Goal: Communication & Community: Answer question/provide support

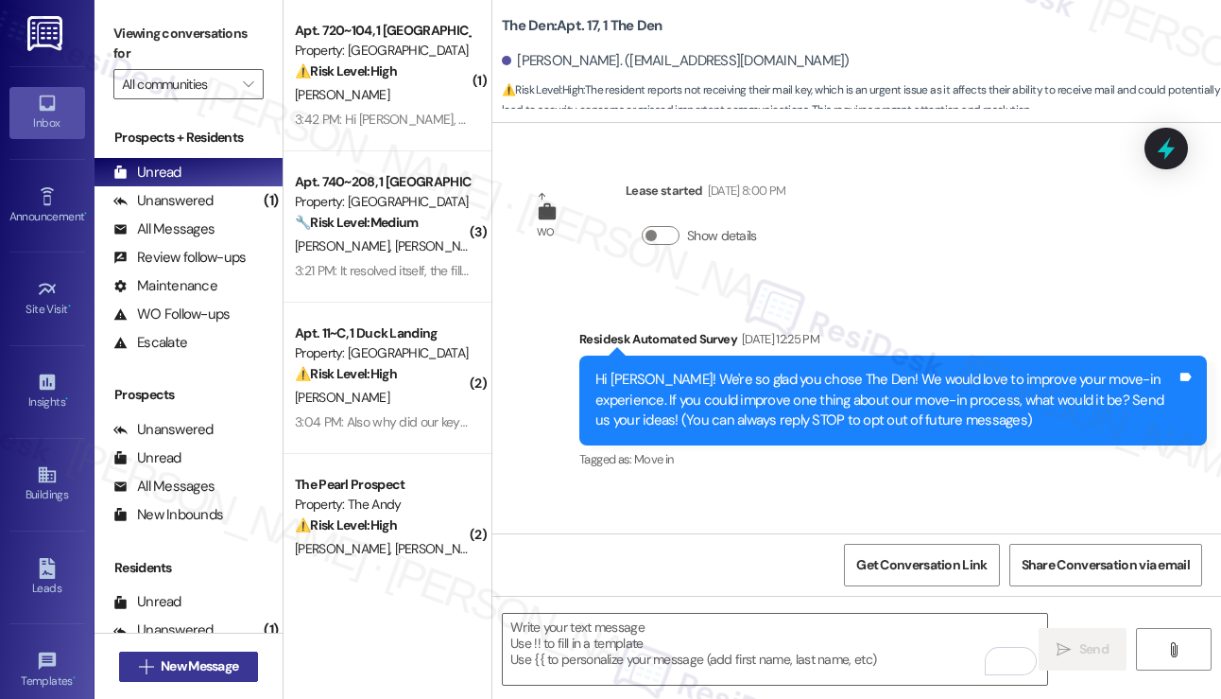
scroll to position [812, 0]
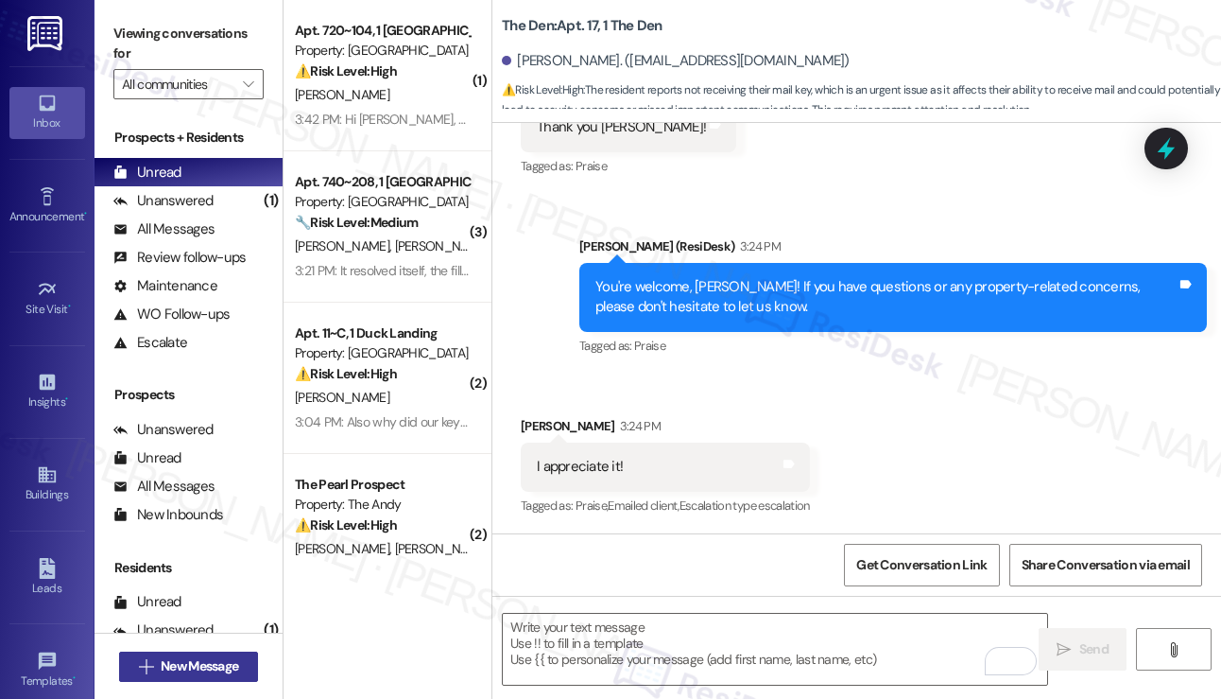
click at [218, 665] on span "New Message" at bounding box center [200, 666] width 78 height 20
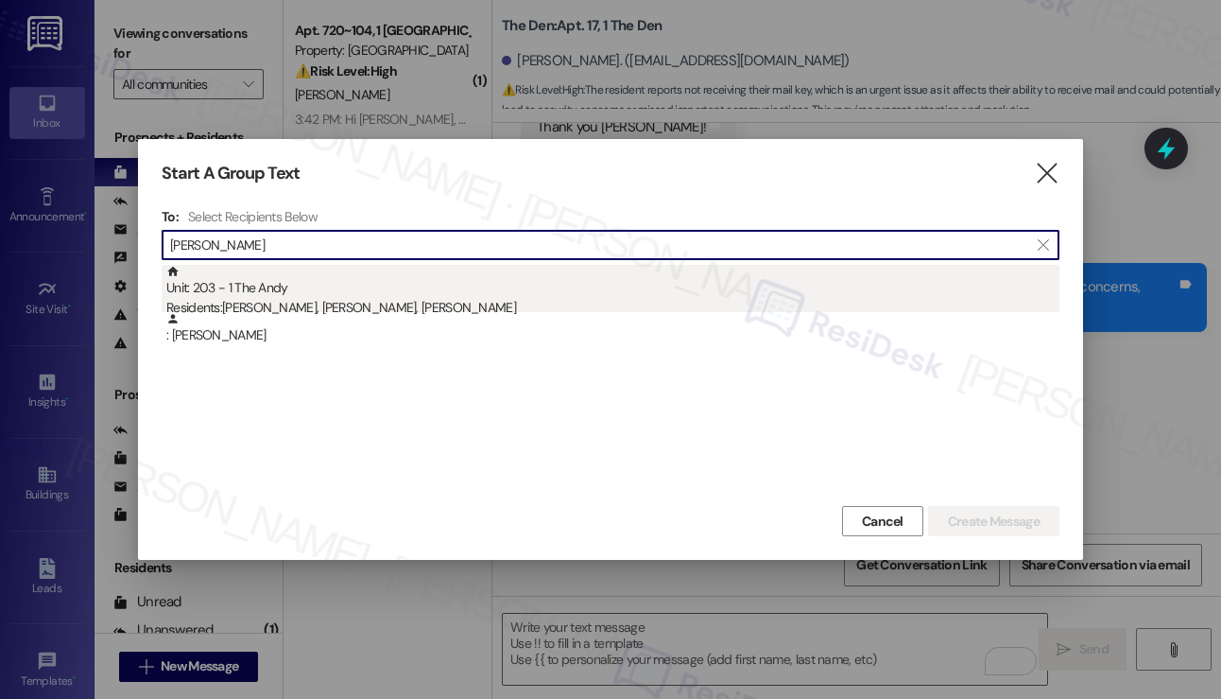
type input "[PERSON_NAME]"
click at [294, 297] on div "Unit: 203 - 1 The Andy Residents: [PERSON_NAME], [PERSON_NAME], [PERSON_NAME]" at bounding box center [612, 292] width 893 height 54
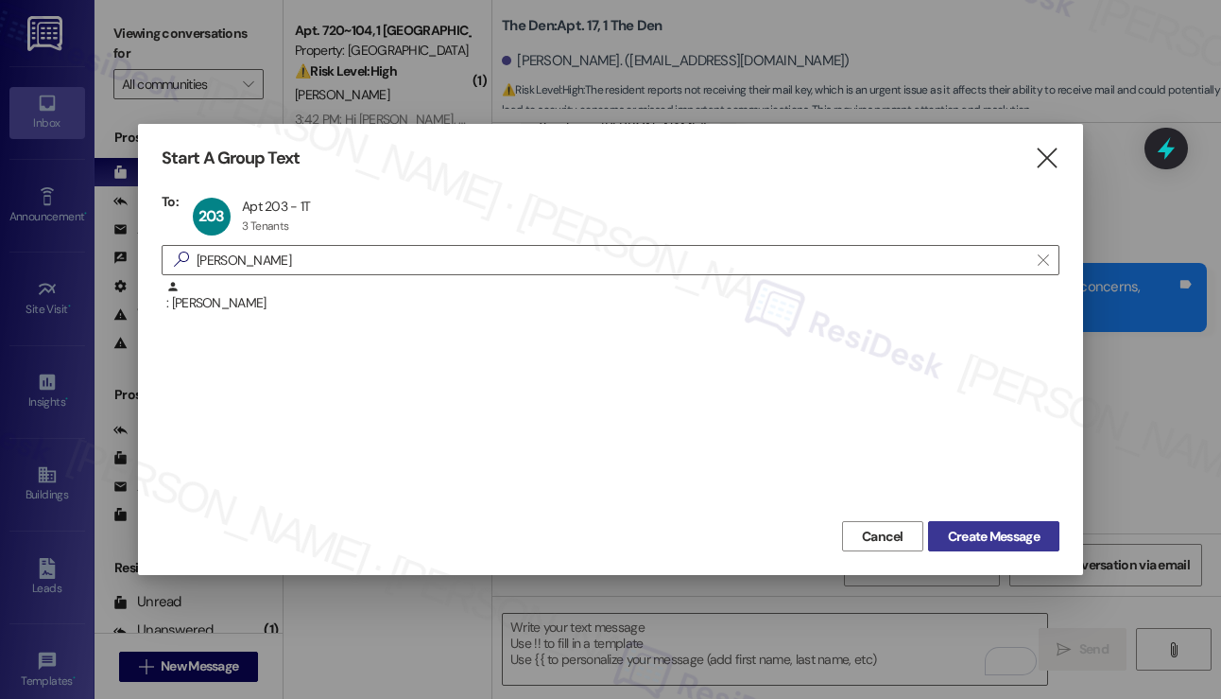
click at [969, 534] on span "Create Message" at bounding box center [994, 537] width 92 height 20
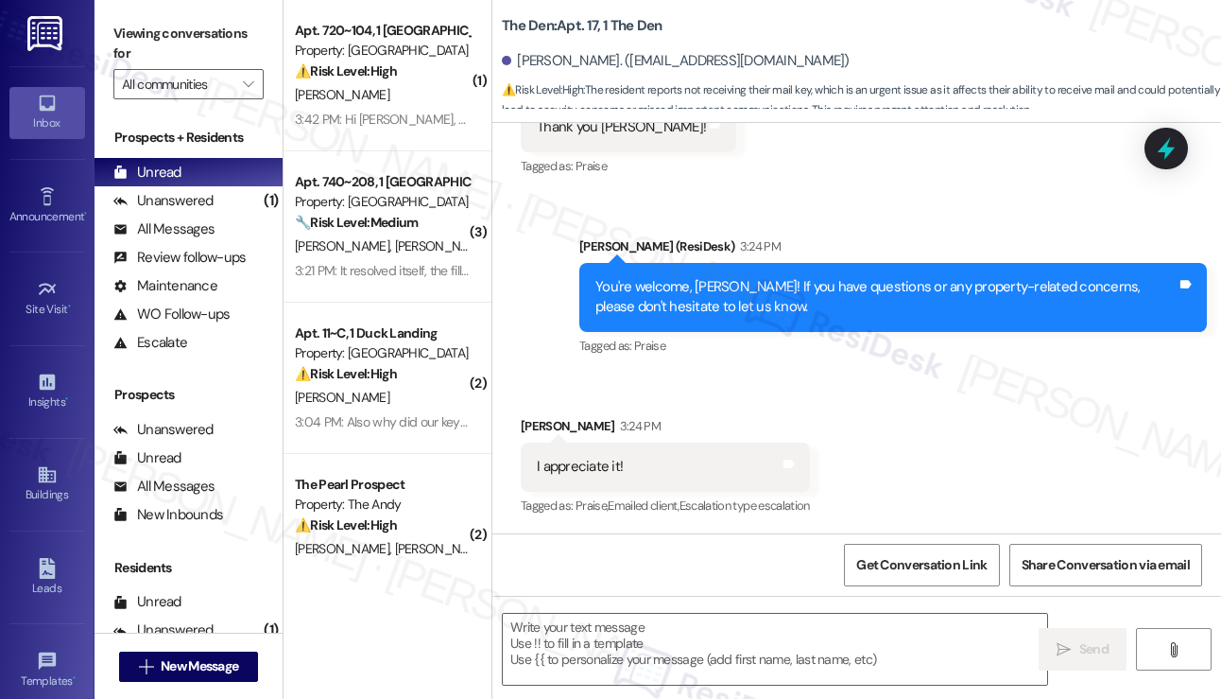
type textarea "Fetching suggested responses. Please feel free to read through the conversation…"
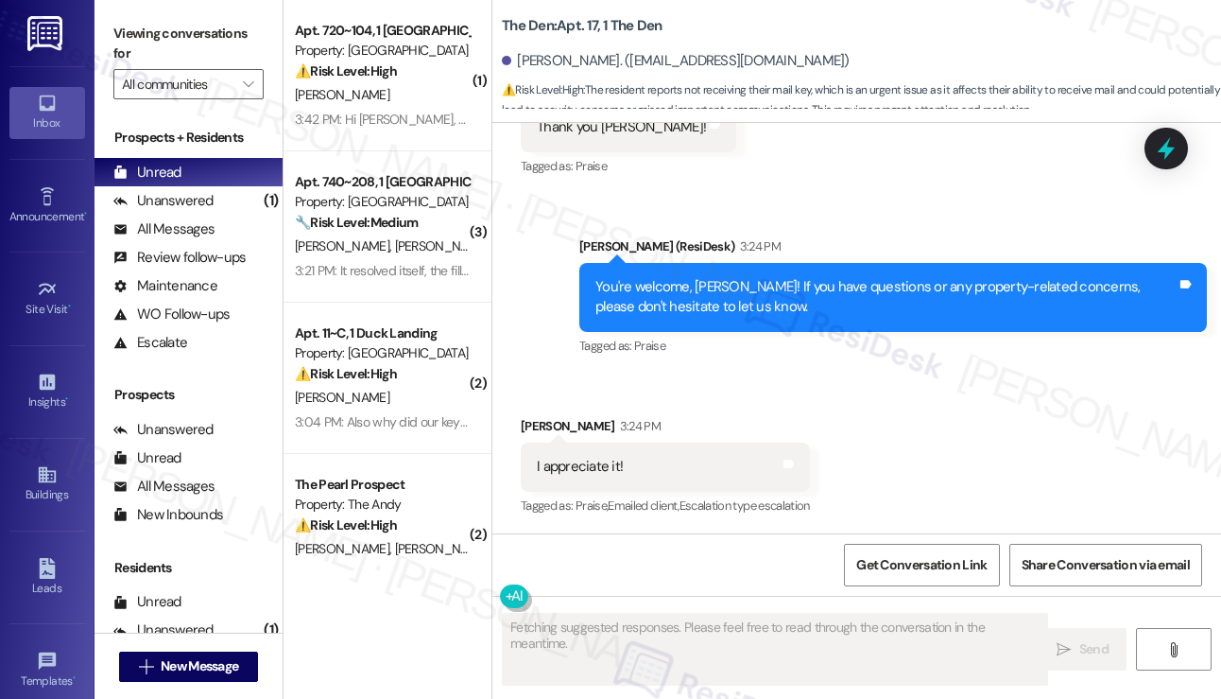
scroll to position [0, 0]
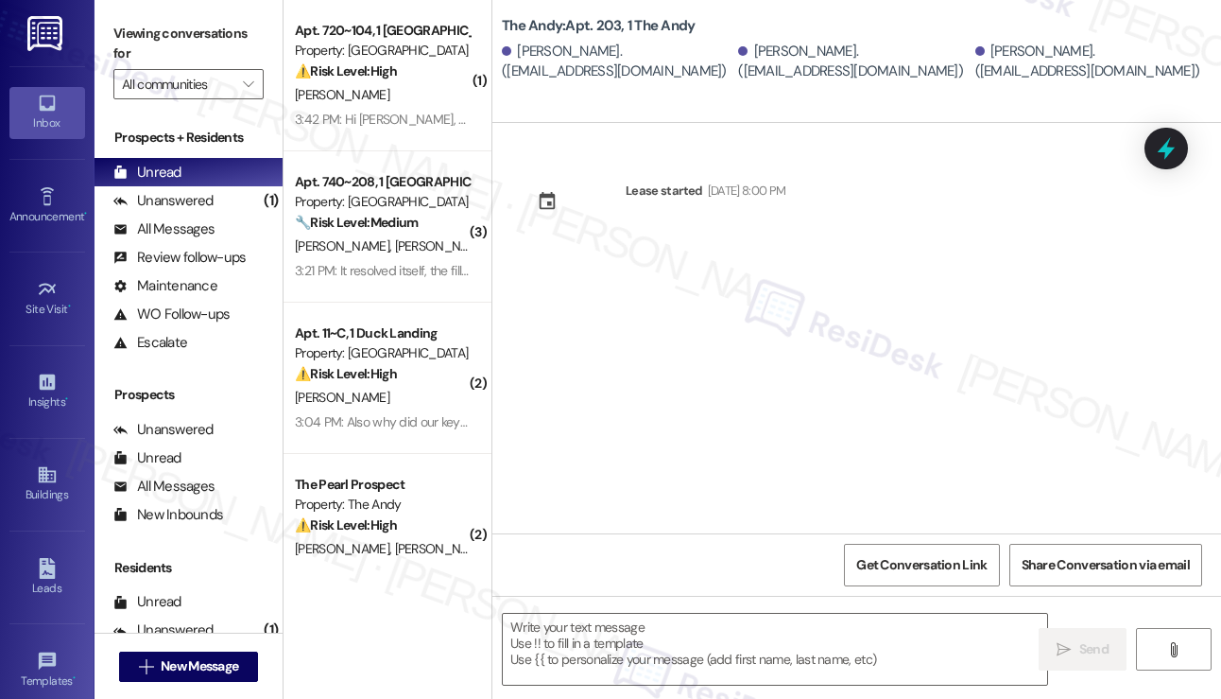
click at [556, 52] on div "[PERSON_NAME]. ([EMAIL_ADDRESS][DOMAIN_NAME])" at bounding box center [618, 62] width 232 height 41
click at [196, 666] on span "New Message" at bounding box center [200, 666] width 78 height 20
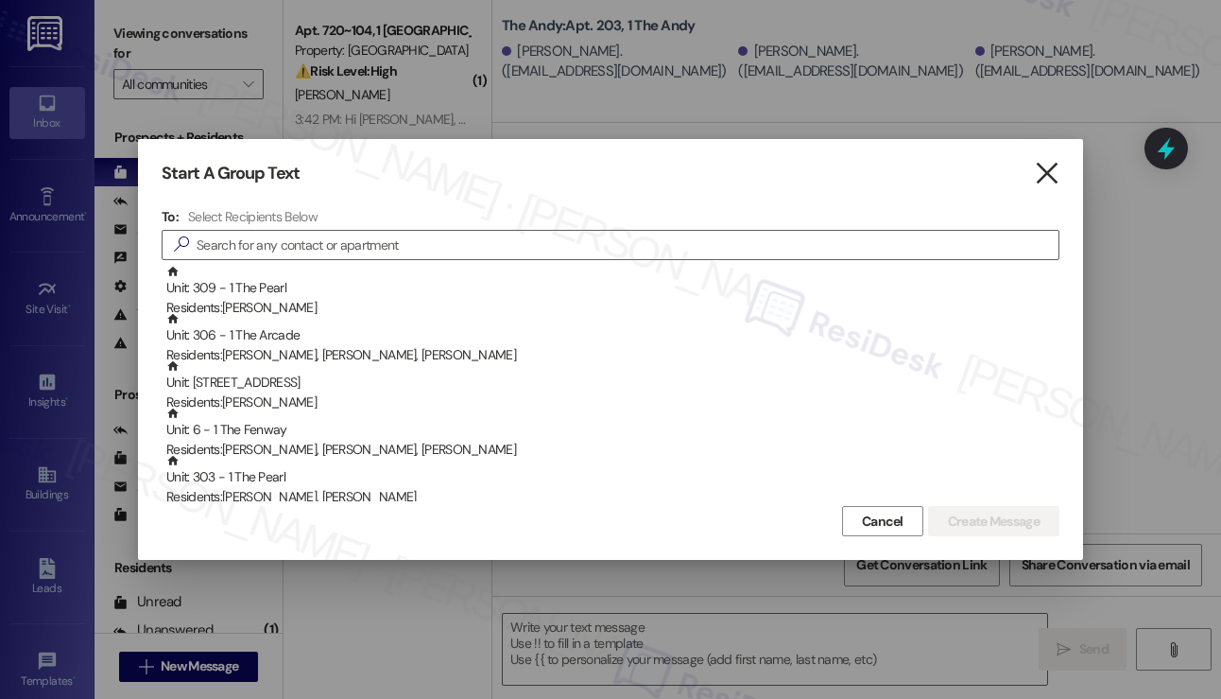
click at [1037, 164] on icon "" at bounding box center [1047, 174] width 26 height 20
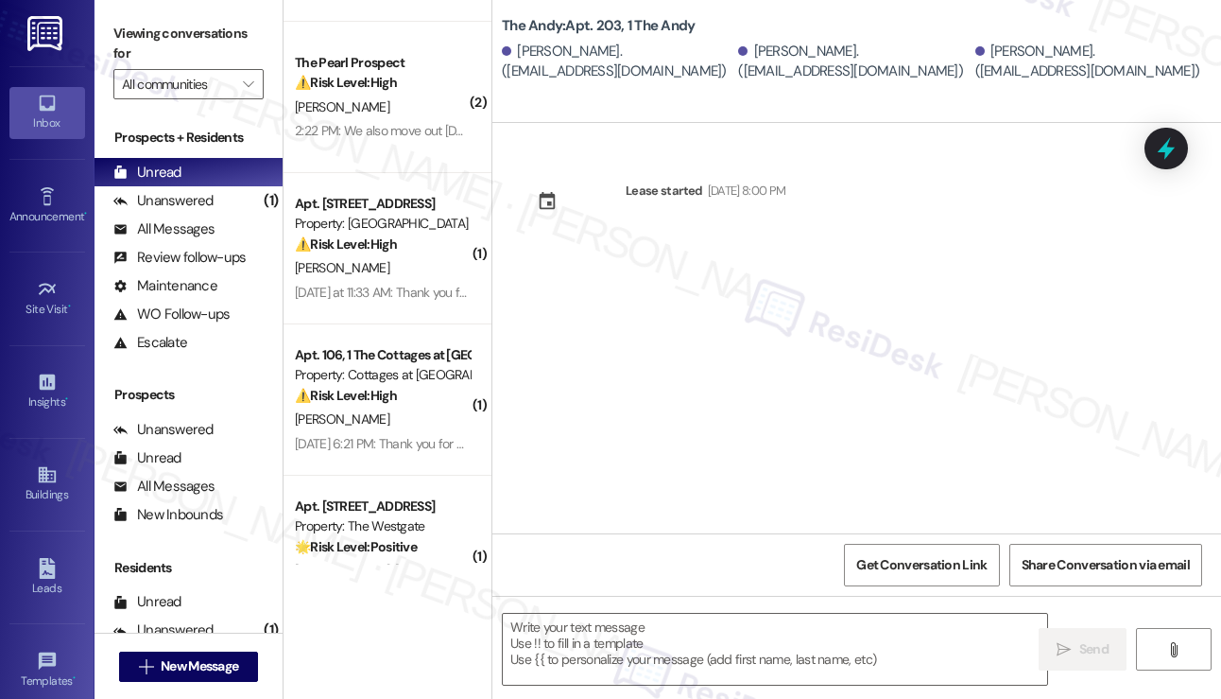
scroll to position [473, 0]
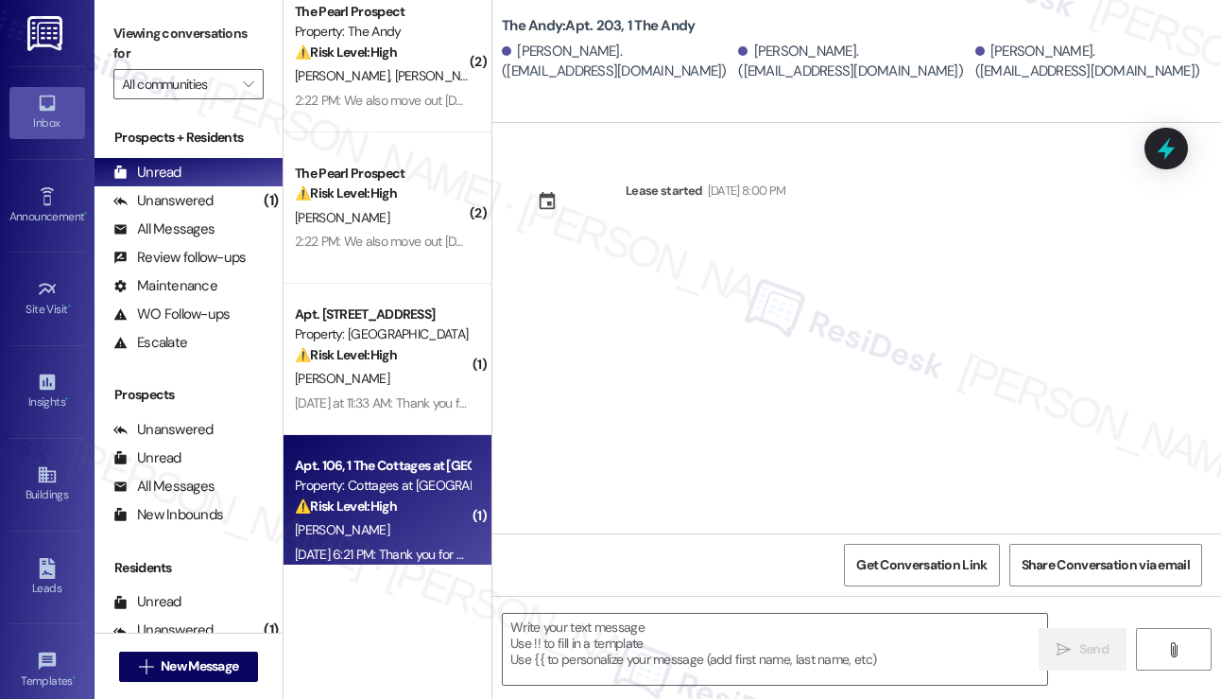
click at [369, 475] on div "Apt. 106, 1 The Cottages at [GEOGRAPHIC_DATA] Property: Cottages at [GEOGRAPHIC…" at bounding box center [382, 486] width 179 height 64
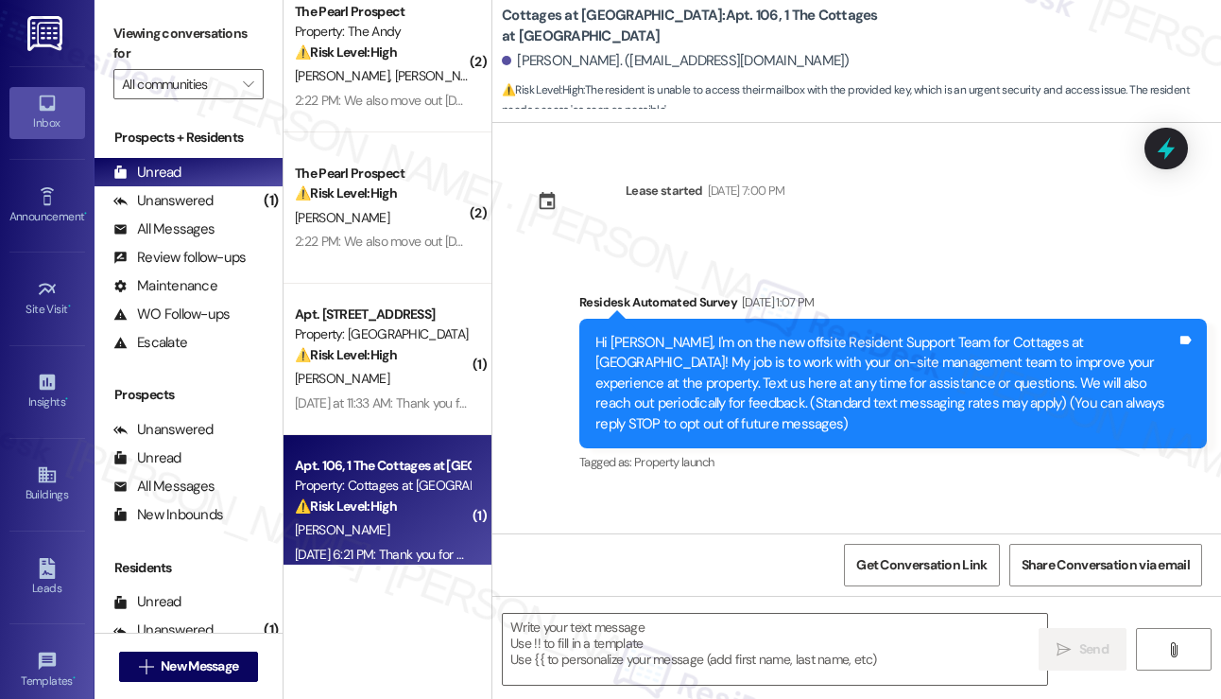
scroll to position [21823, 0]
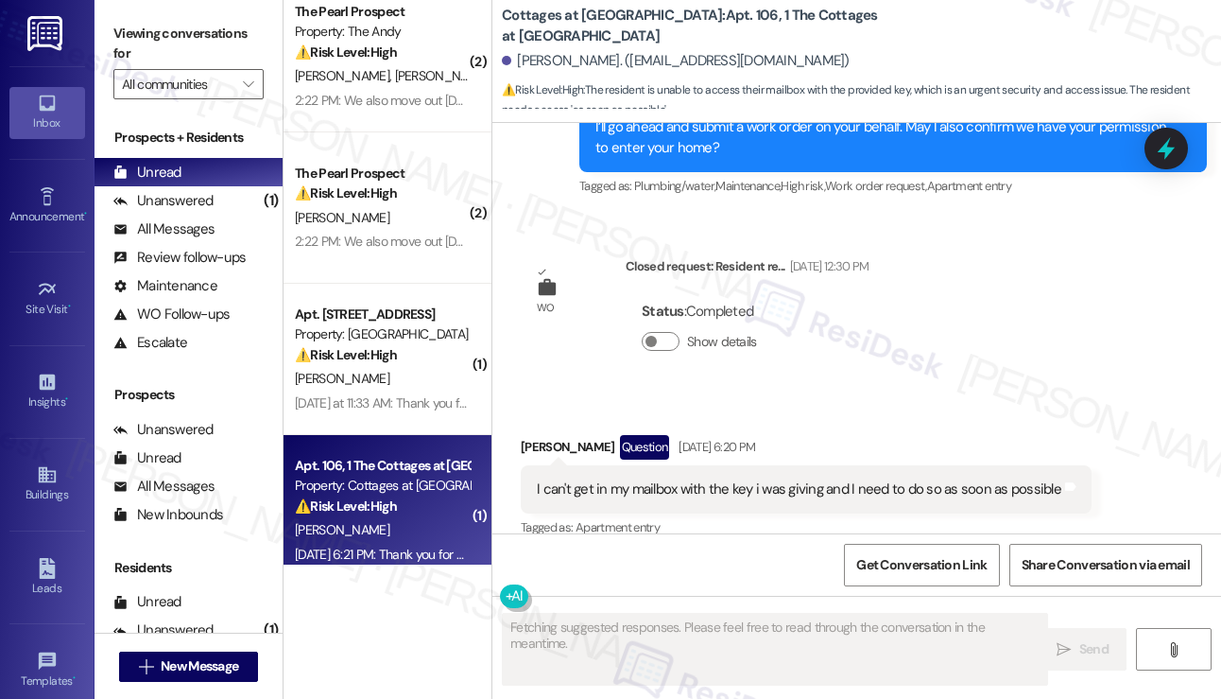
click at [650, 479] on div "I can't get in my mailbox with the key i was giving and I need to do so as soon…" at bounding box center [799, 489] width 525 height 20
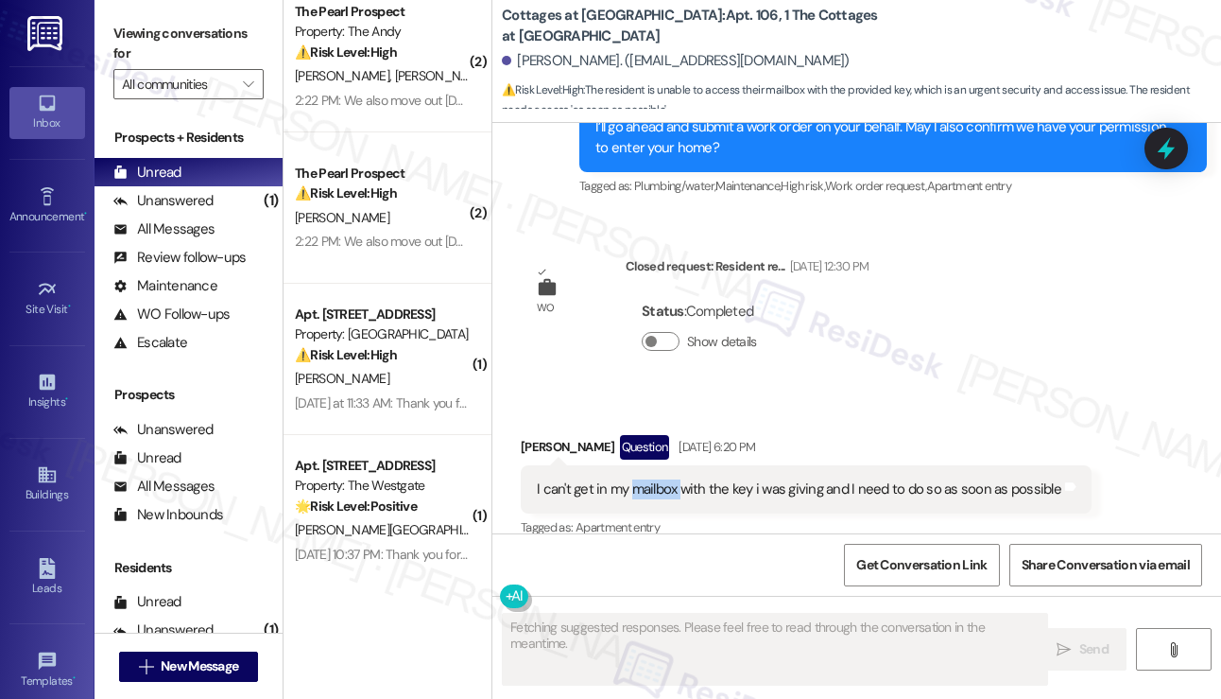
click at [650, 479] on div "I can't get in my mailbox with the key i was giving and I need to do so as soon…" at bounding box center [799, 489] width 525 height 20
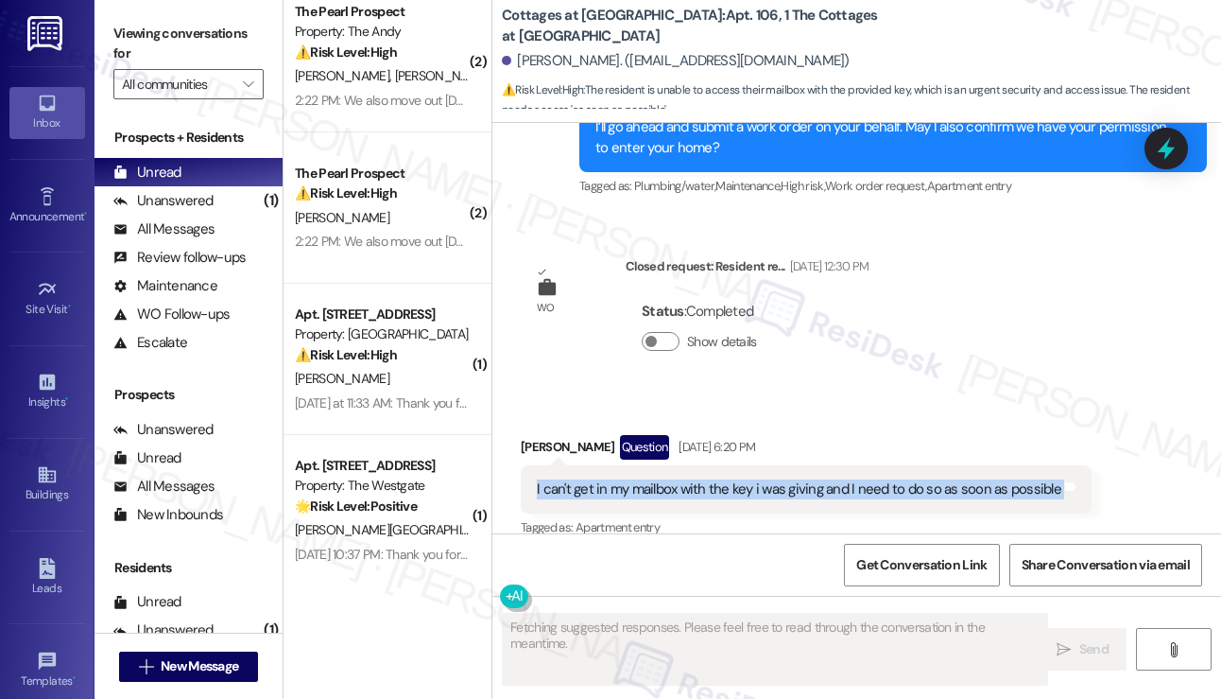
click at [650, 479] on div "I can't get in my mailbox with the key i was giving and I need to do so as soon…" at bounding box center [799, 489] width 525 height 20
click at [943, 465] on div "I can't get in my mailbox with the key i was giving and I need to do so as soon…" at bounding box center [806, 489] width 571 height 48
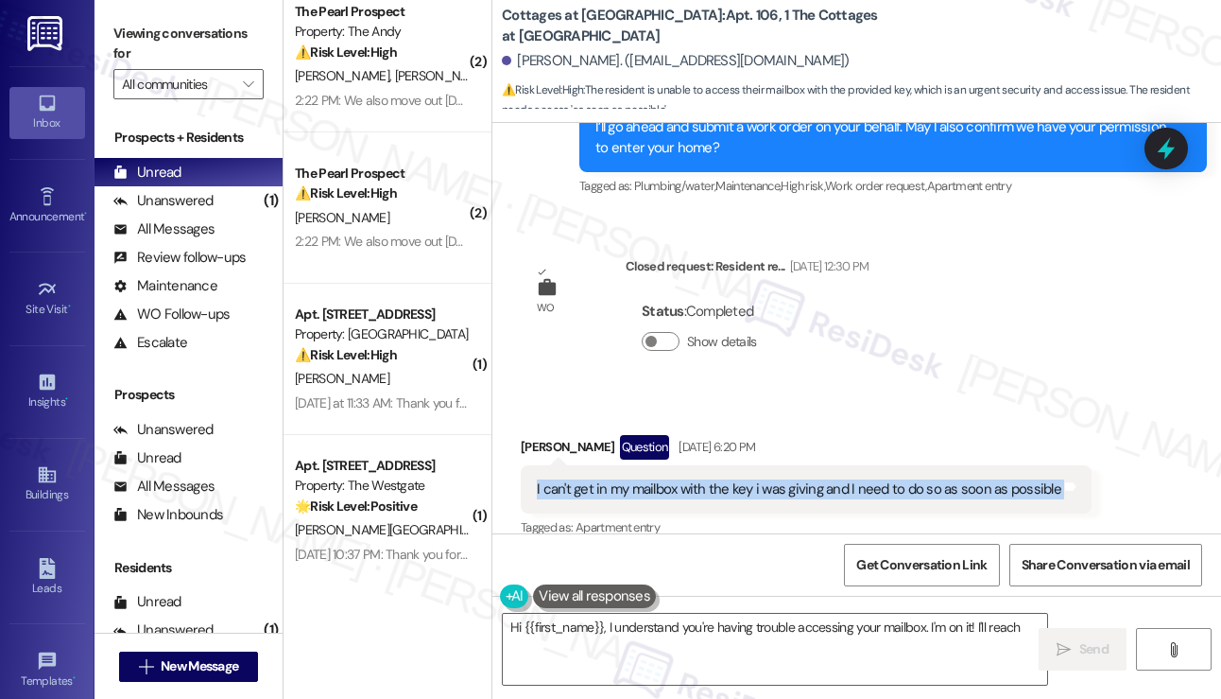
click at [943, 465] on div "I can't get in my mailbox with the key i was giving and I need to do so as soon…" at bounding box center [806, 489] width 571 height 48
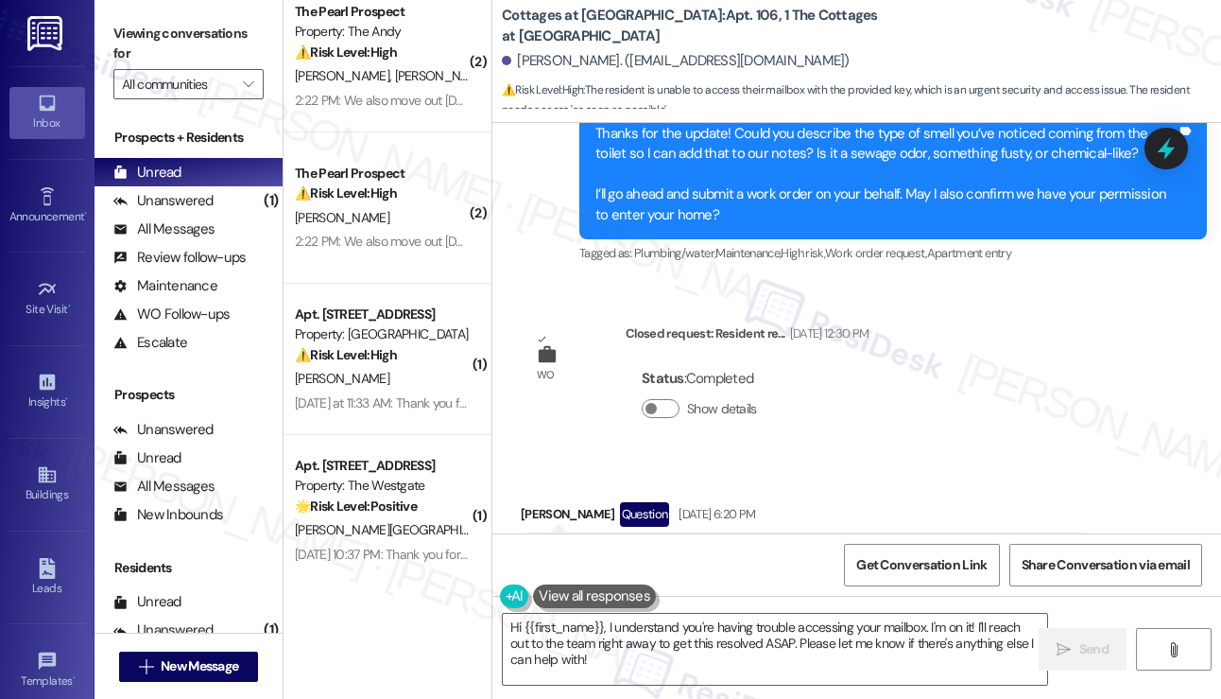
scroll to position [21634, 0]
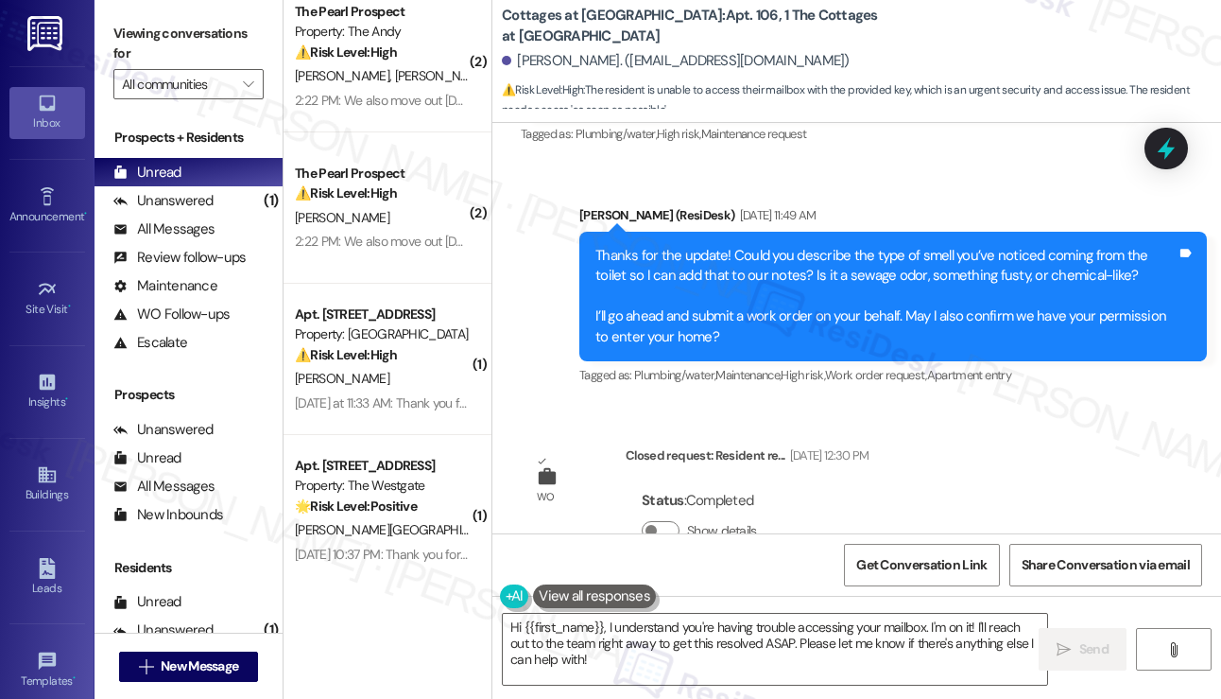
click at [720, 668] on div "I can't get in my mailbox with the key i was giving and I need to do so as soon…" at bounding box center [799, 678] width 525 height 20
click at [945, 581] on div "Received via SMS [PERSON_NAME] Question [DATE] 6:20 PM I can't get in my mailbo…" at bounding box center [856, 663] width 729 height 164
click at [881, 668] on div "I can't get in my mailbox with the key i was giving and I need to do so as soon…" at bounding box center [799, 678] width 525 height 20
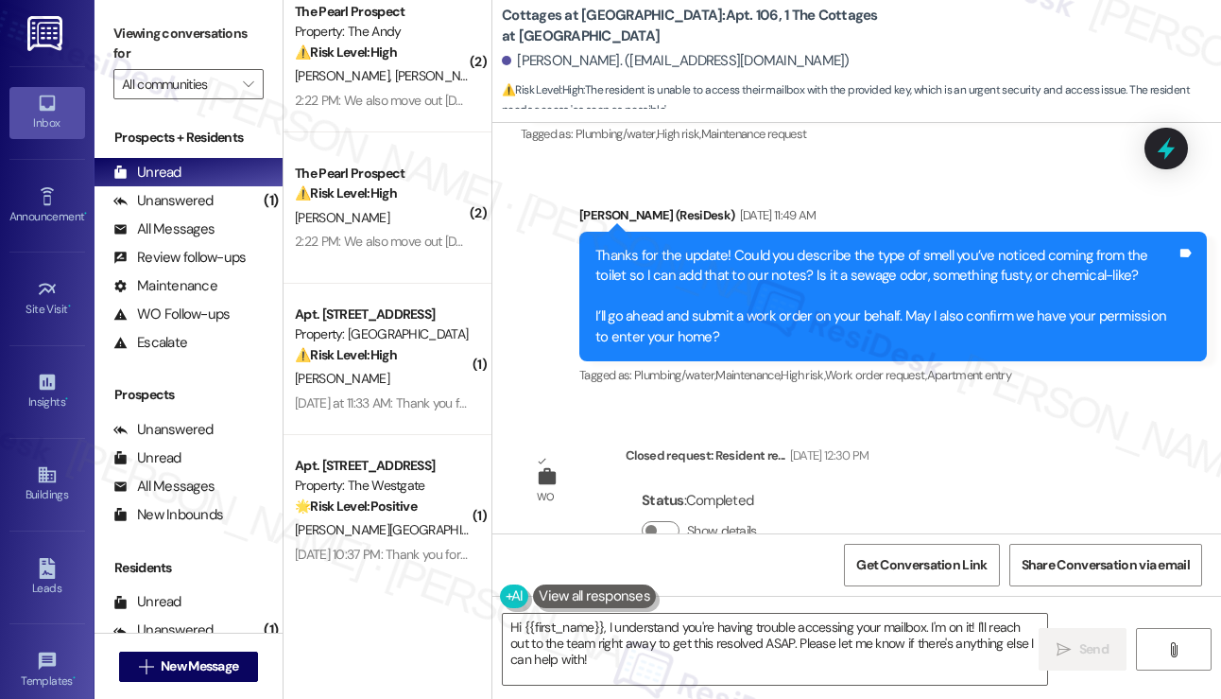
click at [881, 668] on div "I can't get in my mailbox with the key i was giving and I need to do so as soon…" at bounding box center [799, 678] width 525 height 20
click at [126, 26] on label "Viewing conversations for" at bounding box center [188, 44] width 150 height 50
click at [641, 654] on div "I can't get in my mailbox with the key i was giving and I need to do so as soon…" at bounding box center [806, 678] width 571 height 48
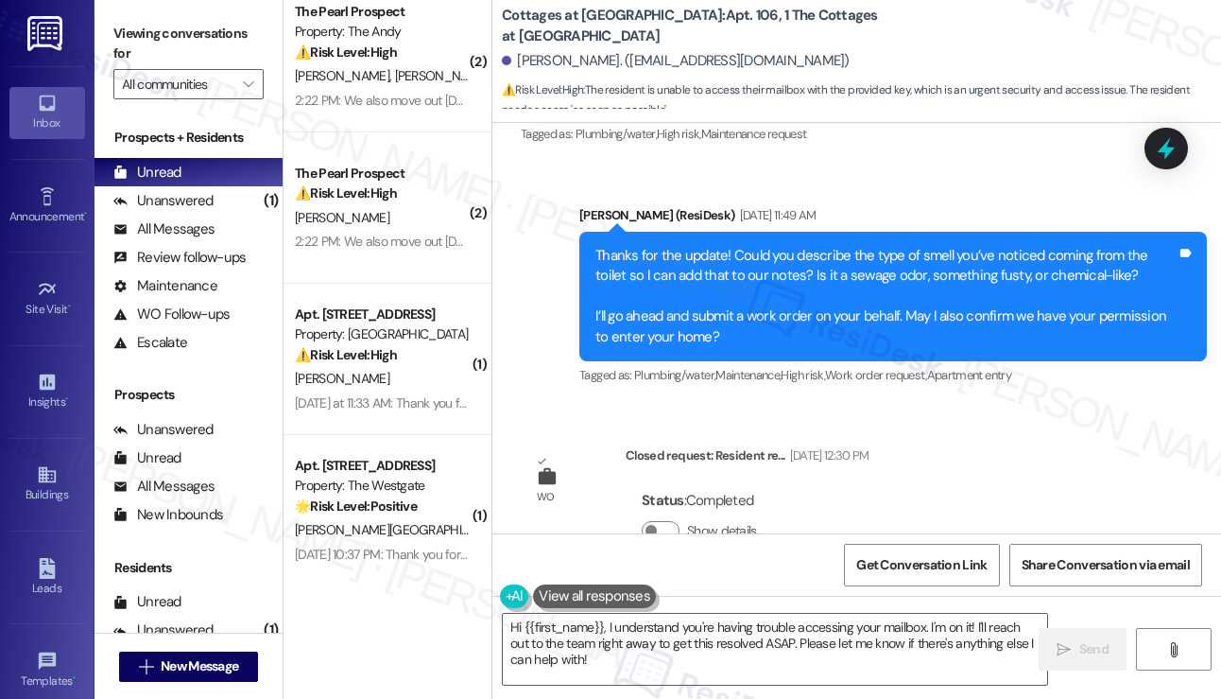
click at [641, 654] on div "I can't get in my mailbox with the key i was giving and I need to do so as soon…" at bounding box center [806, 678] width 571 height 48
copy div "I can't get in my mailbox with the key i was giving and I need to do so as soon…"
click at [119, 26] on label "Viewing conversations for" at bounding box center [188, 44] width 150 height 50
click at [561, 610] on div "Received via SMS [PERSON_NAME] Question [DATE] 6:20 PM I can't get in my mailbo…" at bounding box center [806, 677] width 599 height 135
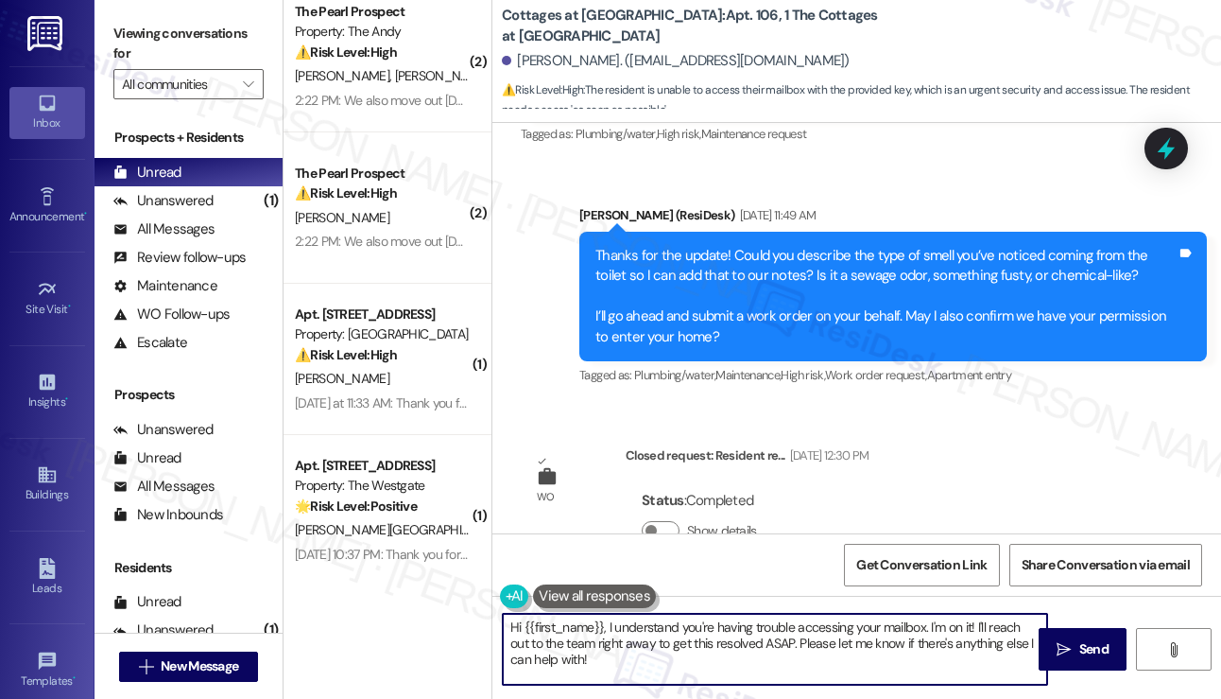
click at [647, 639] on textarea "Hi {{first_name}}, I understand you're having trouble accessing your mailbox. I…" at bounding box center [775, 648] width 544 height 71
click at [739, 658] on textarea "Hi {{first_name}}, I understand you're having trouble accessing your mailbox. I…" at bounding box center [775, 648] width 544 height 71
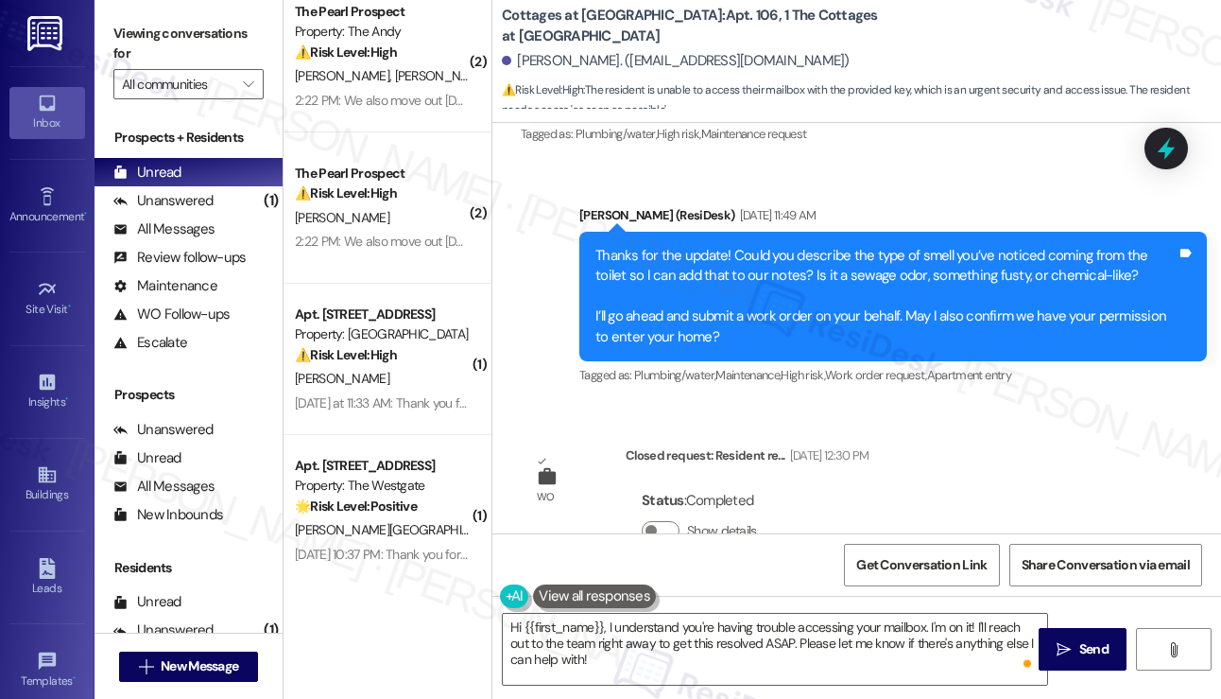
drag, startPoint x: 98, startPoint y: 4, endPoint x: 187, endPoint y: 44, distance: 97.7
click at [98, 4] on div "Viewing conversations for All communities " at bounding box center [189, 59] width 188 height 118
click at [567, 649] on textarea "Hi {{first_name}}, I understand you're having trouble accessing your mailbox. I…" at bounding box center [775, 648] width 544 height 71
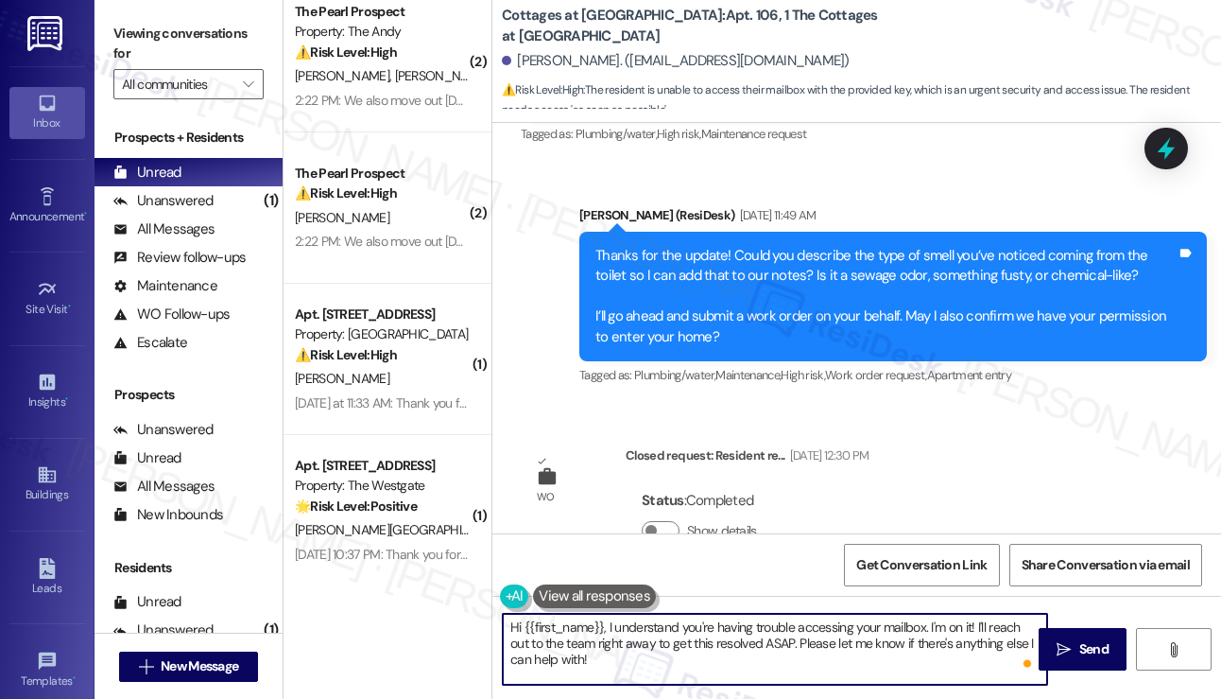
click at [567, 648] on textarea "Hi {{first_name}}, I understand you're having trouble accessing your mailbox. I…" at bounding box center [775, 648] width 544 height 71
click at [567, 647] on textarea "Hi {{first_name}}, I understand you're having trouble accessing your mailbox. I…" at bounding box center [775, 648] width 544 height 71
click at [699, 638] on textarea "Hi {{first_name}}, I understand you're having trouble accessing your mailbox. I…" at bounding box center [775, 648] width 544 height 71
drag, startPoint x: 927, startPoint y: 627, endPoint x: 792, endPoint y: 645, distance: 136.4
click at [792, 645] on textarea "Hi {{first_name}}, I understand you're having trouble accessing your mailbox. I…" at bounding box center [775, 648] width 544 height 71
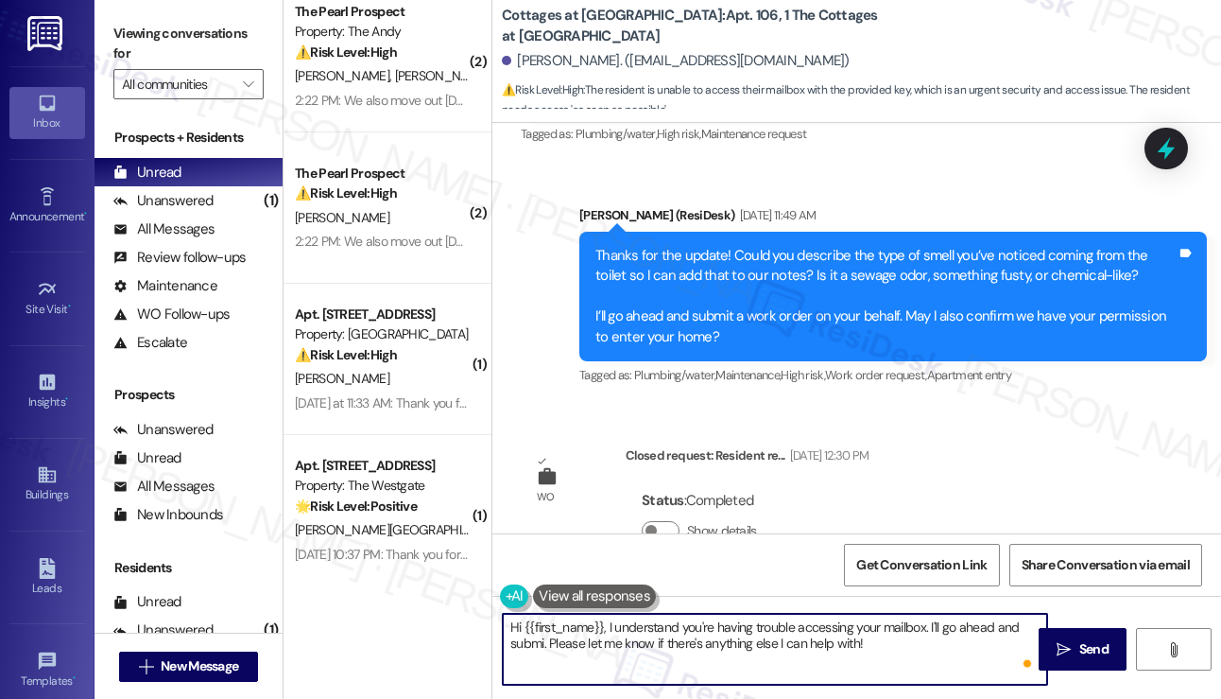
type textarea "Hi {{first_name}}, I understand you're having trouble accessing your mailbox. I…"
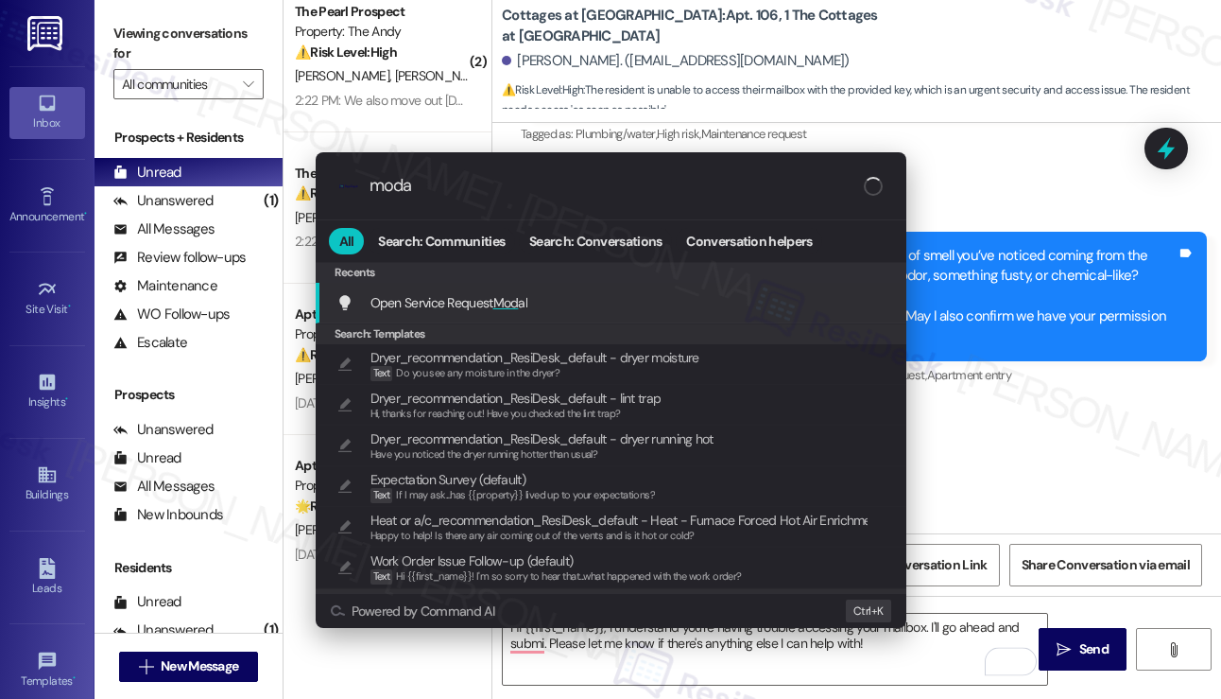
type input "modal"
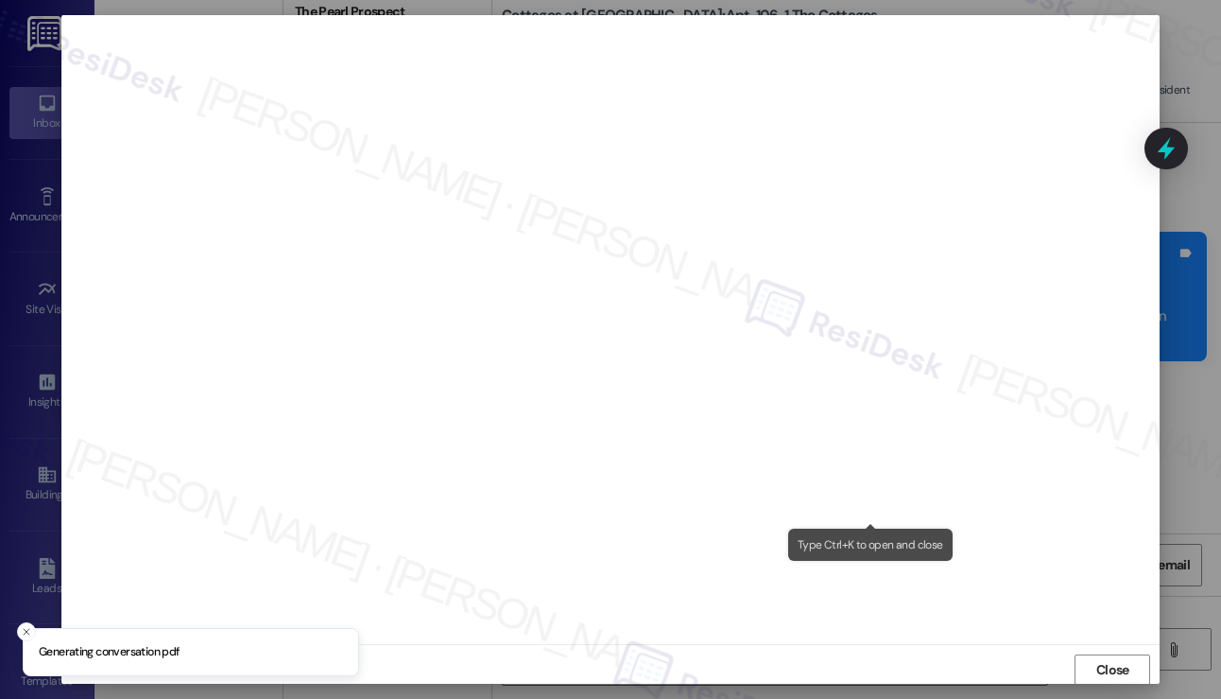
scroll to position [0, 0]
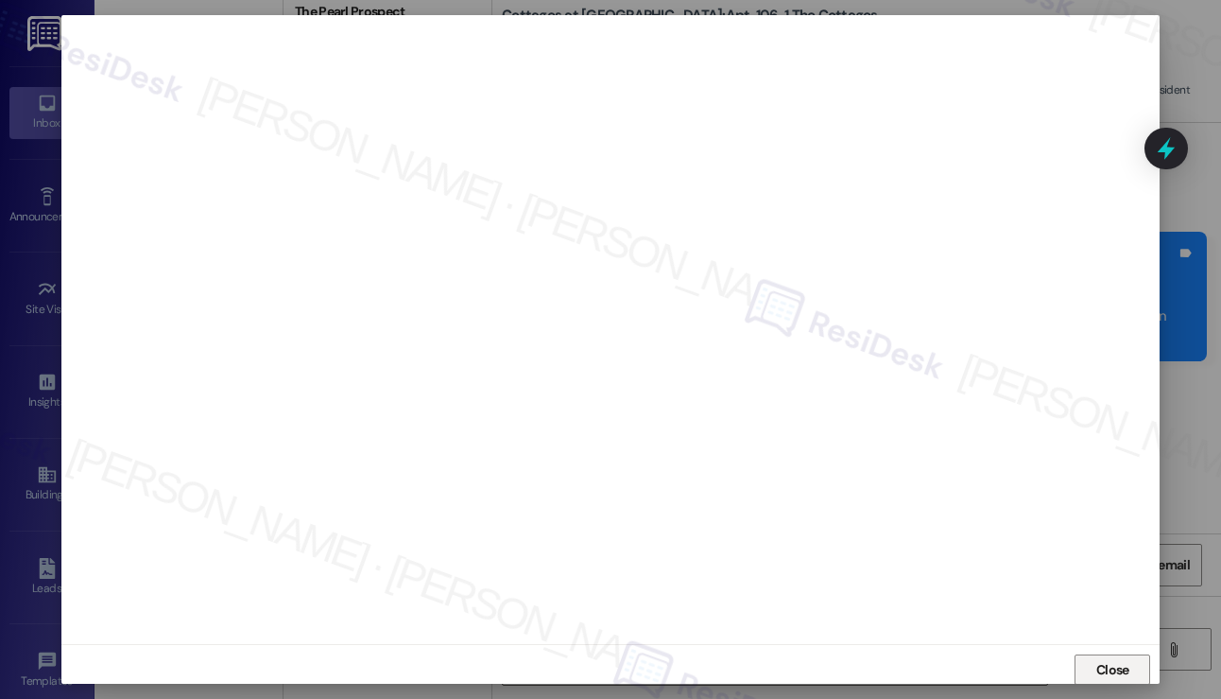
click at [1085, 657] on button "Close" at bounding box center [1113, 669] width 76 height 30
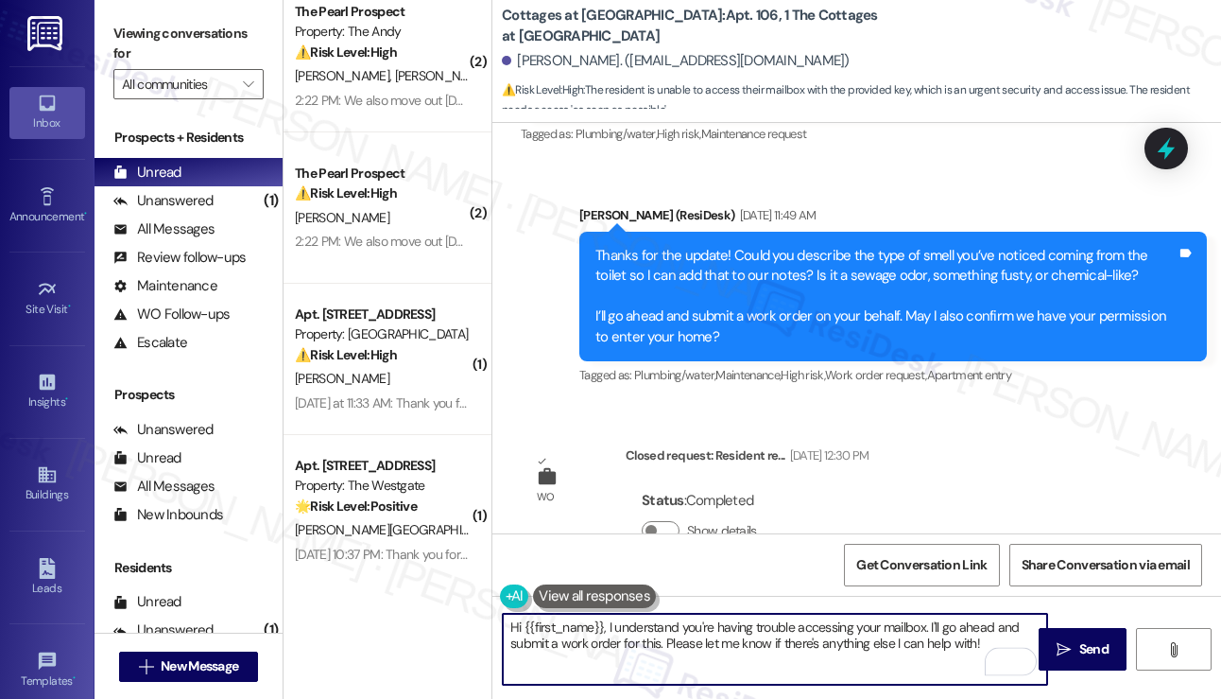
click at [610, 621] on textarea "Hi {{first_name}}, I understand you're having trouble accessing your mailbox. I…" at bounding box center [775, 648] width 544 height 71
click at [618, 654] on textarea "Hi {{first_name}}, I hope you had a great weekend! I understand you're having t…" at bounding box center [775, 648] width 544 height 71
click at [619, 654] on textarea "Hi {{first_name}}, I hope you had a great weekend! I understand you're having t…" at bounding box center [775, 648] width 544 height 71
click at [803, 662] on textarea "Hi {{first_name}}, I hope you had a great weekend! I understand you're having t…" at bounding box center [775, 648] width 544 height 71
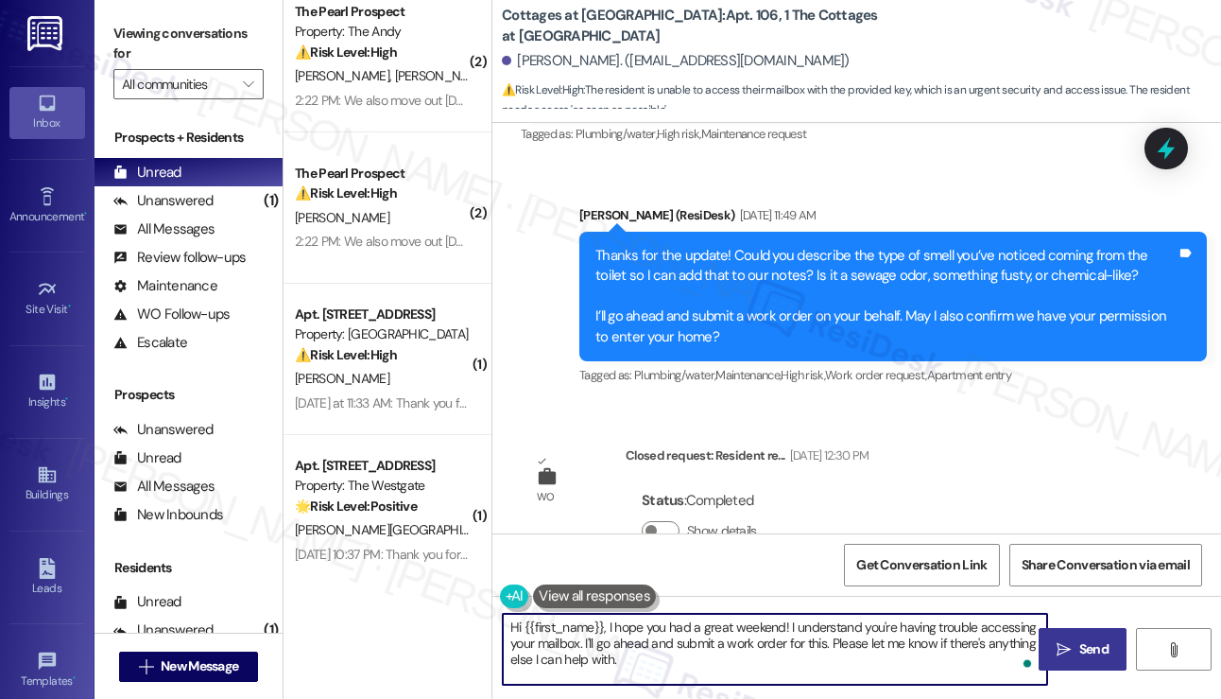
type textarea "Hi {{first_name}}, I hope you had a great weekend! I understand you're having t…"
click at [1043, 640] on button " Send" at bounding box center [1083, 649] width 88 height 43
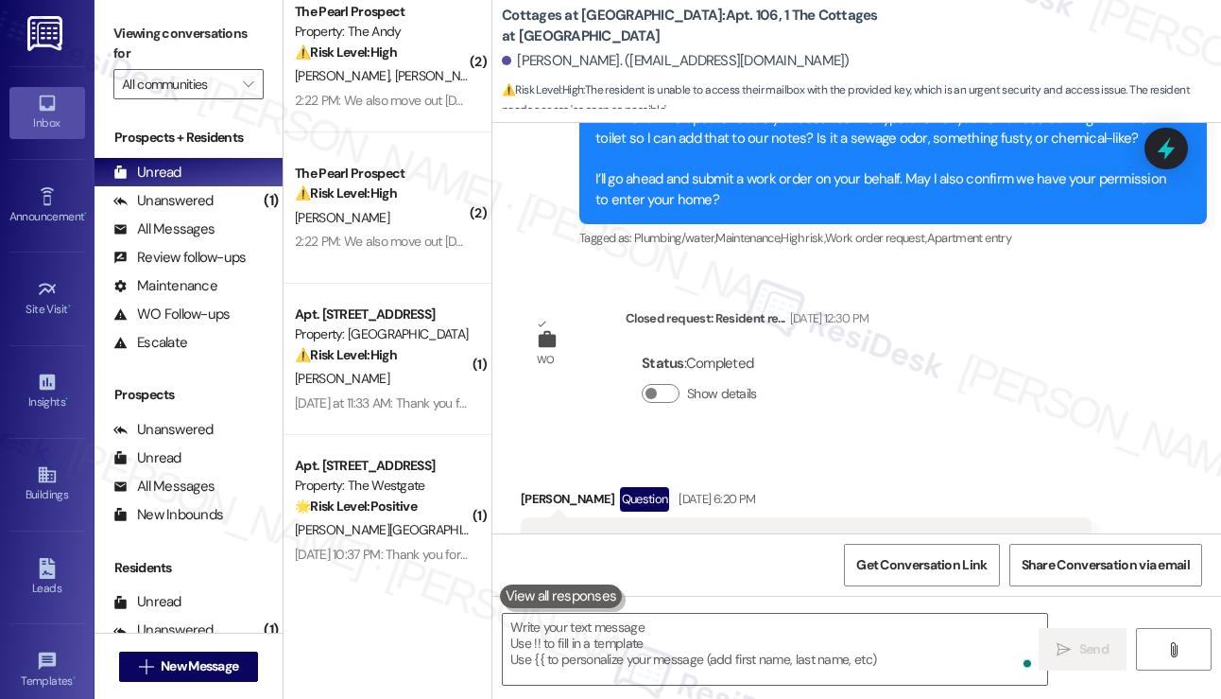
scroll to position [21994, 0]
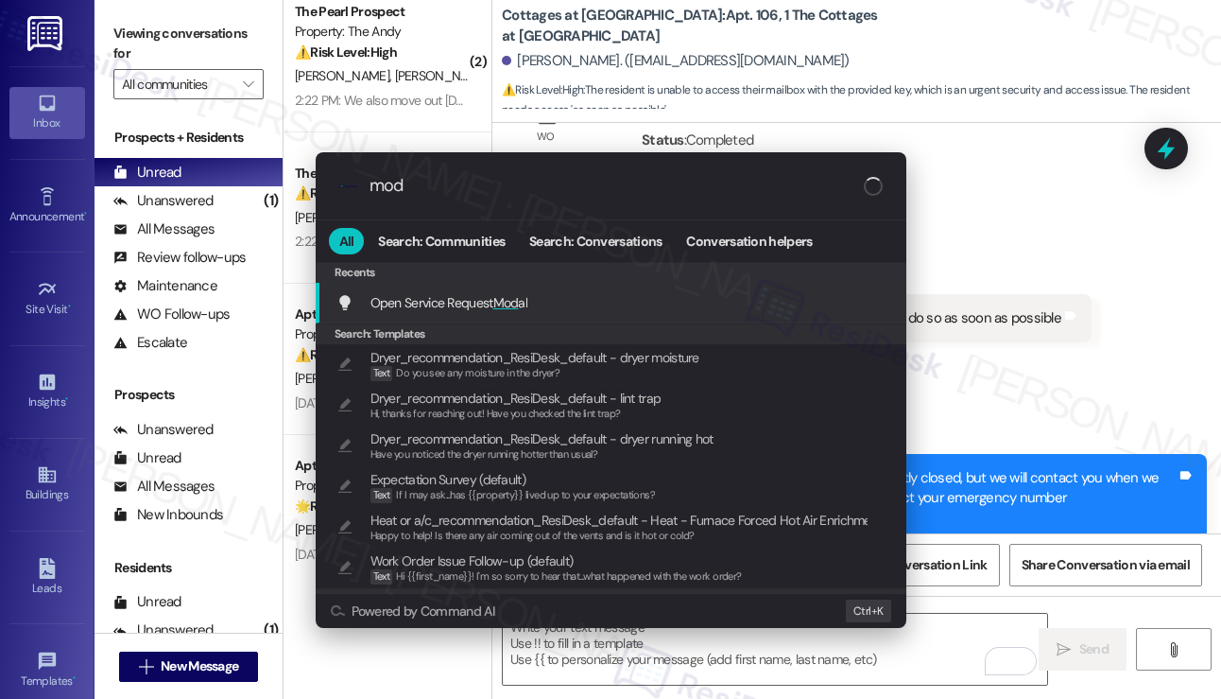
type input "moda"
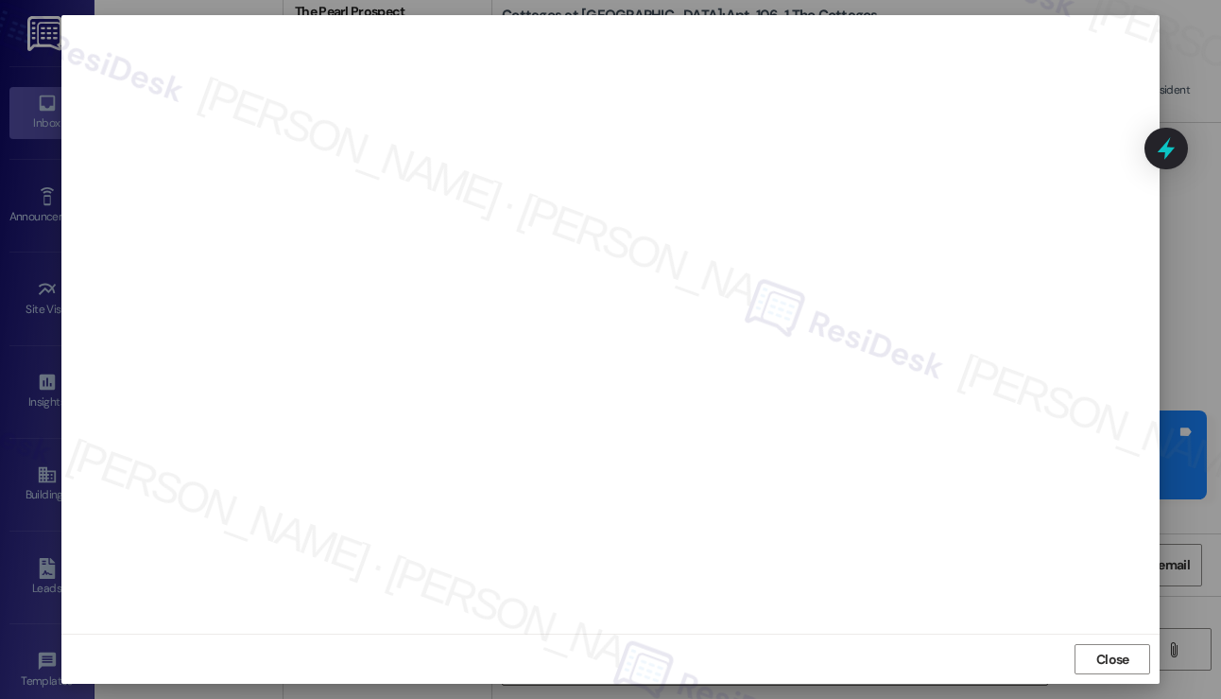
scroll to position [22126, 0]
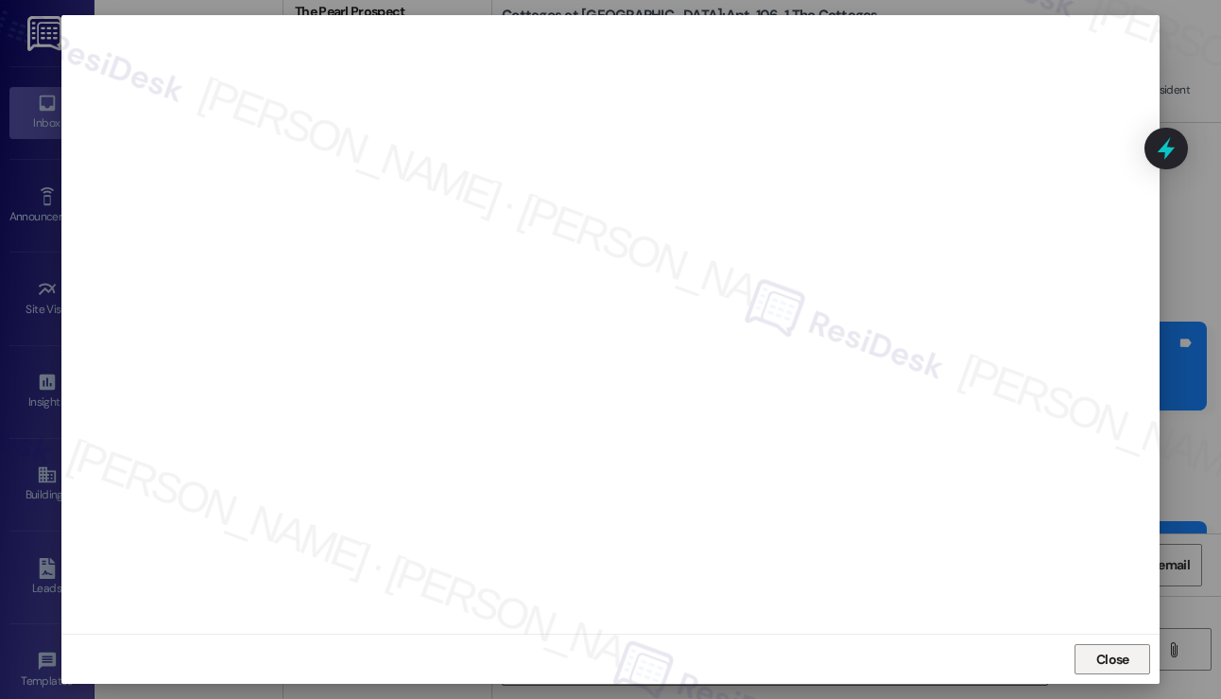
click at [1081, 660] on button "Close" at bounding box center [1113, 659] width 76 height 30
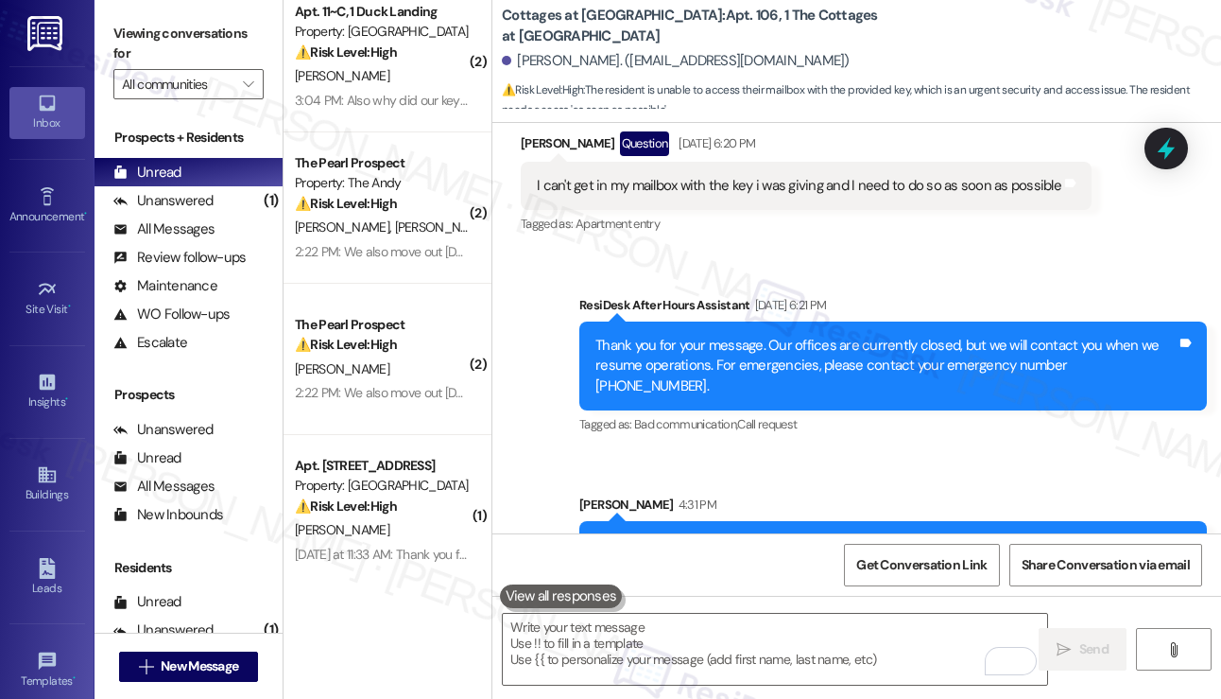
click at [760, 521] on div "Hi [PERSON_NAME], I hope you had a great weekend! I understand you're having tr…" at bounding box center [893, 565] width 628 height 89
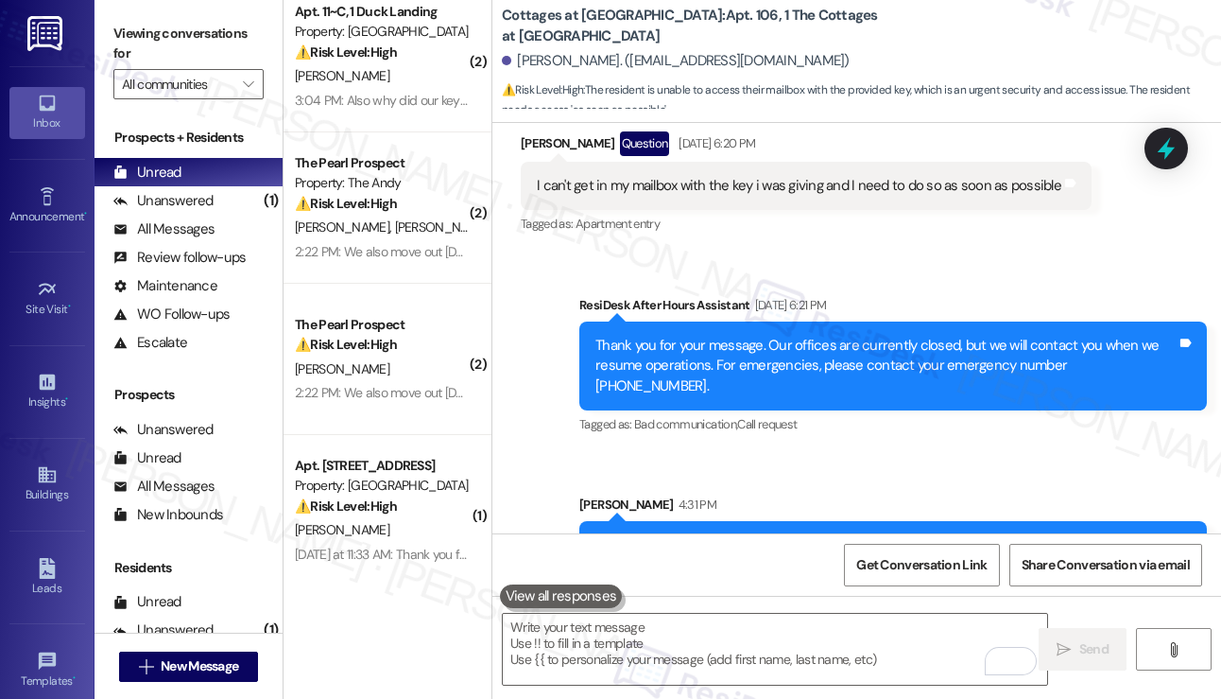
click at [760, 521] on div "Hi [PERSON_NAME], I hope you had a great weekend! I understand you're having tr…" at bounding box center [893, 565] width 628 height 89
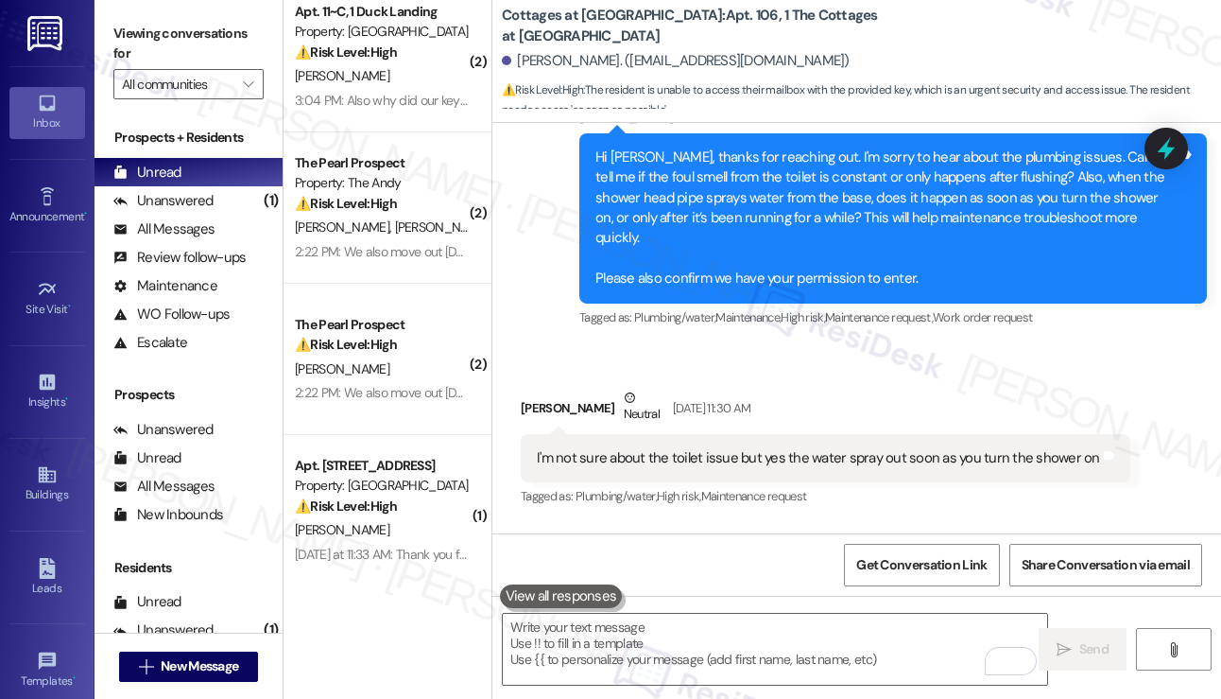
scroll to position [21276, 0]
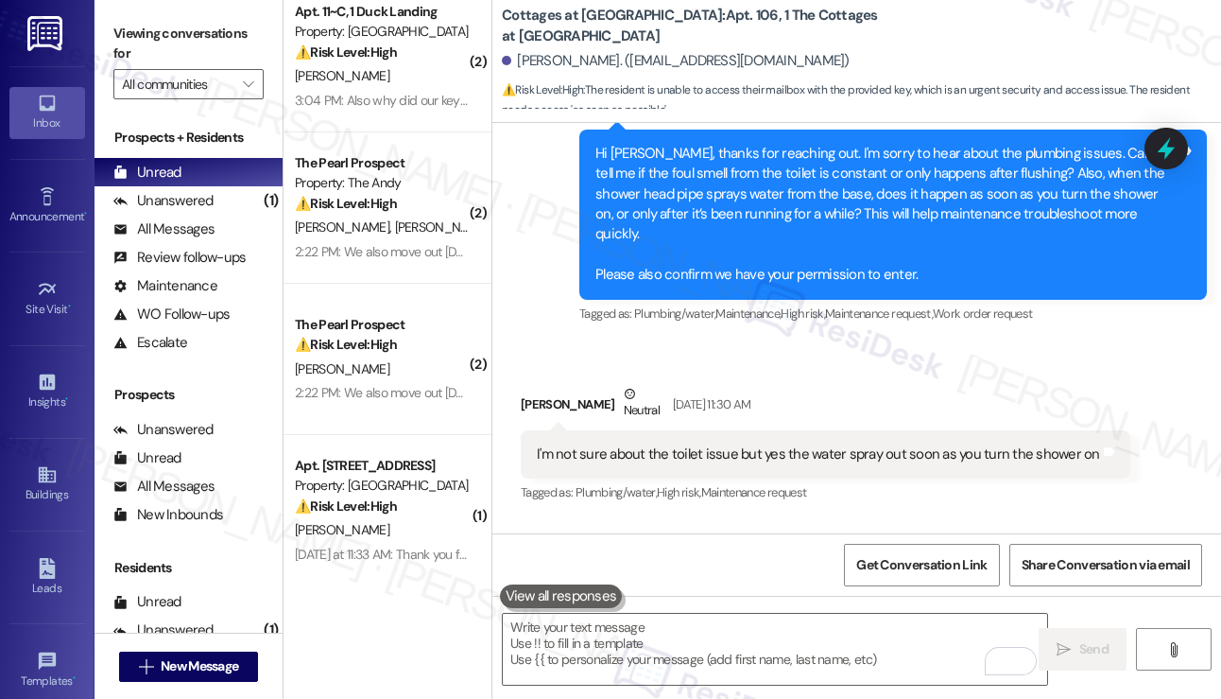
click at [816, 444] on div "I'm not sure about the toilet issue but yes the water spray out soon as you tur…" at bounding box center [818, 454] width 563 height 20
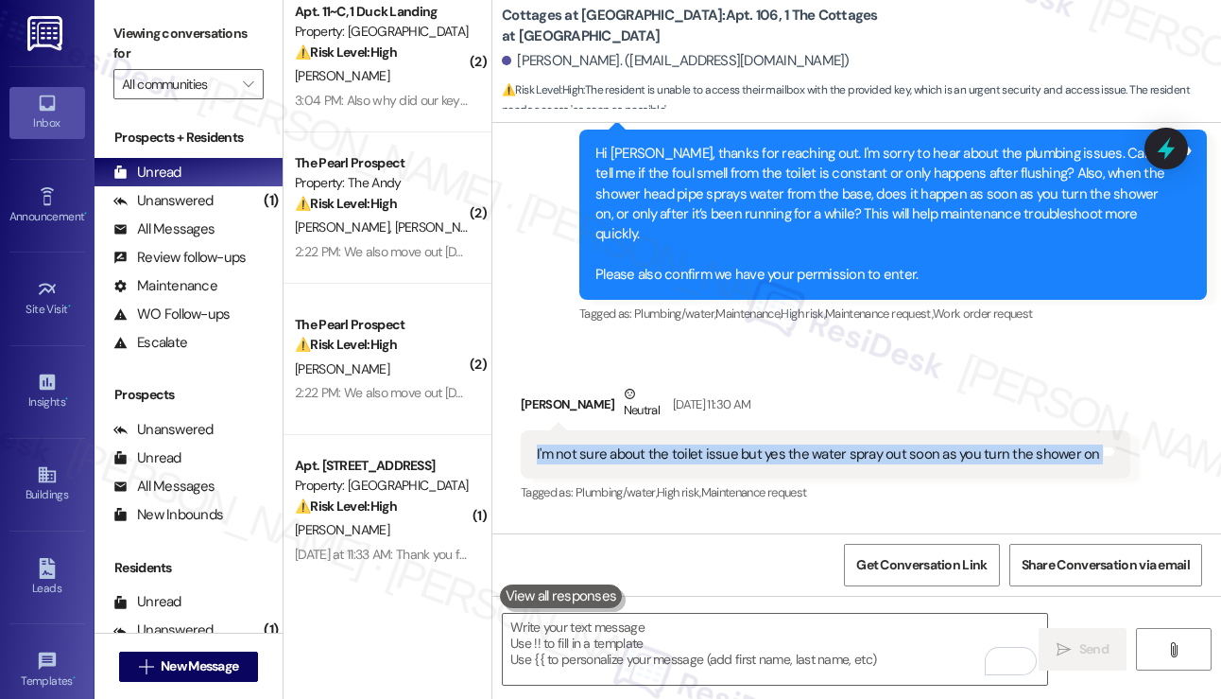
click at [816, 444] on div "I'm not sure about the toilet issue but yes the water spray out soon as you tur…" at bounding box center [818, 454] width 563 height 20
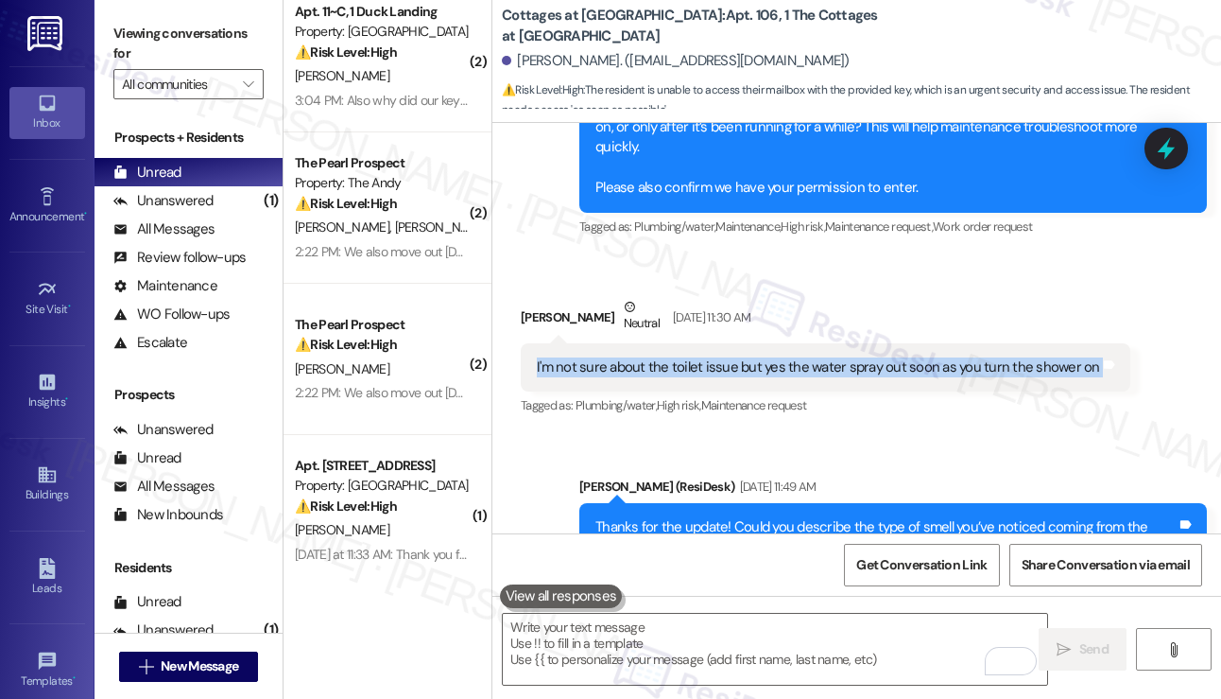
scroll to position [21465, 0]
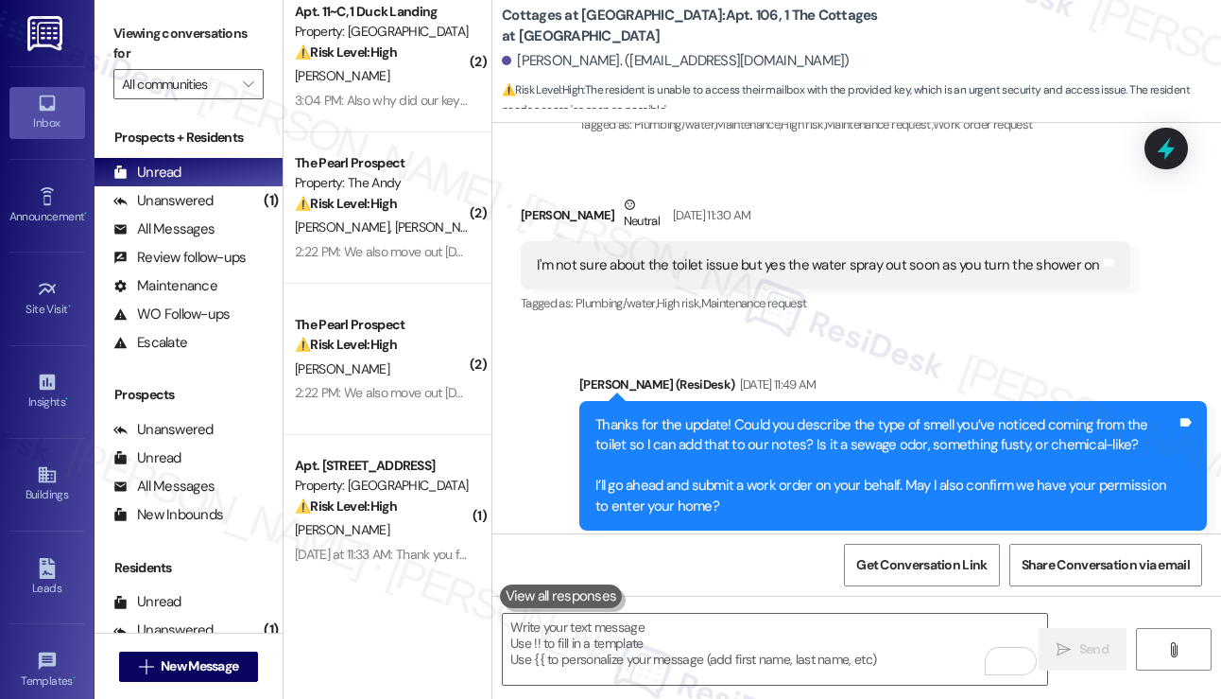
click at [807, 415] on div "Thanks for the update! Could you describe the type of smell you’ve noticed comi…" at bounding box center [886, 465] width 581 height 101
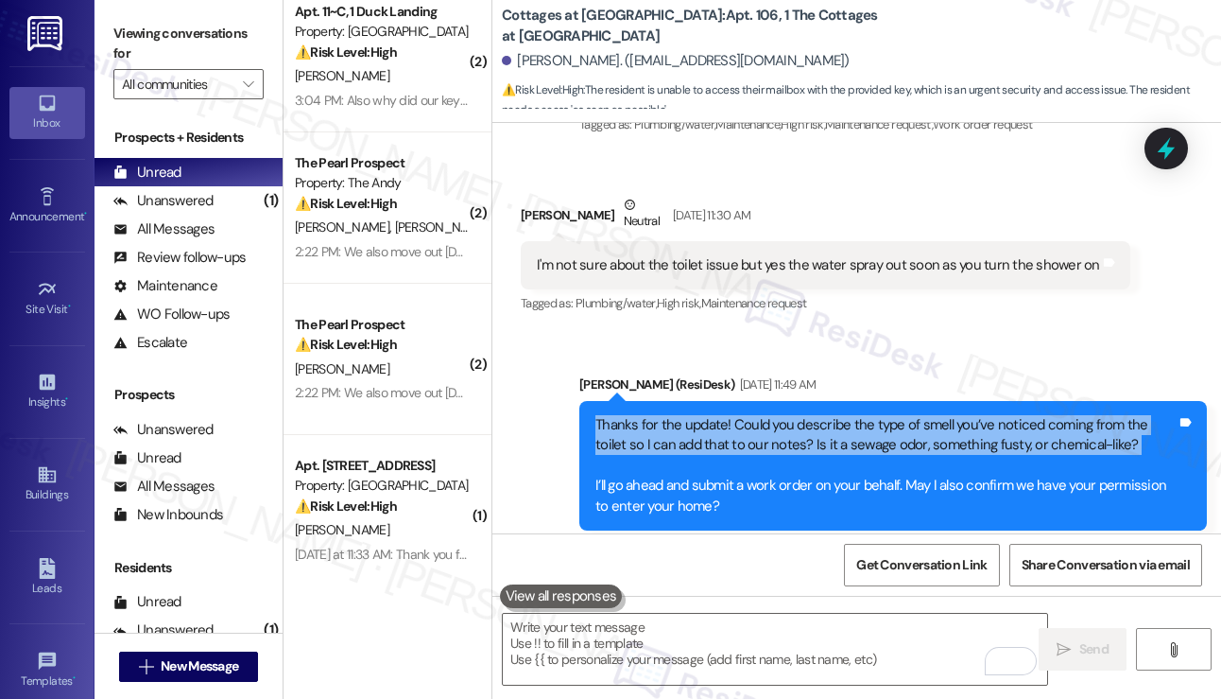
click at [807, 415] on div "Thanks for the update! Could you describe the type of smell you’ve noticed comi…" at bounding box center [886, 465] width 581 height 101
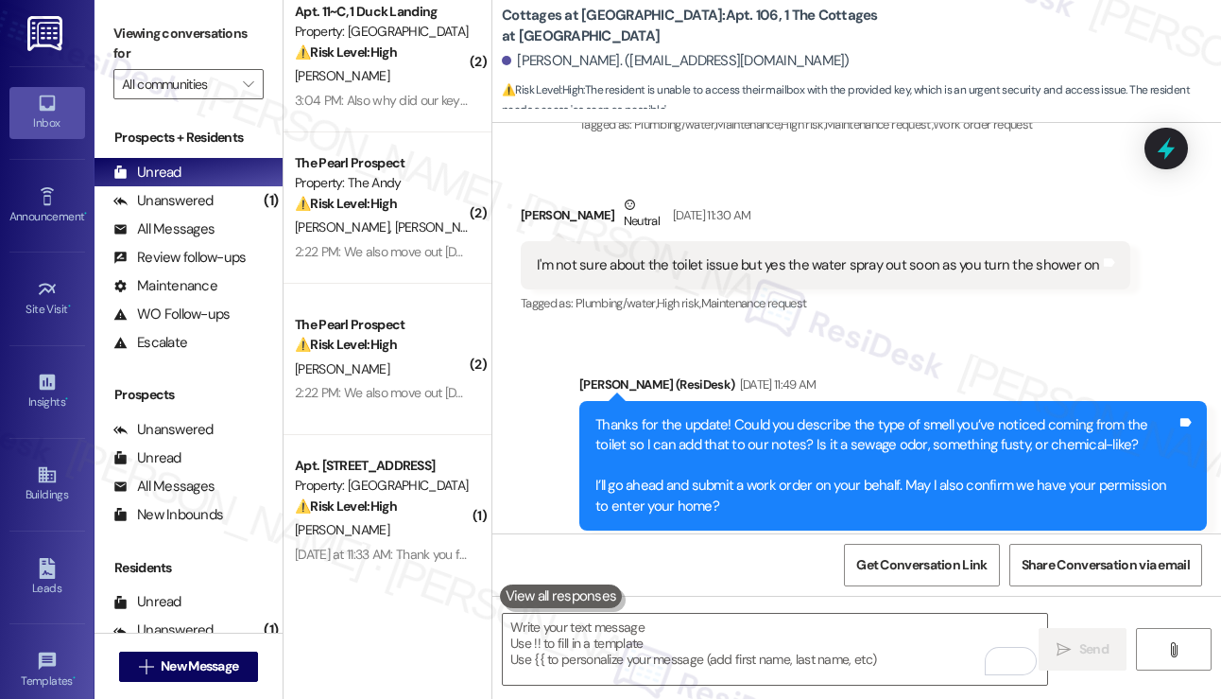
click at [760, 415] on div "Thanks for the update! Could you describe the type of smell you’ve noticed comi…" at bounding box center [886, 465] width 581 height 101
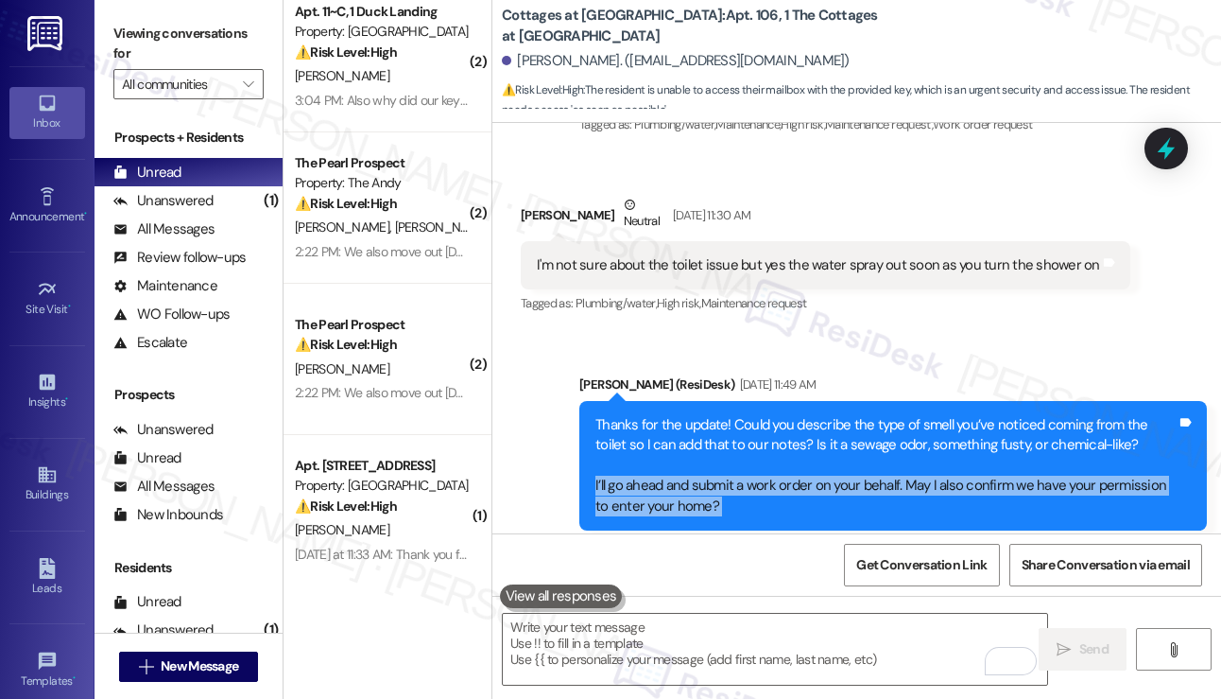
click at [760, 415] on div "Thanks for the update! Could you describe the type of smell you’ve noticed comi…" at bounding box center [886, 465] width 581 height 101
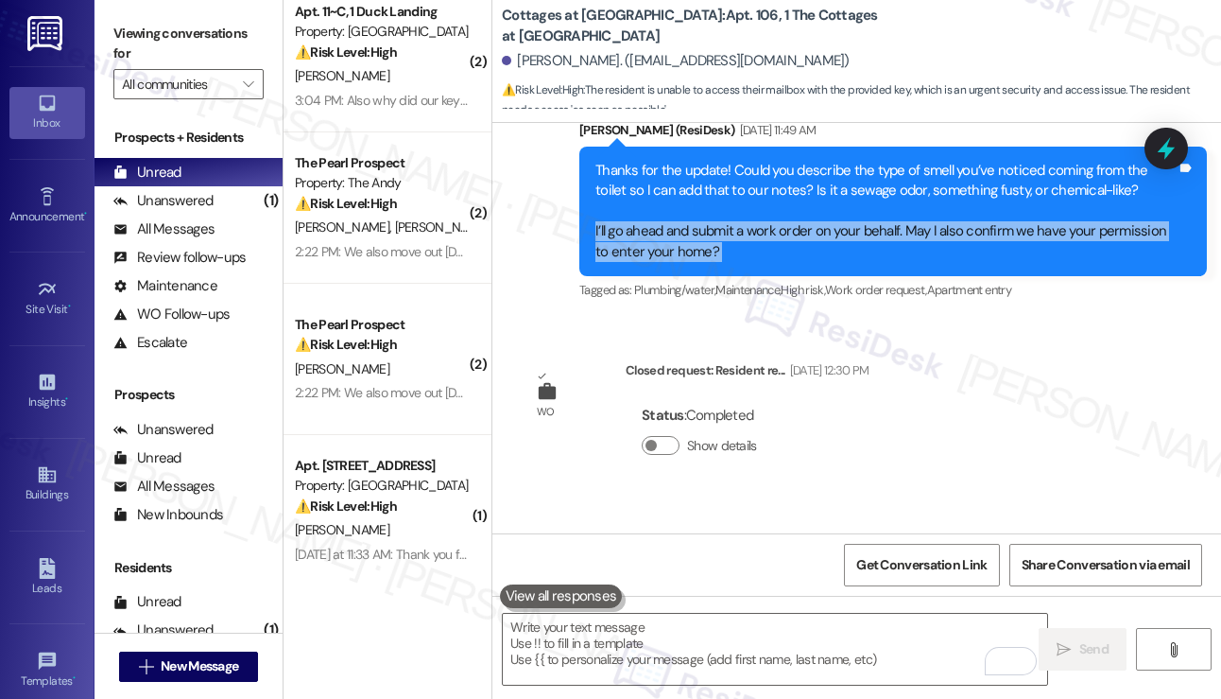
scroll to position [21748, 0]
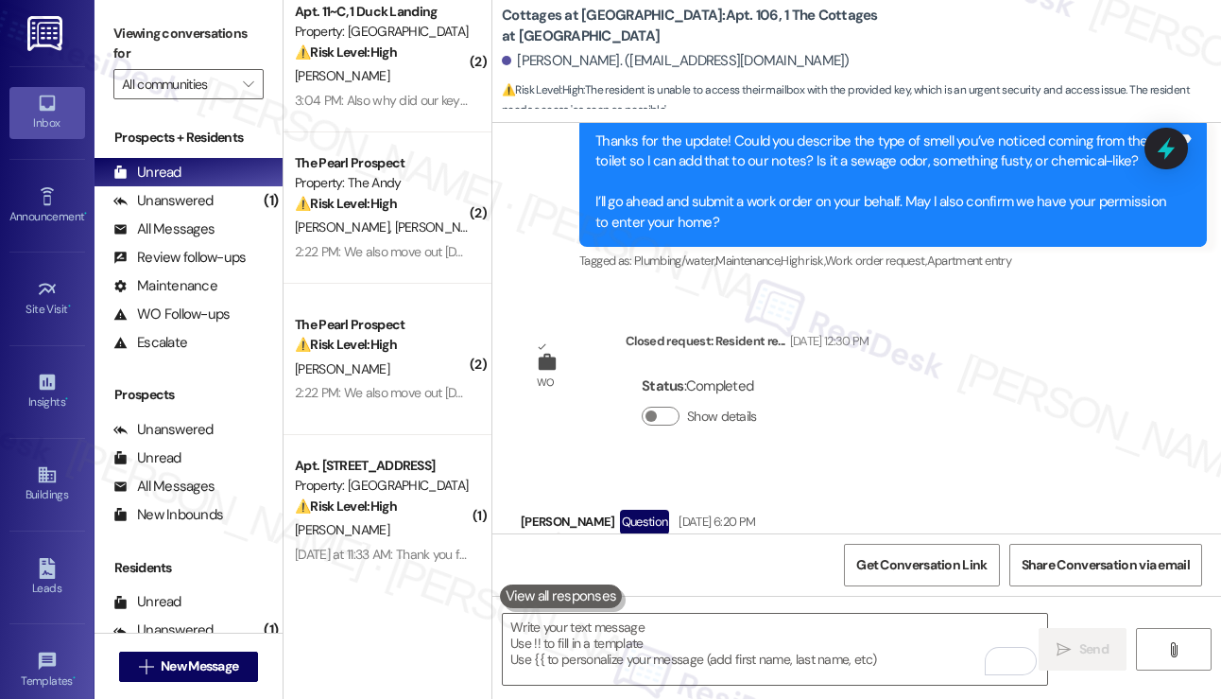
click at [681, 540] on div "I can't get in my mailbox with the key i was giving and I need to do so as soon…" at bounding box center [806, 564] width 571 height 48
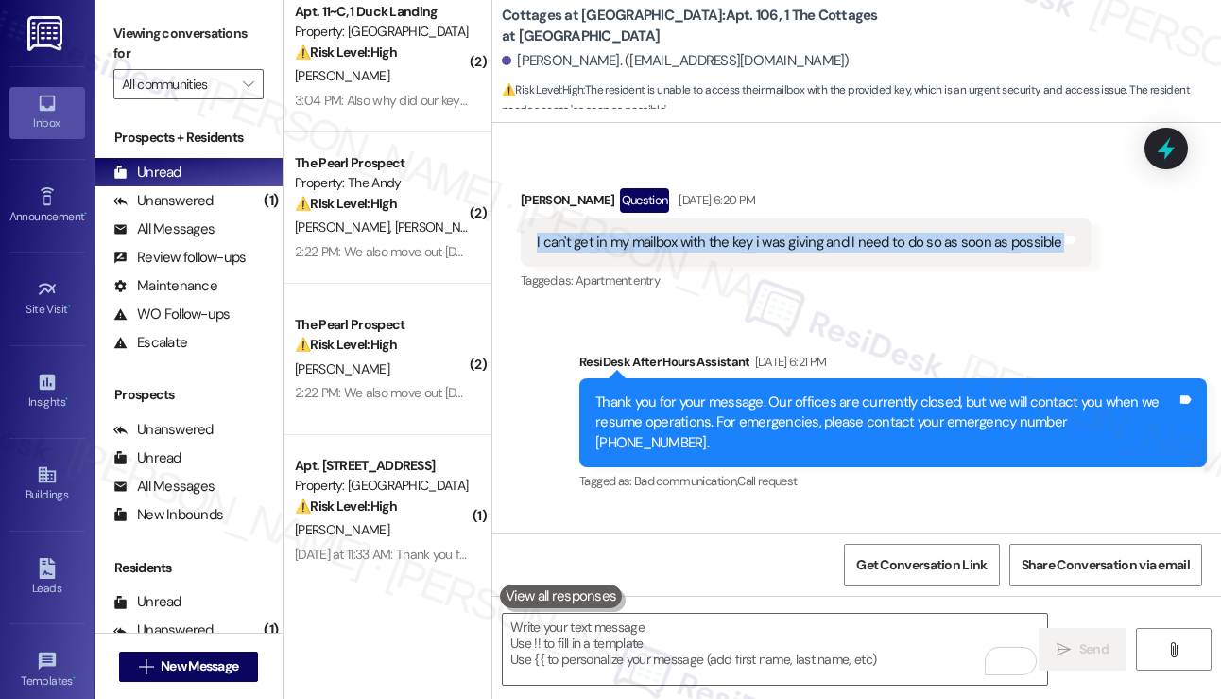
scroll to position [22126, 0]
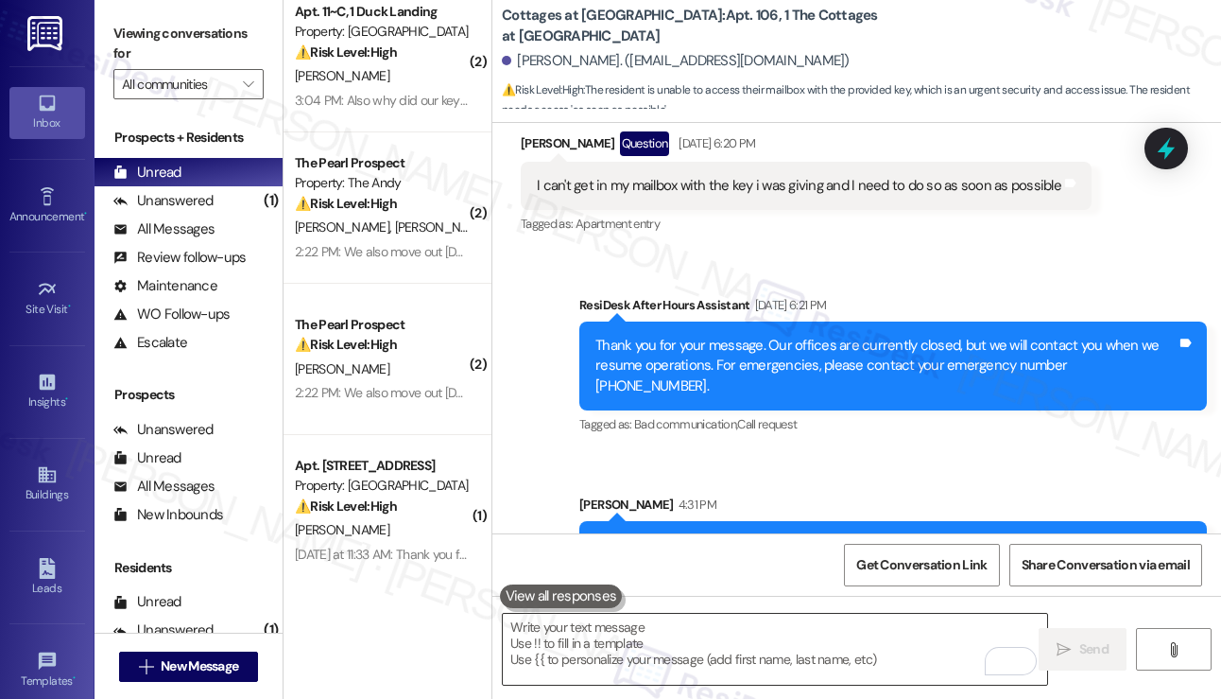
click at [635, 655] on textarea "To enrich screen reader interactions, please activate Accessibility in Grammarl…" at bounding box center [775, 648] width 544 height 71
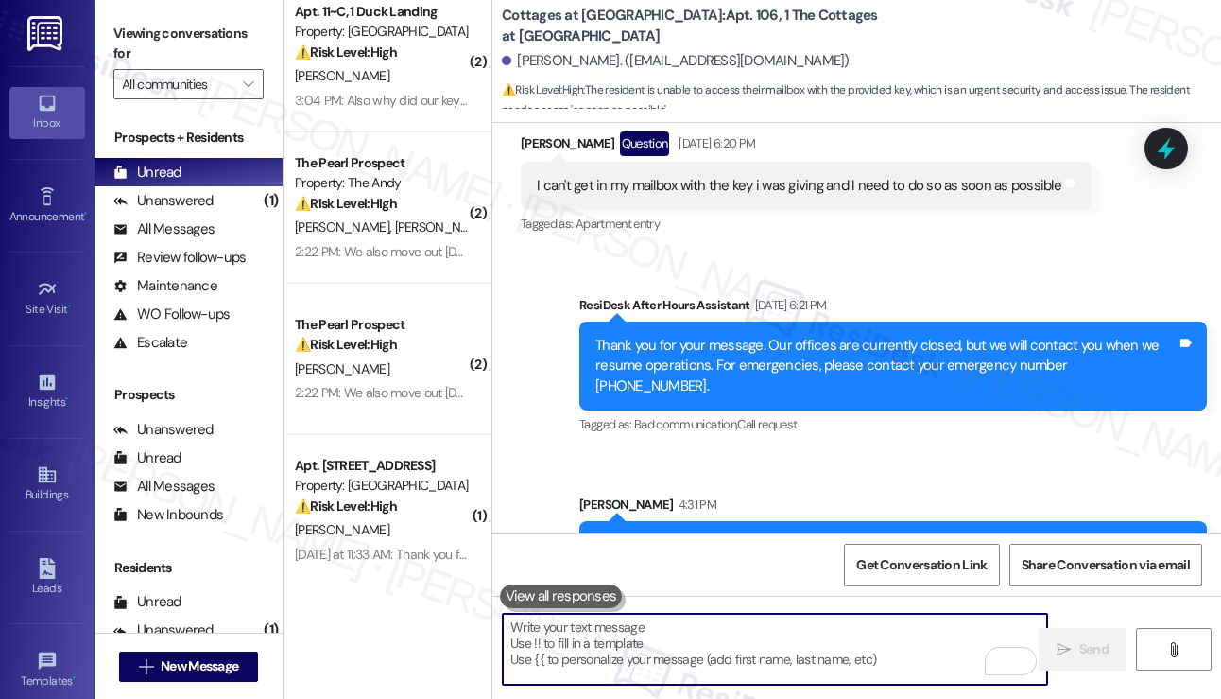
click at [640, 631] on textarea "To enrich screen reader interactions, please activate Accessibility in Grammarl…" at bounding box center [775, 648] width 544 height 71
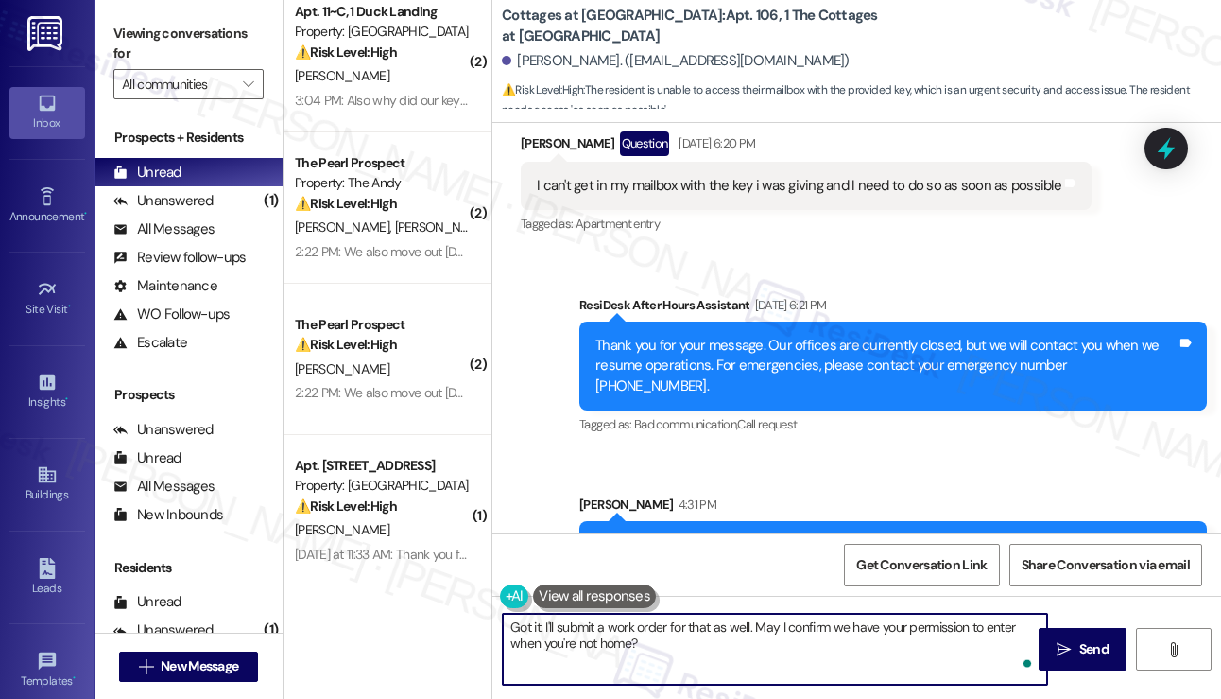
click at [688, 642] on textarea "Got it. I'll submit a work order for that as well. May I confirm we have your p…" at bounding box center [775, 648] width 544 height 71
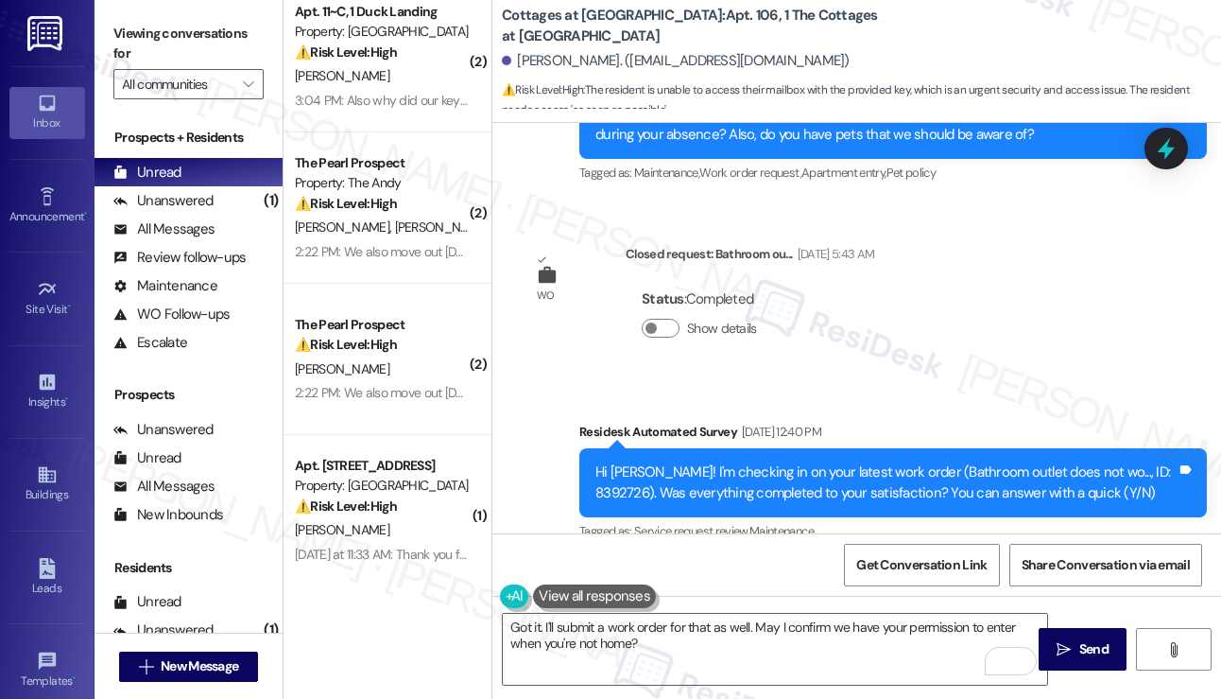
scroll to position [20557, 0]
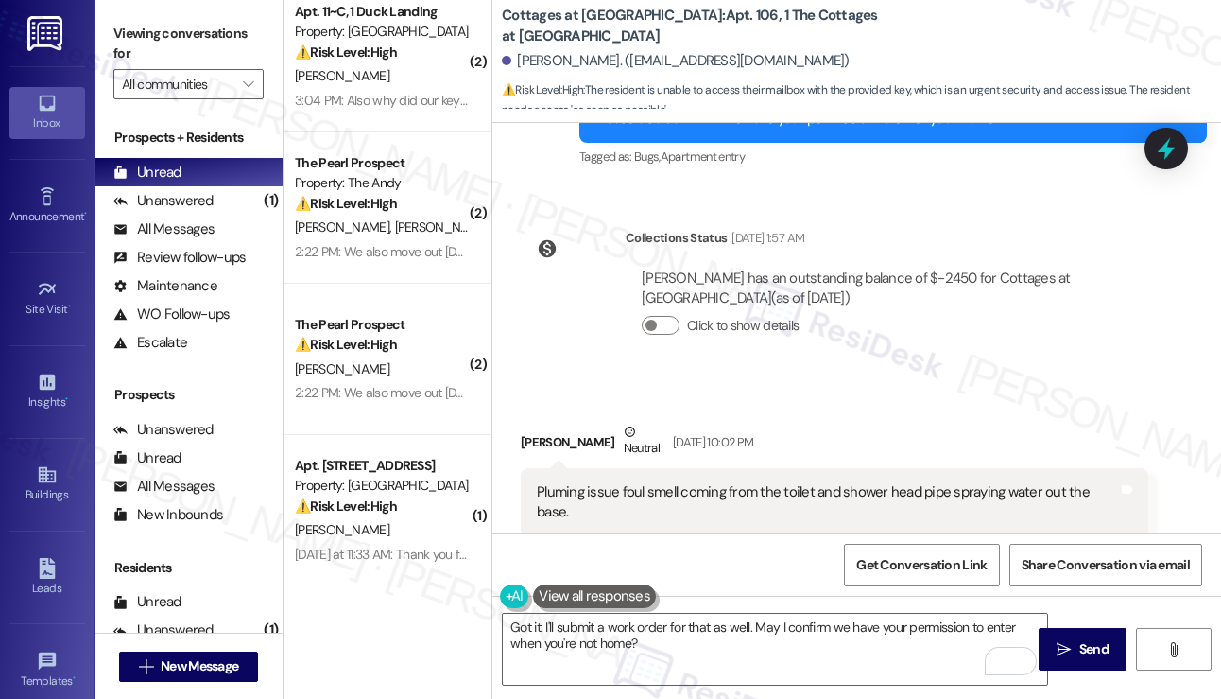
click at [624, 482] on div "Pluming issue foul smell coming from the toilet and shower head pipe spraying w…" at bounding box center [827, 502] width 581 height 41
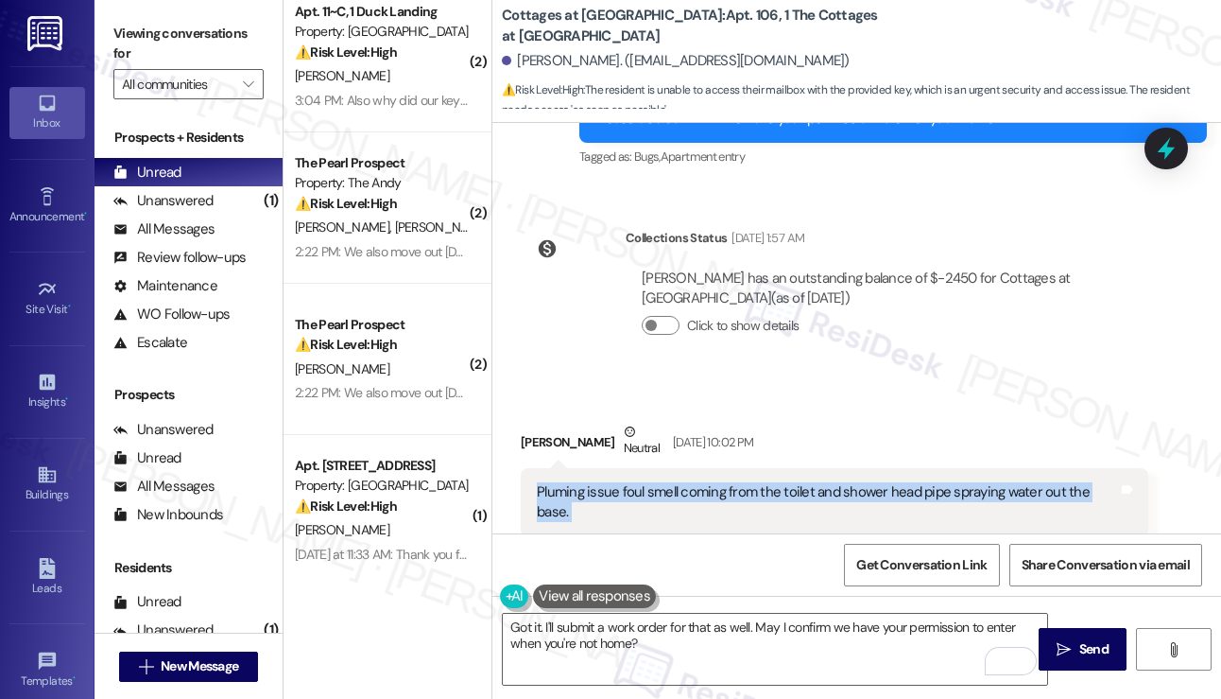
click at [624, 482] on div "Pluming issue foul smell coming from the toilet and shower head pipe spraying w…" at bounding box center [827, 502] width 581 height 41
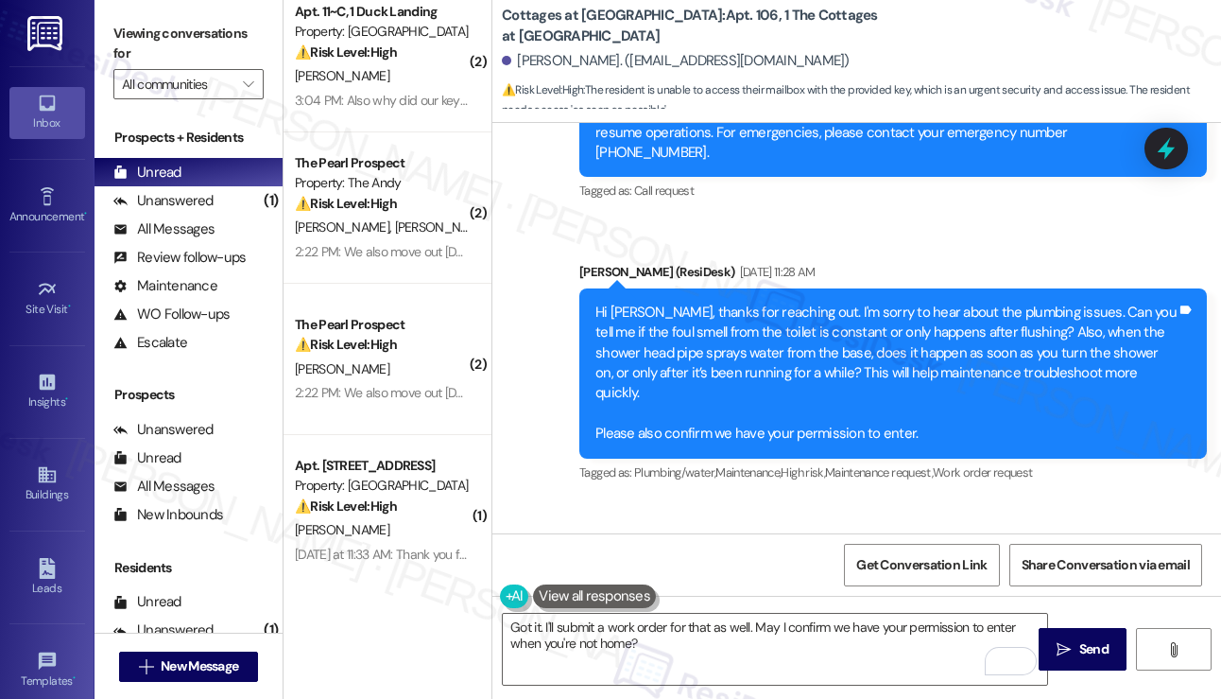
scroll to position [21124, 0]
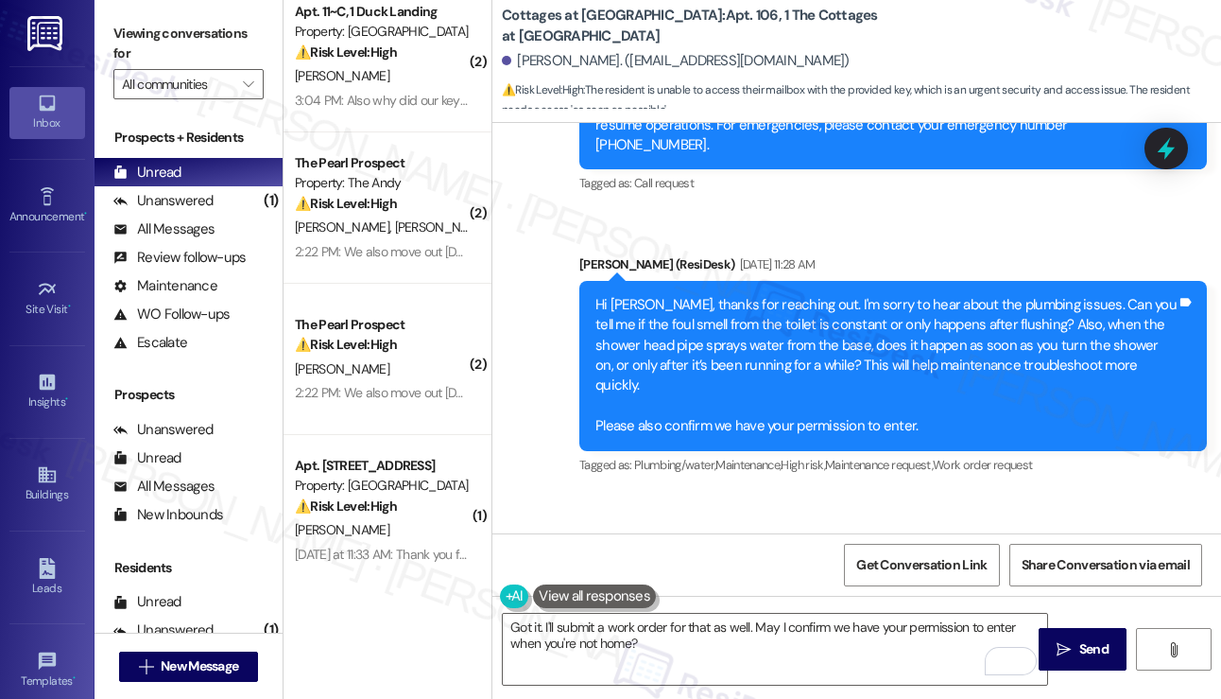
click at [766, 596] on div "I'm not sure about the toilet issue but yes the water spray out soon as you tur…" at bounding box center [818, 606] width 563 height 20
click at [765, 596] on div "I'm not sure about the toilet issue but yes the water spray out soon as you tur…" at bounding box center [818, 606] width 563 height 20
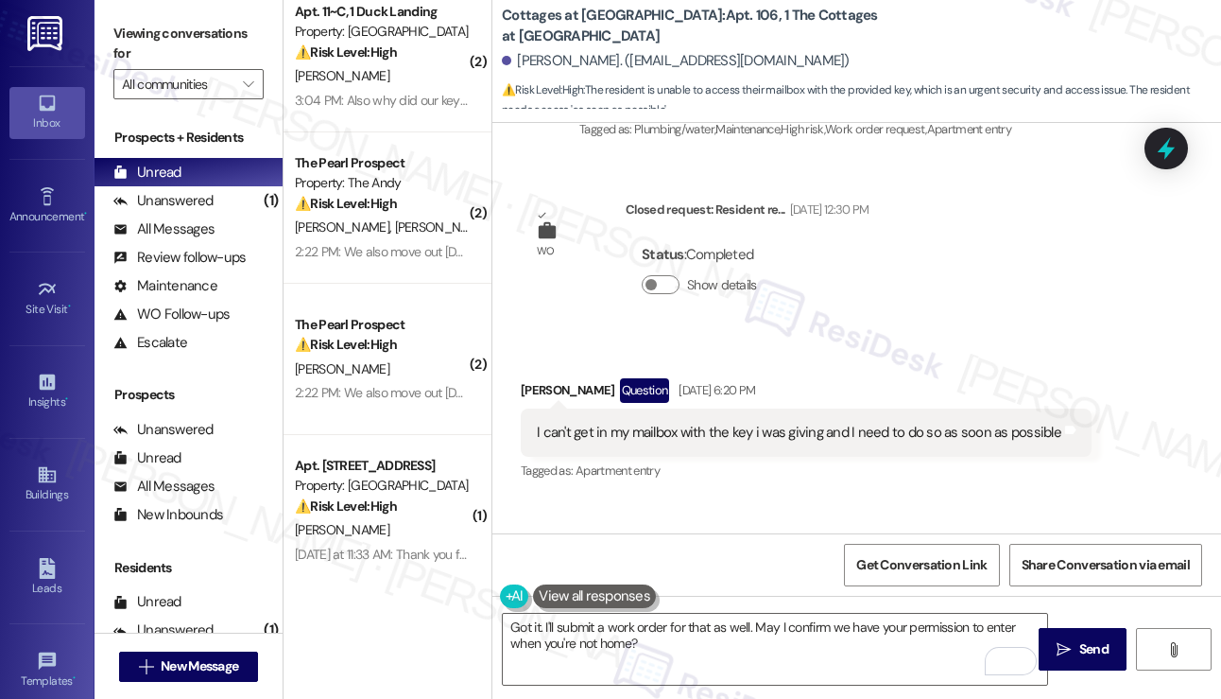
scroll to position [21881, 0]
click at [673, 649] on textarea "Got it. I'll submit a work order for that as well. May I confirm we have your p…" at bounding box center [775, 648] width 544 height 71
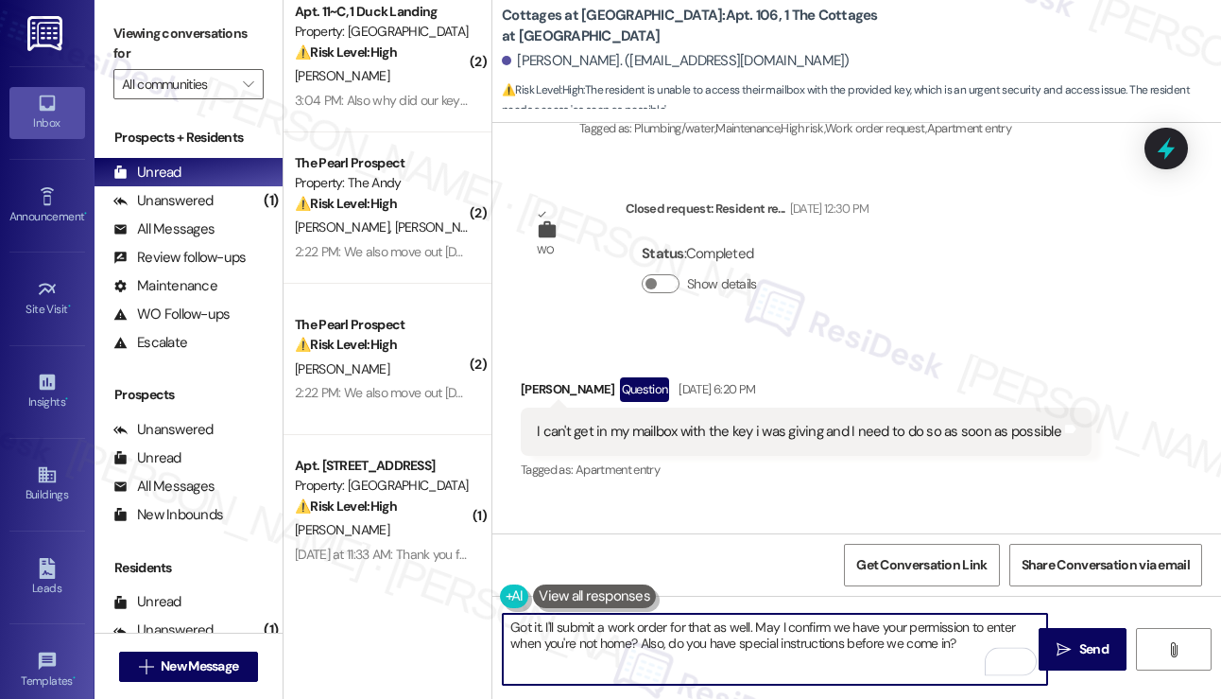
click at [787, 630] on textarea "Got it. I'll submit a work order for that as well. May I confirm we have your p…" at bounding box center [775, 648] width 544 height 71
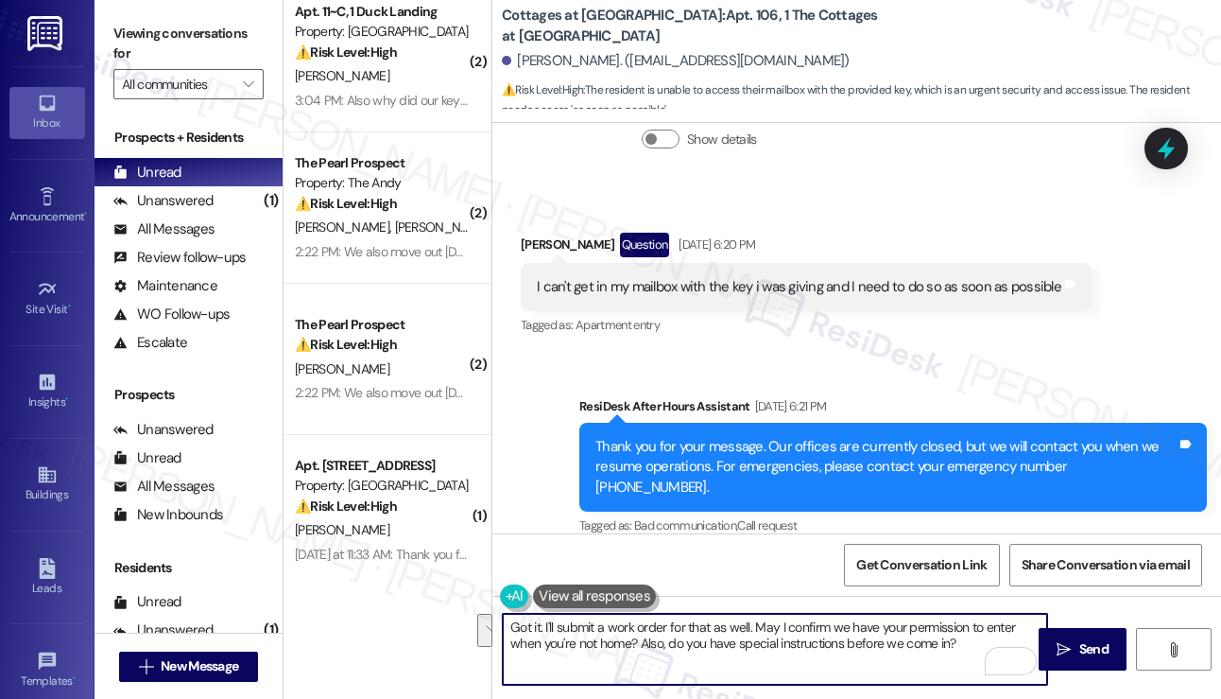
scroll to position [22126, 0]
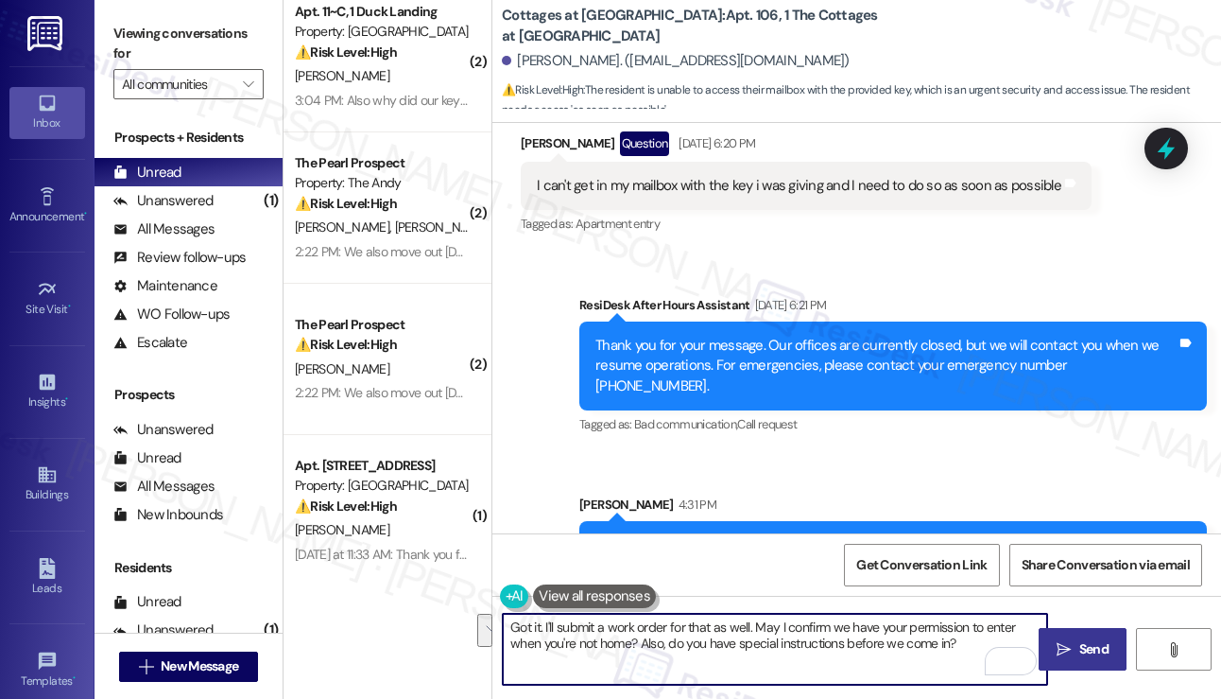
type textarea "Got it. I'll submit a work order for that as well. May I confirm we have your p…"
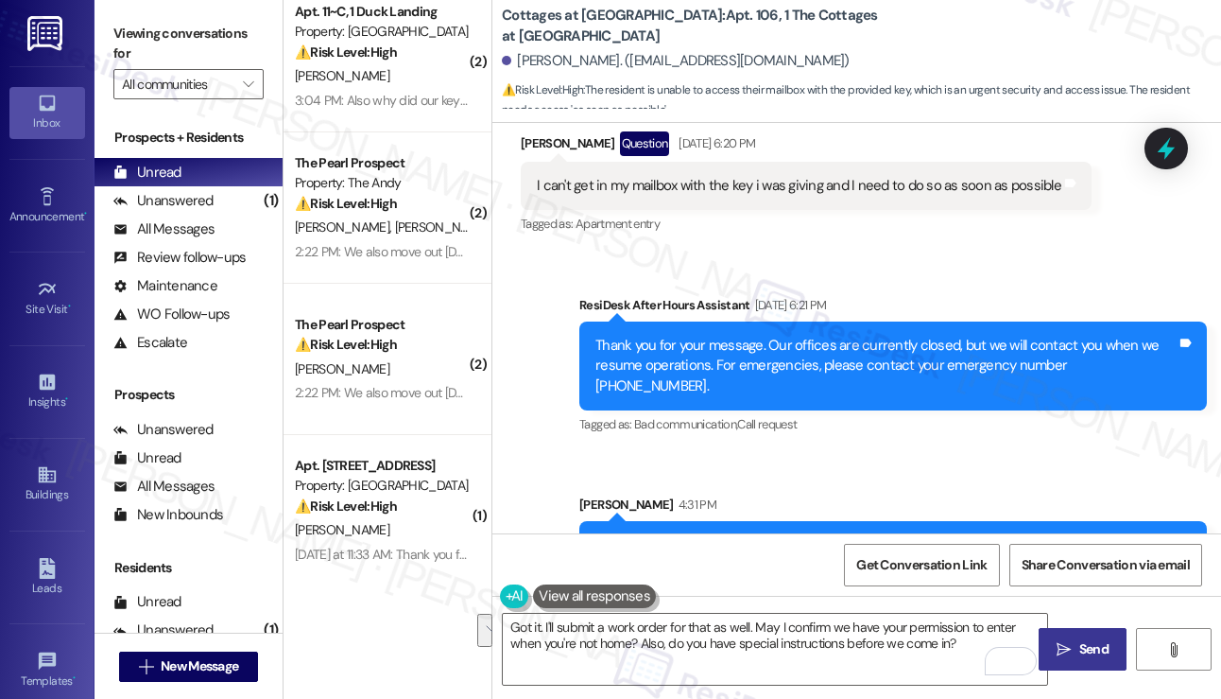
click at [1051, 640] on button " Send" at bounding box center [1083, 649] width 88 height 43
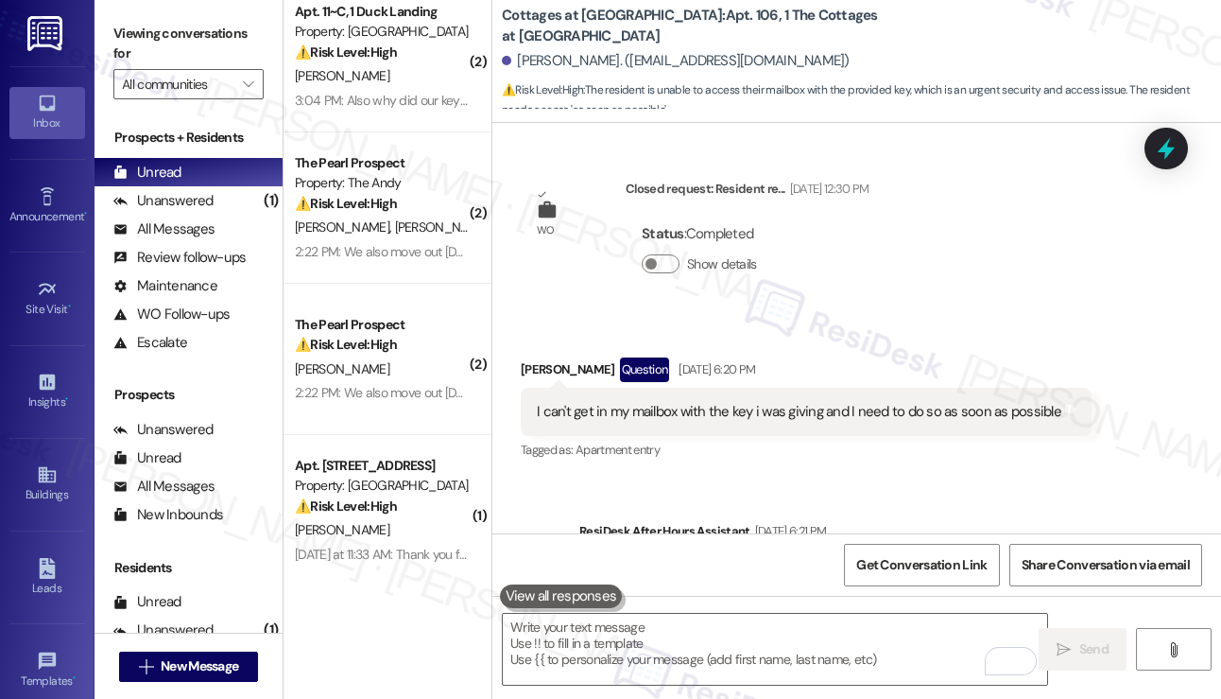
scroll to position [22279, 0]
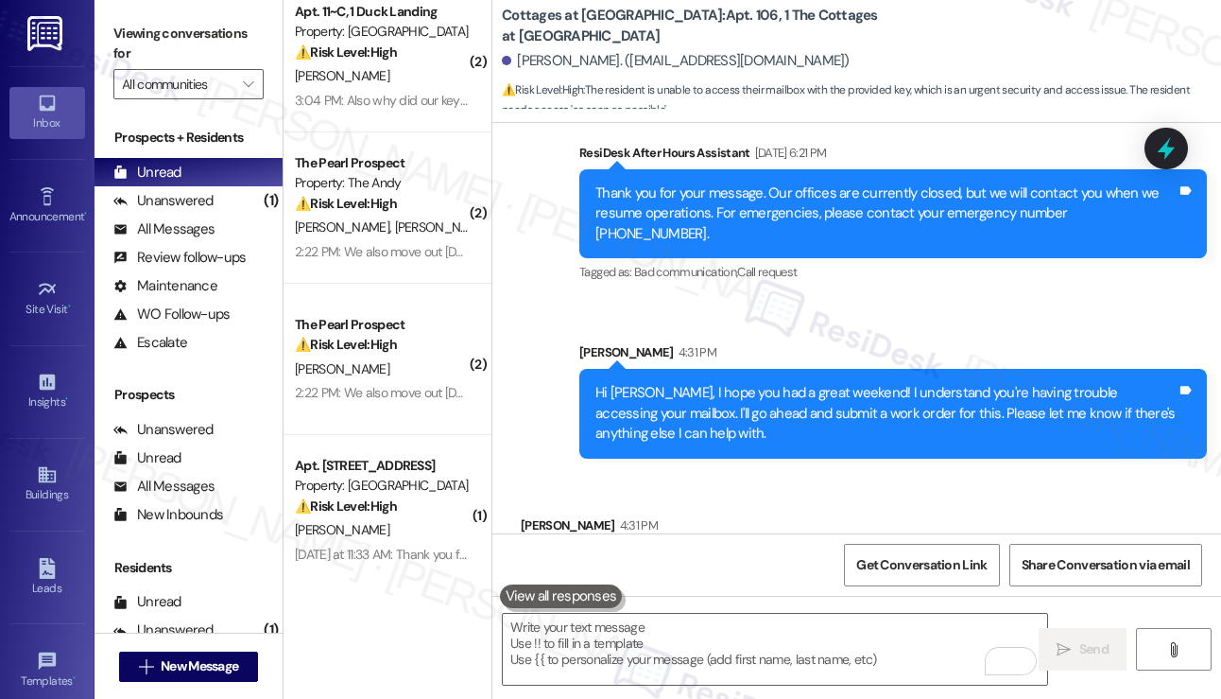
click at [706, 647] on div "[PERSON_NAME] 4:34 PM" at bounding box center [893, 660] width 628 height 26
click at [723, 687] on div "Got it. I'll submit a work order for that as well. May I confirm we have your p…" at bounding box center [886, 707] width 581 height 41
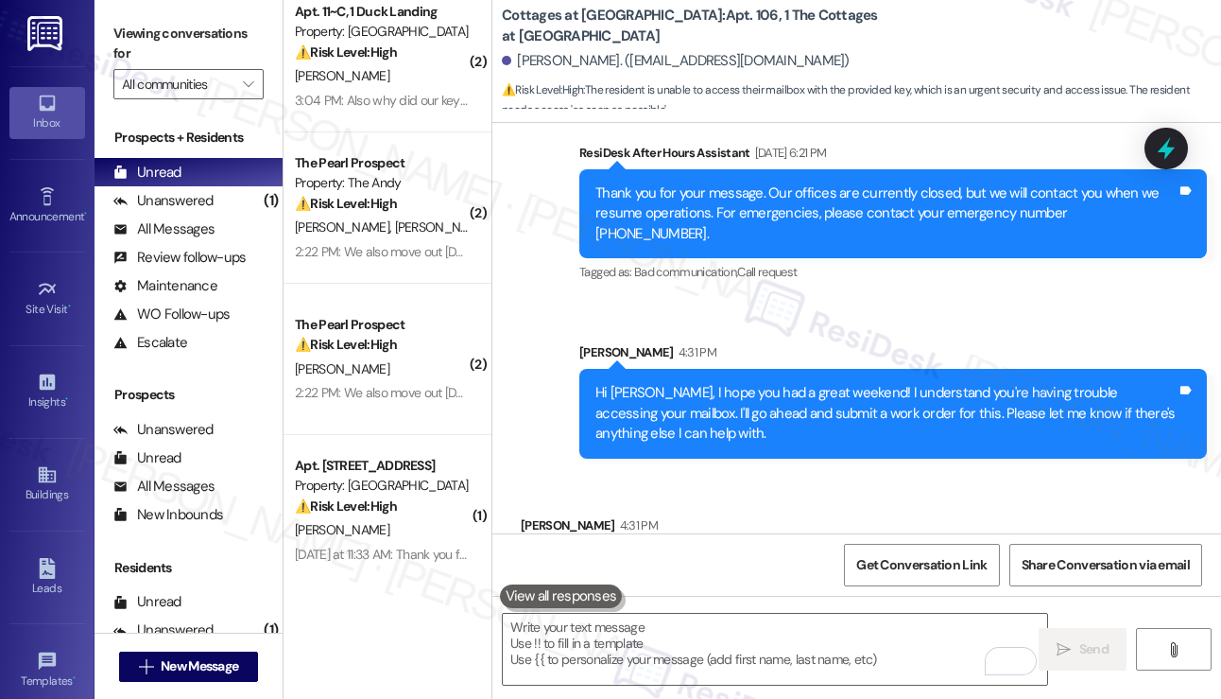
click at [722, 687] on div "Got it. I'll submit a work order for that as well. May I confirm we have your p…" at bounding box center [886, 707] width 581 height 41
click at [867, 473] on div "Received via SMS [PERSON_NAME] 4:31 PM The shower head is still broken Tags and…" at bounding box center [856, 538] width 729 height 131
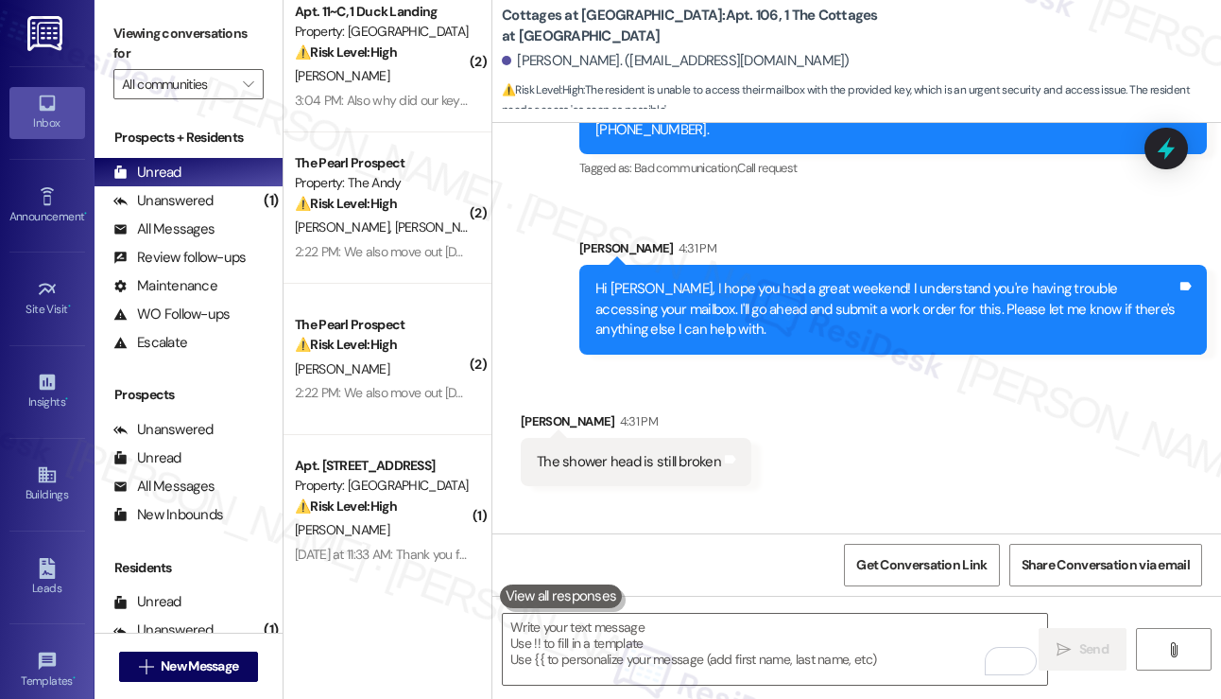
scroll to position [22410, 0]
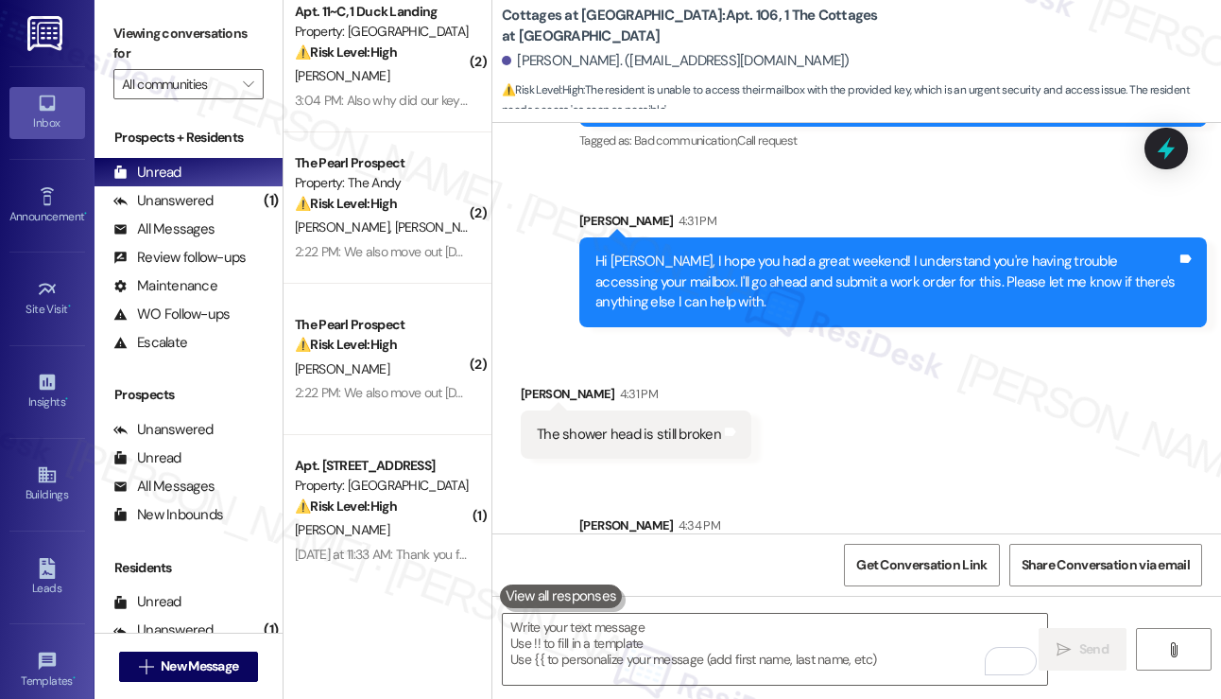
click at [1035, 473] on div "Sent via SMS [PERSON_NAME] 4:34 PM Got it. I'll submit a work order for that as…" at bounding box center [856, 549] width 729 height 152
click at [1002, 473] on div "Sent via SMS [PERSON_NAME] 4:34 PM Got it. I'll submit a work order for that as…" at bounding box center [856, 549] width 729 height 152
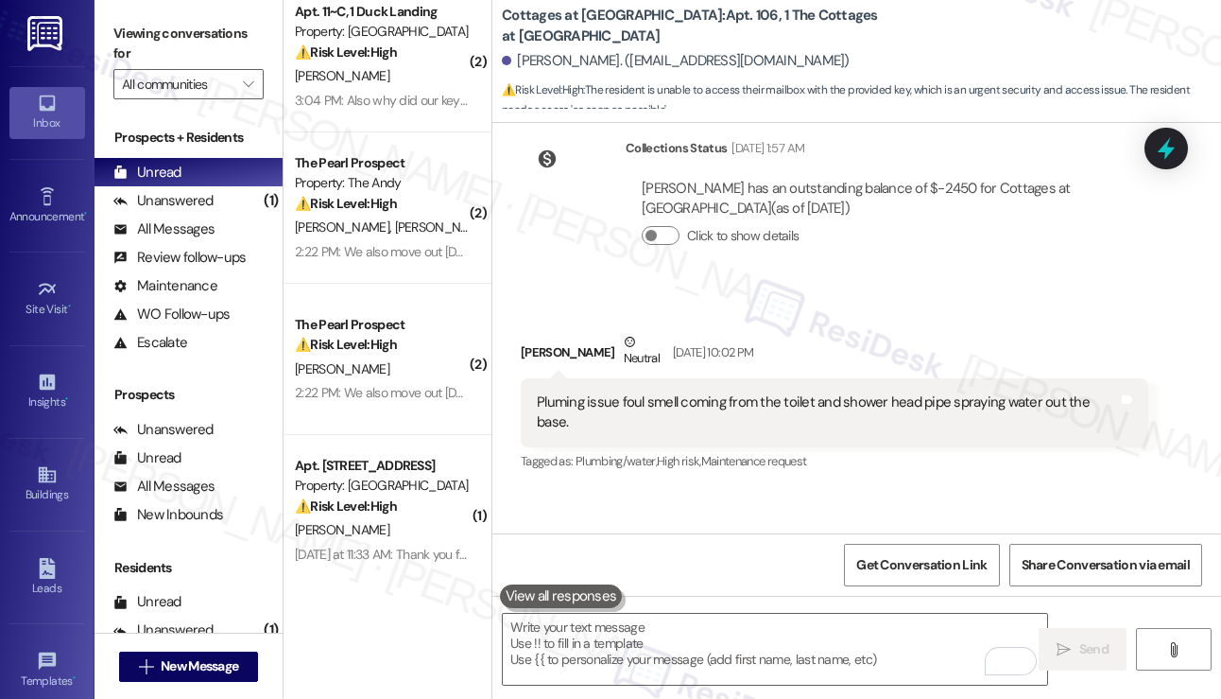
scroll to position [20614, 0]
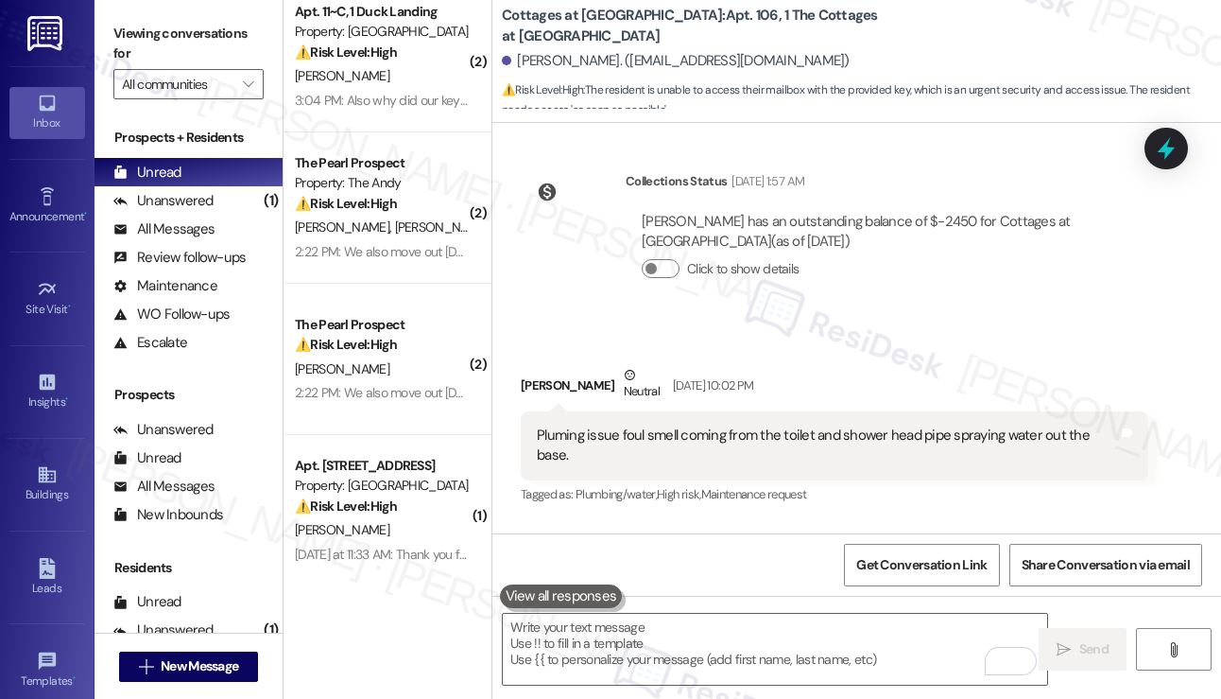
click at [564, 425] on div "Pluming issue foul smell coming from the toilet and shower head pipe spraying w…" at bounding box center [827, 445] width 581 height 41
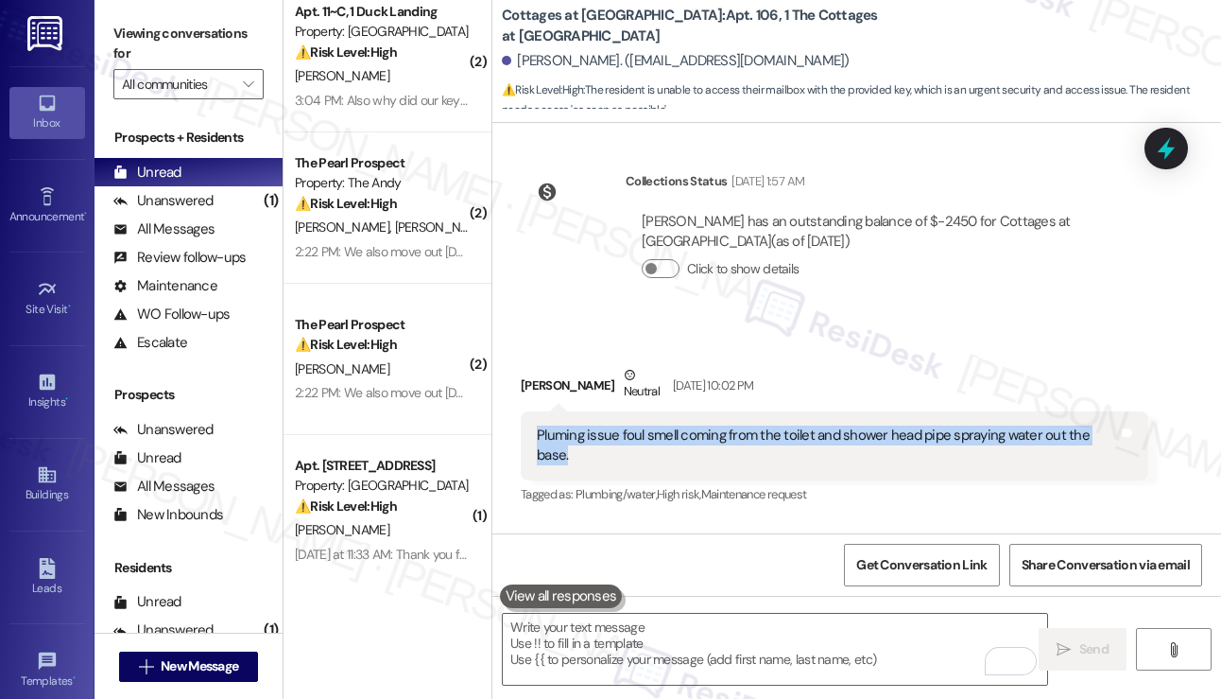
drag, startPoint x: 532, startPoint y: 267, endPoint x: 571, endPoint y: 288, distance: 44.4
click at [571, 411] on div "Pluming issue foul smell coming from the toilet and shower head pipe spraying w…" at bounding box center [835, 445] width 628 height 69
copy div "Pluming issue foul smell coming from the toilet and shower head pipe spraying w…"
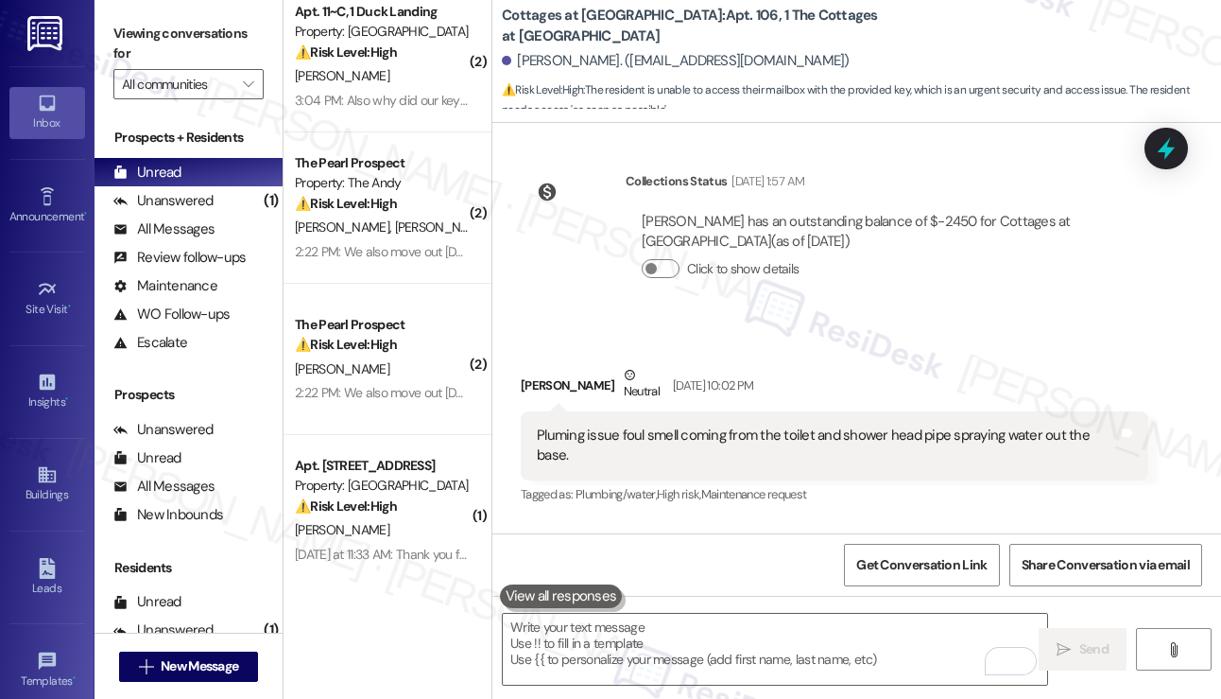
click at [118, 23] on label "Viewing conversations for" at bounding box center [188, 44] width 150 height 50
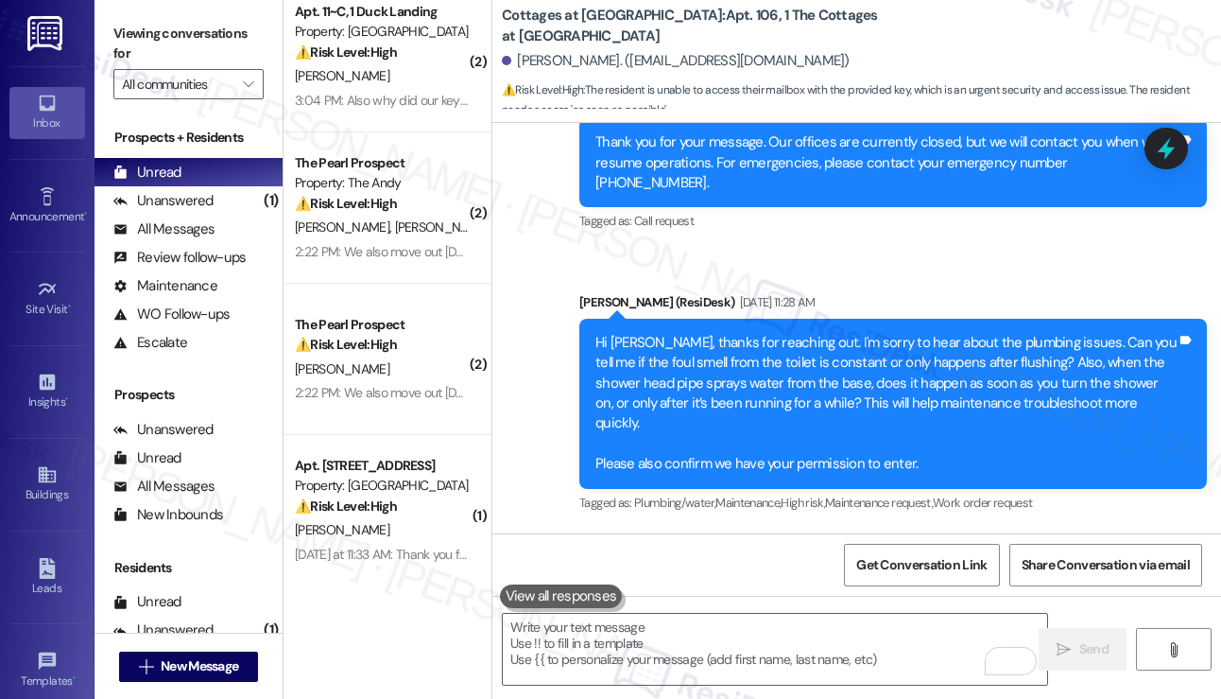
scroll to position [21181, 0]
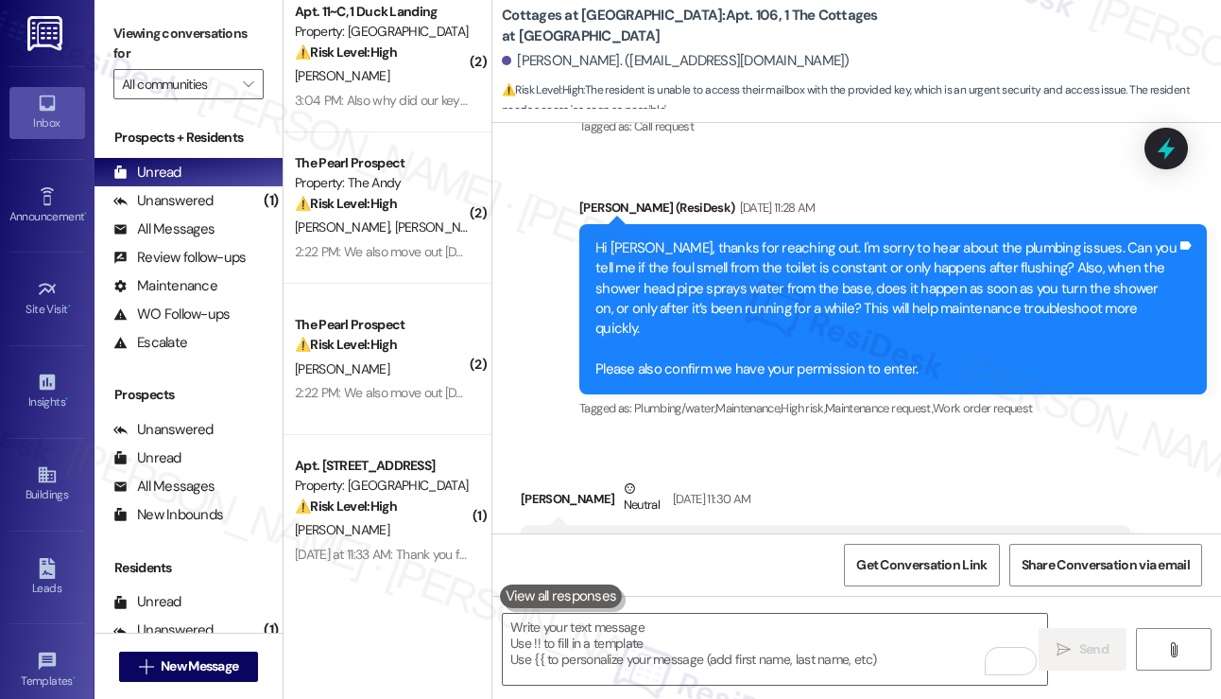
click at [736, 539] on div "I'm not sure about the toilet issue but yes the water spray out soon as you tur…" at bounding box center [818, 549] width 563 height 20
click at [855, 525] on div "I'm not sure about the toilet issue but yes the water spray out soon as you tur…" at bounding box center [826, 549] width 610 height 48
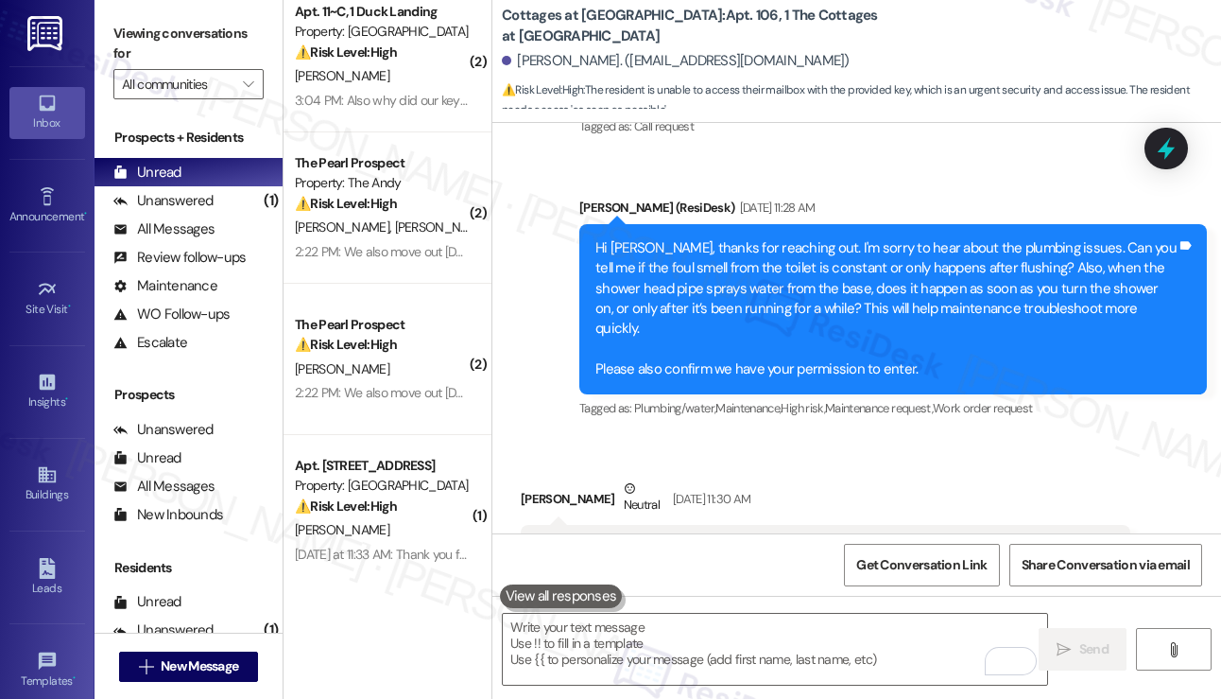
click at [855, 525] on div "I'm not sure about the toilet issue but yes the water spray out soon as you tur…" at bounding box center [826, 549] width 610 height 48
click at [855, 539] on div "I'm not sure about the toilet issue but yes the water spray out soon as you tur…" at bounding box center [818, 549] width 563 height 20
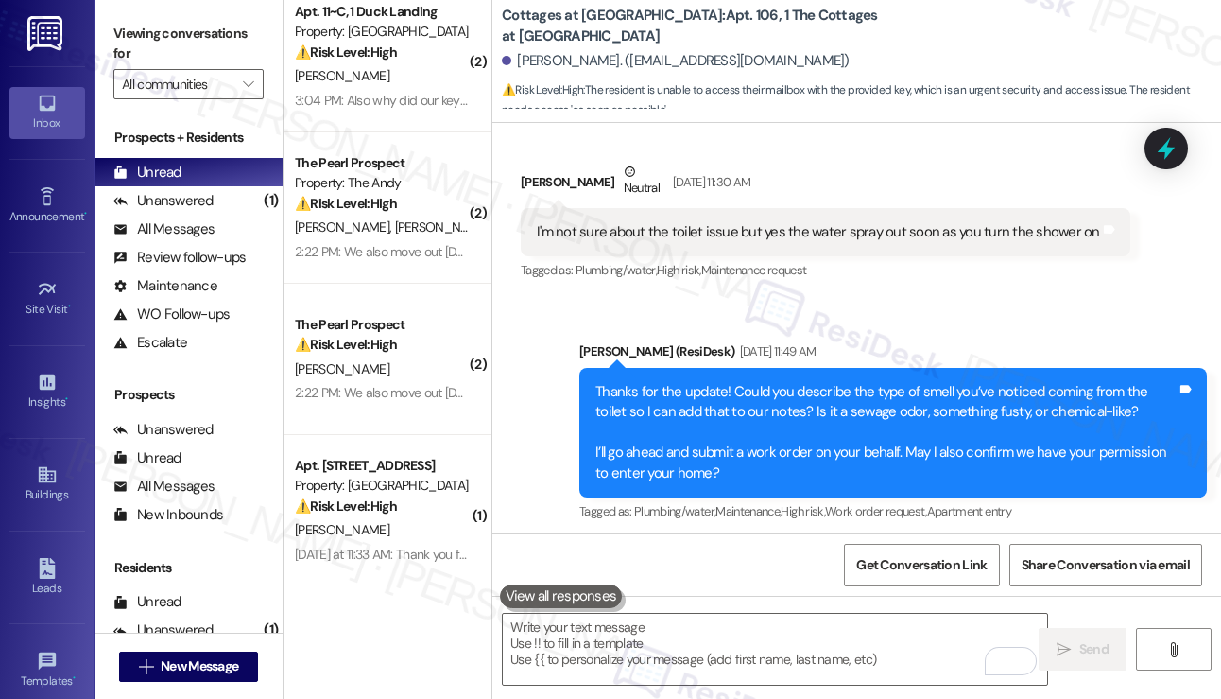
scroll to position [21654, 0]
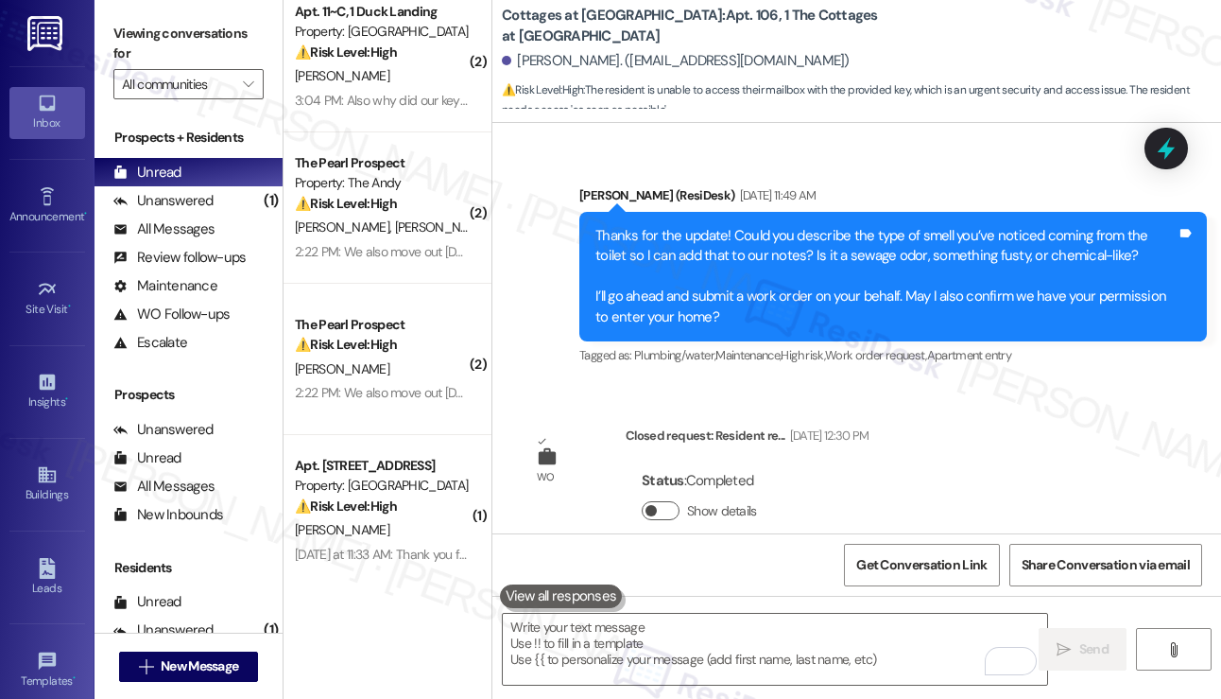
click at [666, 501] on button "Show details" at bounding box center [661, 510] width 38 height 19
drag, startPoint x: 862, startPoint y: 380, endPoint x: 983, endPoint y: 392, distance: 121.6
click at [983, 569] on div "About: Closed request: Resident reports that the AC units in the living room, d…" at bounding box center [887, 589] width 491 height 41
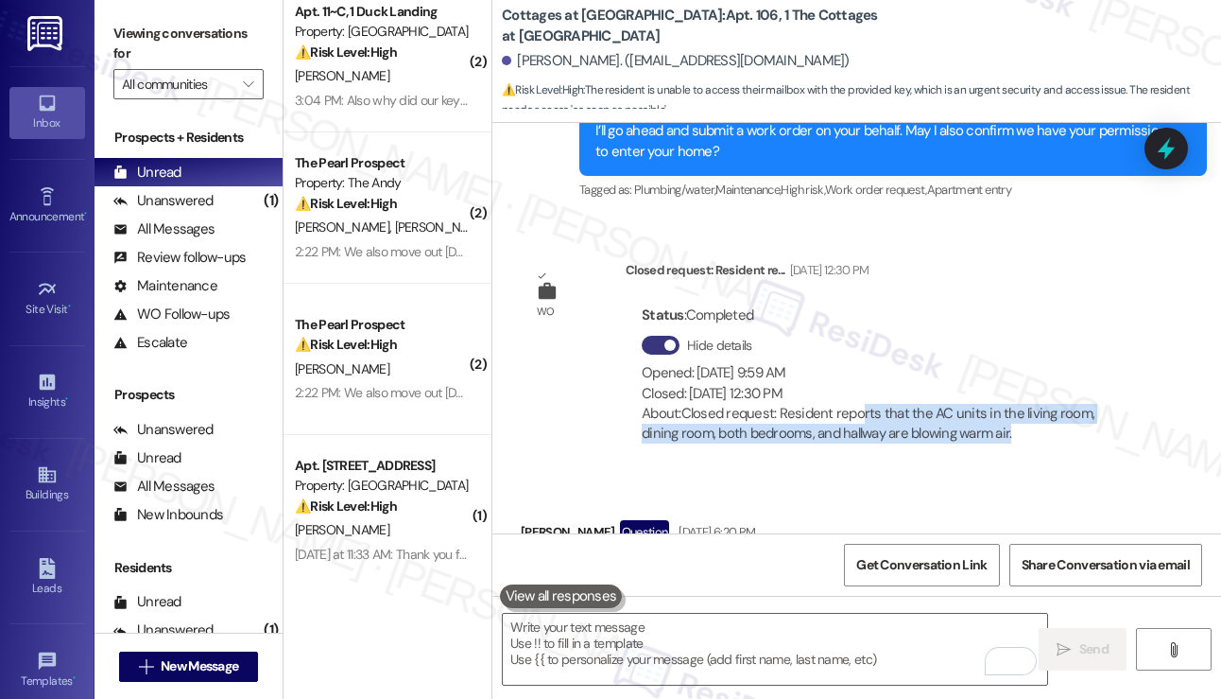
scroll to position [21937, 0]
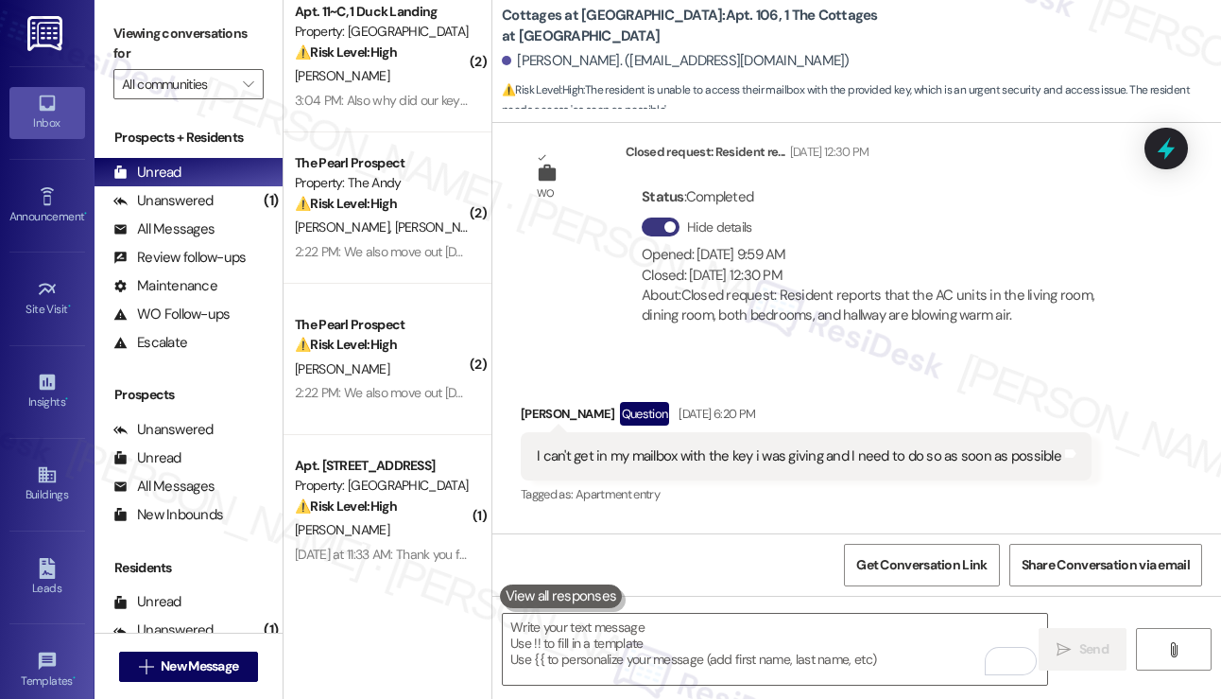
click at [775, 432] on div "I can't get in my mailbox with the key i was giving and I need to do so as soon…" at bounding box center [806, 456] width 571 height 48
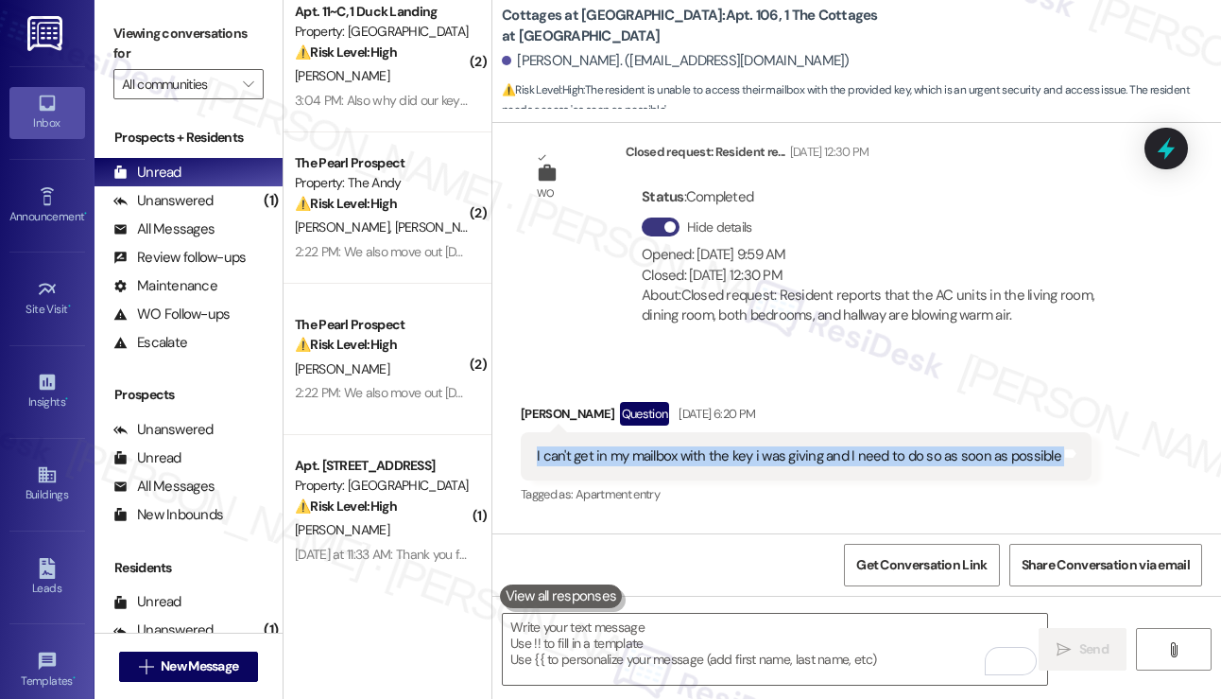
click at [776, 432] on div "I can't get in my mailbox with the key i was giving and I need to do so as soon…" at bounding box center [806, 456] width 571 height 48
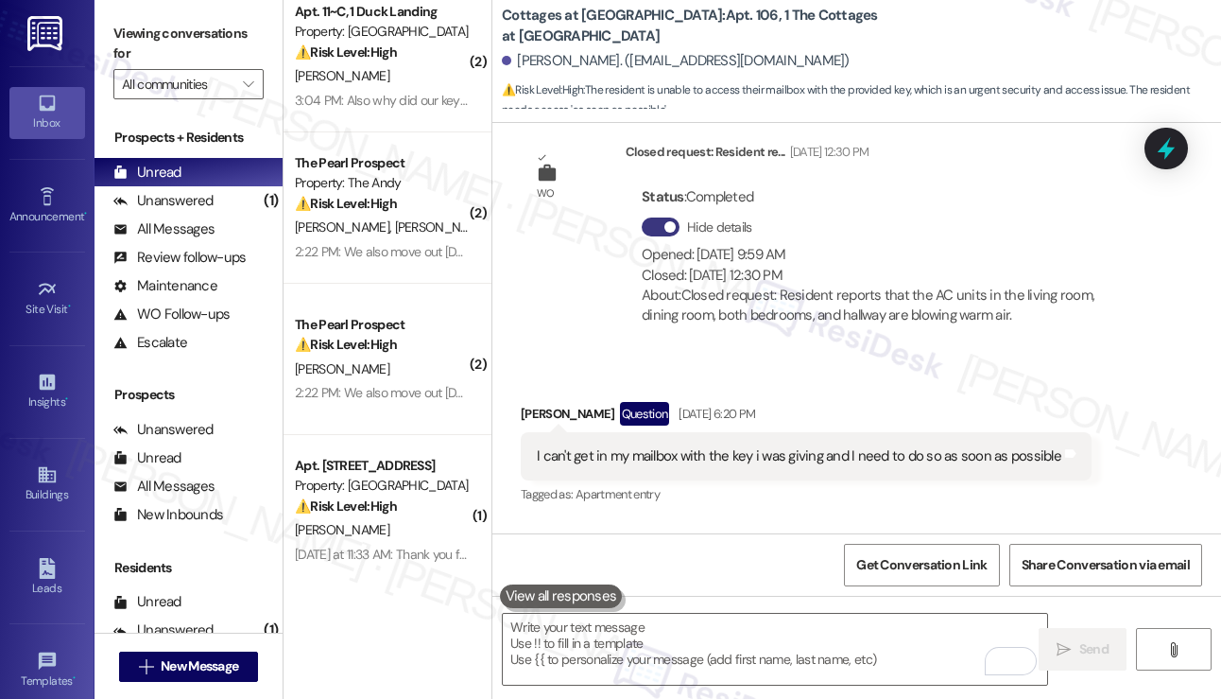
drag, startPoint x: 117, startPoint y: 37, endPoint x: 229, endPoint y: 116, distance: 136.9
click at [117, 37] on label "Viewing conversations for" at bounding box center [188, 44] width 150 height 50
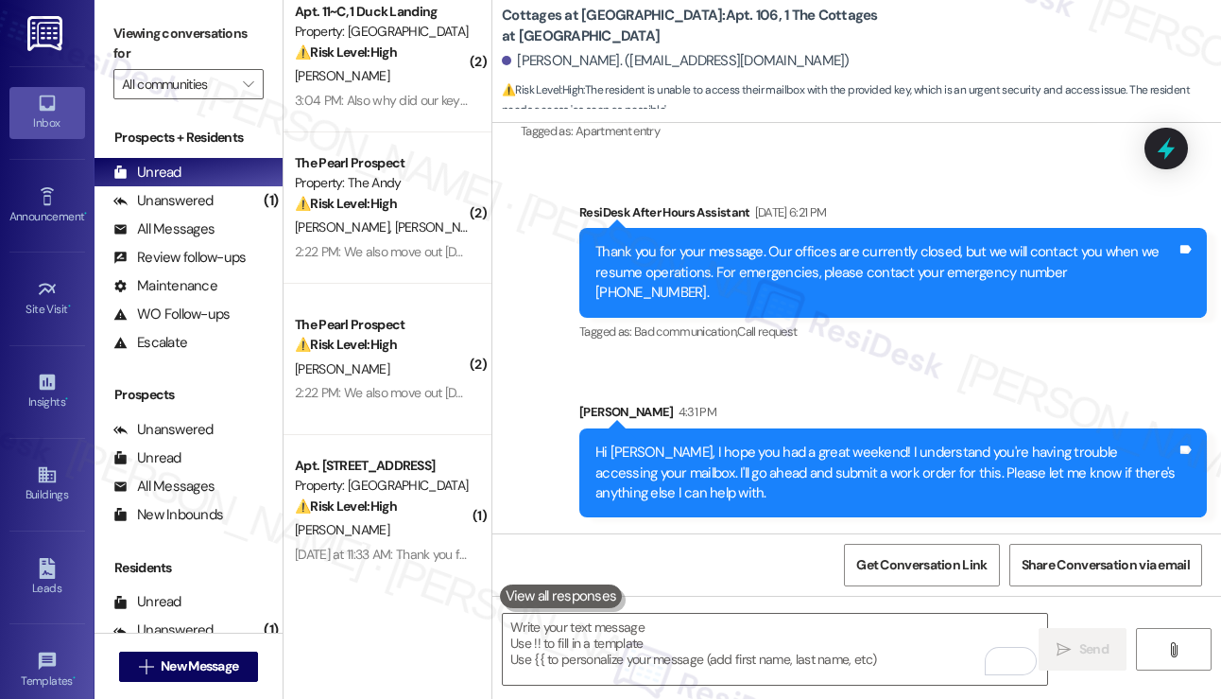
scroll to position [22410, 0]
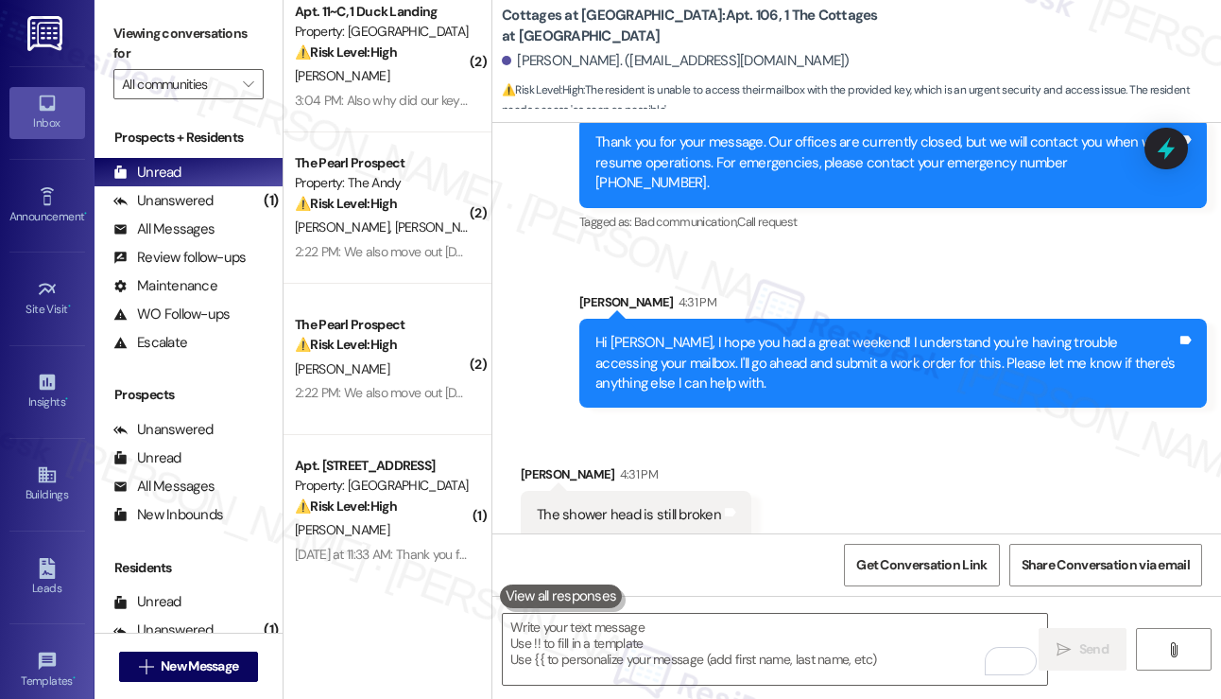
click at [1205, 422] on div "Received via SMS [PERSON_NAME] 4:31 PM The shower head is still broken Tags and…" at bounding box center [856, 487] width 729 height 131
click at [134, 38] on label "Viewing conversations for" at bounding box center [188, 44] width 150 height 50
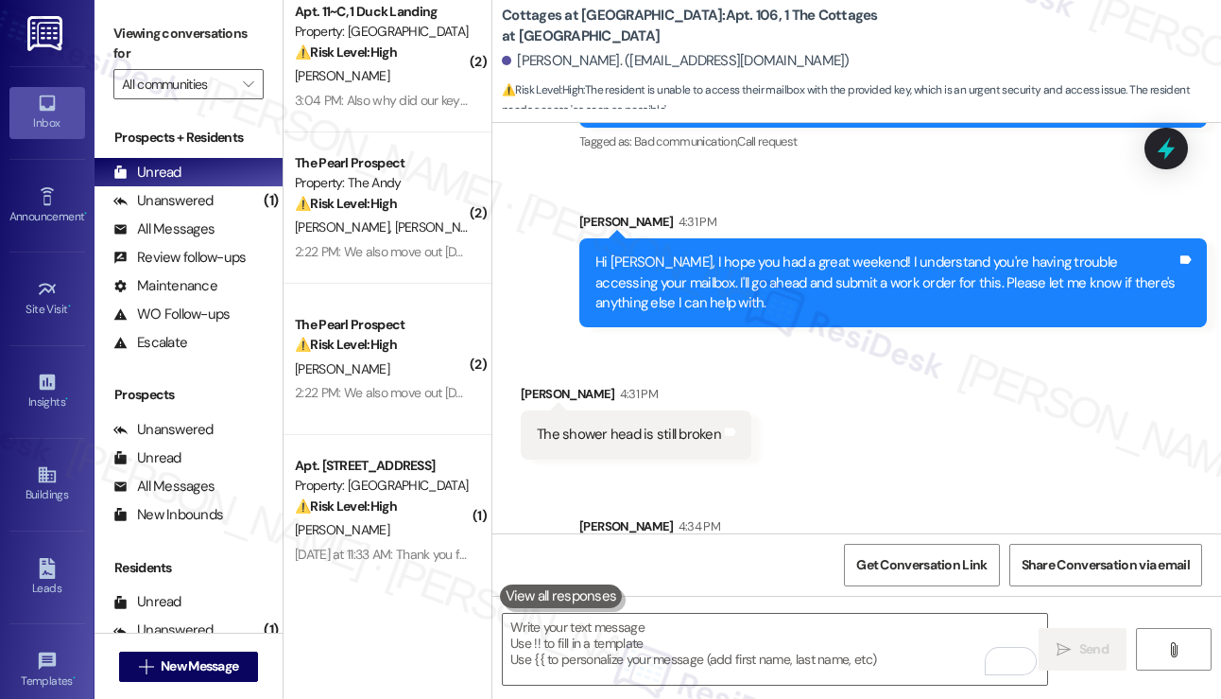
scroll to position [22491, 0]
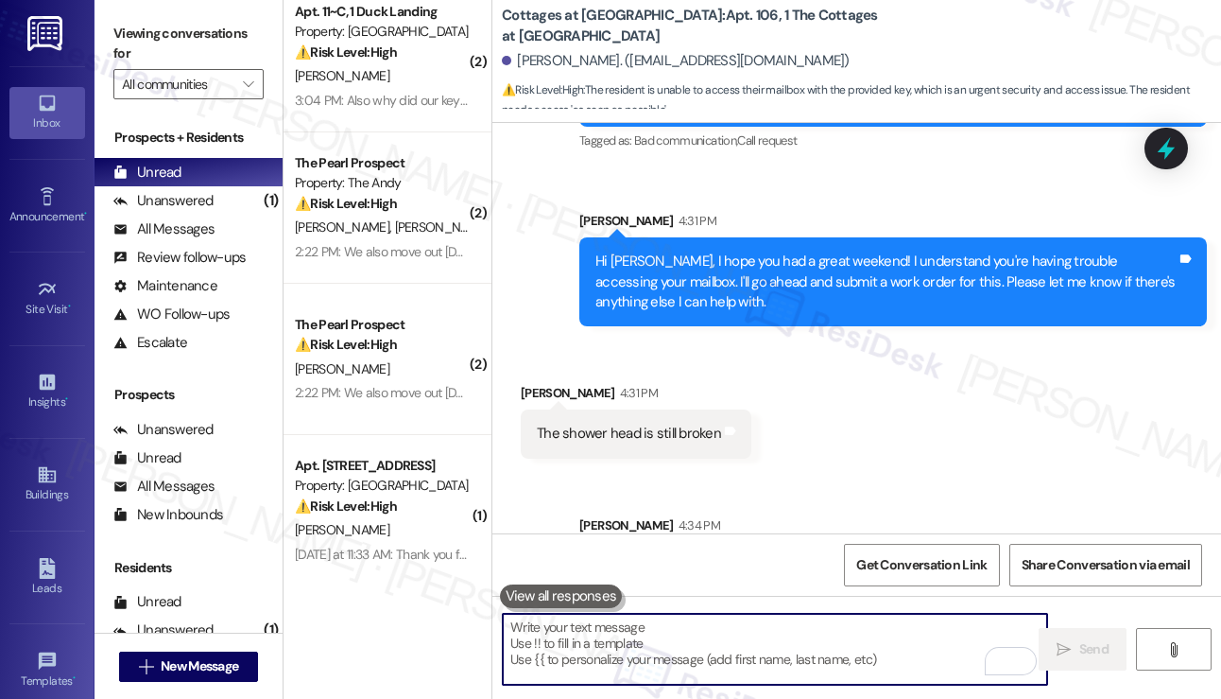
click at [668, 658] on textarea "To enrich screen reader interactions, please activate Accessibility in Grammarl…" at bounding box center [775, 648] width 544 height 71
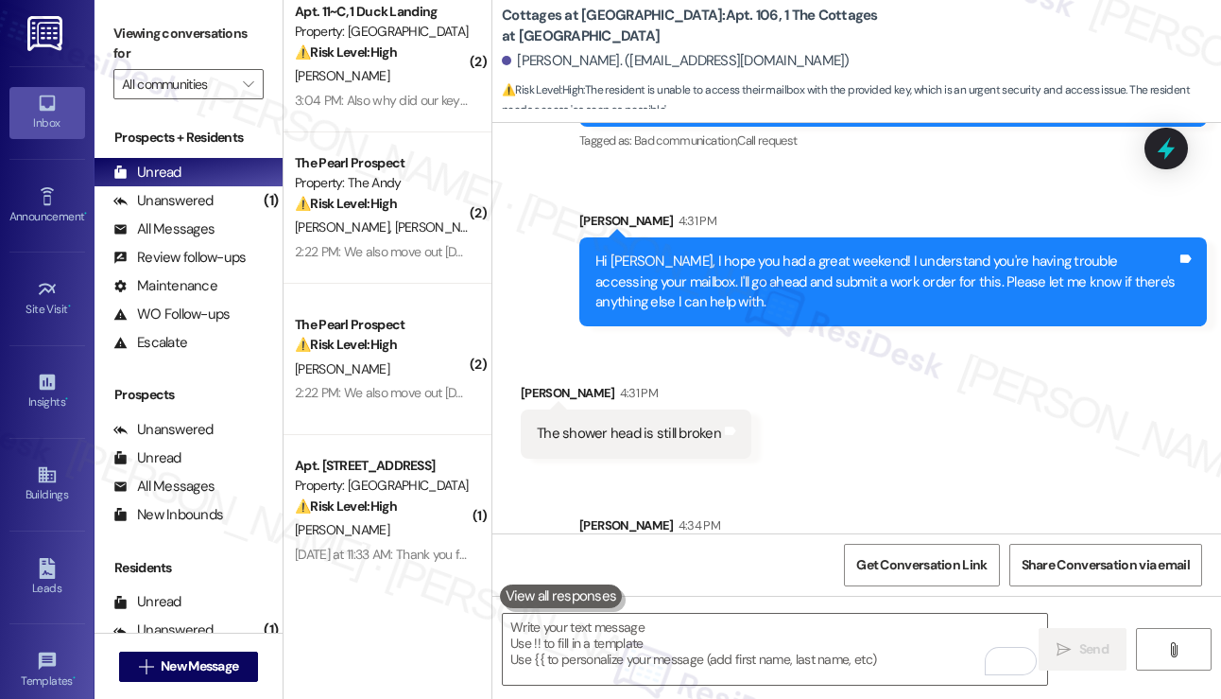
click at [132, 40] on label "Viewing conversations for" at bounding box center [188, 44] width 150 height 50
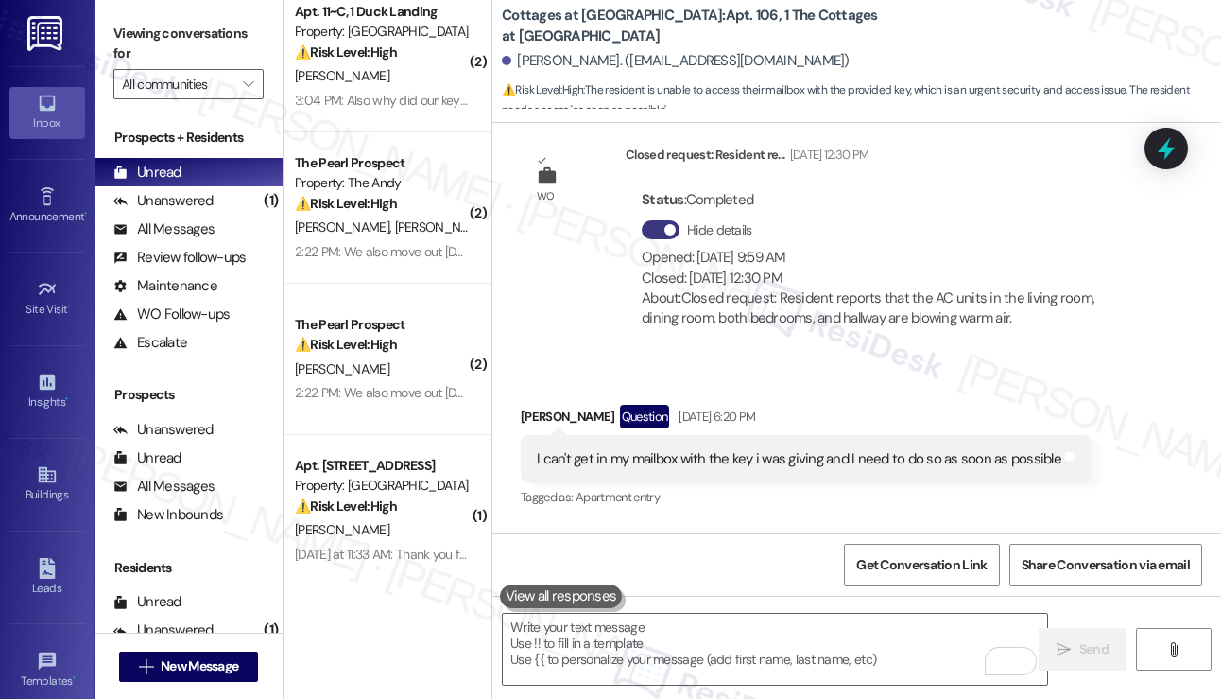
scroll to position [21924, 0]
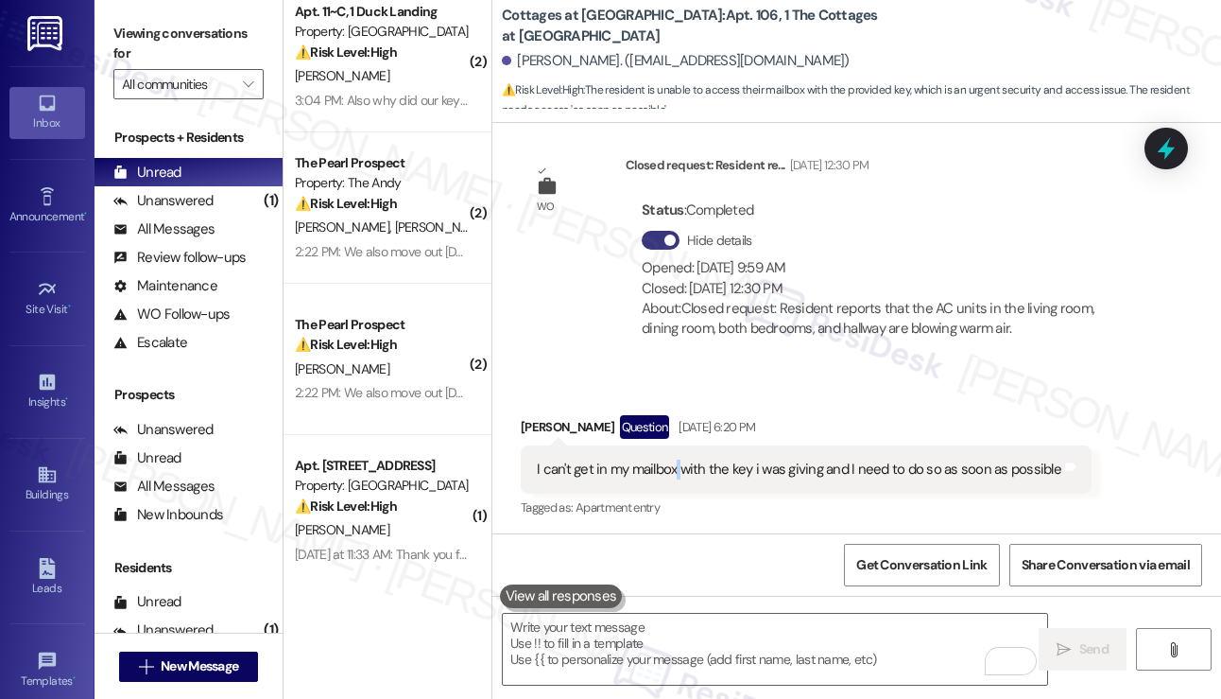
click at [677, 459] on div "I can't get in my mailbox with the key i was giving and I need to do so as soon…" at bounding box center [799, 469] width 525 height 20
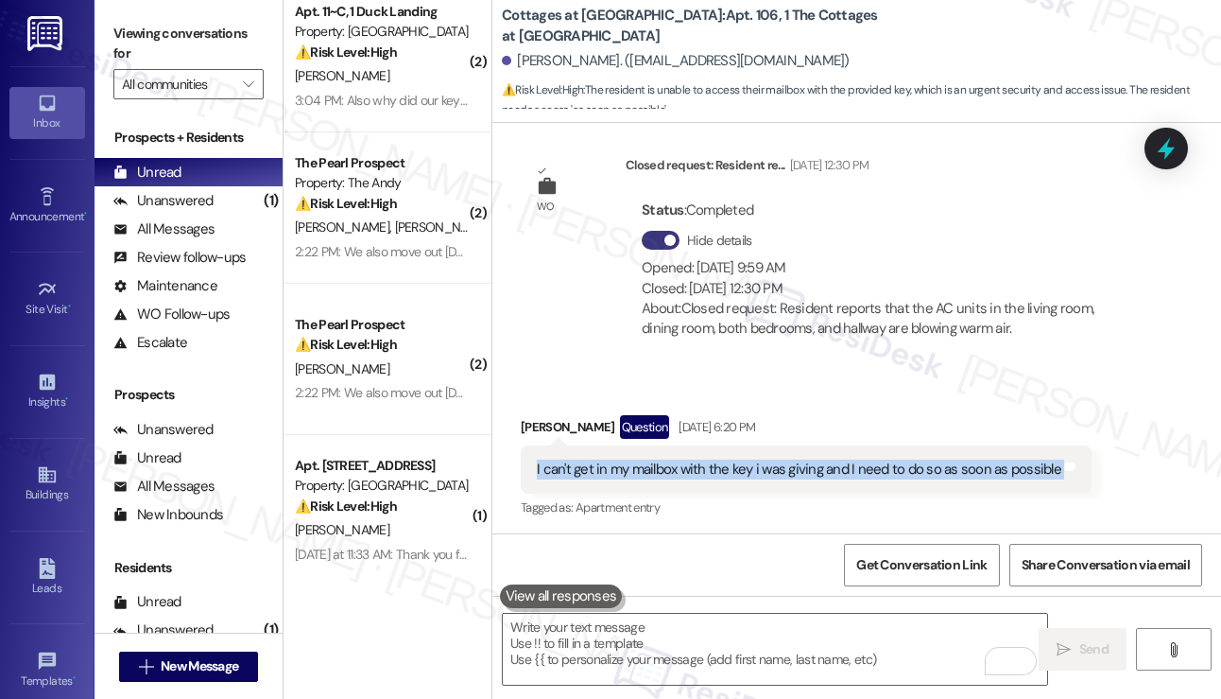
click at [677, 459] on div "I can't get in my mailbox with the key i was giving and I need to do so as soon…" at bounding box center [799, 469] width 525 height 20
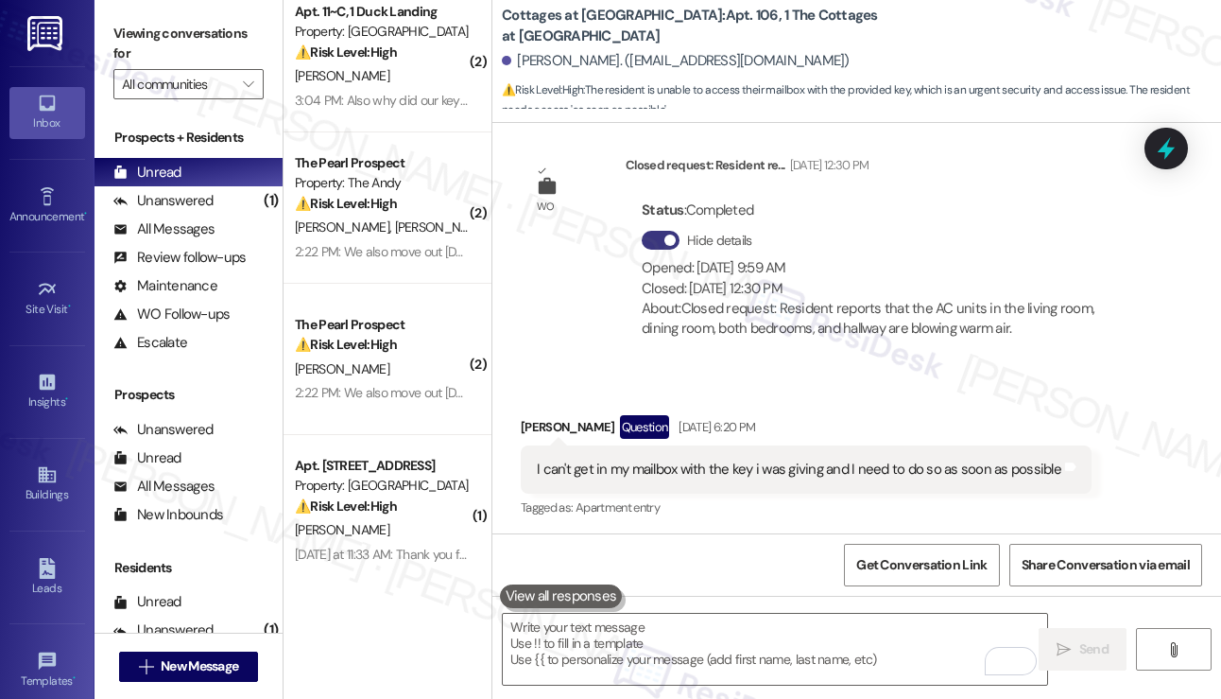
click at [944, 401] on div "Received via SMS [PERSON_NAME] Question [DATE] 6:20 PM I can't get in my mailbo…" at bounding box center [806, 468] width 599 height 135
drag, startPoint x: 661, startPoint y: 88, endPoint x: 913, endPoint y: 88, distance: 252.4
click at [913, 88] on span "⚠️ Risk Level: High : The resident is unable to access their mailbox with the p…" at bounding box center [861, 100] width 719 height 41
copy span "unable to access their mailbox with the provided key,"
click at [116, 41] on label "Viewing conversations for" at bounding box center [188, 44] width 150 height 50
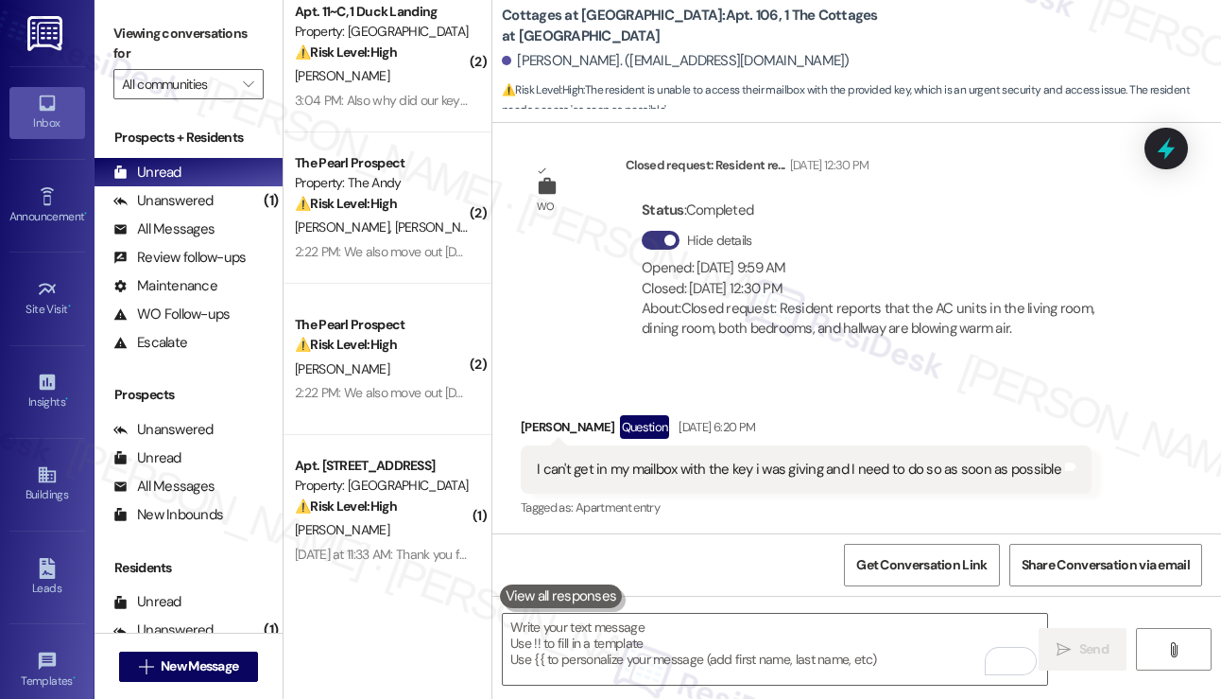
click at [778, 445] on div "I can't get in my mailbox with the key i was giving and I need to do so as soon…" at bounding box center [806, 469] width 571 height 48
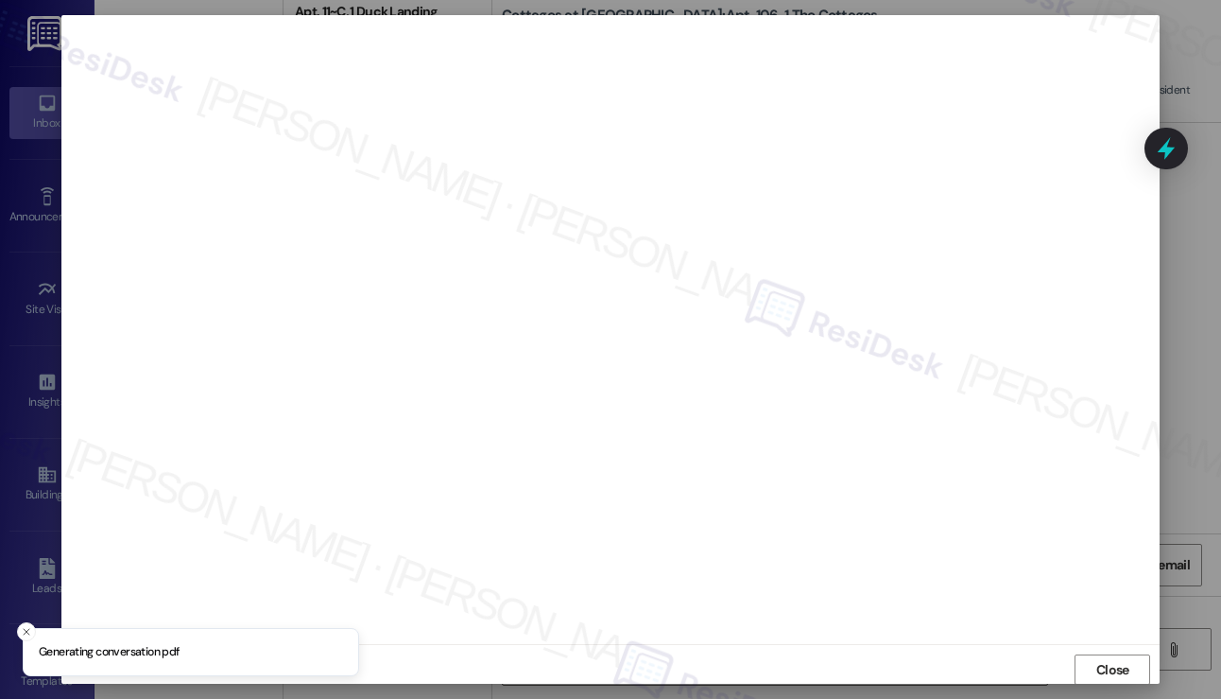
scroll to position [0, 0]
click at [1102, 665] on span "Close" at bounding box center [1112, 670] width 33 height 20
click at [1096, 665] on span "Close" at bounding box center [1112, 670] width 33 height 20
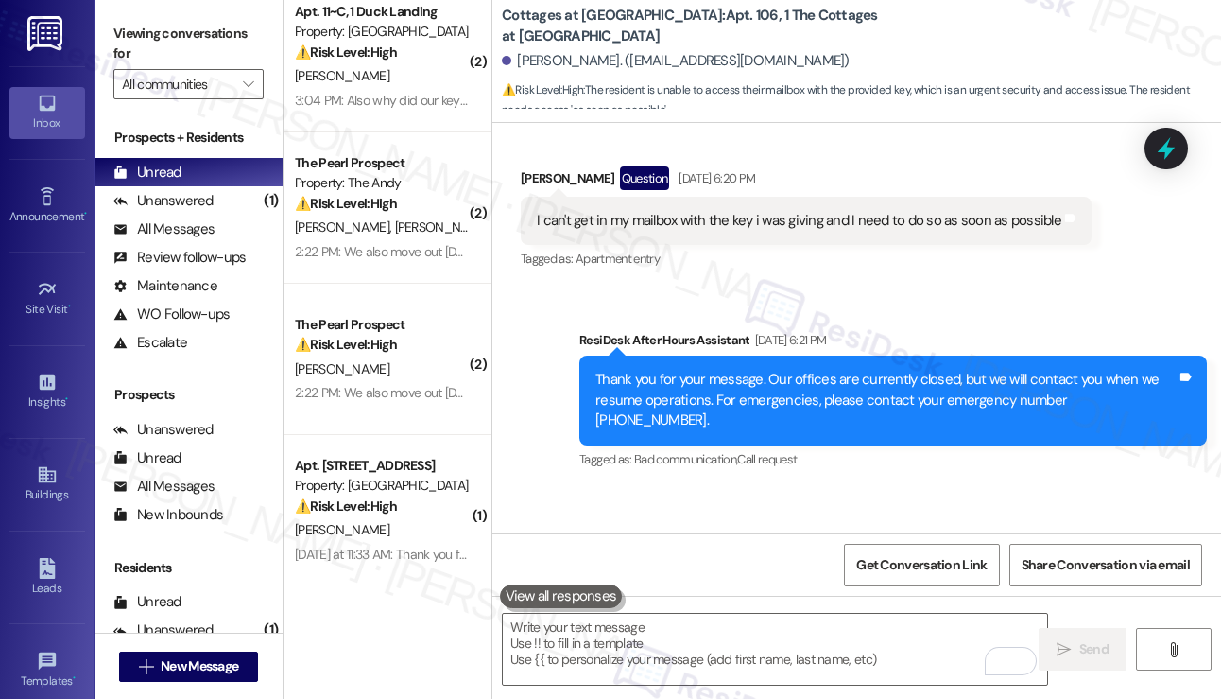
scroll to position [22491, 0]
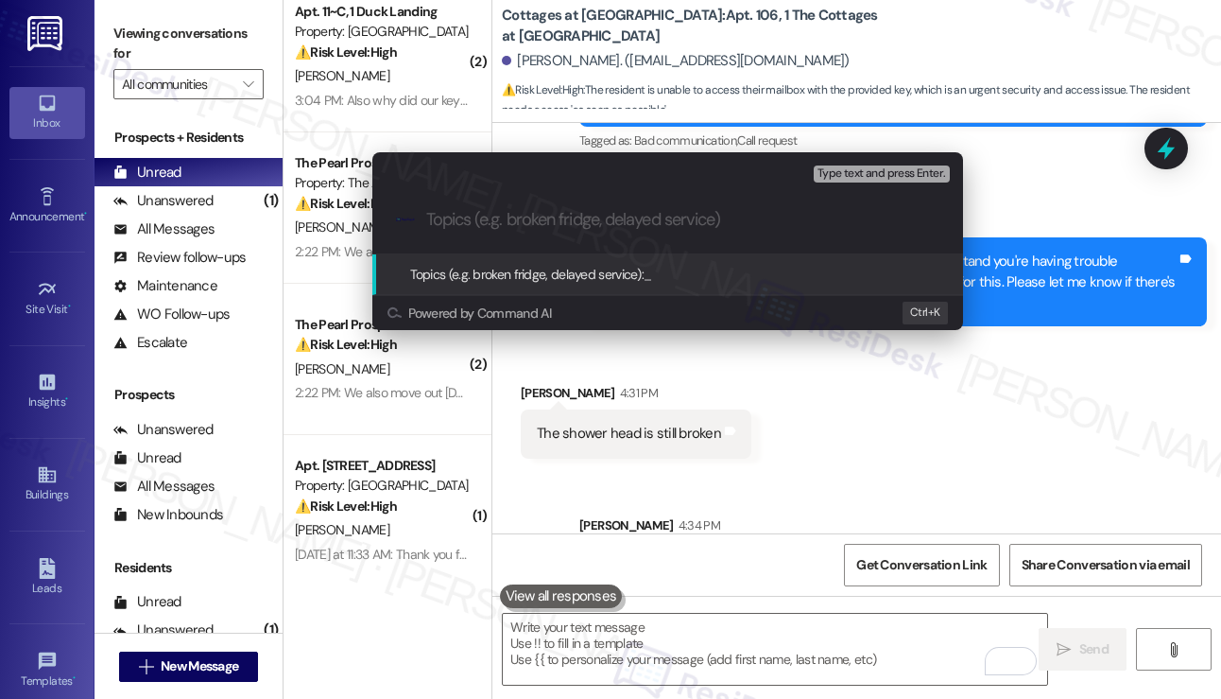
paste input "WO#8483747(shower head) and WO#8483748 (mailbox key) filed by Residesk"
type input "WO#8483747(shower head) and WO#8483748 (mailbox key) filed by Residesk"
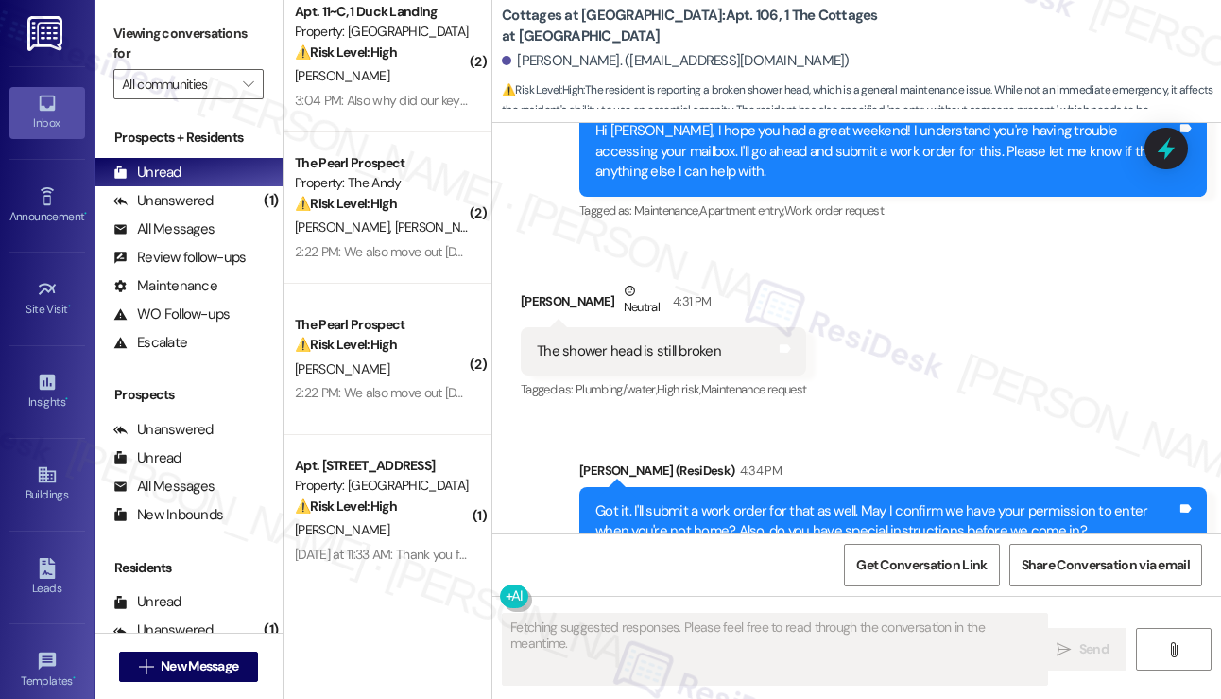
scroll to position [22541, 0]
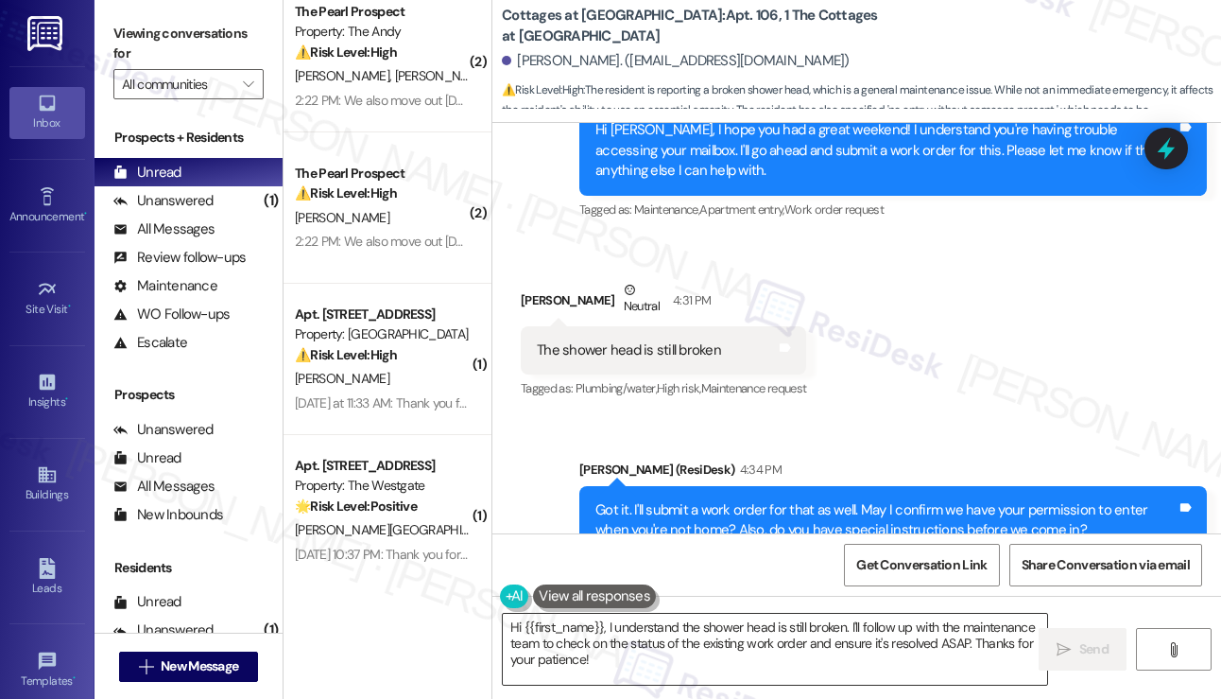
click at [616, 665] on textarea "Hi {{first_name}}, I understand the shower head is still broken. I'll follow up…" at bounding box center [775, 648] width 544 height 71
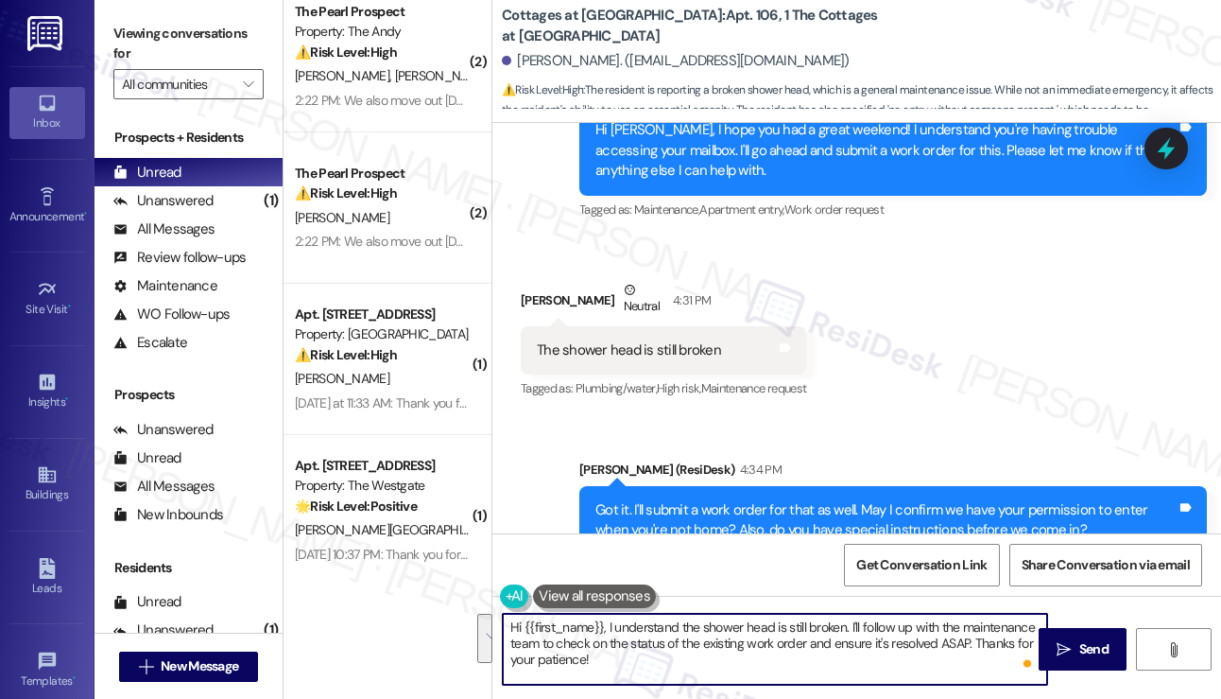
drag, startPoint x: 617, startPoint y: 674, endPoint x: 475, endPoint y: 622, distance: 151.0
click at [475, 622] on div "( 3 ) Apt. 740~208, 1 [GEOGRAPHIC_DATA] Property: [GEOGRAPHIC_DATA] 🔧 Risk Leve…" at bounding box center [753, 349] width 938 height 699
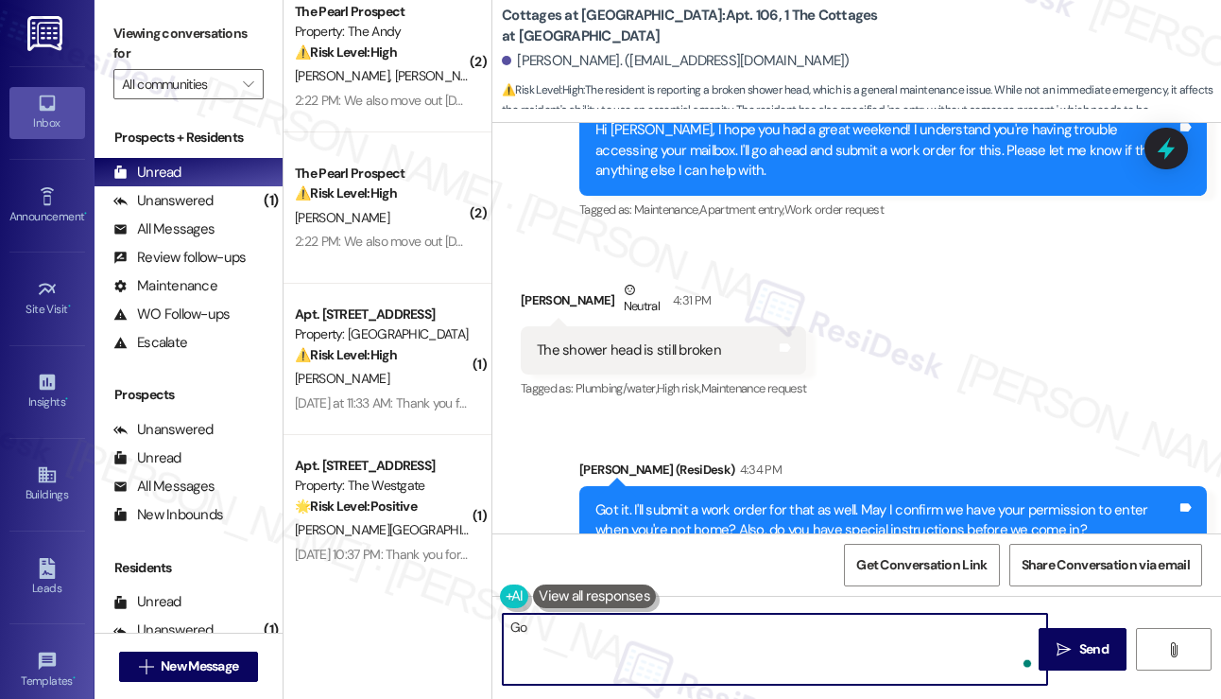
type textarea "G"
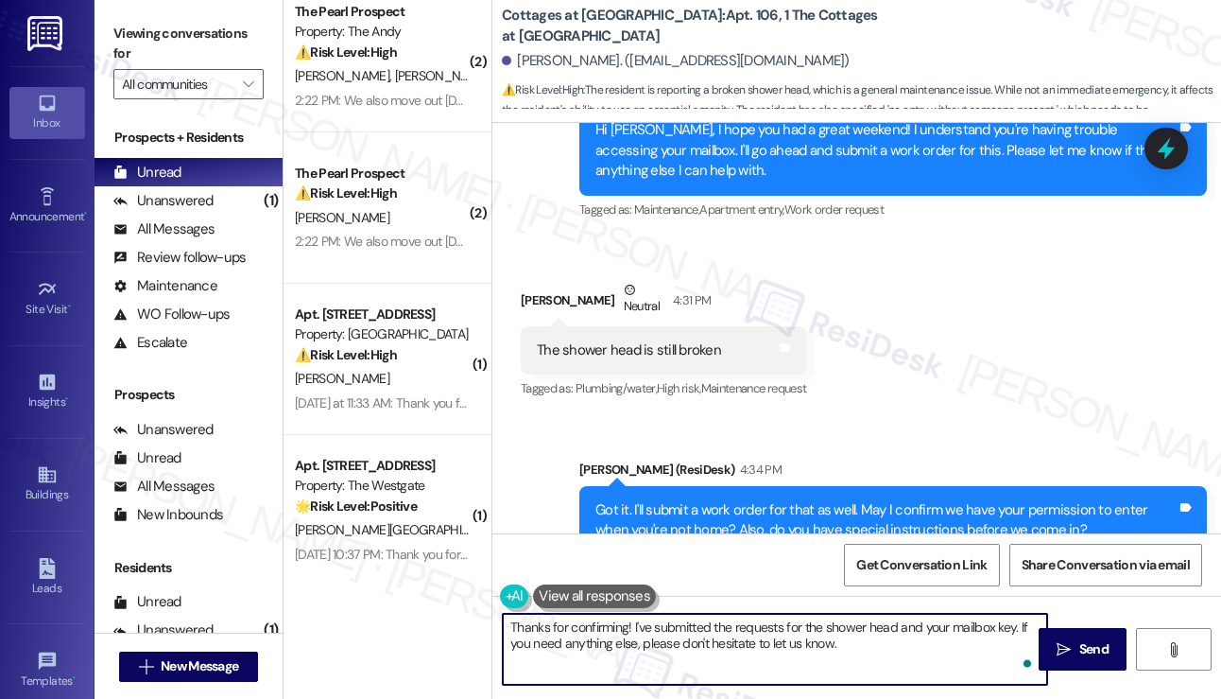
type textarea "Thanks for confirming! I've submitted the requests for the shower head and your…"
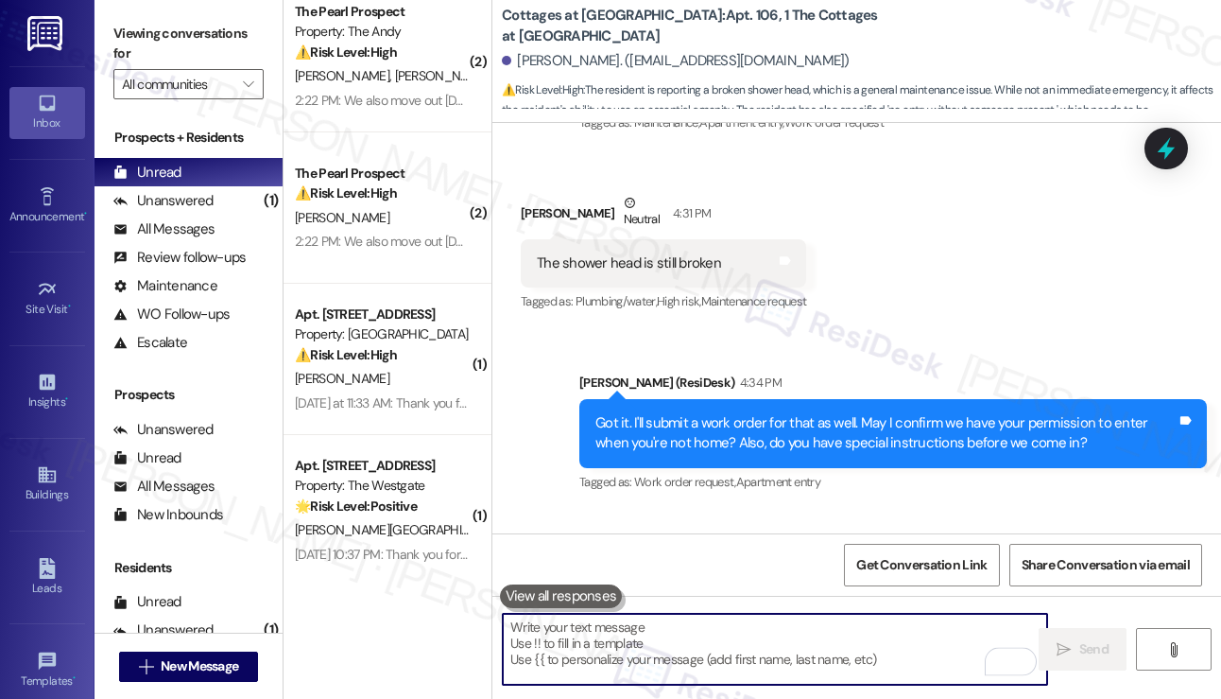
scroll to position [22693, 0]
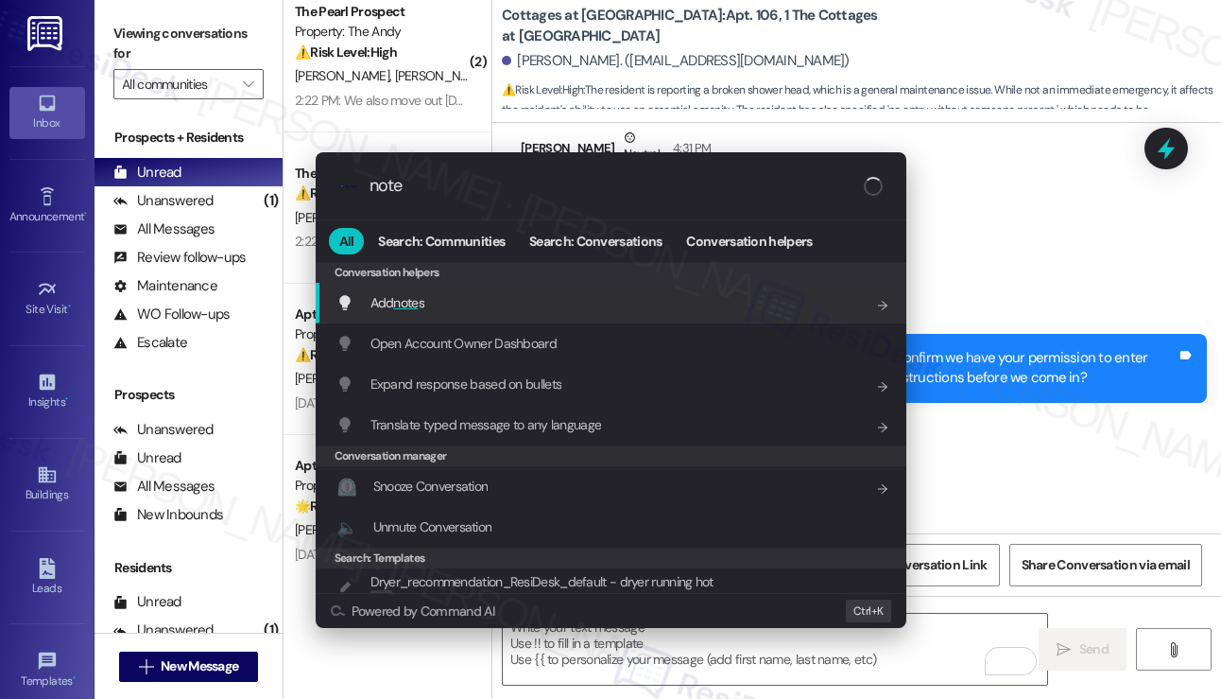
type input "notes"
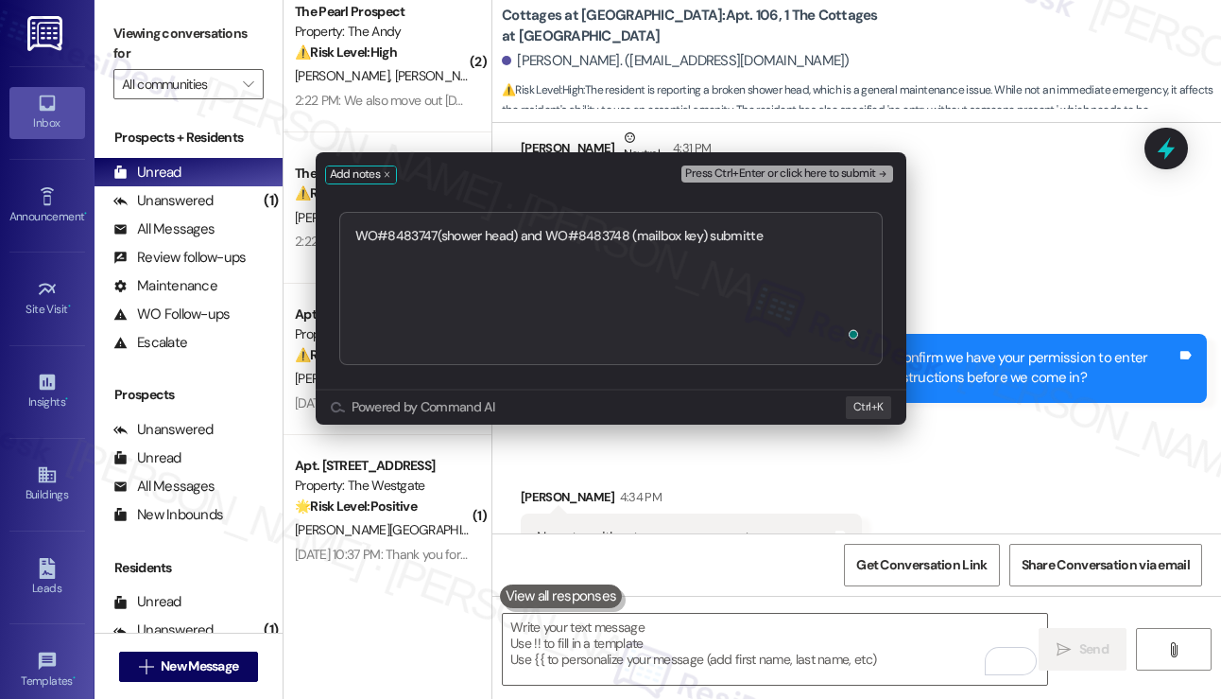
type textarea "WO#8483747(shower head) and WO#8483748 (mailbox key) submitted"
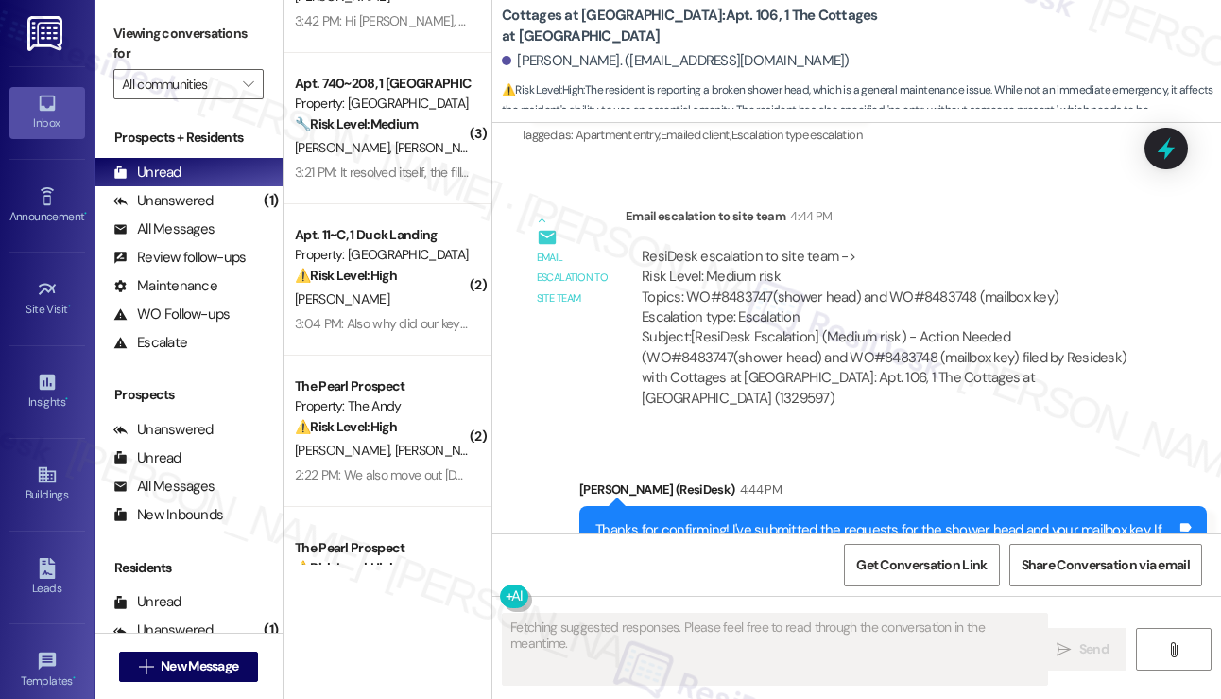
scroll to position [0, 0]
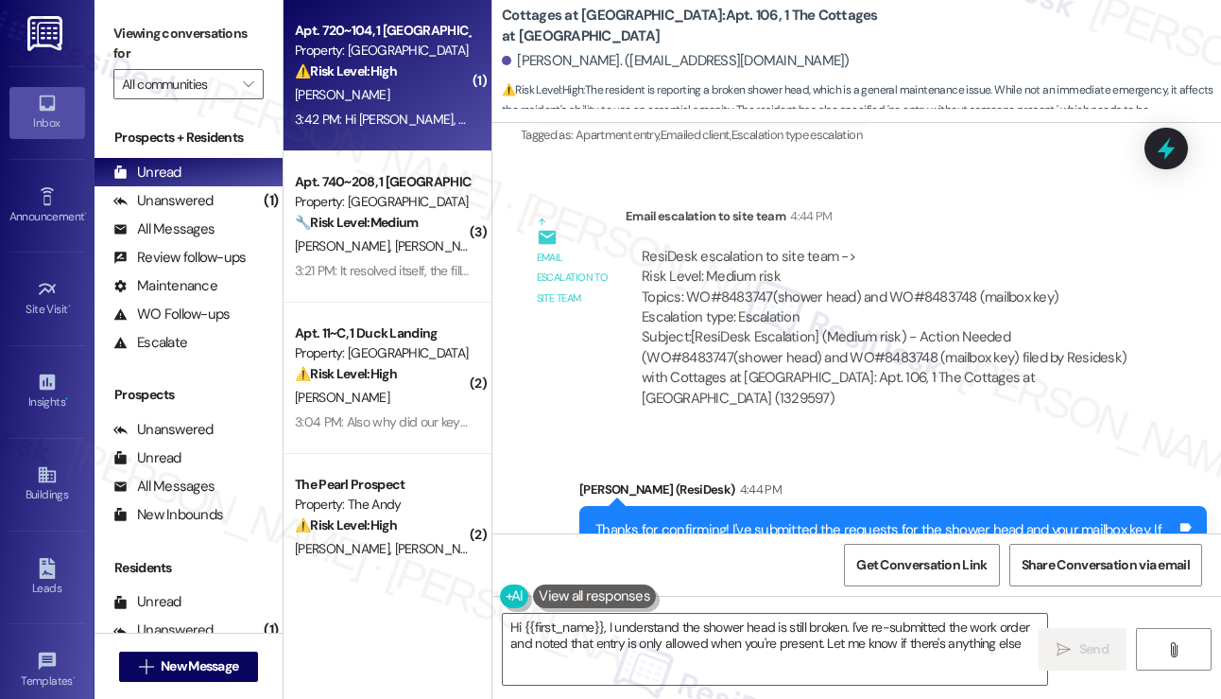
type textarea "Hi {{first_name}}, I understand the shower head is still broken. I've re-submit…"
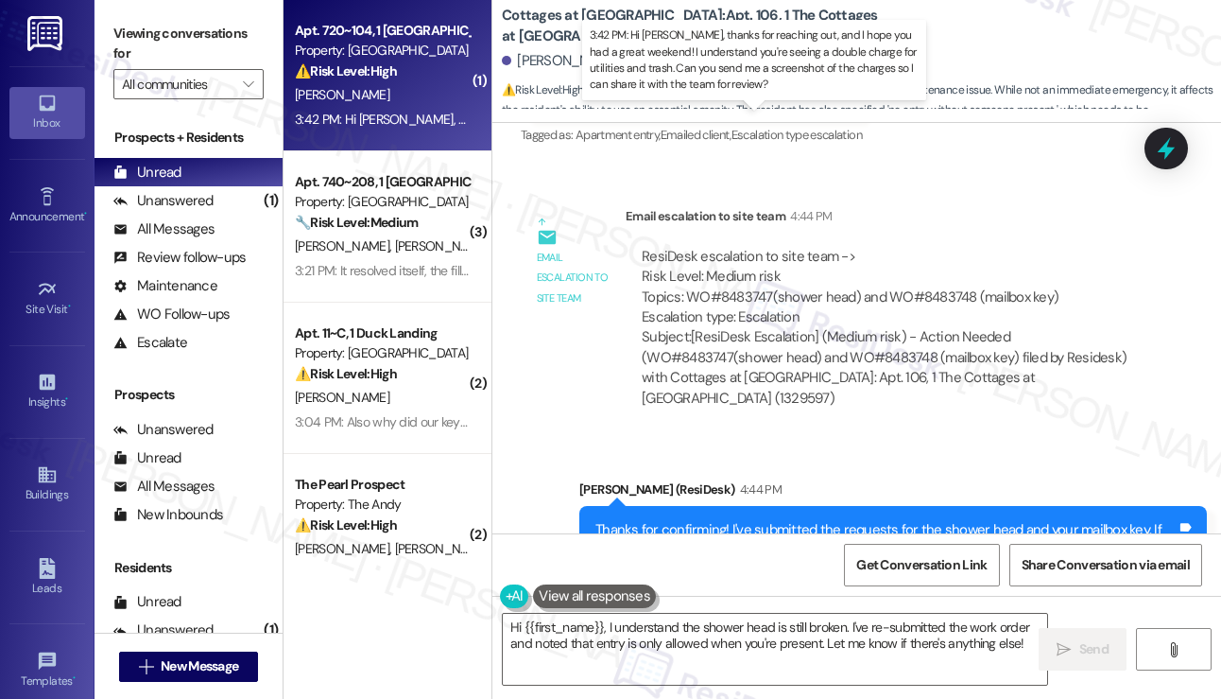
click at [394, 113] on div "3:42 PM: Hi [PERSON_NAME], thanks for reaching out, and I hope you had a great …" at bounding box center [967, 119] width 1344 height 17
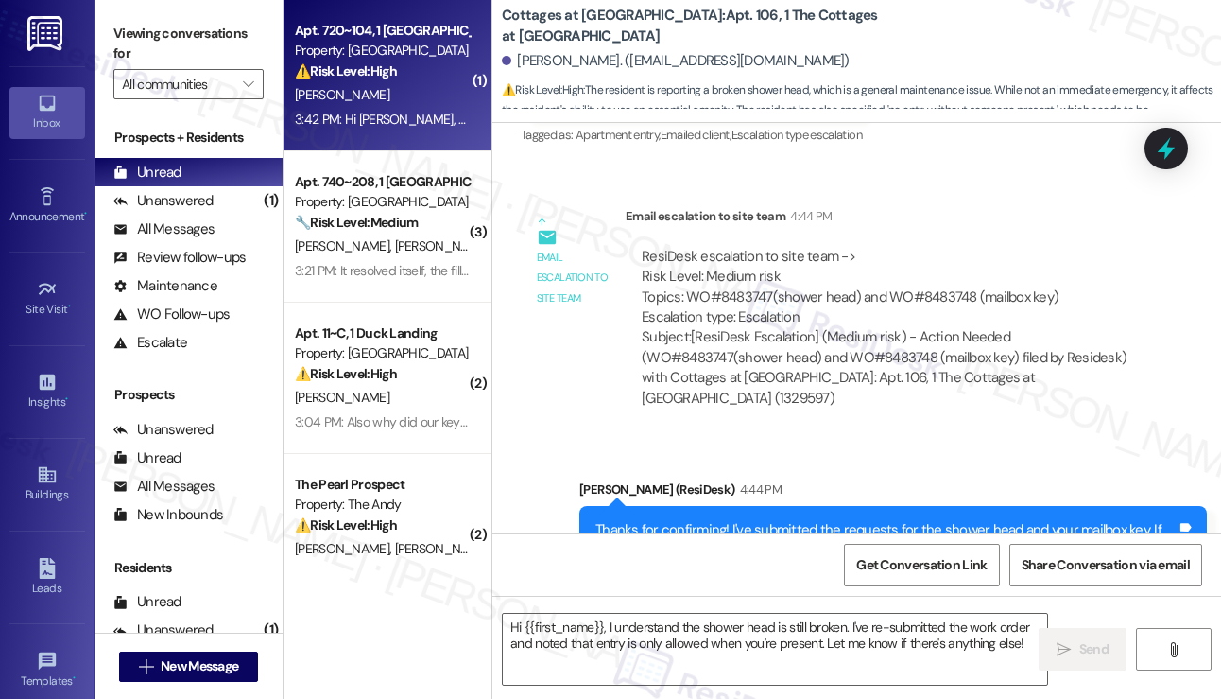
type textarea "Fetching suggested responses. Please feel free to read through the conversation…"
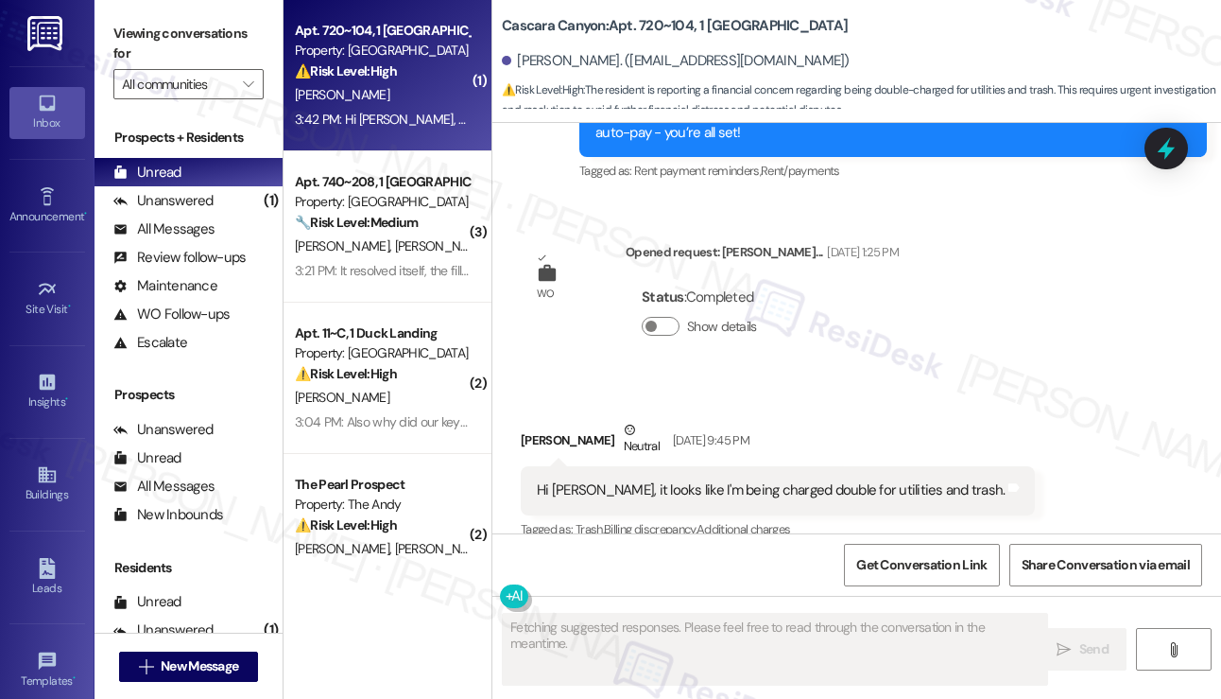
scroll to position [2791, 0]
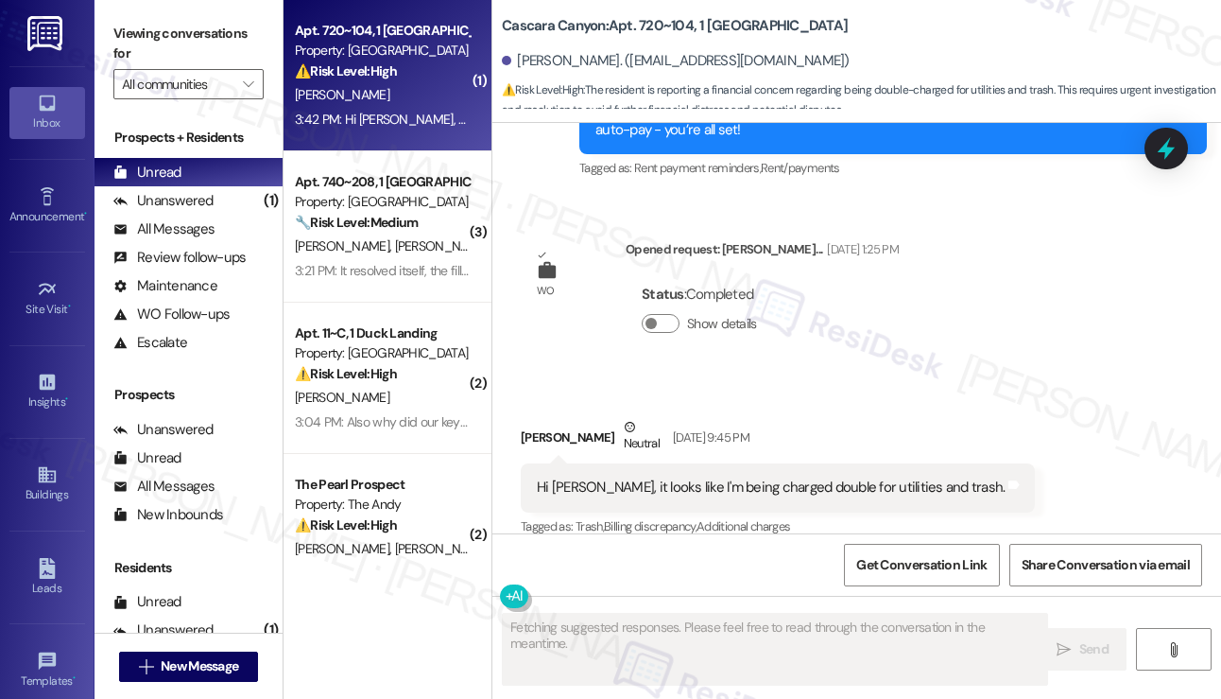
click at [687, 486] on div "Hi [PERSON_NAME], it looks like I'm being charged double for utilities and tras…" at bounding box center [778, 487] width 514 height 48
click at [687, 483] on div "Hi [PERSON_NAME], it looks like I'm being charged double for utilities and tras…" at bounding box center [778, 487] width 514 height 48
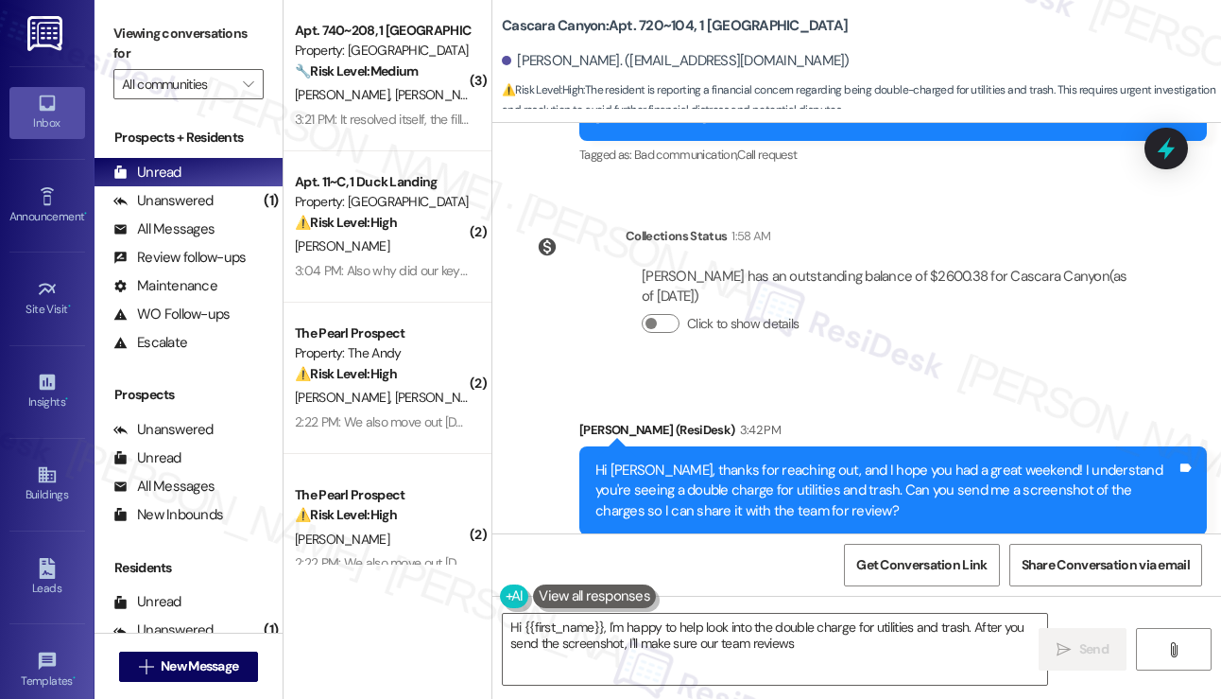
scroll to position [3366, 0]
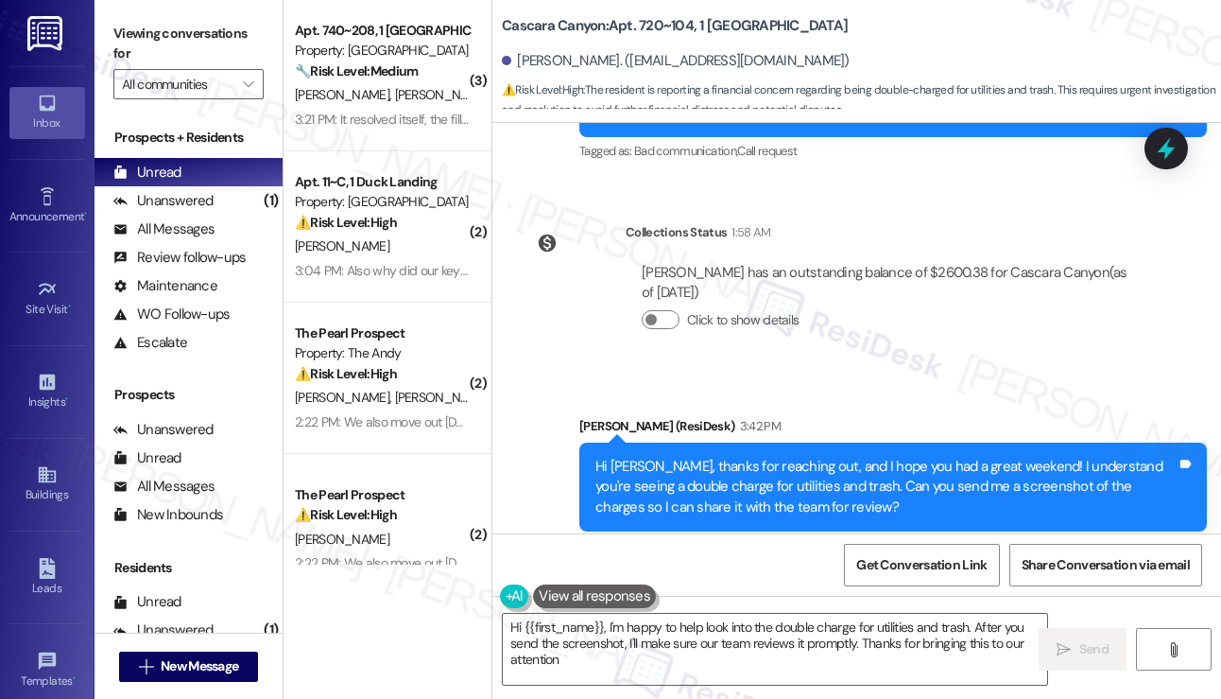
type textarea "Hi {{first_name}}, I'm happy to help look into the double charge for utilities …"
click at [725, 457] on div "Hi [PERSON_NAME], thanks for reaching out, and I hope you had a great weekend! …" at bounding box center [886, 487] width 581 height 60
click at [723, 457] on div "Hi [PERSON_NAME], thanks for reaching out, and I hope you had a great weekend! …" at bounding box center [886, 487] width 581 height 60
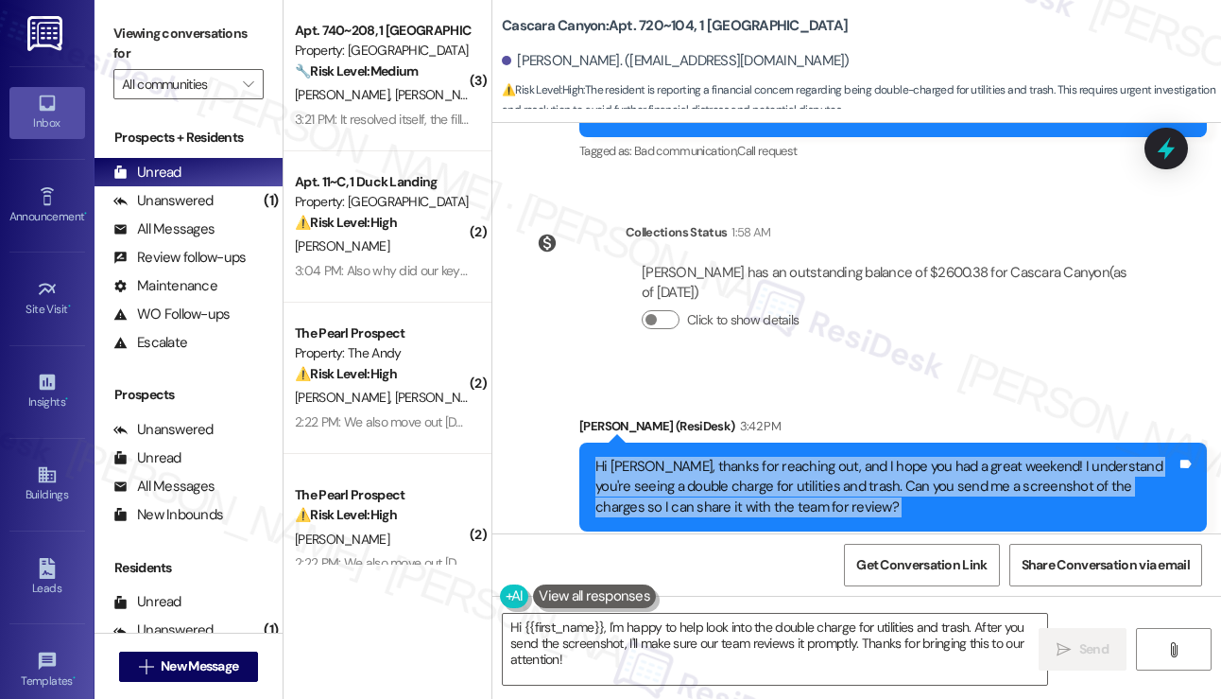
click at [723, 457] on div "Hi [PERSON_NAME], thanks for reaching out, and I hope you had a great weekend! …" at bounding box center [886, 487] width 581 height 60
click at [861, 457] on div "Hi [PERSON_NAME], thanks for reaching out, and I hope you had a great weekend! …" at bounding box center [886, 487] width 581 height 60
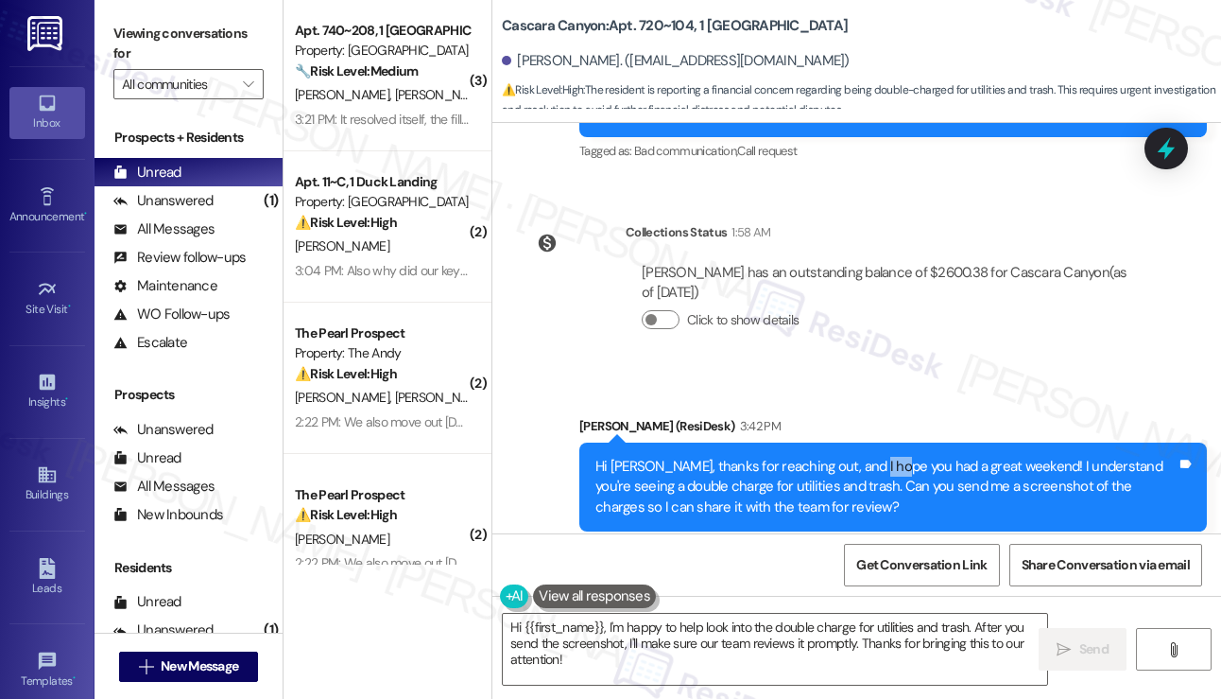
click at [861, 457] on div "Hi [PERSON_NAME], thanks for reaching out, and I hope you had a great weekend! …" at bounding box center [886, 487] width 581 height 60
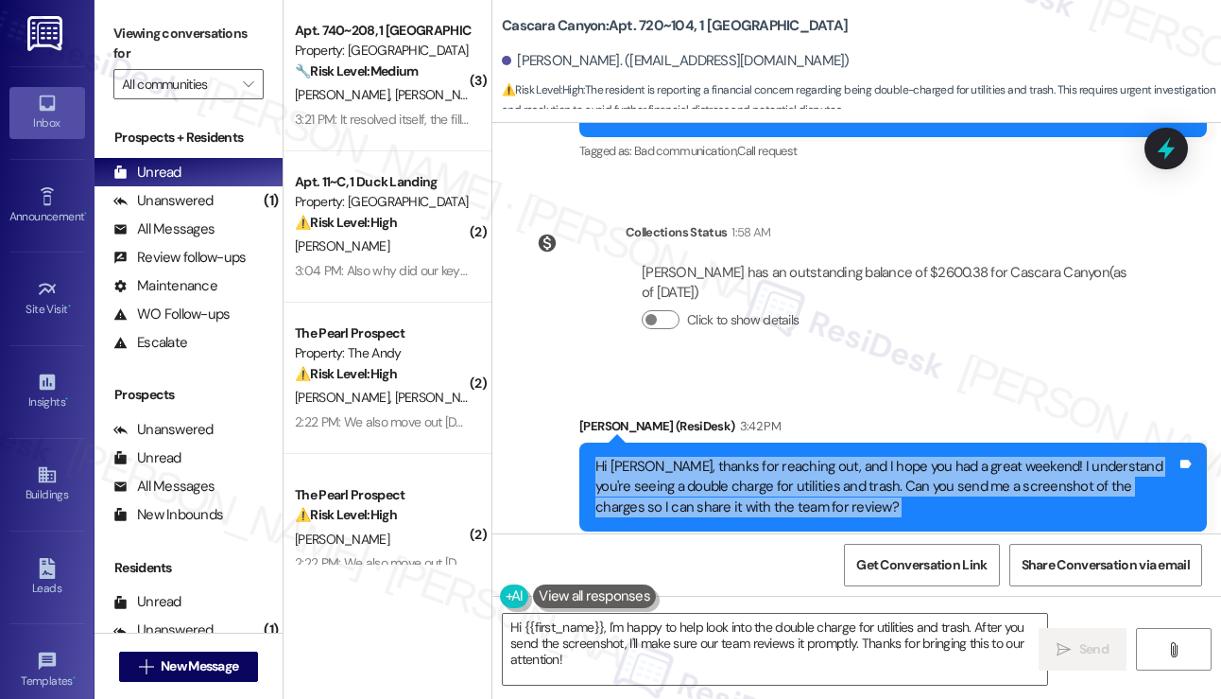
click at [861, 457] on div "Hi [PERSON_NAME], thanks for reaching out, and I hope you had a great weekend! …" at bounding box center [886, 487] width 581 height 60
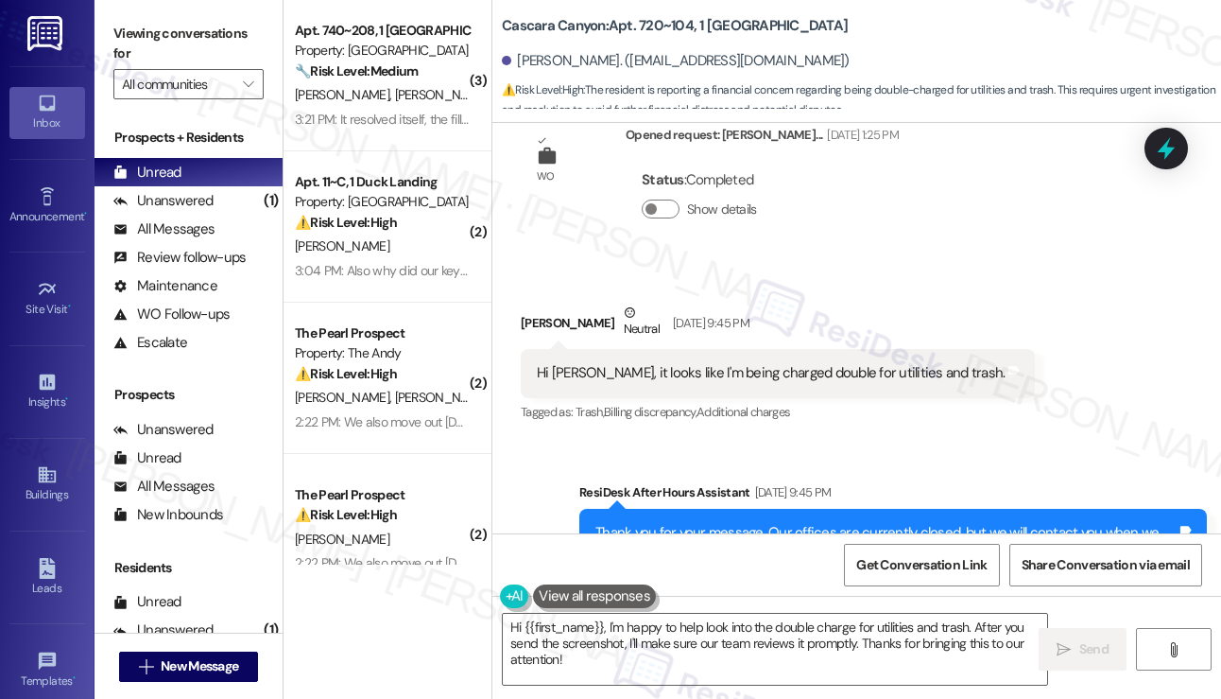
scroll to position [2893, 0]
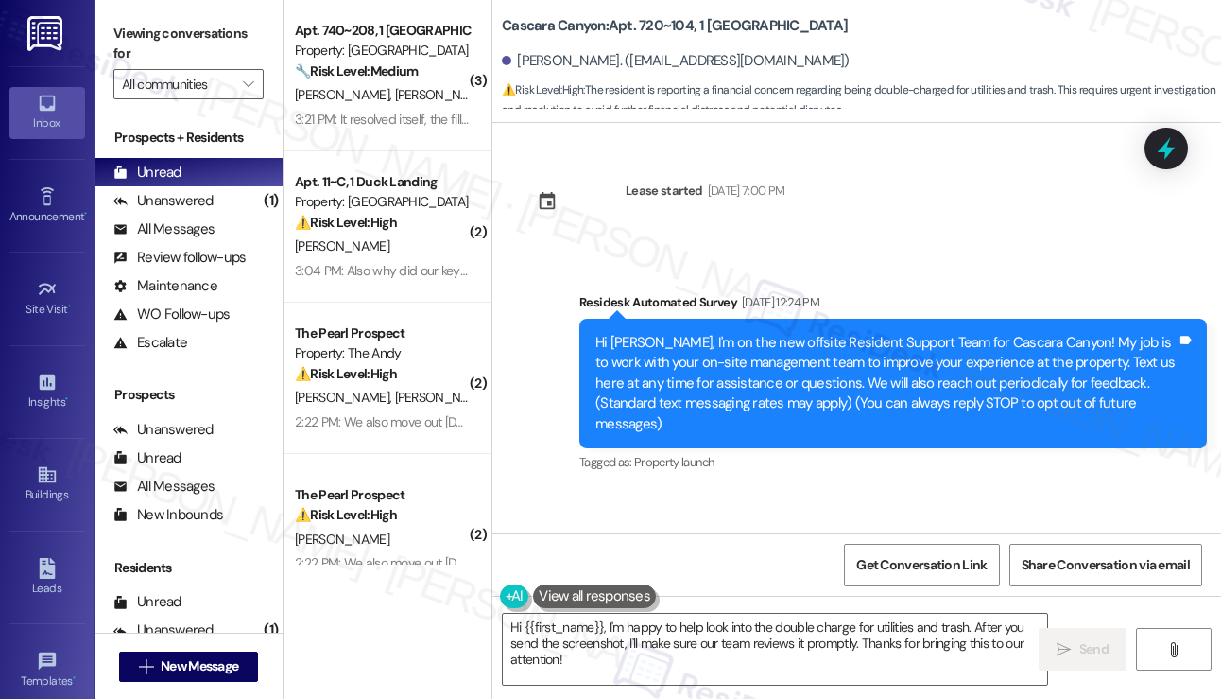
scroll to position [2893, 0]
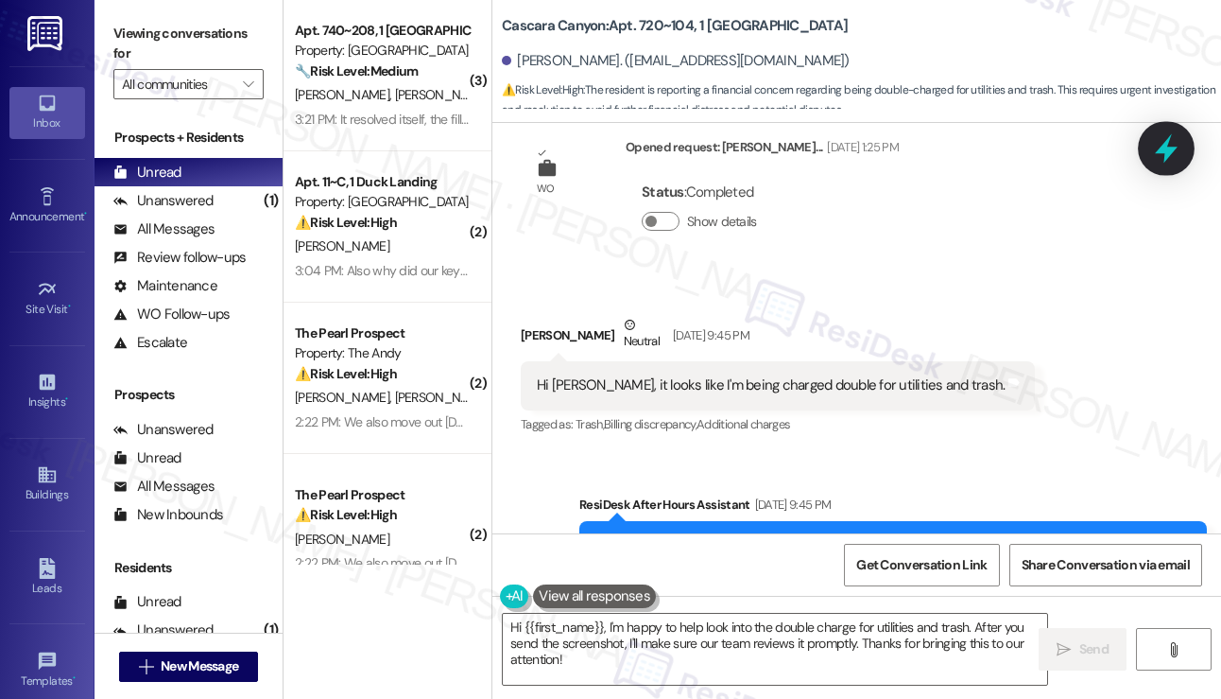
click at [1156, 158] on icon at bounding box center [1166, 148] width 32 height 32
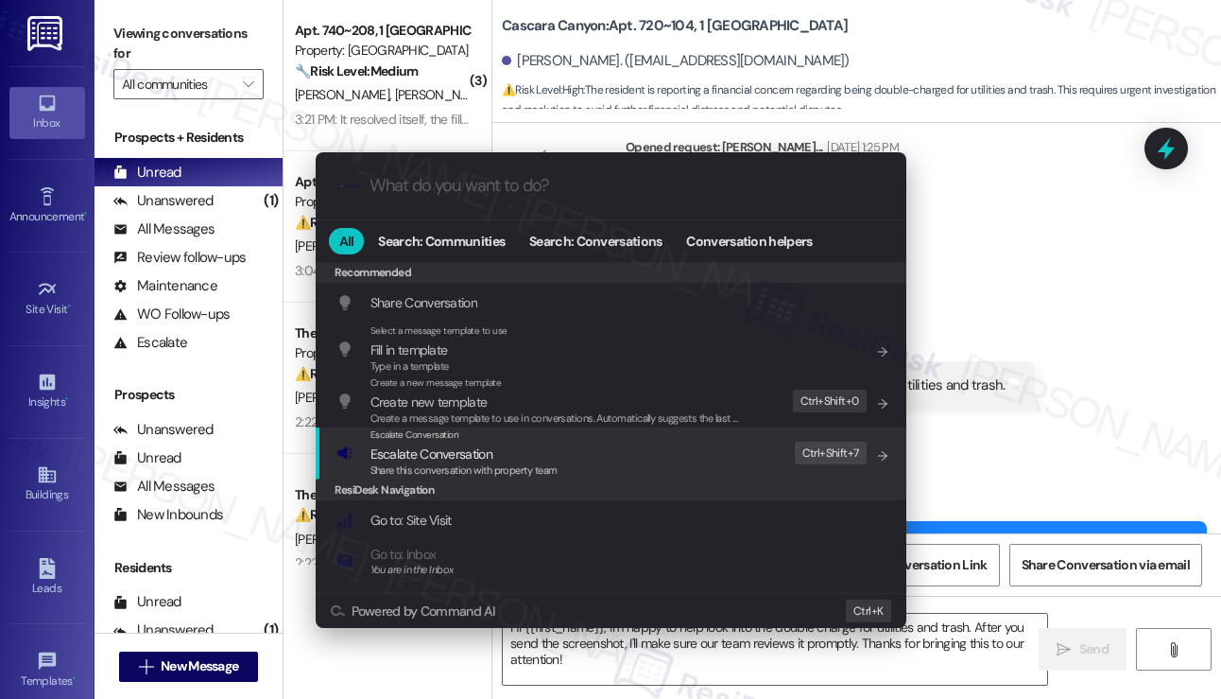
click at [752, 444] on div "Escalate Conversation Escalate Conversation Share this conversation with proper…" at bounding box center [613, 452] width 553 height 51
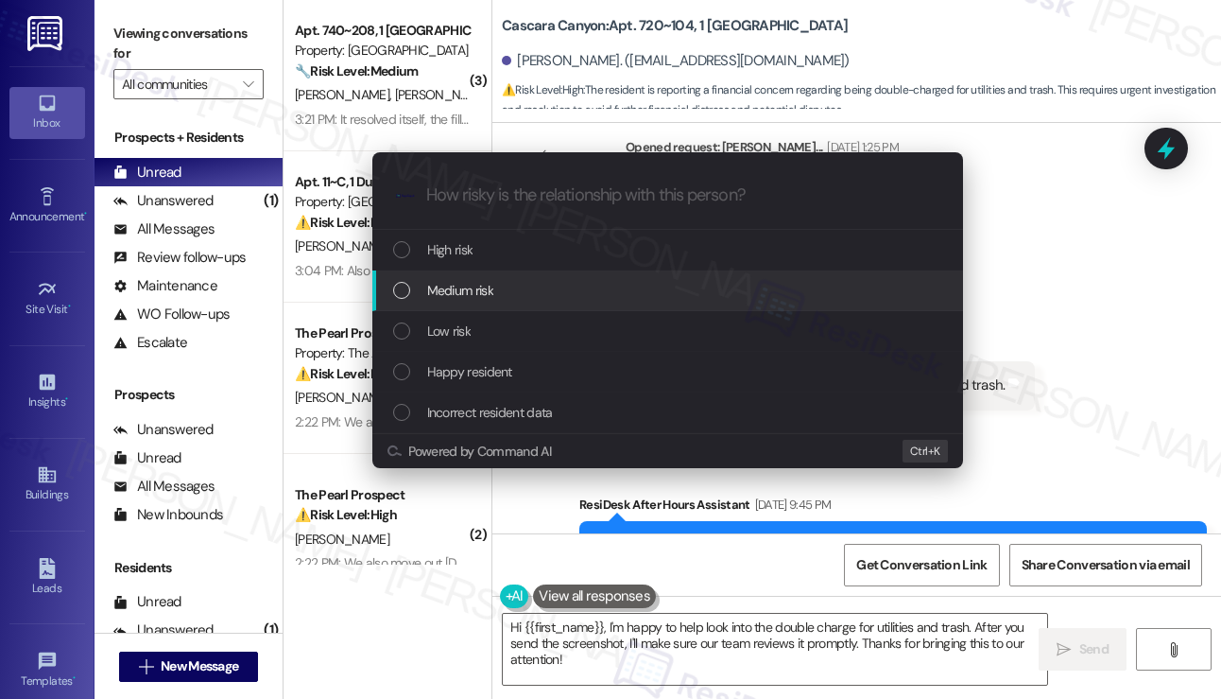
click at [621, 279] on div "Medium risk" at bounding box center [667, 290] width 591 height 41
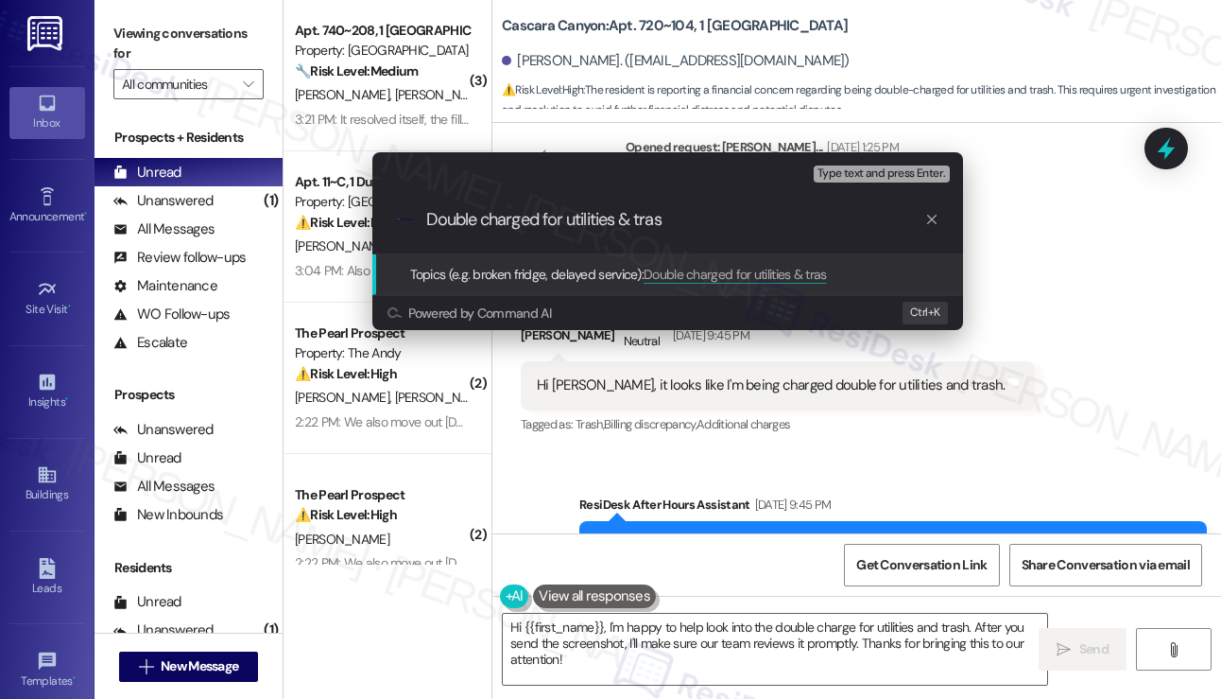
type input "Double charged for utilities & trash"
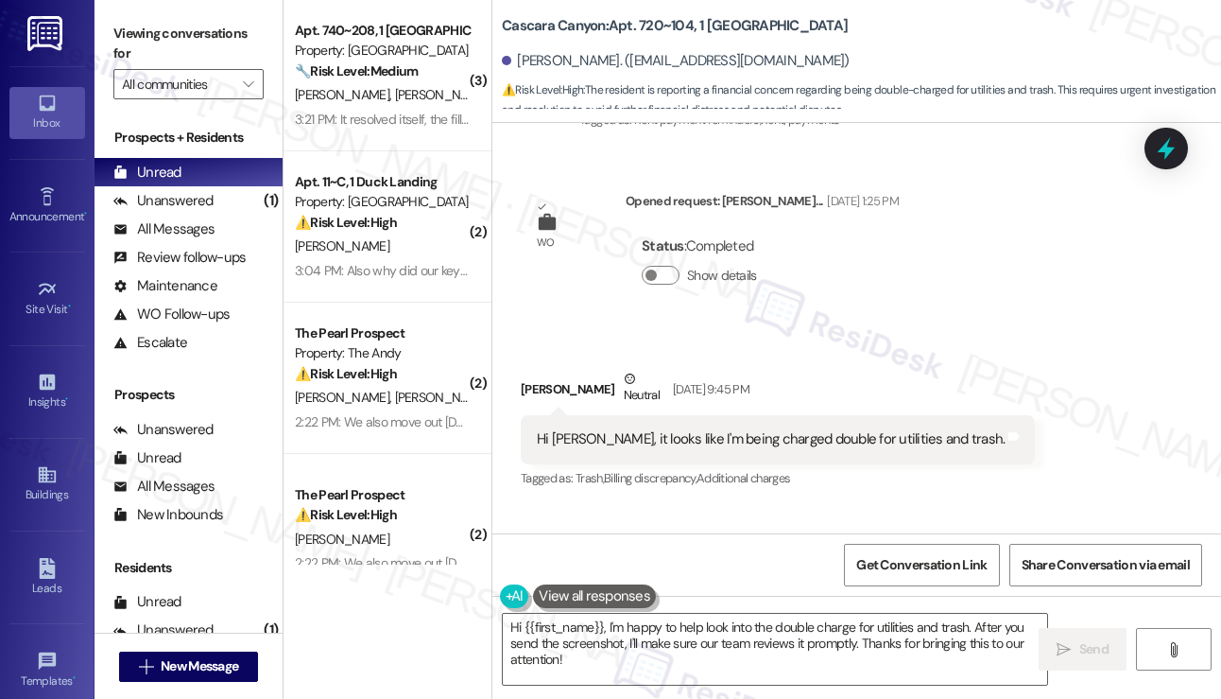
scroll to position [2791, 0]
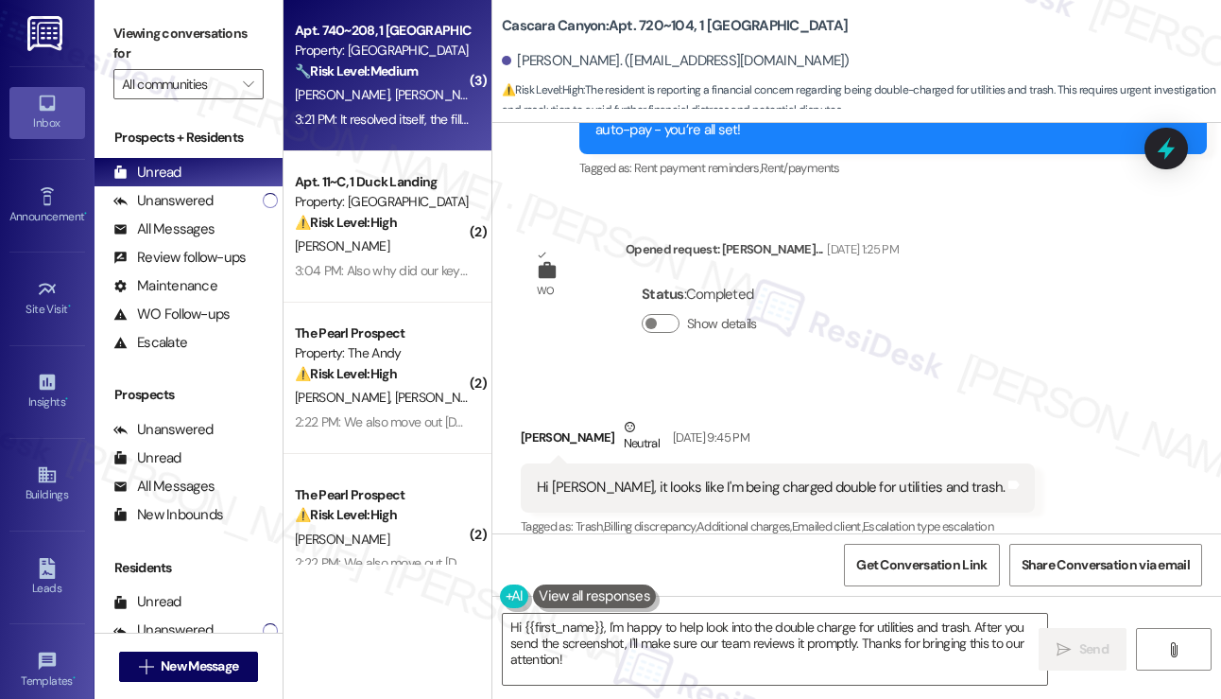
click at [422, 86] on div "M. Weinberger B. Knight" at bounding box center [382, 95] width 179 height 24
type textarea "Fetching suggested responses. Please feel free to read through the conversation…"
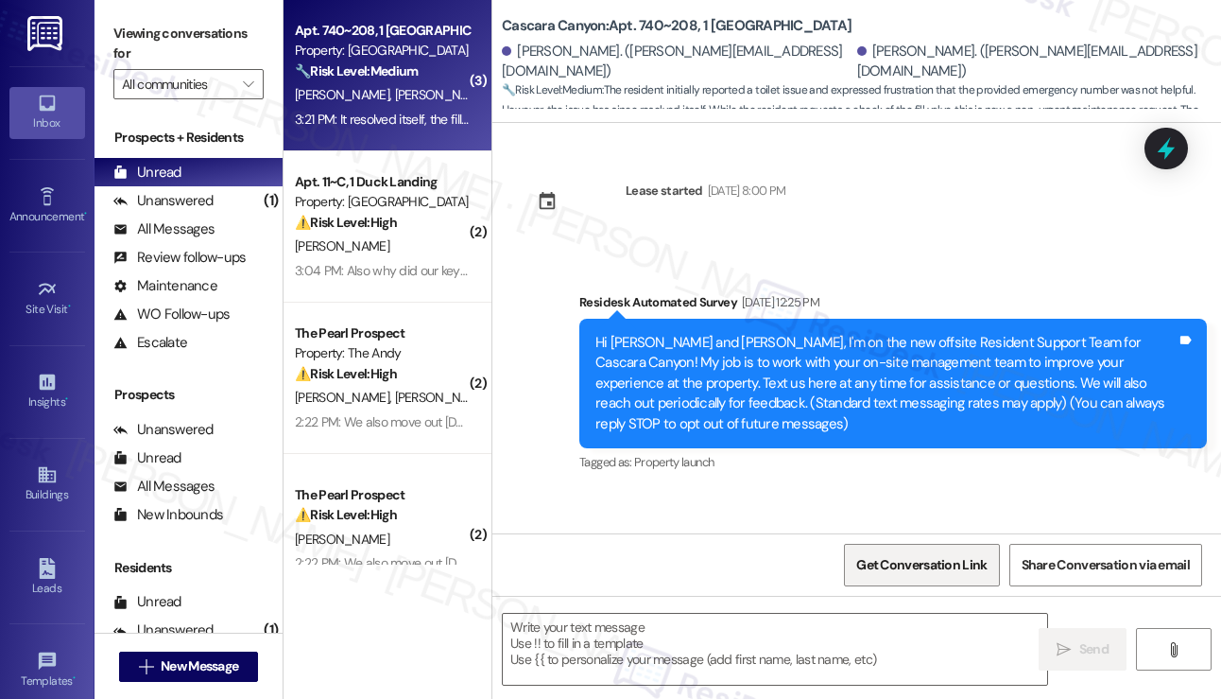
scroll to position [21986, 0]
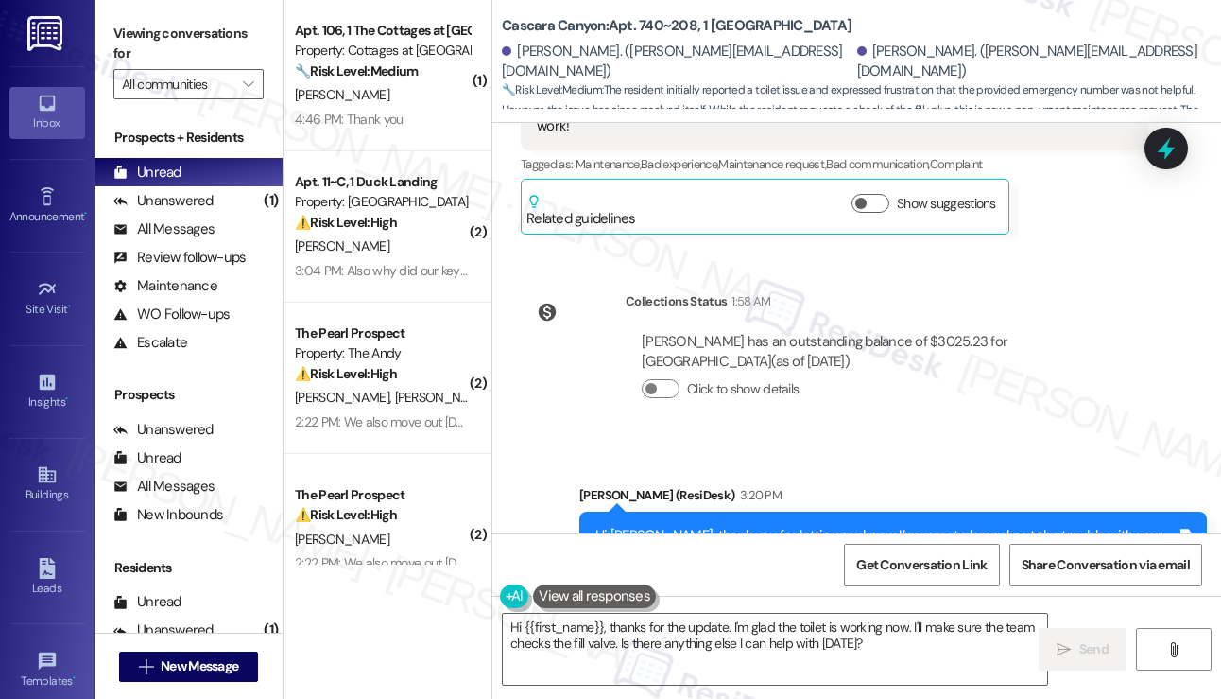
click at [699, 526] on div "Hi Michael, thank you for letting me know. I’m sorry to hear about the trouble …" at bounding box center [886, 556] width 581 height 60
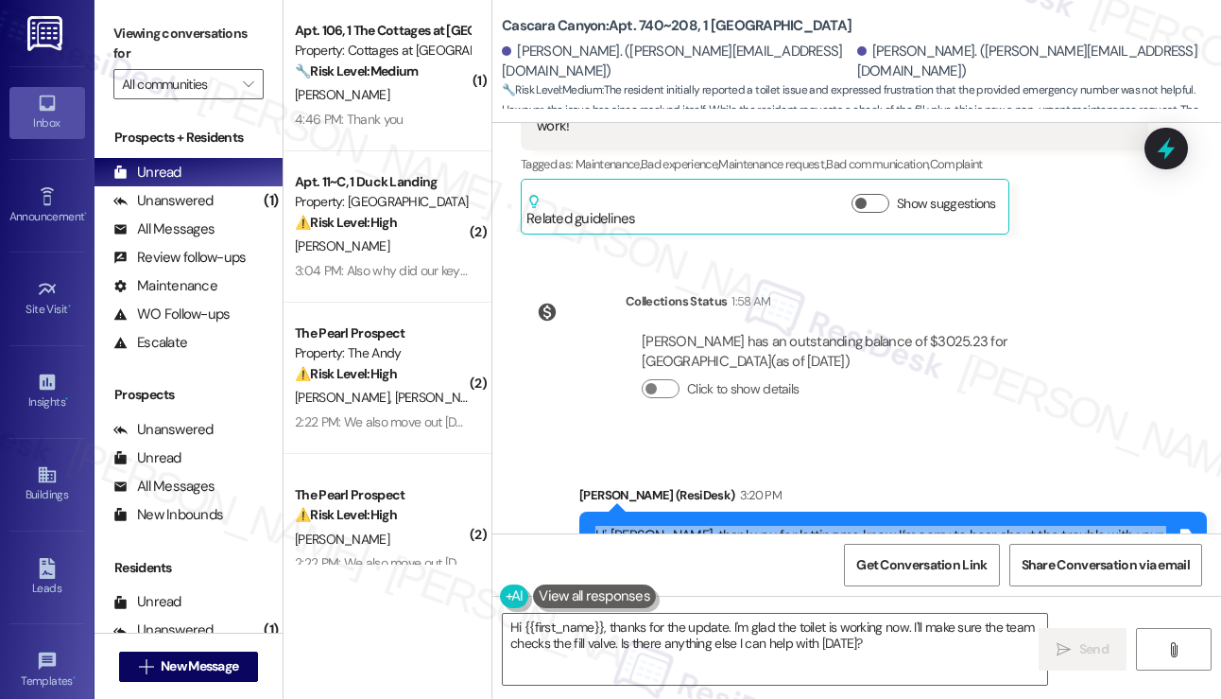
click at [699, 526] on div "Hi Michael, thank you for letting me know. I’m sorry to hear about the trouble …" at bounding box center [886, 556] width 581 height 60
copy div "Hi Michael, thank you for letting me know. I’m sorry to hear about the trouble …"
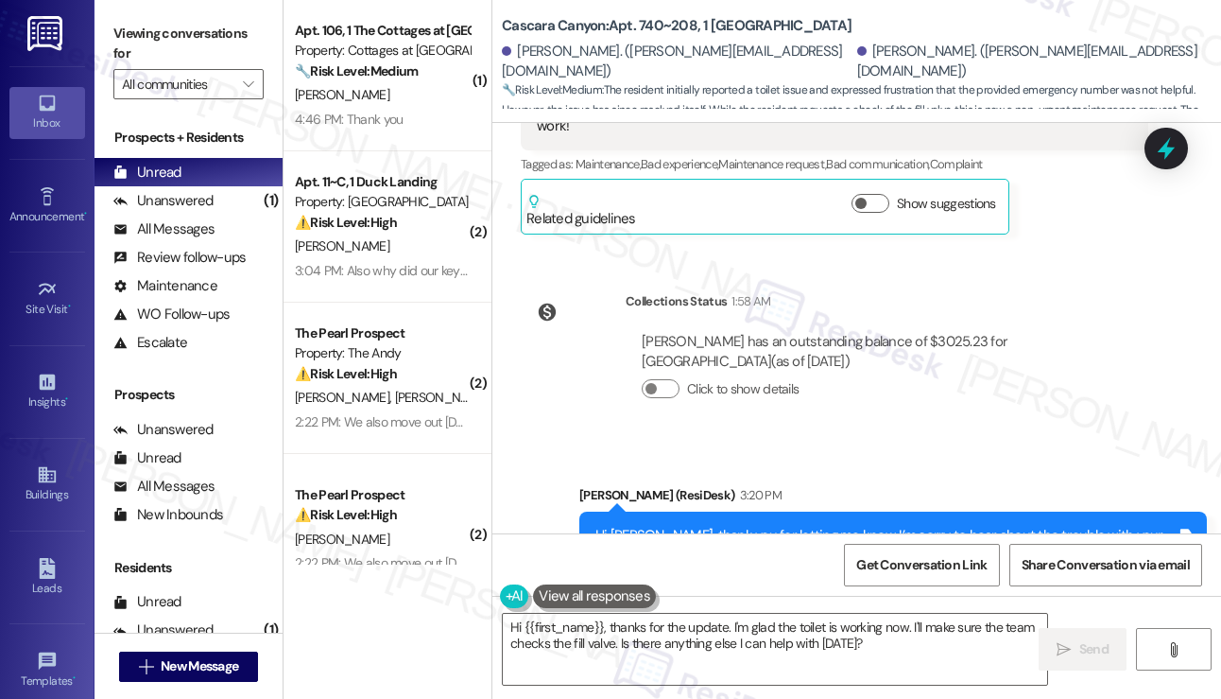
copy div "It resolved itself, the fill valve should still be checked Tags and notes"
click at [114, 19] on label "Viewing conversations for" at bounding box center [188, 44] width 150 height 50
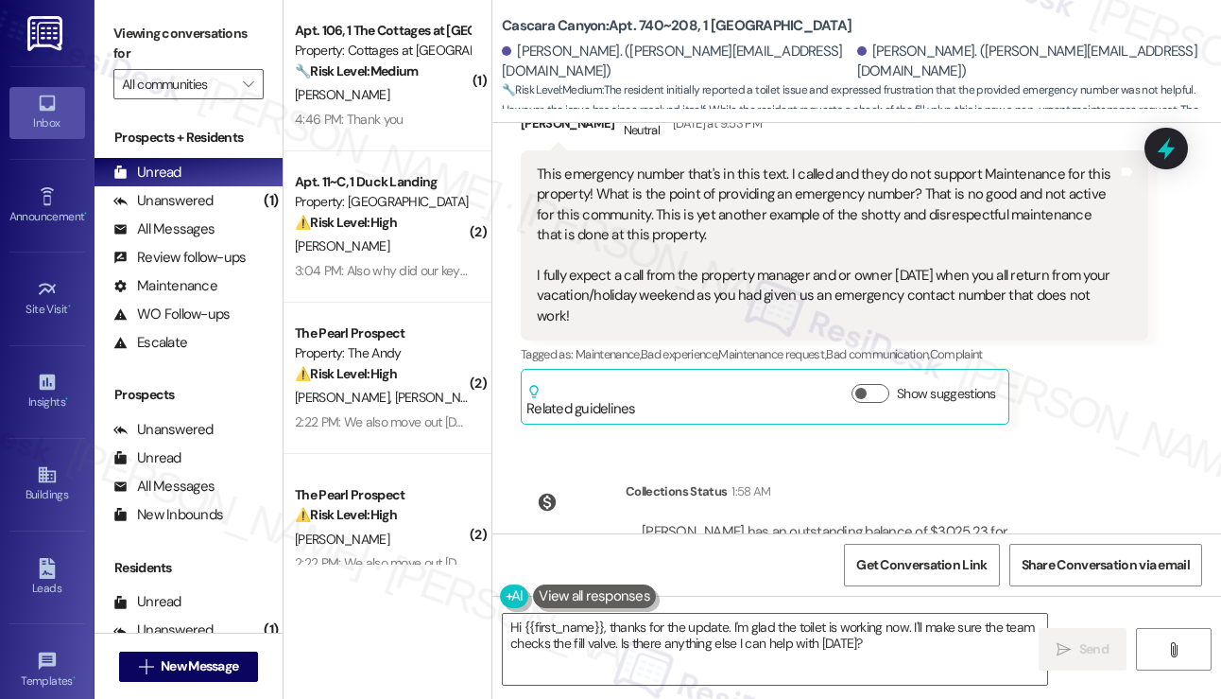
scroll to position [21419, 0]
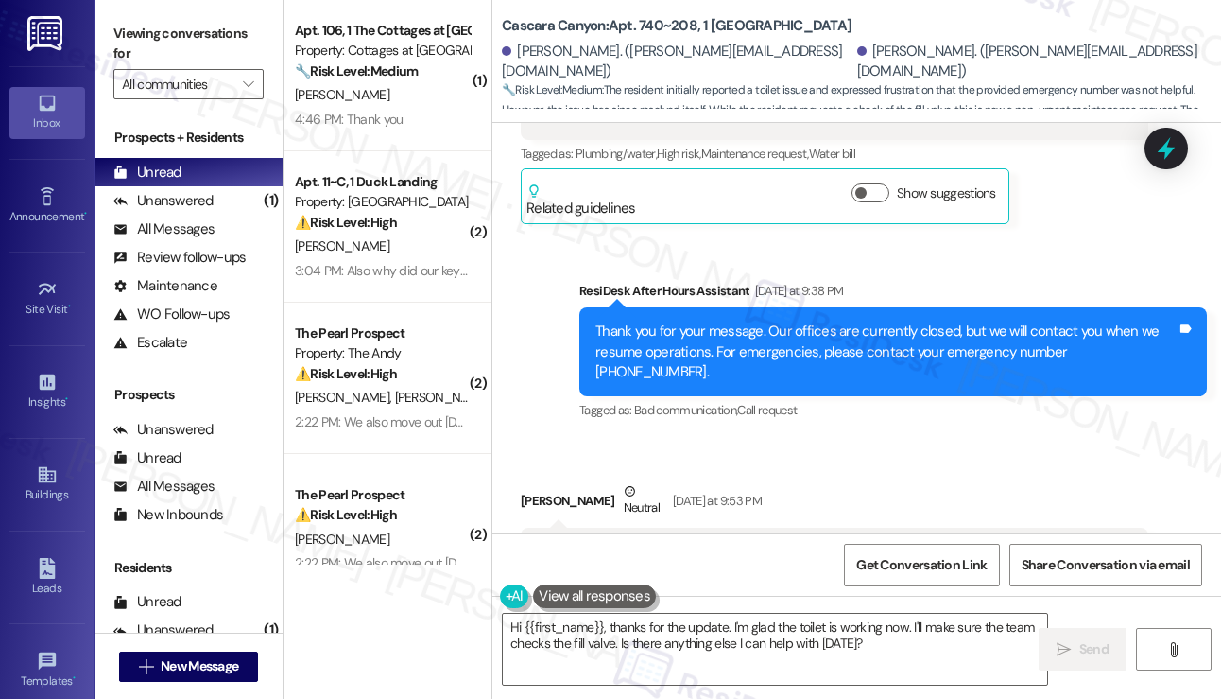
click at [780, 542] on div "This emergency number that's in this text. I called and they do not support Mai…" at bounding box center [827, 623] width 581 height 162
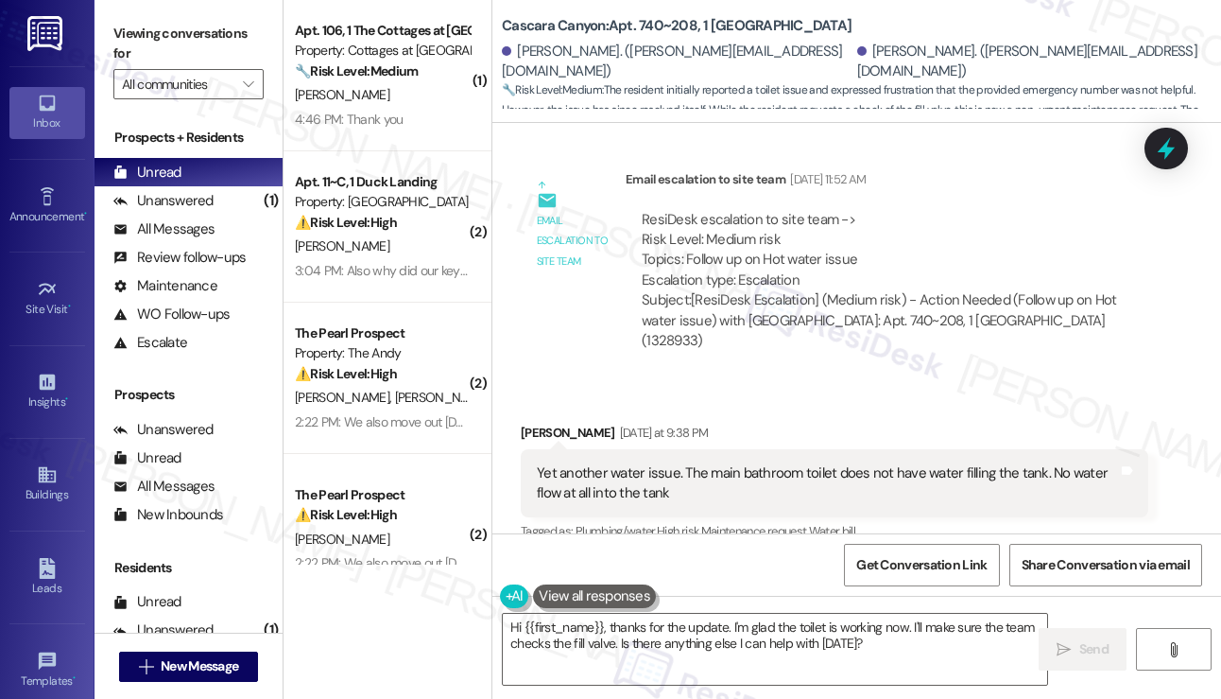
scroll to position [21041, 0]
click at [136, 27] on label "Viewing conversations for" at bounding box center [188, 44] width 150 height 50
click at [801, 639] on textarea "Hi {{first_name}}, thanks for the update. I'm glad the toilet is working now. I…" at bounding box center [775, 648] width 544 height 71
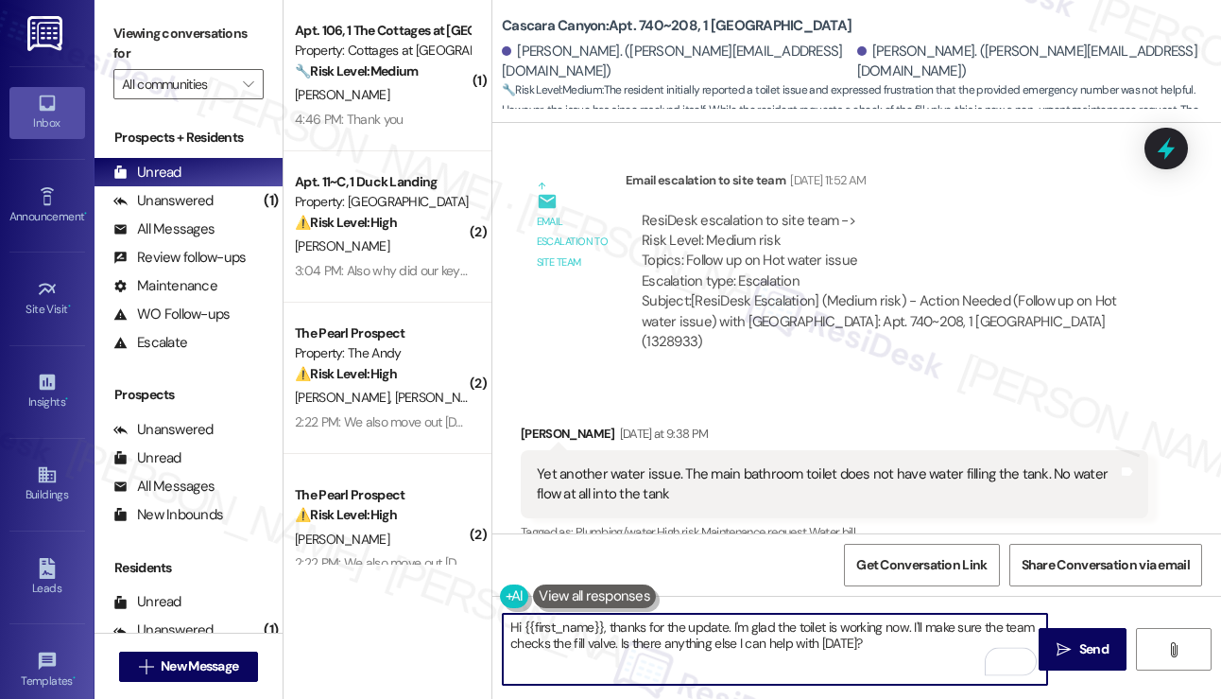
drag, startPoint x: 585, startPoint y: 615, endPoint x: 442, endPoint y: 589, distance: 145.2
click at [446, 589] on div "( 1 ) Apt. 106, 1 The Cottages at Vine Hill Property: Cottages at Vine Hill 🔧 R…" at bounding box center [753, 349] width 938 height 699
drag, startPoint x: 802, startPoint y: 625, endPoint x: 813, endPoint y: 613, distance: 16.0
click at [813, 613] on textarea "Thanks for the update. I'm glad the toilet is working now. I'll make sure the t…" at bounding box center [775, 648] width 544 height 71
paste textarea "Do you notice the tank filling up slower than usual, or is it not filling prope…"
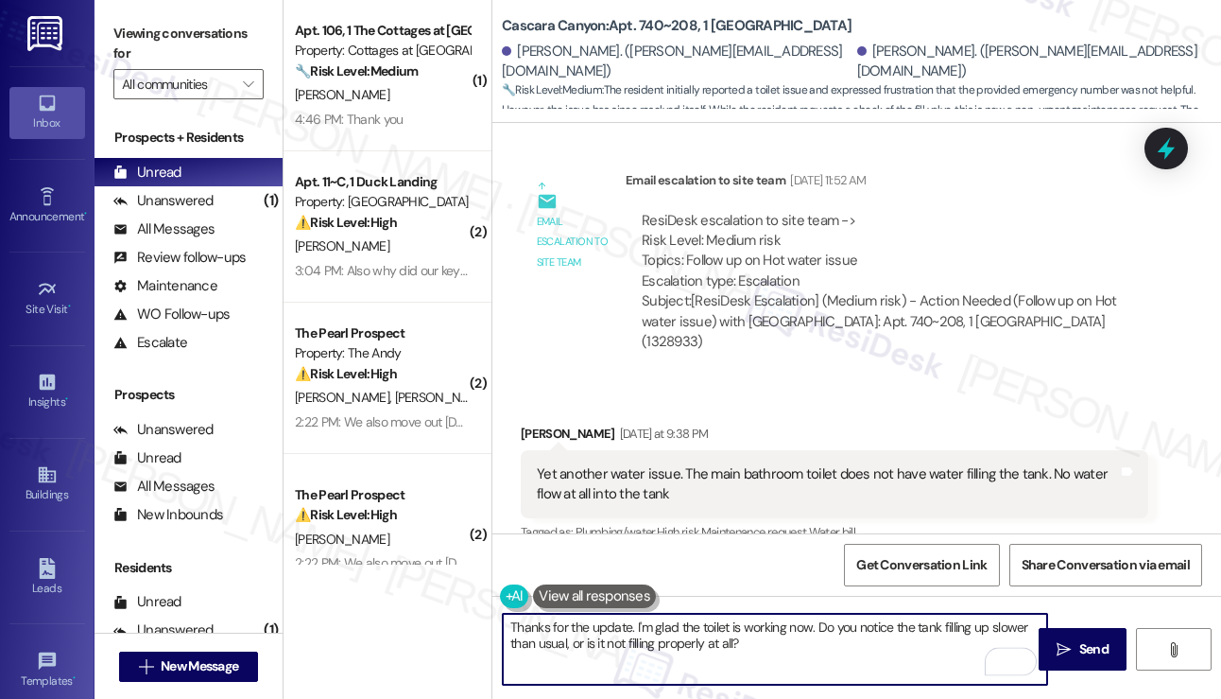
click at [814, 626] on textarea "Thanks for the update. I'm glad the toilet is working now. Do you notice the ta…" at bounding box center [775, 648] width 544 height 71
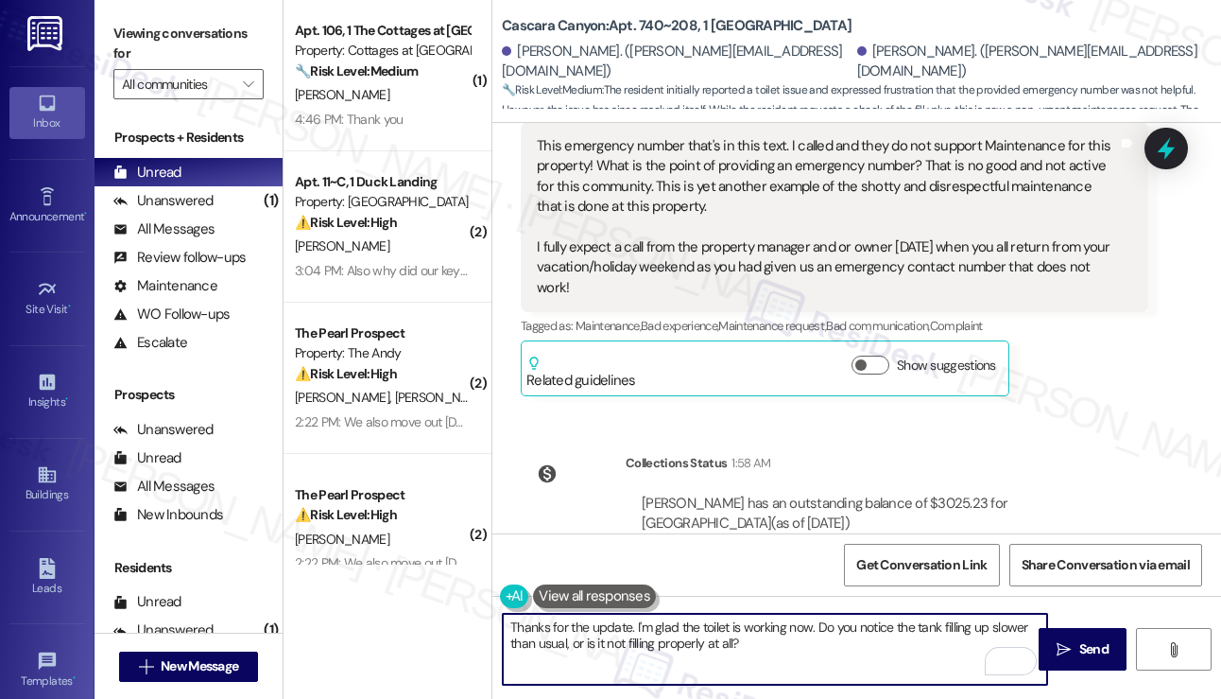
scroll to position [21986, 0]
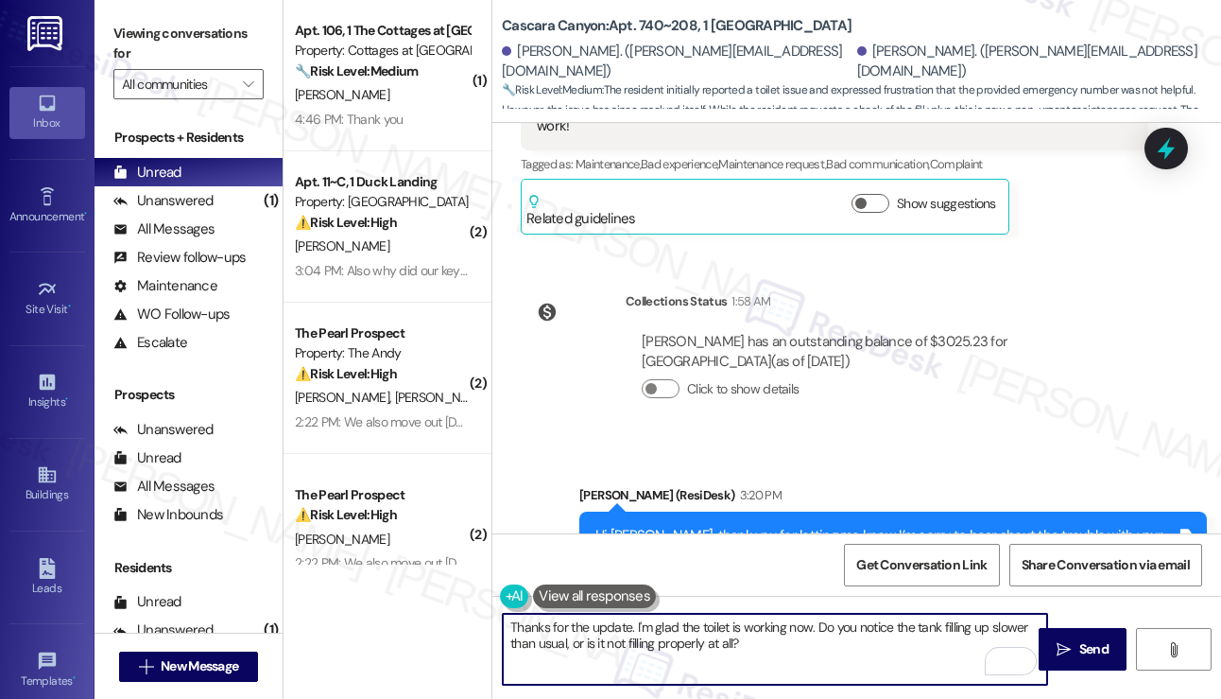
click at [828, 651] on textarea "Thanks for the update. I'm glad the toilet is working now. Do you notice the ta…" at bounding box center [775, 648] width 544 height 71
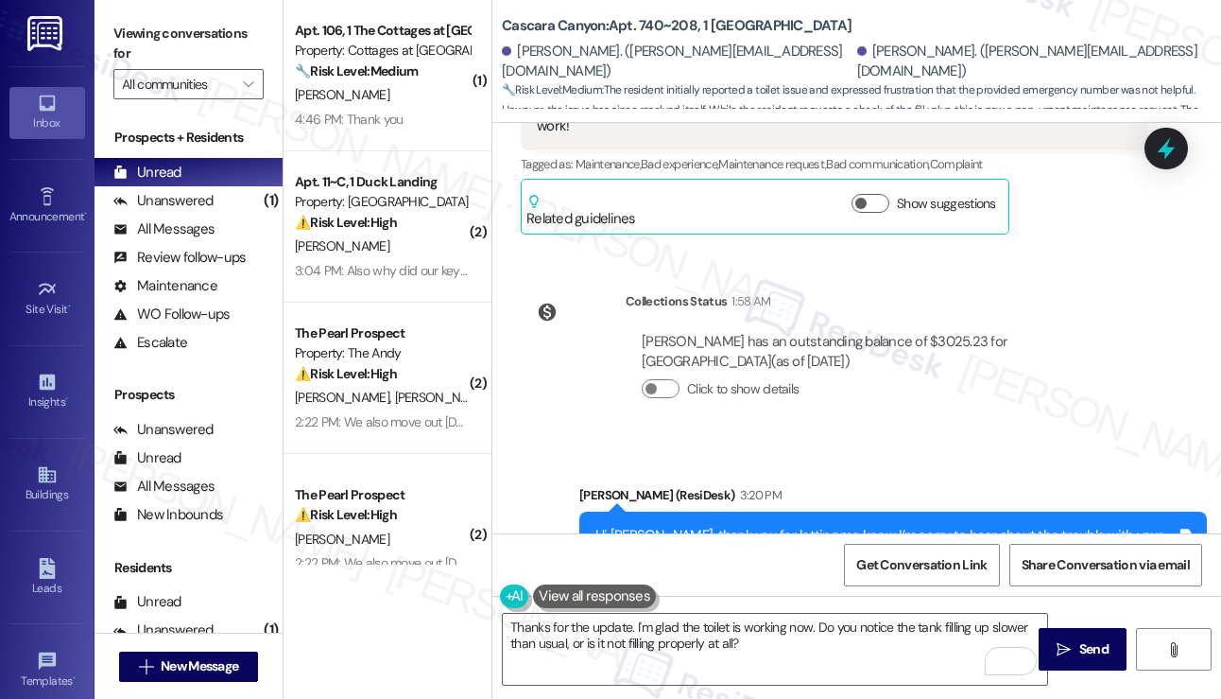
click at [117, 36] on label "Viewing conversations for" at bounding box center [188, 44] width 150 height 50
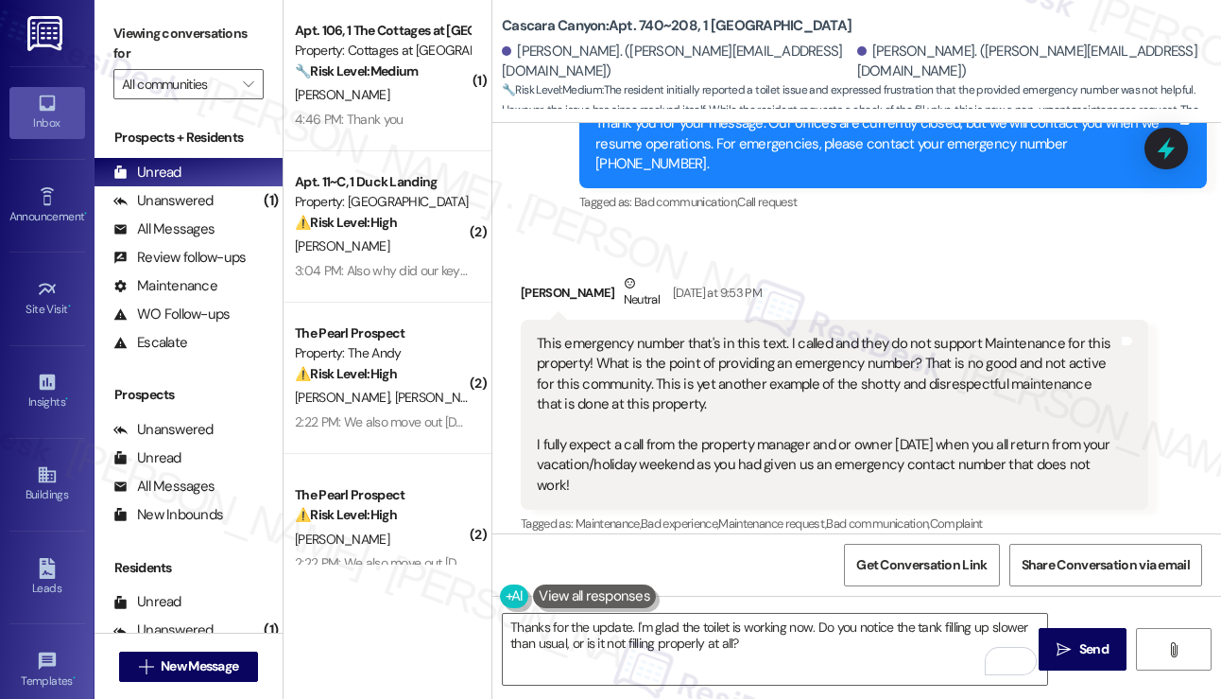
click at [126, 10] on div "Viewing conversations for All communities " at bounding box center [189, 59] width 188 height 118
click at [729, 593] on div "Get Conversation Link Share Conversation via email" at bounding box center [856, 564] width 729 height 62
click at [741, 635] on textarea "Thanks for the update. I'm glad the toilet is working now. Do you notice the ta…" at bounding box center [775, 648] width 544 height 71
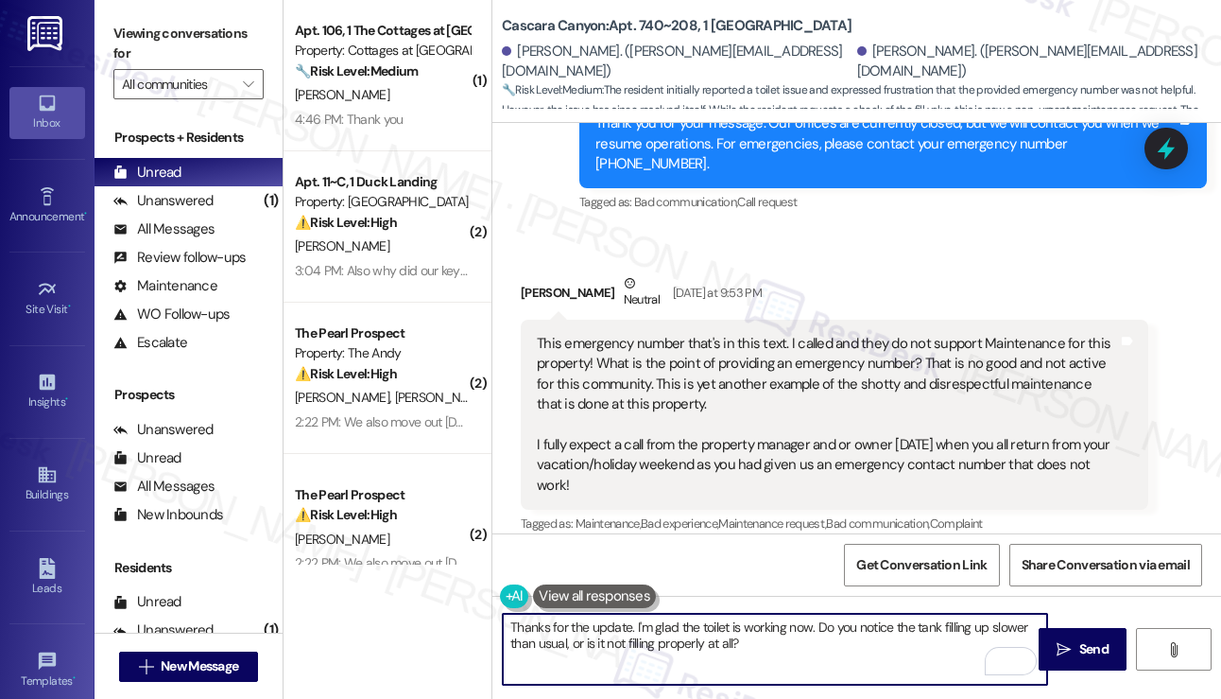
click at [741, 635] on textarea "Thanks for the update. I'm glad the toilet is working now. Do you notice the ta…" at bounding box center [775, 648] width 544 height 71
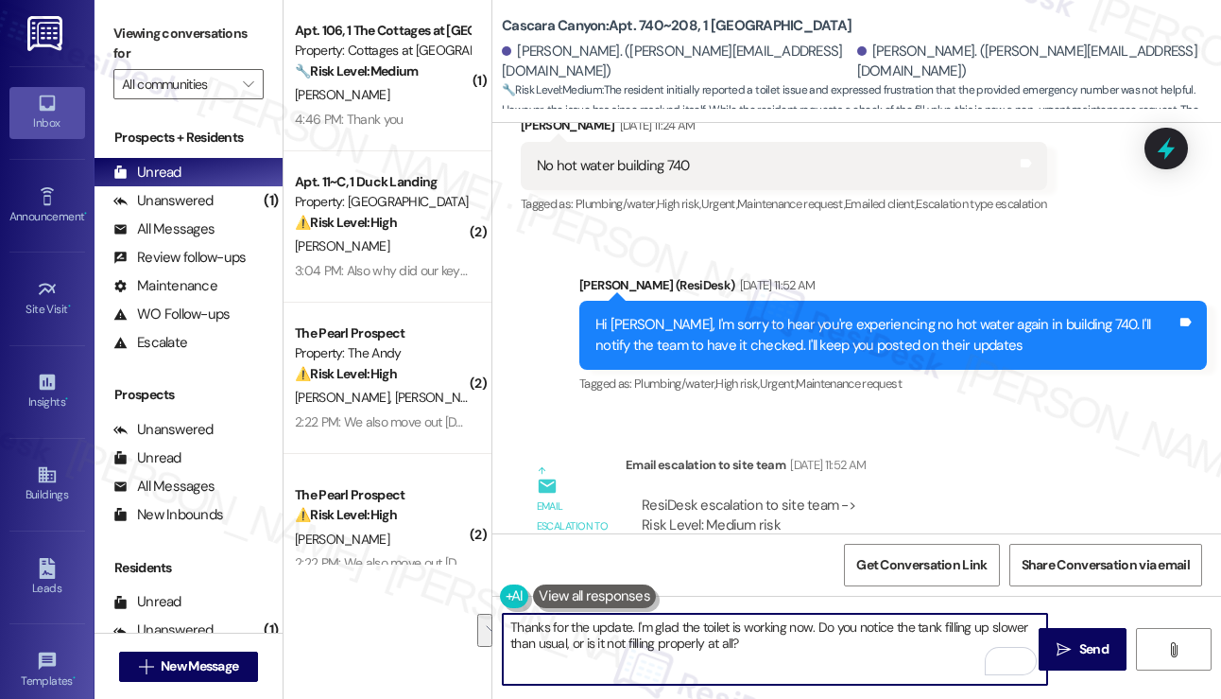
scroll to position [20587, 0]
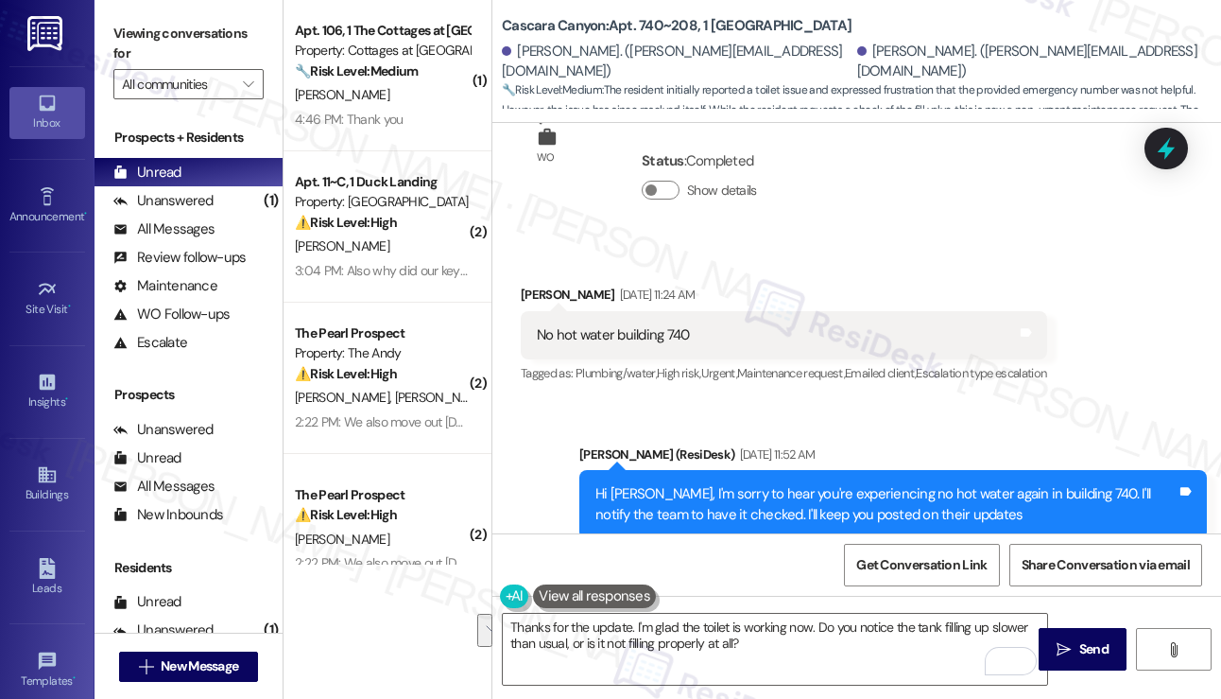
drag, startPoint x: 734, startPoint y: 479, endPoint x: 786, endPoint y: 478, distance: 52.9
click at [785, 665] on div "ResiDesk escalation to site team -> Risk Level: Medium risk Topics: Follow up o…" at bounding box center [887, 705] width 491 height 81
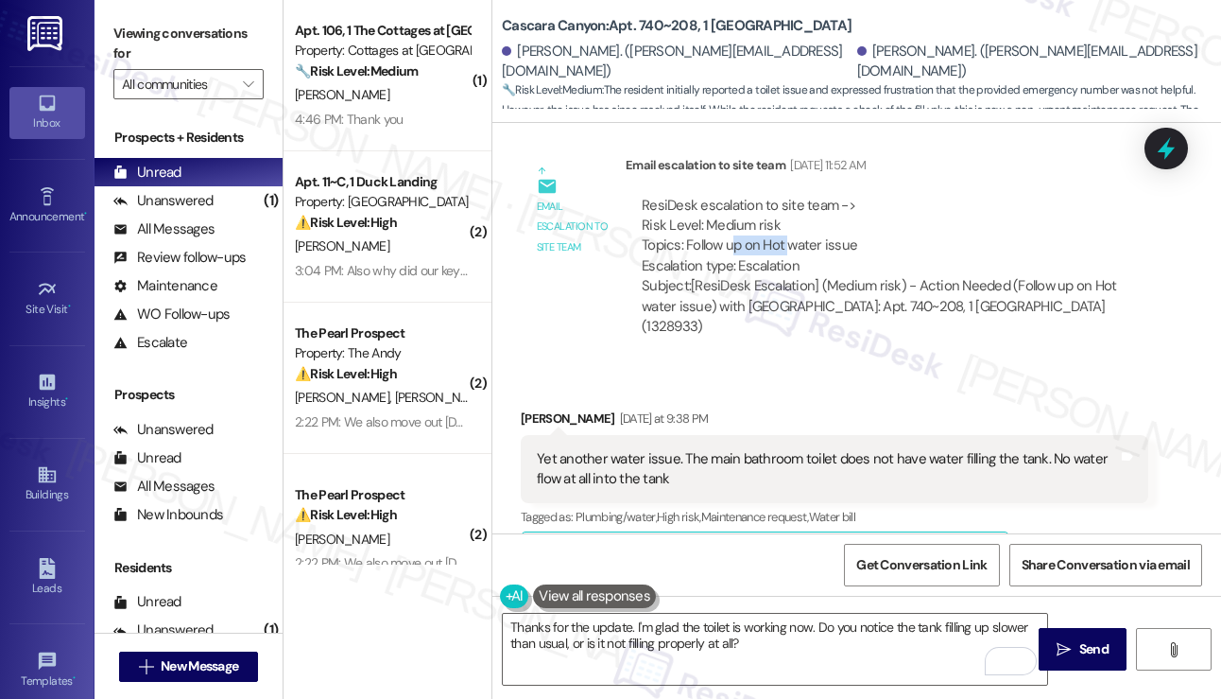
scroll to position [21060, 0]
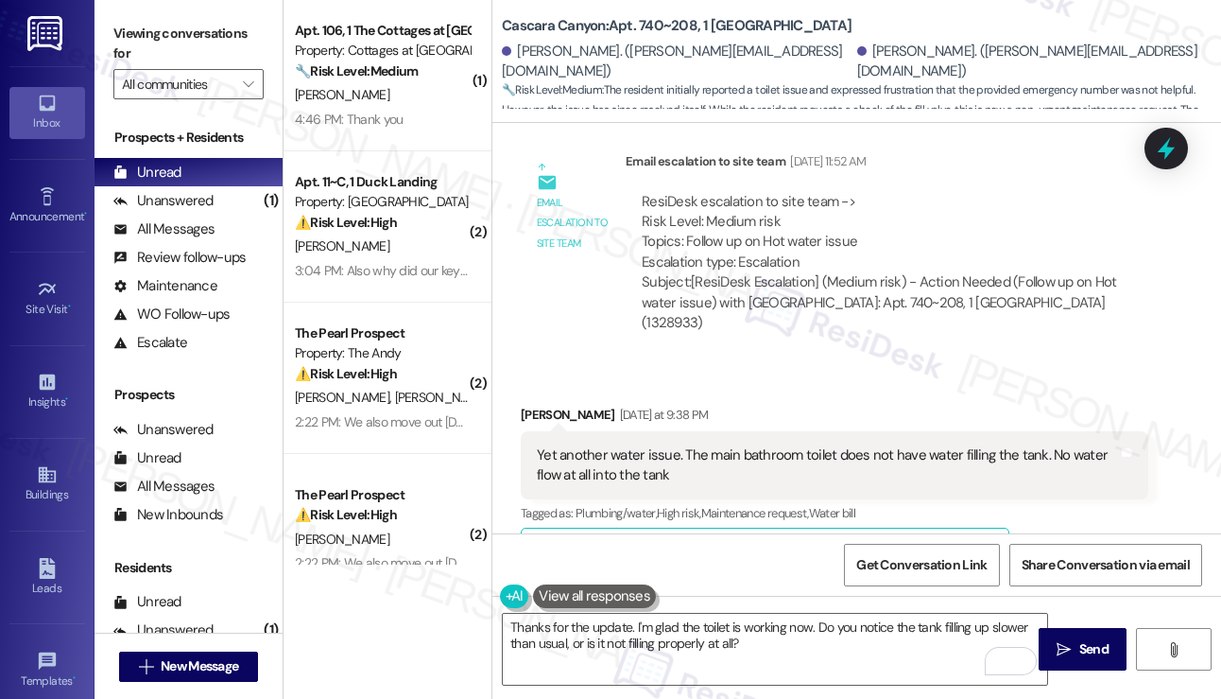
click at [110, 7] on div "Viewing conversations for All communities " at bounding box center [189, 59] width 188 height 118
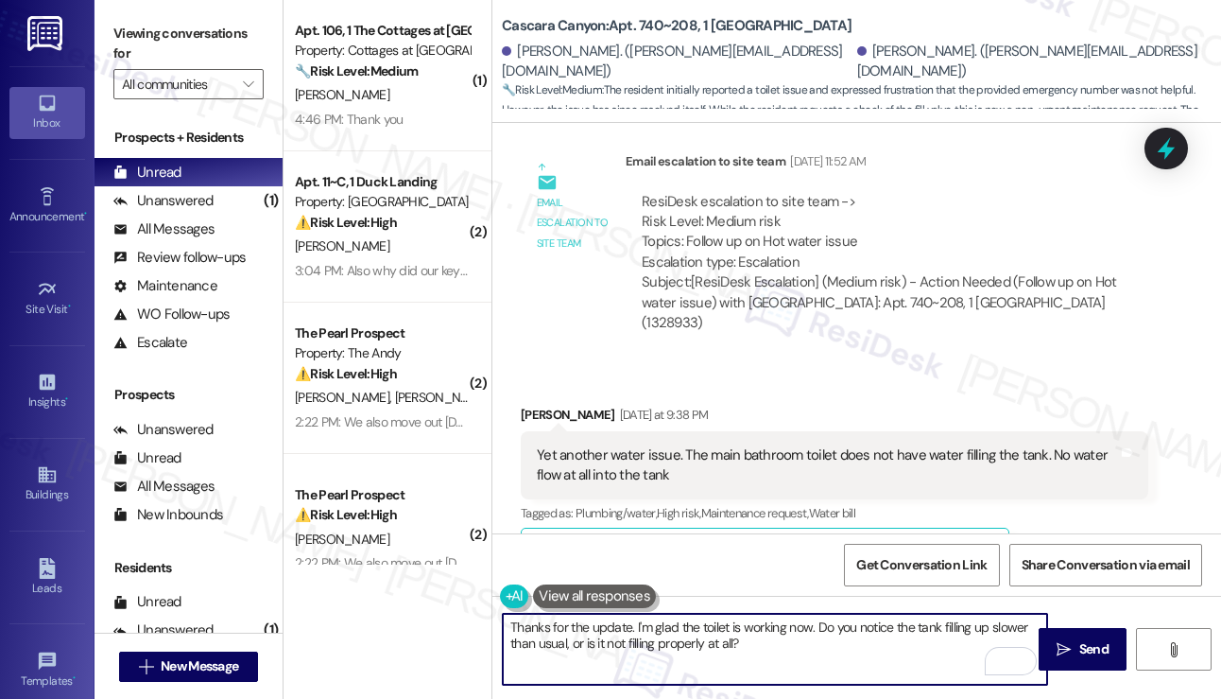
click at [783, 646] on textarea "Thanks for the update. I'm glad the toilet is working now. Do you notice the ta…" at bounding box center [775, 648] width 544 height 71
paste textarea "Has the water level in the toilet bowl been staying normal, or does it seem low…"
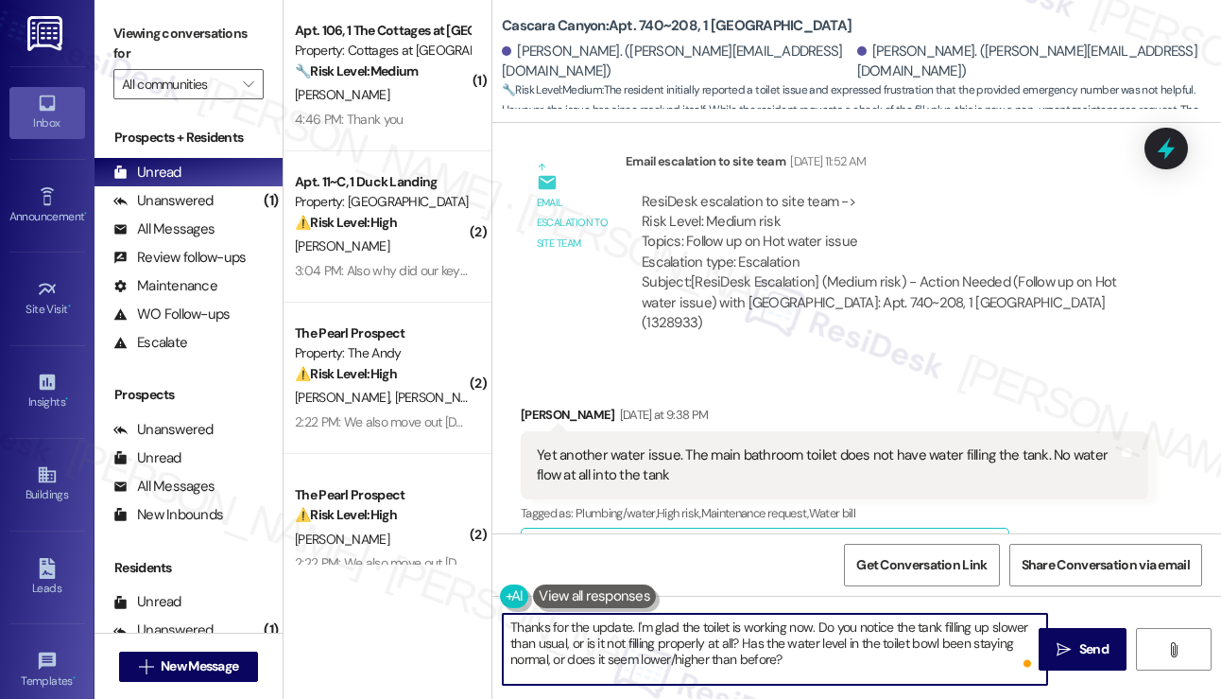
click at [740, 640] on textarea "Thanks for the update. I'm glad the toilet is working now. Do you notice the ta…" at bounding box center [775, 648] width 544 height 71
type textarea "Thanks for the update. I'm glad the toilet is working now. Do you notice the ta…"
drag, startPoint x: 603, startPoint y: 661, endPoint x: 939, endPoint y: 645, distance: 335.9
click at [938, 646] on textarea "Thanks for the update. I'm glad the toilet is working now. Do you notice the ta…" at bounding box center [775, 648] width 544 height 71
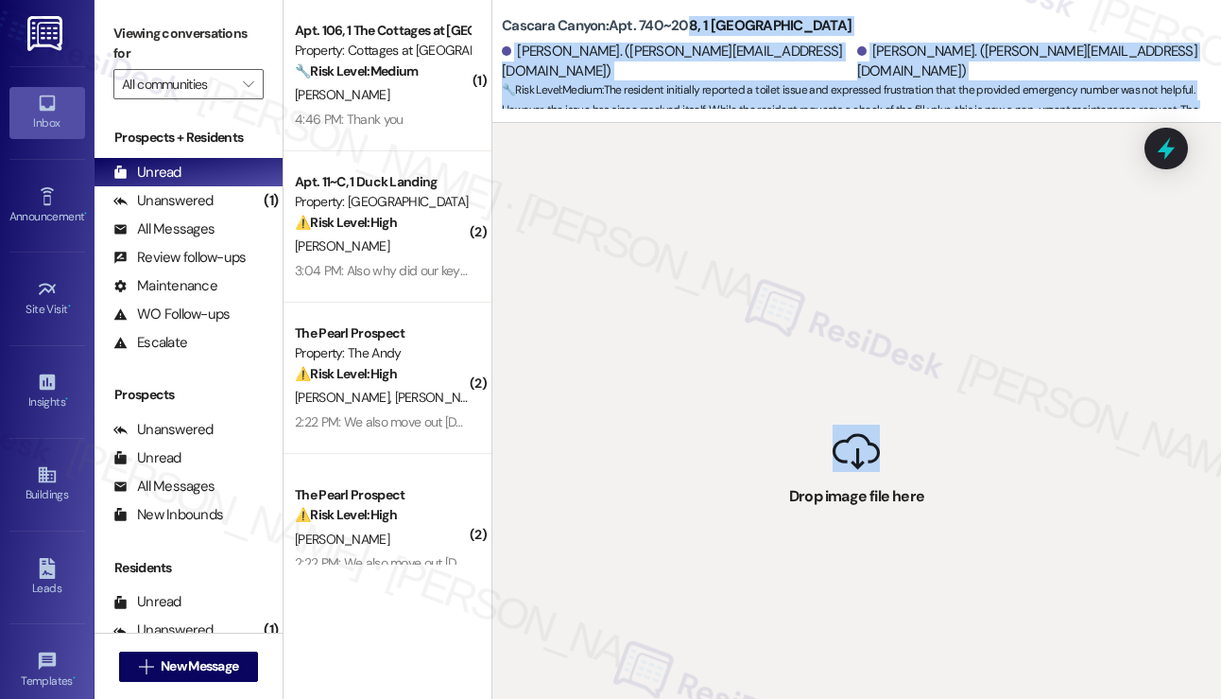
drag, startPoint x: 879, startPoint y: 475, endPoint x: 685, endPoint y: 22, distance: 492.5
click at [685, 22] on div "Cascara Canyon: Apt. 740~208, 1 Cascara Canyon Bill Knight. (knight.bill56@gmai…" at bounding box center [857, 349] width 730 height 699
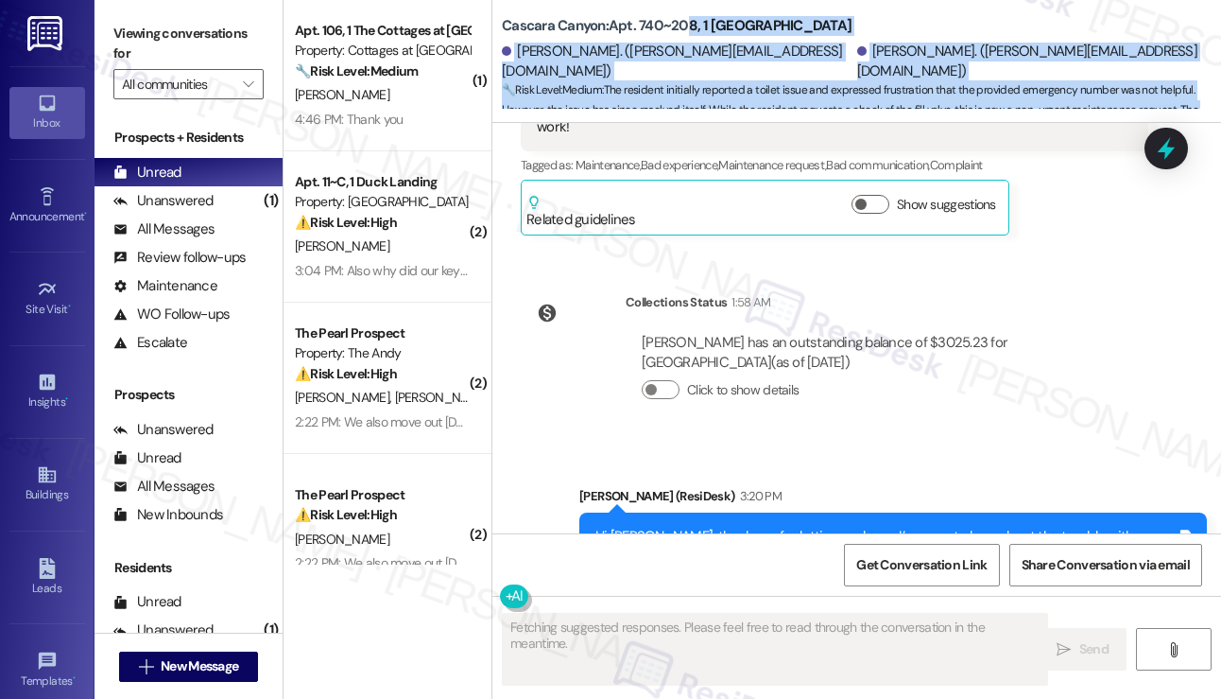
scroll to position [21986, 0]
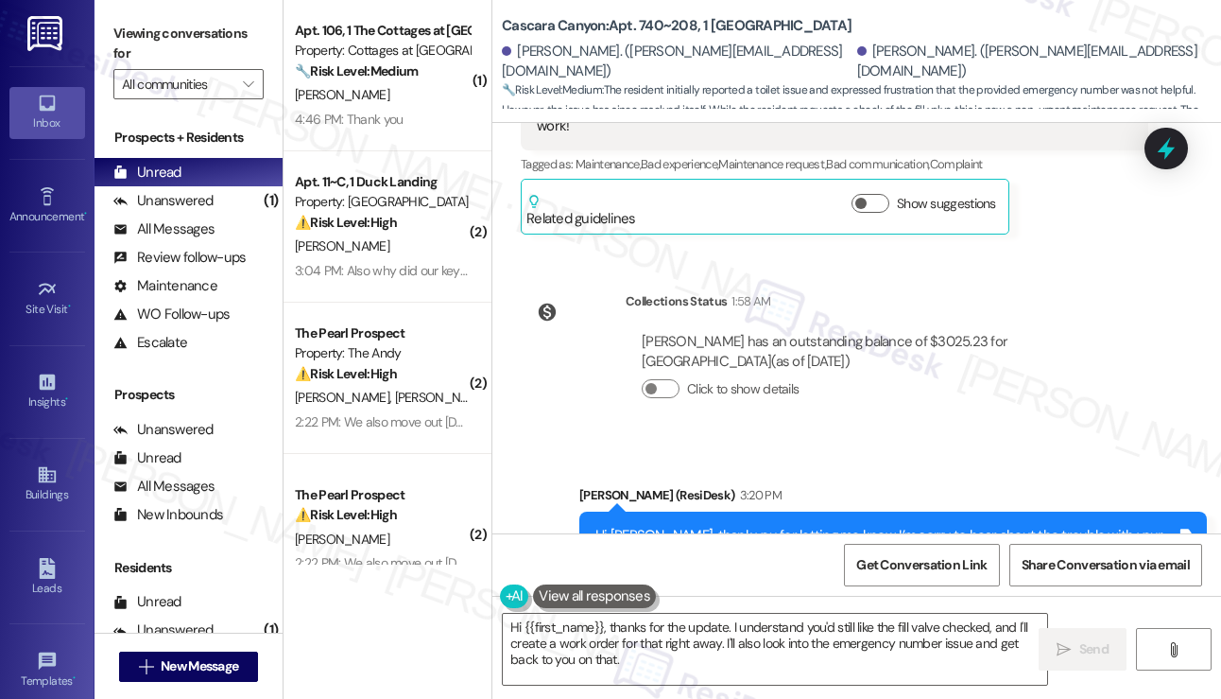
drag, startPoint x: 102, startPoint y: 38, endPoint x: 109, endPoint y: 47, distance: 11.5
click at [102, 38] on div "Viewing conversations for All communities " at bounding box center [189, 59] width 188 height 118
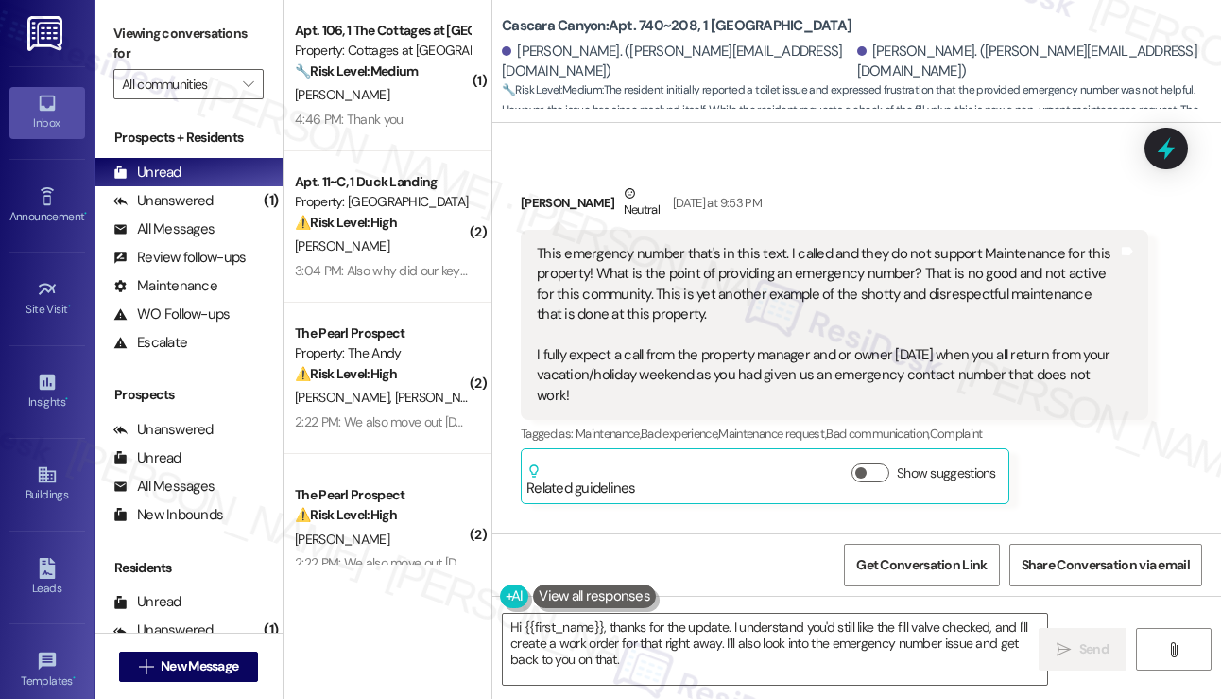
scroll to position [21514, 0]
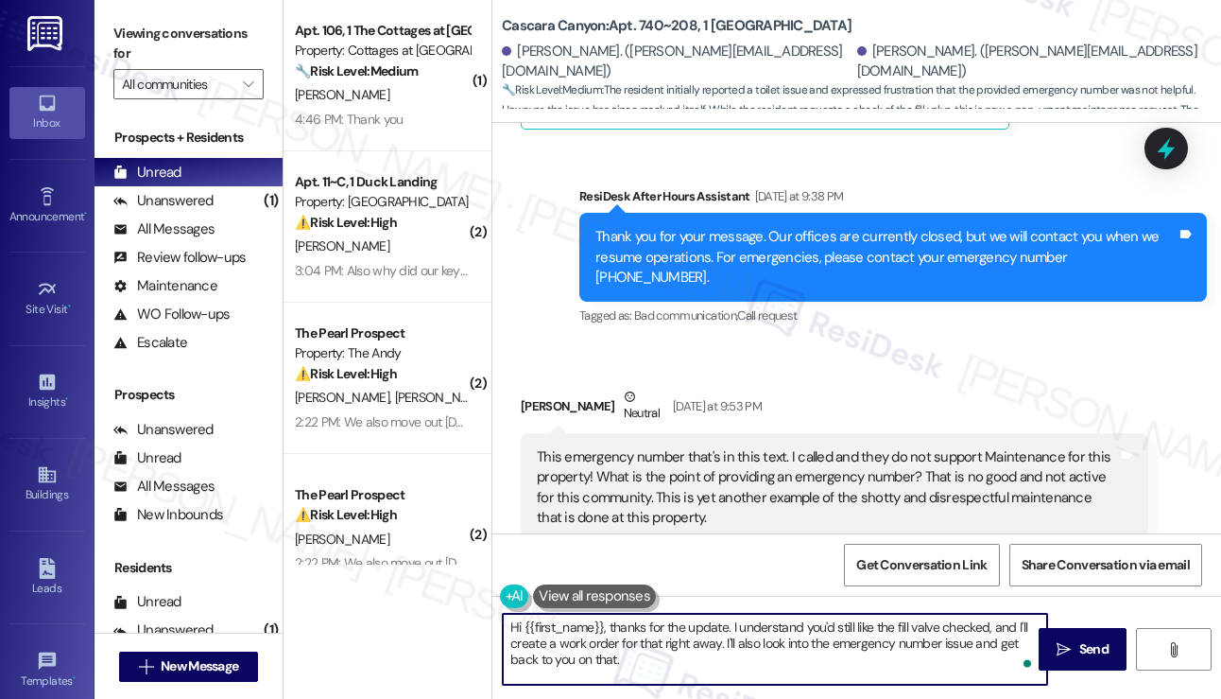
drag, startPoint x: 713, startPoint y: 662, endPoint x: 1002, endPoint y: 592, distance: 297.6
click at [991, 608] on div "Hi {{first_name}}, thanks for the update. I understand you'd still like the fil…" at bounding box center [856, 667] width 729 height 142
click at [681, 647] on textarea "Hi {{first_name}}, thanks for the update. I understand you'd still like the fil…" at bounding box center [775, 648] width 544 height 71
drag, startPoint x: 670, startPoint y: 672, endPoint x: 723, endPoint y: 640, distance: 61.9
click at [723, 640] on textarea "Hi {{first_name}}, thanks for the update. I understand you'd still like the fil…" at bounding box center [775, 648] width 544 height 71
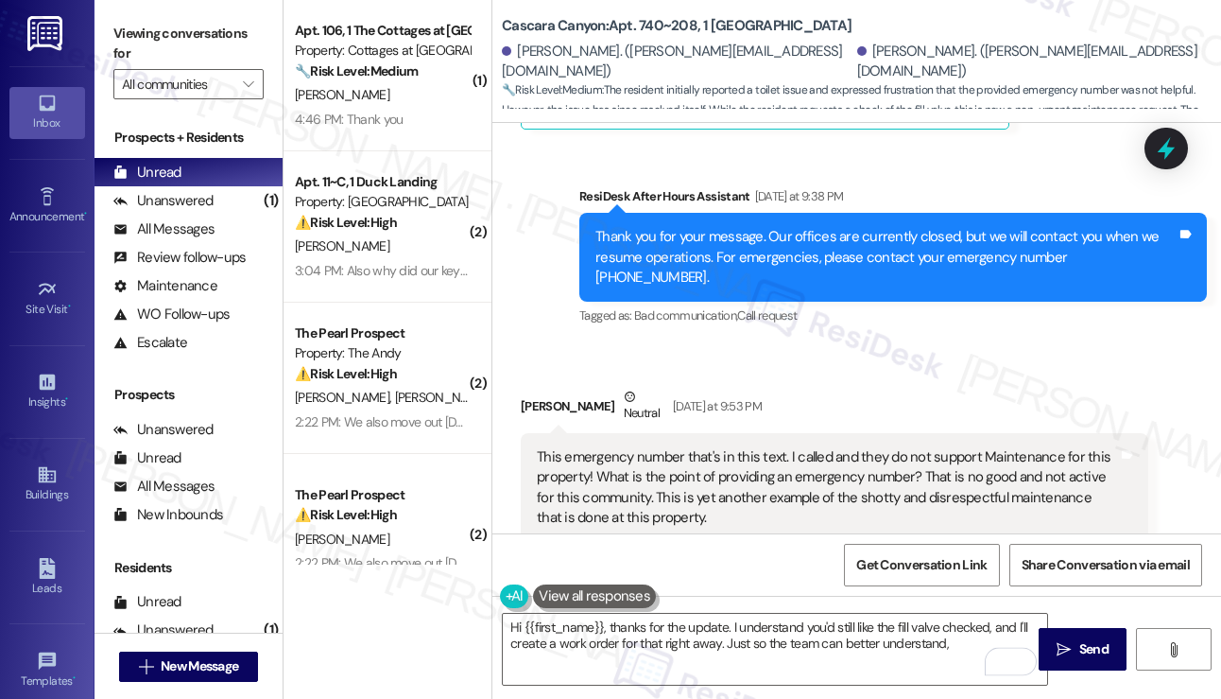
click at [113, 34] on label "Viewing conversations for" at bounding box center [188, 44] width 150 height 50
click at [981, 649] on textarea "Hi {{first_name}}, thanks for the update. I understand you'd still like the fil…" at bounding box center [775, 648] width 544 height 71
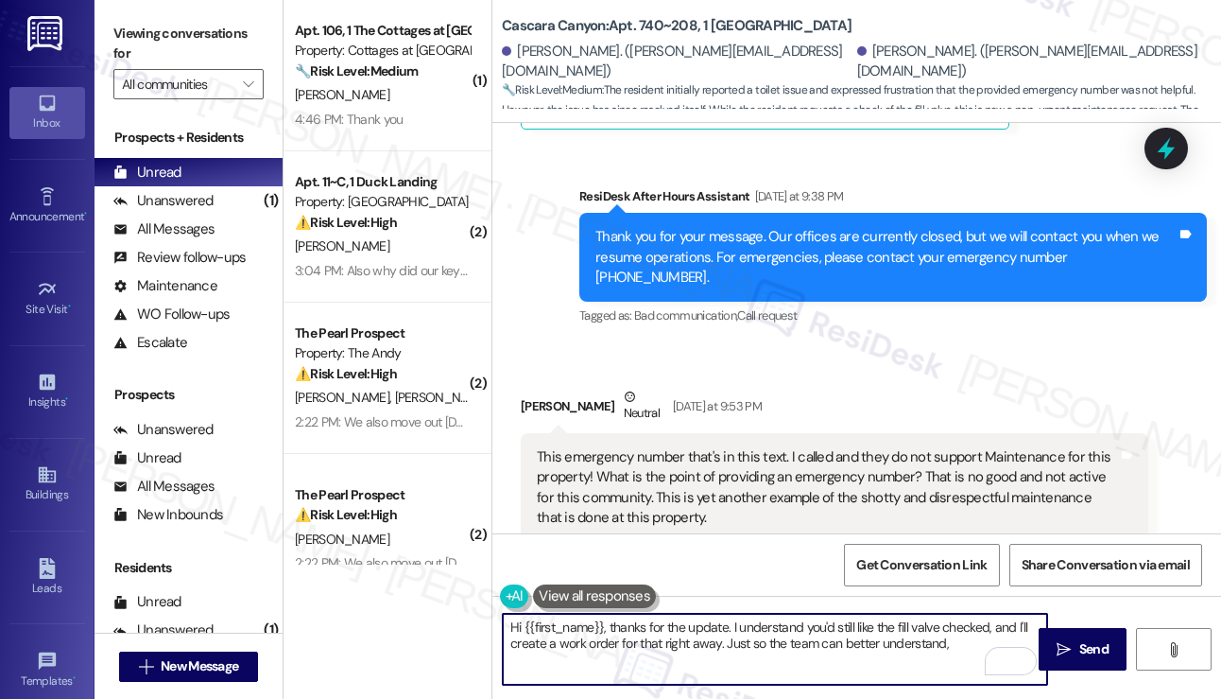
paste textarea "Has the water level in the toilet bowl been staying normal, or does it seem low…"
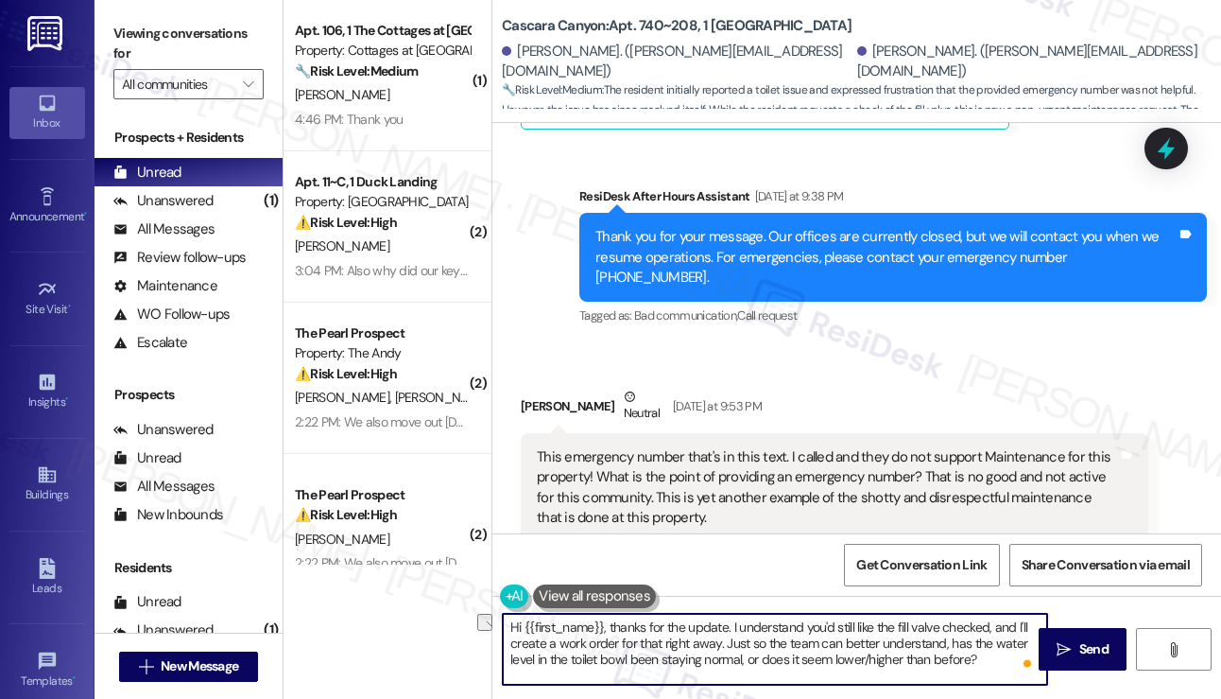
drag, startPoint x: 798, startPoint y: 661, endPoint x: 634, endPoint y: 656, distance: 163.6
click at [634, 656] on textarea "Hi {{first_name}}, thanks for the update. I understand you'd still like the fil…" at bounding box center [775, 648] width 544 height 71
click at [859, 660] on textarea "Hi {{first_name}}, thanks for the update. I understand you'd still like the fil…" at bounding box center [775, 648] width 544 height 71
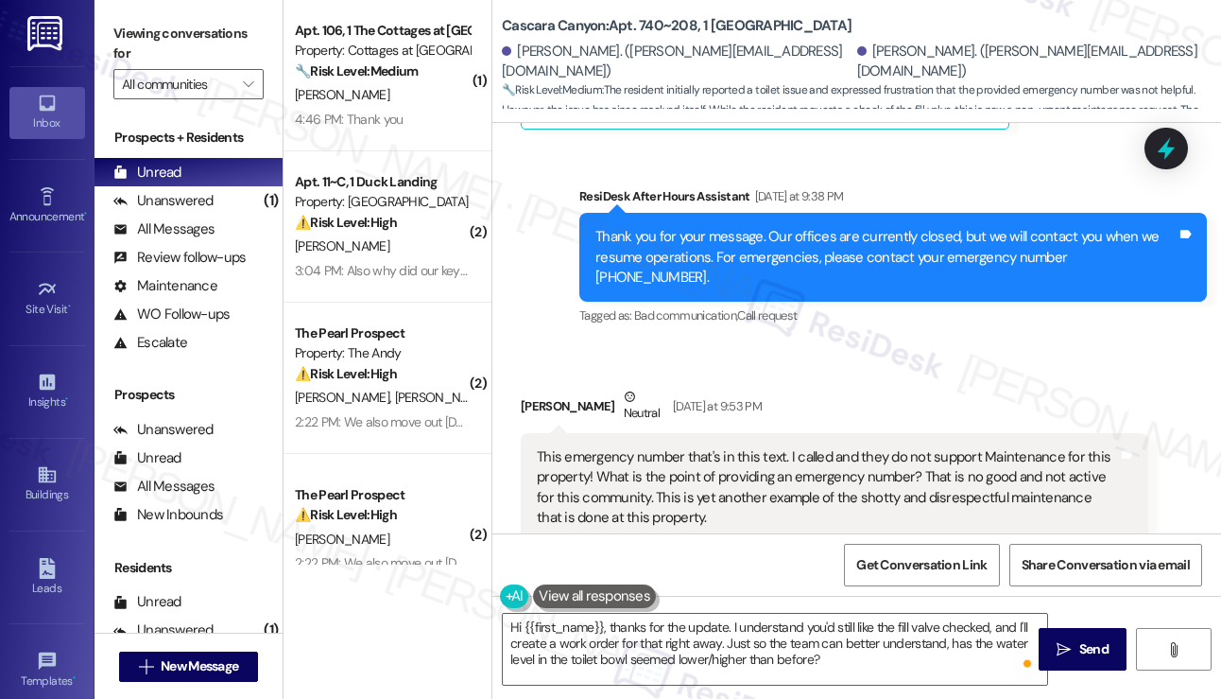
click at [106, 43] on div "Viewing conversations for All communities " at bounding box center [189, 59] width 188 height 118
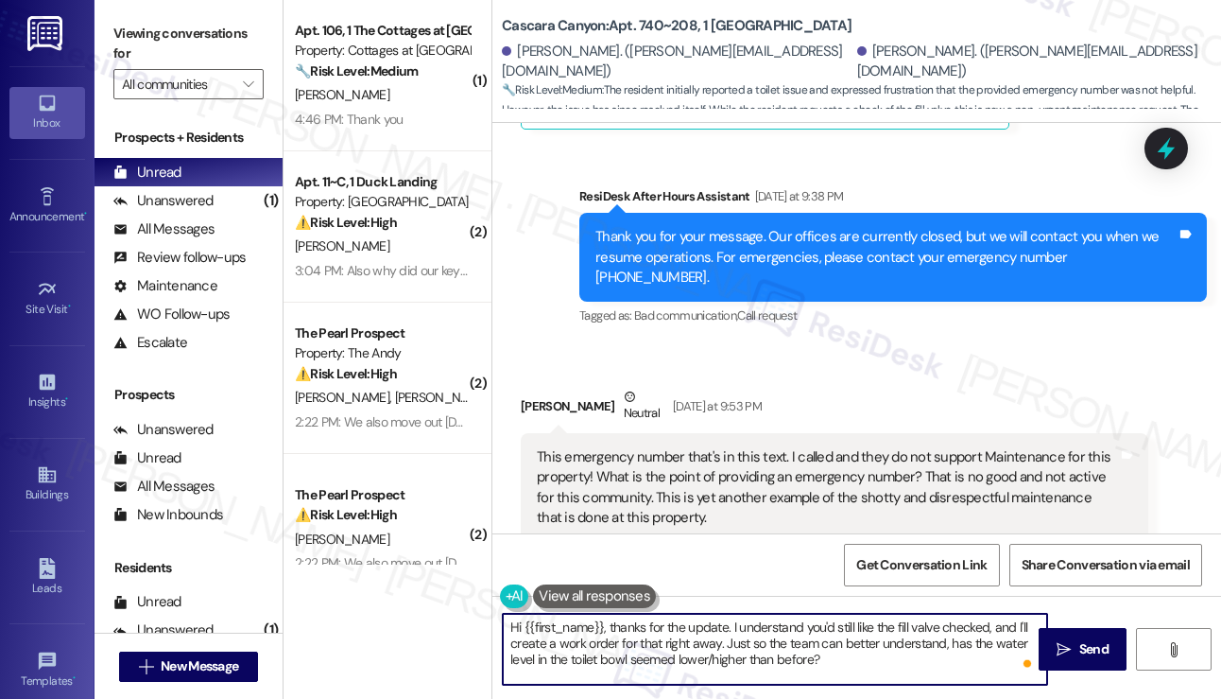
click at [885, 664] on textarea "Hi {{first_name}}, thanks for the update. I understand you'd still like the fil…" at bounding box center [775, 648] width 544 height 71
paste textarea "Do you notice the tank filling up slower than usual, or is it not filling prope…"
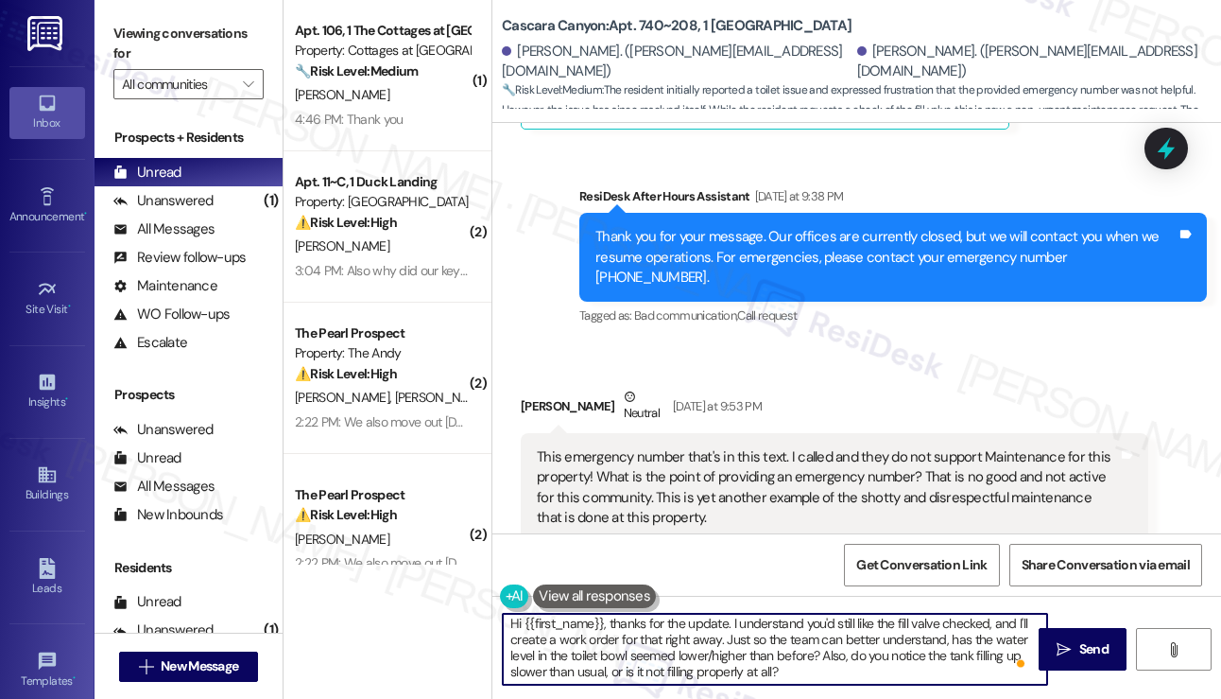
scroll to position [4, 0]
drag, startPoint x: 601, startPoint y: 673, endPoint x: 753, endPoint y: 667, distance: 152.3
click at [753, 667] on textarea "Hi {{first_name}}, thanks for the update. I understand you'd still like the fil…" at bounding box center [775, 648] width 544 height 71
click at [839, 676] on textarea "Hi {{first_name}}, thanks for the update. I understand you'd still like the fil…" at bounding box center [775, 648] width 544 height 71
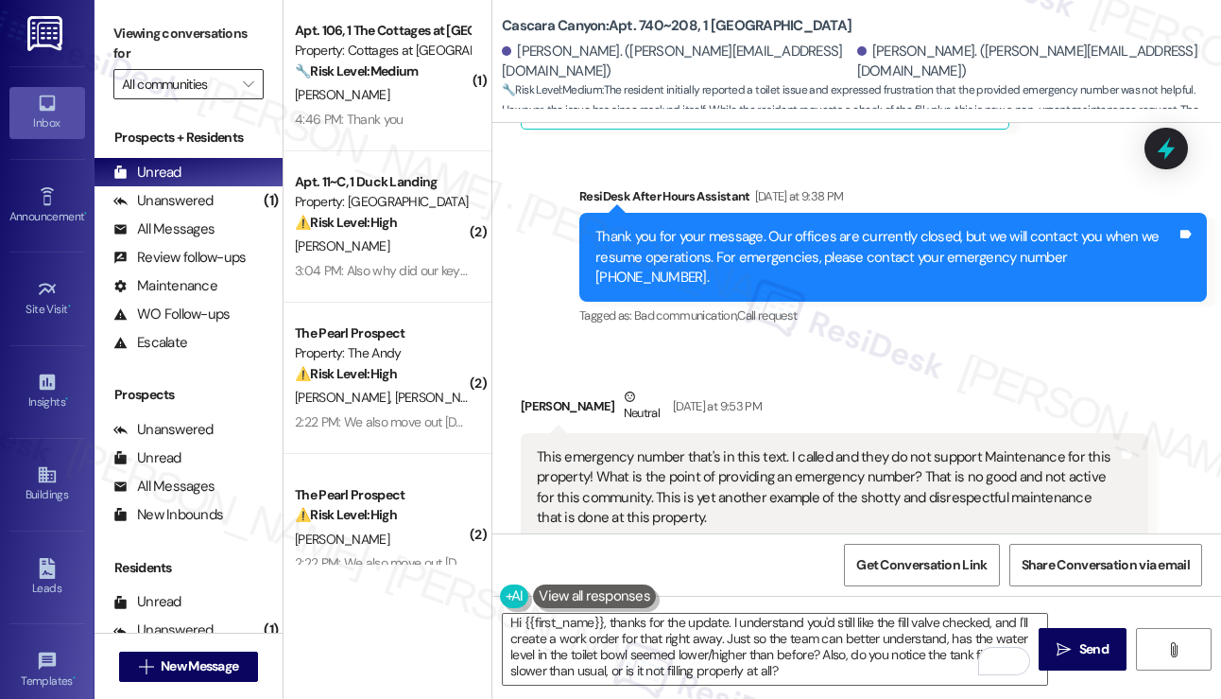
drag, startPoint x: 112, startPoint y: 26, endPoint x: 147, endPoint y: 74, distance: 58.2
click at [112, 26] on div "Viewing conversations for All communities " at bounding box center [189, 59] width 188 height 118
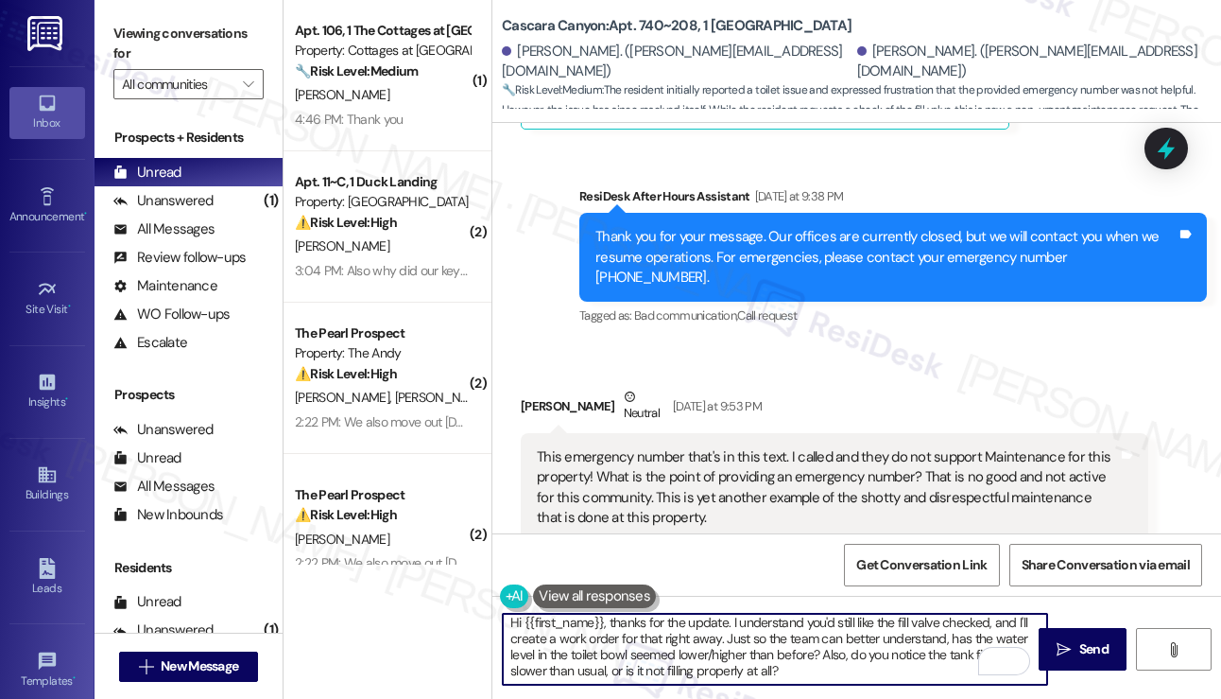
click at [705, 653] on textarea "Hi {{first_name}}, thanks for the update. I understand you'd still like the fil…" at bounding box center [775, 648] width 544 height 71
click at [630, 677] on textarea "Hi {{first_name}}, thanks for the update. I understand you'd still like the fil…" at bounding box center [775, 648] width 544 height 71
paste textarea "Please confirm we have your permission to enter when you're not home, and if yo…"
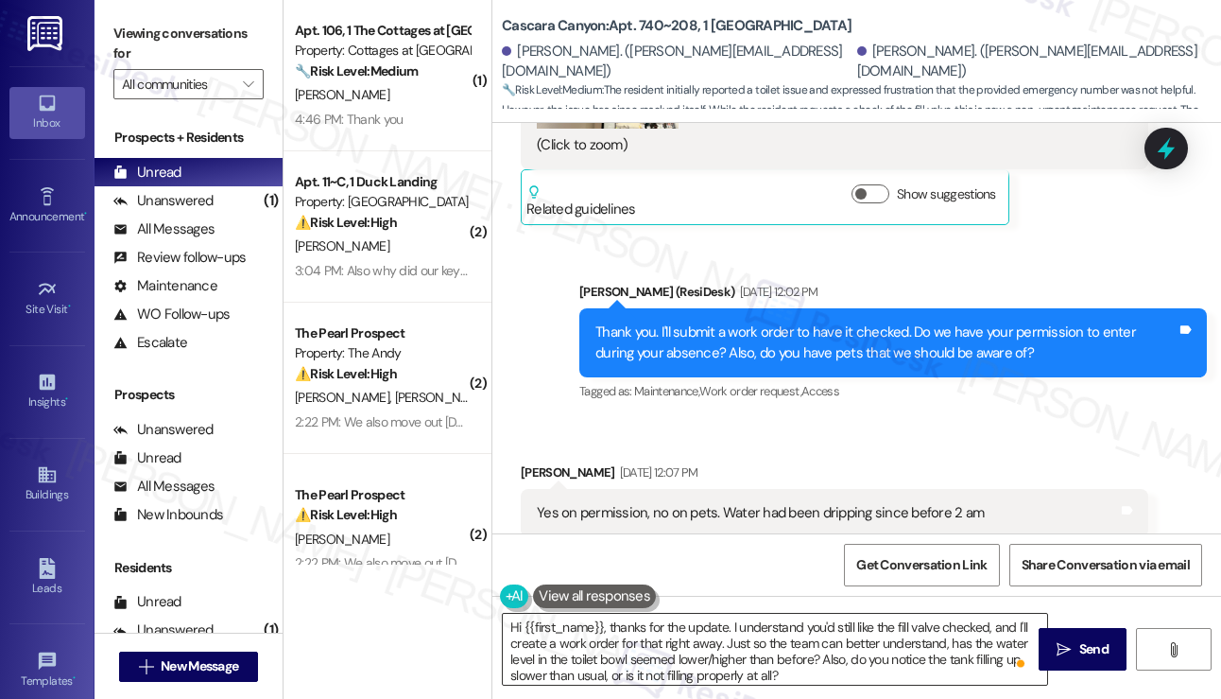
scroll to position [0, 0]
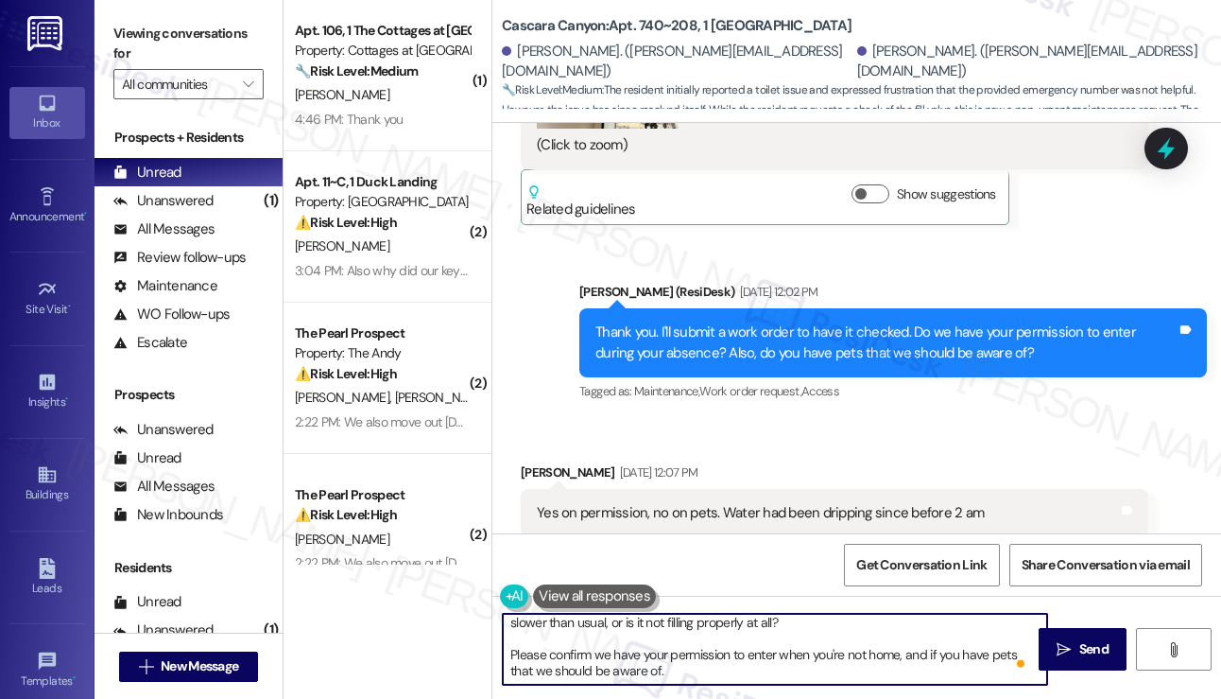
drag, startPoint x: 751, startPoint y: 671, endPoint x: 901, endPoint y: 659, distance: 149.9
click at [901, 659] on textarea "Hi {{first_name}}, thanks for the update. I understand you'd still like the fil…" at bounding box center [775, 648] width 544 height 71
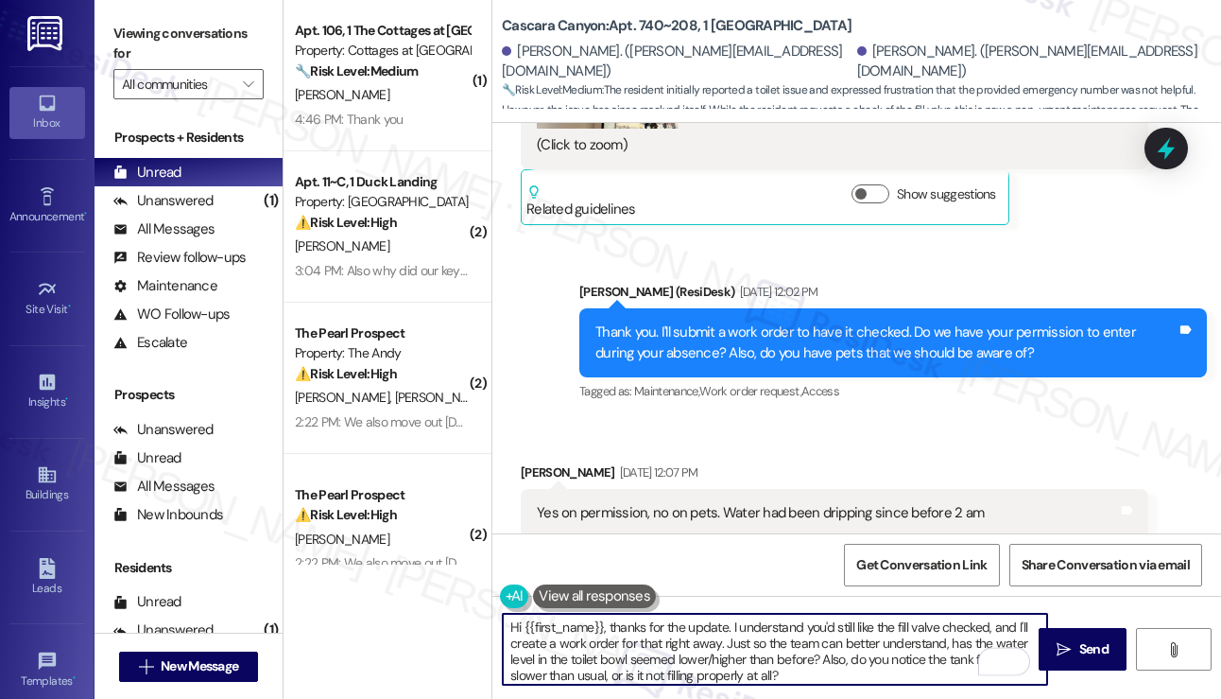
click at [765, 622] on textarea "Hi {{first_name}}, thanks for the update. I understand you'd still like the fil…" at bounding box center [775, 648] width 544 height 71
click at [671, 656] on textarea "Hi {{first_name}}, thanks for the update. I understand you'd still like the fil…" at bounding box center [775, 648] width 544 height 71
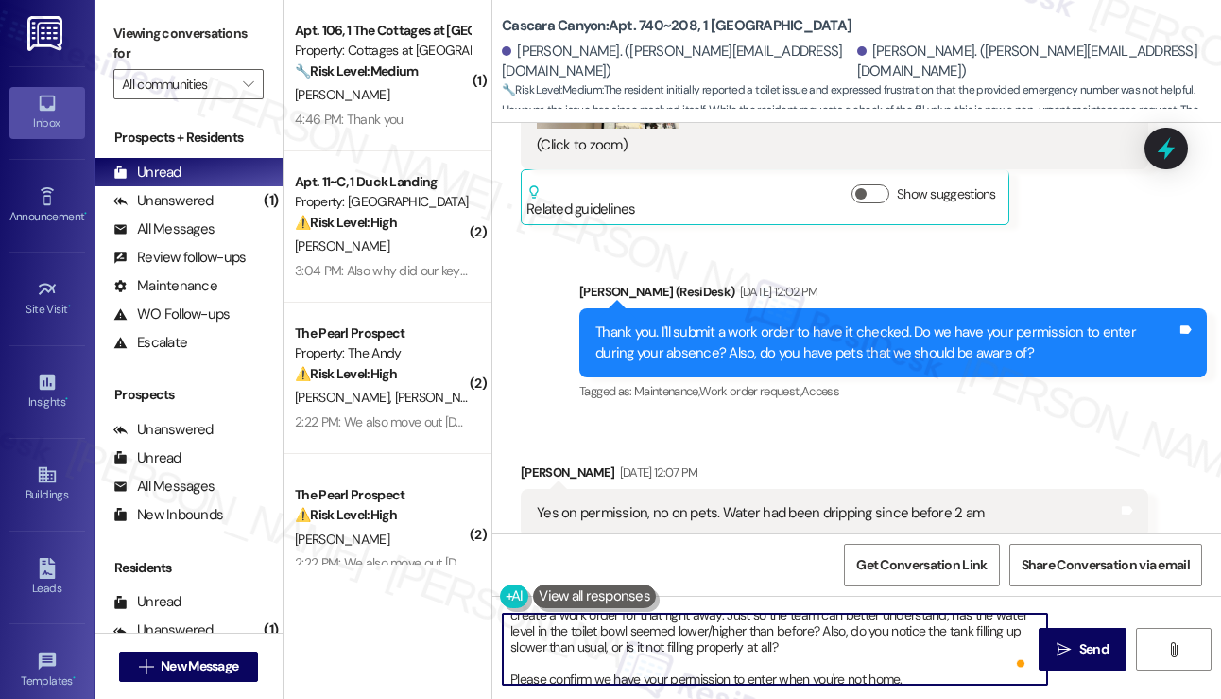
drag, startPoint x: 608, startPoint y: 657, endPoint x: 740, endPoint y: 672, distance: 133.2
click at [740, 672] on textarea "Hi {{first_name}}, thanks for the update. I understand you'd still like the fil…" at bounding box center [775, 648] width 544 height 71
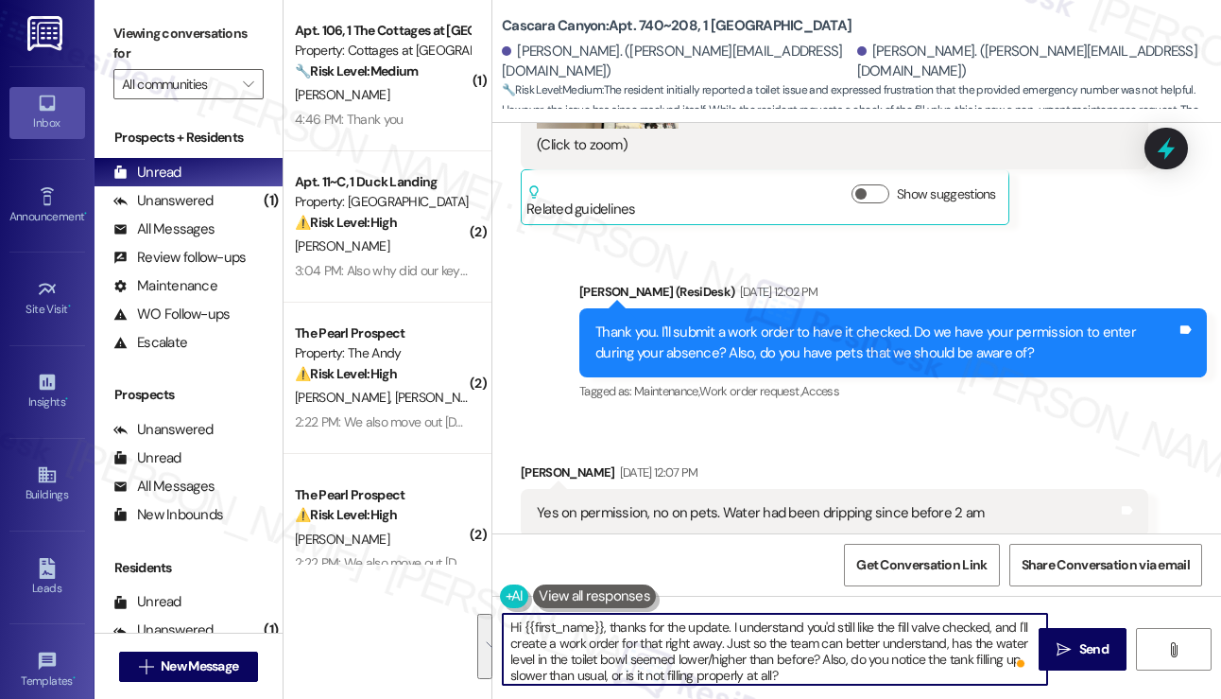
click at [938, 642] on textarea "Hi {{first_name}}, thanks for the update. I understand you'd still like the fil…" at bounding box center [775, 648] width 544 height 71
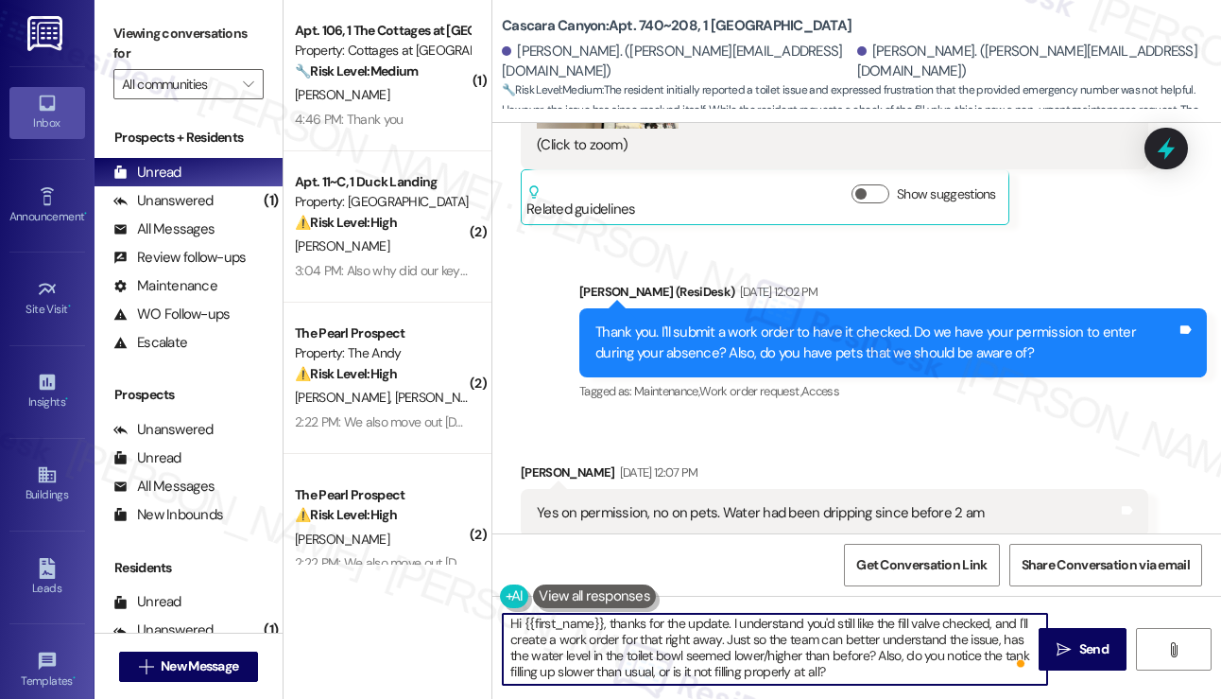
click at [613, 616] on textarea "Hi {{first_name}}, thanks for the update. I understand you'd still like the fil…" at bounding box center [775, 648] width 544 height 71
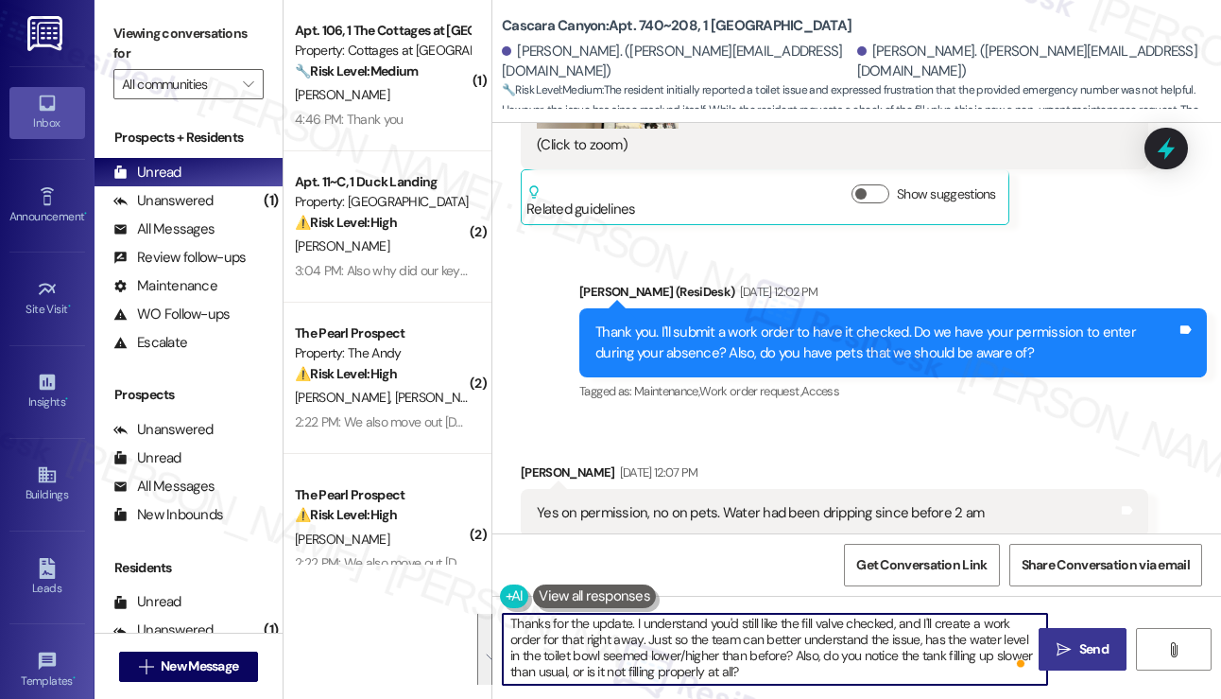
type textarea "Thanks for the update. I understand you'd still like the fill valve checked, an…"
click at [1100, 657] on span "Send" at bounding box center [1093, 649] width 29 height 20
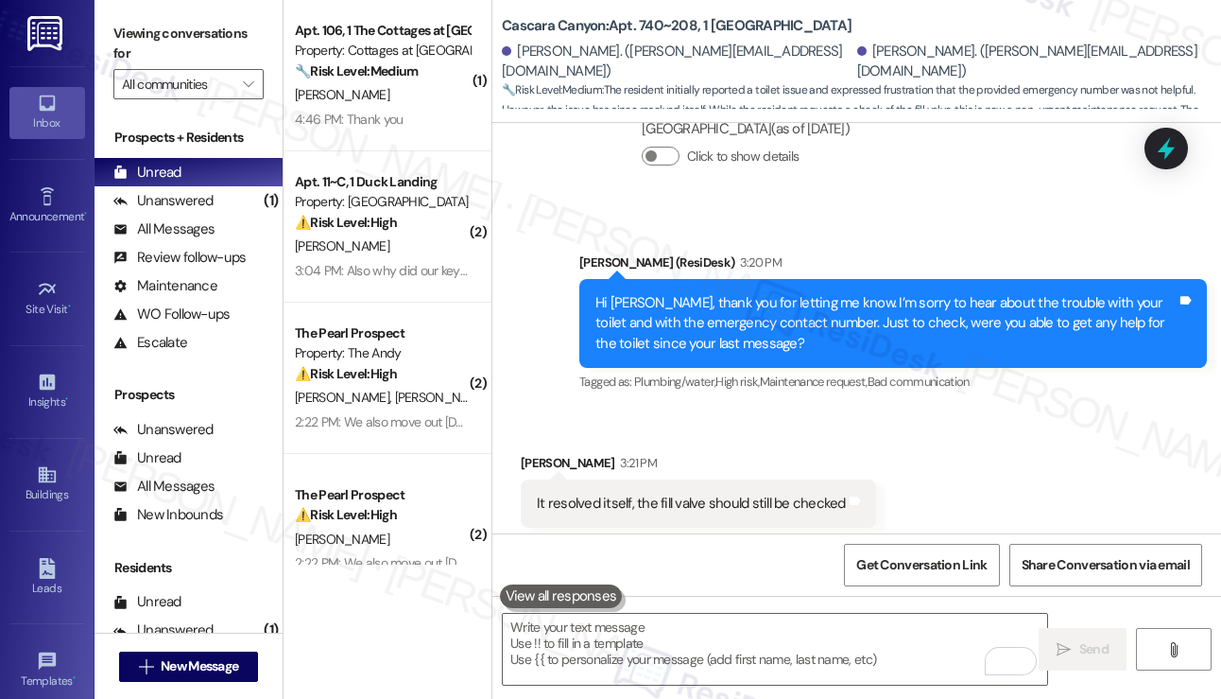
click at [692, 493] on div "It resolved itself, the fill valve should still be checked" at bounding box center [691, 503] width 309 height 20
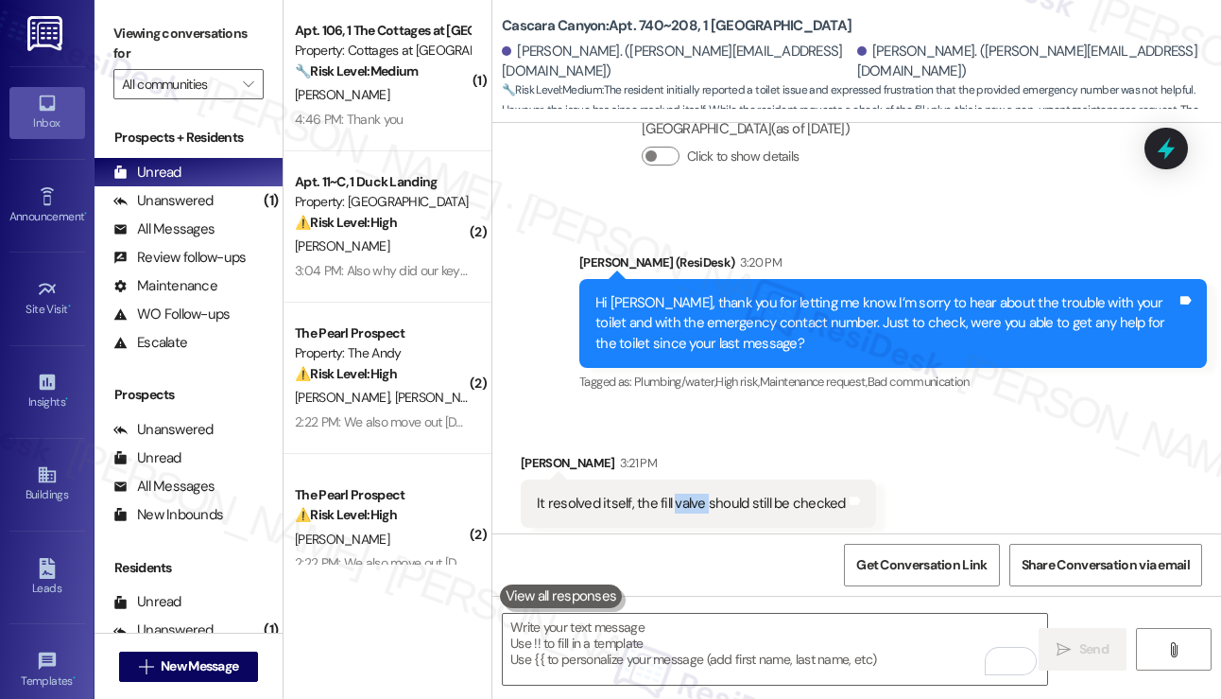
click at [692, 493] on div "It resolved itself, the fill valve should still be checked" at bounding box center [691, 503] width 309 height 20
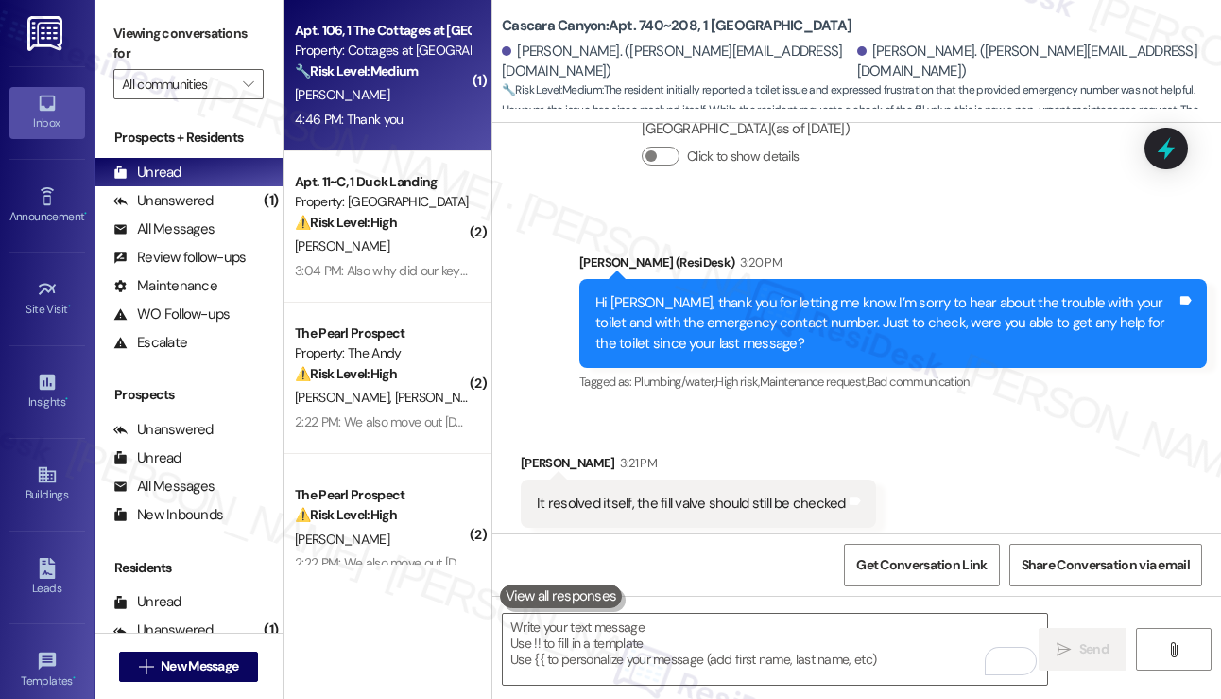
click at [354, 122] on div "4:46 PM: Thank you 4:46 PM: Thank you" at bounding box center [349, 119] width 108 height 17
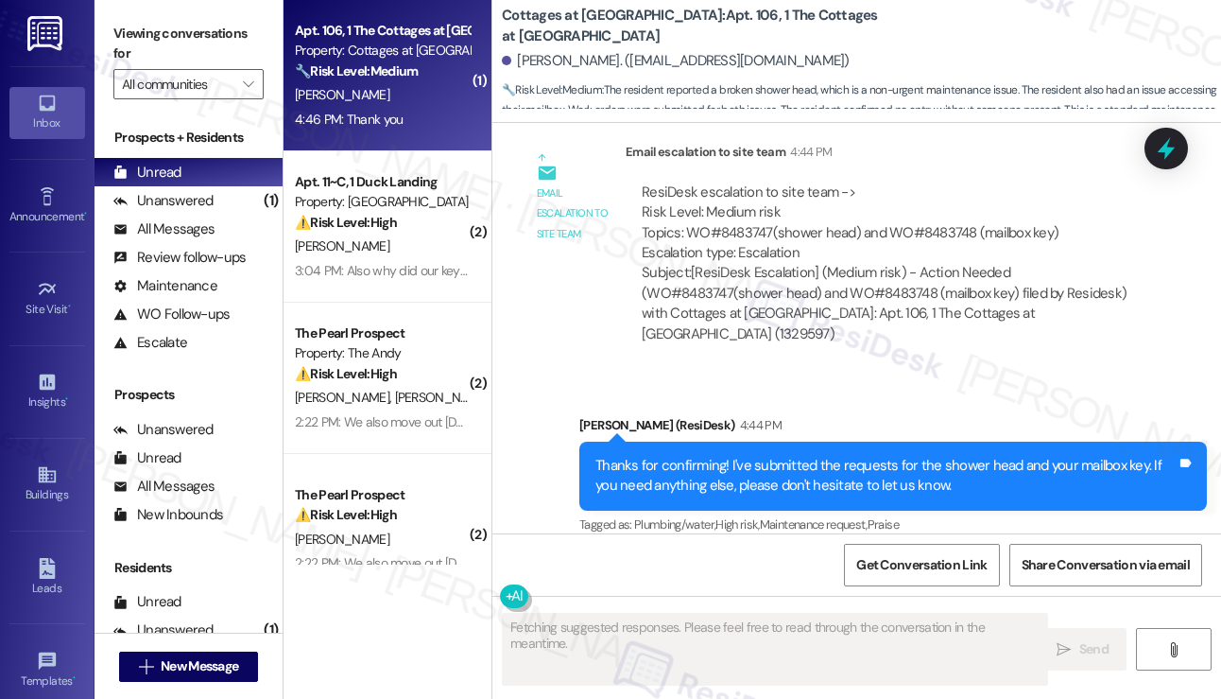
click at [769, 456] on div "Thanks for confirming! I've submitted the requests for the shower head and your…" at bounding box center [886, 476] width 581 height 41
drag, startPoint x: 769, startPoint y: 242, endPoint x: 764, endPoint y: 250, distance: 10.2
click at [769, 456] on div "Thanks for confirming! I've submitted the requests for the shower head and your…" at bounding box center [886, 476] width 581 height 41
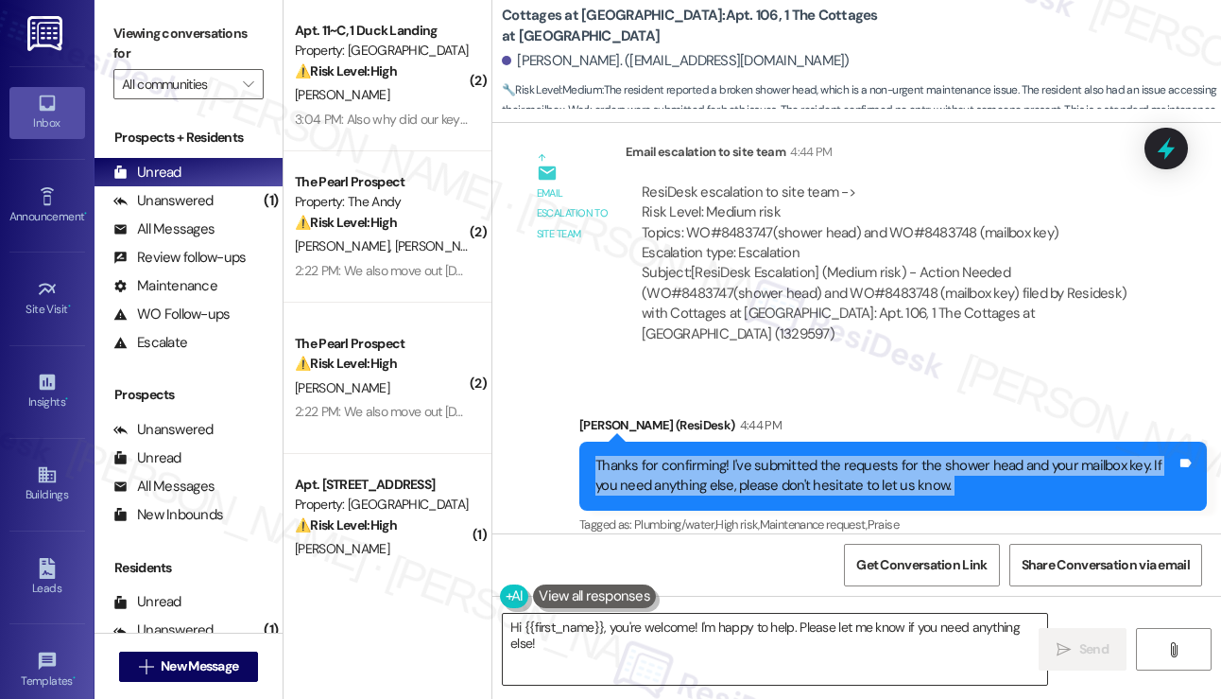
click at [672, 648] on textarea "Hi {{first_name}}, you're welcome! I'm happy to help. Please let me know if you…" at bounding box center [775, 648] width 544 height 71
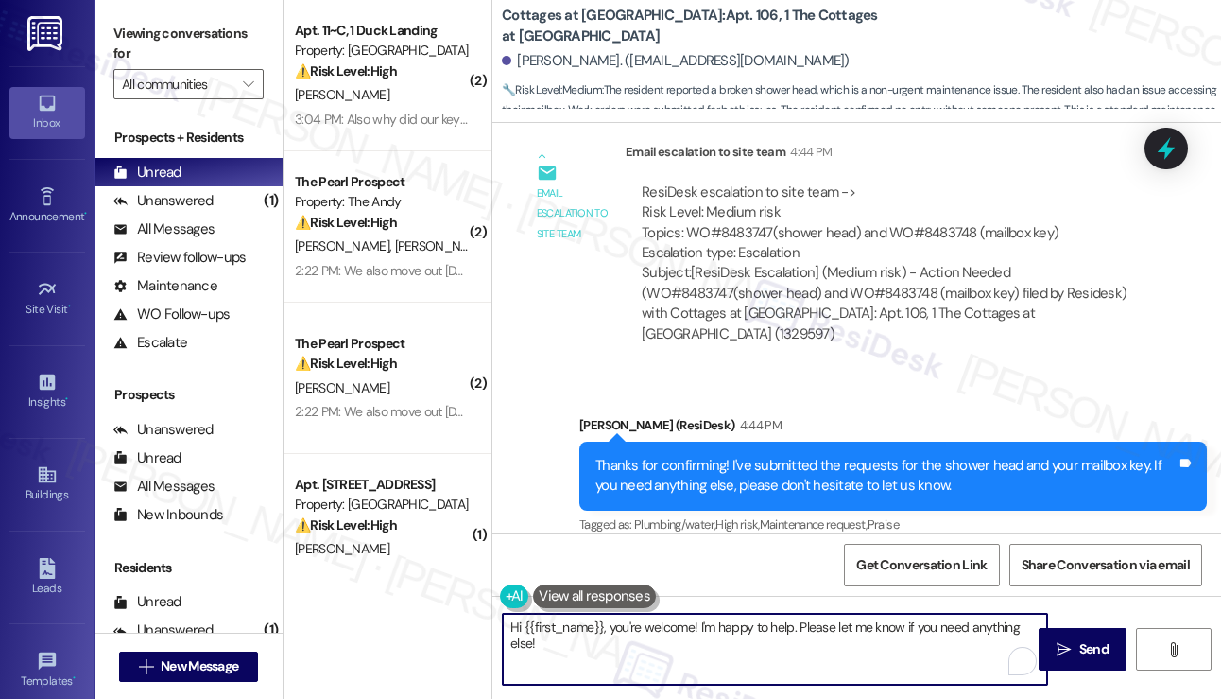
click at [672, 647] on textarea "Hi {{first_name}}, you're welcome! I'm happy to help. Please let me know if you…" at bounding box center [775, 648] width 544 height 71
click at [654, 610] on div "Hi {{first_name}}, you're welcome! I'm happy to help. Please let me know if you…" at bounding box center [856, 667] width 729 height 142
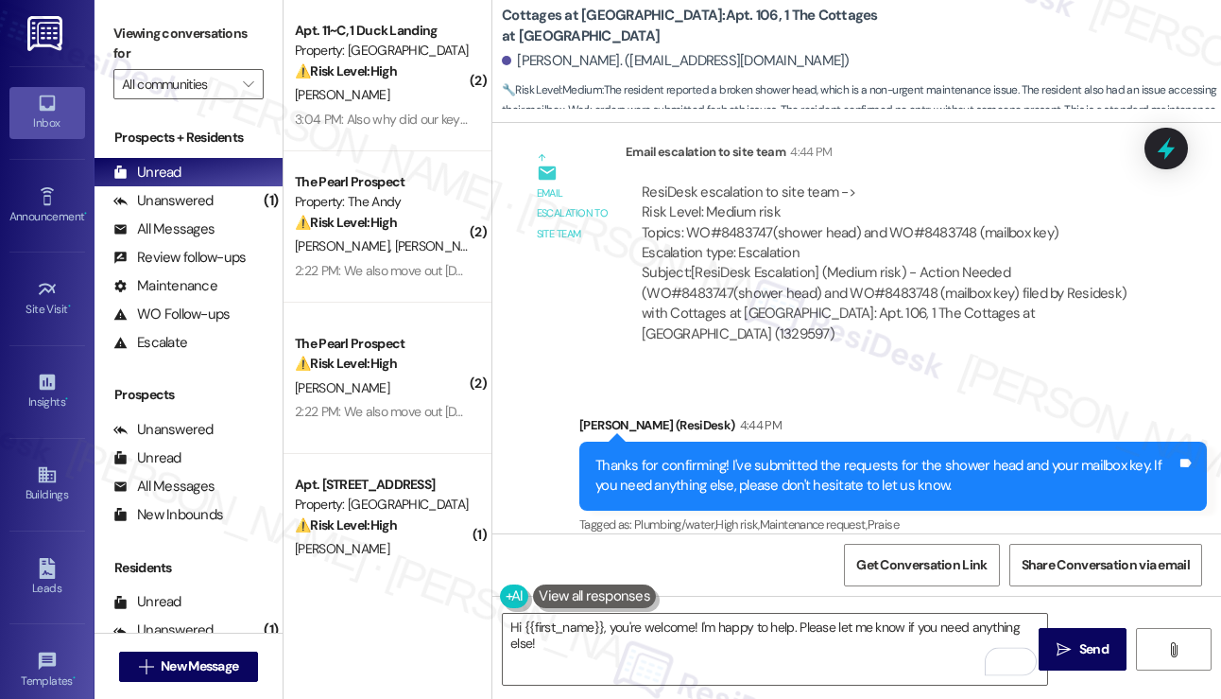
copy div "Laniesha"
click at [675, 680] on textarea "Hi {{first_name}}, you're welcome! I'm happy to help. Please let me know if you…" at bounding box center [775, 648] width 544 height 71
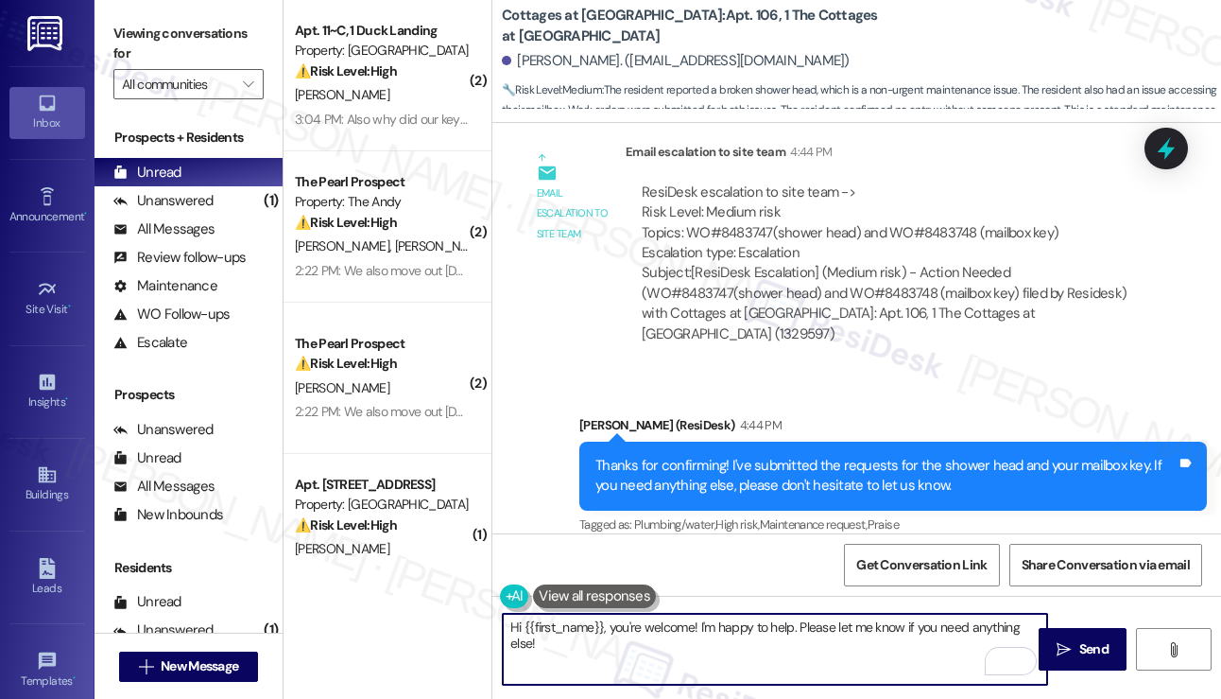
drag, startPoint x: 613, startPoint y: 626, endPoint x: 371, endPoint y: 604, distance: 243.0
click at [371, 604] on div "( 2 ) Apt. 11~C, 1 Duck Landing Property: Duck Landing ⚠️ Risk Level: High The …" at bounding box center [753, 349] width 938 height 699
paste textarea "Laniesha"
click at [1009, 625] on textarea "You're welcome, Laniesha! I'm happy to help. Please let me know if you need any…" at bounding box center [775, 648] width 544 height 71
type textarea "You're welcome, Laniesha! I'm happy to help. Please let me know if you need any…"
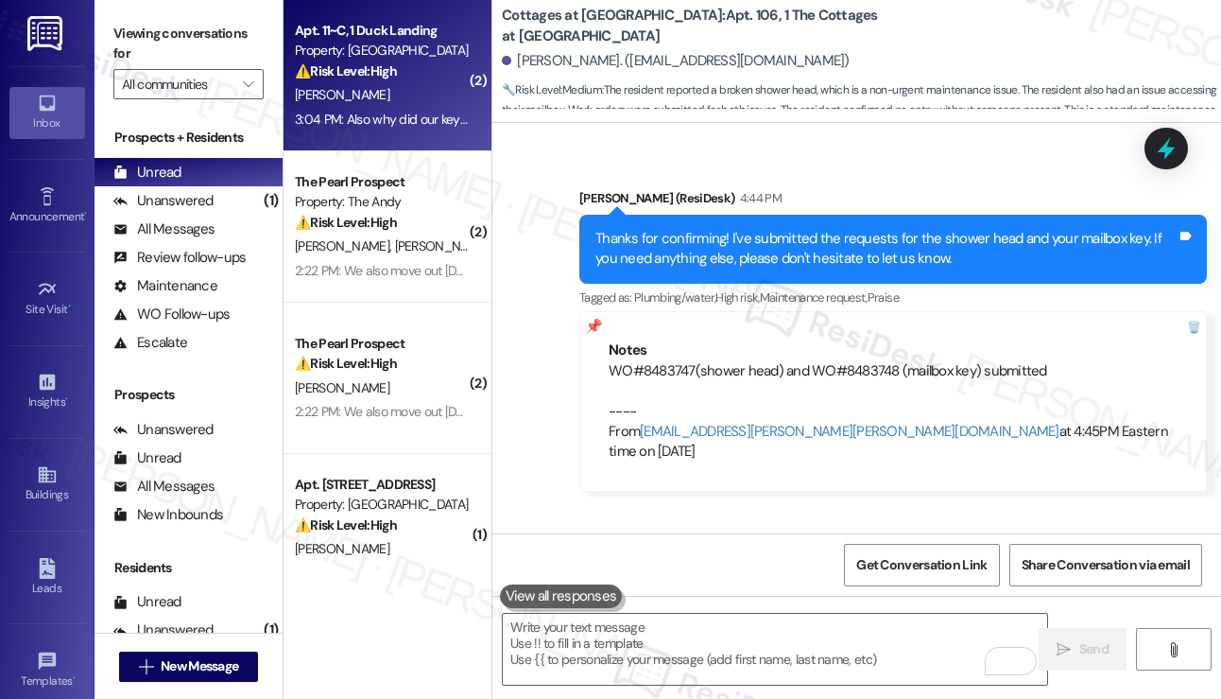
click at [409, 134] on div "Apt. 11~C, 1 Duck Landing Property: Duck Landing ⚠️ Risk Level: High The reside…" at bounding box center [388, 75] width 208 height 151
type textarea "Fetching suggested responses. Please feel free to read through the conversation…"
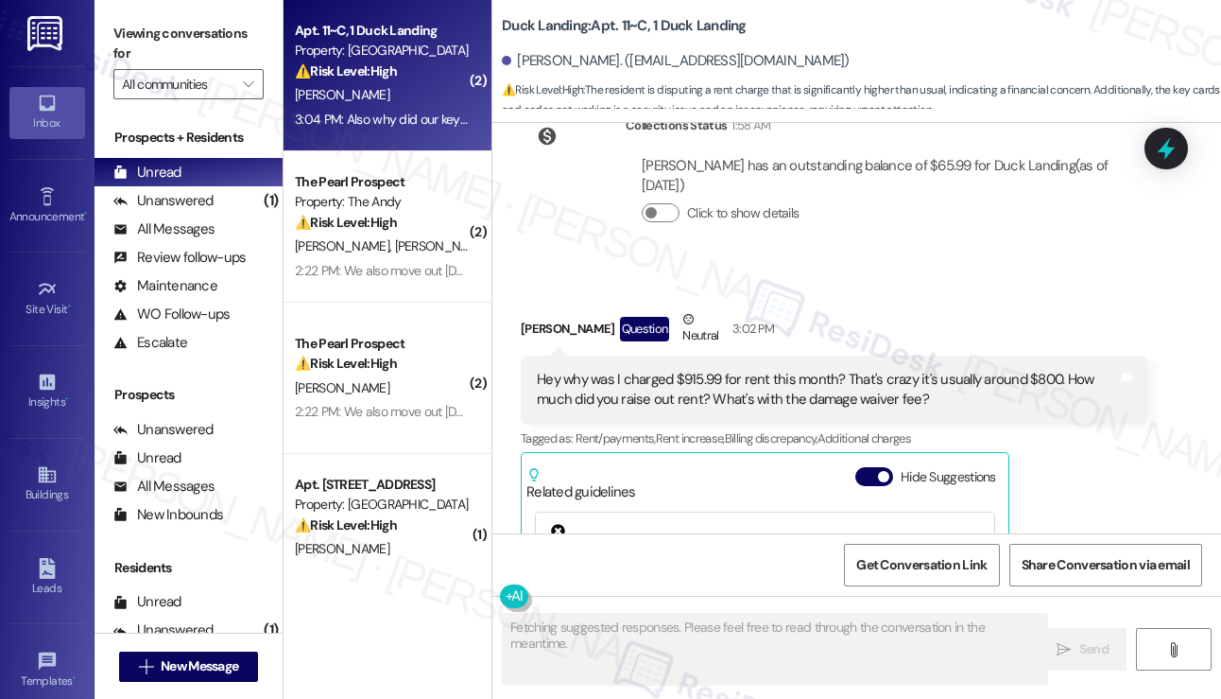
scroll to position [12194, 0]
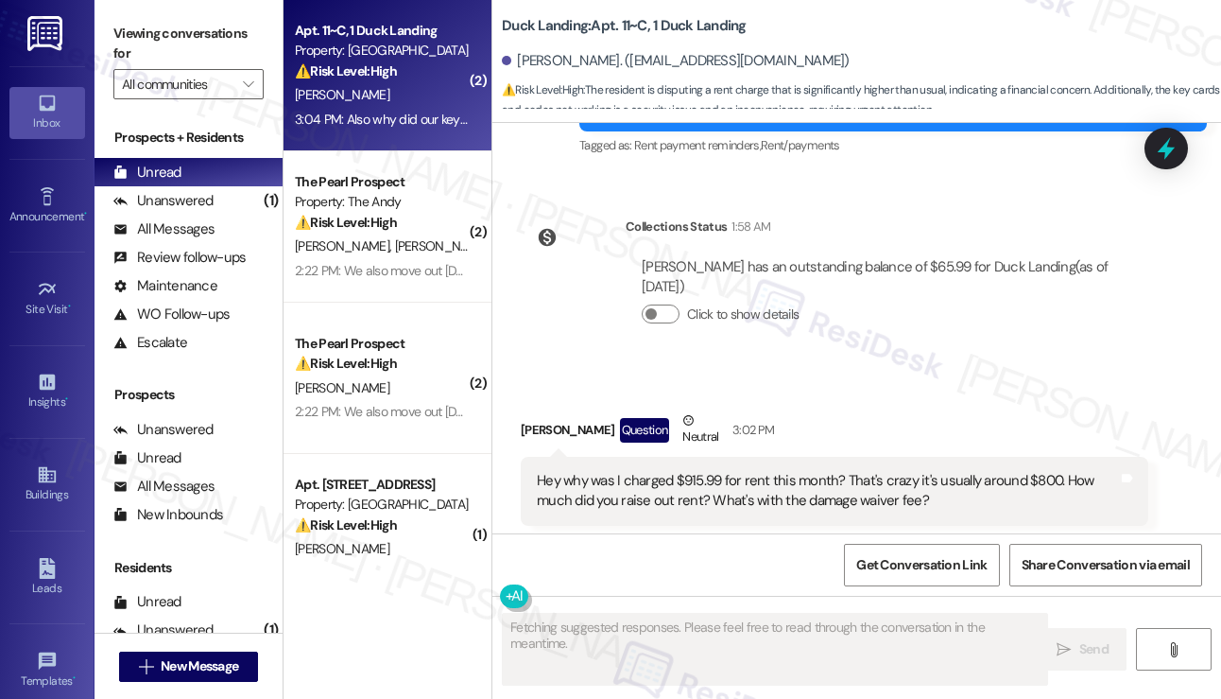
click at [692, 471] on div "Hey why was I charged $915.99 for rent this month? That's crazy it's usually ar…" at bounding box center [827, 491] width 581 height 41
click at [691, 471] on div "Hey why was I charged $915.99 for rent this month? That's crazy it's usually ar…" at bounding box center [827, 491] width 581 height 41
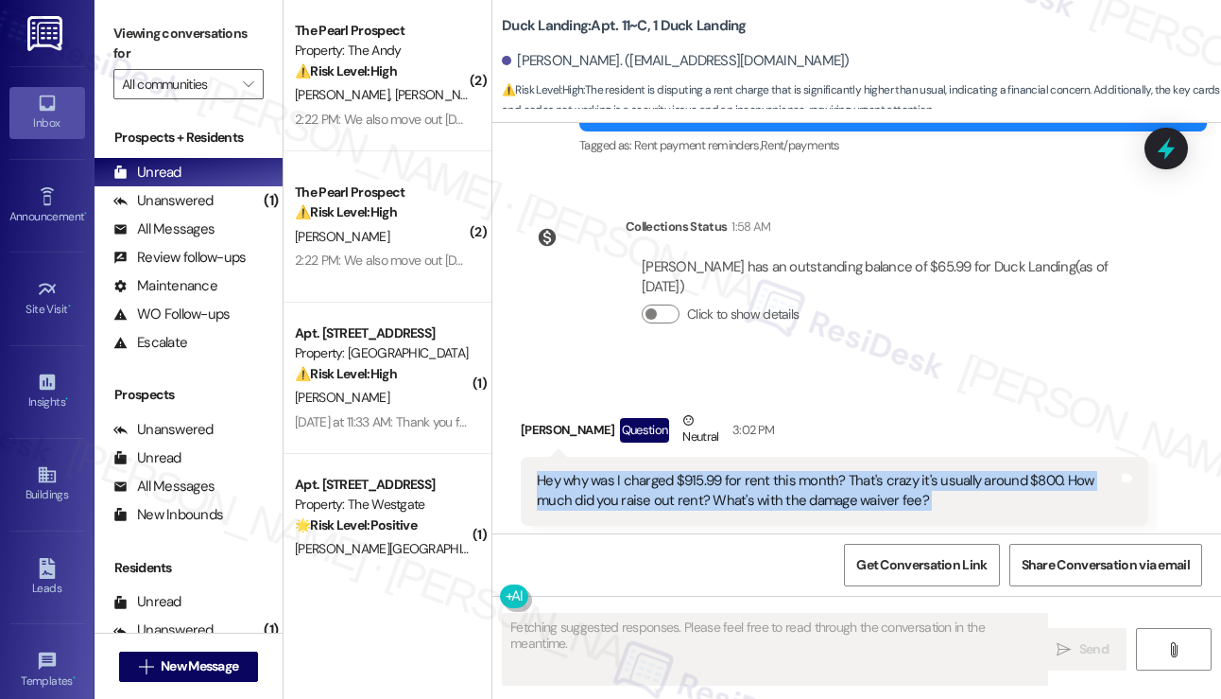
click at [691, 471] on div "Hey why was I charged $915.99 for rent this month? That's crazy it's usually ar…" at bounding box center [827, 491] width 581 height 41
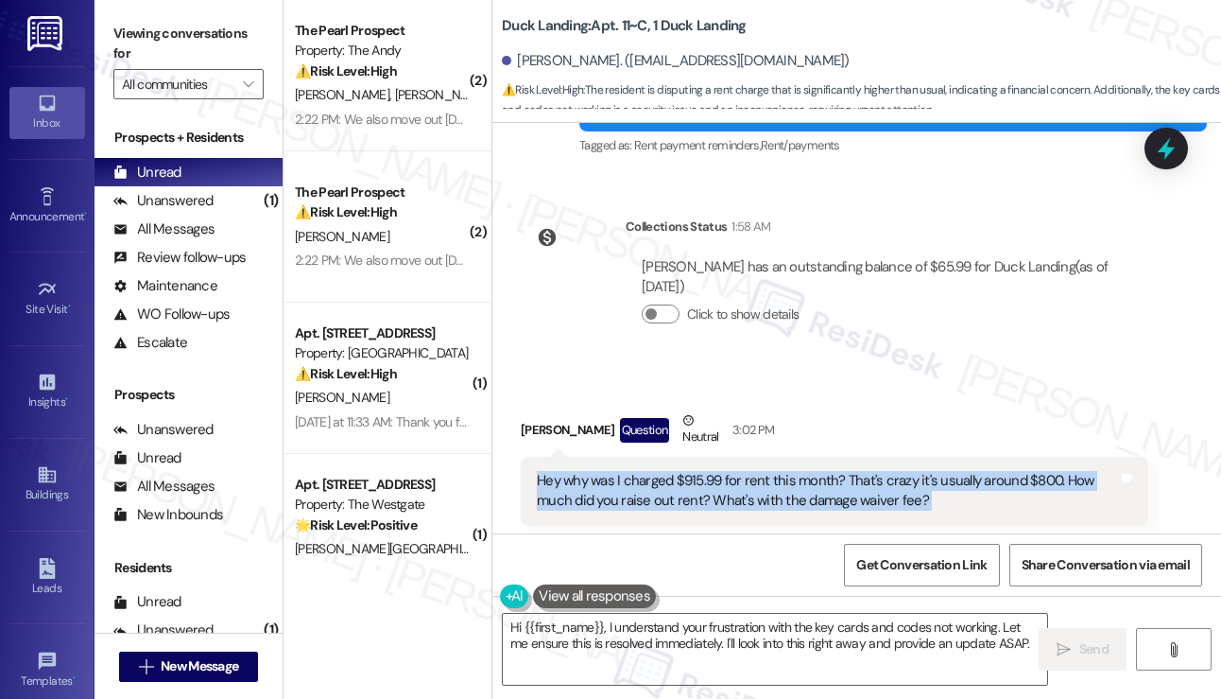
copy div "Hey why was I charged $915.99 for rent this month? That's crazy it's usually ar…"
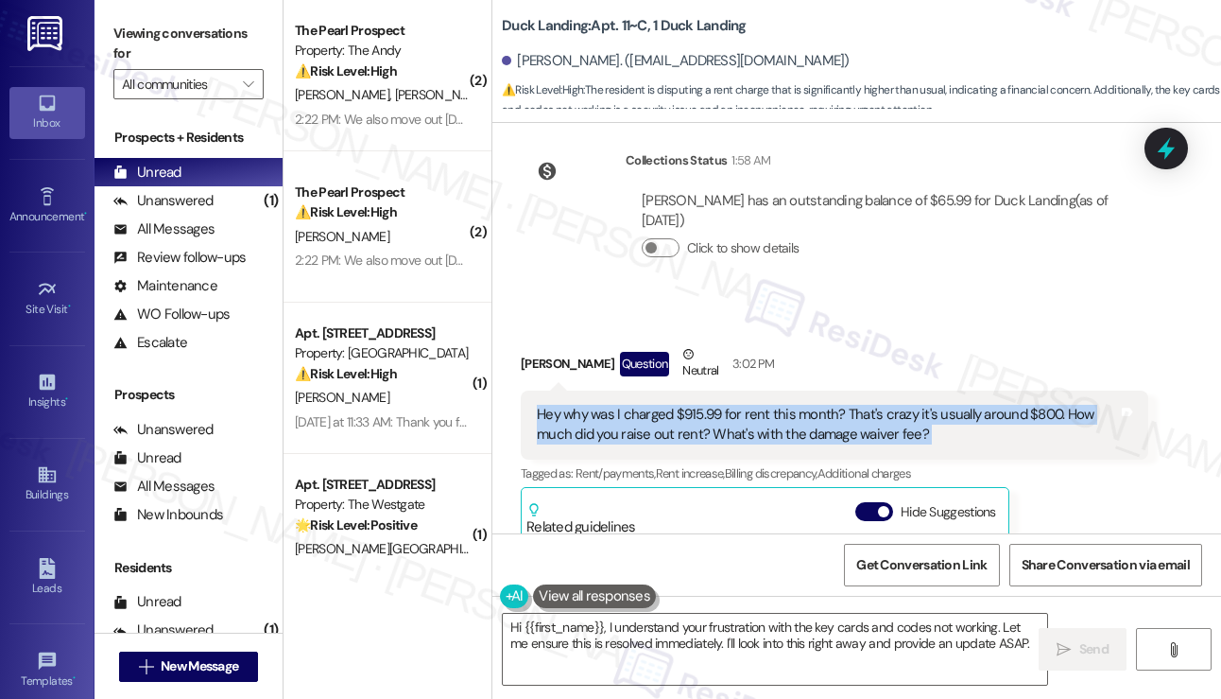
scroll to position [12288, 0]
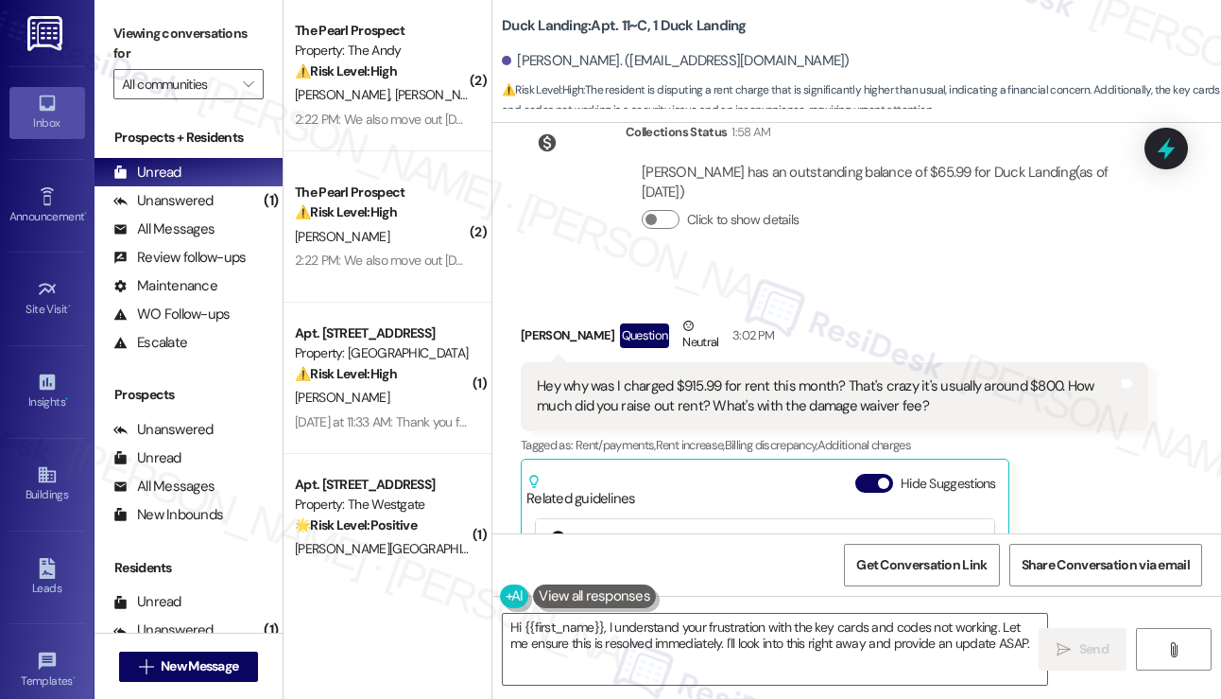
click at [122, 23] on label "Viewing conversations for" at bounding box center [188, 44] width 150 height 50
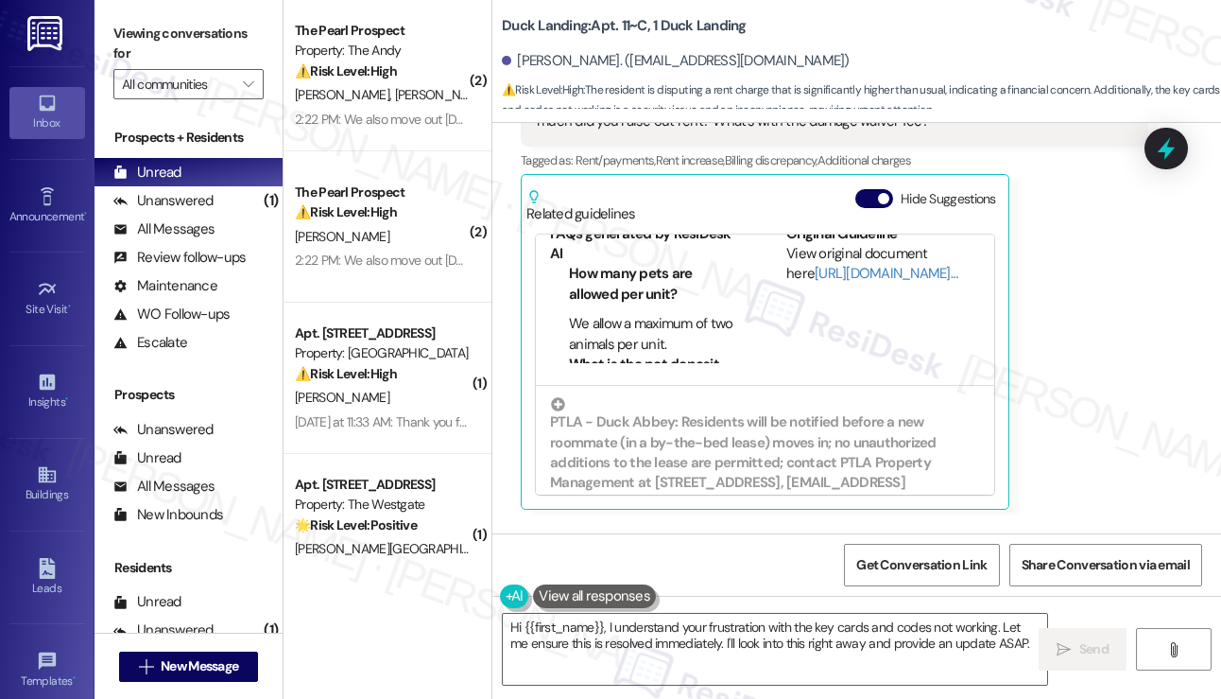
scroll to position [233, 0]
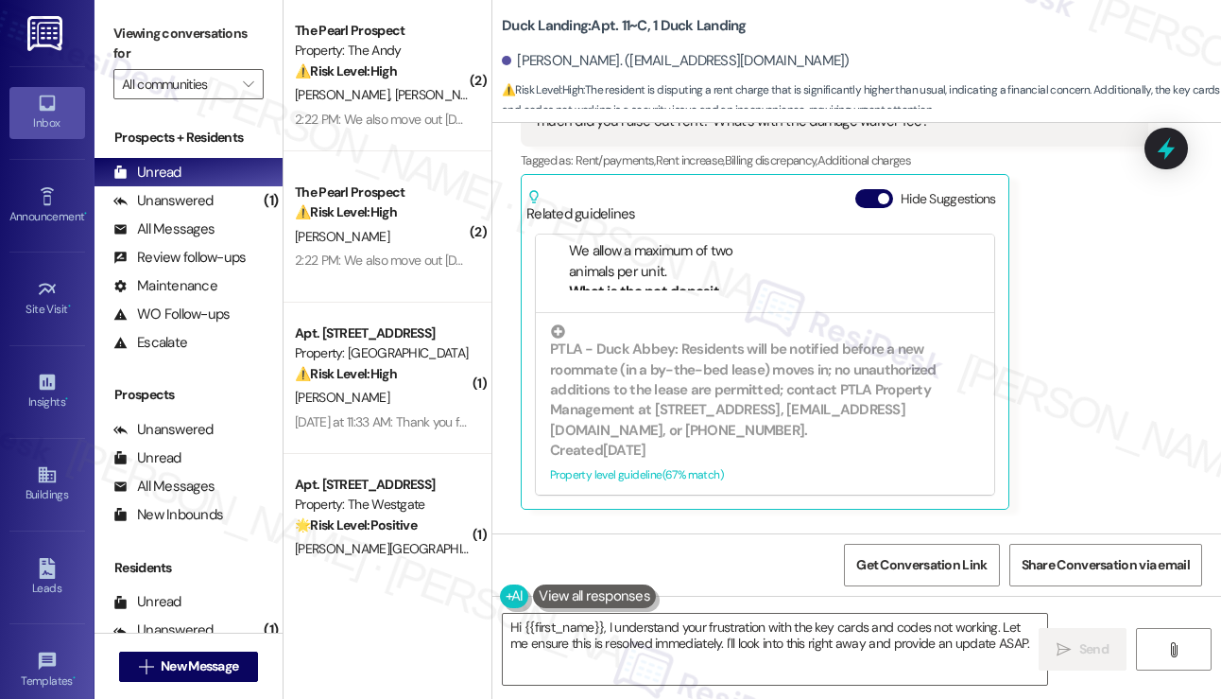
click at [686, 580] on div "Also why did our key cards and codes stop working?" at bounding box center [694, 590] width 314 height 20
click at [685, 580] on div "Also why did our key cards and codes stop working?" at bounding box center [694, 590] width 314 height 20
copy div "Also why did our key cards and codes stop working? Tags and notes"
click at [117, 17] on div "Viewing conversations for All communities " at bounding box center [189, 59] width 188 height 118
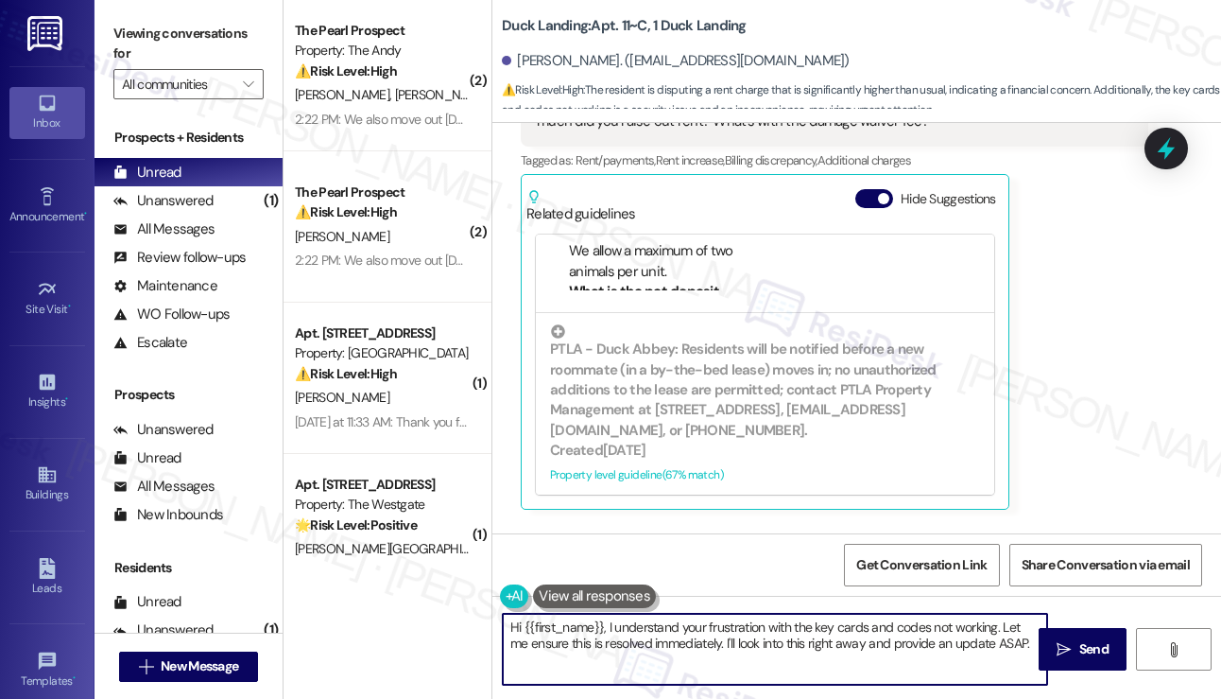
drag, startPoint x: 683, startPoint y: 638, endPoint x: 740, endPoint y: 634, distance: 56.8
click at [684, 638] on textarea "Hi {{first_name}}, I understand your frustration with the key cards and codes n…" at bounding box center [775, 648] width 544 height 71
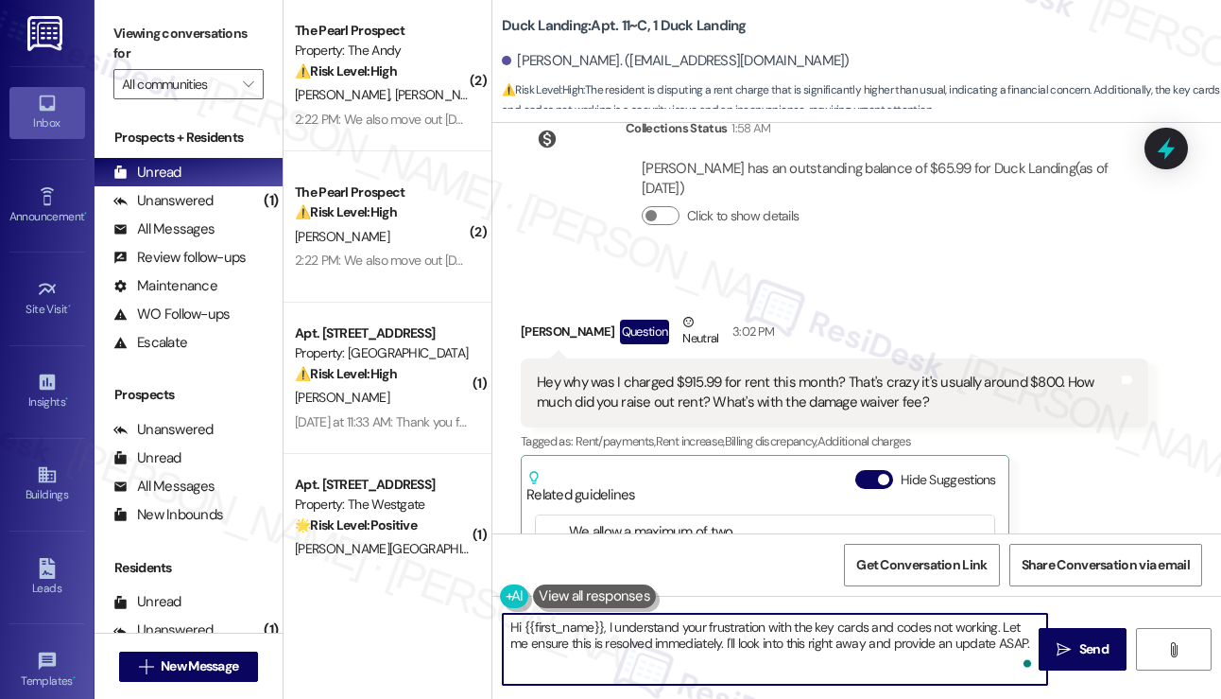
scroll to position [12289, 0]
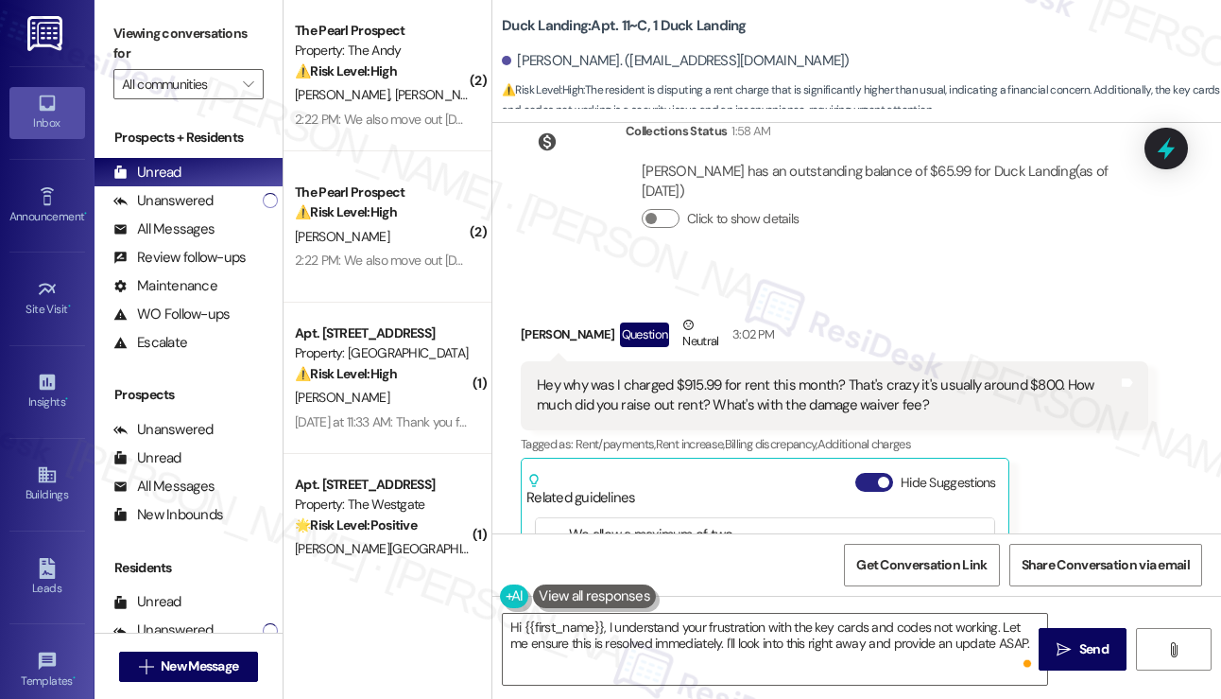
click at [889, 476] on span "button" at bounding box center [883, 481] width 11 height 11
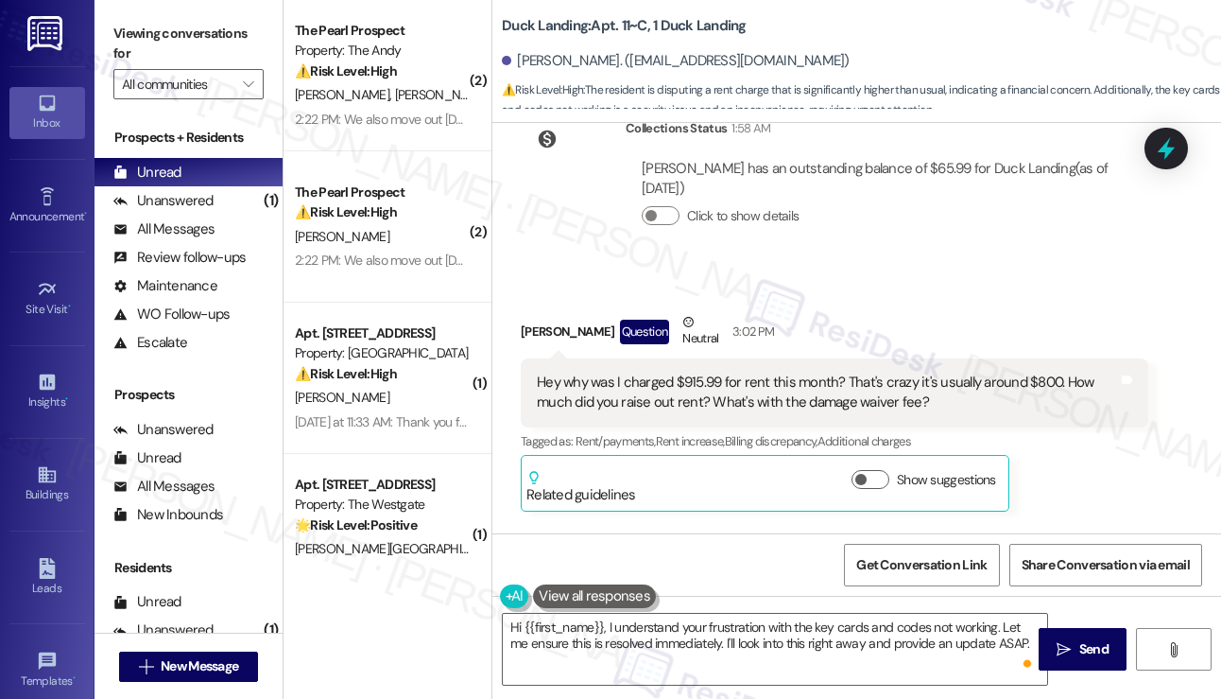
scroll to position [12293, 0]
click at [888, 634] on textarea "Hi {{first_name}}, I understand your frustration with the key cards and codes n…" at bounding box center [775, 648] width 544 height 71
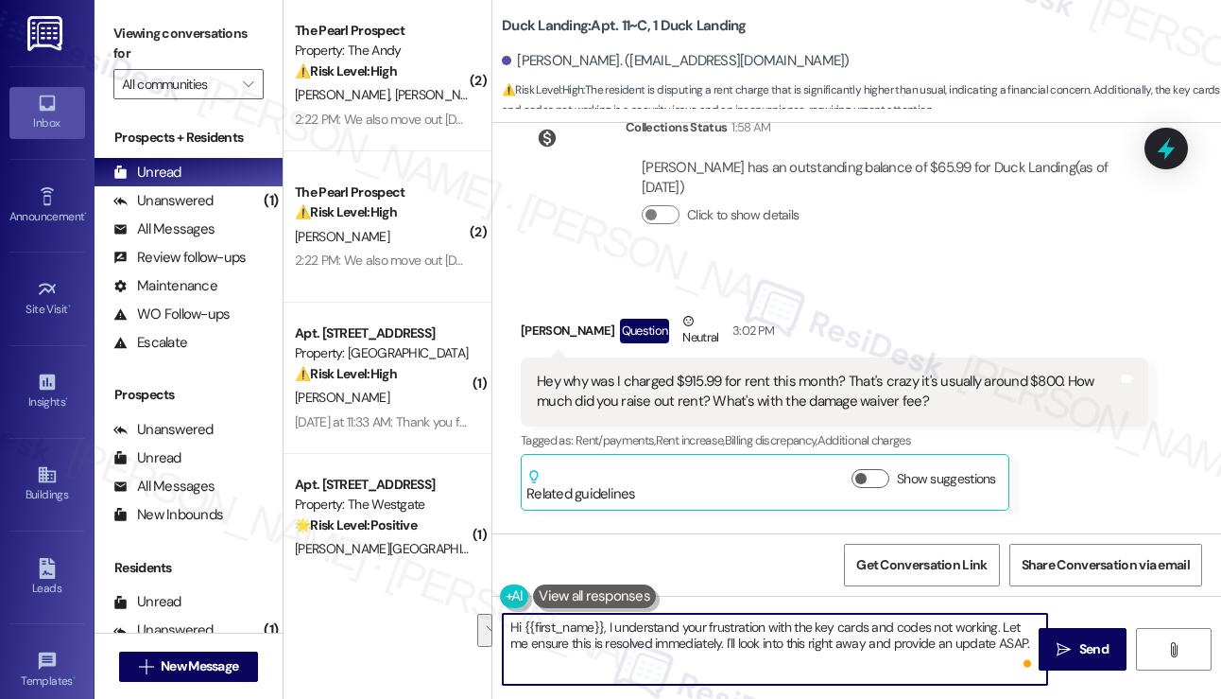
drag, startPoint x: 1010, startPoint y: 643, endPoint x: 611, endPoint y: 621, distance: 400.4
click at [611, 621] on textarea "Hi {{first_name}}, I understand your frustration with the key cards and codes n…" at bounding box center [775, 648] width 544 height 71
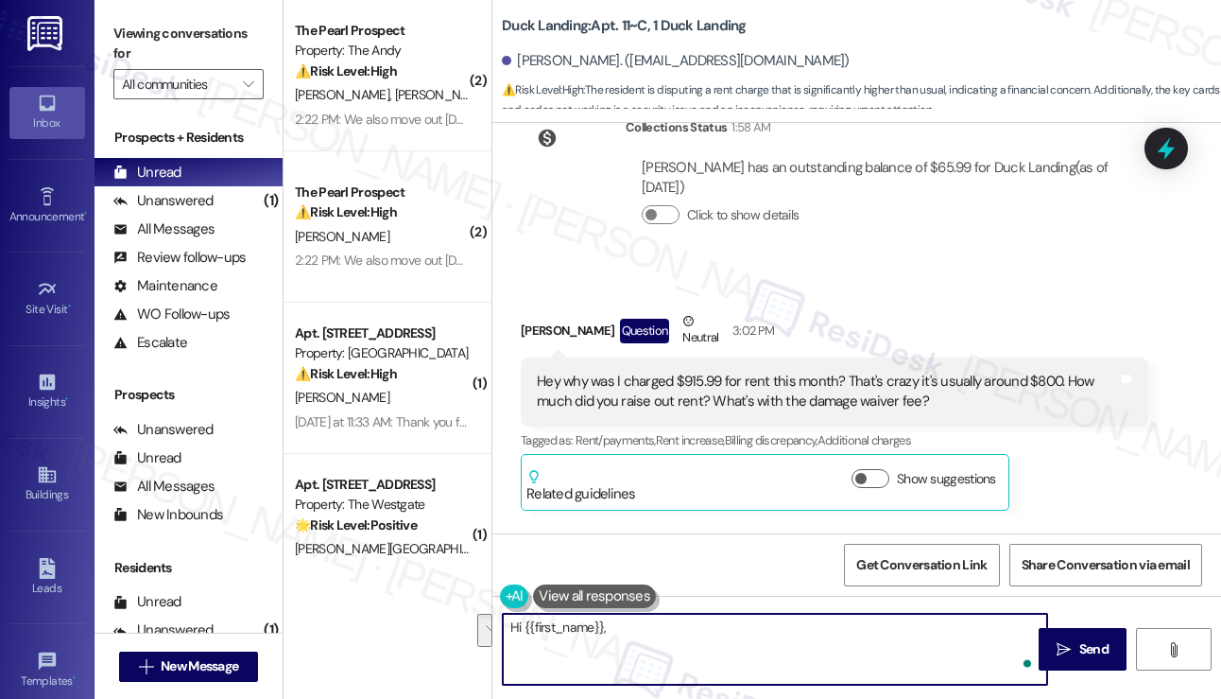
paste textarea "Hi {{first_name}}, thank you for reaching out! I definitely understand how conc…"
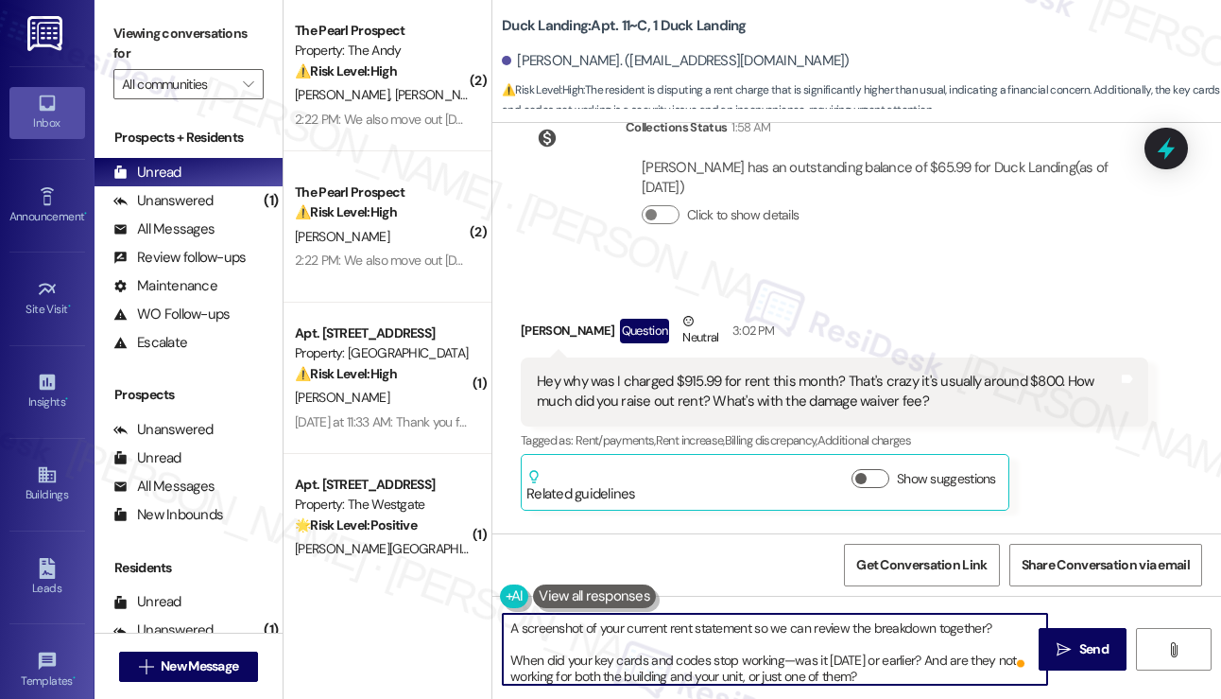
scroll to position [0, 0]
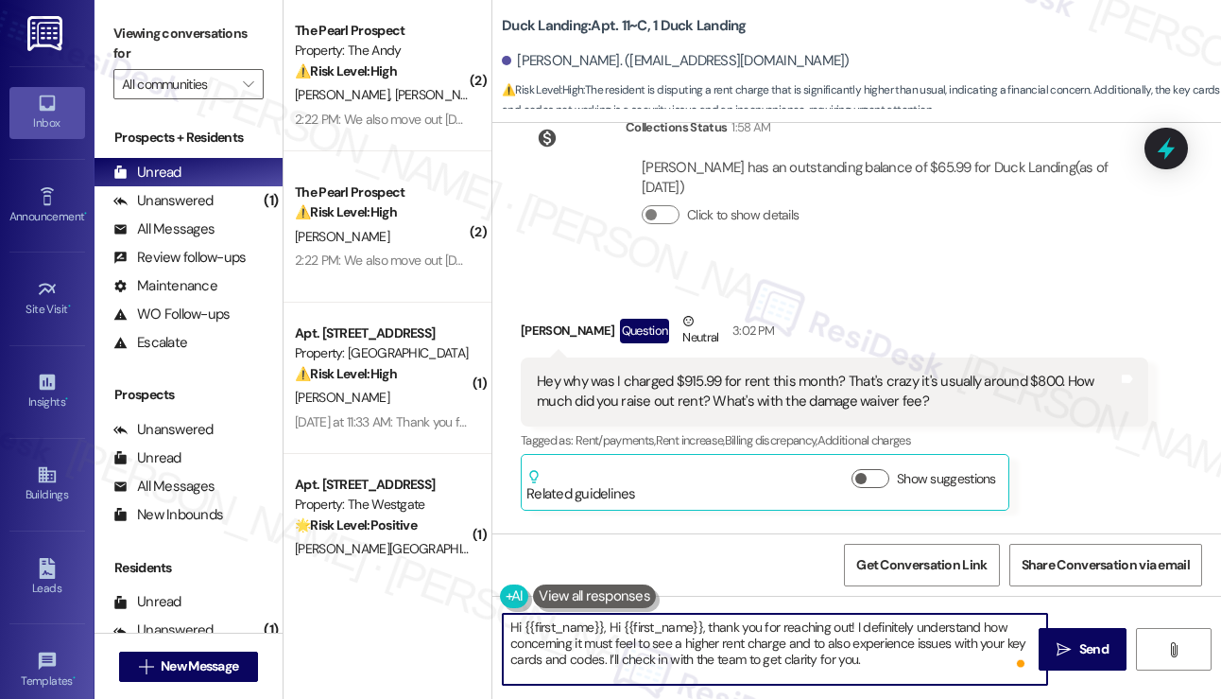
drag, startPoint x: 608, startPoint y: 628, endPoint x: 507, endPoint y: 630, distance: 101.2
click at [507, 630] on textarea "Hi {{first_name}}, Hi {{first_name}}, thank you for reaching out! I definitely …" at bounding box center [775, 648] width 544 height 71
click at [780, 629] on textarea "Hi {{first_name}}, thank you for reaching out! I definitely understand how conc…" at bounding box center [775, 648] width 544 height 71
click at [781, 628] on textarea "Hi {{first_name}}, thank you for reaching out! I definitely understand how conc…" at bounding box center [775, 648] width 544 height 71
click at [613, 645] on textarea "Hi {{first_name}}, thank you for reaching out! I understand how concerning it m…" at bounding box center [775, 648] width 544 height 71
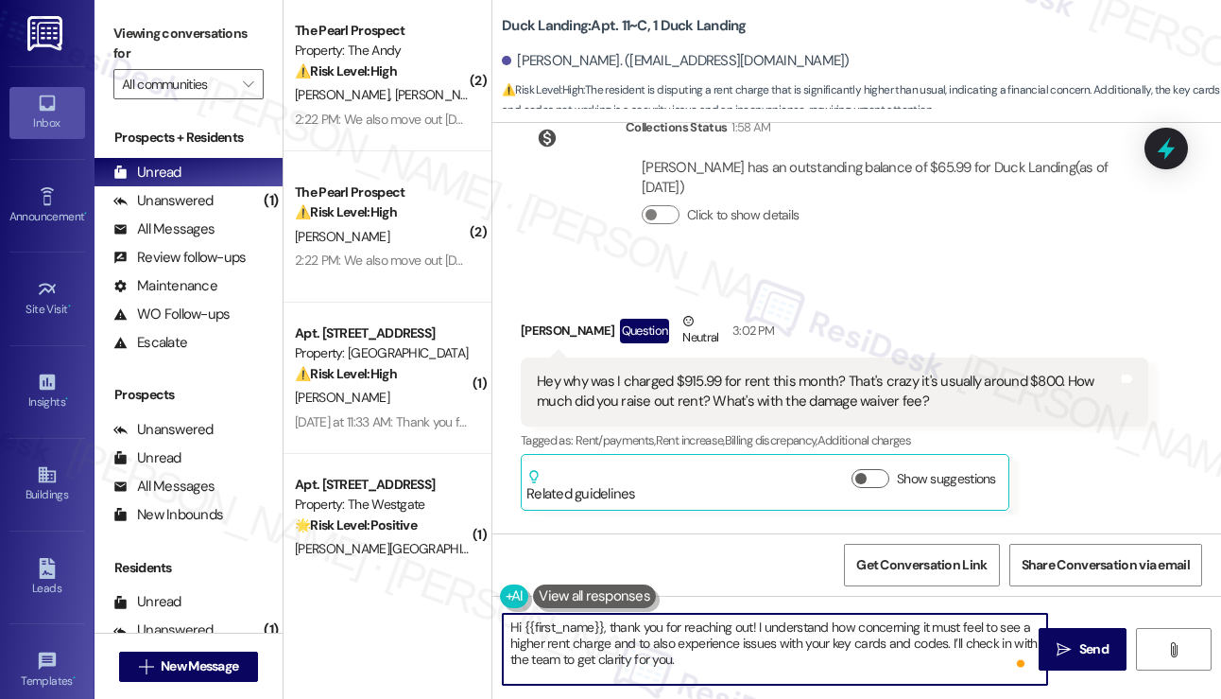
click at [613, 645] on textarea "Hi {{first_name}}, thank you for reaching out! I understand how concerning it m…" at bounding box center [775, 648] width 544 height 71
click at [863, 683] on textarea "Hi {{first_name}}, thank you for reaching out! I understand how concerning it m…" at bounding box center [775, 648] width 544 height 71
drag, startPoint x: 711, startPoint y: 658, endPoint x: 952, endPoint y: 646, distance: 241.4
click at [952, 646] on textarea "Hi {{first_name}}, thank you for reaching out! I understand how concerning it m…" at bounding box center [775, 648] width 544 height 71
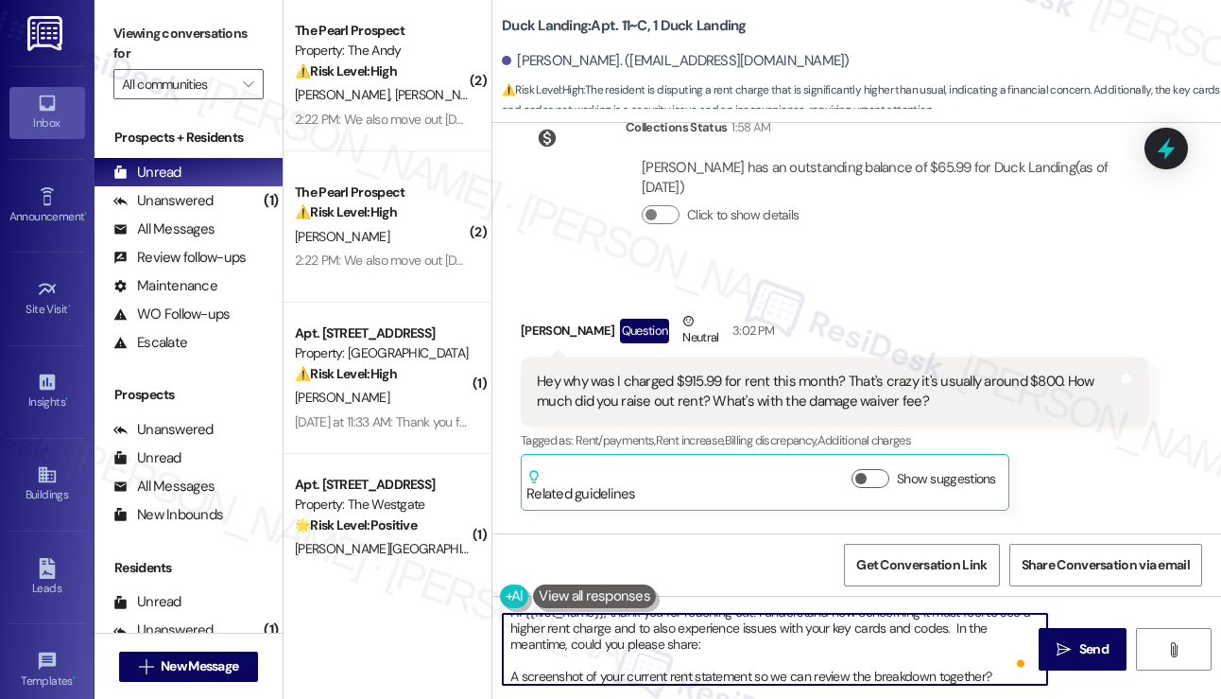
scroll to position [15, 0]
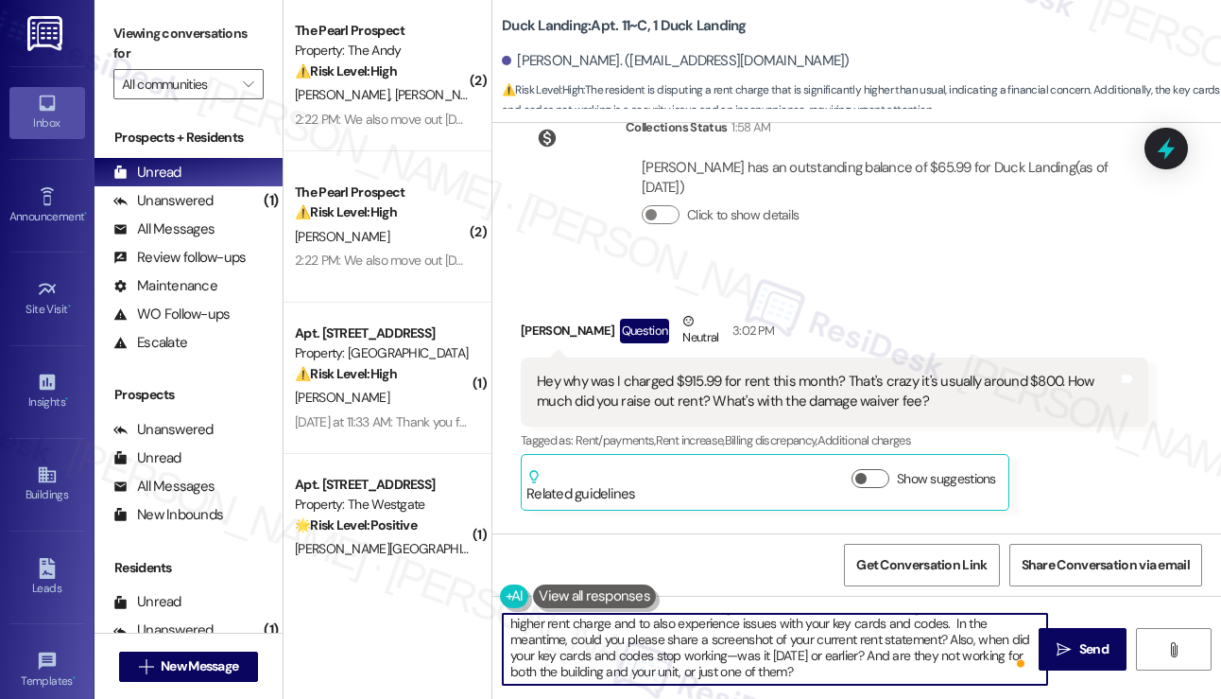
click at [785, 661] on textarea "Hi {{first_name}}, thank you for reaching out! I understand how concerning it m…" at bounding box center [775, 648] width 544 height 71
click at [862, 667] on textarea "Hi {{first_name}}, thank you for reaching out! I understand how concerning it m…" at bounding box center [775, 648] width 544 height 71
drag, startPoint x: 677, startPoint y: 671, endPoint x: 790, endPoint y: 680, distance: 113.7
click at [790, 680] on textarea "Hi {{first_name}}, thank you for reaching out! I understand how concerning it m…" at bounding box center [775, 648] width 544 height 71
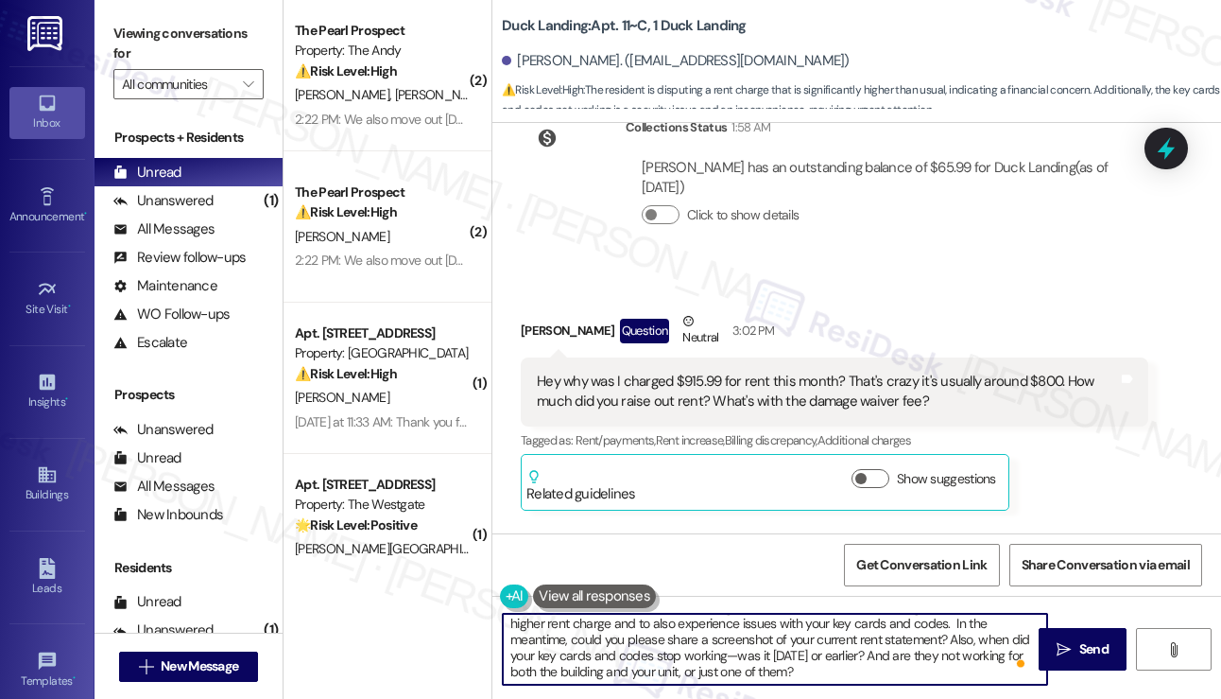
click at [878, 663] on textarea "Hi {{first_name}}, thank you for reaching out! I understand how concerning it m…" at bounding box center [775, 648] width 544 height 71
click at [725, 661] on textarea "Hi {{first_name}}, thank you for reaching out! I understand how concerning it m…" at bounding box center [775, 648] width 544 height 71
drag, startPoint x: 741, startPoint y: 651, endPoint x: 726, endPoint y: 653, distance: 15.2
click at [726, 653] on textarea "Hi {{first_name}}, thank you for reaching out! I understand how concerning it m…" at bounding box center [775, 648] width 544 height 71
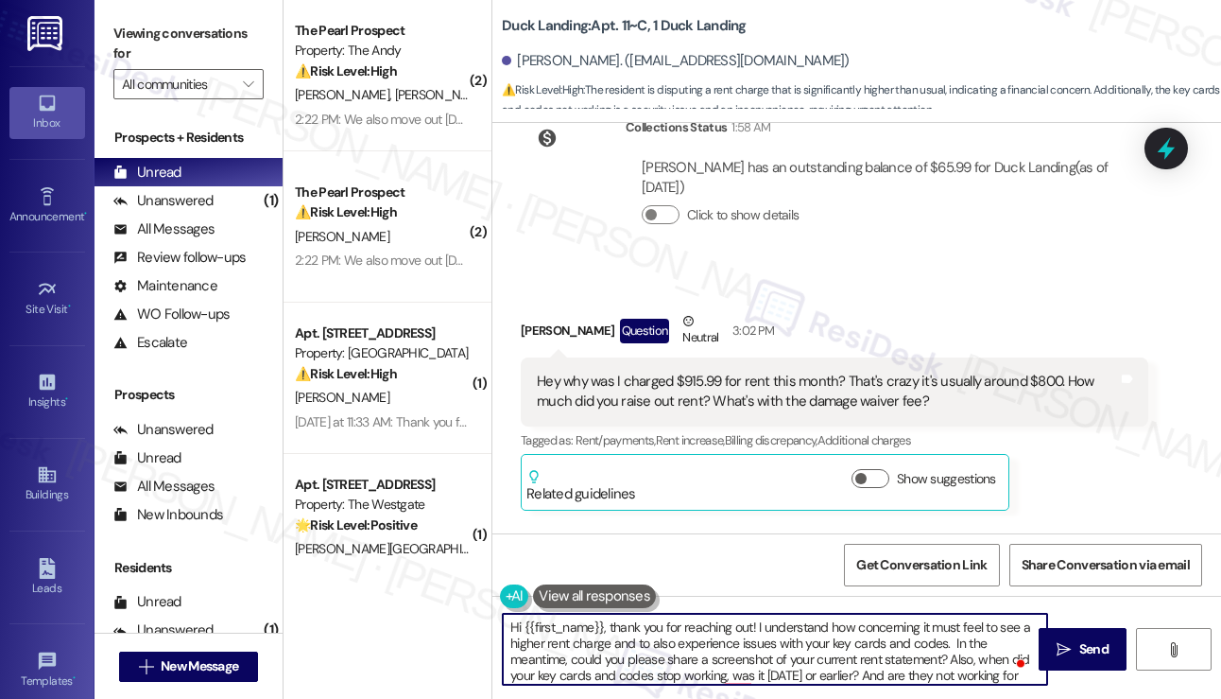
click at [613, 630] on textarea "Hi {{first_name}}, thank you for reaching out! I understand how concerning it m…" at bounding box center [775, 648] width 544 height 71
click at [758, 643] on textarea "Hi {{first_name}}, thank you for reaching out! I understand how concerning it m…" at bounding box center [775, 648] width 544 height 71
click at [613, 637] on textarea "Hi {{first_name}}, thank you for reaching out! I understand how concerning it m…" at bounding box center [775, 648] width 544 height 71
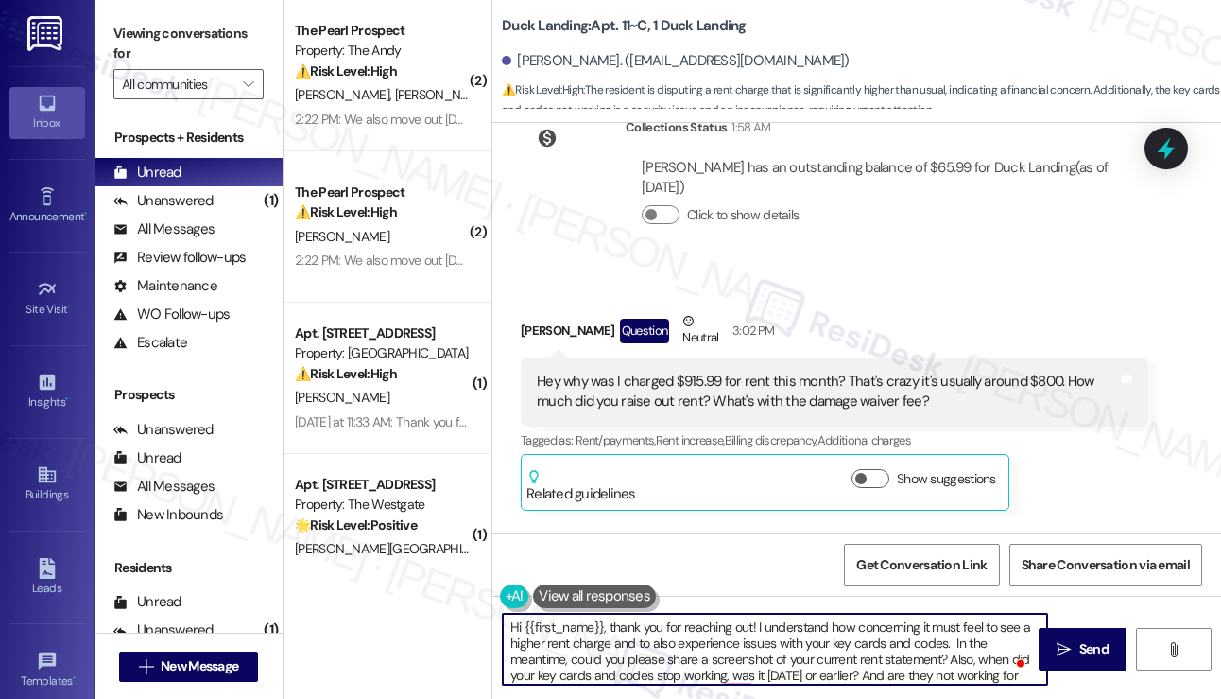
click at [614, 637] on textarea "Hi {{first_name}}, thank you for reaching out! I understand how concerning it m…" at bounding box center [775, 648] width 544 height 71
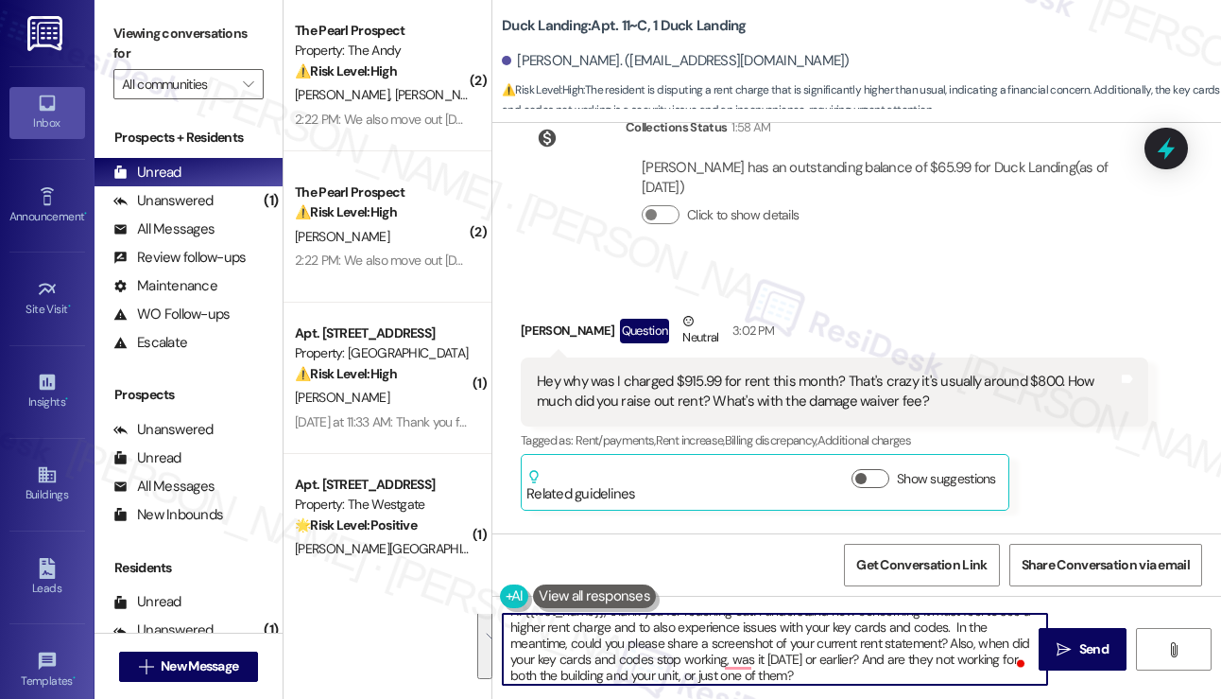
scroll to position [20, 0]
click at [819, 656] on textarea "Hi {{first_name}}, thank you for reaching out! I understand how concerning it m…" at bounding box center [775, 648] width 544 height 71
click at [953, 640] on textarea "Hi {{first_name}}, thank you for reaching out! I understand how concerning it m…" at bounding box center [775, 648] width 544 height 71
click at [838, 671] on textarea "Hi {{first_name}}, thank you for reaching out! I understand how concerning it m…" at bounding box center [775, 648] width 544 height 71
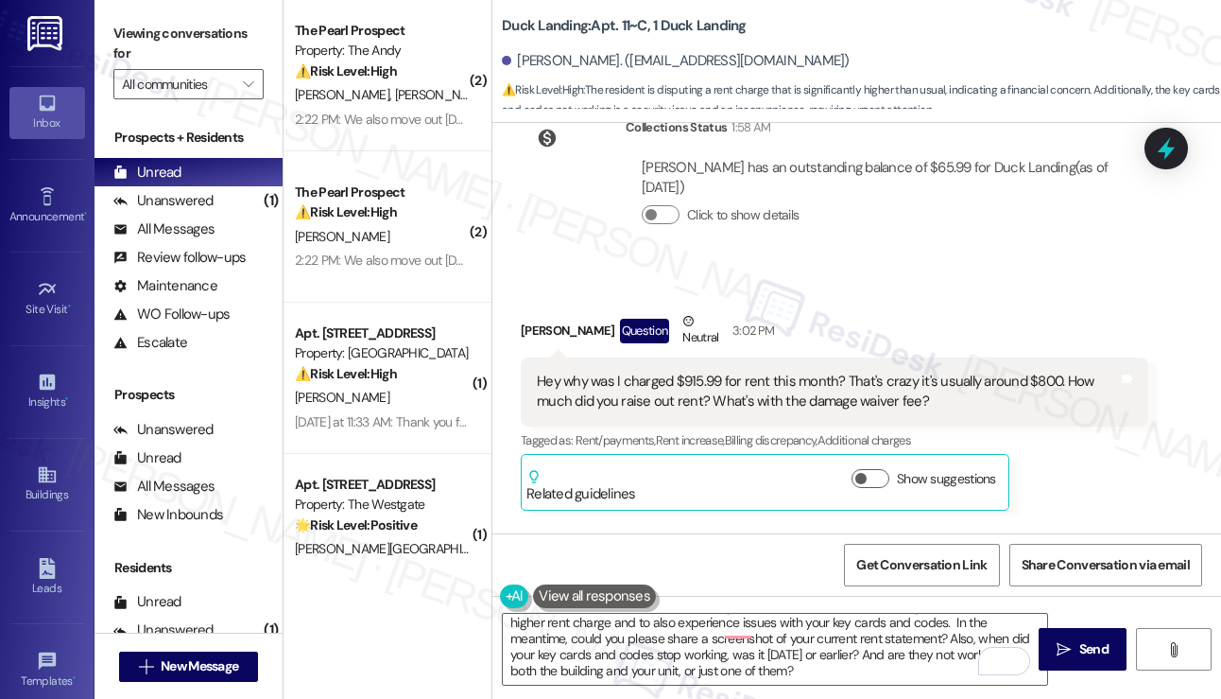
click at [109, 40] on div "Viewing conversations for All communities " at bounding box center [189, 59] width 188 height 118
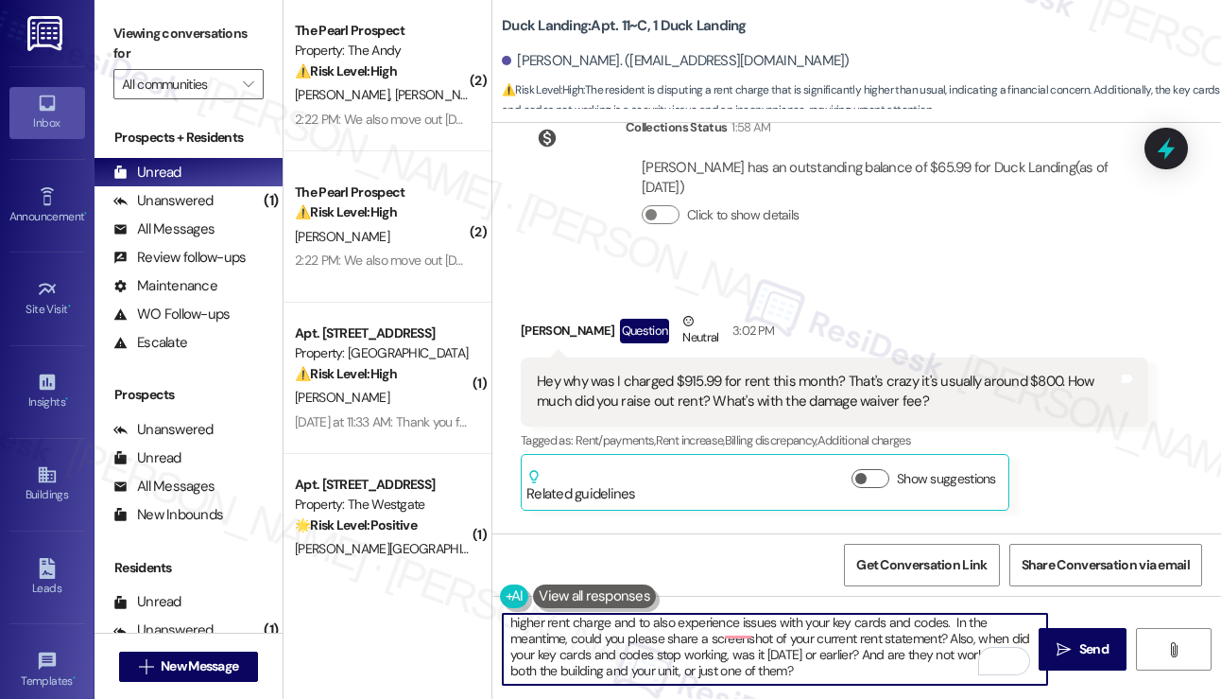
click at [593, 672] on textarea "Hi {{first_name}}, thank you for reaching out! I understand how concerning it m…" at bounding box center [775, 648] width 544 height 71
paste textarea "Please confirm we have your permission to enter when you're not home, and if yo…"
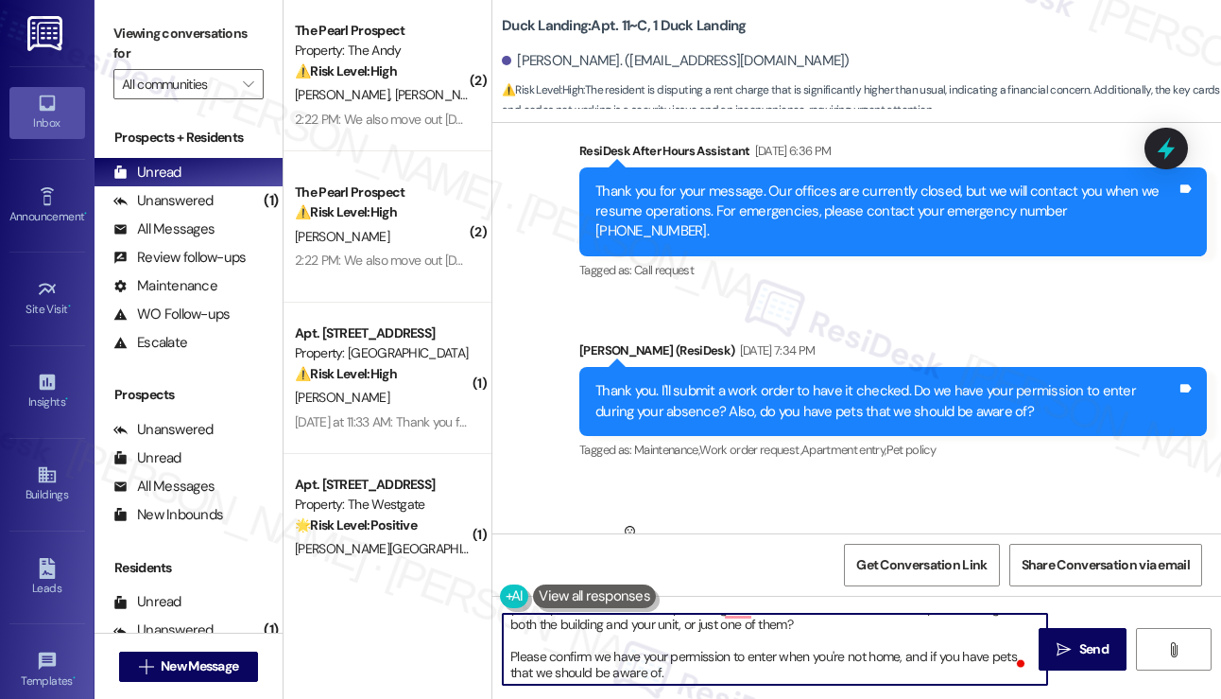
drag, startPoint x: 669, startPoint y: 675, endPoint x: 991, endPoint y: 659, distance: 321.8
click at [991, 659] on textarea "Hi {{first_name}}, thank you for reaching out! I understand how concerning it m…" at bounding box center [775, 648] width 544 height 71
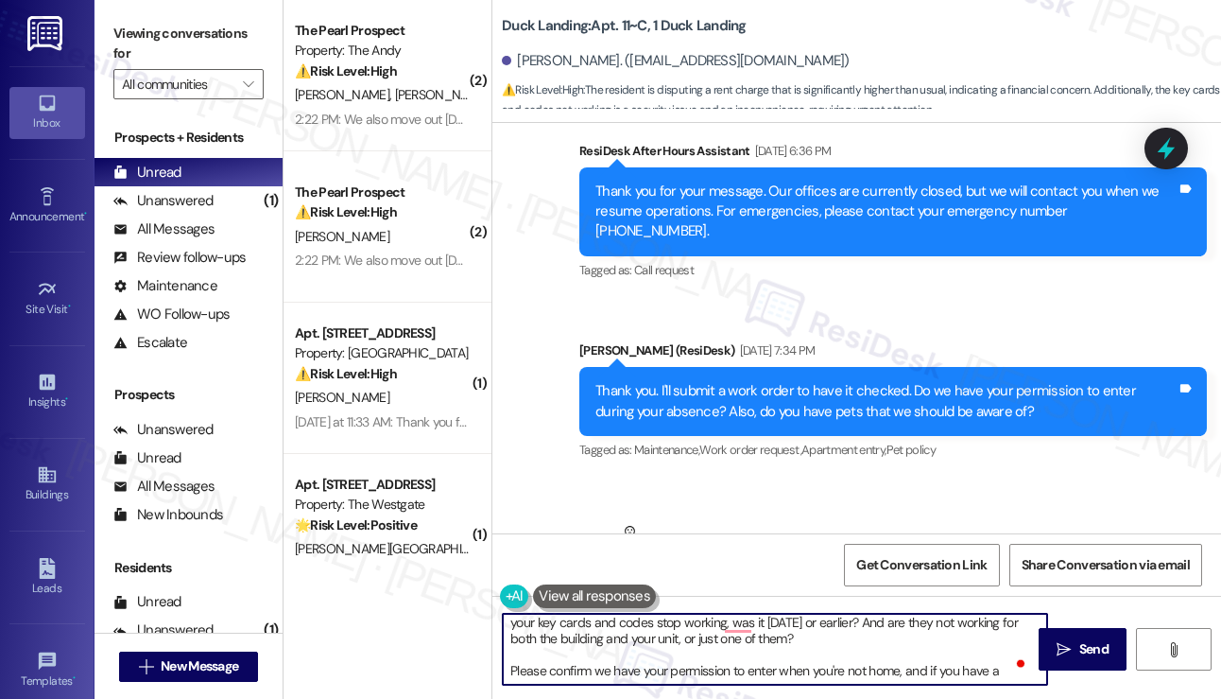
click at [843, 674] on textarea "Hi {{first_name}}, thank you for reaching out! I understand how concerning it m…" at bounding box center [775, 648] width 544 height 71
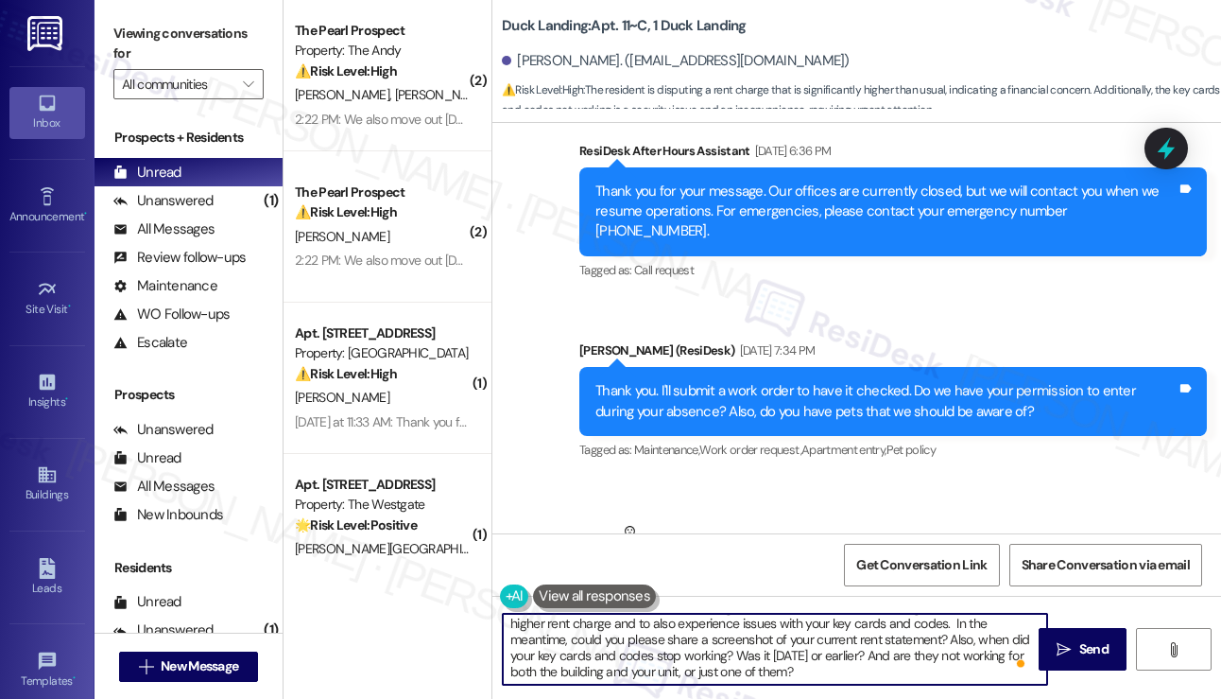
click at [942, 644] on textarea "Hi {{first_name}}, thank you for reaching out! I understand how concerning it m…" at bounding box center [775, 648] width 544 height 71
click at [894, 667] on textarea "Hi {{first_name}}, thank you for reaching out! I understand how concerning it m…" at bounding box center [775, 648] width 544 height 71
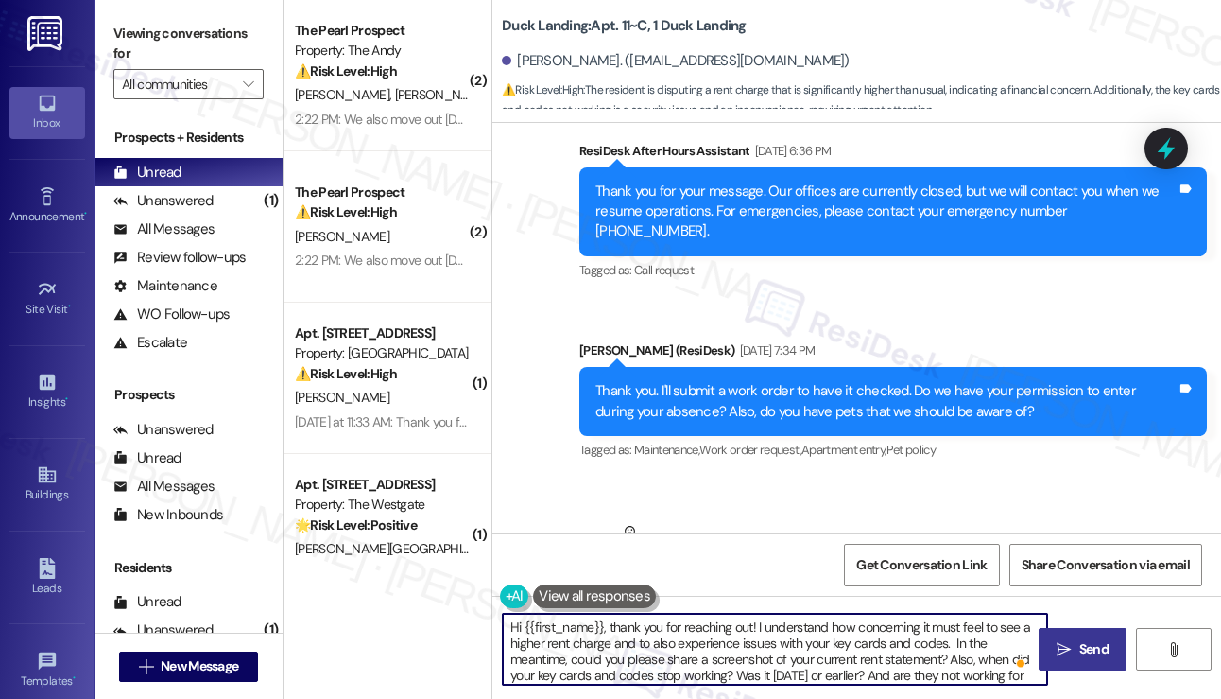
type textarea "Hi {{first_name}}, thank you for reaching out! I understand how concerning it m…"
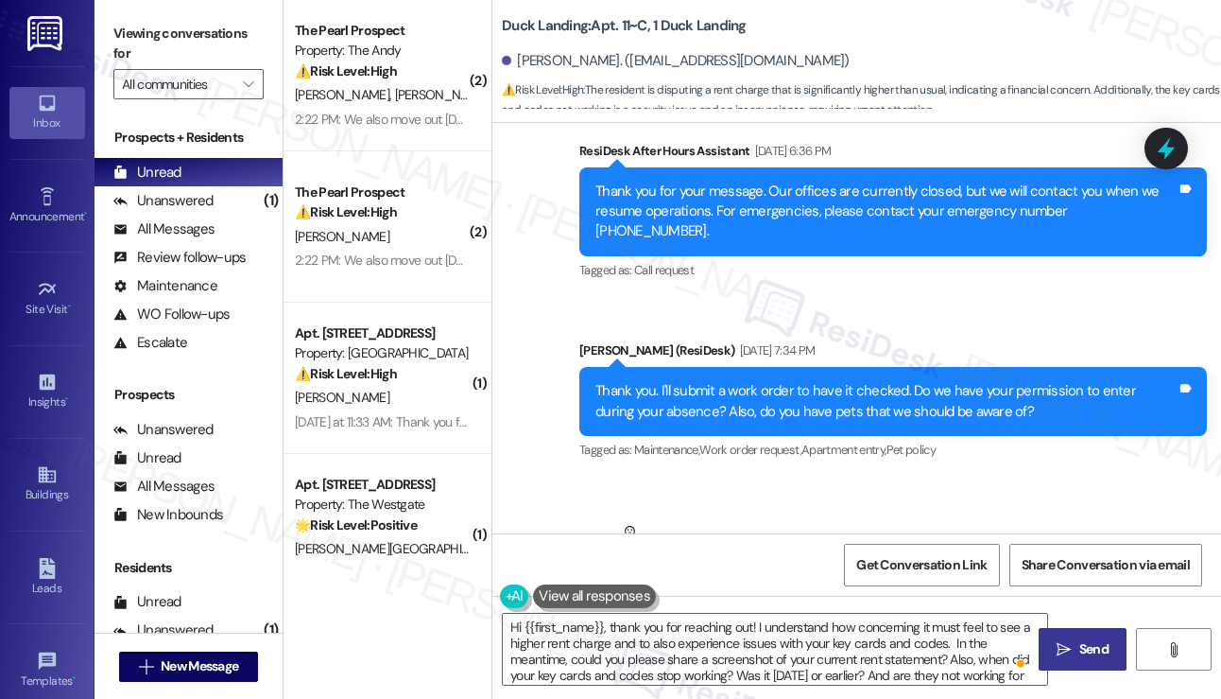
click at [1096, 639] on span "Send" at bounding box center [1093, 649] width 29 height 20
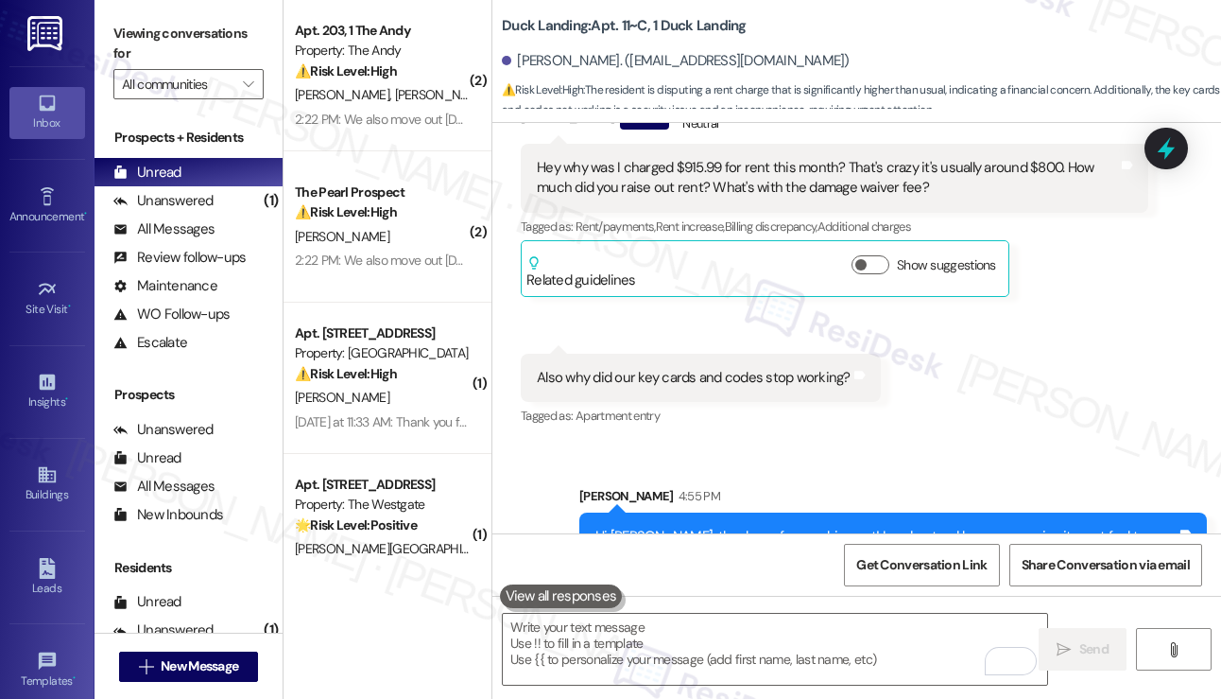
click at [696, 527] on div "Hi Darius, thank you for reaching out! I understand how concerning it must feel…" at bounding box center [886, 577] width 581 height 101
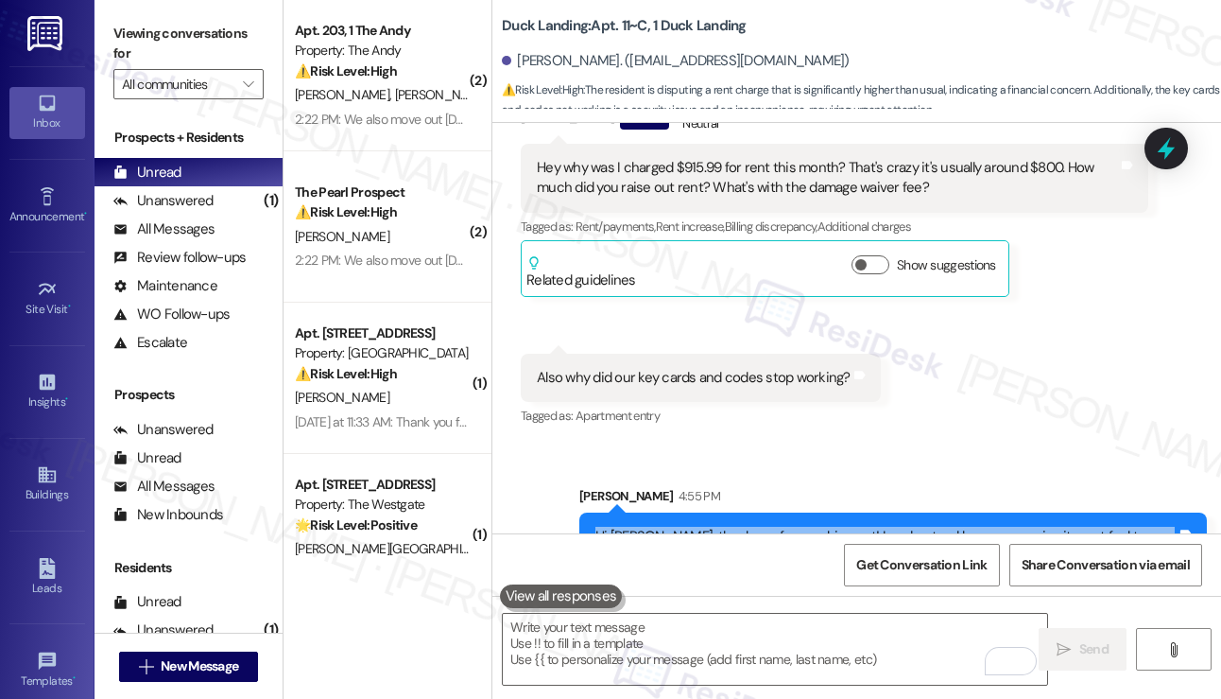
click at [696, 527] on div "Hi Darius, thank you for reaching out! I understand how concerning it must feel…" at bounding box center [886, 577] width 581 height 101
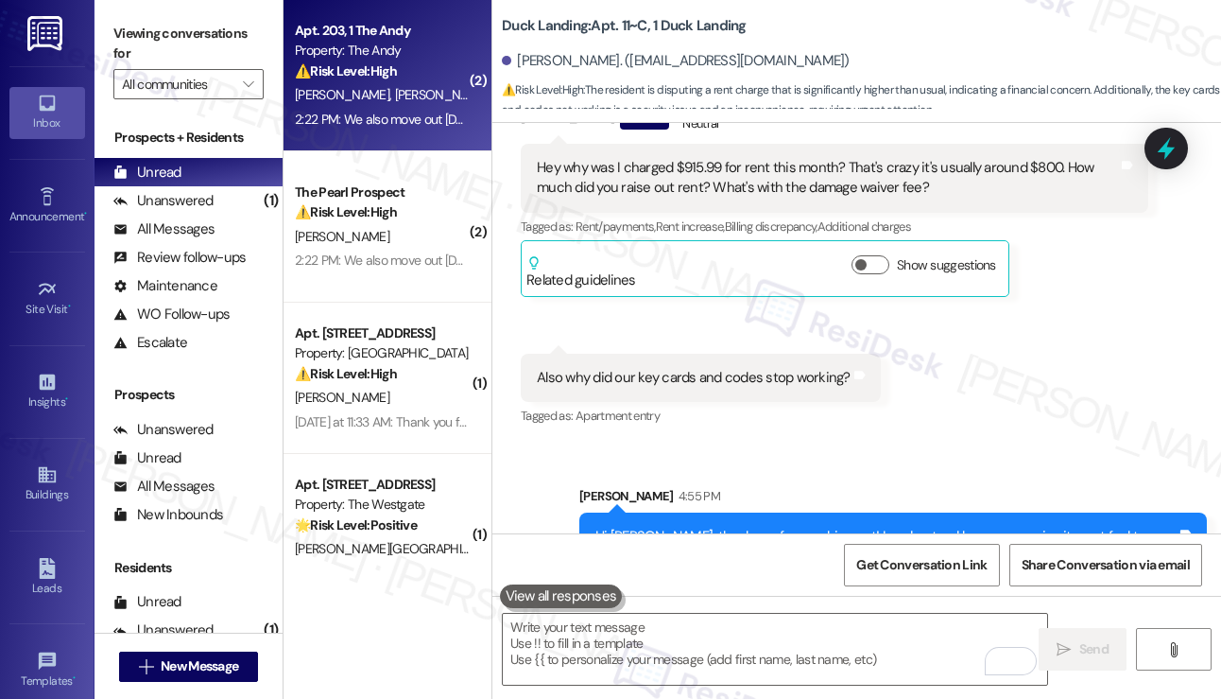
click at [432, 122] on div "2:22 PM: We also move out tomorrow, we've already had an inspection, and have b…" at bounding box center [898, 119] width 1207 height 17
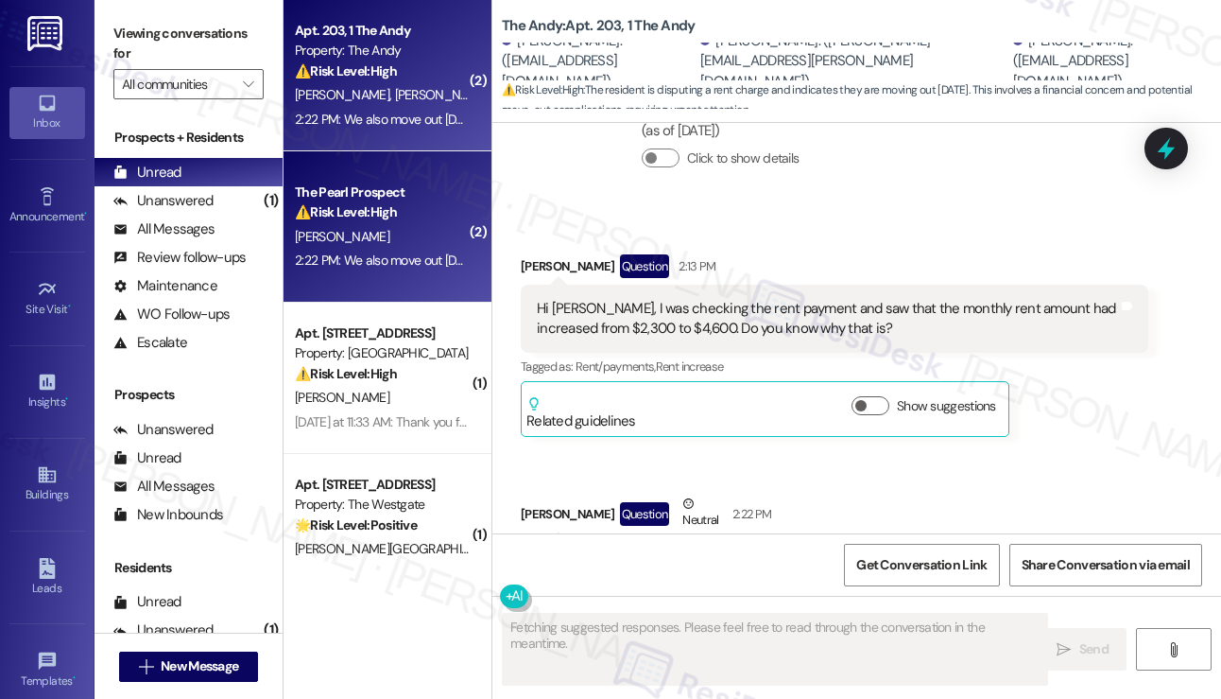
click at [612, 320] on div "Hi Sarah, I was checking the rent payment and saw that the monthly rent amount …" at bounding box center [827, 319] width 581 height 41
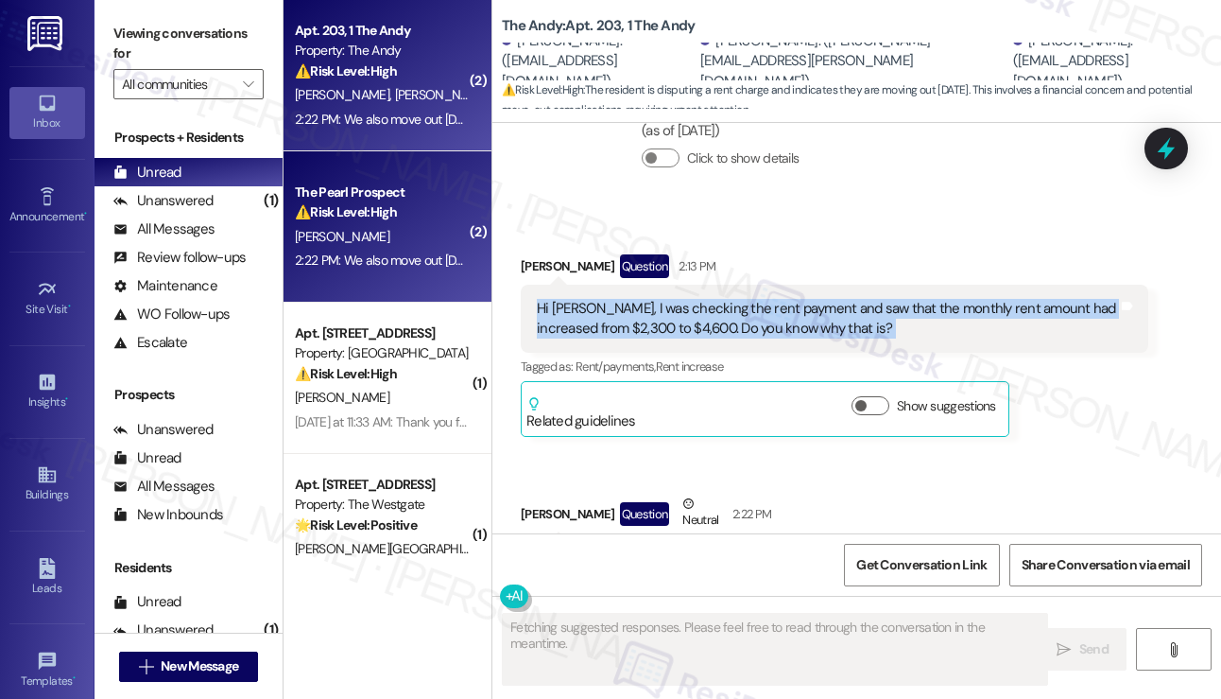
click at [612, 320] on div "Hi Sarah, I was checking the rent payment and saw that the monthly rent amount …" at bounding box center [827, 319] width 581 height 41
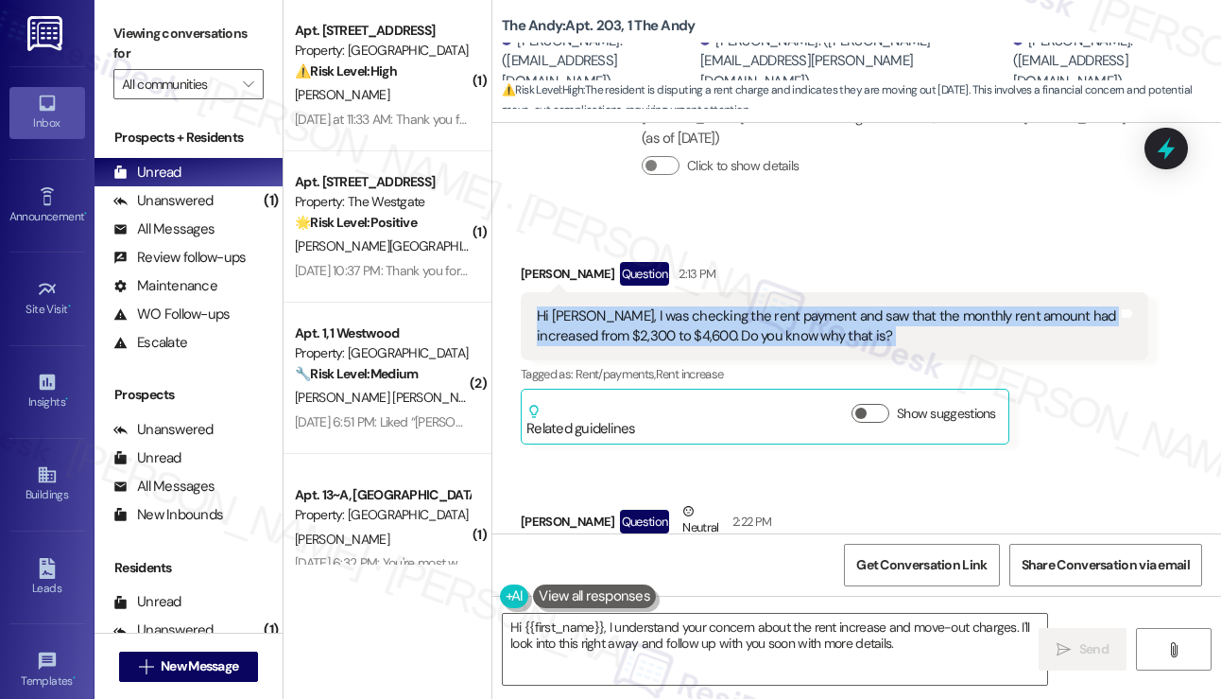
scroll to position [3347, 0]
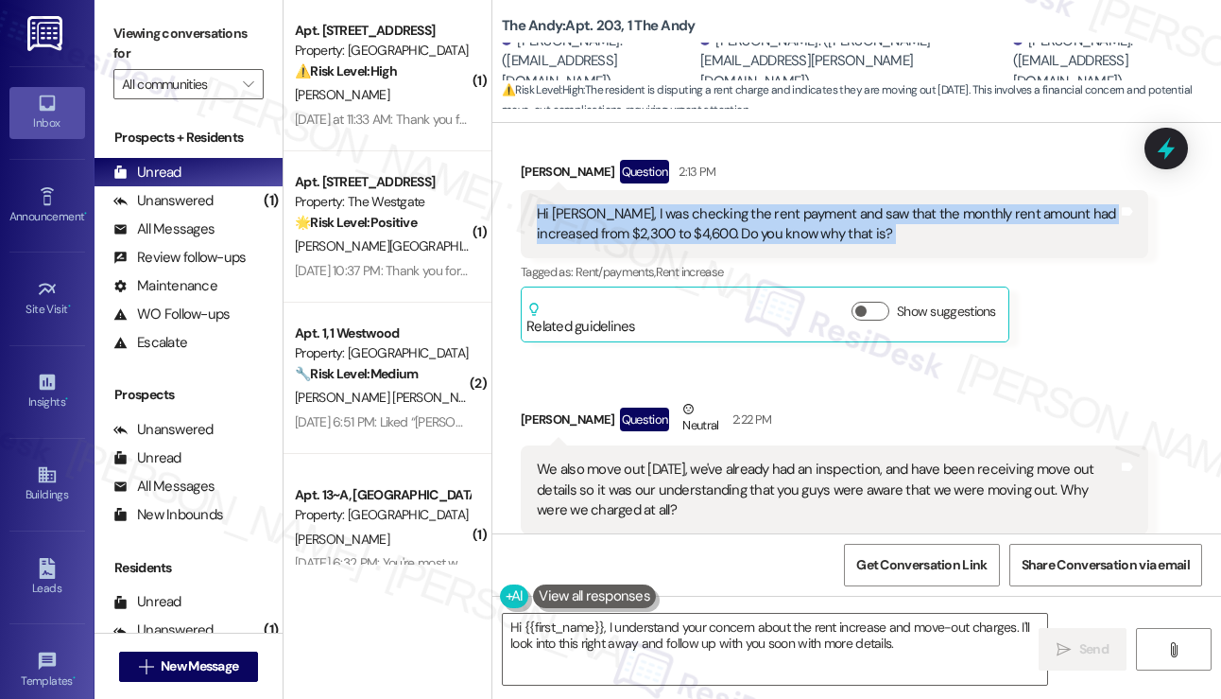
click at [699, 234] on div "Hi Sarah, I was checking the rent payment and saw that the monthly rent amount …" at bounding box center [827, 224] width 581 height 41
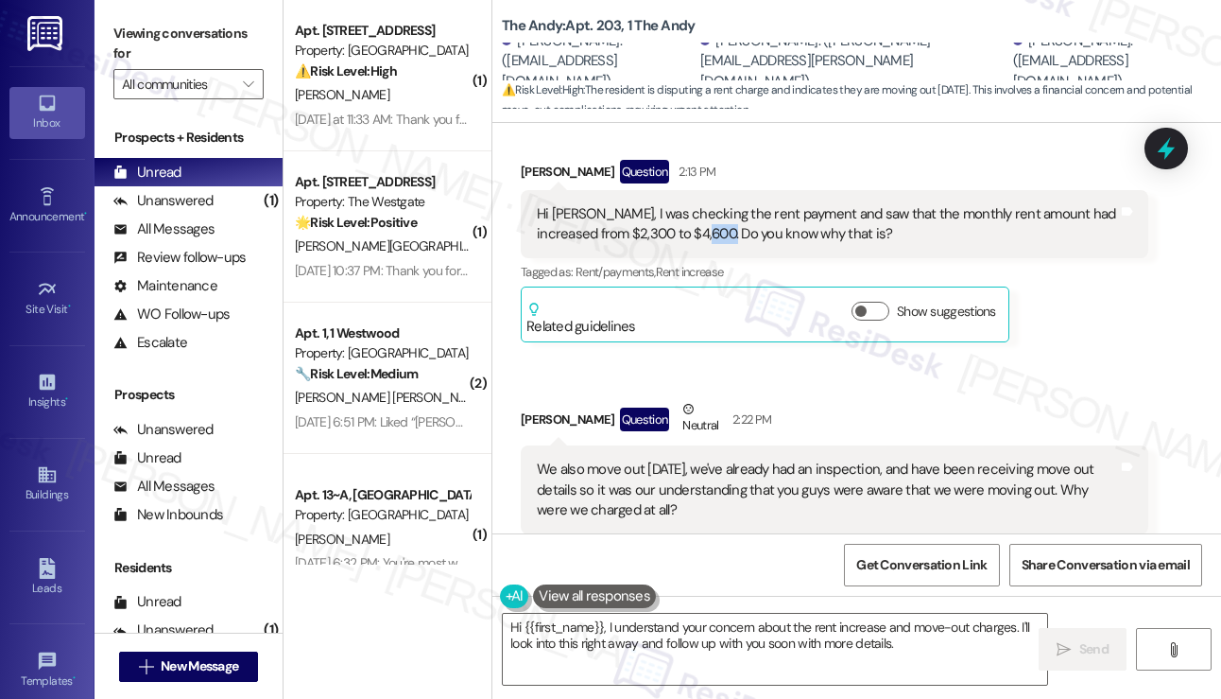
click at [699, 234] on div "Hi Sarah, I was checking the rent payment and saw that the monthly rent amount …" at bounding box center [827, 224] width 581 height 41
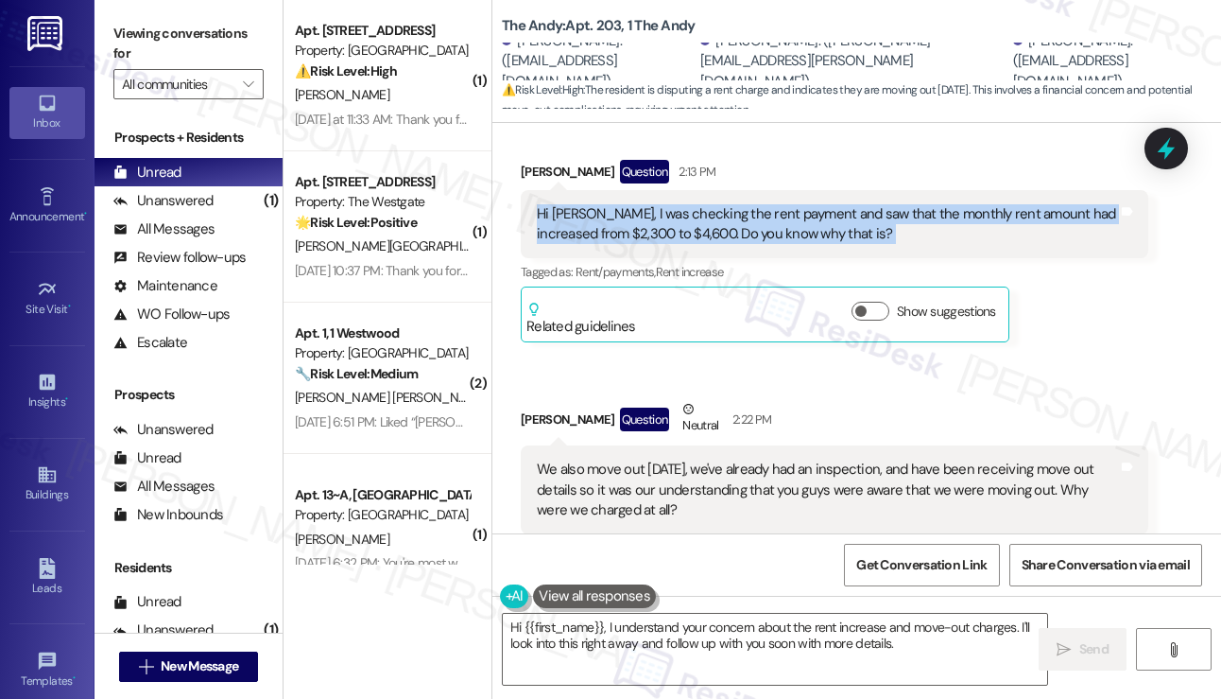
click at [699, 234] on div "Hi Sarah, I was checking the rent payment and saw that the monthly rent amount …" at bounding box center [827, 224] width 581 height 41
click at [876, 311] on button "Show suggestions" at bounding box center [871, 311] width 38 height 19
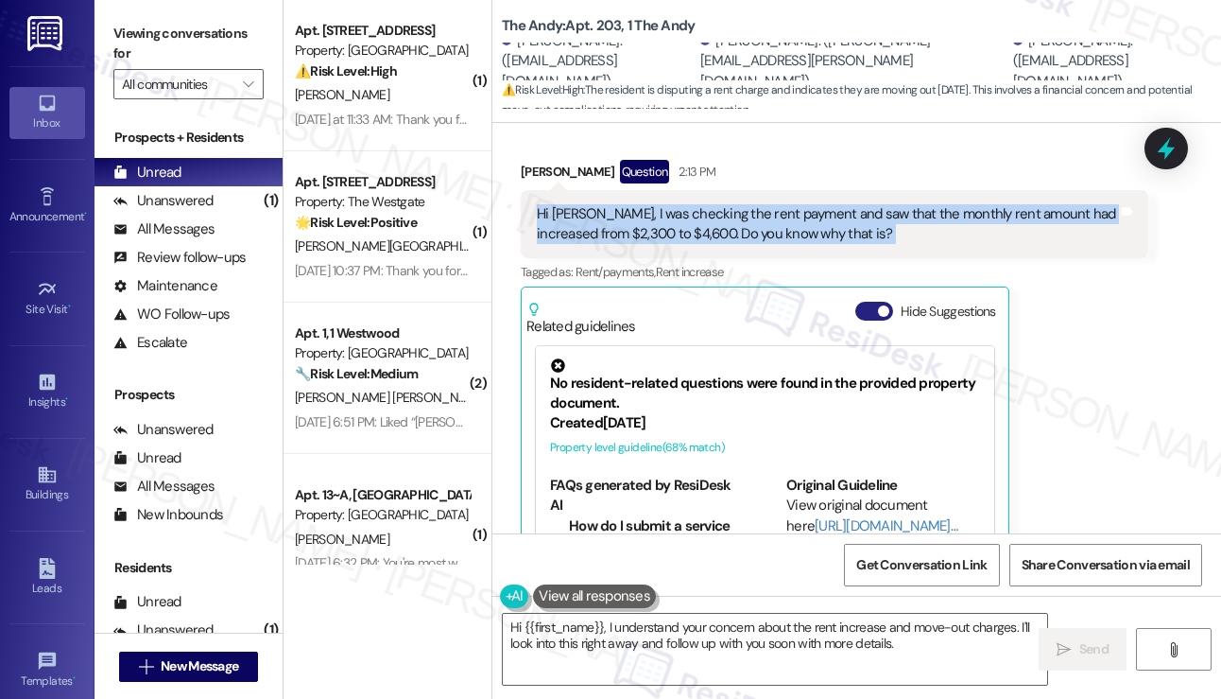
click at [876, 311] on button "Hide Suggestions" at bounding box center [874, 311] width 38 height 19
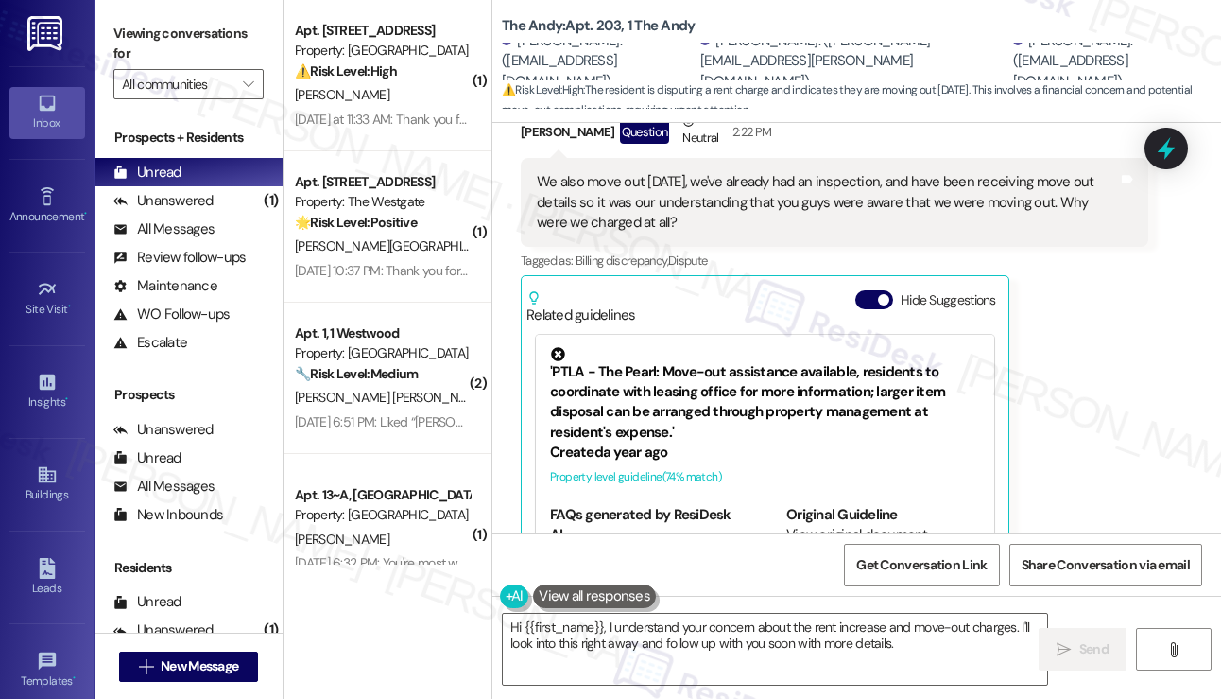
scroll to position [3536, 0]
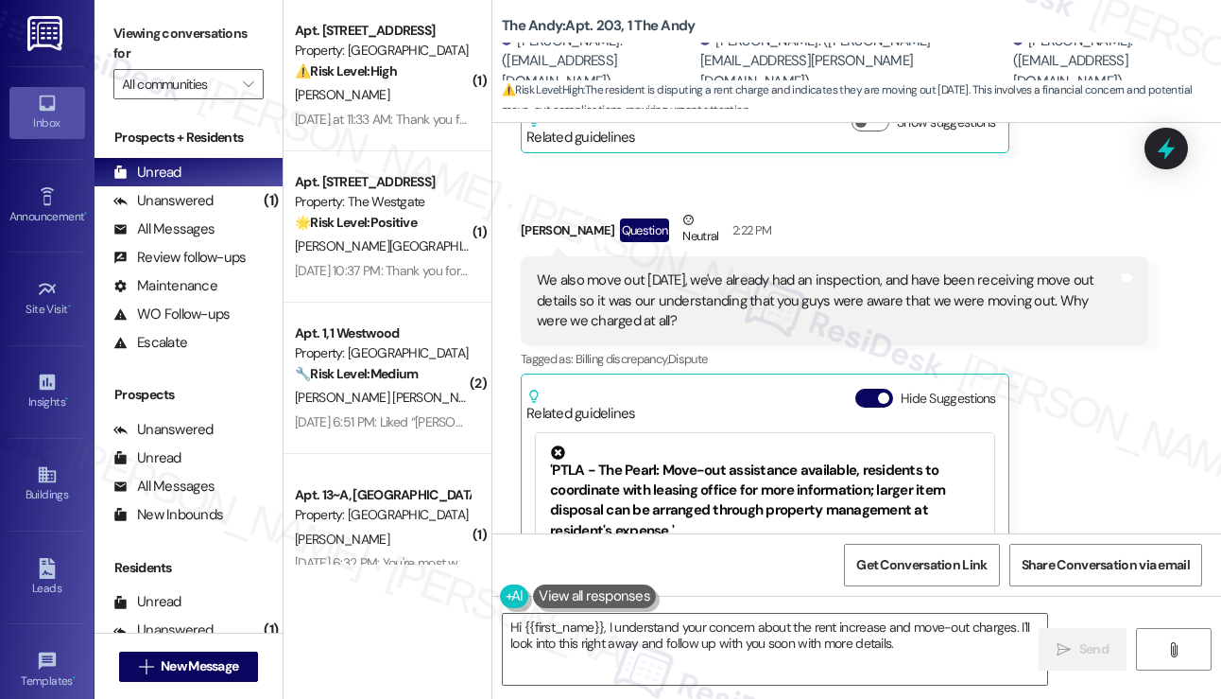
click at [650, 271] on div "We also move out tomorrow, we've already had an inspection, and have been recei…" at bounding box center [827, 300] width 581 height 60
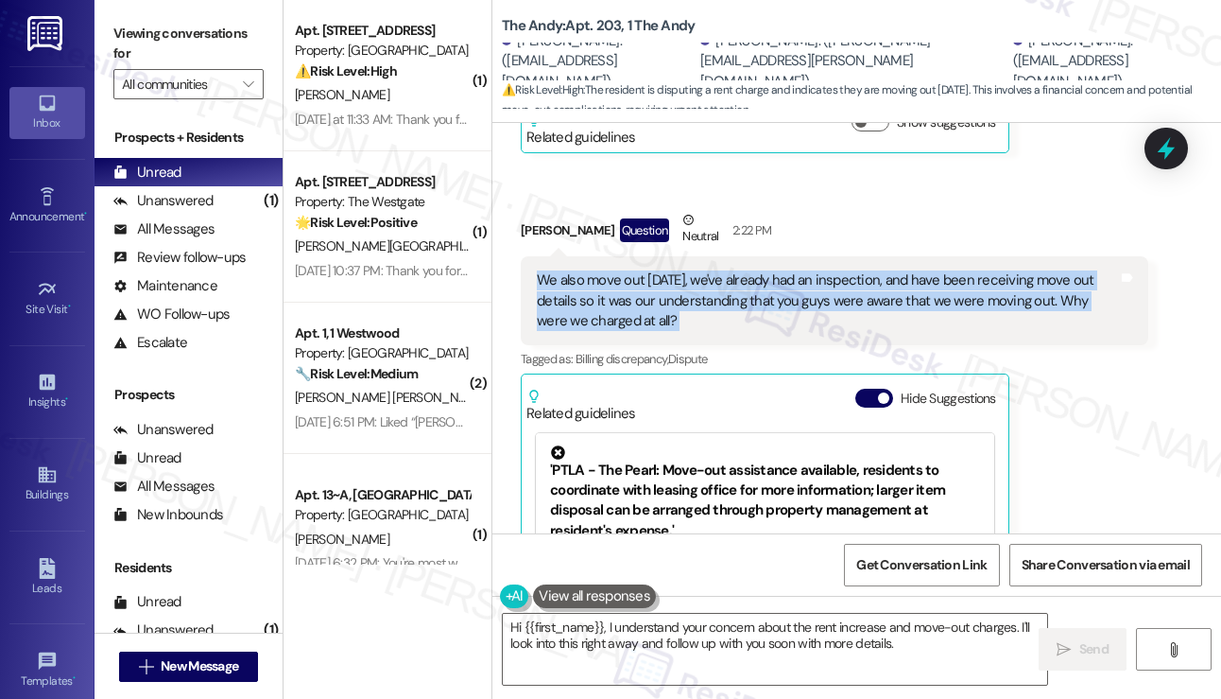
click at [650, 271] on div "We also move out tomorrow, we've already had an inspection, and have been recei…" at bounding box center [827, 300] width 581 height 60
click at [807, 304] on div "We also move out tomorrow, we've already had an inspection, and have been recei…" at bounding box center [827, 300] width 581 height 60
click at [807, 305] on div "We also move out tomorrow, we've already had an inspection, and have been recei…" at bounding box center [827, 300] width 581 height 60
click at [794, 320] on div "We also move out tomorrow, we've already had an inspection, and have been recei…" at bounding box center [827, 300] width 581 height 60
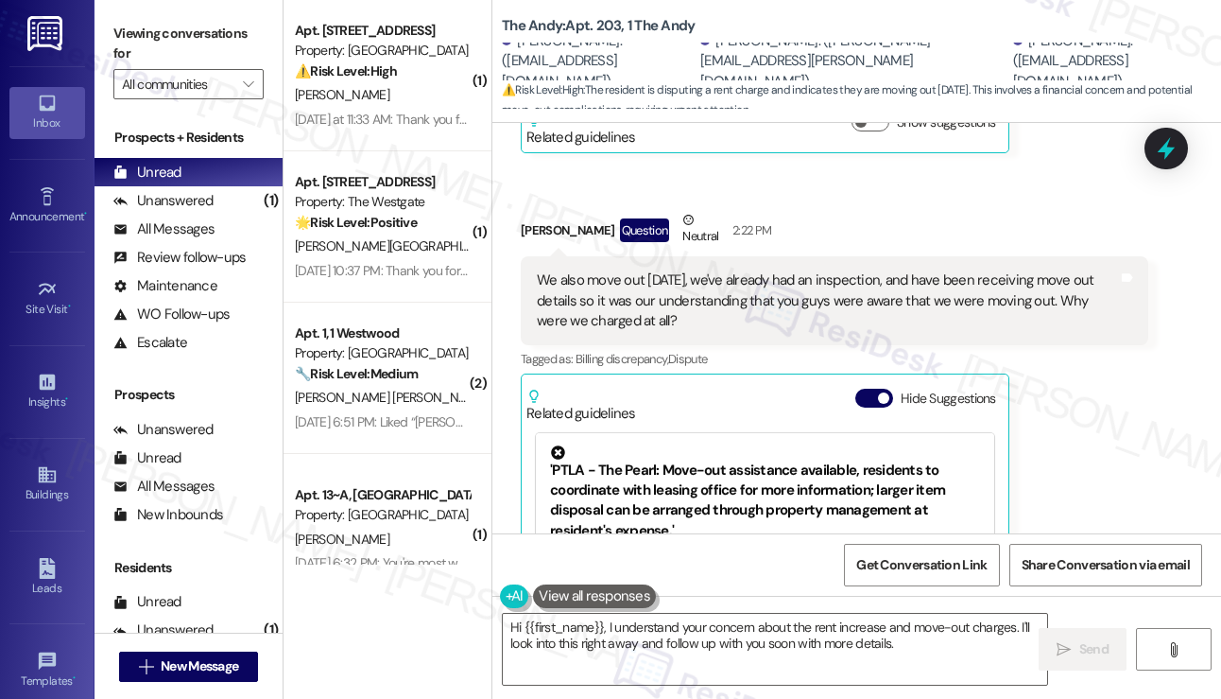
click at [612, 301] on div "We also move out tomorrow, we've already had an inspection, and have been recei…" at bounding box center [827, 300] width 581 height 60
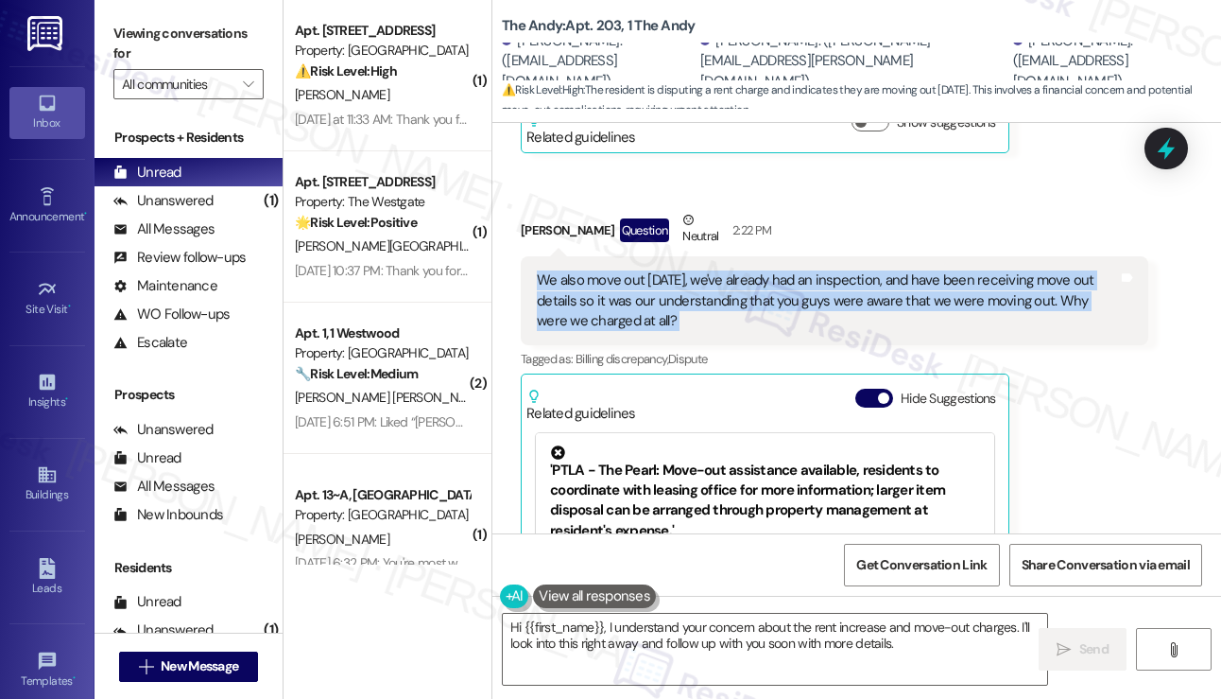
click at [612, 301] on div "We also move out tomorrow, we've already had an inspection, and have been recei…" at bounding box center [827, 300] width 581 height 60
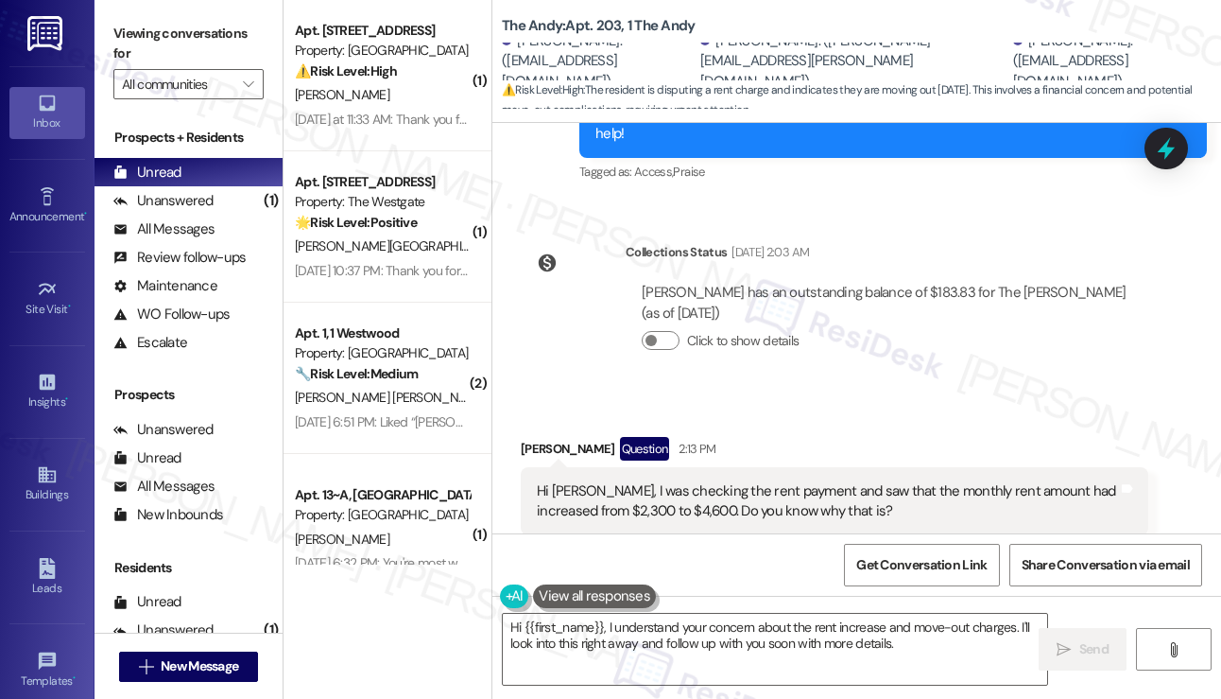
scroll to position [3064, 0]
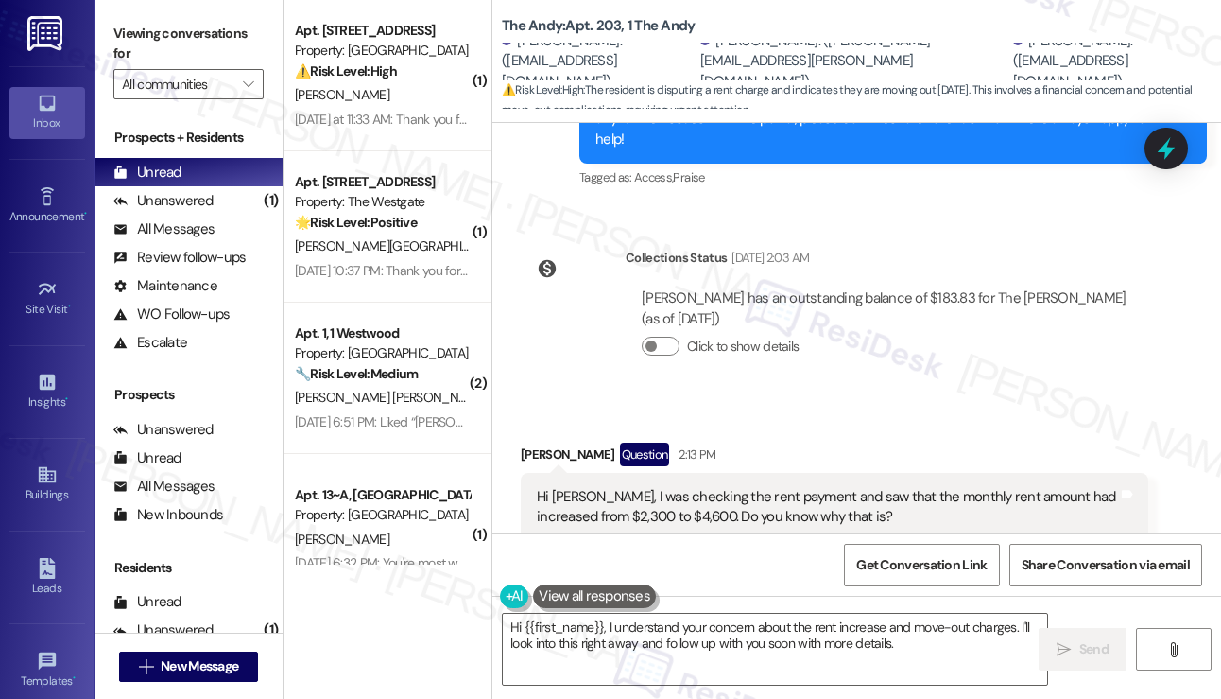
click at [536, 445] on div "Sean Mattes Question 2:13 PM" at bounding box center [835, 457] width 628 height 30
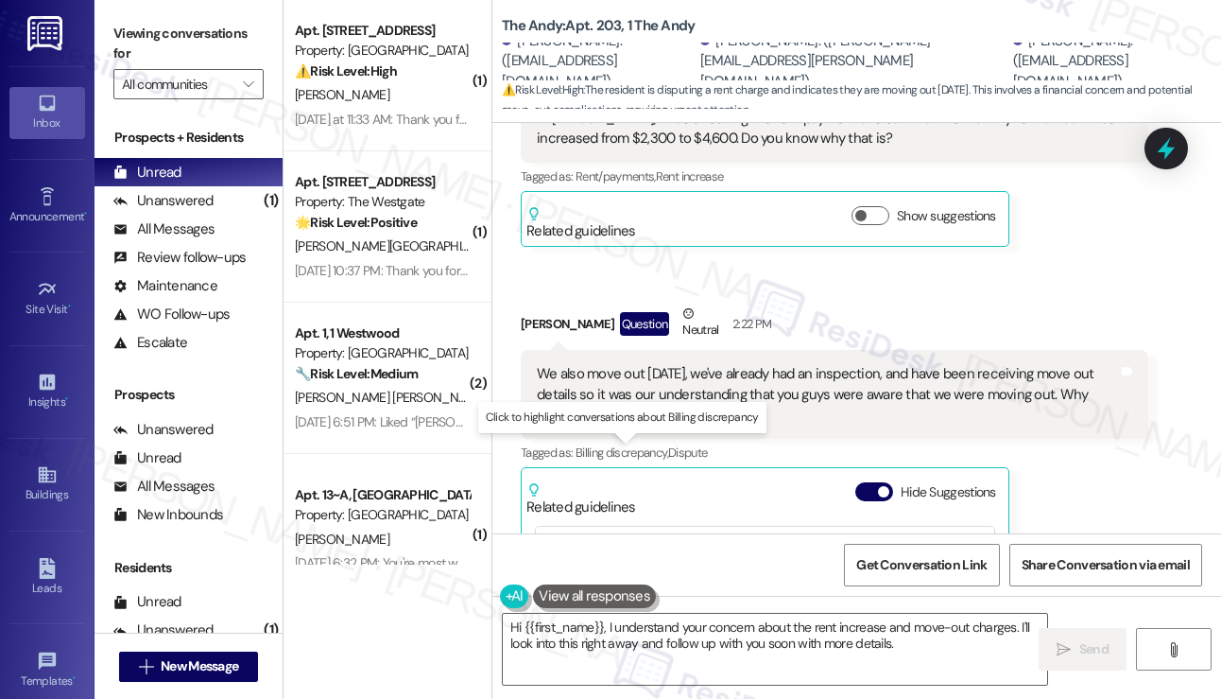
scroll to position [3348, 0]
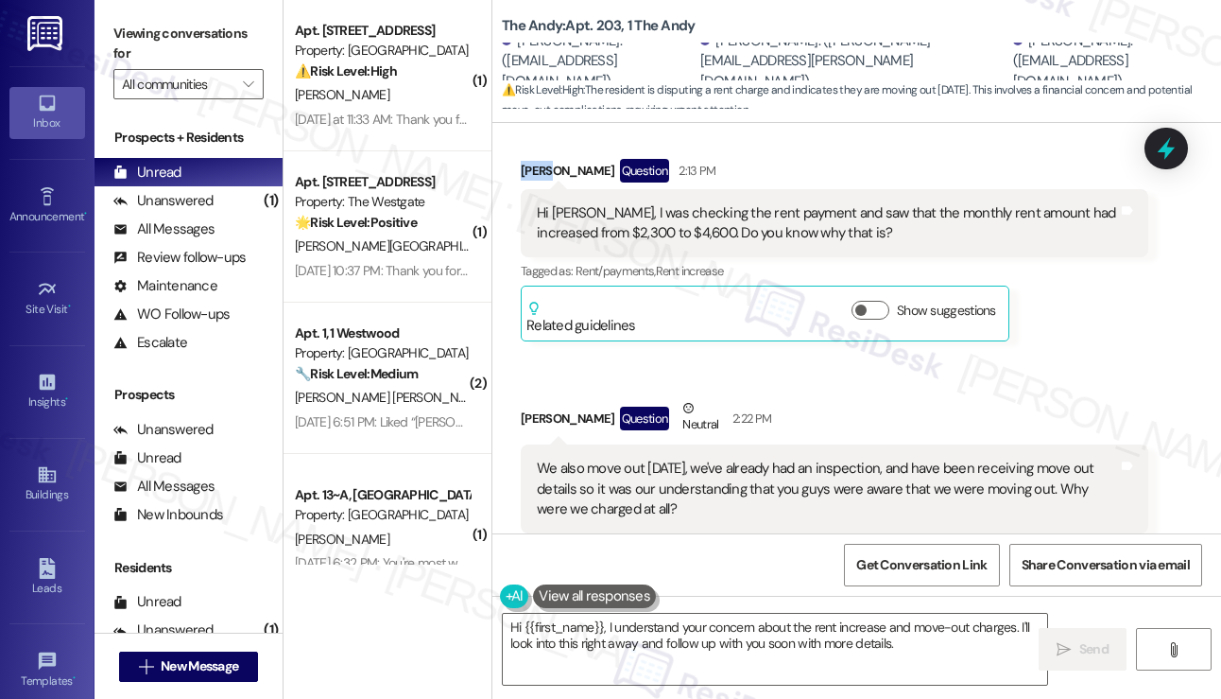
copy div "Sean"
click at [647, 627] on textarea "Hi {{first_name}}, I understand your concern about the rent increase and move-o…" at bounding box center [775, 648] width 544 height 71
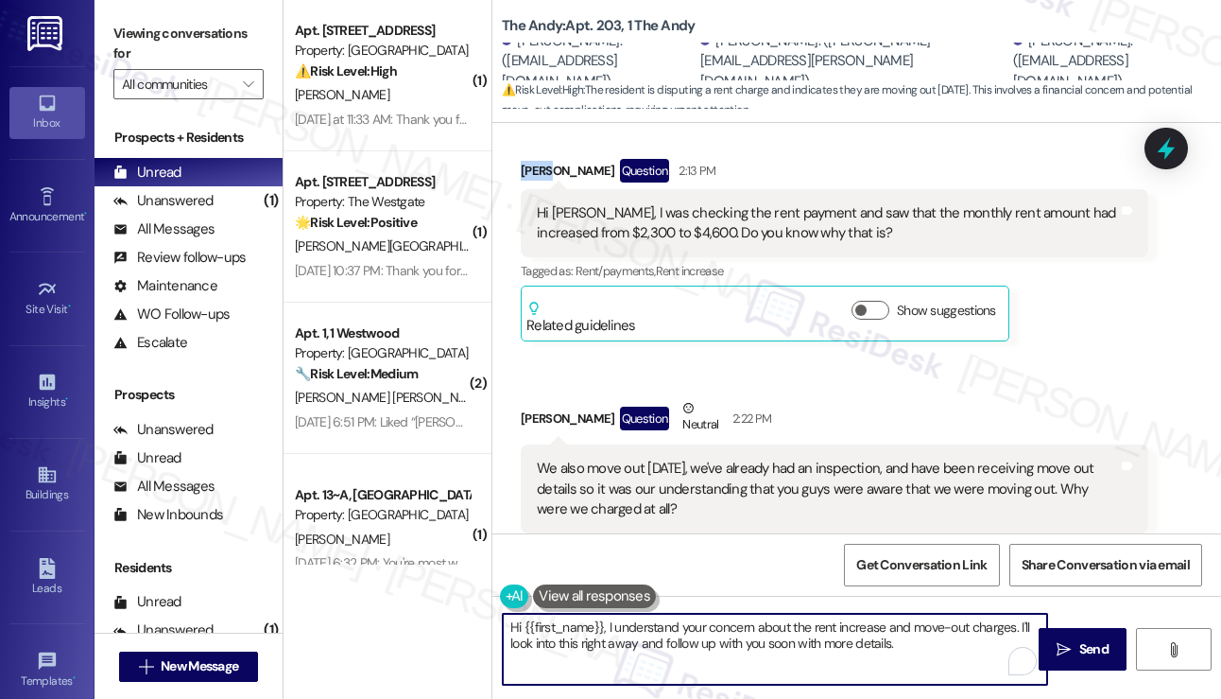
click at [647, 627] on textarea "Hi {{first_name}}, I understand your concern about the rent increase and move-o…" at bounding box center [775, 648] width 544 height 71
click at [964, 642] on textarea "Hi {{first_name}}, I understand your concern about the rent increase and move-o…" at bounding box center [775, 648] width 544 height 71
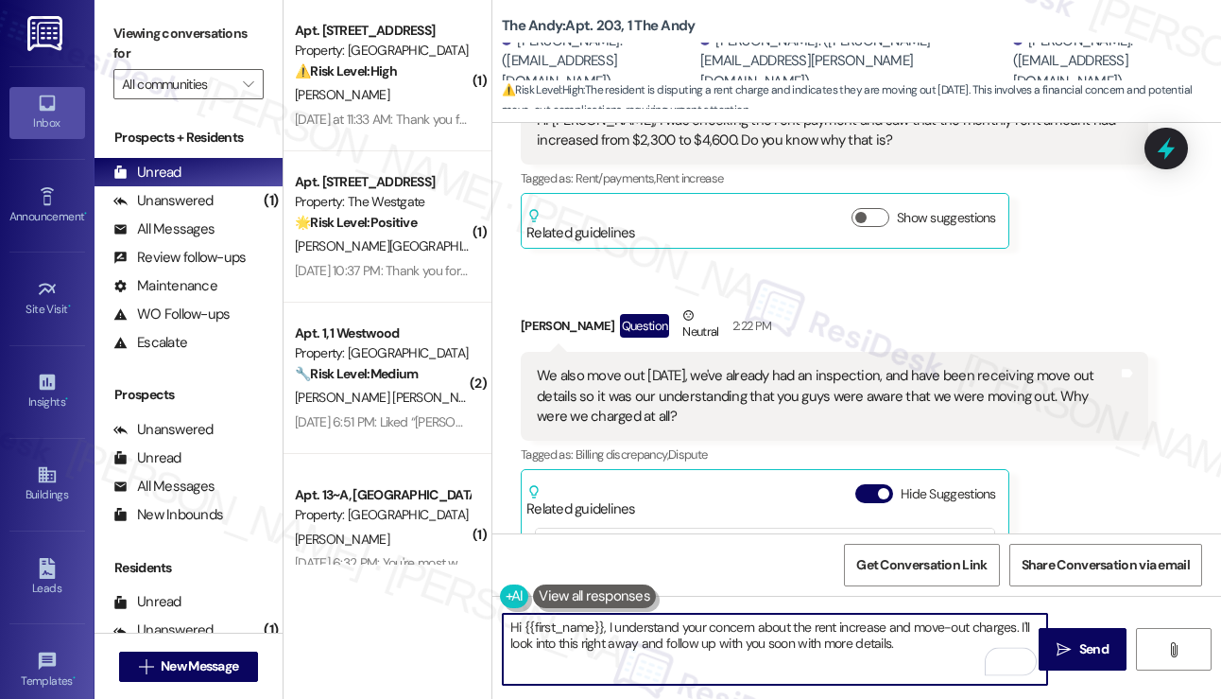
scroll to position [3443, 0]
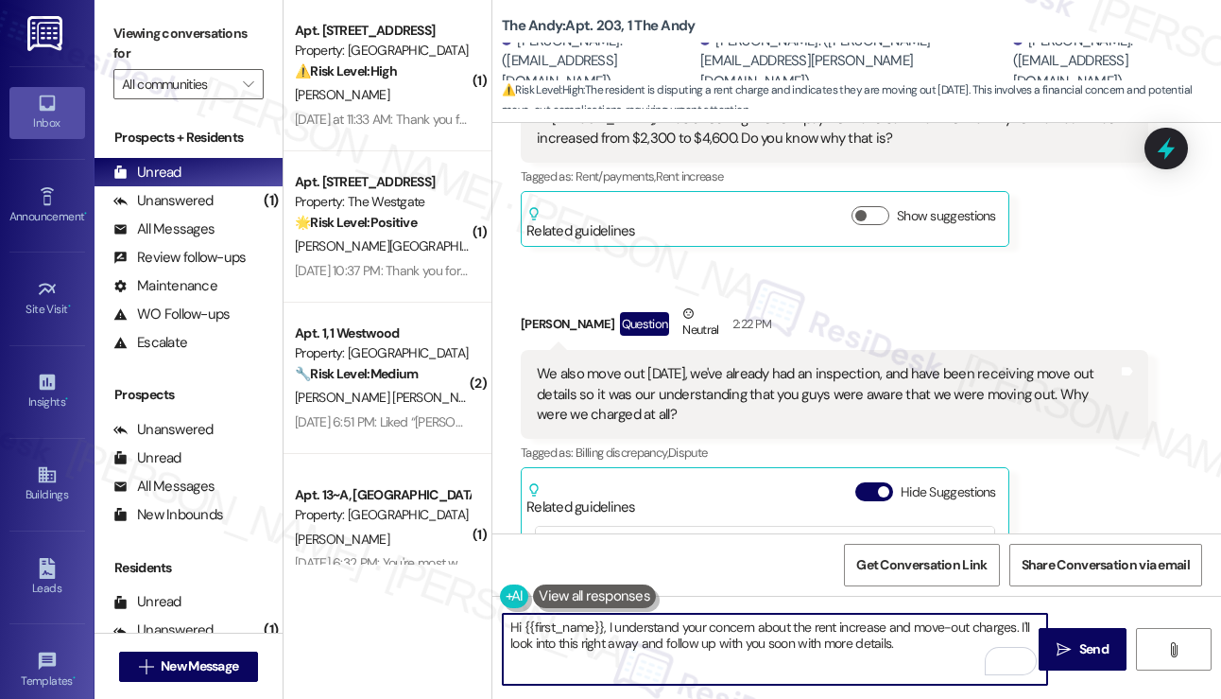
click at [899, 645] on textarea "Hi {{first_name}}, I understand your concern about the rent increase and move-o…" at bounding box center [775, 648] width 544 height 71
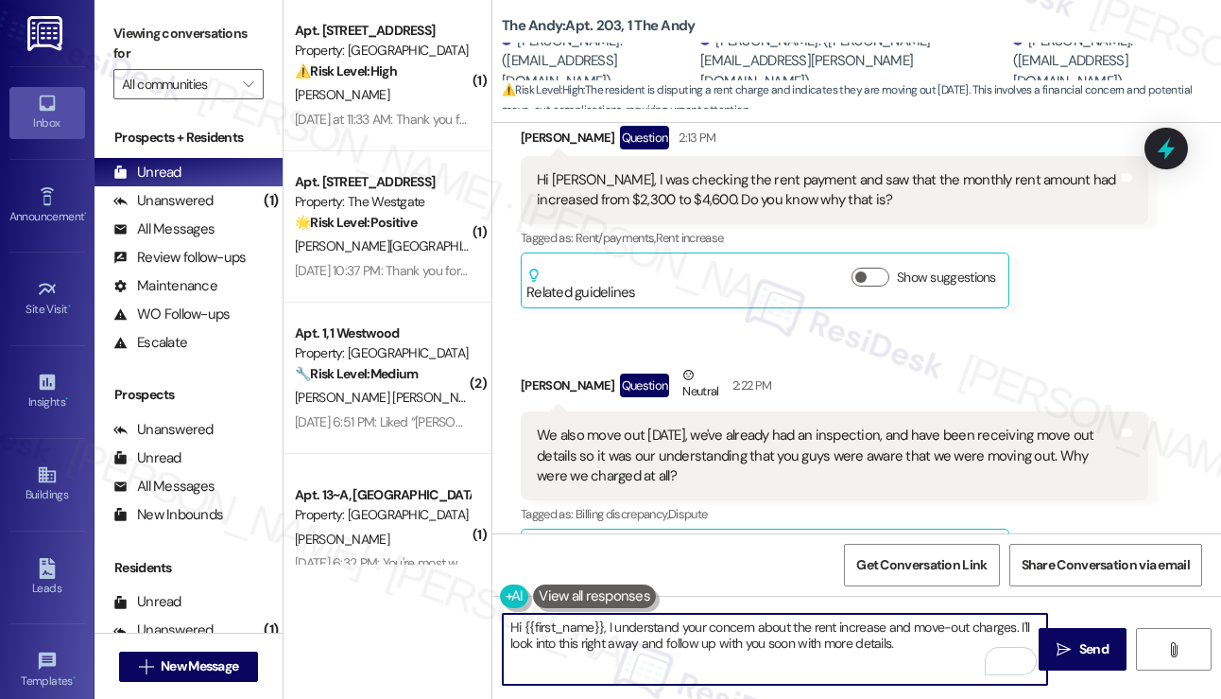
scroll to position [3254, 0]
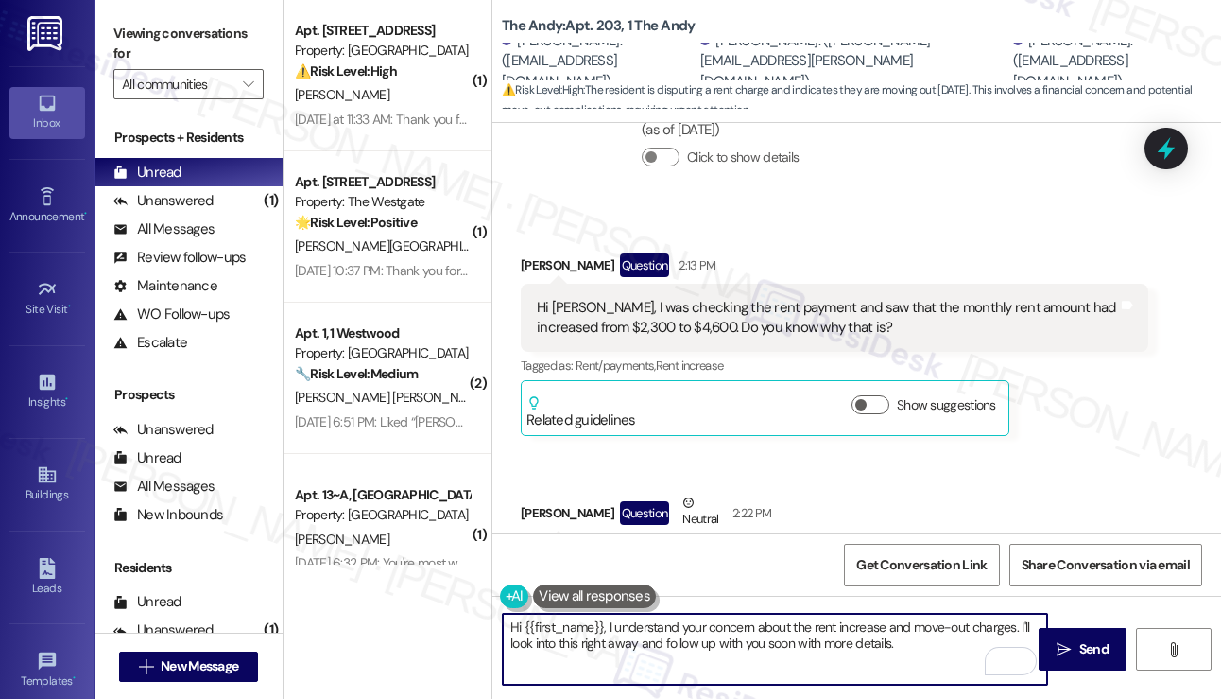
click at [630, 299] on div "Hi Sarah, I was checking the rent payment and saw that the monthly rent amount …" at bounding box center [827, 318] width 581 height 41
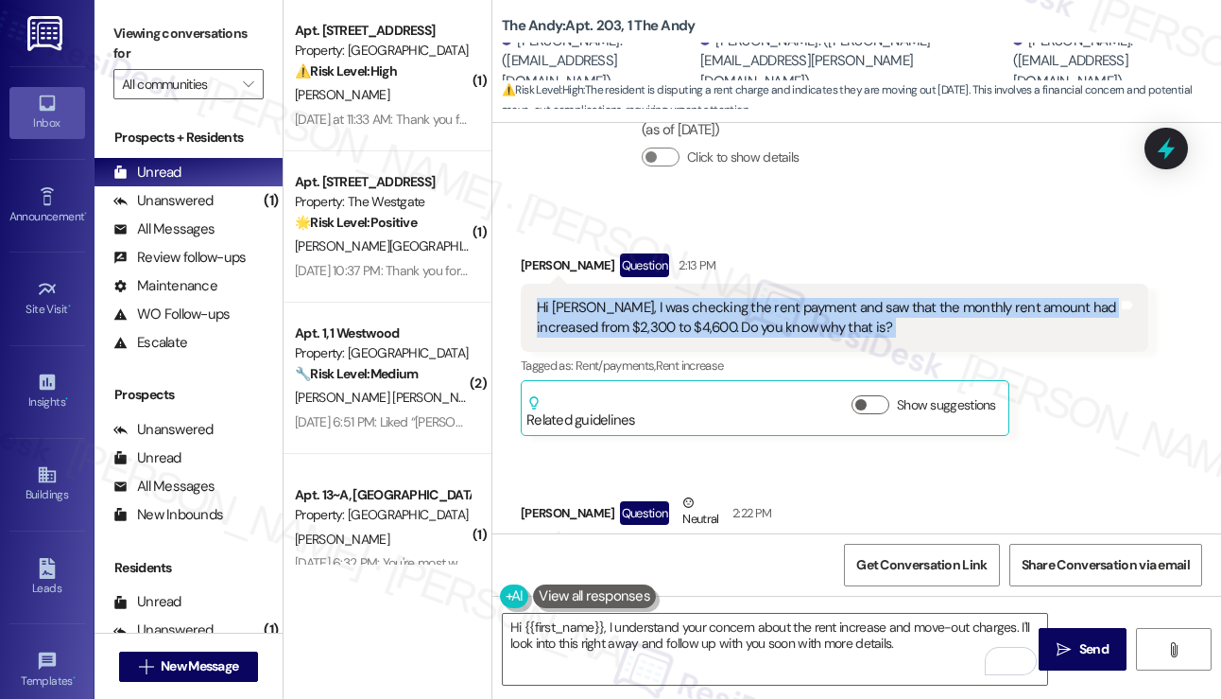
click at [630, 299] on div "Hi Sarah, I was checking the rent payment and saw that the monthly rent amount …" at bounding box center [827, 318] width 581 height 41
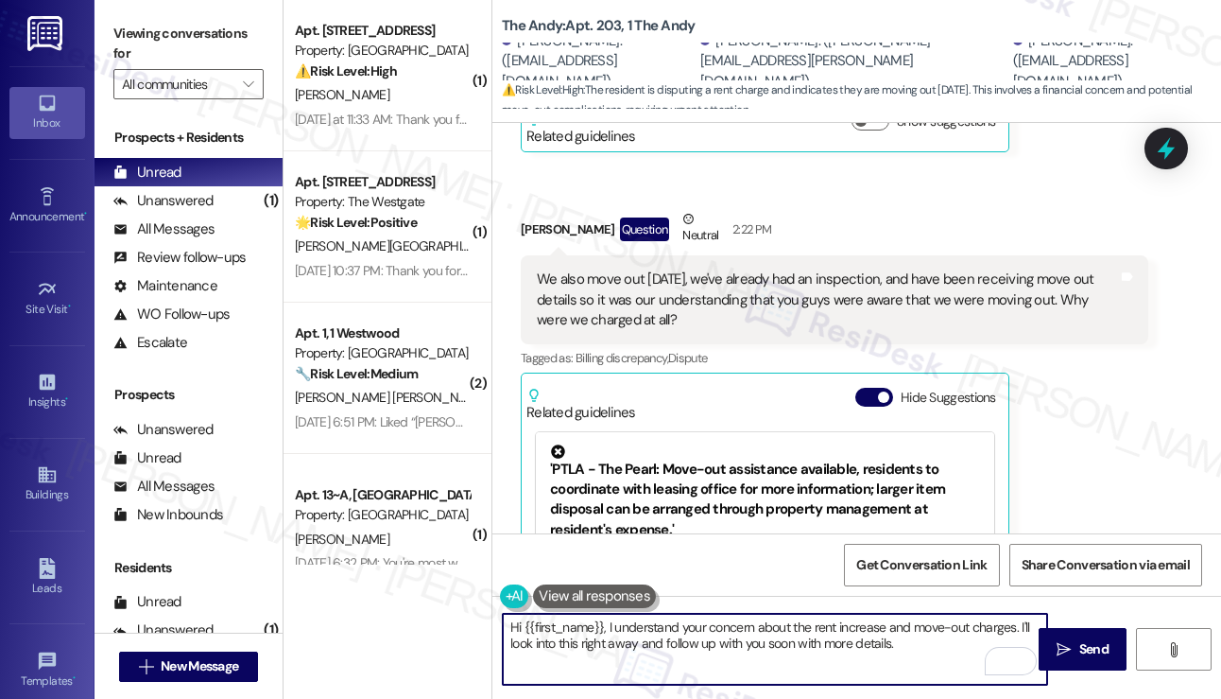
drag, startPoint x: 651, startPoint y: 626, endPoint x: 702, endPoint y: 624, distance: 51.1
click at [702, 624] on textarea "Hi {{first_name}}, I understand your concern about the rent increase and move-o…" at bounding box center [775, 648] width 544 height 71
drag, startPoint x: 702, startPoint y: 624, endPoint x: 749, endPoint y: 624, distance: 46.3
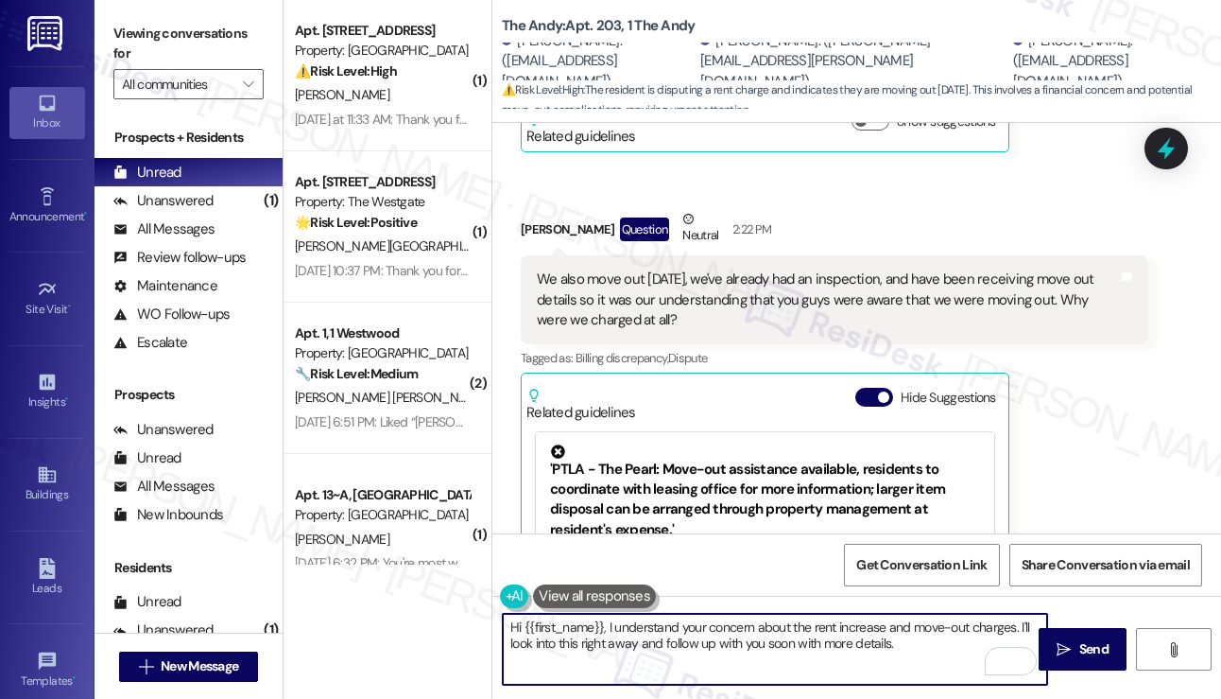
click at [702, 624] on textarea "Hi {{first_name}}, I understand your concern about the rent increase and move-o…" at bounding box center [775, 648] width 544 height 71
click at [937, 642] on textarea "Hi {{first_name}}, I understand your concern about the rent increase and move-o…" at bounding box center [775, 648] width 544 height 71
drag, startPoint x: 938, startPoint y: 642, endPoint x: 518, endPoint y: 648, distance: 419.7
click at [518, 648] on textarea "Hi {{first_name}}, I understand your concern about the rent increase and move-o…" at bounding box center [775, 648] width 544 height 71
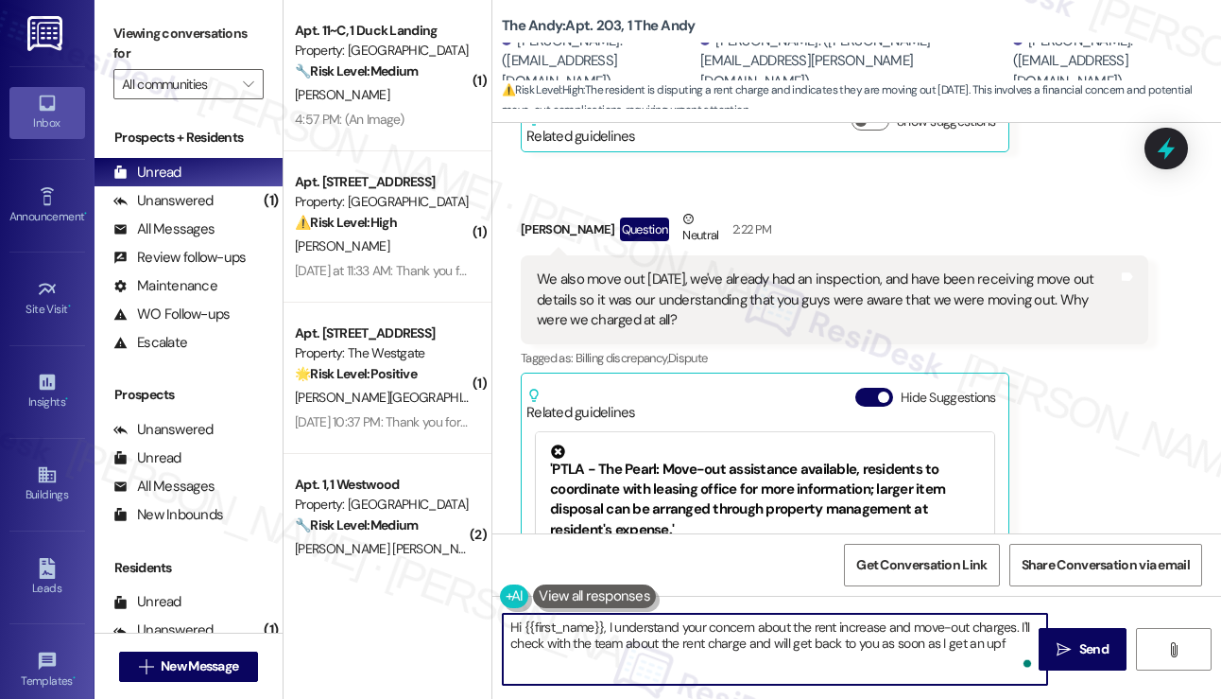
type textarea "Hi {{first_name}}, I understand your concern about the rent increase and move-o…"
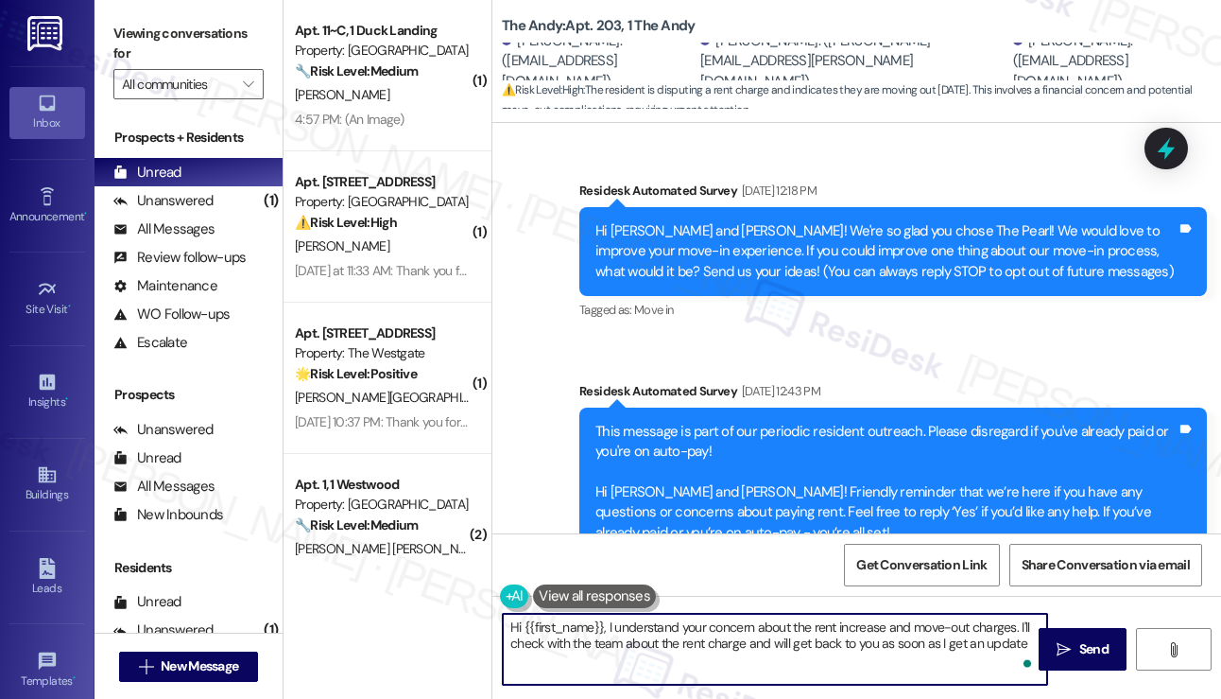
scroll to position [3537, 0]
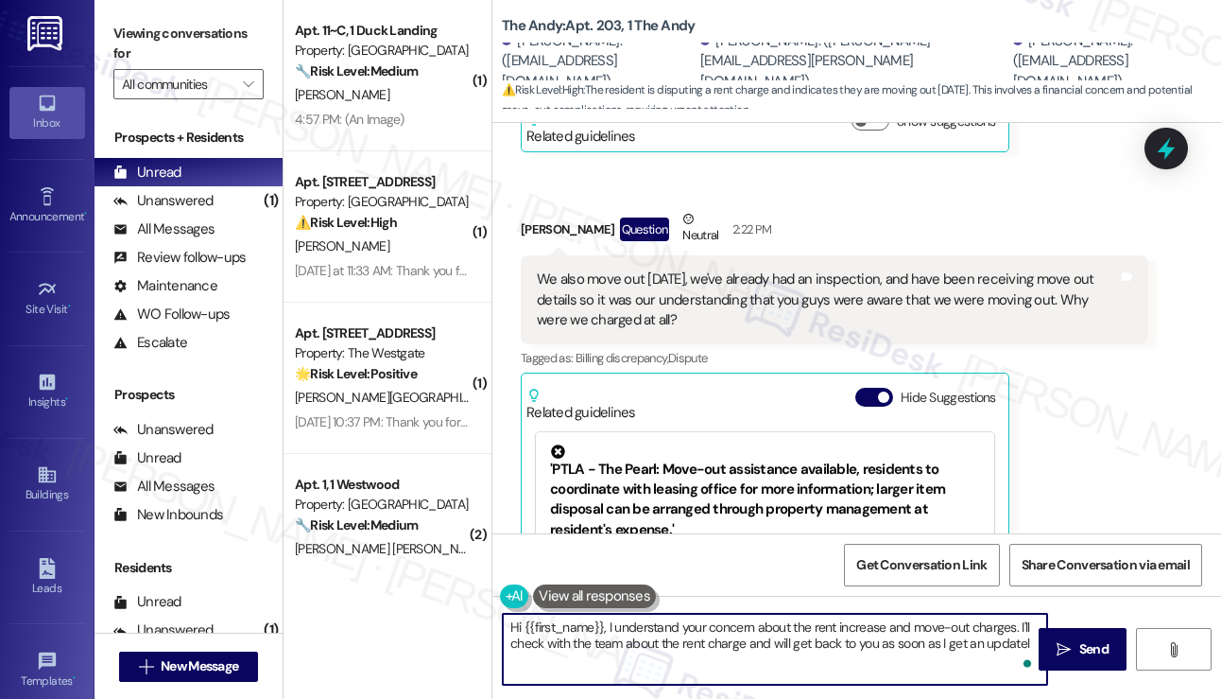
type textarea "Hi {{first_name}}, I understand your concern about the rent increase and move-o…"
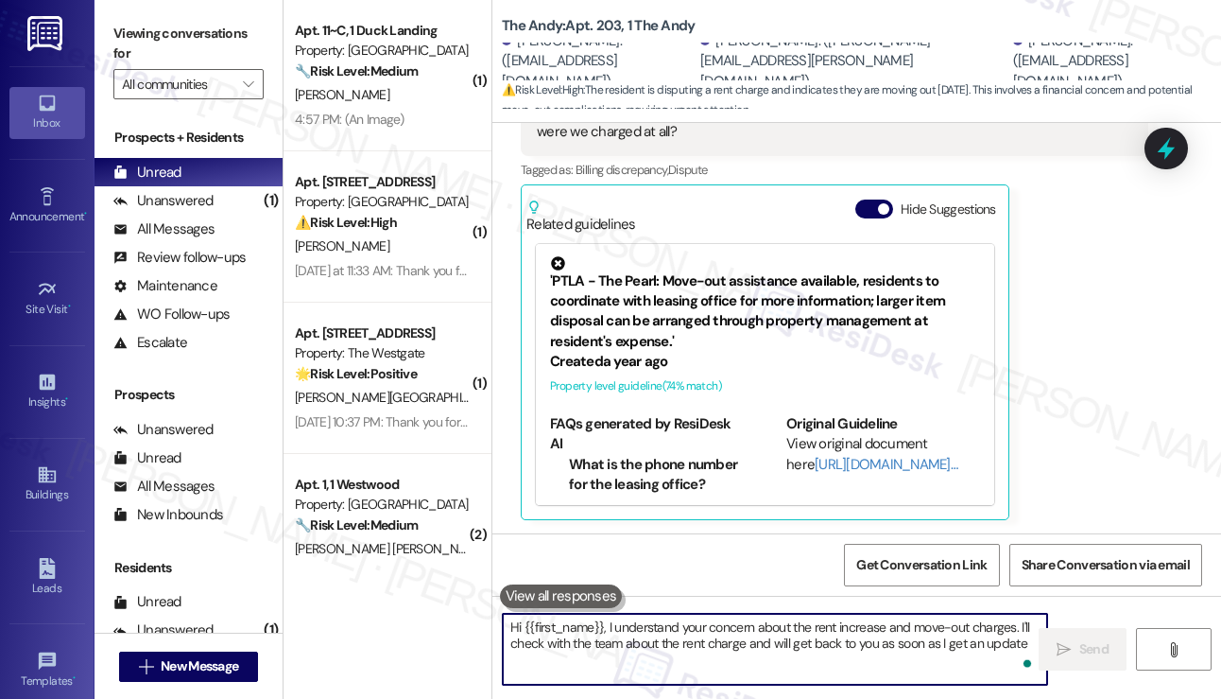
scroll to position [3898, 0]
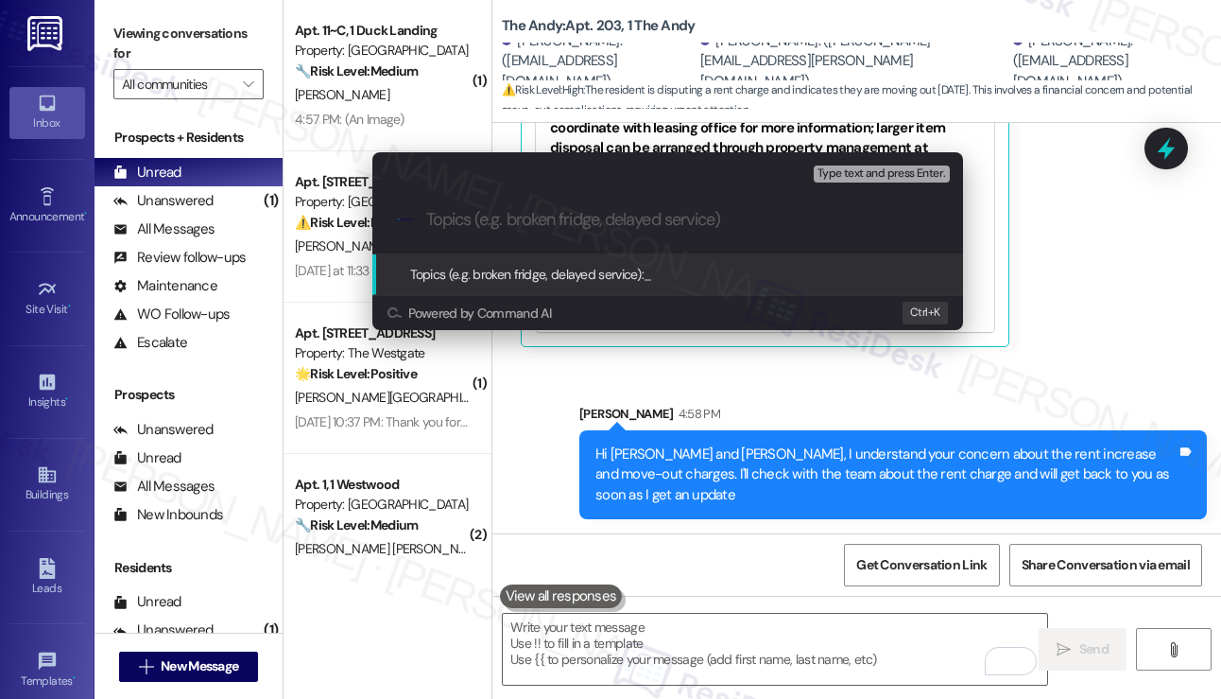
type input "O"
type input "M"
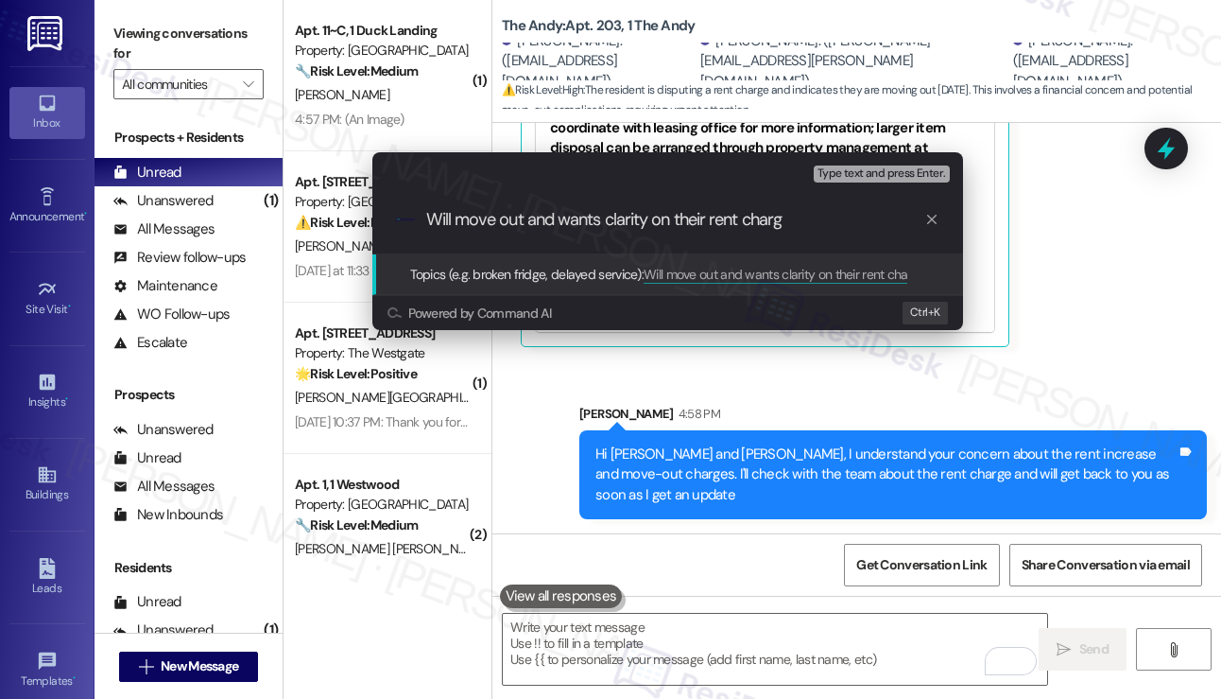
type input "Will move out and wants clarity on their rent charge"
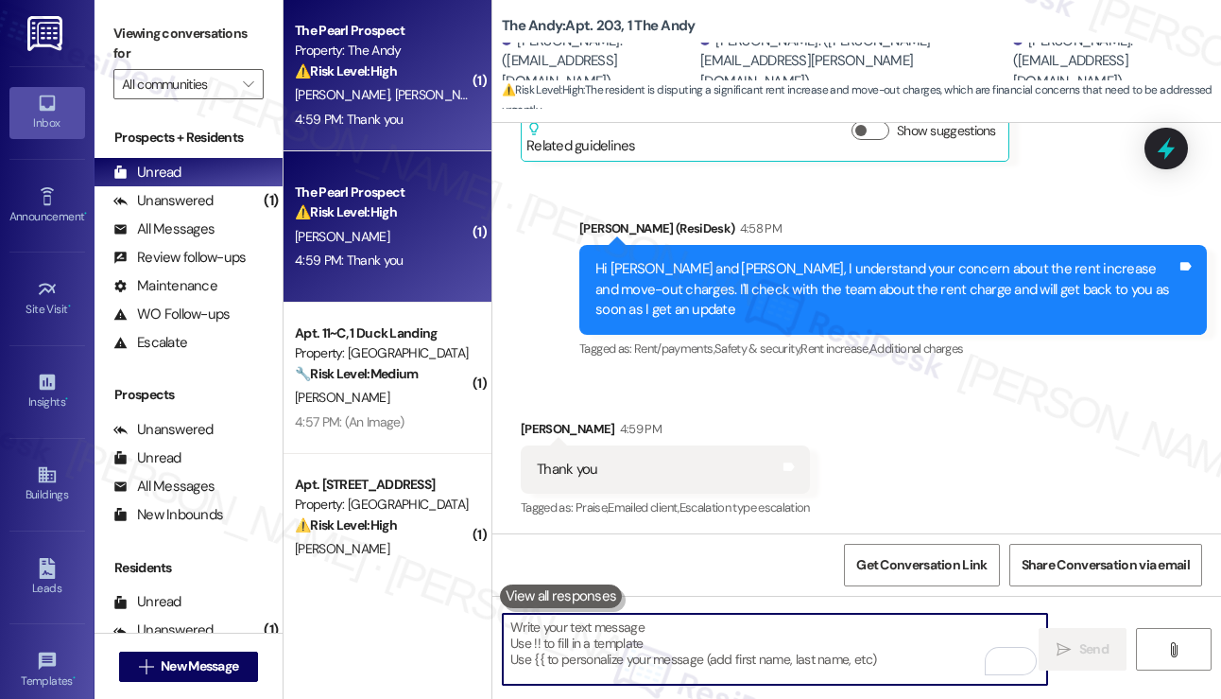
scroll to position [3807, 0]
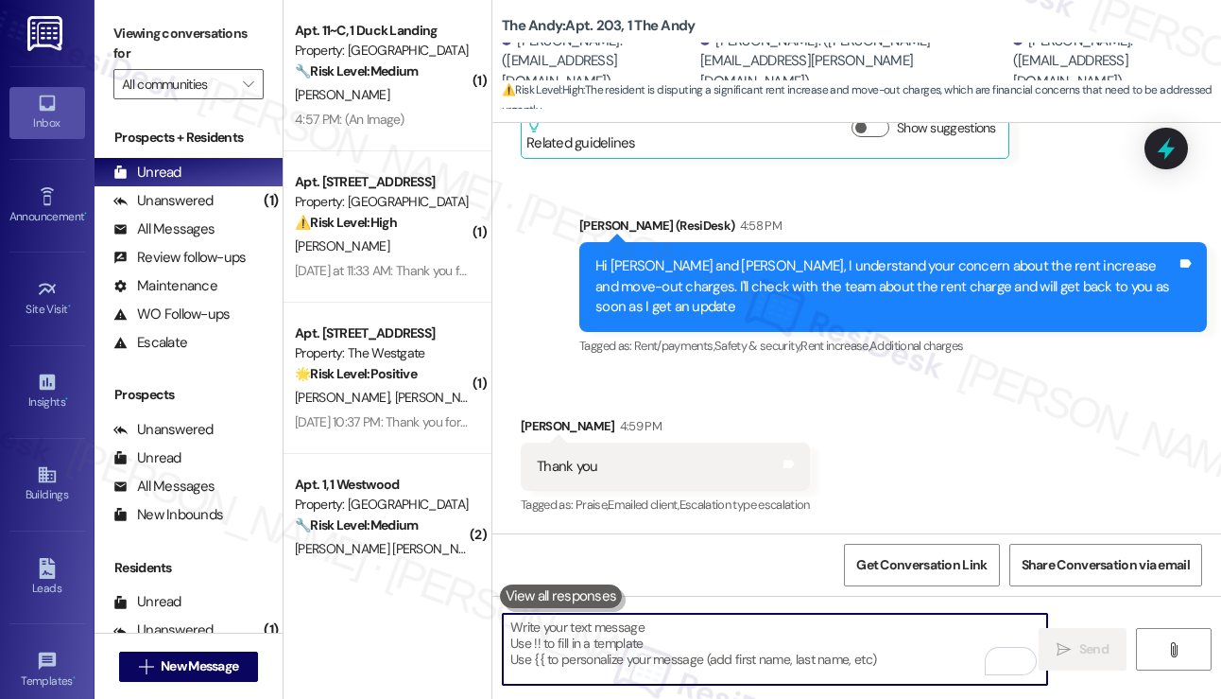
click at [726, 592] on div "Get Conversation Link Share Conversation via email" at bounding box center [856, 564] width 729 height 62
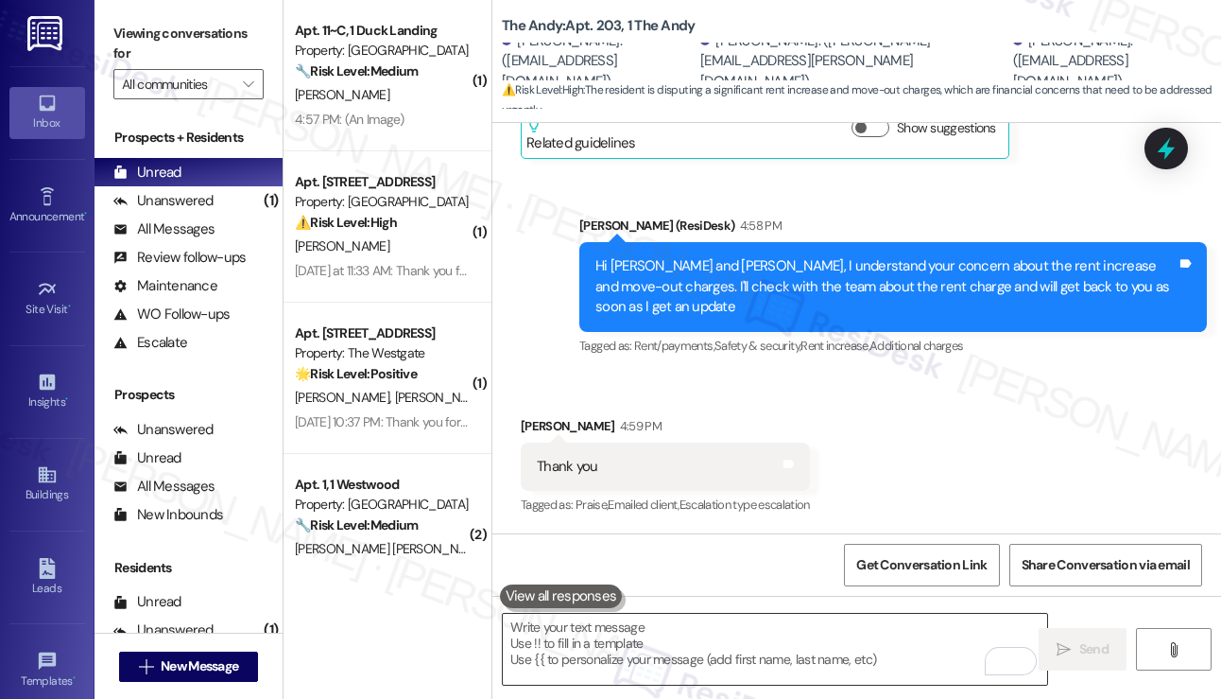
click at [701, 664] on textarea "To enrich screen reader interactions, please activate Accessibility in Grammarl…" at bounding box center [775, 648] width 544 height 71
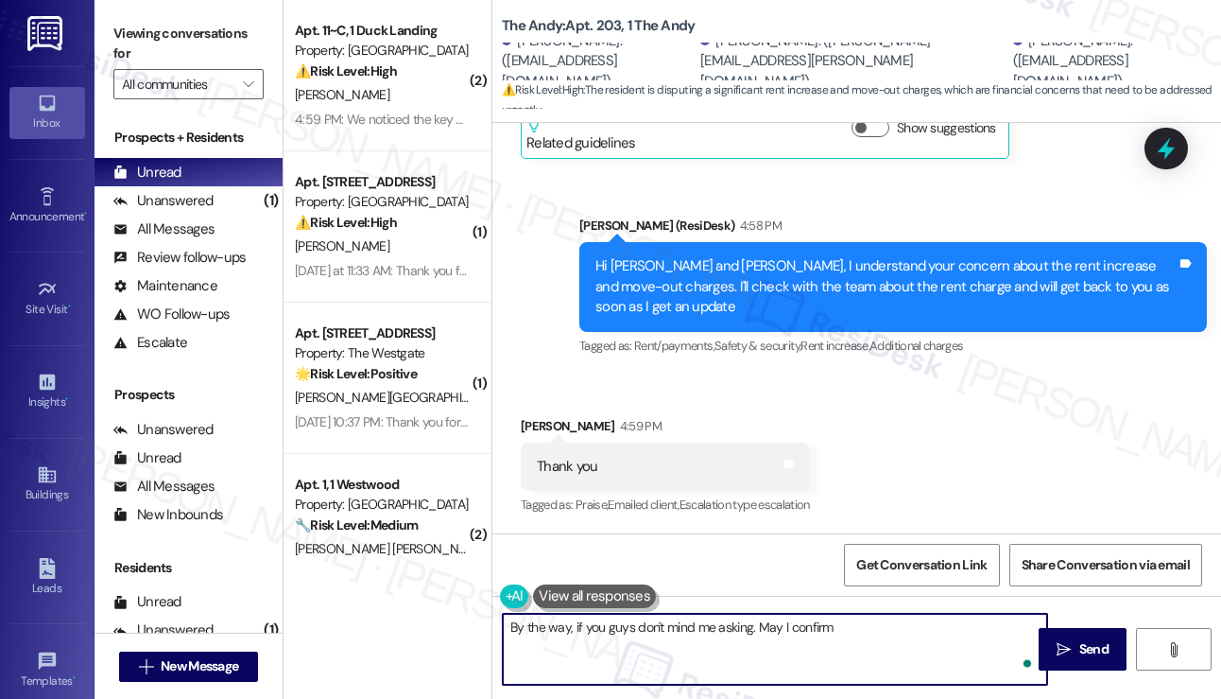
scroll to position [3806, 0]
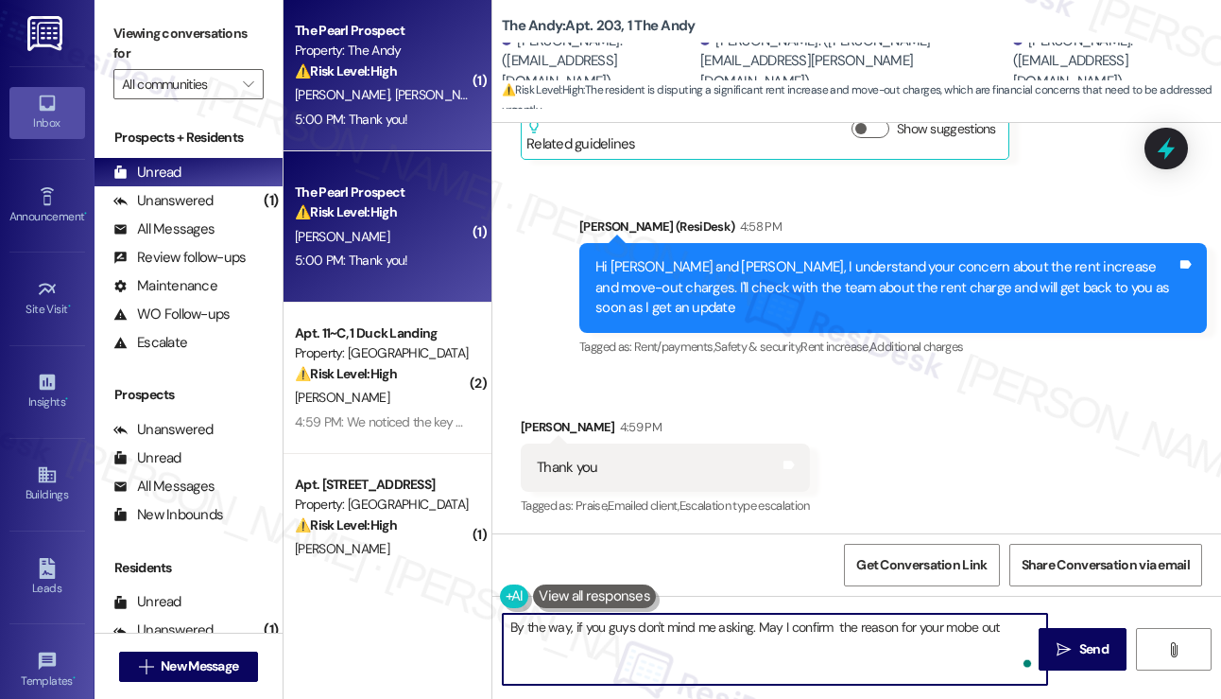
type textarea "By the way, if you guys don't mind me asking. May I confirm the reason for your…"
click at [750, 641] on textarea "By the way, if you guys don't mind me asking. May I confirm the reason for your…" at bounding box center [775, 648] width 544 height 71
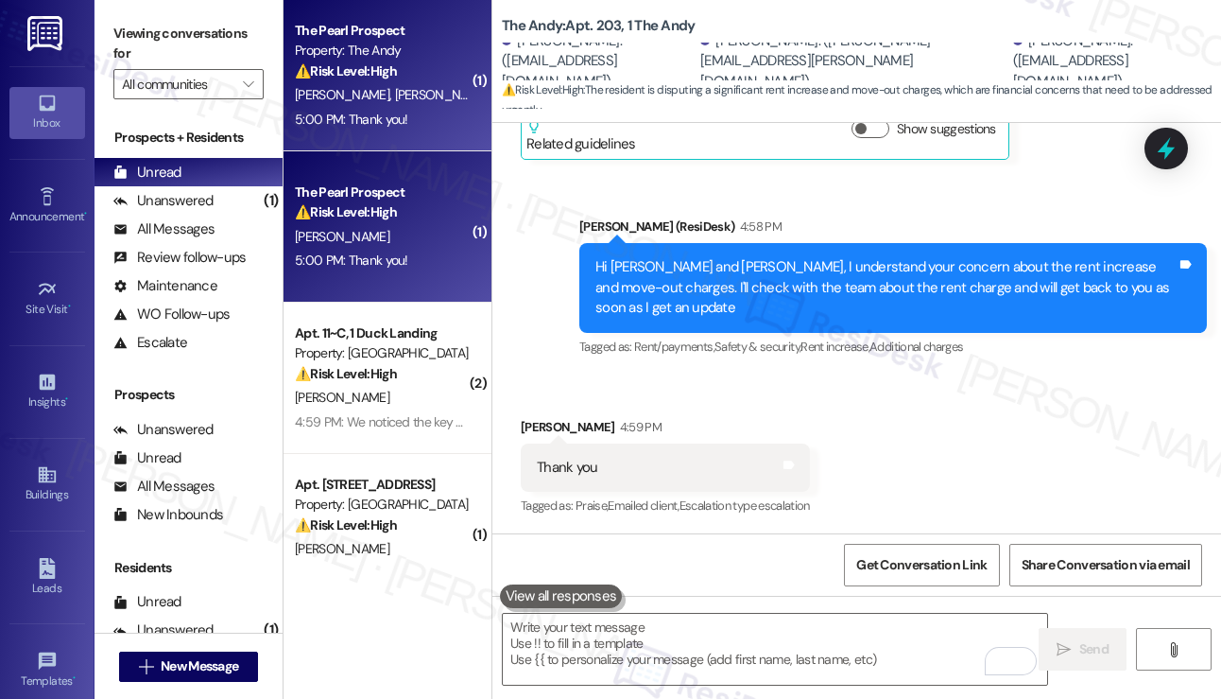
drag, startPoint x: 137, startPoint y: 44, endPoint x: 149, endPoint y: 60, distance: 20.2
click at [137, 44] on label "Viewing conversations for" at bounding box center [188, 44] width 150 height 50
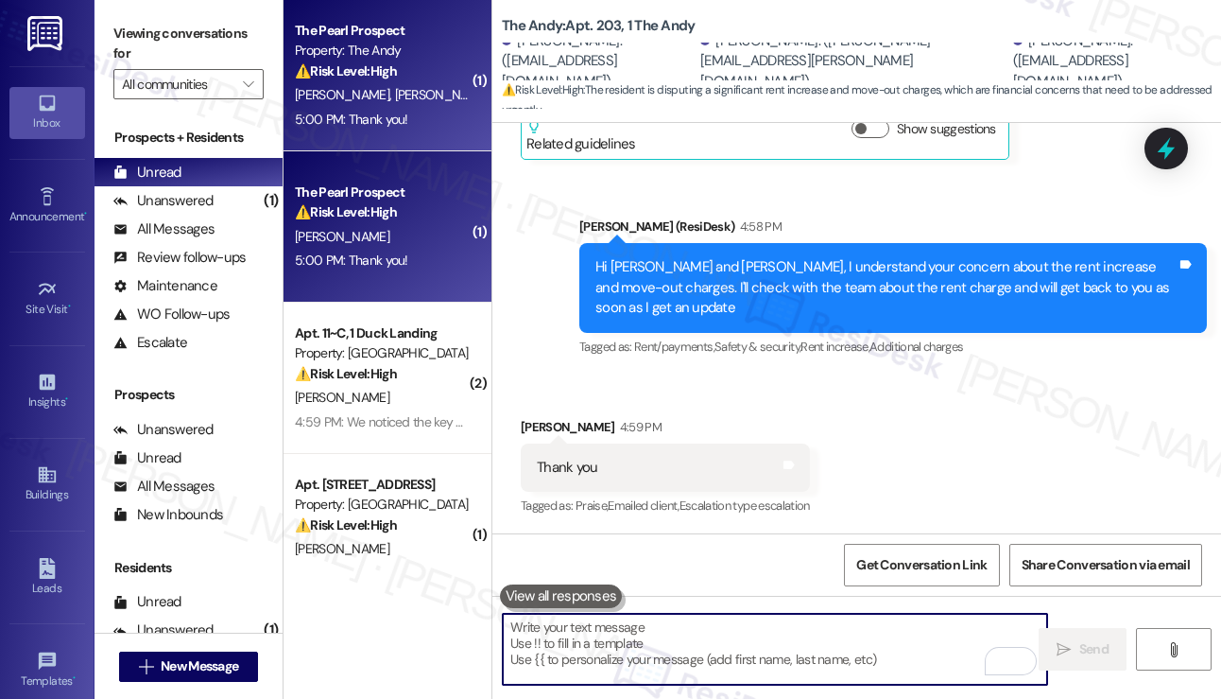
click at [736, 637] on textarea "To enrich screen reader interactions, please activate Accessibility in Grammarl…" at bounding box center [775, 648] width 544 height 71
paste textarea "If you don’t mind me asking, may I confirm the reason for your move? Have you a…"
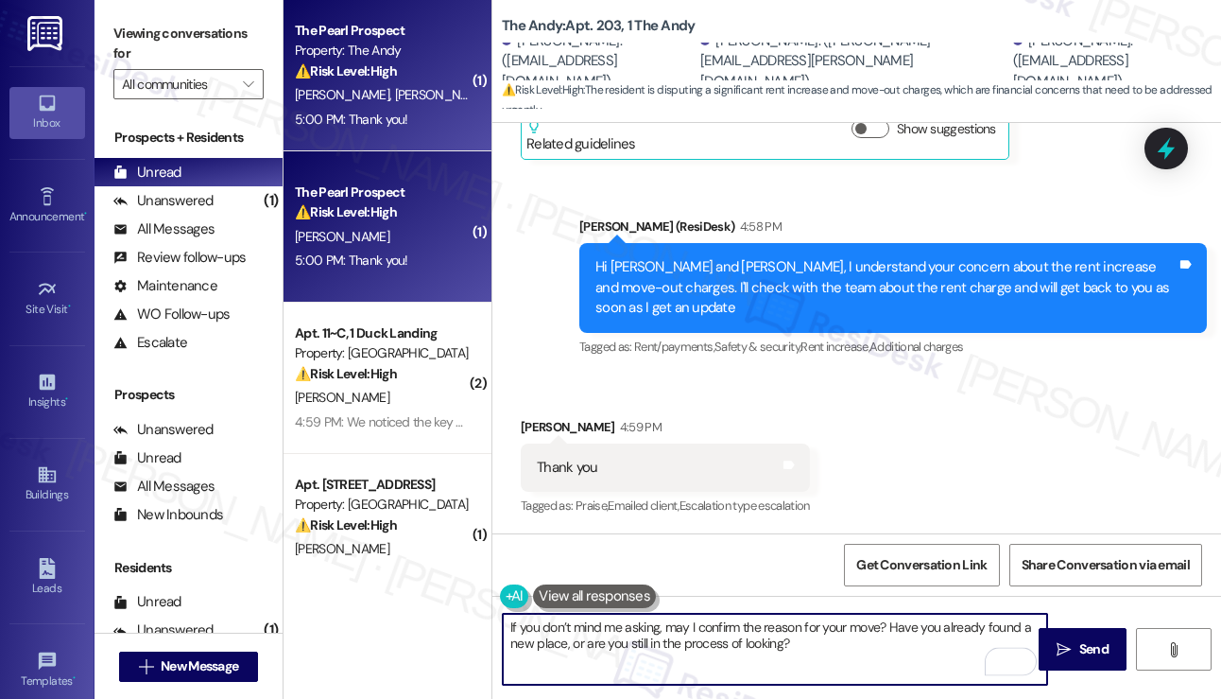
click at [507, 625] on textarea "If you don’t mind me asking, may I confirm the reason for your move? Have you a…" at bounding box center [775, 648] width 544 height 71
click at [945, 653] on textarea "You're welcome! If you don’t mind me asking, may I confirm the reason for your …" at bounding box center [775, 648] width 544 height 71
click at [945, 652] on textarea "You're welcome! If you don’t mind me asking, may I confirm the reason for your …" at bounding box center [775, 648] width 544 height 71
click at [948, 649] on textarea "You're welcome! If you don’t mind me asking, may I confirm the reason for your …" at bounding box center [775, 648] width 544 height 71
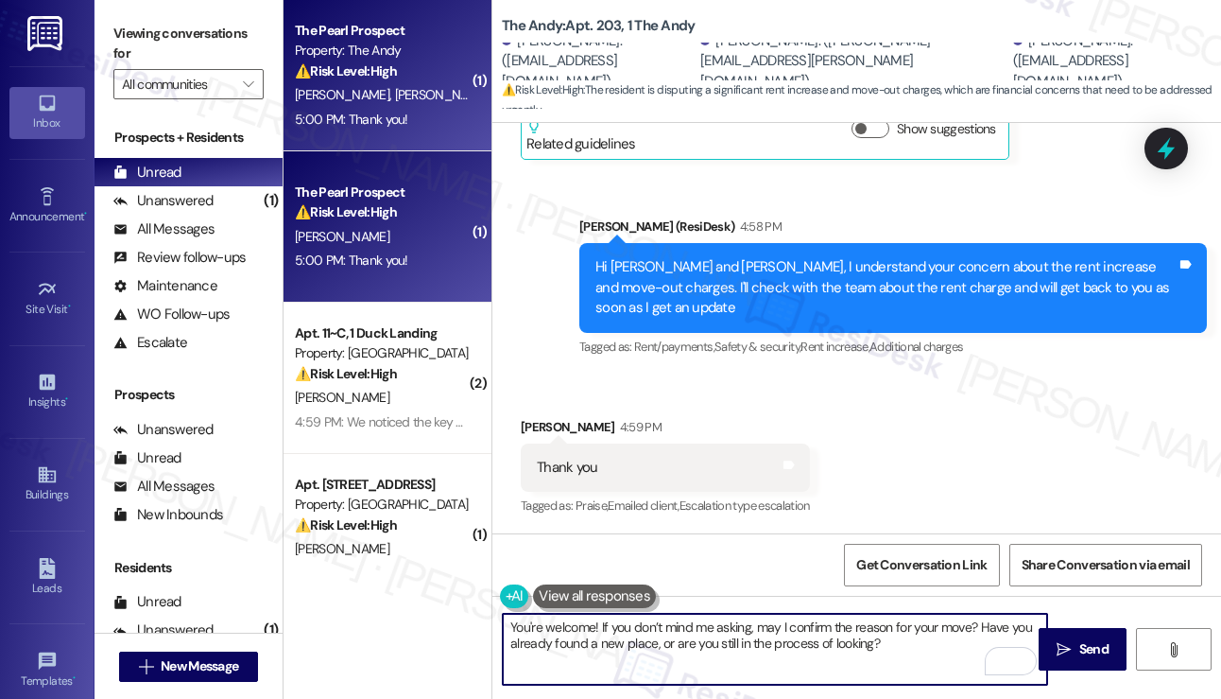
click at [891, 637] on textarea "You're welcome! If you don’t mind me asking, may I confirm the reason for your …" at bounding box center [775, 648] width 544 height 71
click at [975, 625] on textarea "You're welcome! If you don’t mind me asking, may I confirm the reason for your …" at bounding box center [775, 648] width 544 height 71
click at [986, 624] on textarea "You're welcome! If you don’t mind me asking, may I confirm the reason for your …" at bounding box center [775, 648] width 544 height 71
click at [982, 627] on textarea "You're welcome! If you don’t mind me asking, may I confirm the reason for your …" at bounding box center [775, 648] width 544 height 71
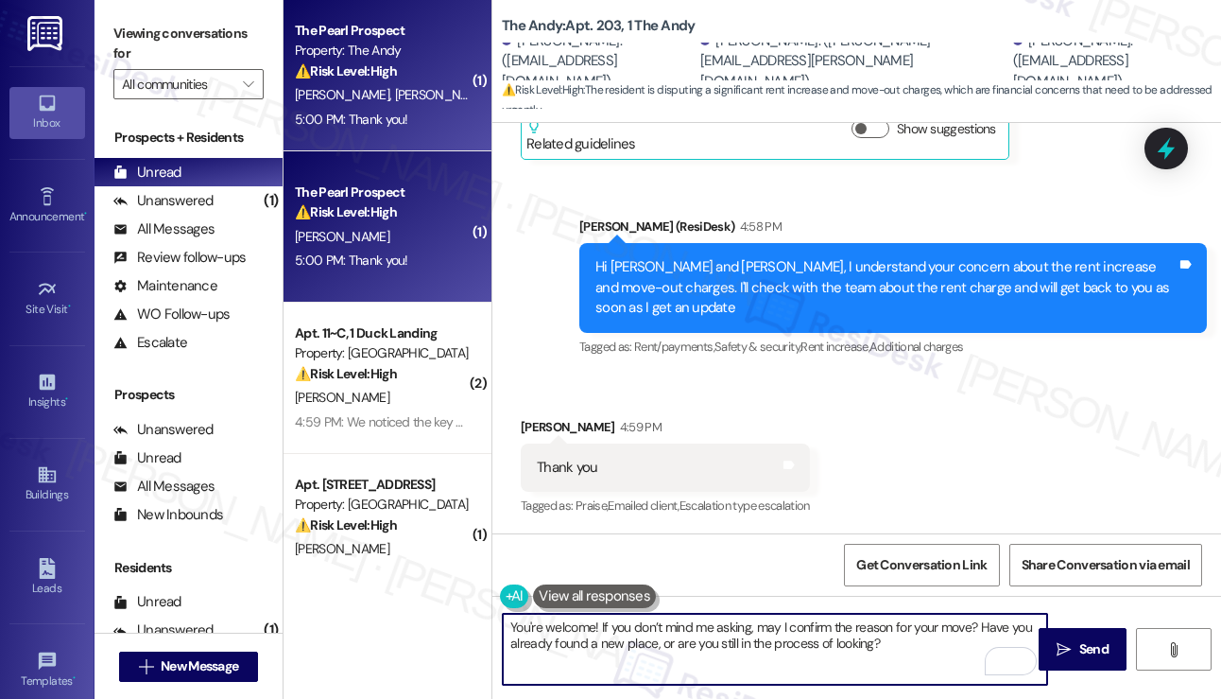
click at [964, 646] on textarea "You're welcome! If you don’t mind me asking, may I confirm the reason for your …" at bounding box center [775, 648] width 544 height 71
click at [981, 625] on textarea "You're welcome! If you don’t mind me asking, may I confirm the reason for your …" at bounding box center [775, 648] width 544 height 71
type textarea "You're welcome! If you don’t mind me asking, may I confirm the reason for your …"
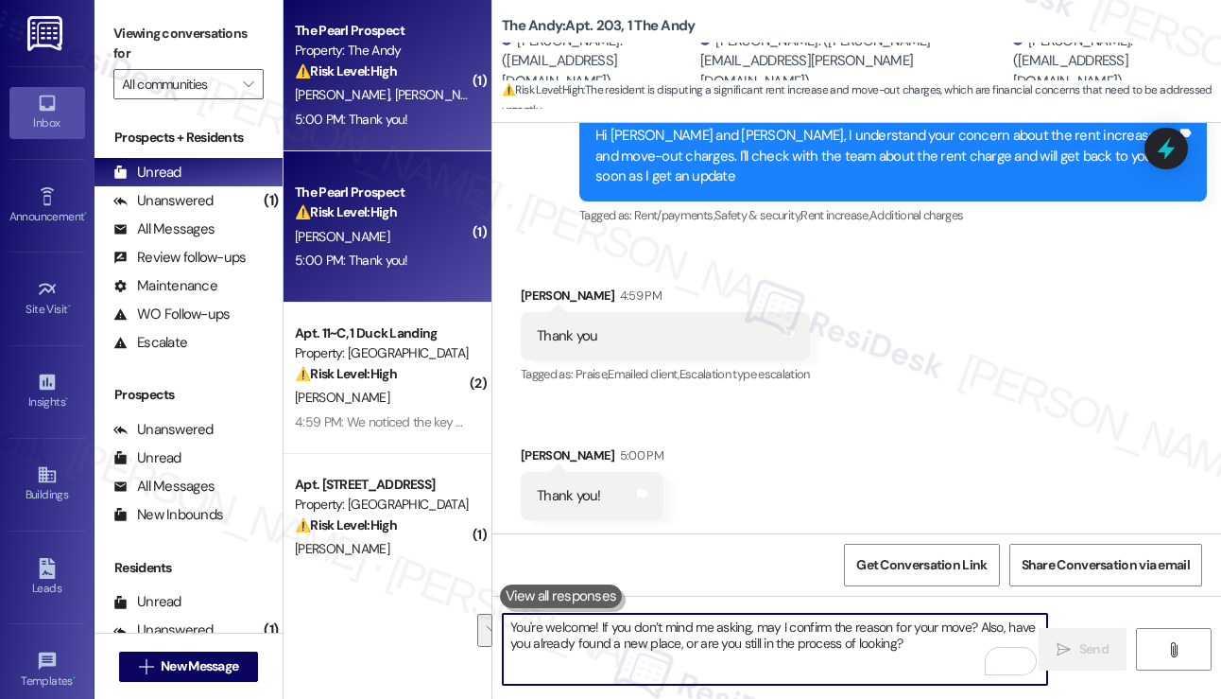
scroll to position [4090, 0]
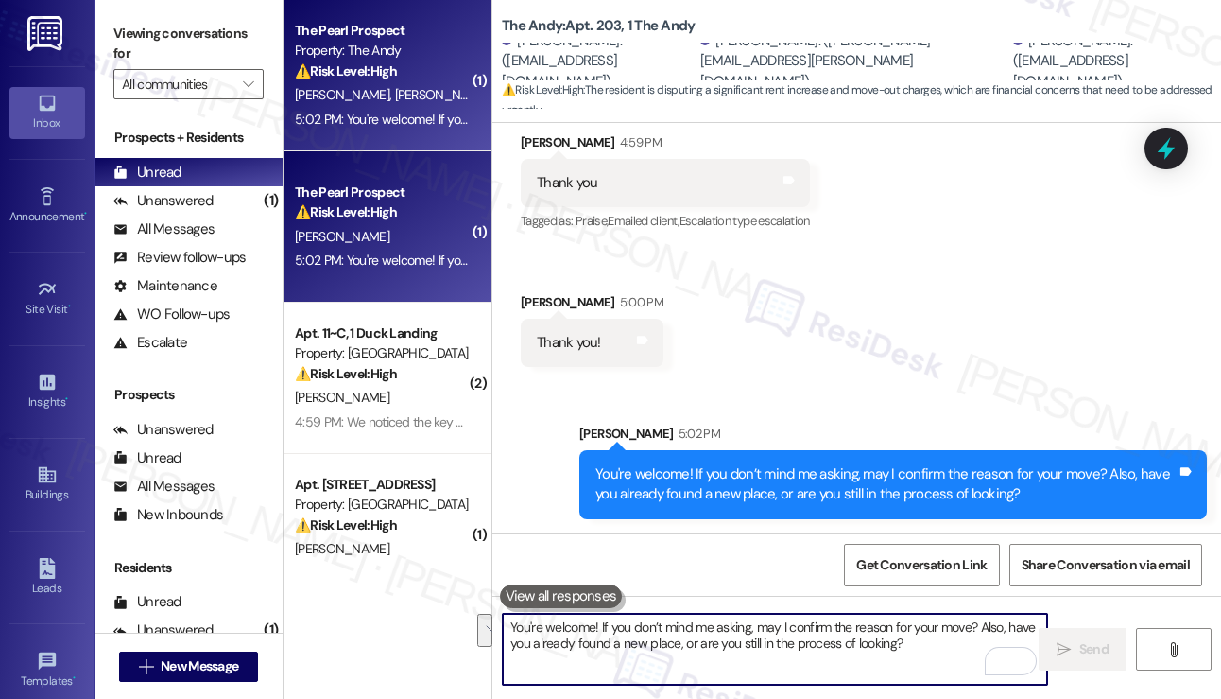
click at [412, 273] on div "The Pearl Prospect ⚠️ Risk Level: High The resident is disputing a significant …" at bounding box center [388, 226] width 208 height 151
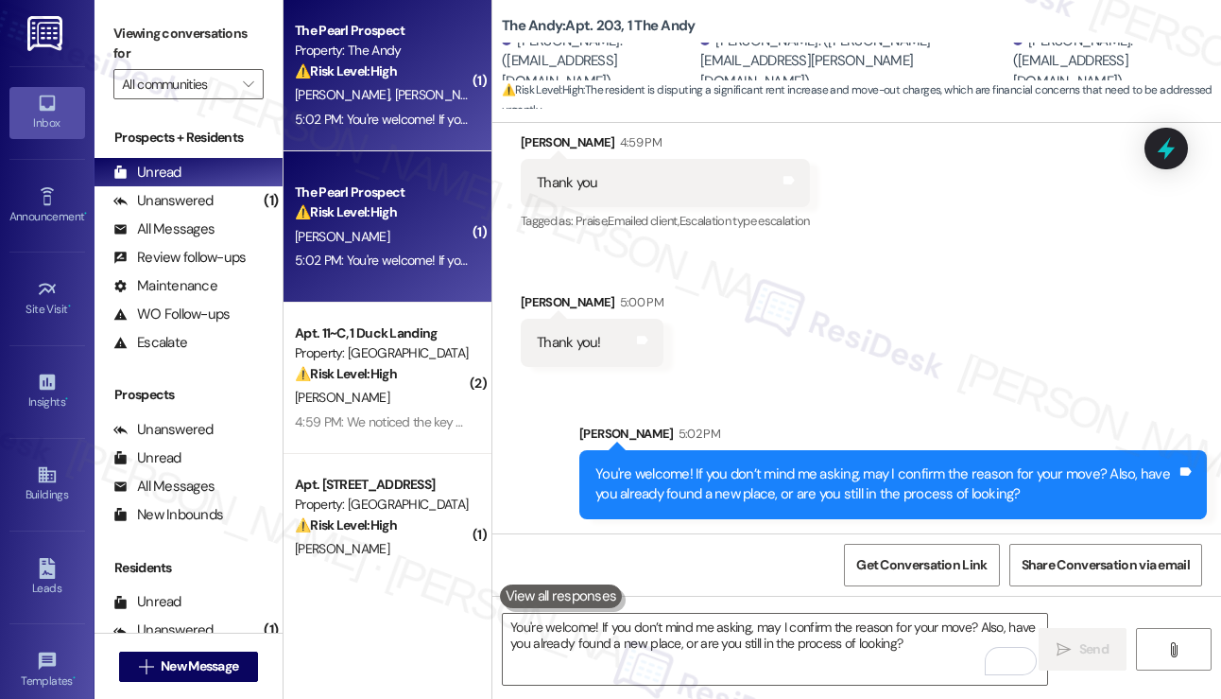
click at [453, 153] on div "The Pearl Prospect ⚠️ Risk Level: High The resident is disputing a significant …" at bounding box center [388, 226] width 208 height 151
click at [442, 121] on div "5:02 PM: You're welcome! If you don’t mind me asking, may I confirm the reason …" at bounding box center [781, 119] width 973 height 17
click at [434, 250] on div "The Pearl Prospect ⚠️ Risk Level: High The resident is disputing a significant …" at bounding box center [388, 226] width 208 height 151
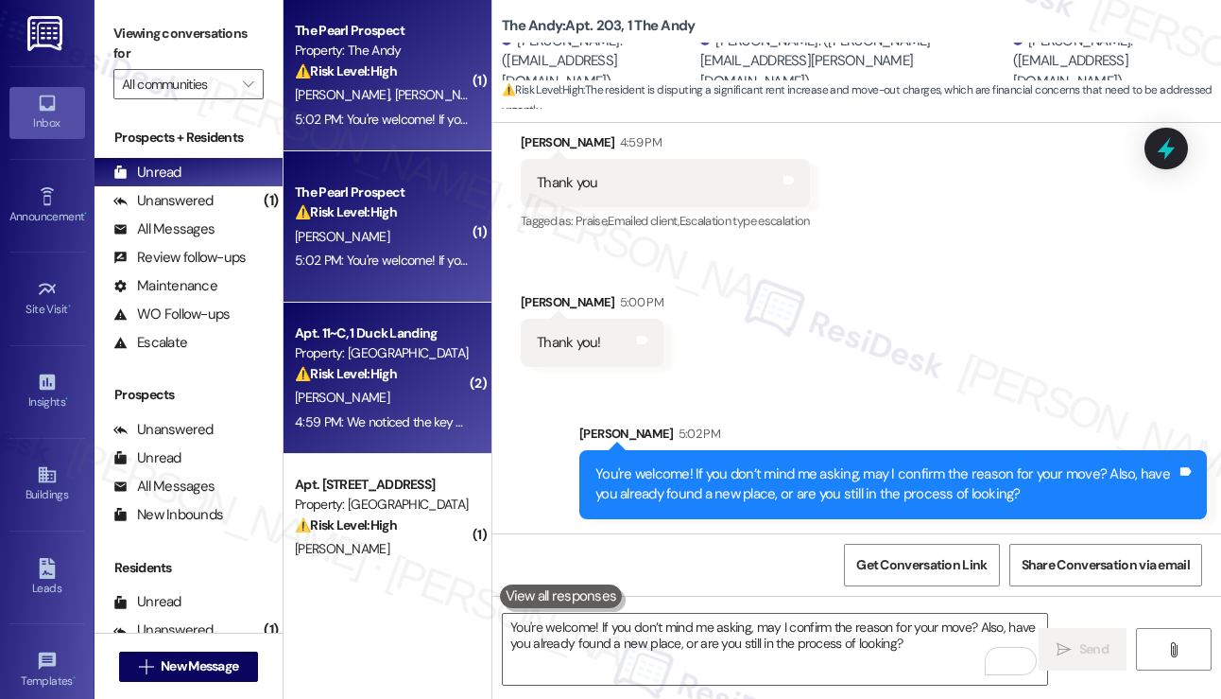
click at [417, 344] on div "Property: [GEOGRAPHIC_DATA]" at bounding box center [382, 353] width 175 height 20
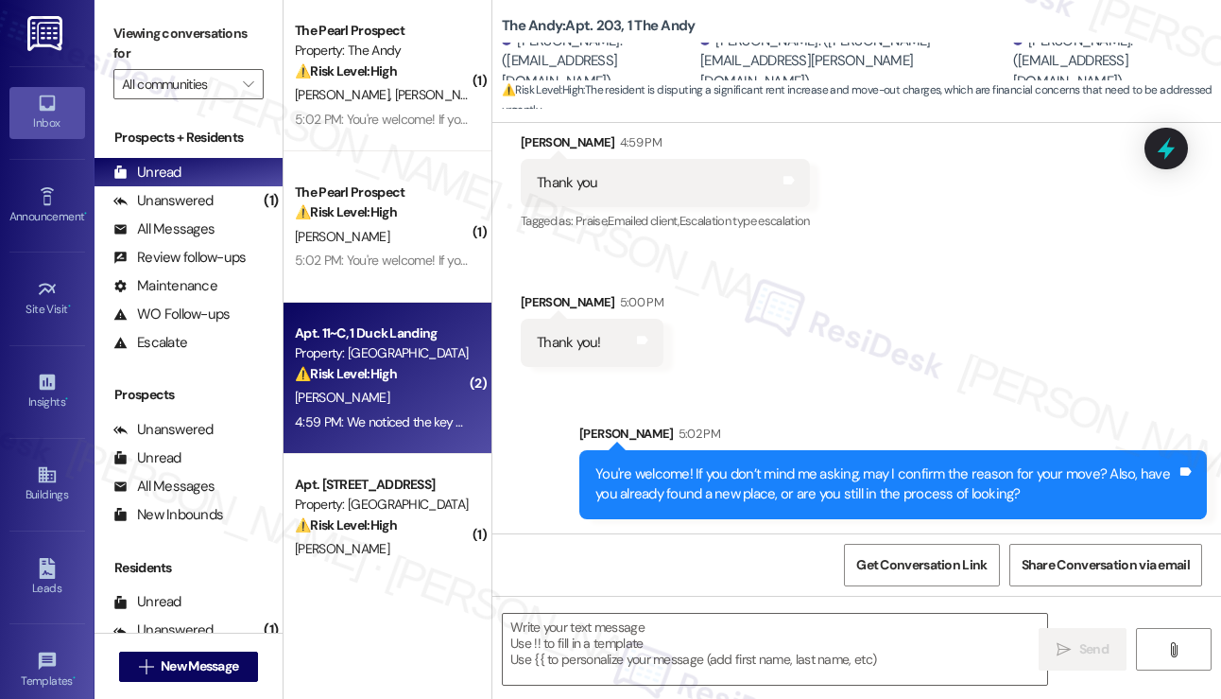
type textarea "Fetching suggested responses. Please feel free to read through the conversation…"
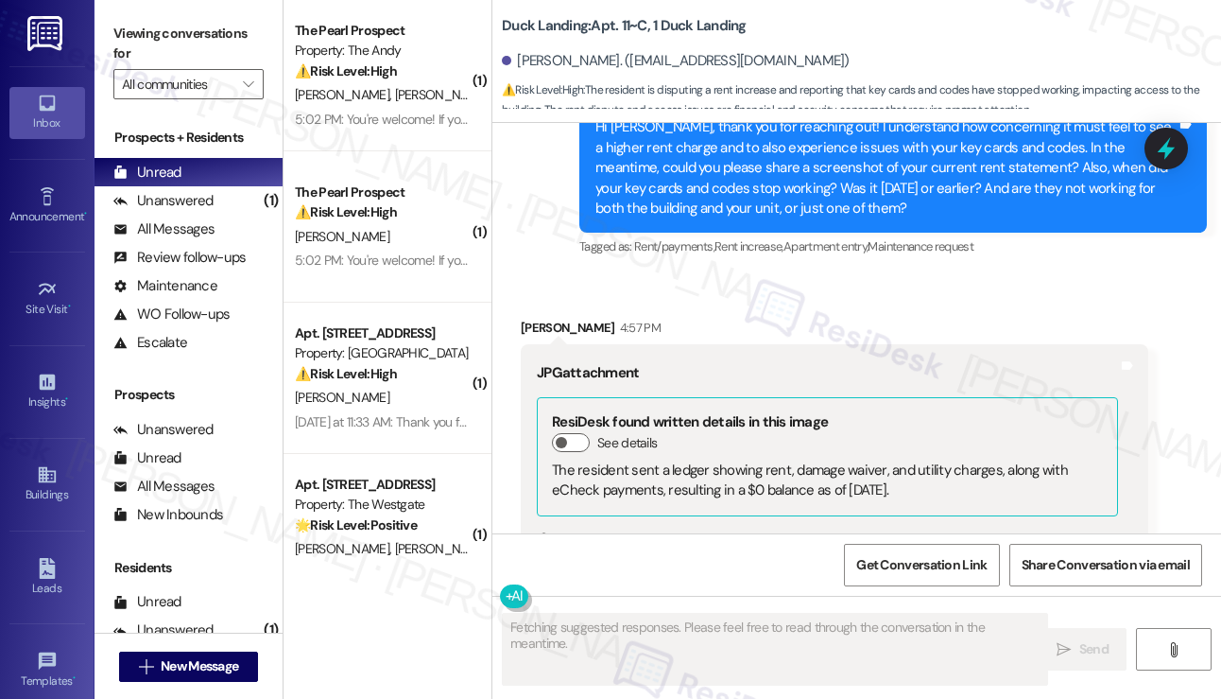
scroll to position [12867, 0]
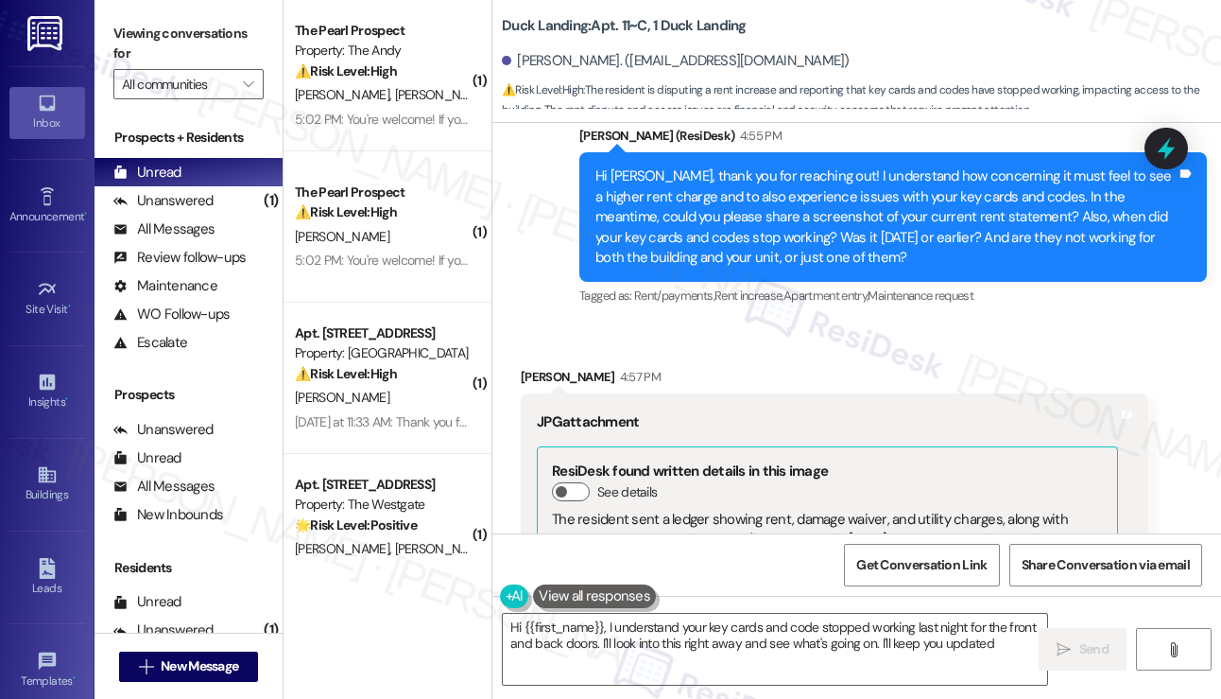
type textarea "Hi {{first_name}}, I understand your key cards and code stopped working last ni…"
click at [597, 613] on button "Zoom image" at bounding box center [608, 666] width 142 height 107
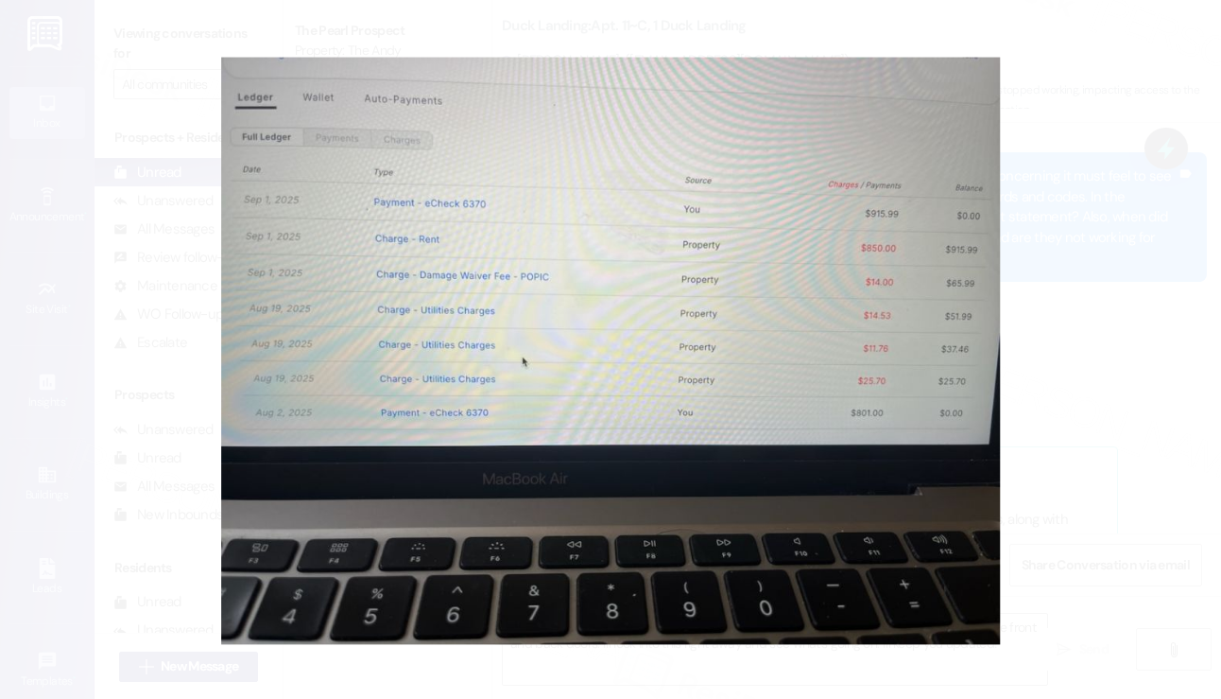
click at [1087, 384] on button "Unzoom image" at bounding box center [610, 349] width 1221 height 699
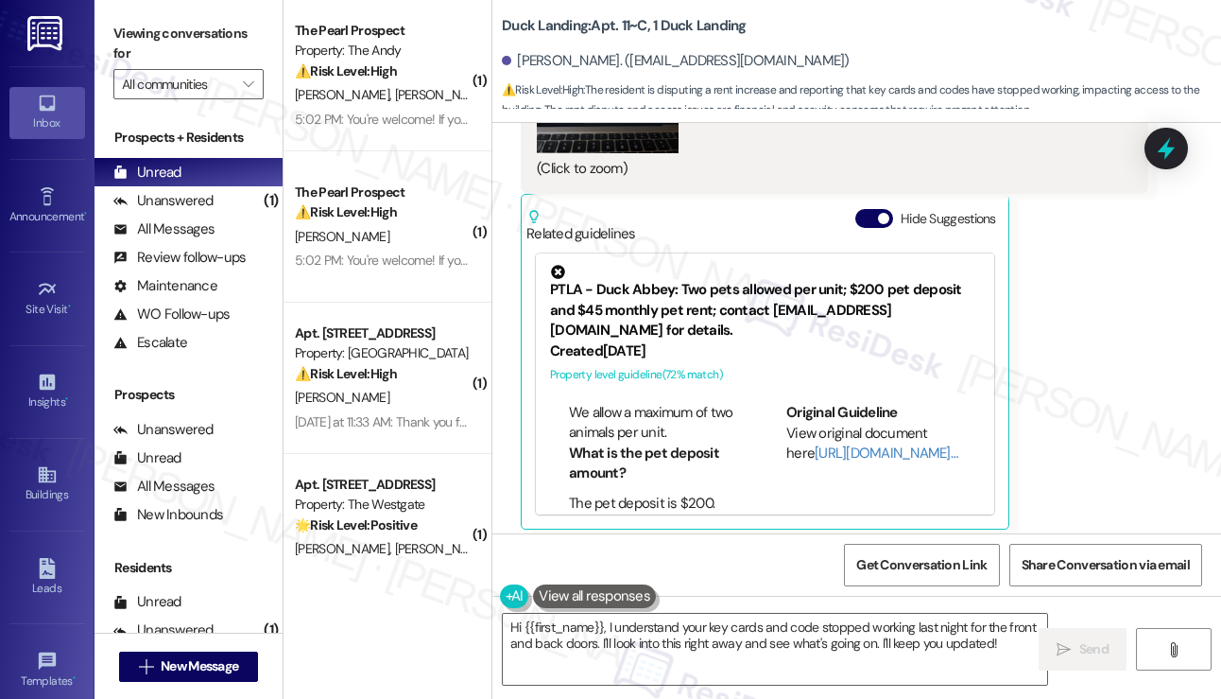
scroll to position [189, 0]
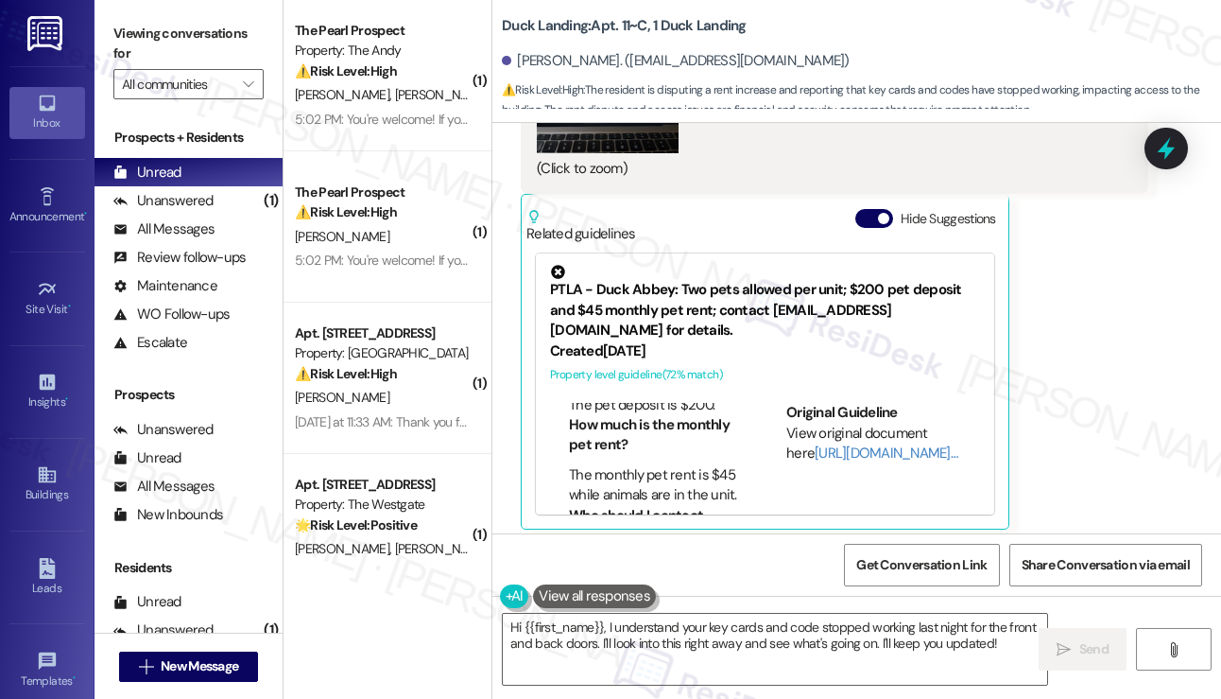
click at [684, 600] on div "We noticed the key cards and the code we had been using stopped working last ni…" at bounding box center [827, 620] width 581 height 41
click at [683, 600] on div "We noticed the key cards and the code we had been using stopped working last ni…" at bounding box center [827, 620] width 581 height 41
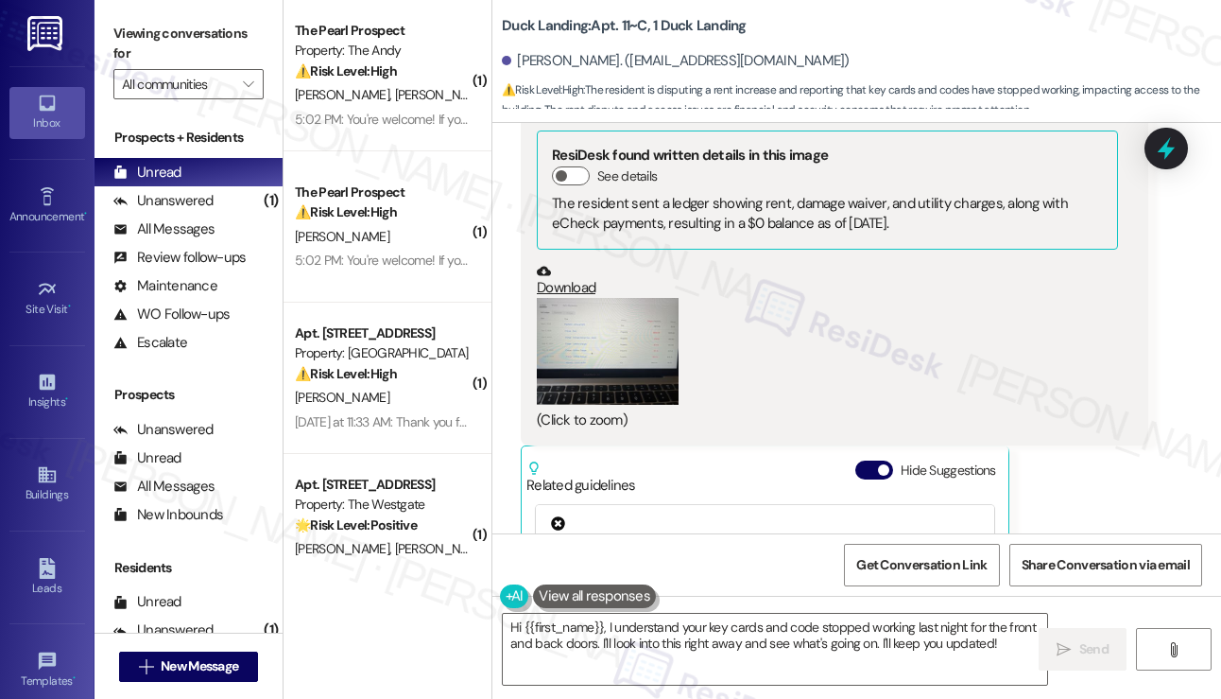
scroll to position [13150, 0]
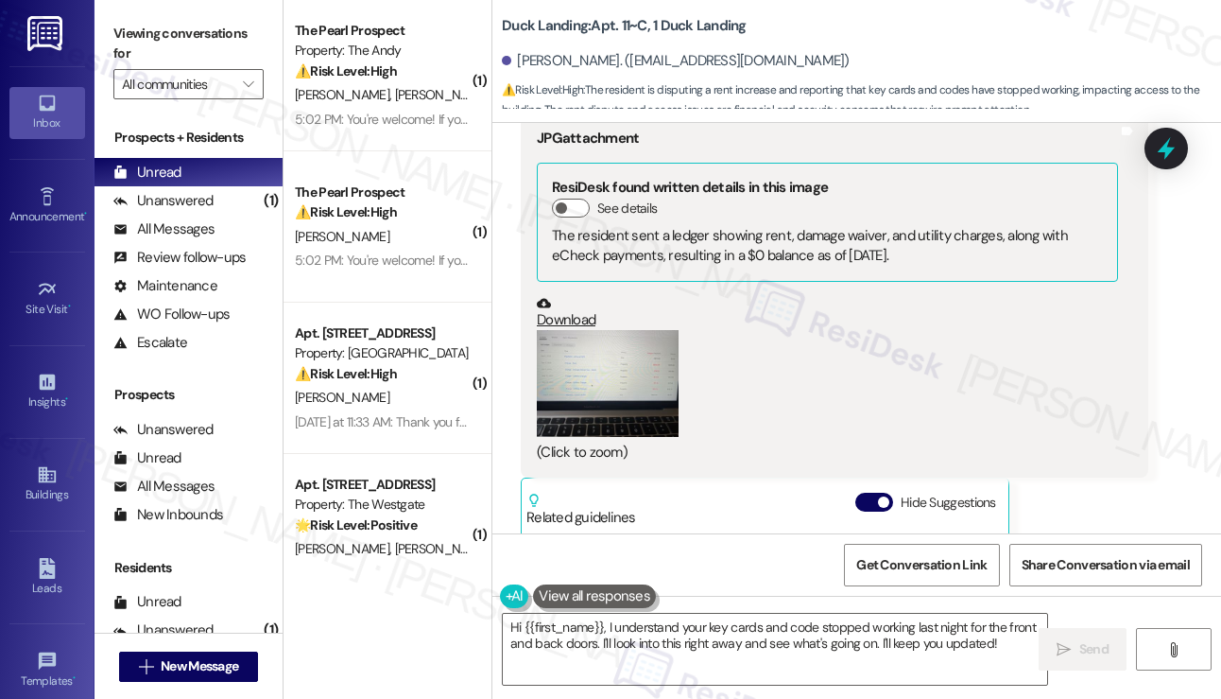
click at [876, 483] on div "Related guidelines Hide Suggestions" at bounding box center [765, 505] width 477 height 44
click at [874, 492] on button "Hide Suggestions" at bounding box center [874, 501] width 38 height 19
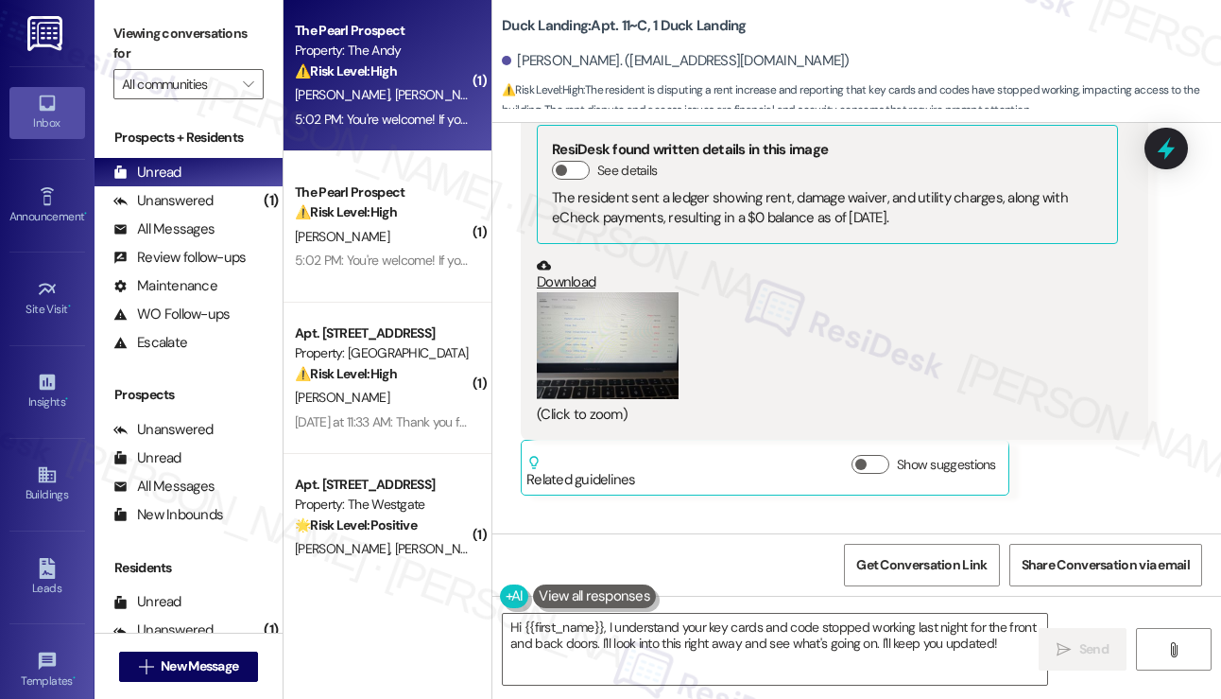
scroll to position [13249, 0]
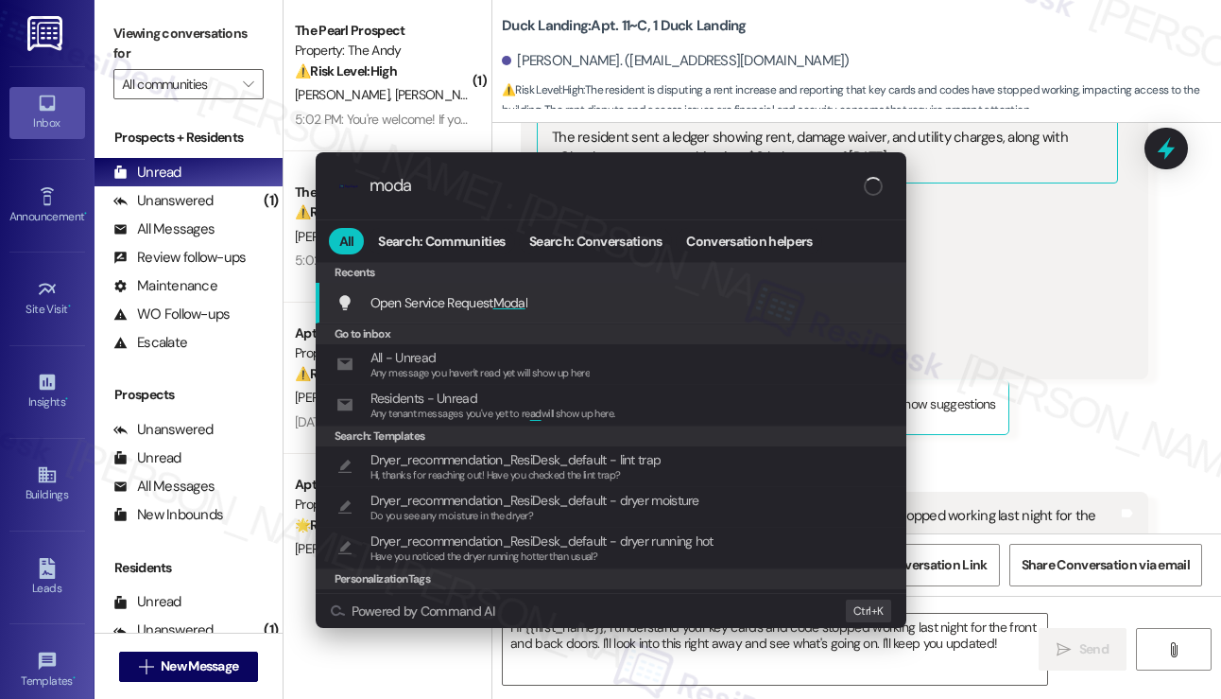
type input "modal"
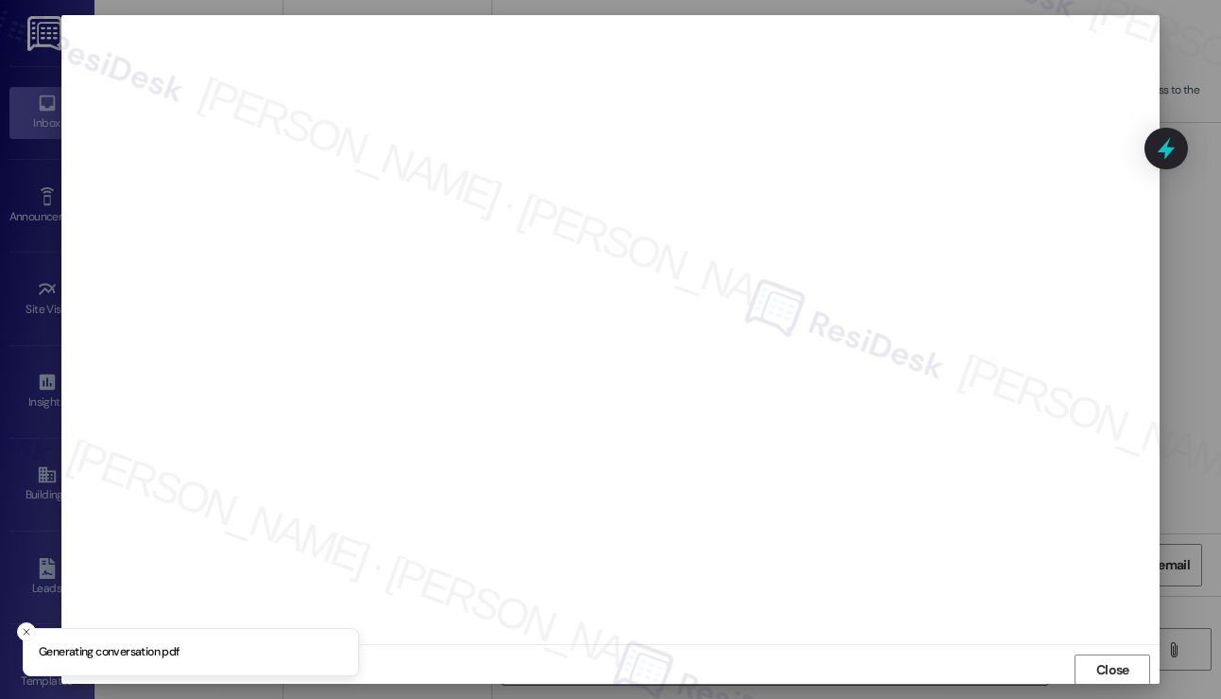
scroll to position [0, 0]
click at [1093, 673] on span "Close" at bounding box center [1113, 670] width 41 height 20
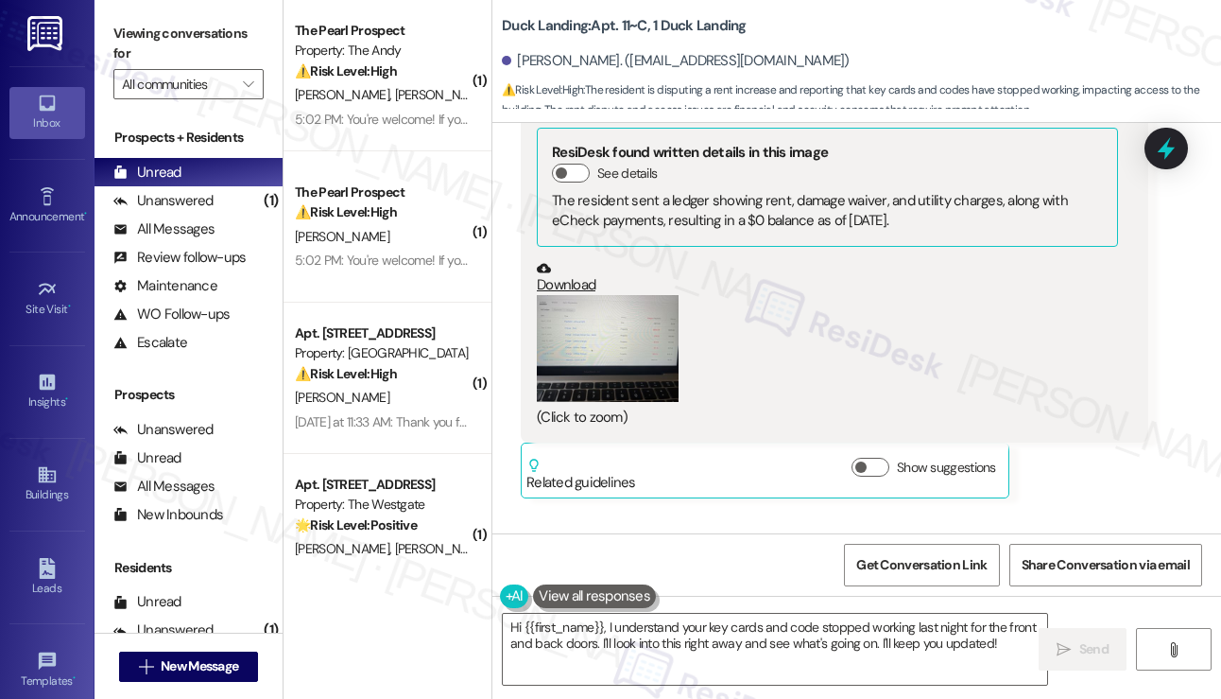
scroll to position [13154, 0]
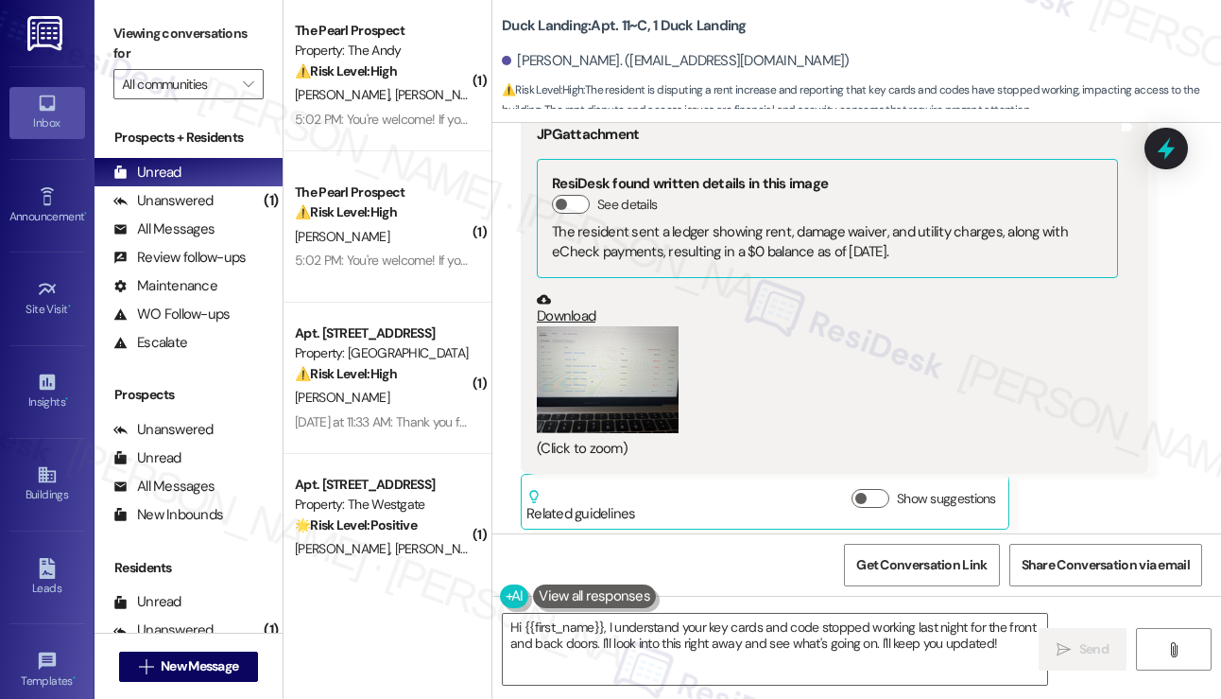
click at [681, 600] on div "We noticed the key cards and the code we had been using stopped working last ni…" at bounding box center [827, 620] width 581 height 41
copy div "We noticed the key cards and the code we had been using stopped working last ni…"
click at [104, 46] on div "Viewing conversations for All communities " at bounding box center [189, 59] width 188 height 118
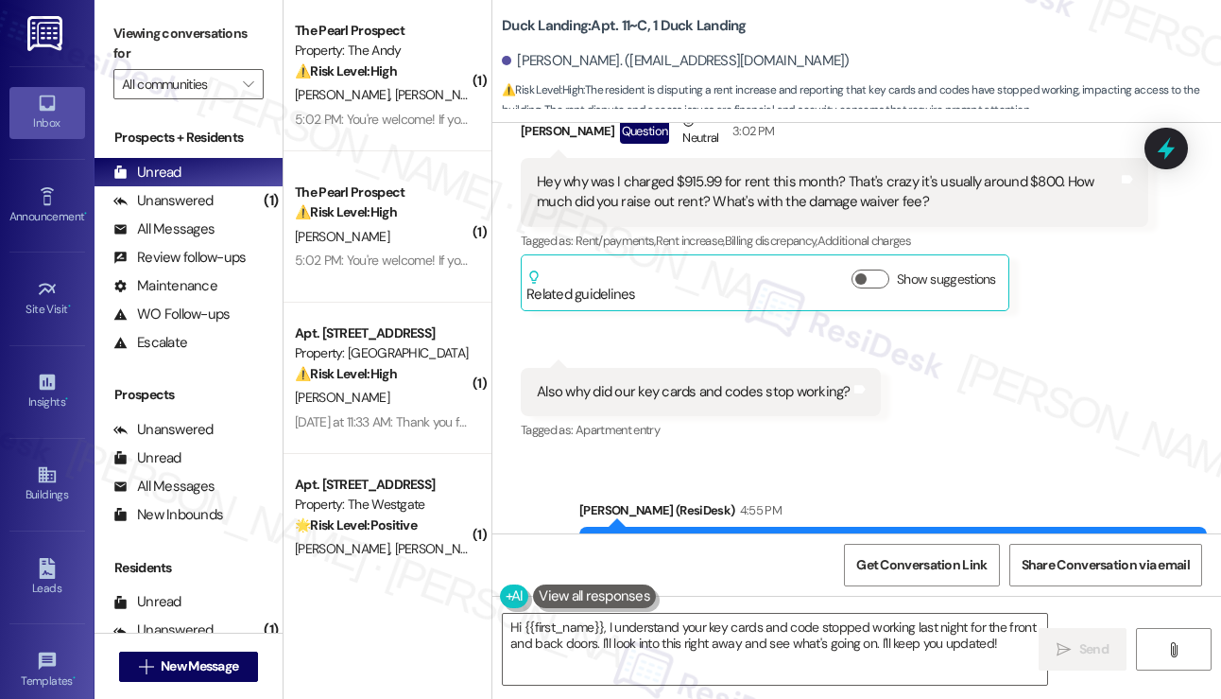
scroll to position [12398, 0]
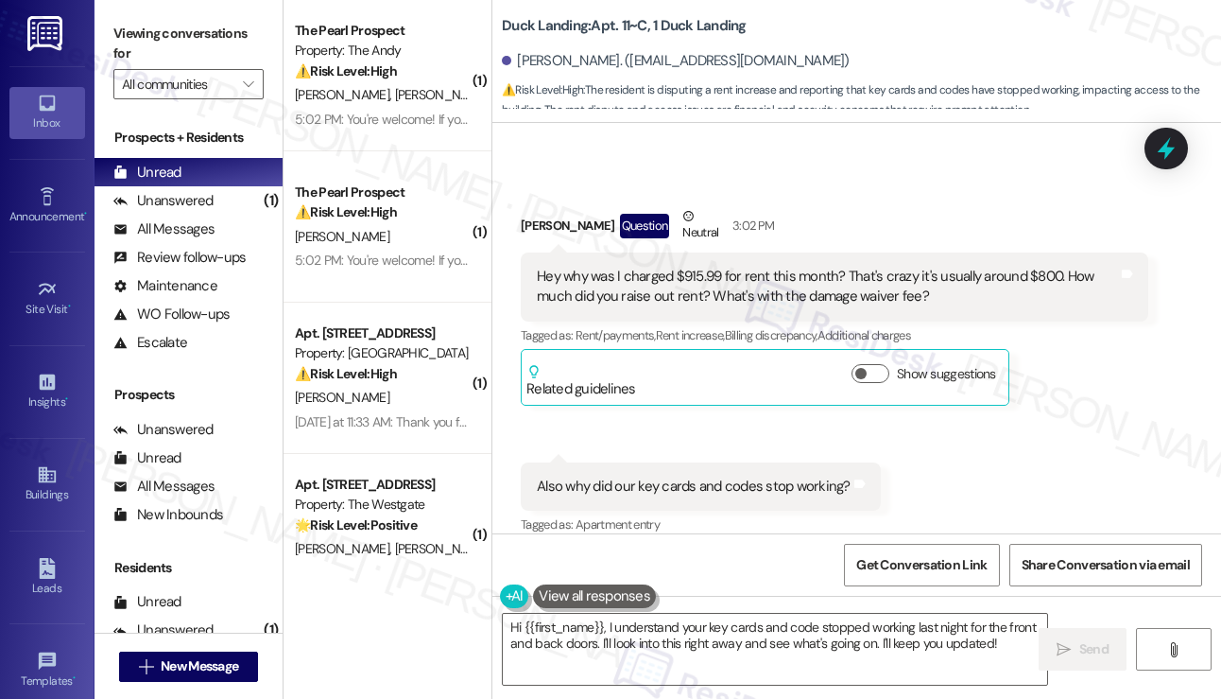
click at [786, 267] on div "Hey why was I charged $915.99 for rent this month? That's crazy it's usually ar…" at bounding box center [827, 287] width 581 height 41
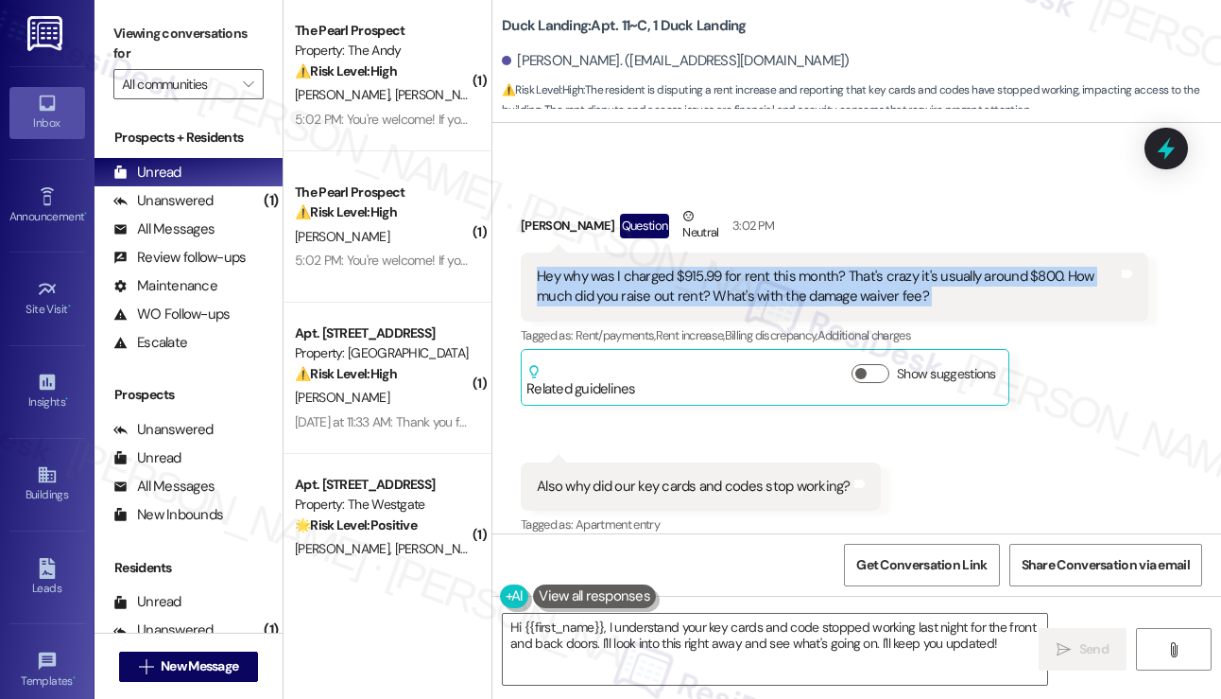
click at [786, 267] on div "Hey why was I charged $915.99 for rent this month? That's crazy it's usually ar…" at bounding box center [827, 287] width 581 height 41
click at [873, 267] on div "Hey why was I charged $915.99 for rent this month? That's crazy it's usually ar…" at bounding box center [827, 287] width 581 height 41
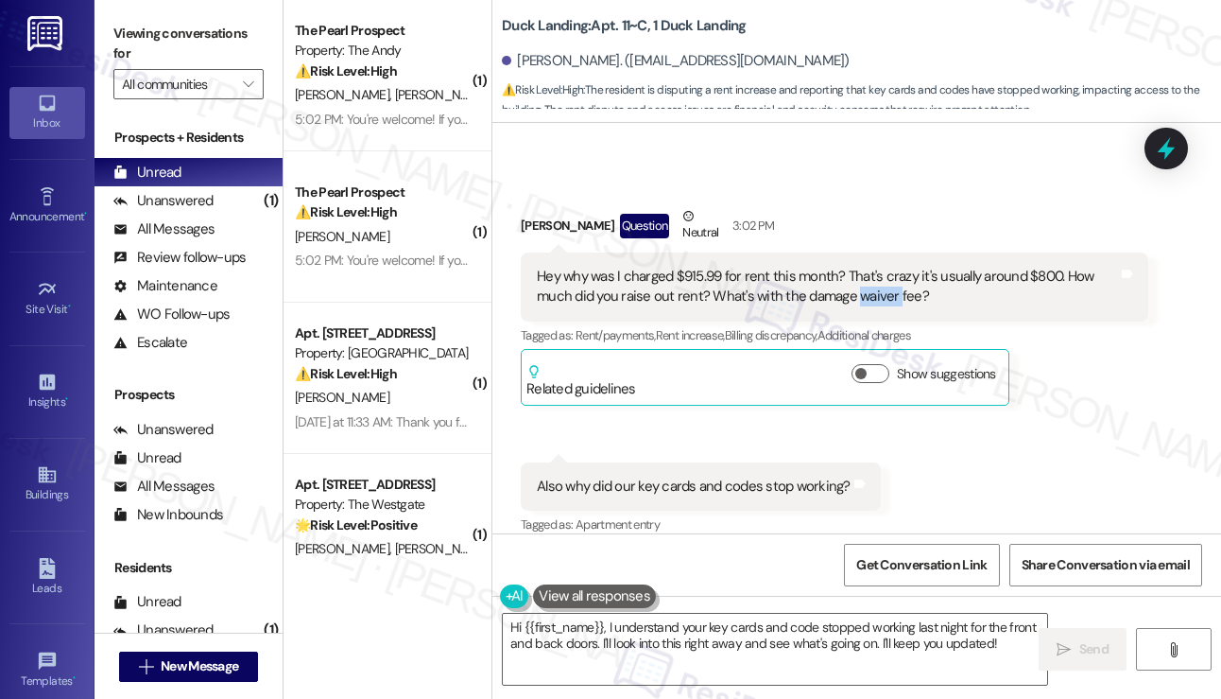
click at [873, 267] on div "Hey why was I charged $915.99 for rent this month? That's crazy it's usually ar…" at bounding box center [827, 287] width 581 height 41
click at [828, 267] on div "Hey why was I charged $915.99 for rent this month? That's crazy it's usually ar…" at bounding box center [827, 287] width 581 height 41
click at [788, 267] on div "Hey why was I charged $915.99 for rent this month? That's crazy it's usually ar…" at bounding box center [827, 287] width 581 height 41
drag, startPoint x: 937, startPoint y: 200, endPoint x: 939, endPoint y: 188, distance: 12.4
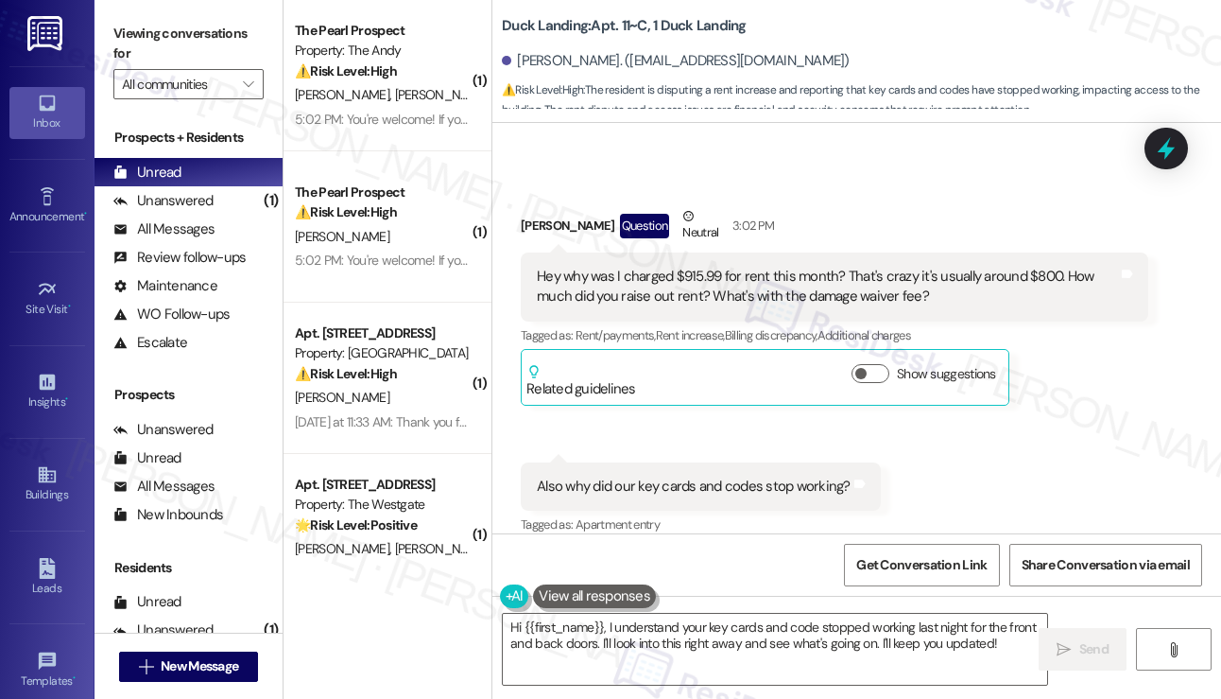
click at [938, 321] on div "Tagged as: Rent/payments , Click to highlight conversations about Rent/payments…" at bounding box center [835, 334] width 628 height 27
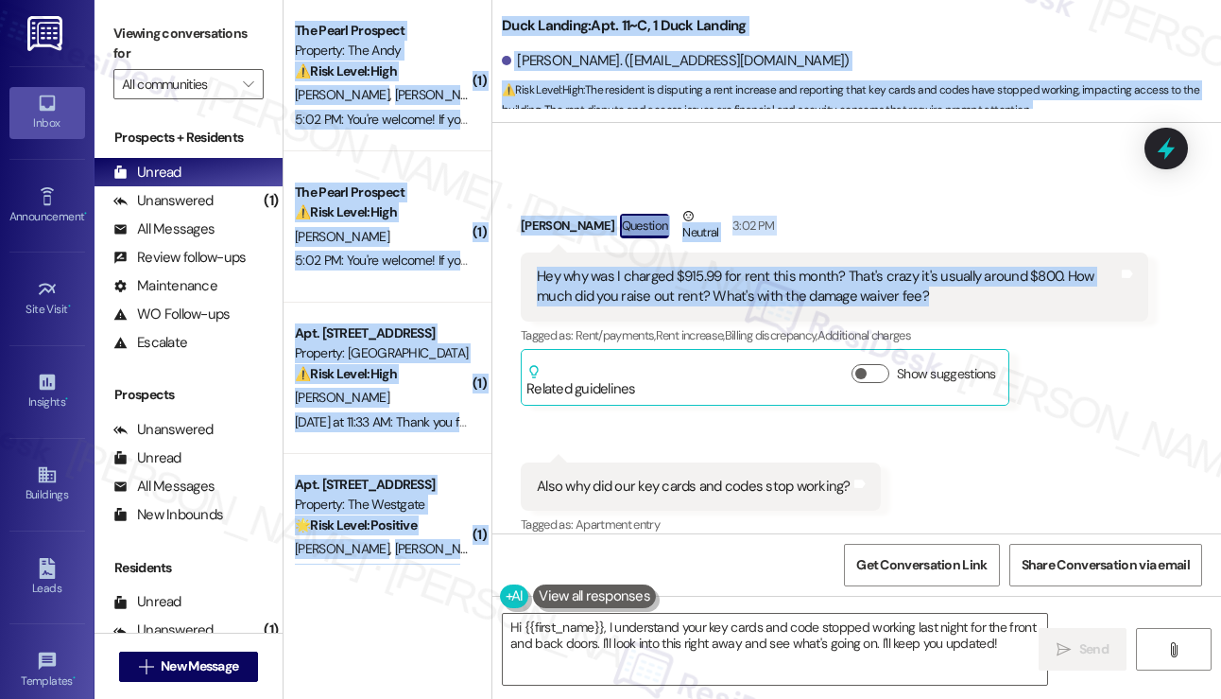
drag, startPoint x: 941, startPoint y: 181, endPoint x: 488, endPoint y: 145, distance: 455.1
click at [488, 145] on div "( 1 ) The Pearl Prospect Property: The Andy ⚠️ Risk Level: High The resident is…" at bounding box center [753, 349] width 938 height 699
click at [732, 267] on div "Hey why was I charged $915.99 for rent this month? That's crazy it's usually ar…" at bounding box center [827, 287] width 581 height 41
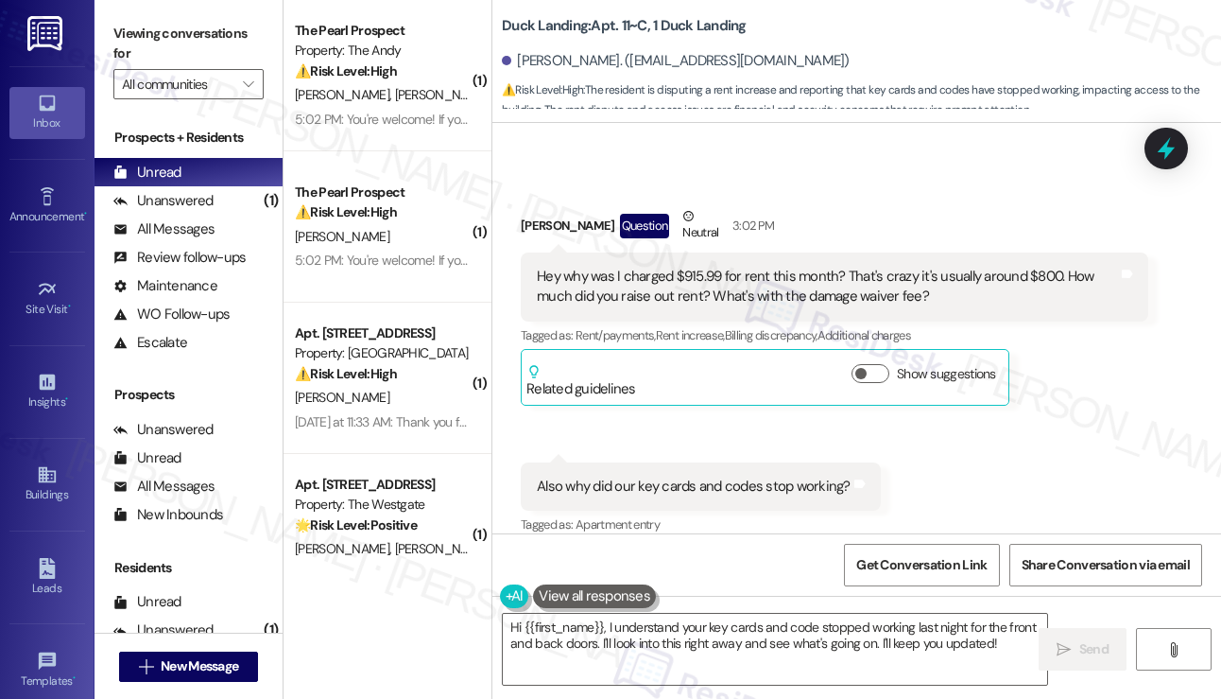
click at [686, 267] on div "Hey why was I charged $915.99 for rent this month? That's crazy it's usually ar…" at bounding box center [827, 287] width 581 height 41
click at [681, 267] on div "Hey why was I charged $915.99 for rent this month? That's crazy it's usually ar…" at bounding box center [827, 287] width 581 height 41
click at [685, 267] on div "Hey why was I charged $915.99 for rent this month? That's crazy it's usually ar…" at bounding box center [827, 287] width 581 height 41
click at [686, 267] on div "Hey why was I charged $915.99 for rent this month? That's crazy it's usually ar…" at bounding box center [827, 287] width 581 height 41
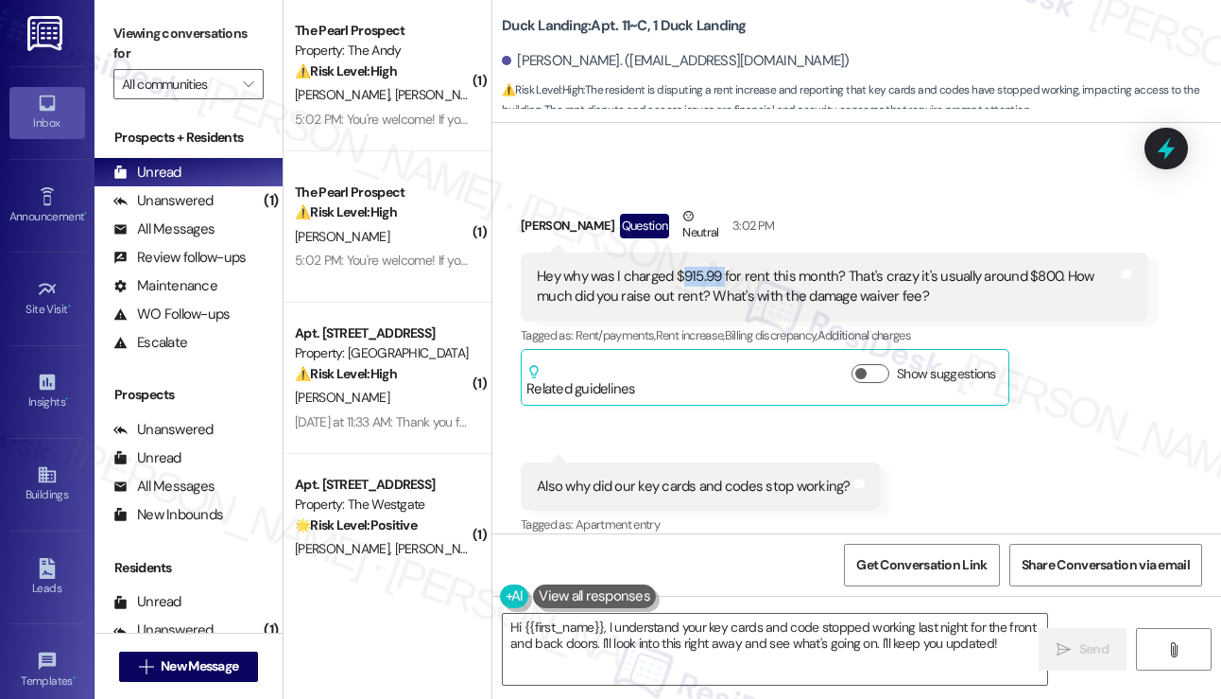
click at [686, 267] on div "Hey why was I charged $915.99 for rent this month? That's crazy it's usually ar…" at bounding box center [827, 287] width 581 height 41
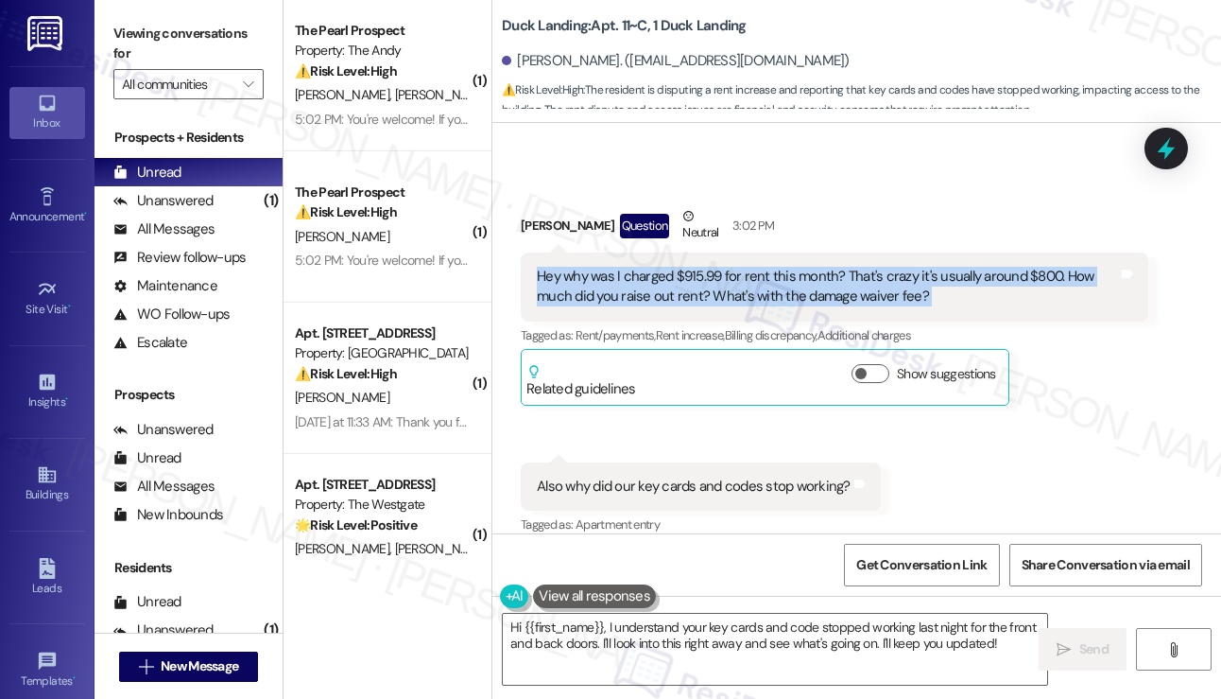
click at [686, 267] on div "Hey why was I charged $915.99 for rent this month? That's crazy it's usually ar…" at bounding box center [827, 287] width 581 height 41
copy div "Hey why was I charged $915.99 for rent this month? That's crazy it's usually ar…"
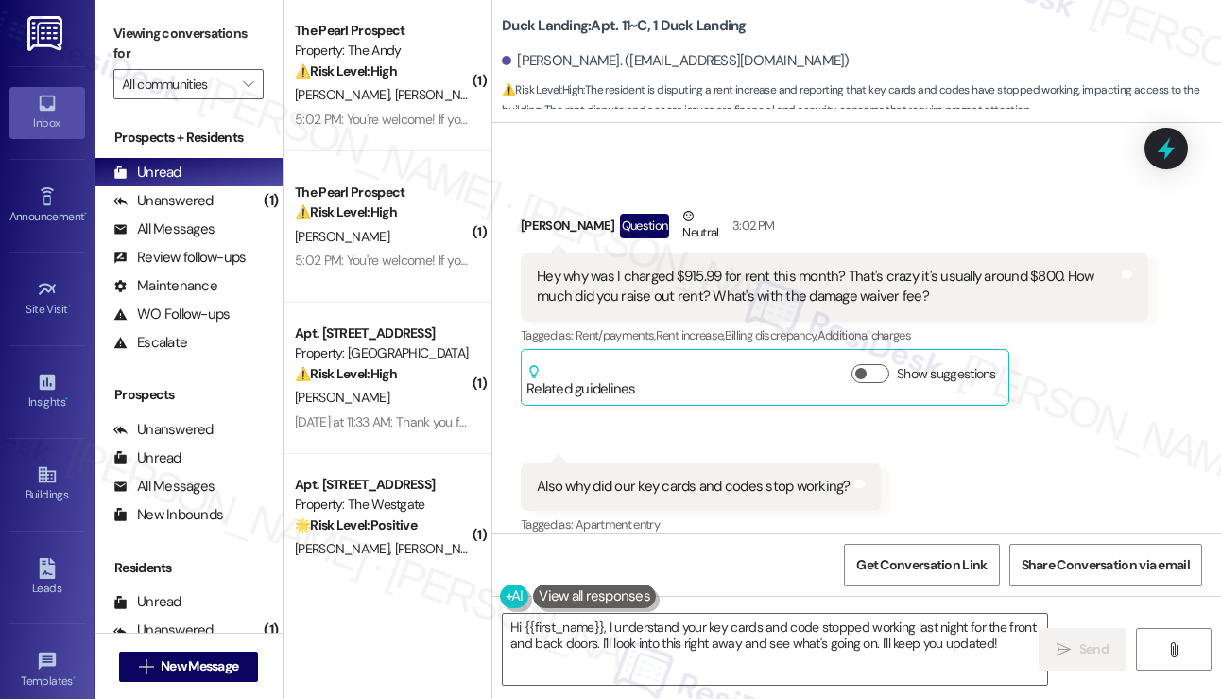
click at [132, 43] on label "Viewing conversations for" at bounding box center [188, 44] width 150 height 50
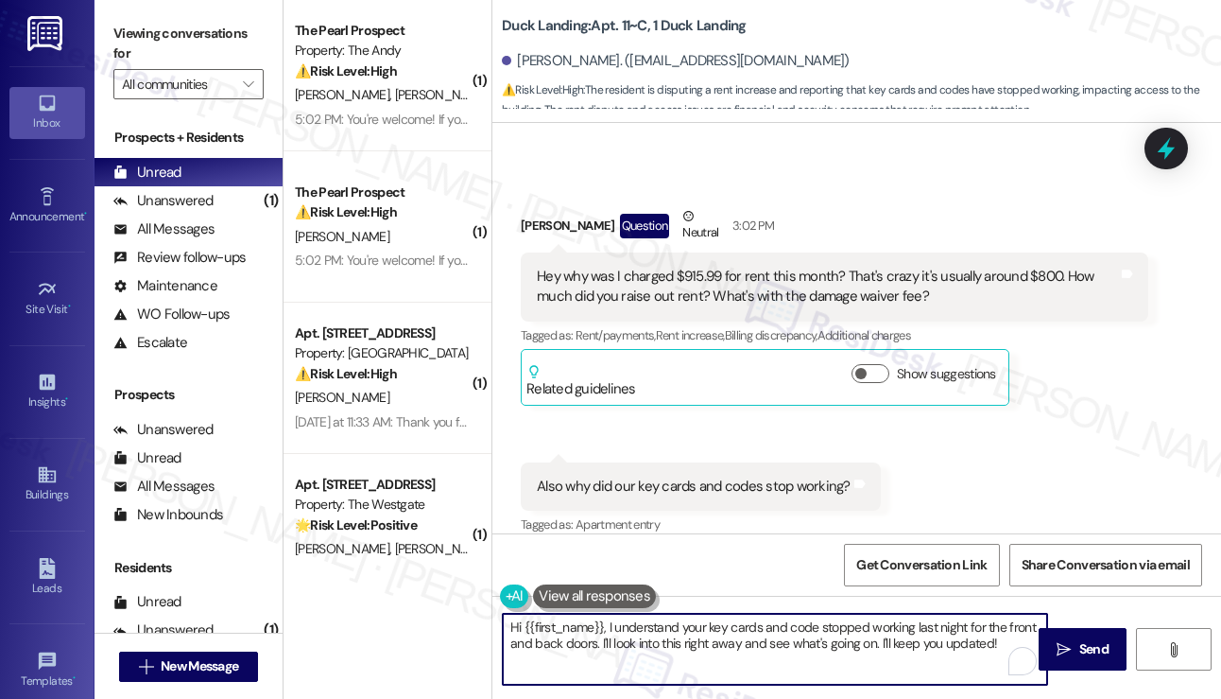
click at [742, 636] on textarea "Hi {{first_name}}, I understand your key cards and code stopped working last ni…" at bounding box center [775, 648] width 544 height 71
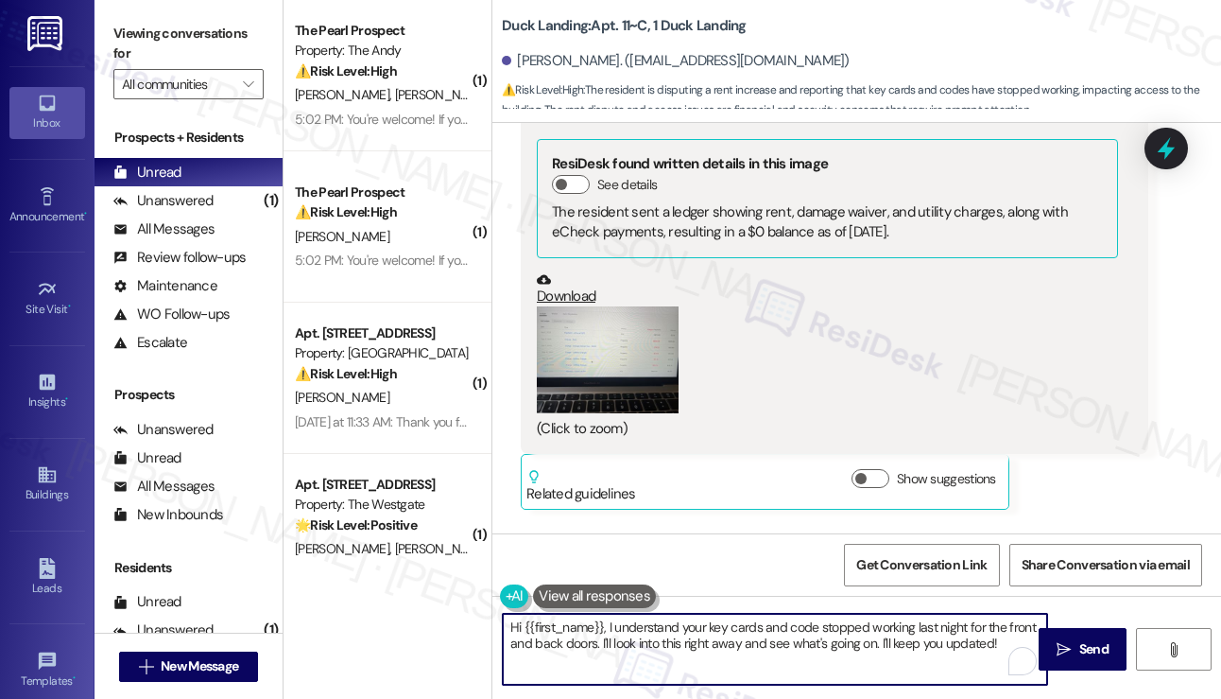
scroll to position [13249, 0]
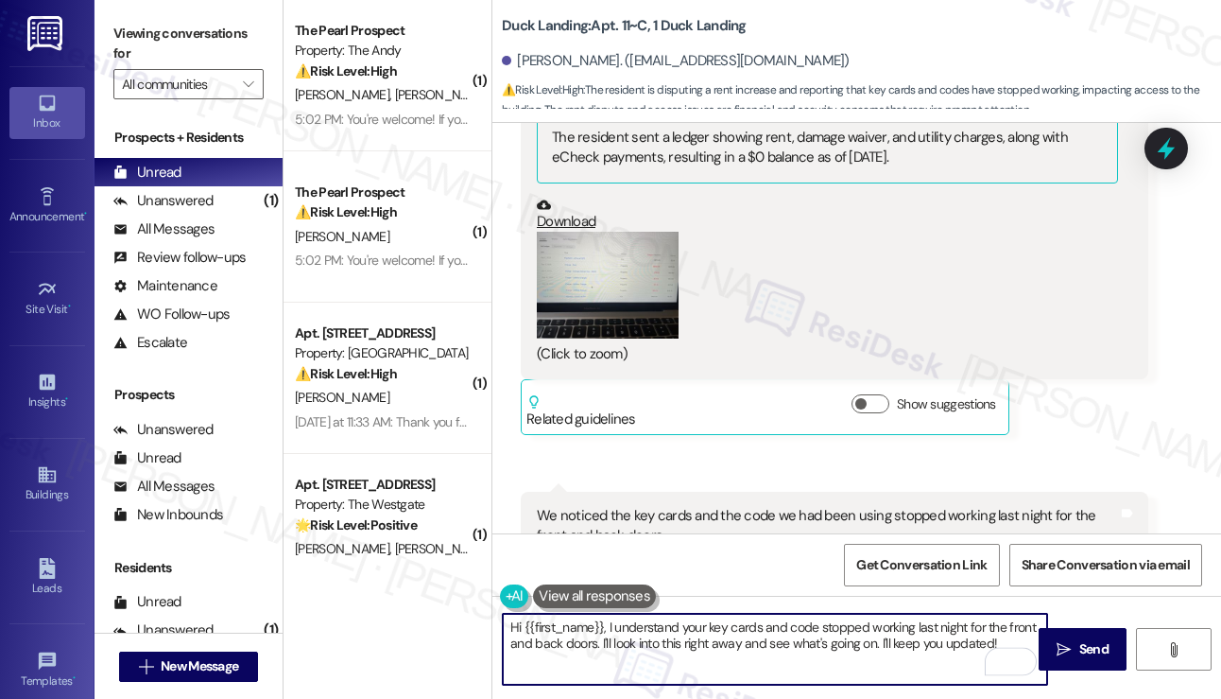
click at [719, 621] on textarea "Hi {{first_name}}, I understand your key cards and code stopped working last ni…" at bounding box center [775, 648] width 544 height 71
click at [719, 622] on textarea "Hi {{first_name}}, I understand your key cards and code stopped working last ni…" at bounding box center [775, 648] width 544 height 71
click at [693, 646] on textarea "Hi {{first_name}}, I understand your key cards and code stopped working last ni…" at bounding box center [775, 648] width 544 height 71
drag, startPoint x: 595, startPoint y: 643, endPoint x: 468, endPoint y: 622, distance: 128.4
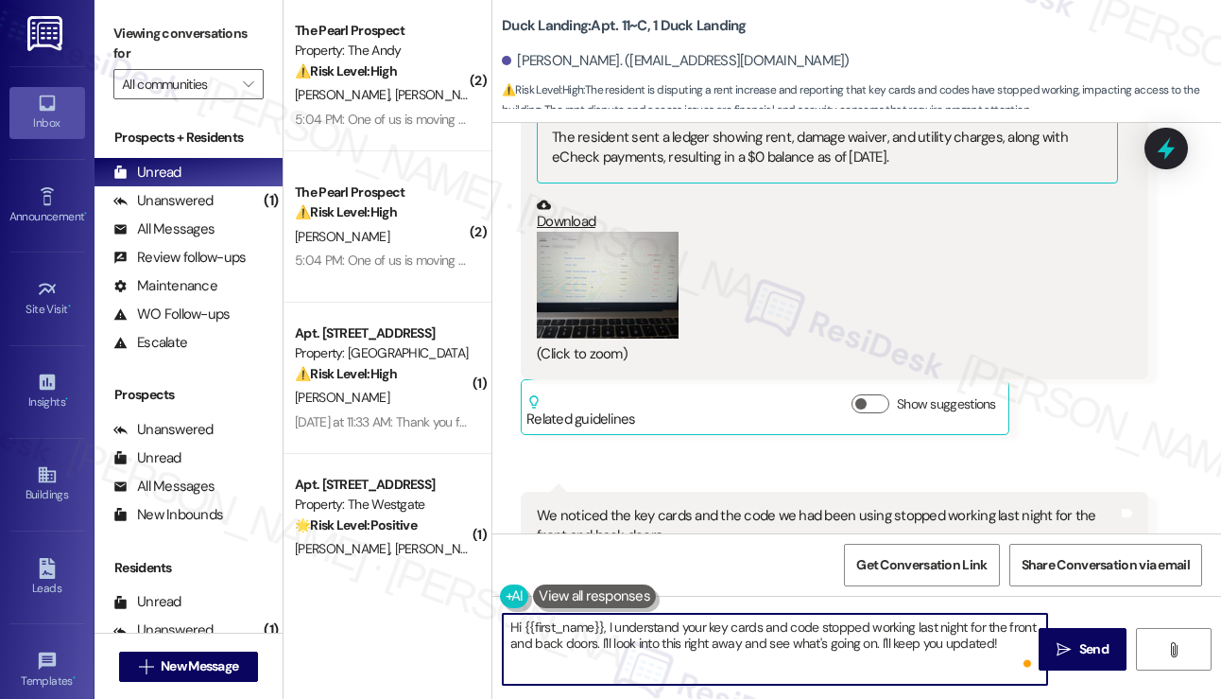
click at [468, 622] on div "( 2 ) The Pearl Prospect Property: The Andy ⚠️ Risk Level: High The resident is…" at bounding box center [753, 349] width 938 height 699
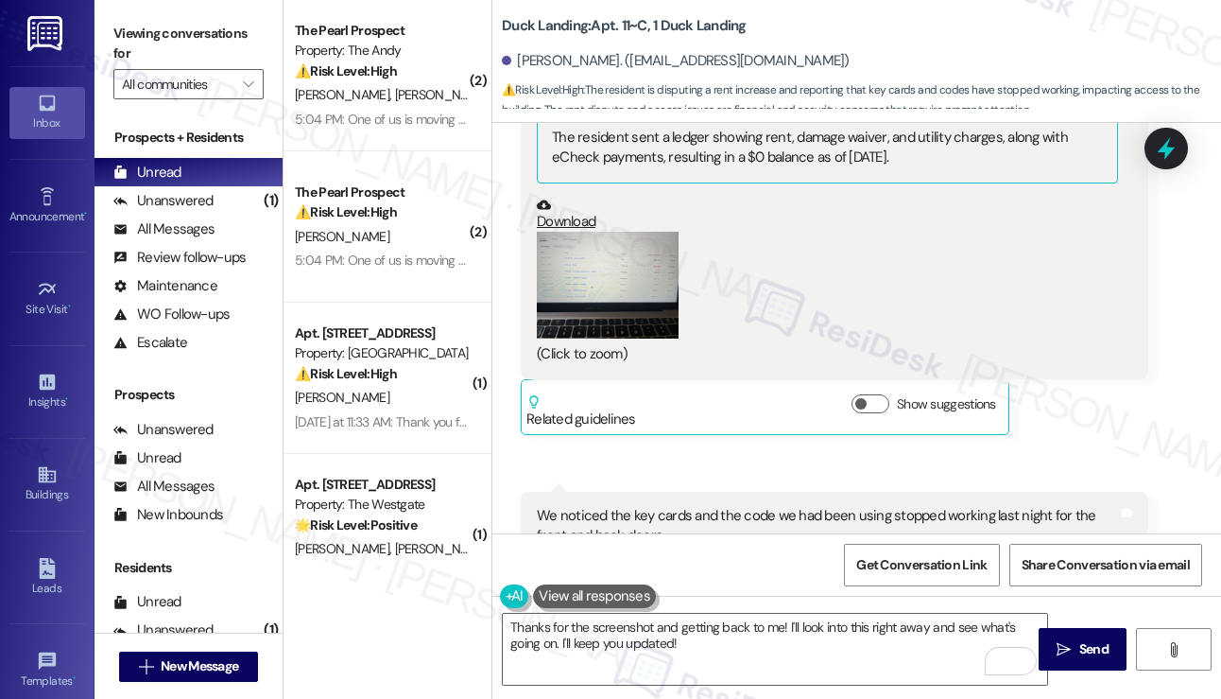
click at [111, 21] on div "Viewing conversations for All communities " at bounding box center [189, 59] width 188 height 118
click at [764, 634] on textarea "Thanks for the screenshot and getting back to me! I'll look into this right awa…" at bounding box center [775, 648] width 544 height 71
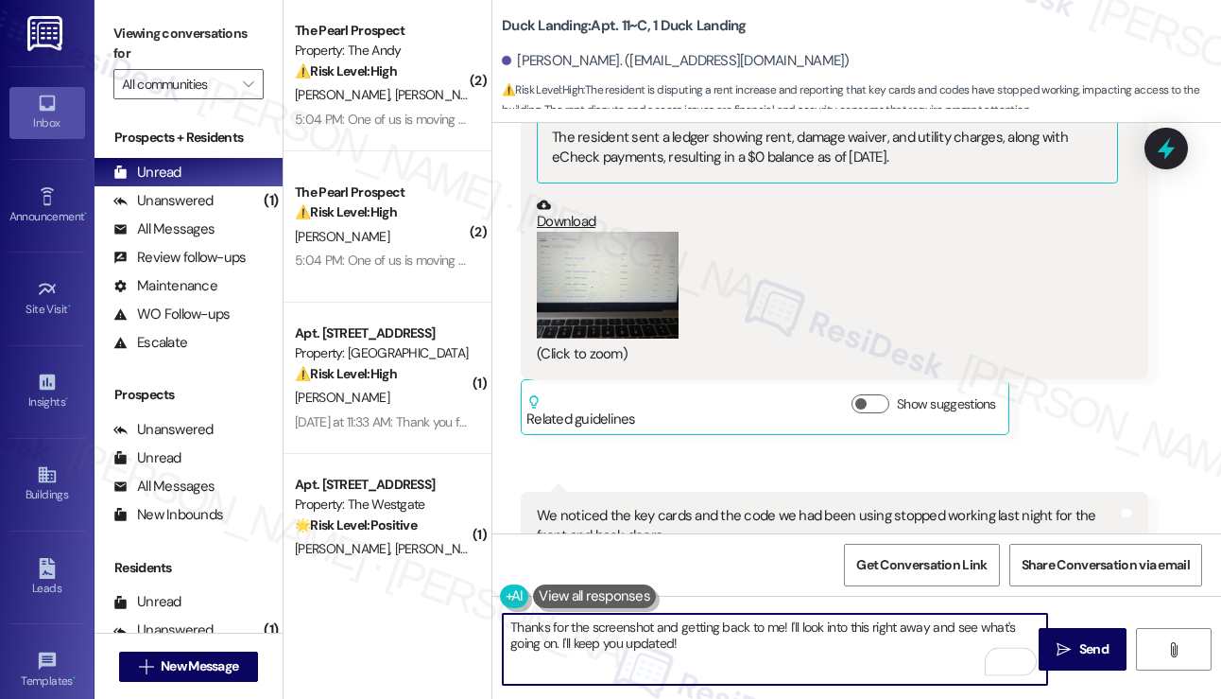
click at [795, 638] on textarea "Thanks for the screenshot and getting back to me! I'll look into this right awa…" at bounding box center [775, 648] width 544 height 71
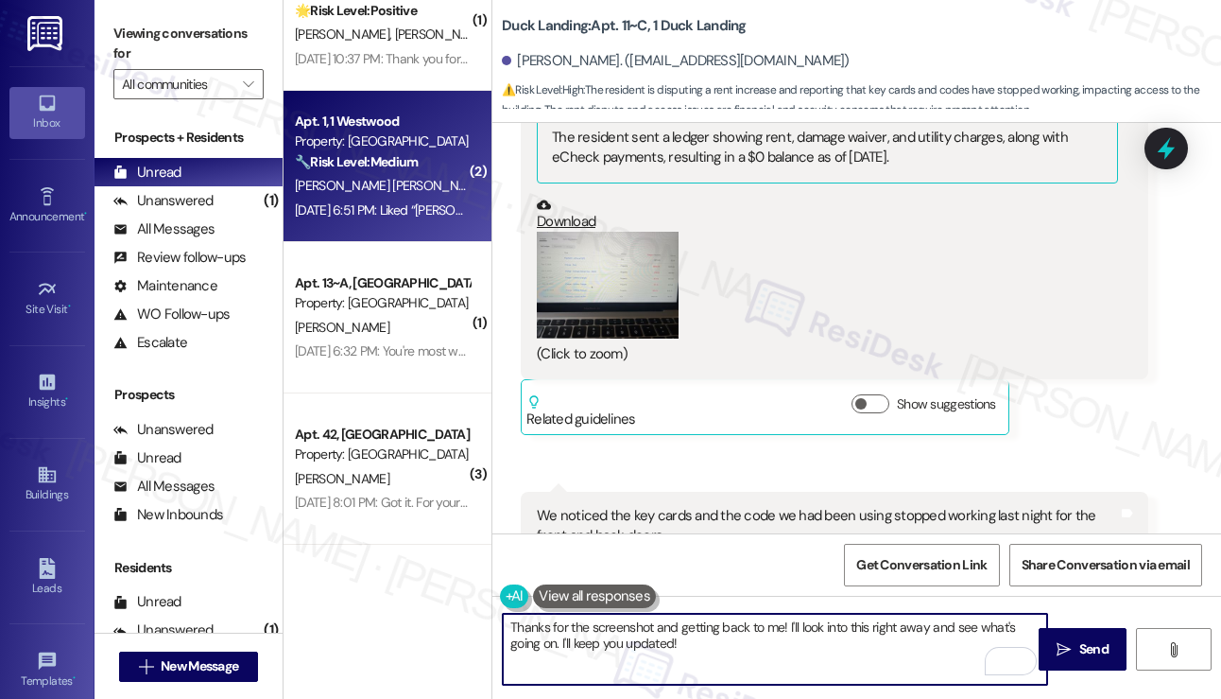
scroll to position [662, 0]
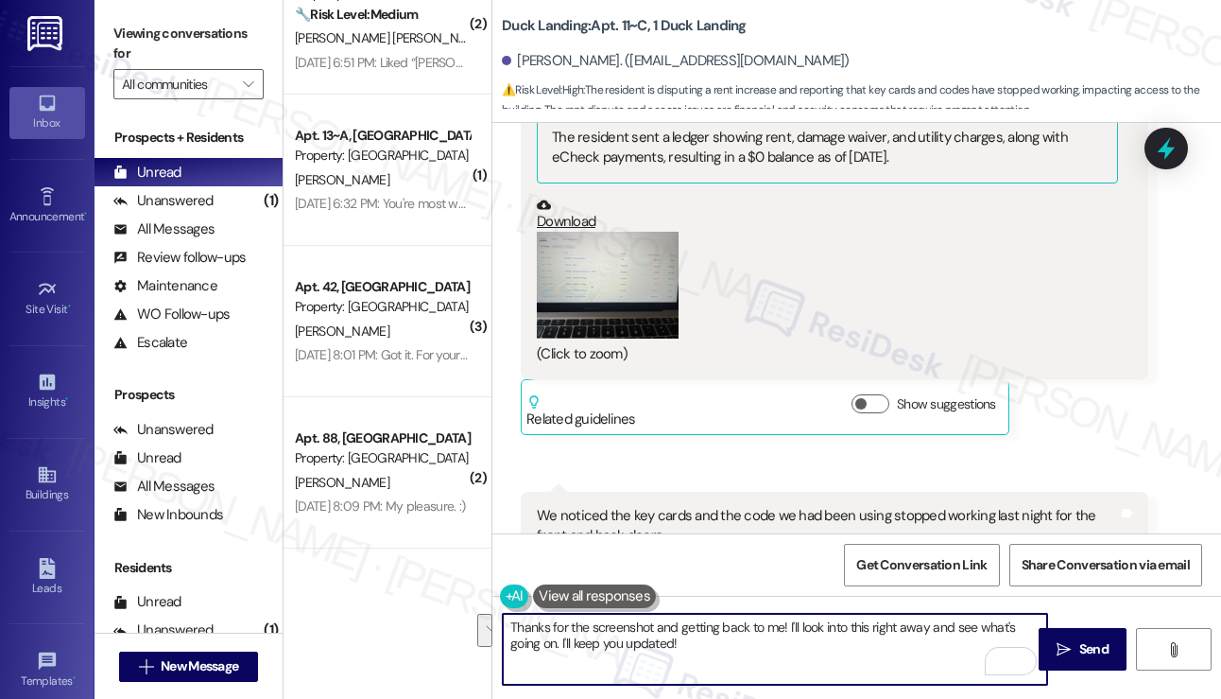
drag, startPoint x: 808, startPoint y: 647, endPoint x: 799, endPoint y: 619, distance: 29.9
click at [799, 619] on textarea "Thanks for the screenshot and getting back to me! I'll look into this right awa…" at bounding box center [775, 648] width 544 height 71
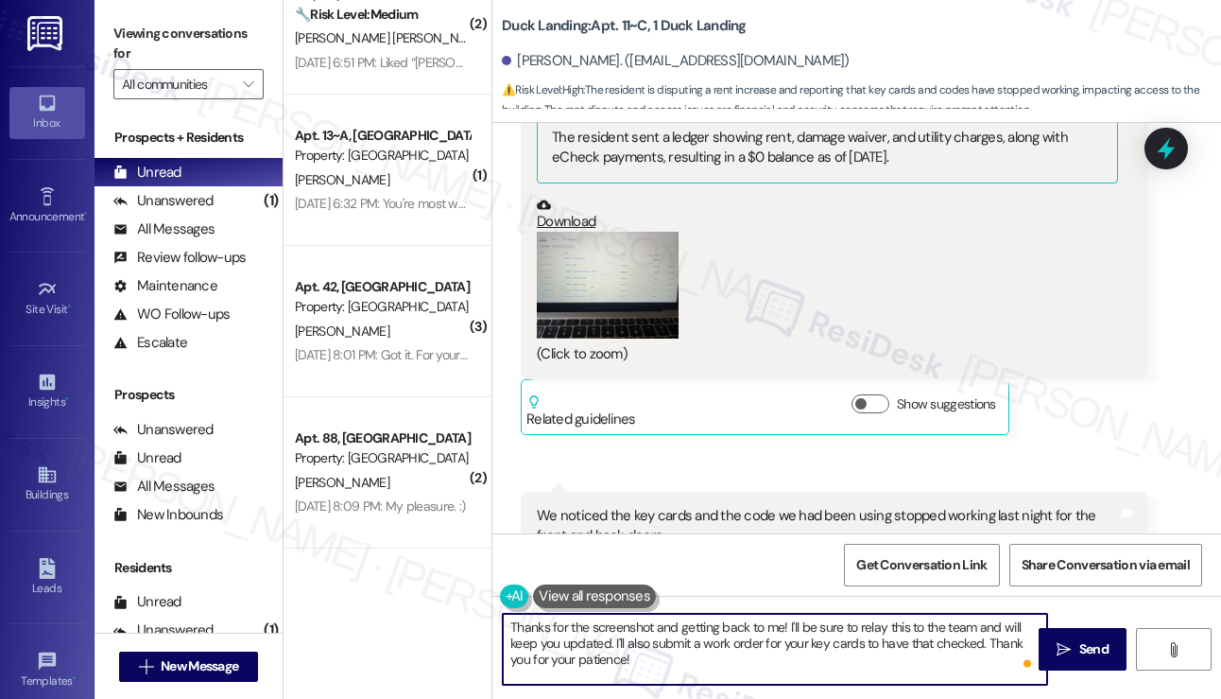
drag, startPoint x: 781, startPoint y: 627, endPoint x: 649, endPoint y: 629, distance: 131.4
click at [649, 629] on textarea "Thanks for the screenshot and getting back to me! I'll be sure to relay this to…" at bounding box center [775, 648] width 544 height 71
click at [1025, 639] on textarea "Thanks for the screenshot! I'll be sure to relay this to the team and will keep…" at bounding box center [775, 648] width 544 height 71
type textarea "Thanks for the screenshot! I'll be sure to relay this to the team and will keep…"
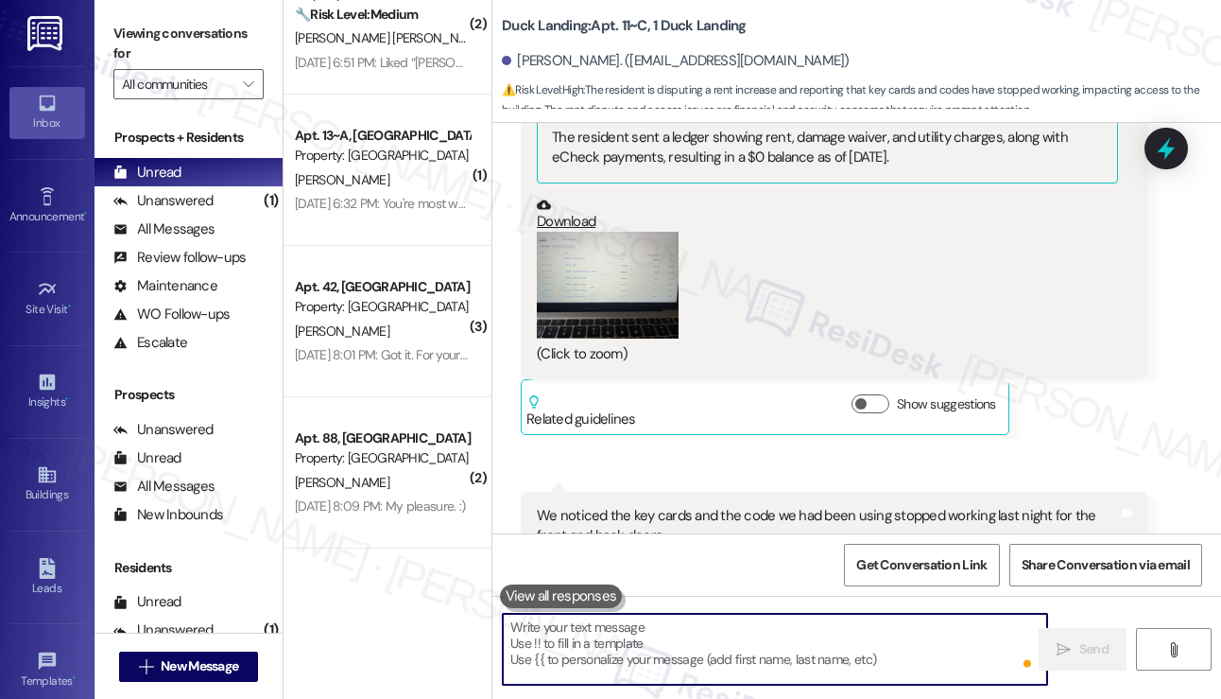
scroll to position [13249, 0]
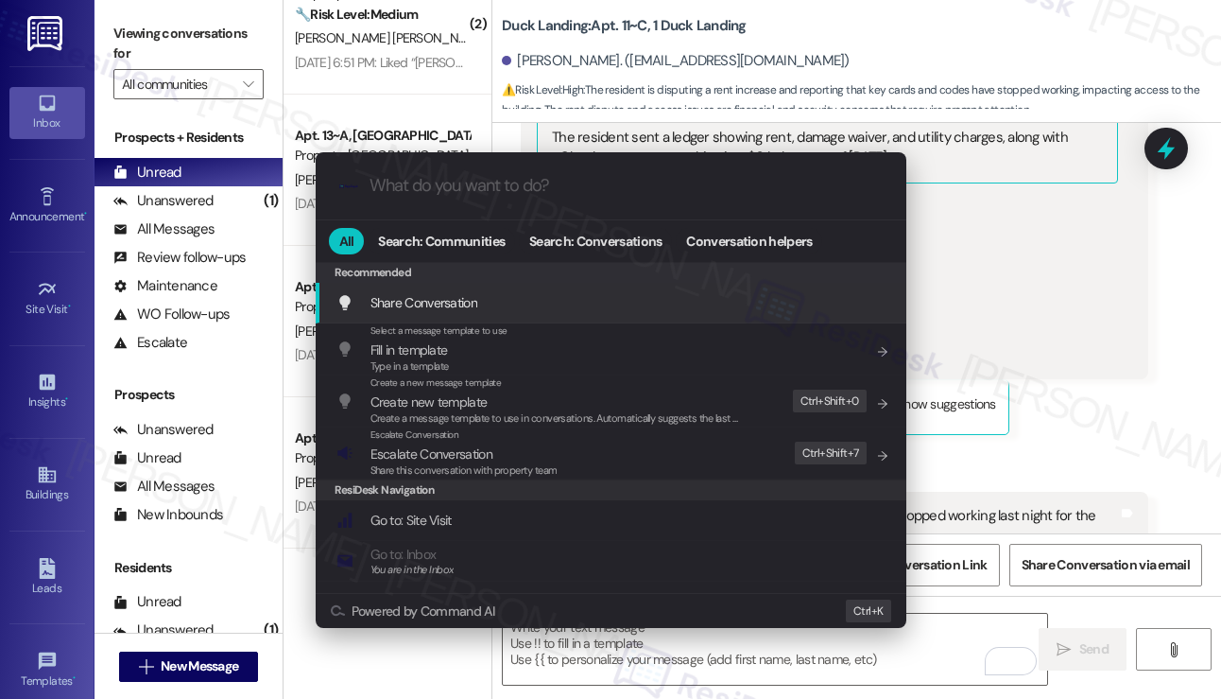
click at [1159, 483] on div ".cls-1{fill:#0a055f;}.cls-2{fill:#0cc4c4;} resideskLogoBlueOrange All Search: C…" at bounding box center [610, 349] width 1221 height 699
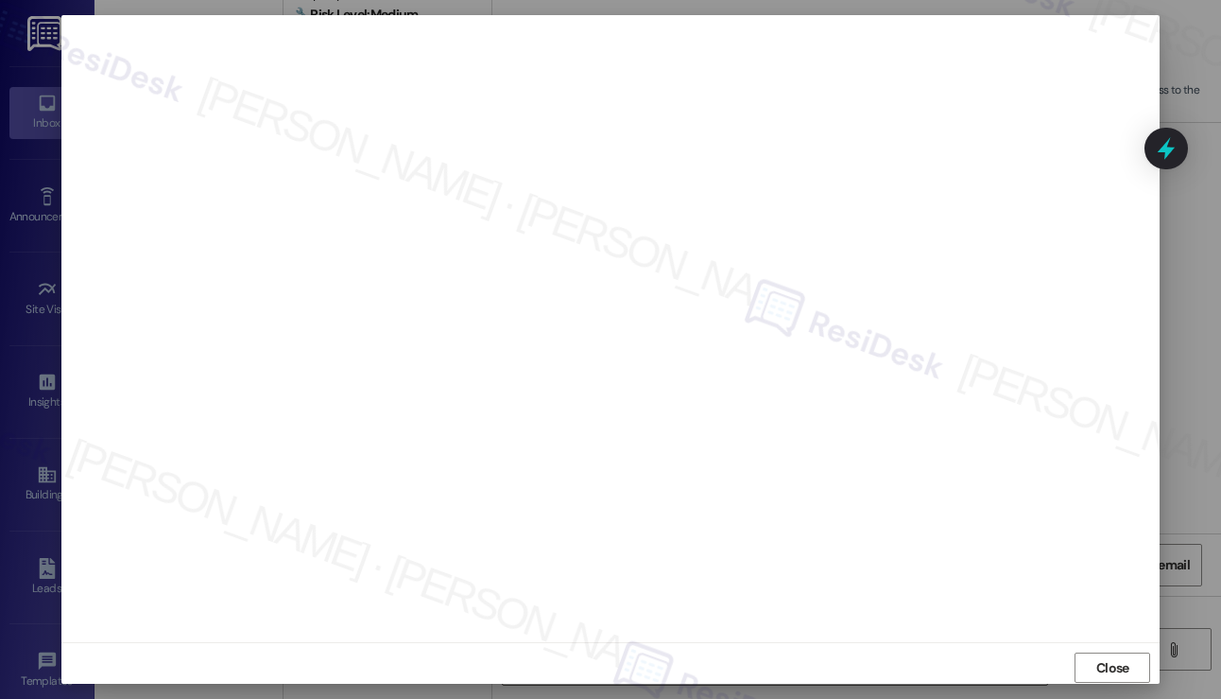
scroll to position [0, 0]
click at [1100, 664] on span "Close" at bounding box center [1112, 670] width 33 height 20
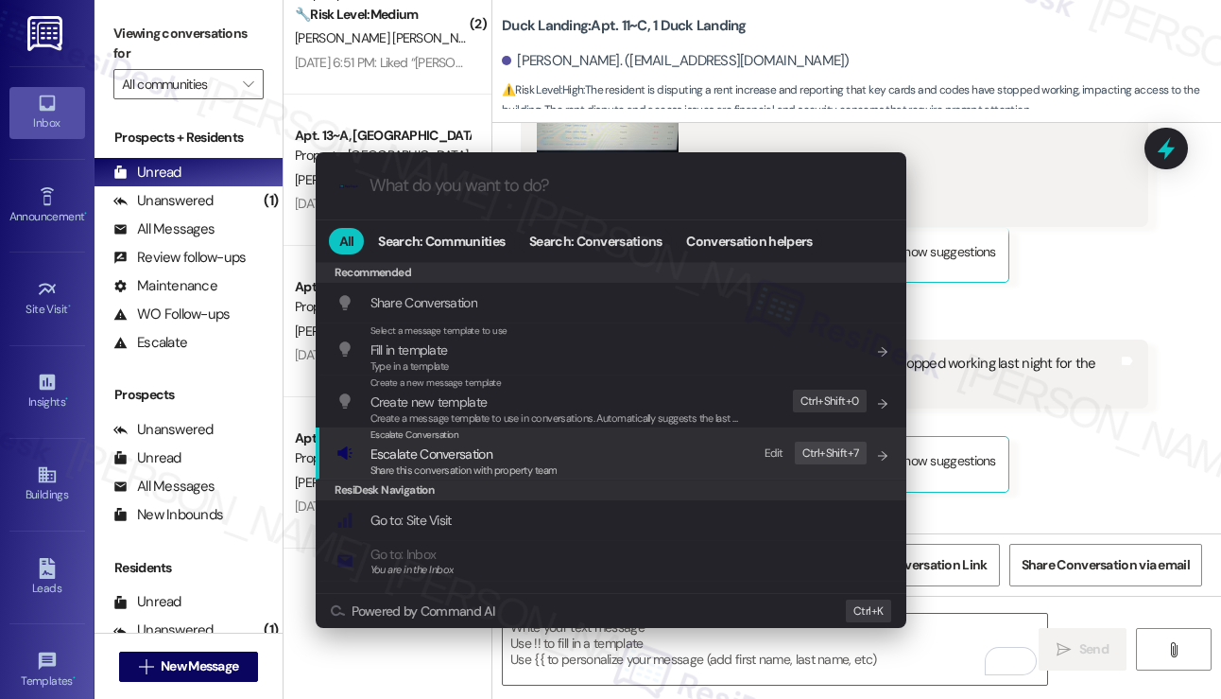
click at [395, 462] on div "Share this conversation with property team" at bounding box center [464, 470] width 187 height 17
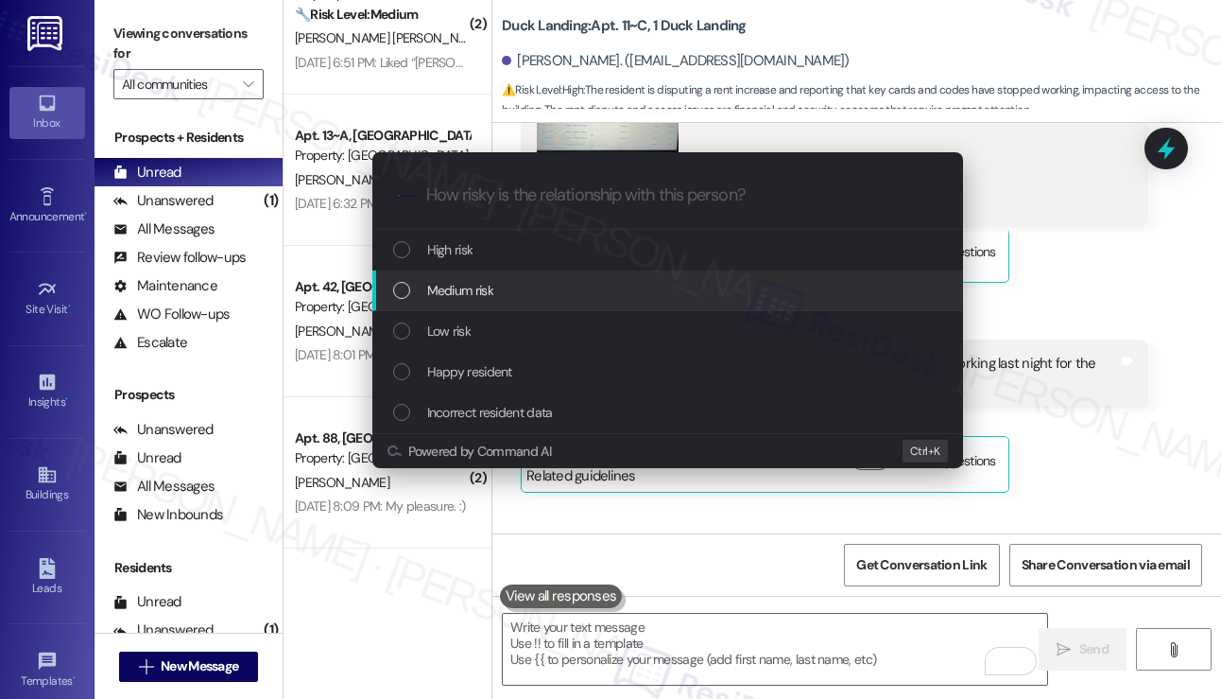
click at [478, 290] on span "Medium risk" at bounding box center [460, 290] width 66 height 21
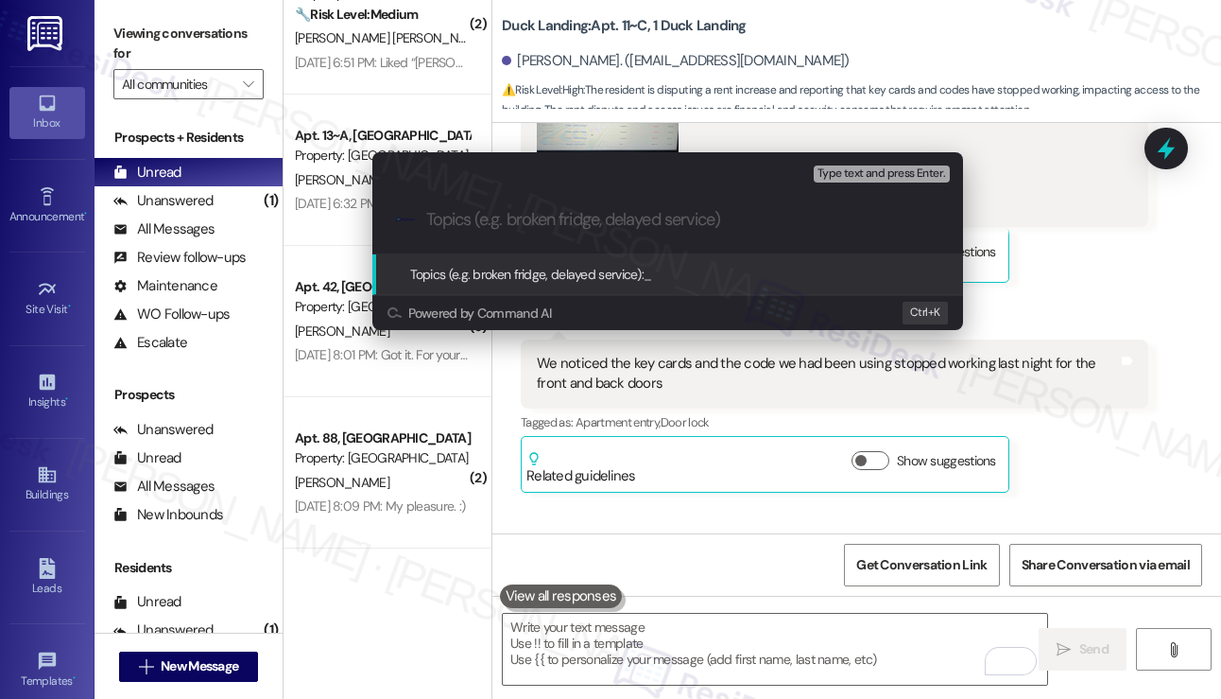
paste input "WO#8483751 filed by Residesk- key card and code, rent charge & damage waiver fe…"
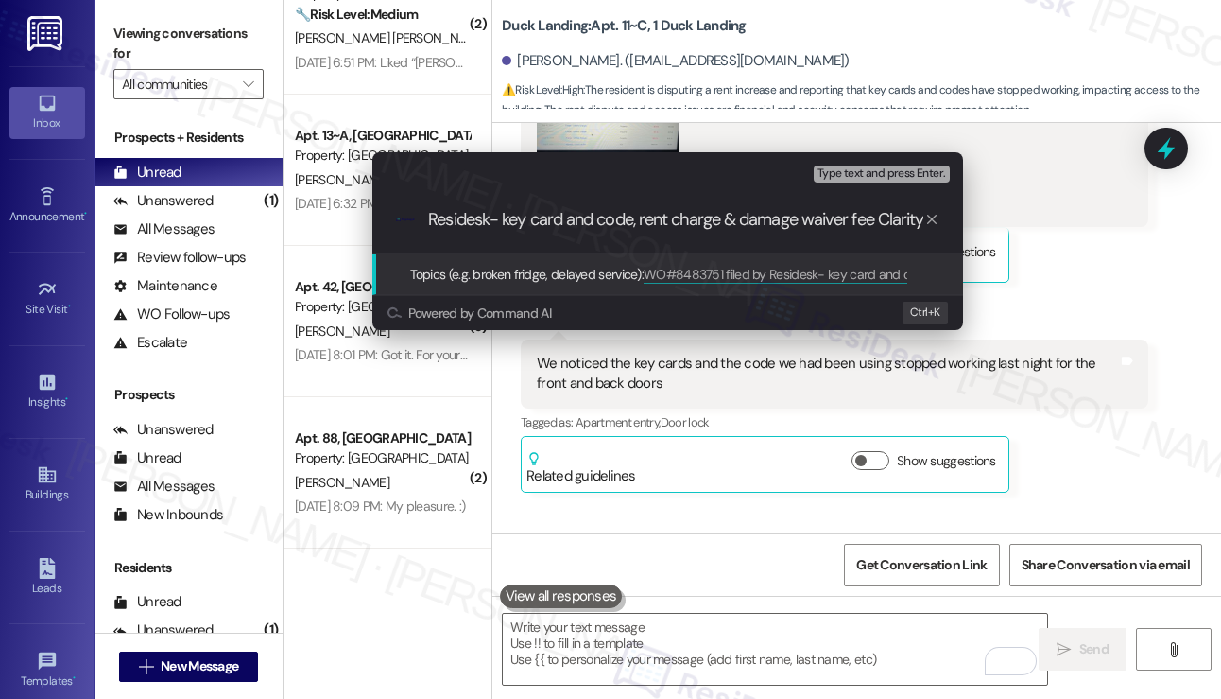
scroll to position [0, 161]
drag, startPoint x: 520, startPoint y: 214, endPoint x: 780, endPoint y: 227, distance: 260.3
click at [780, 227] on input "WO#8483751 filed by Residesk- key card and code, rent charge & damage waiver fe…" at bounding box center [675, 220] width 498 height 20
click at [776, 216] on input "WO#8483751 filed by Residesk- key card and code, rent charge & damage waiver fe…" at bounding box center [675, 220] width 498 height 20
click at [643, 214] on input "WO#8483751 filed by Residesk- key card and code, rent charge & damage waiver fe…" at bounding box center [675, 220] width 498 height 20
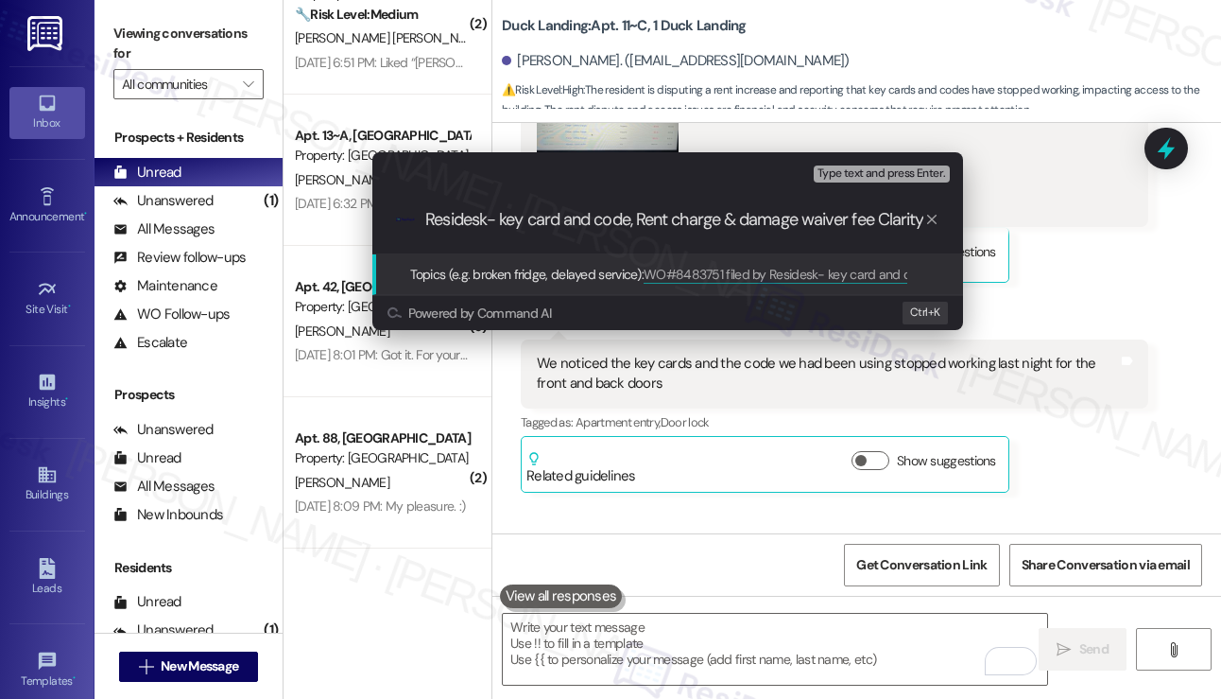
click at [744, 216] on input "WO#8483751 filed by Residesk- key card and code, Rent charge & damage waiver fe…" at bounding box center [675, 220] width 498 height 20
type input "WO#8483751 filed by Residesk- key card and code, Rent charge & Damage waiver fe…"
click at [750, 211] on input "WO#8483751 filed by Residesk- key card and code, Rent charge & Damage waiver fe…" at bounding box center [675, 220] width 498 height 20
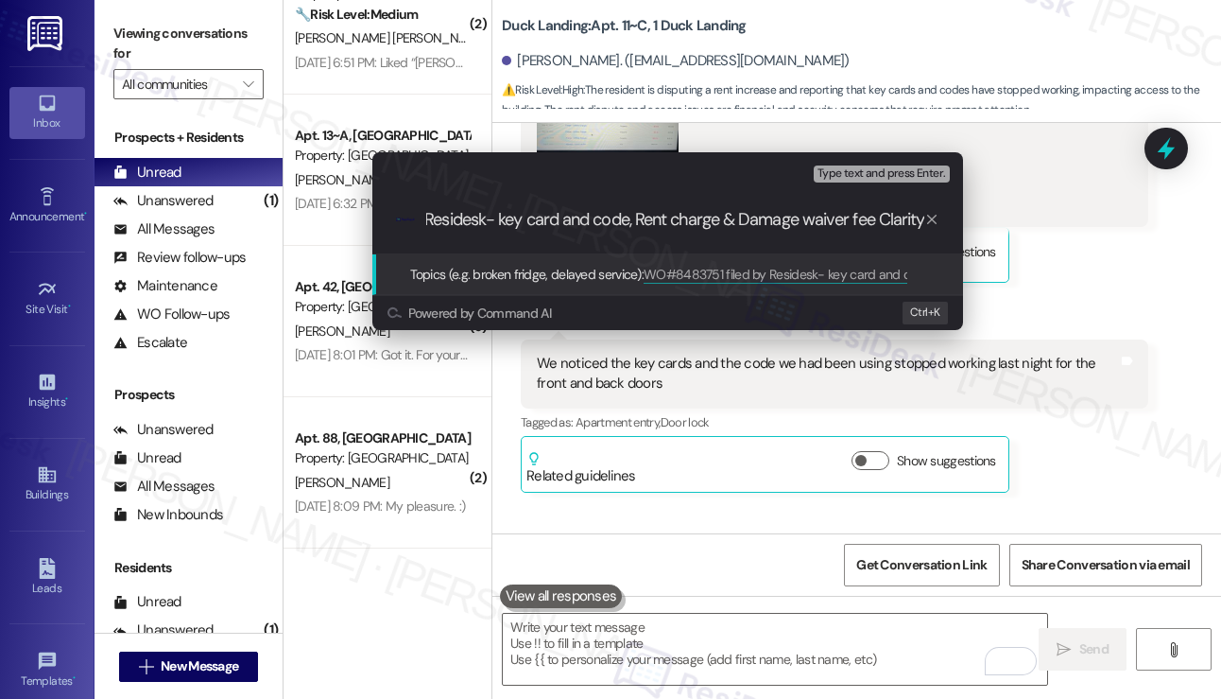
click at [750, 211] on input "WO#8483751 filed by Residesk- key card and code, Rent charge & Damage waiver fe…" at bounding box center [675, 220] width 498 height 20
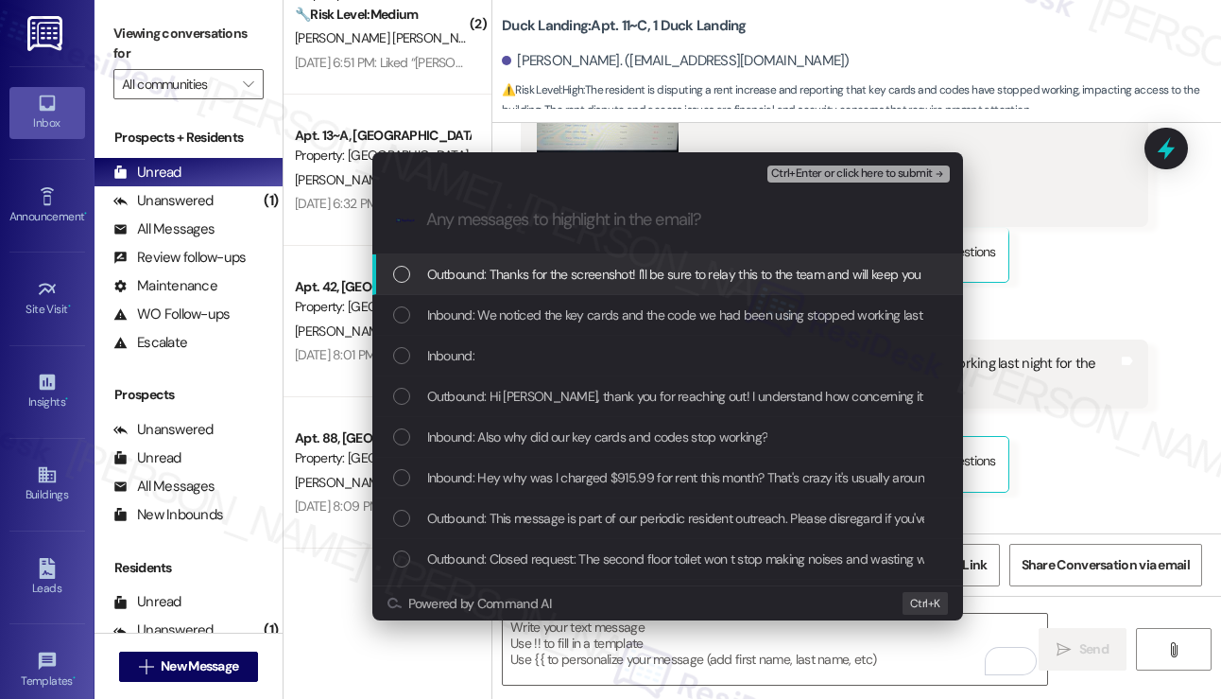
scroll to position [0, 0]
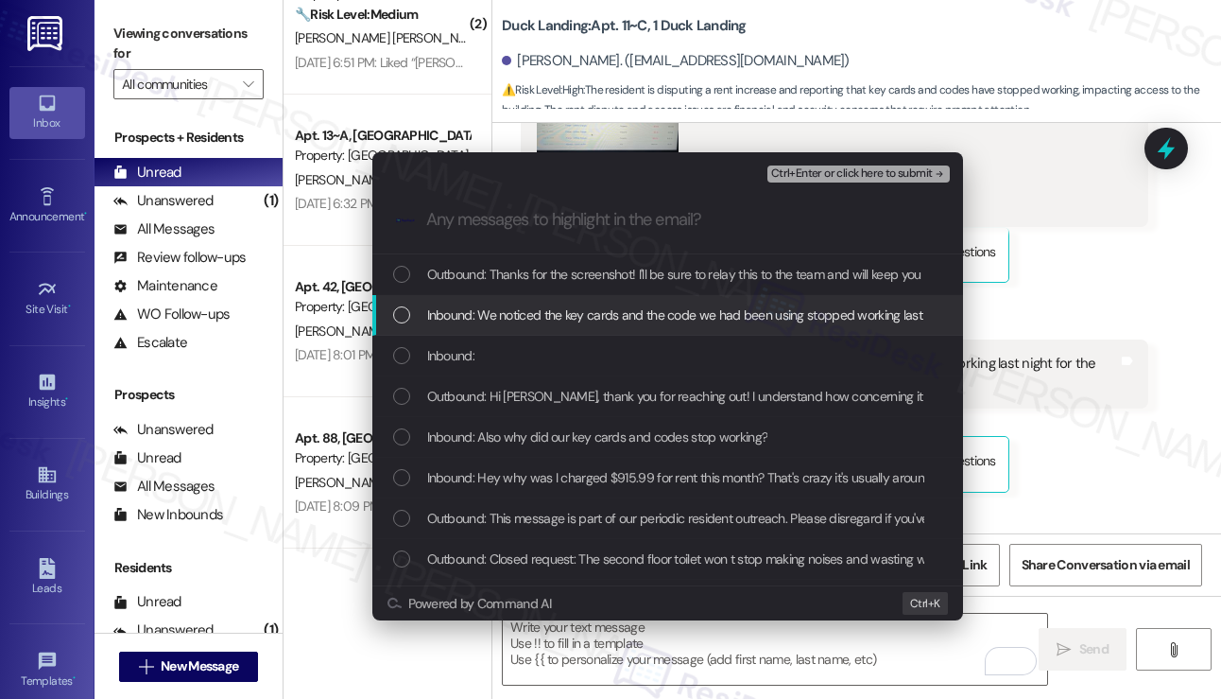
click at [594, 302] on div "Inbound: We noticed the key cards and the code we had been using stopped workin…" at bounding box center [667, 315] width 591 height 41
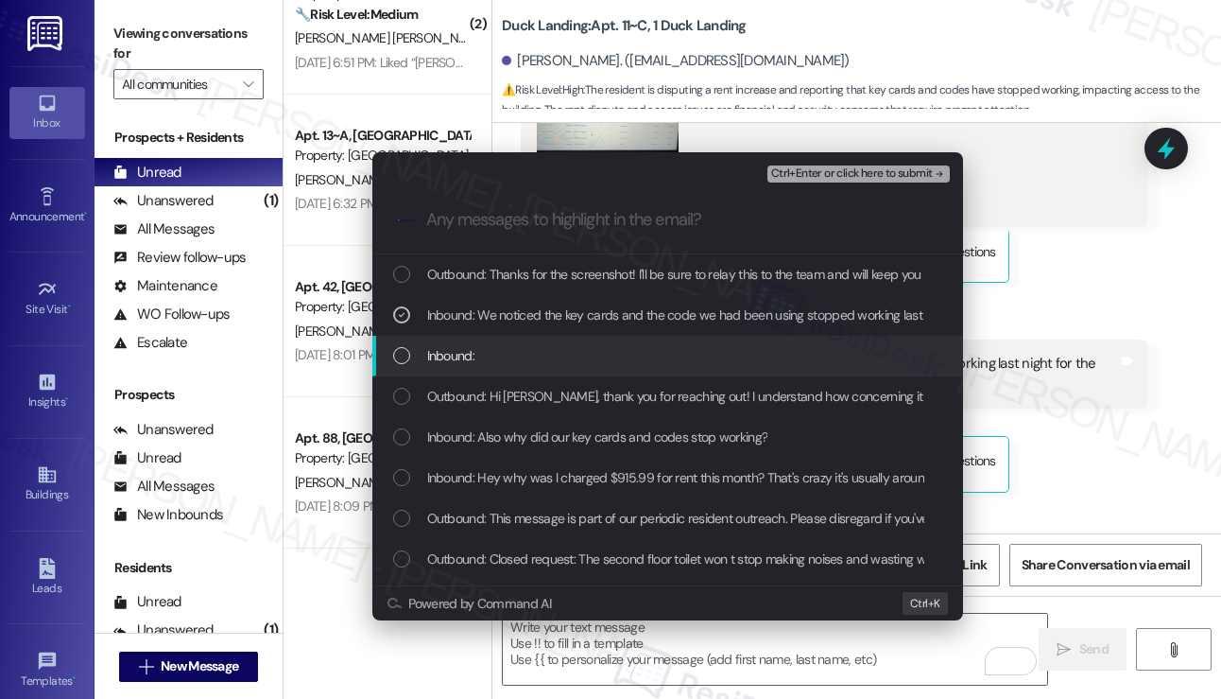
click at [526, 366] on div "Inbound:" at bounding box center [669, 355] width 553 height 21
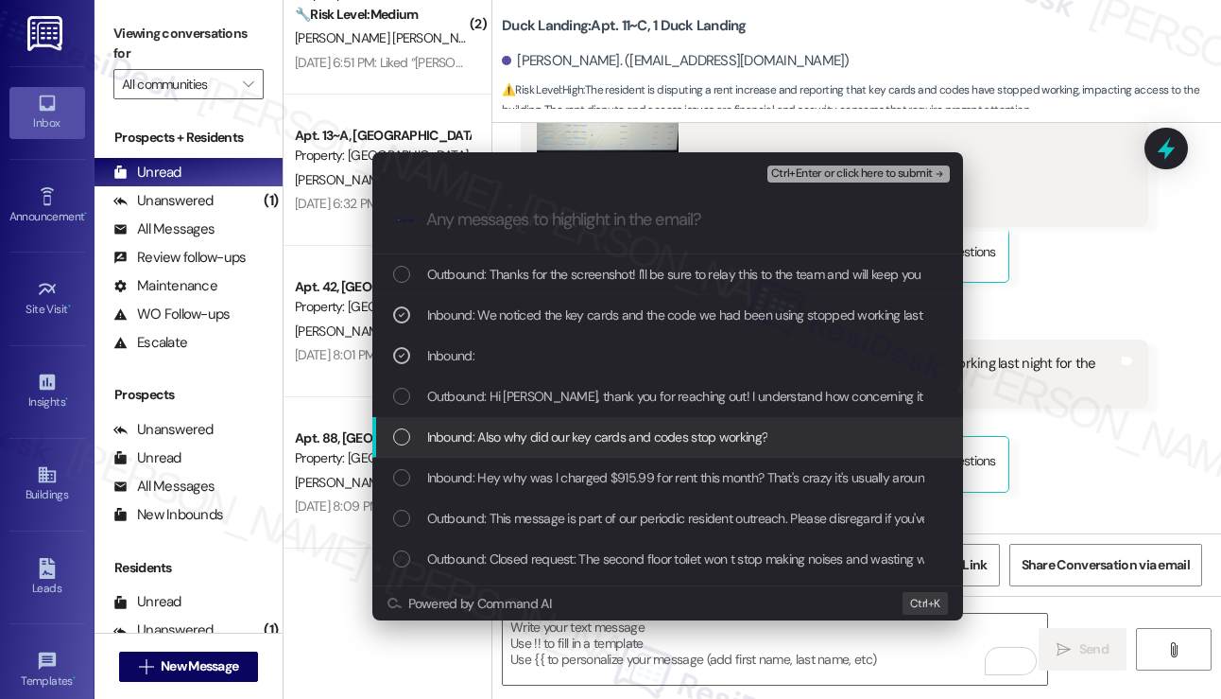
click at [542, 432] on span "Inbound: Also why did our key cards and codes stop working?" at bounding box center [597, 436] width 341 height 21
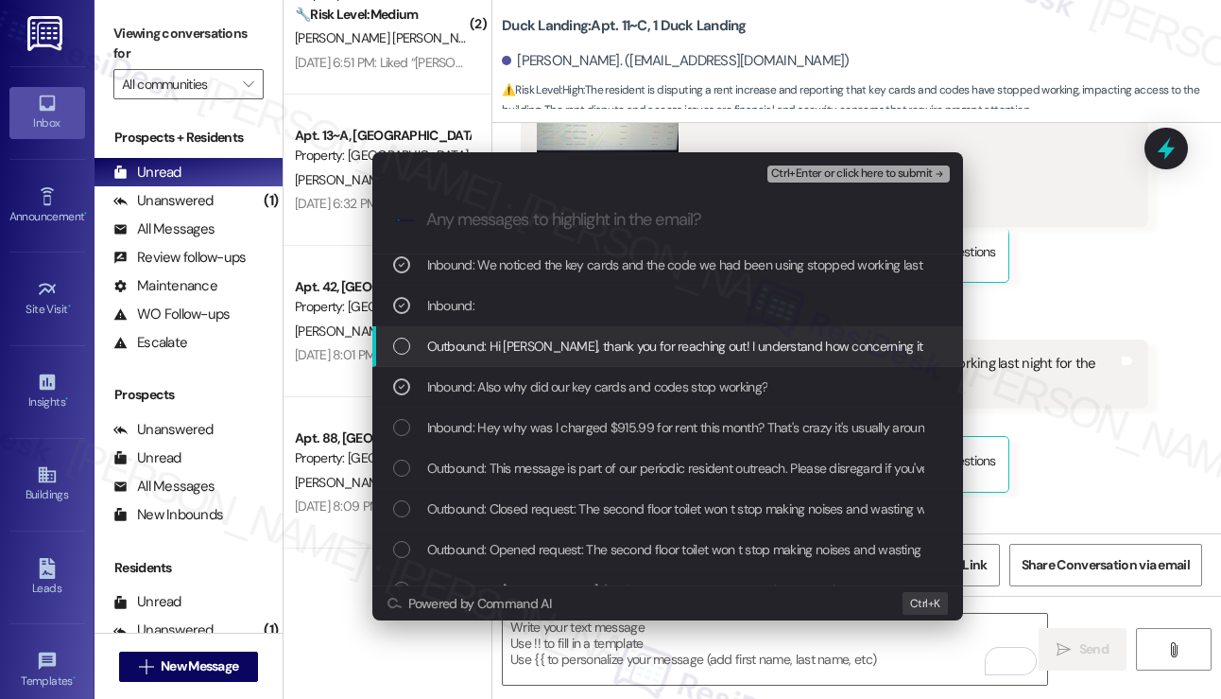
scroll to position [95, 0]
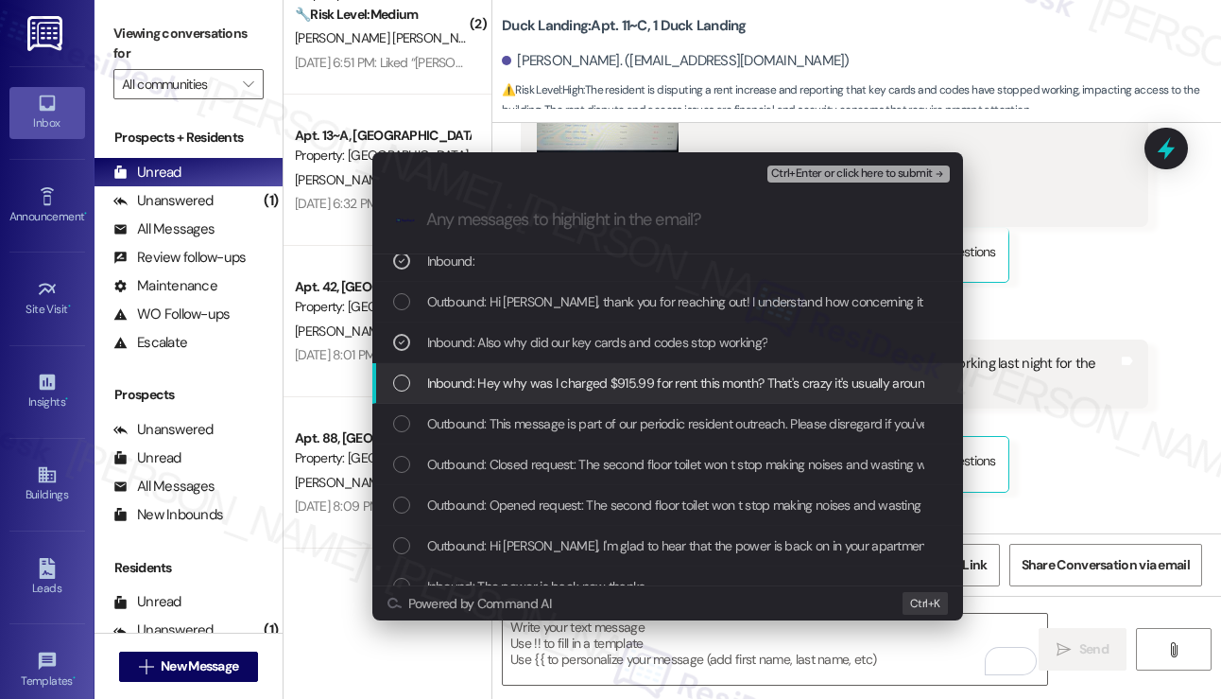
click at [536, 388] on span "Inbound: Hey why was I charged $915.99 for rent this month? That's crazy it's u…" at bounding box center [893, 382] width 933 height 21
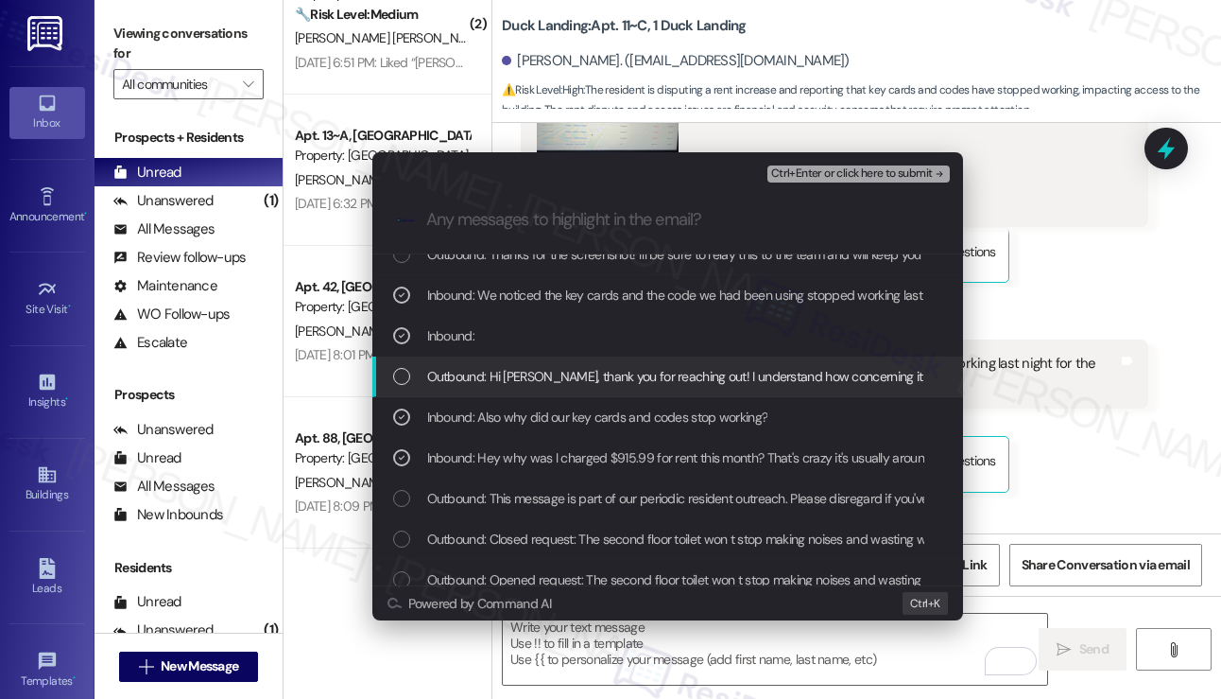
scroll to position [0, 0]
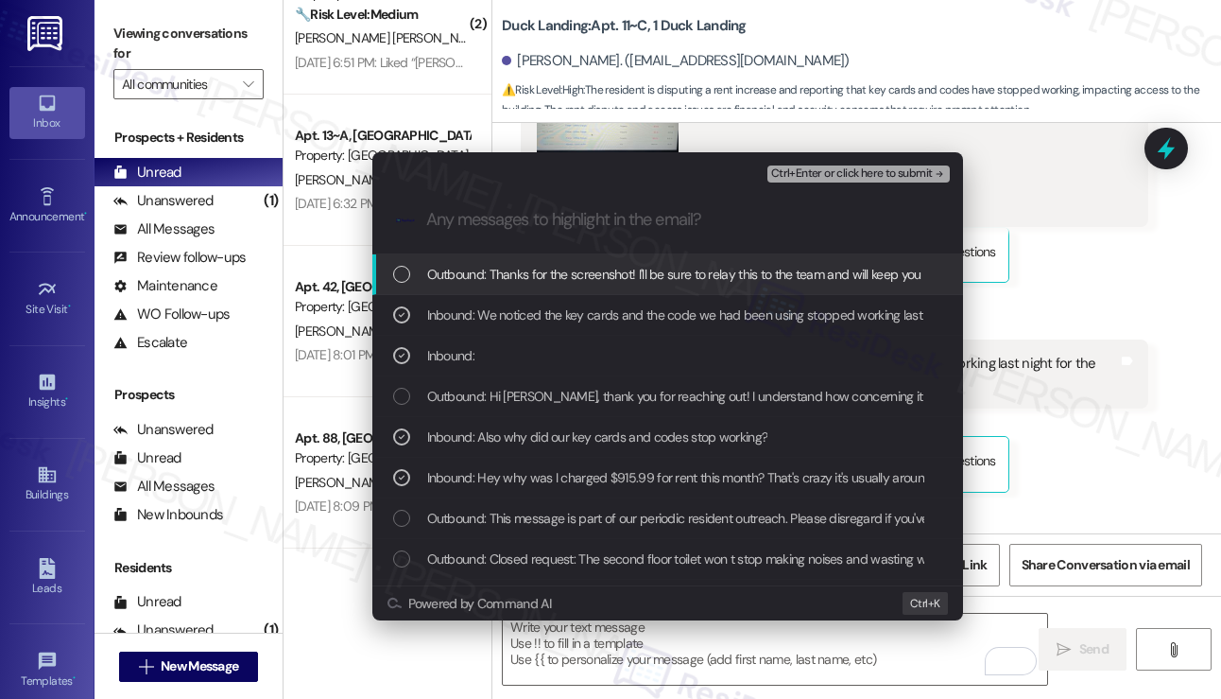
click at [795, 181] on span "Ctrl+Enter or click here to submit" at bounding box center [852, 173] width 162 height 13
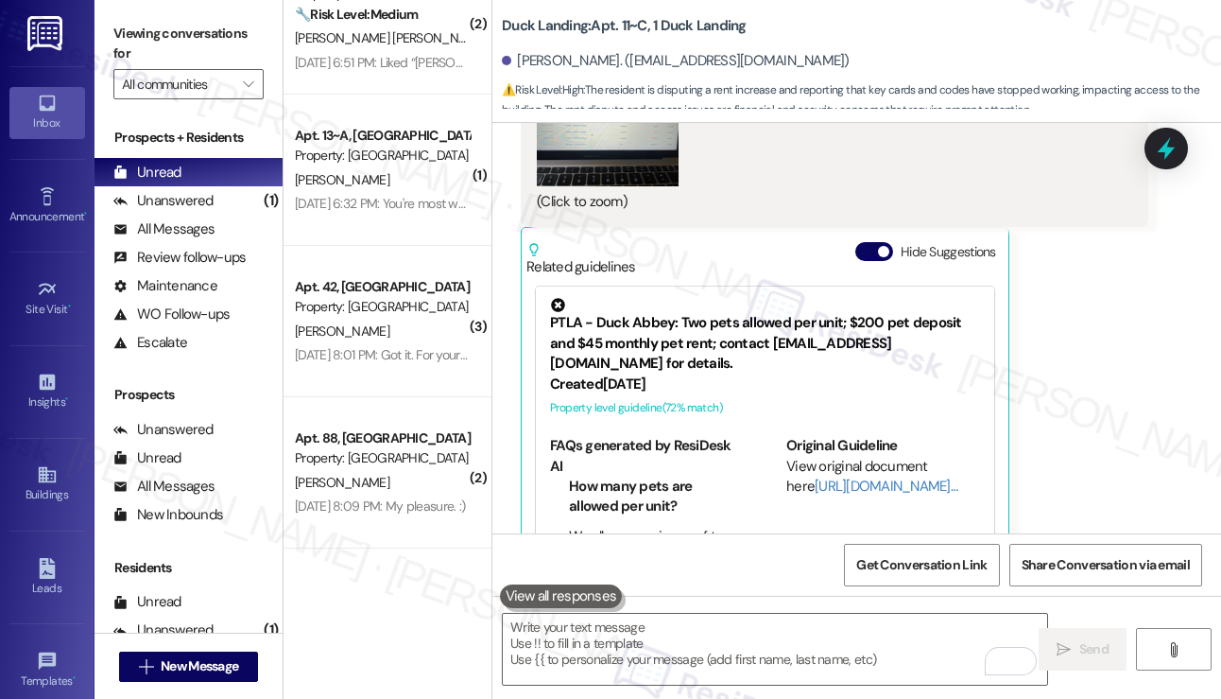
scroll to position [13681, 0]
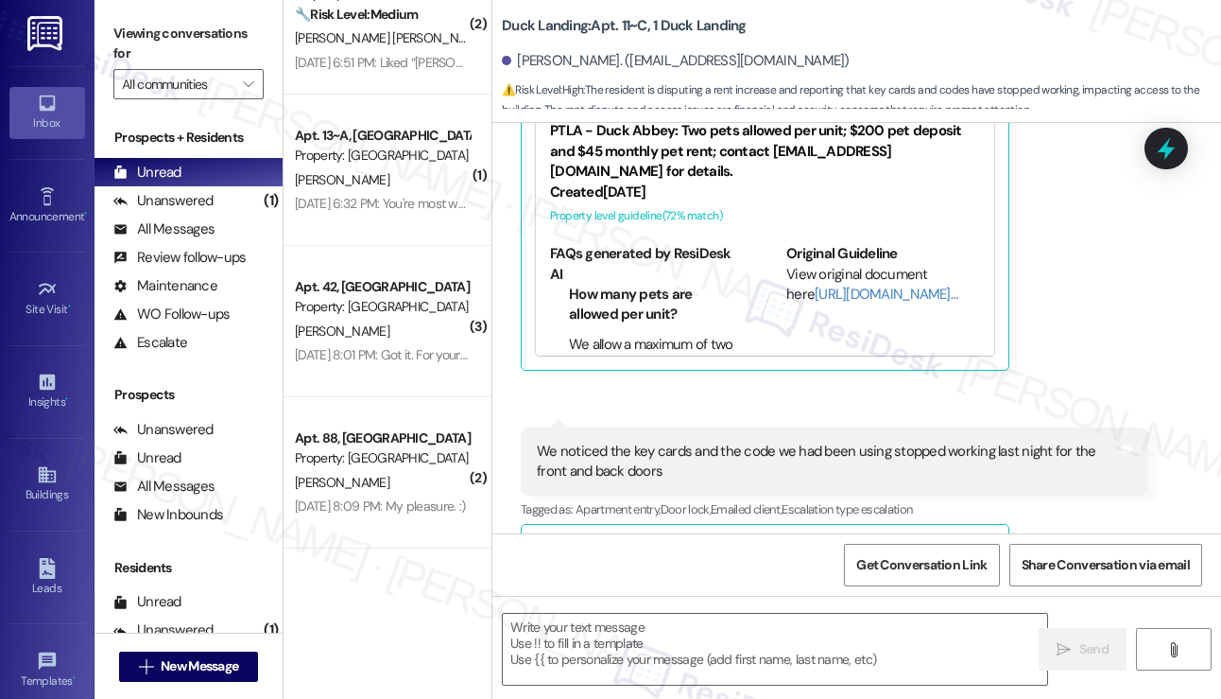
type textarea "Fetching suggested responses. Please feel free to read through the conversation…"
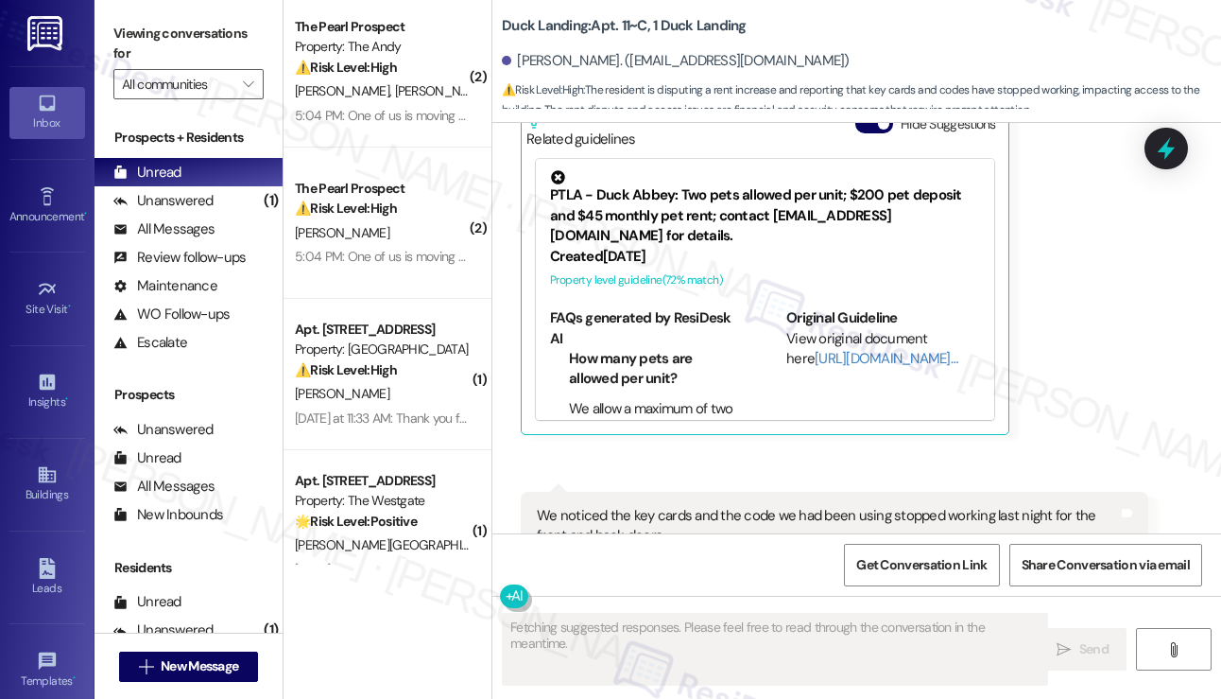
scroll to position [0, 0]
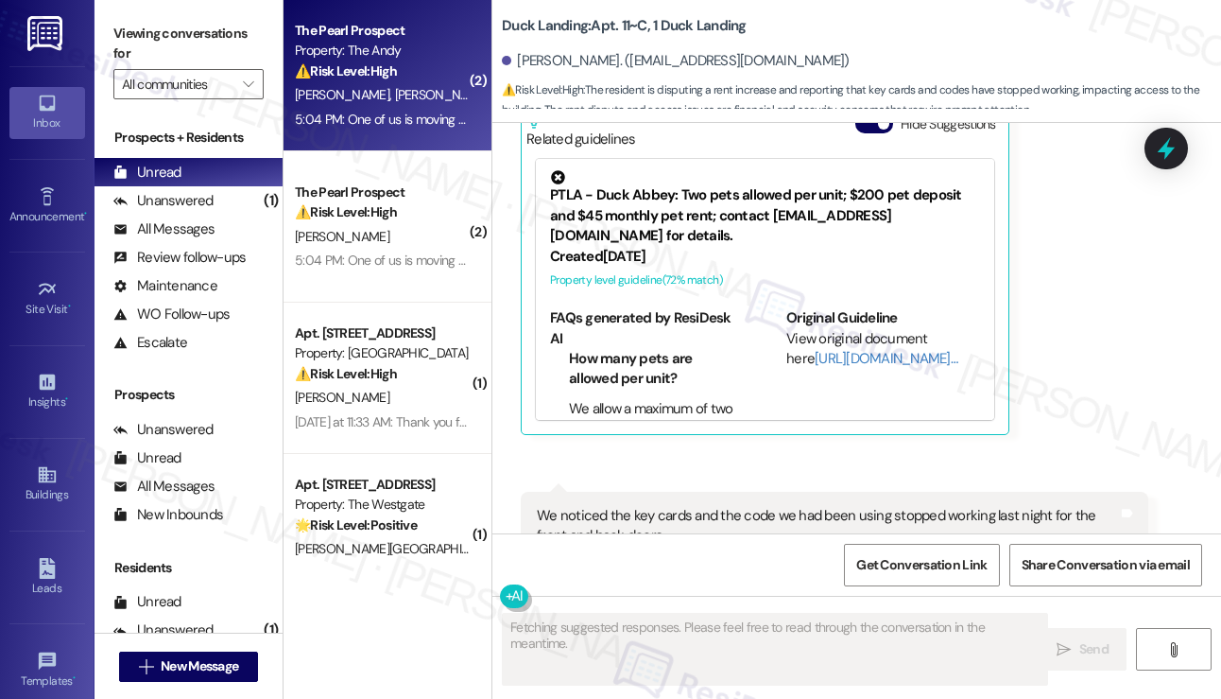
click at [406, 120] on div "5:04 PM: One of us is moving out on their own, two of us are sticking together …" at bounding box center [844, 119] width 1099 height 17
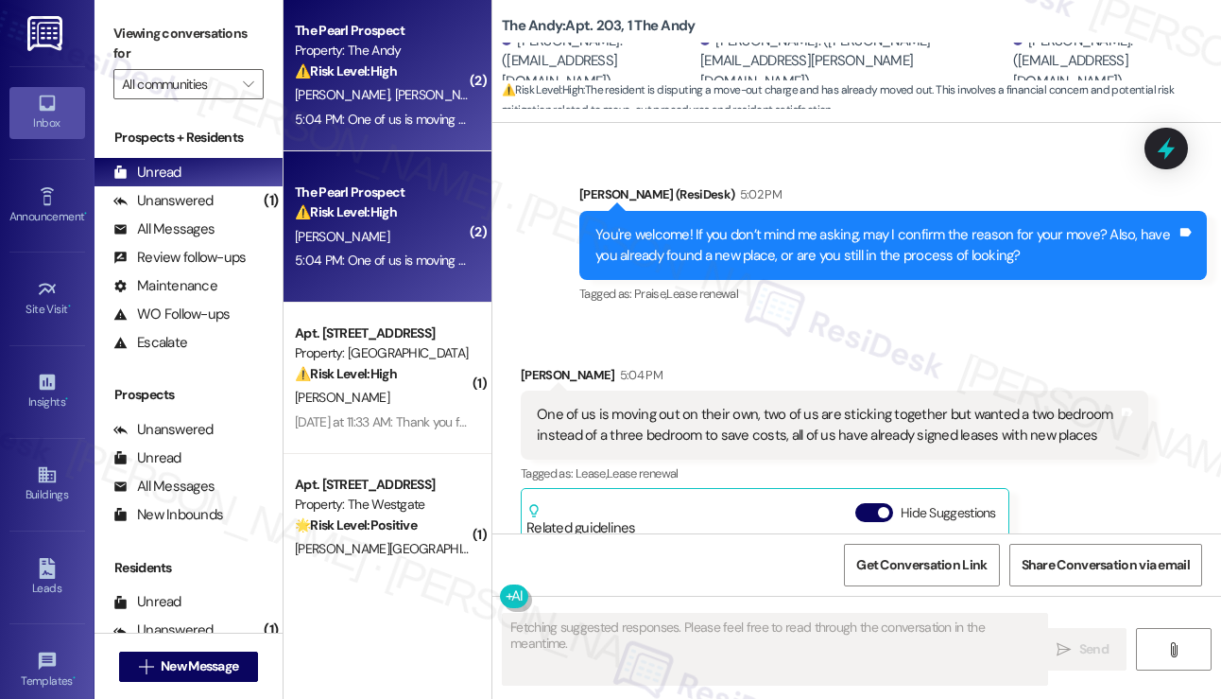
scroll to position [4609, 0]
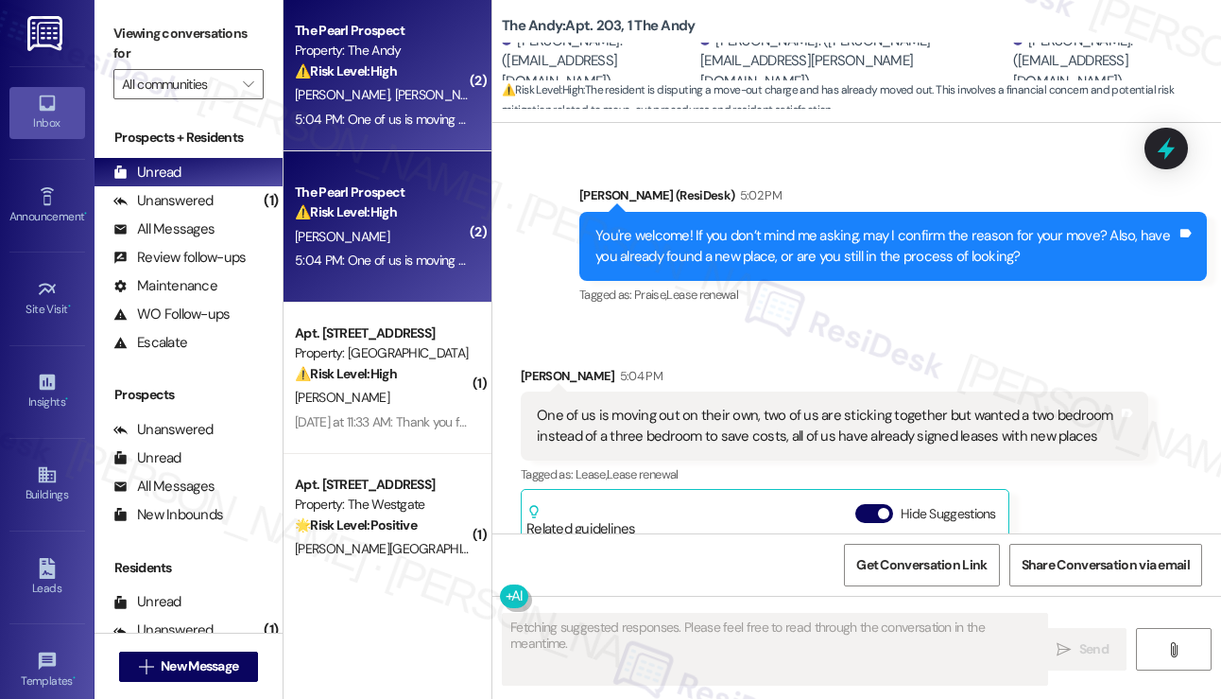
click at [659, 406] on div "One of us is moving out on their own, two of us are sticking together but wante…" at bounding box center [827, 426] width 581 height 41
click at [701, 414] on div "One of us is moving out on their own, two of us are sticking together but wante…" at bounding box center [827, 426] width 581 height 41
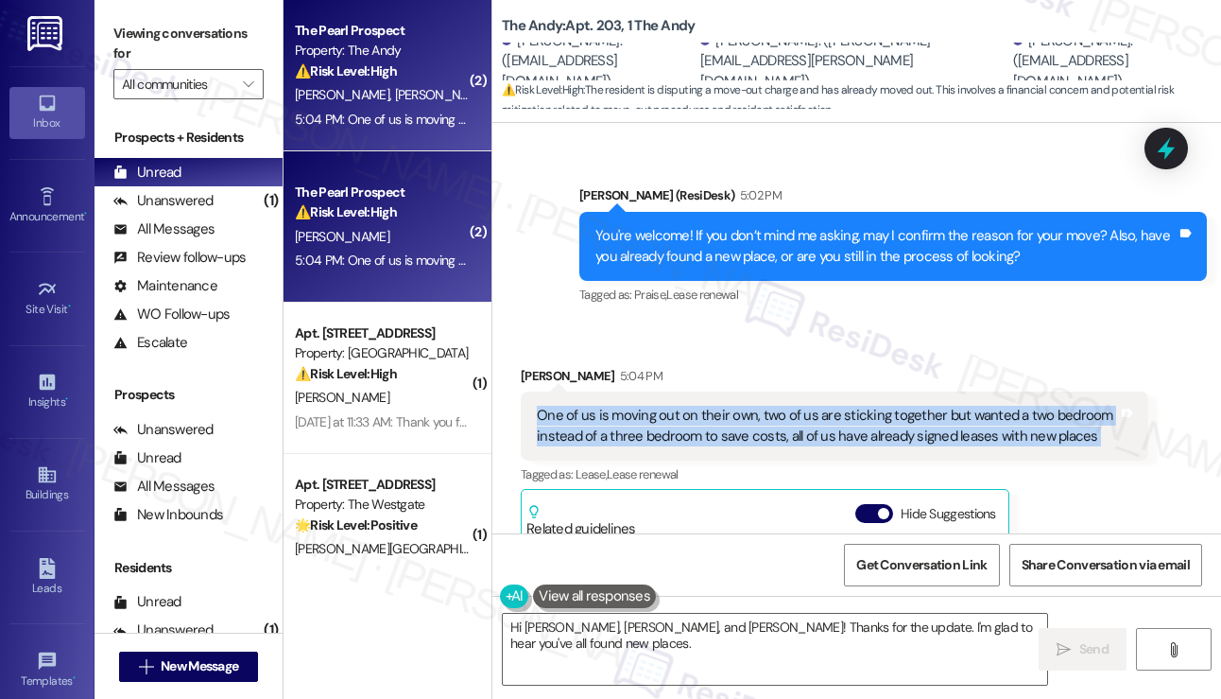
click at [703, 415] on div "One of us is moving out on their own, two of us are sticking together but wante…" at bounding box center [827, 426] width 581 height 41
type textarea "Hi William, Sean, and Caleb! Thanks for the update. I'm glad to hear you've all…"
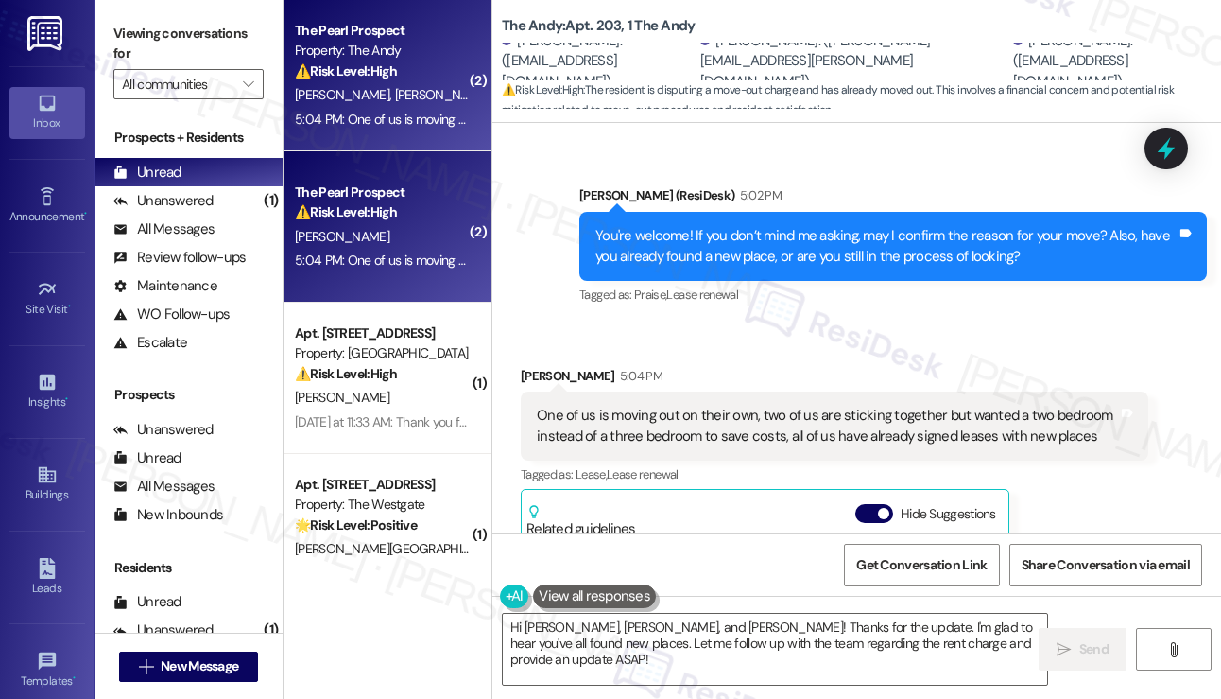
click at [741, 366] on div "William Riebel 5:04 PM" at bounding box center [835, 379] width 628 height 26
click at [717, 423] on div "One of us is moving out on their own, two of us are sticking together but wante…" at bounding box center [827, 426] width 581 height 41
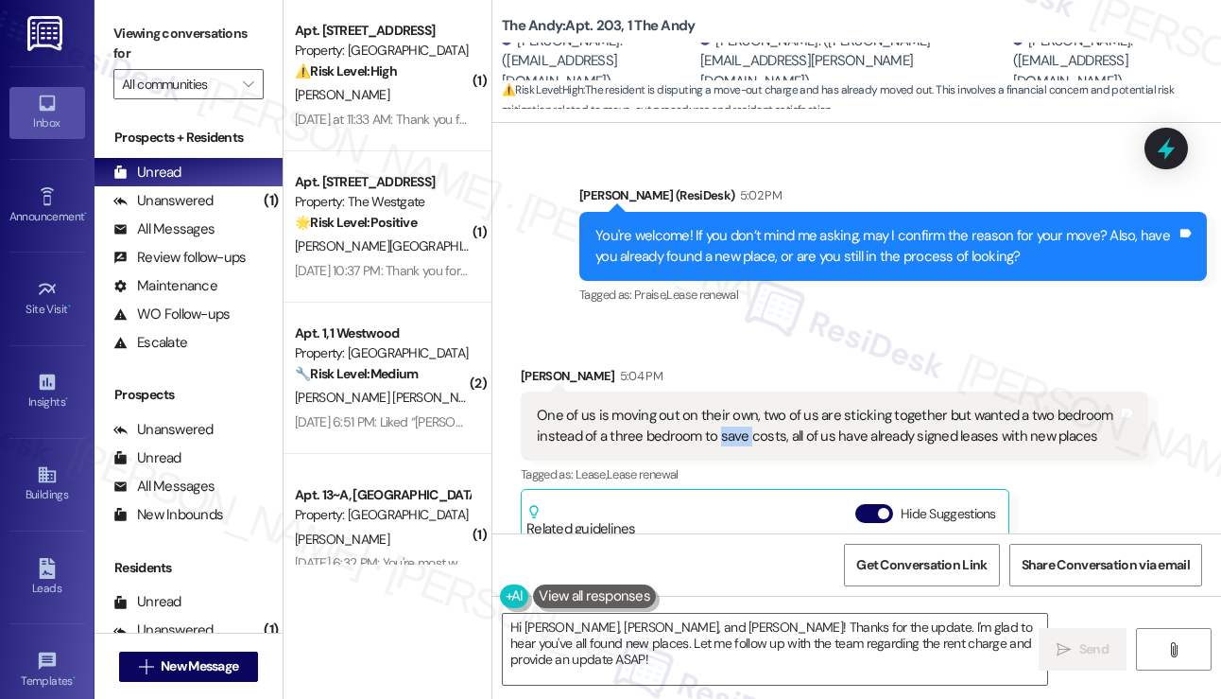
click at [717, 423] on div "One of us is moving out on their own, two of us are sticking together but wante…" at bounding box center [827, 426] width 581 height 41
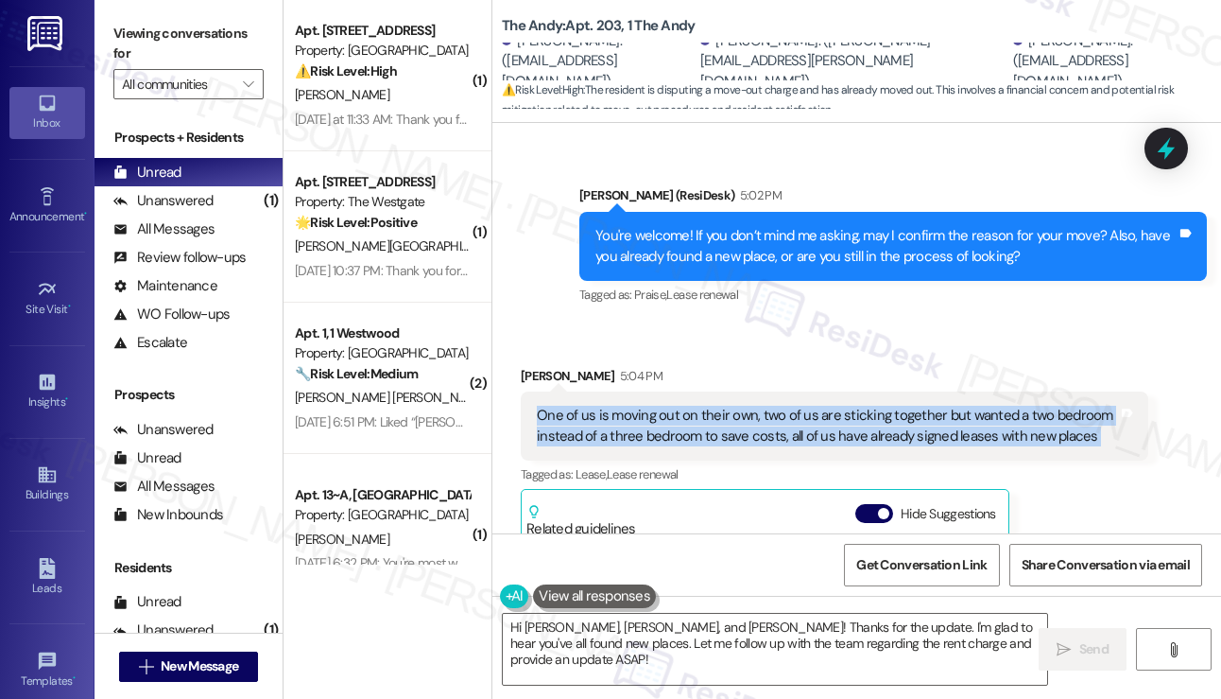
click at [717, 423] on div "One of us is moving out on their own, two of us are sticking together but wante…" at bounding box center [827, 426] width 581 height 41
copy div "One of us is moving out on their own, two of us are sticking together but wante…"
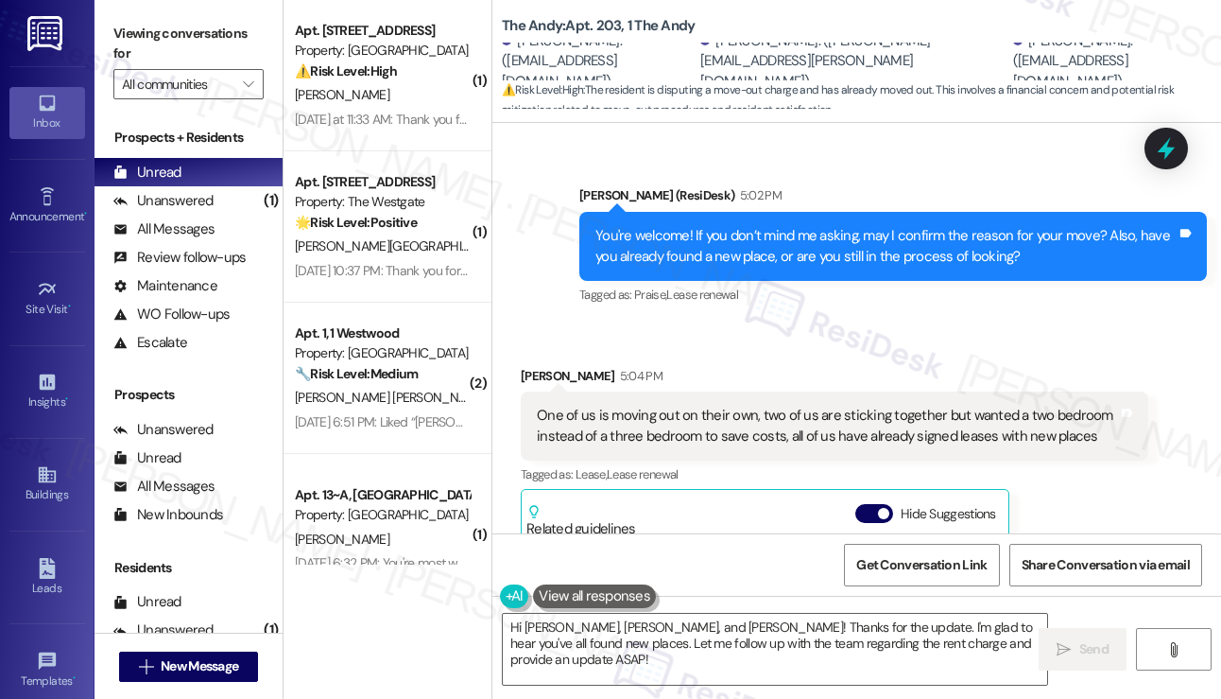
click at [94, 33] on div "Inbox Go to Inbox Announcement • Send A Text Announcement Site Visit • Go to Si…" at bounding box center [47, 349] width 95 height 699
click at [210, 238] on div "All Messages" at bounding box center [163, 229] width 101 height 20
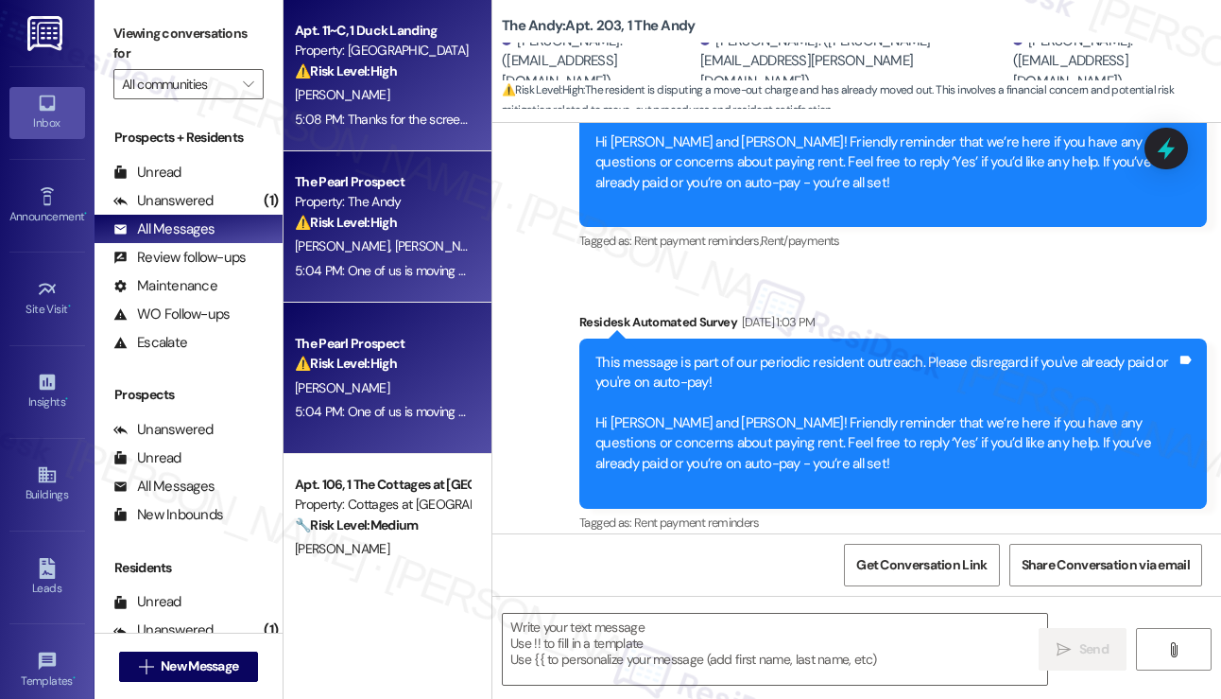
type textarea "Fetching suggested responses. Please feel free to read through the conversation…"
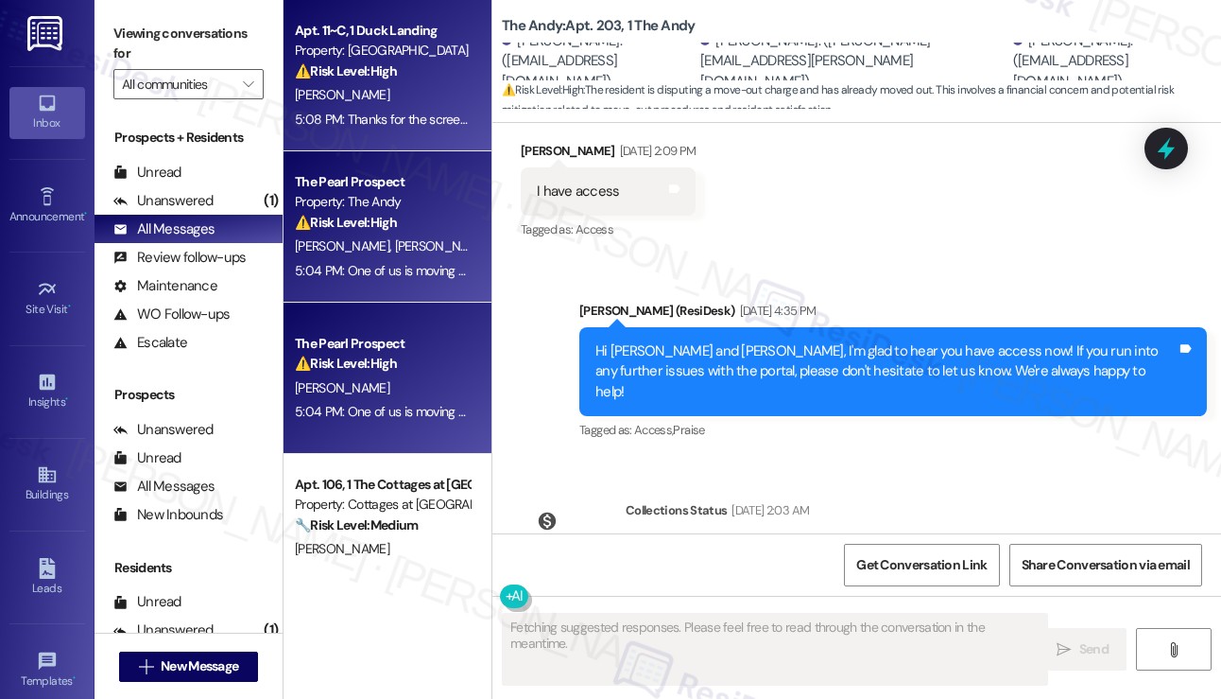
click at [407, 127] on div "5:08 PM: Thanks for the screenshot! I'll be sure to relay this to the team and …" at bounding box center [828, 119] width 1067 height 17
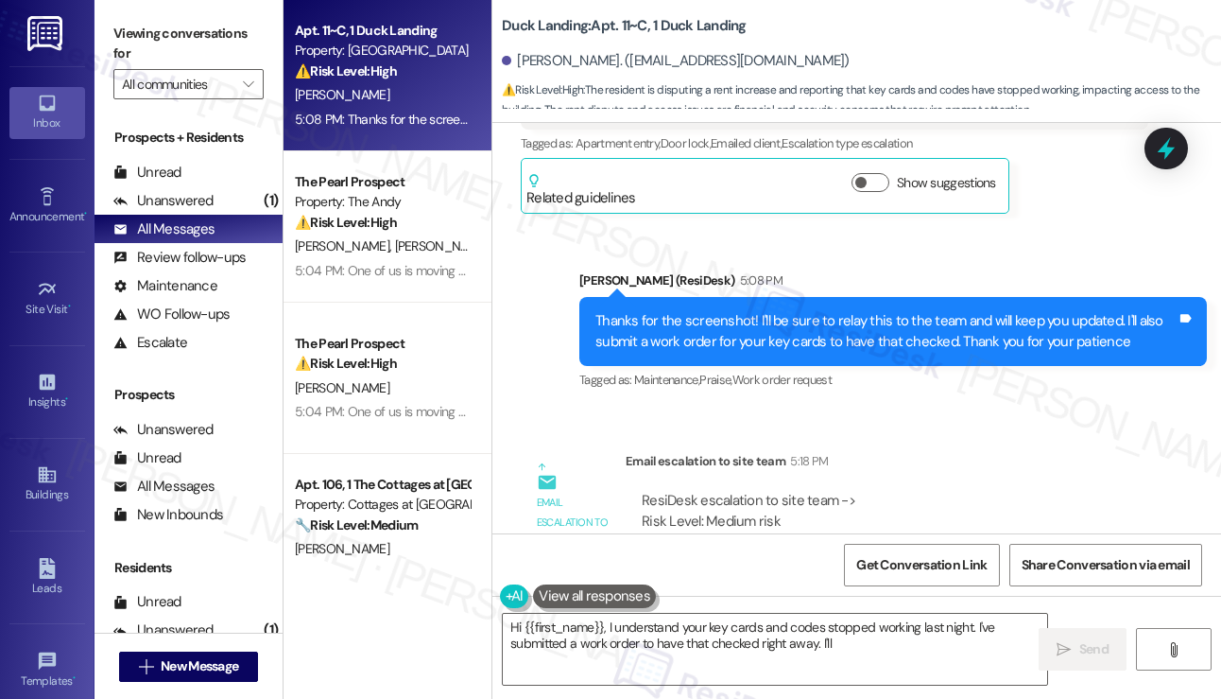
scroll to position [13925, 0]
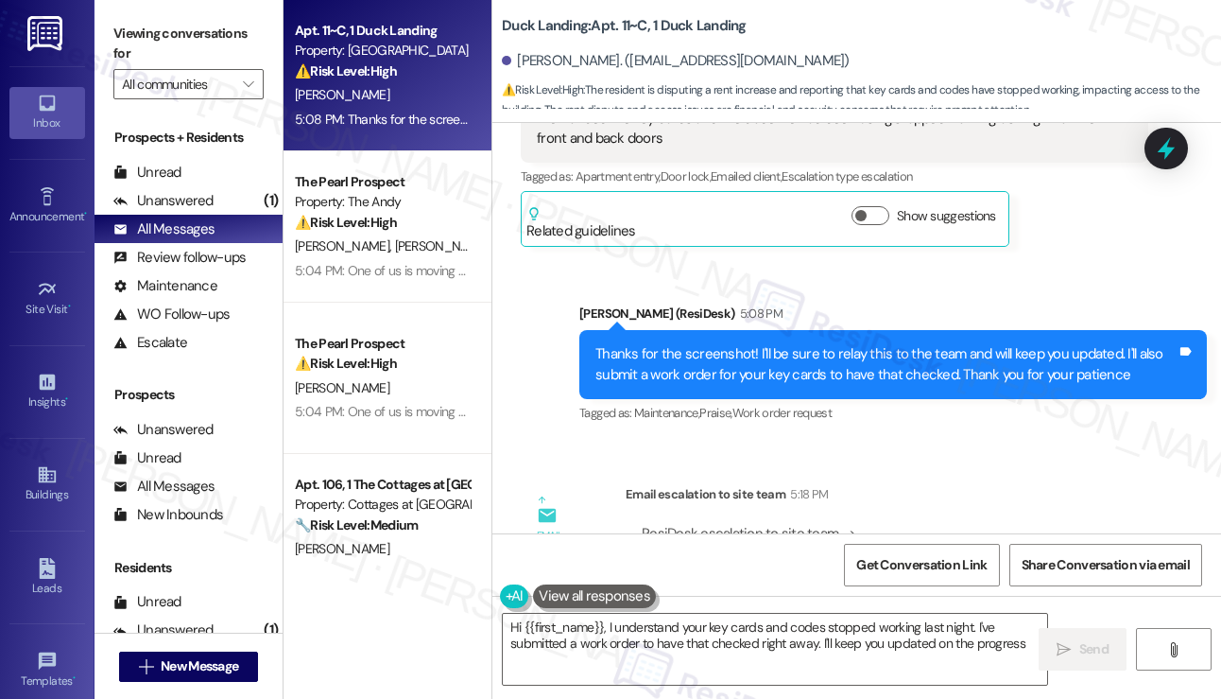
type textarea "Hi {{first_name}}, I understand your key cards and codes stopped working last n…"
drag, startPoint x: 695, startPoint y: 443, endPoint x: 733, endPoint y: 440, distance: 38.0
click at [733, 524] on div "ResiDesk escalation to site team -> Risk Level: Medium risk Topics: key card an…" at bounding box center [887, 564] width 491 height 81
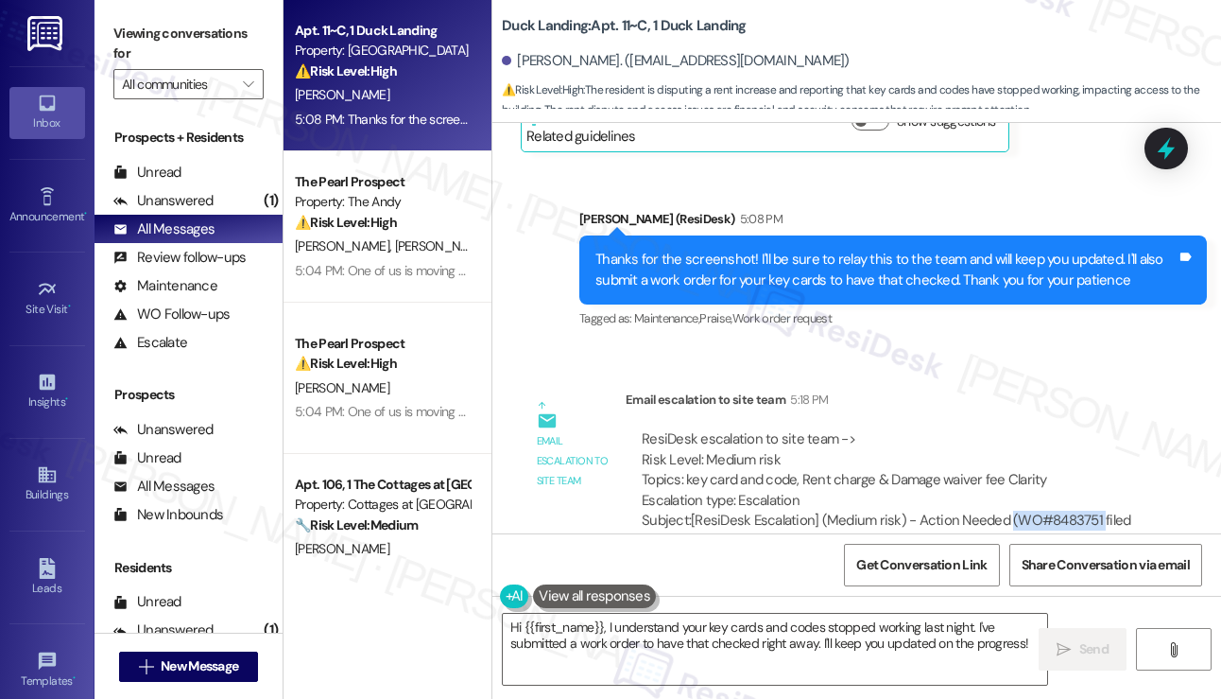
drag, startPoint x: 1006, startPoint y: 393, endPoint x: 1096, endPoint y: 386, distance: 90.1
click at [1096, 510] on div "Subject: [ResiDesk Escalation] (Medium risk) - Action Needed (WO#8483751 filed …" at bounding box center [887, 540] width 491 height 60
copy div "(WO#8483751"
click at [1119, 389] on div "Email escalation to site team 5:18 PM" at bounding box center [887, 402] width 523 height 26
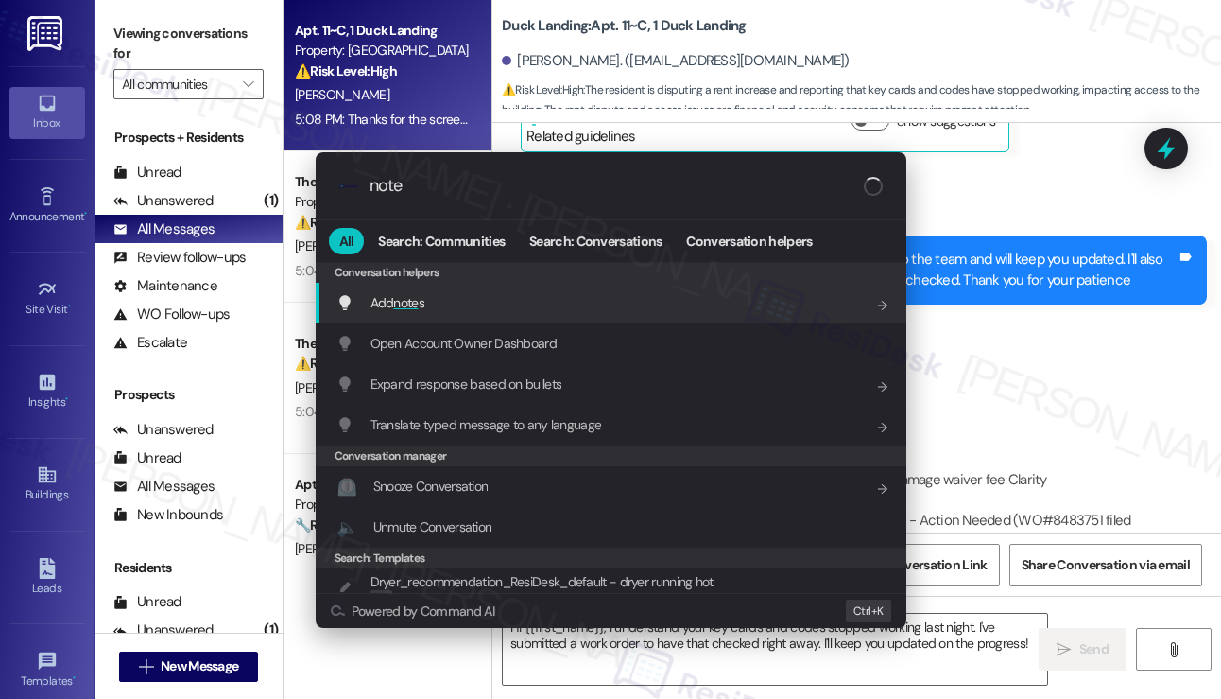
type input "notes"
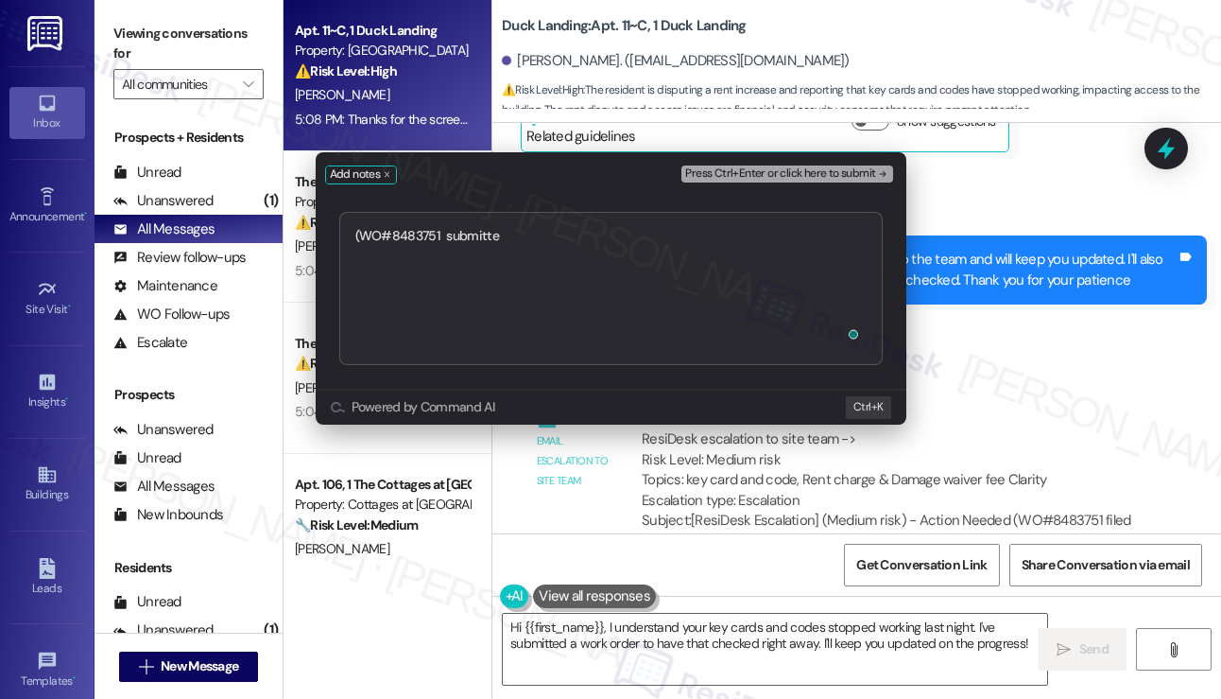
type textarea "(WO#8483751 submitted"
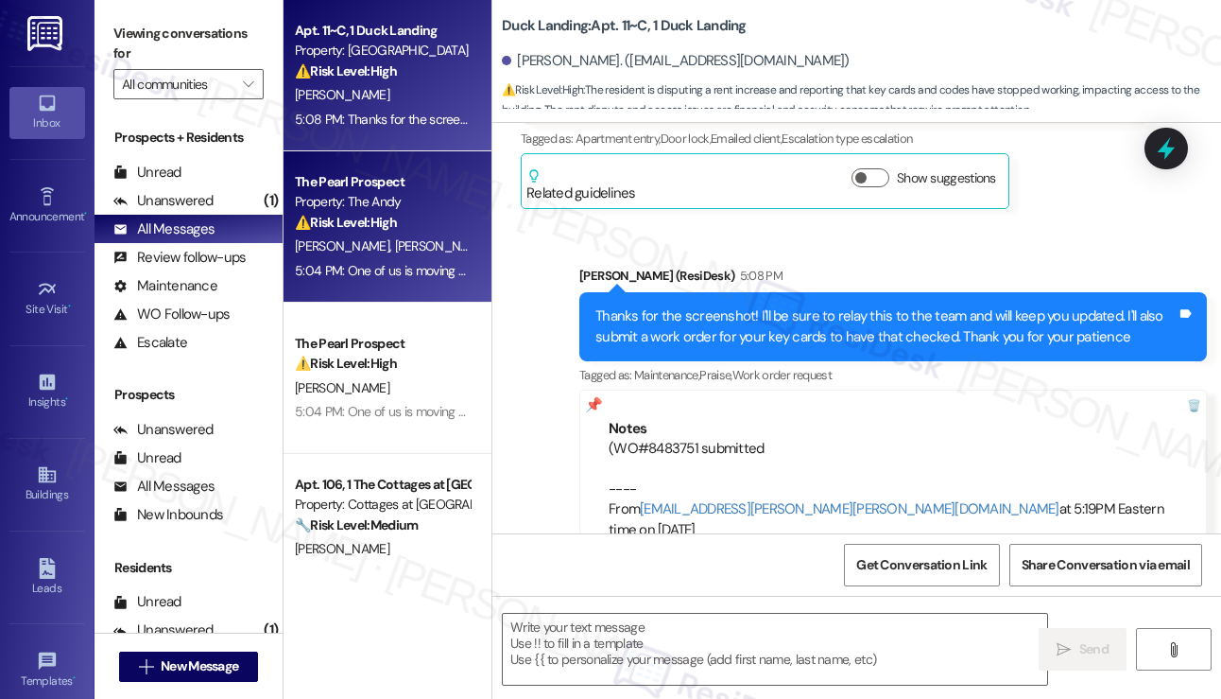
type textarea "Fetching suggested responses. Please feel free to read through the conversation…"
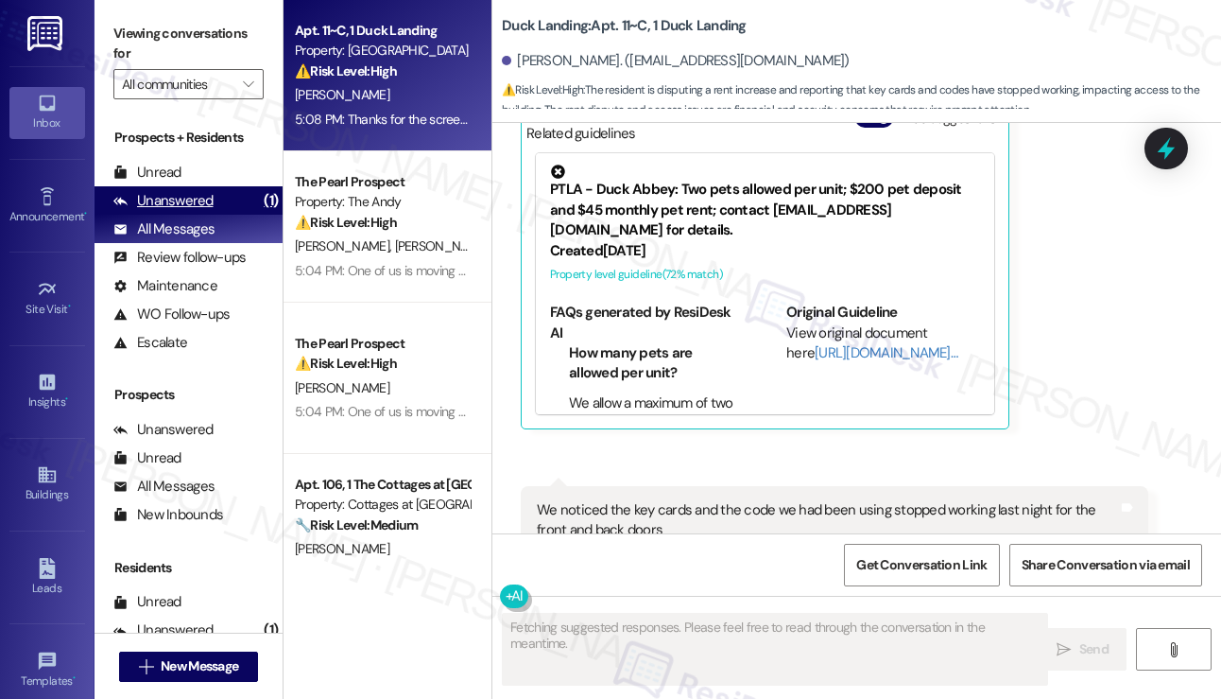
scroll to position [13528, 0]
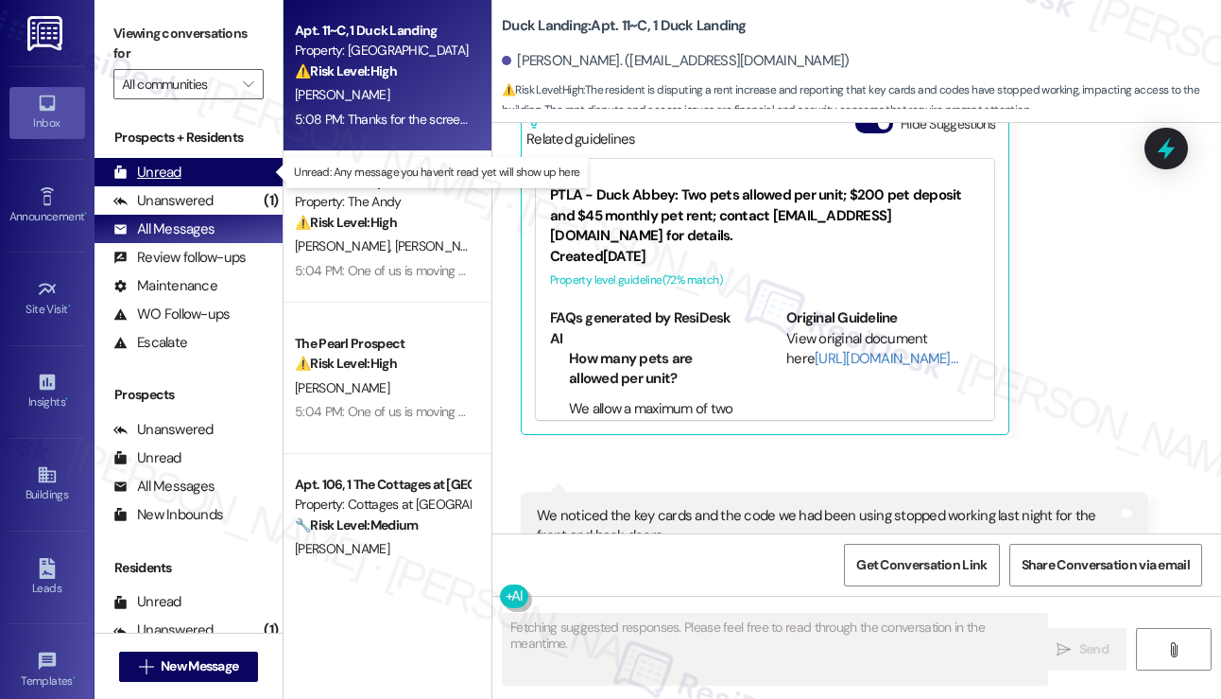
click at [193, 166] on div "Unread (0)" at bounding box center [189, 172] width 188 height 28
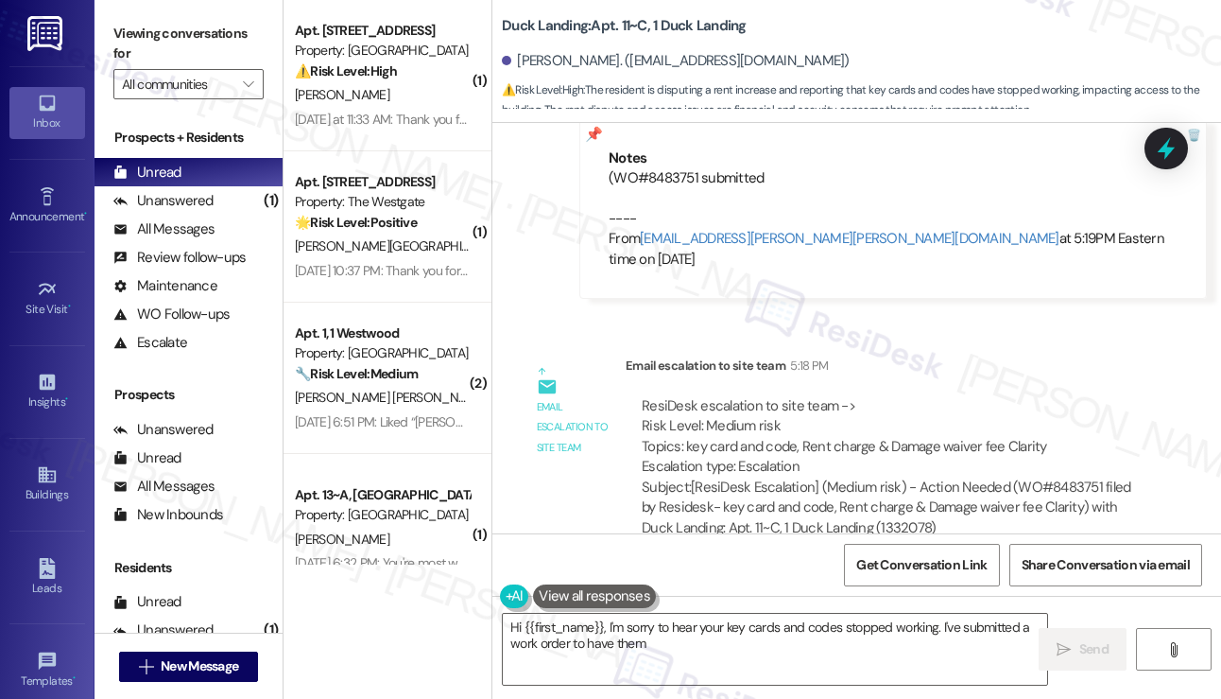
scroll to position [14273, 0]
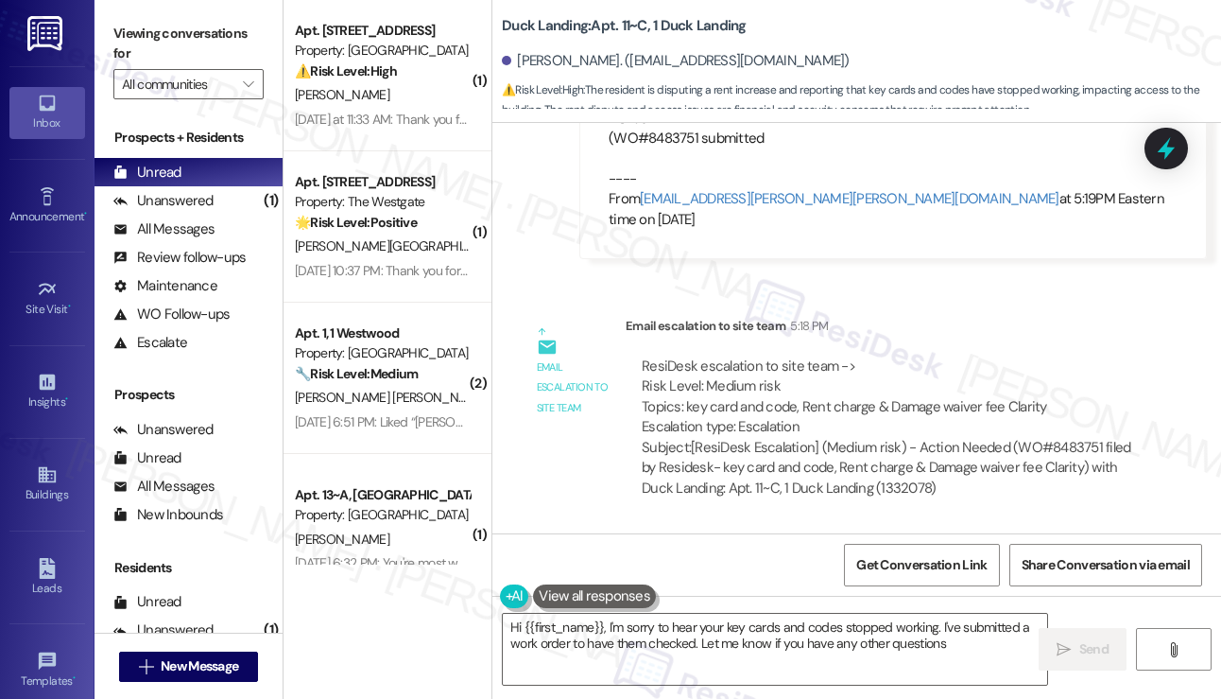
type textarea "Hi {{first_name}}, I'm sorry to hear your key cards and codes stopped working. …"
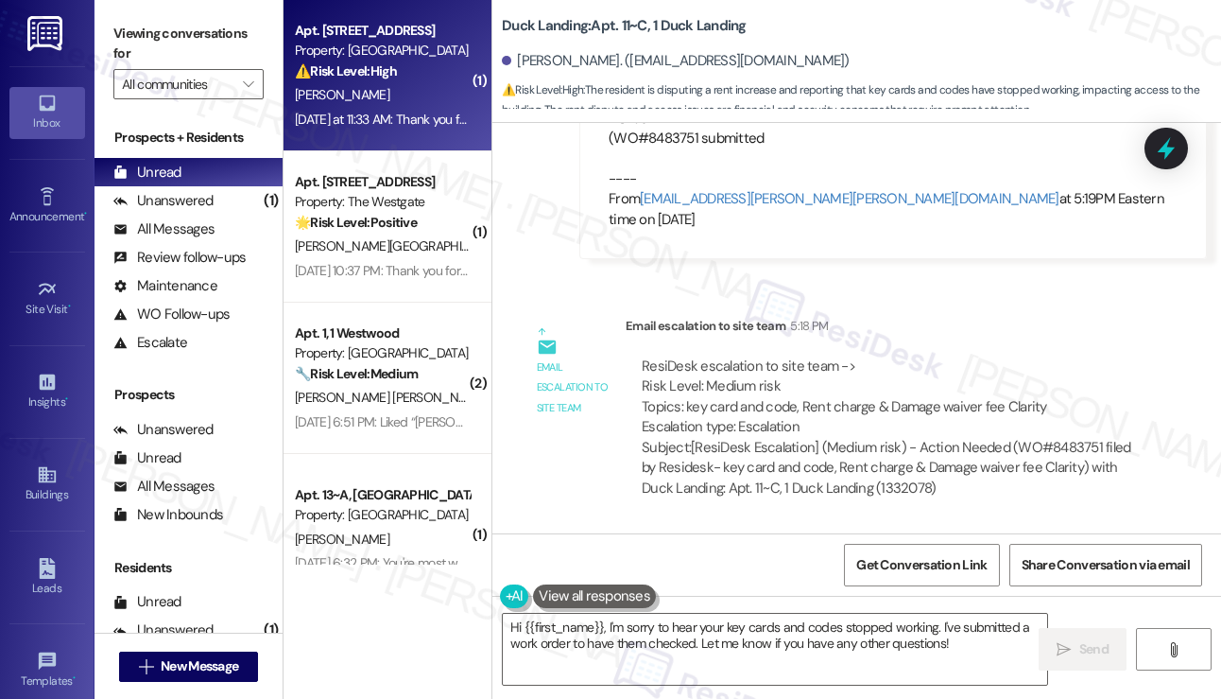
click at [390, 93] on div "[PERSON_NAME]" at bounding box center [382, 95] width 179 height 24
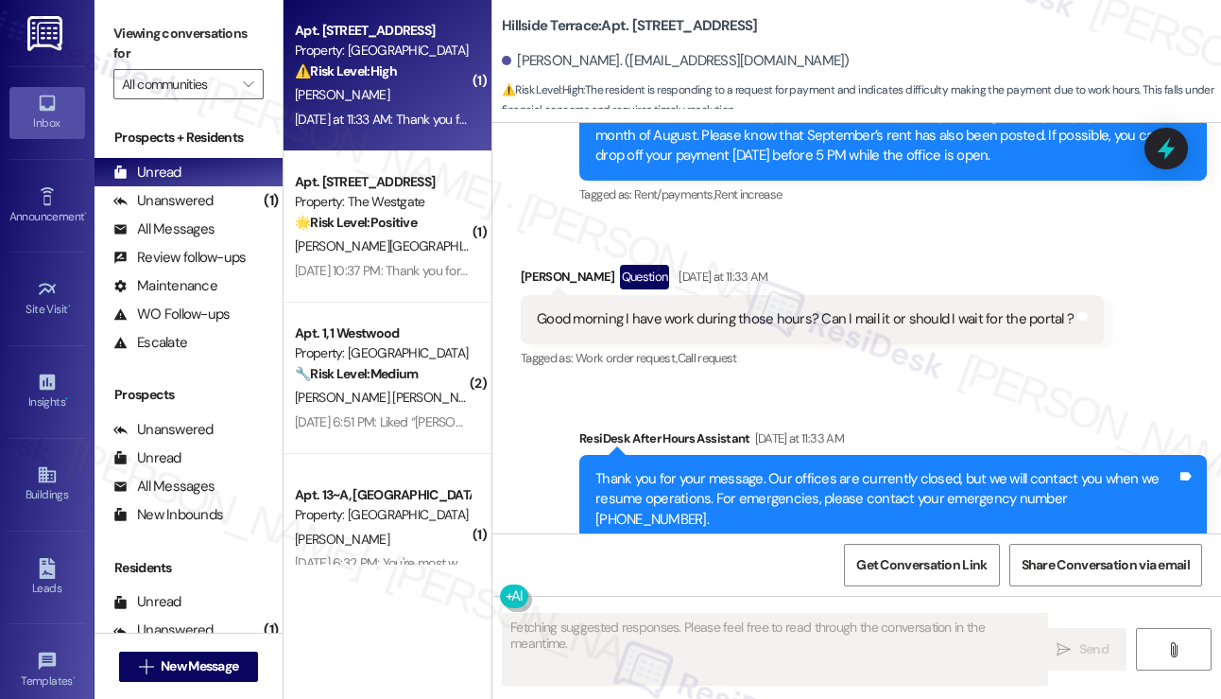
scroll to position [2969, 0]
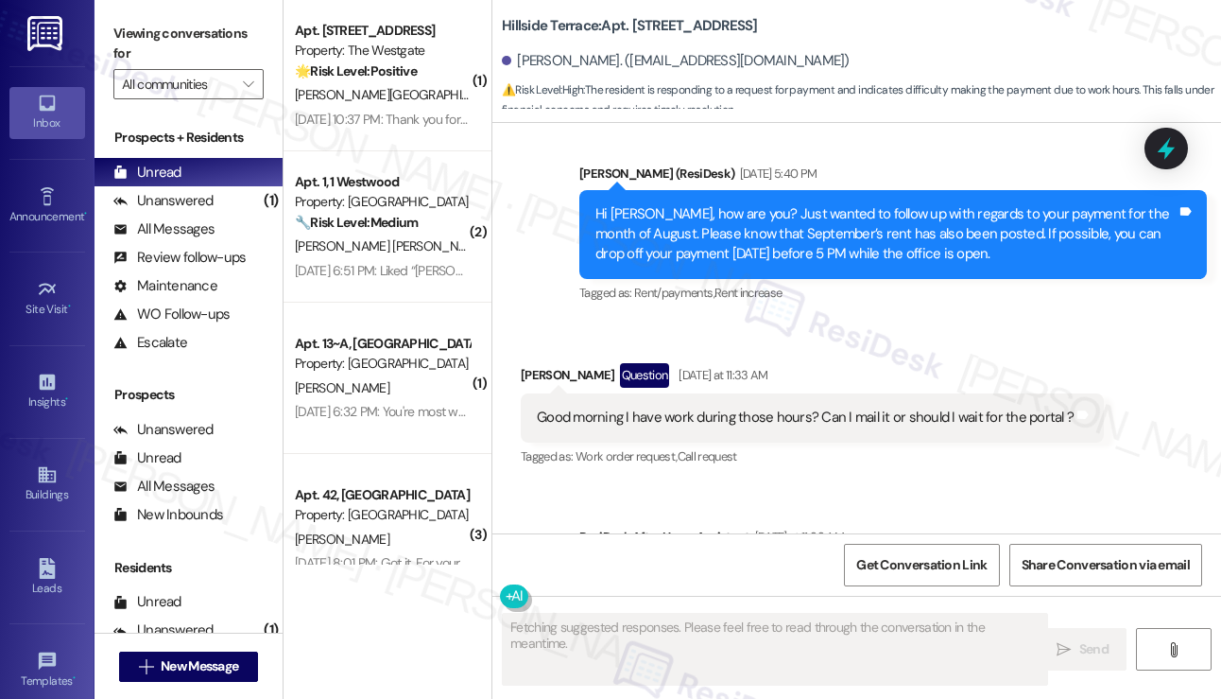
click at [760, 407] on div "Good morning I have work during those hours? Can I mail it or should I wait for…" at bounding box center [805, 417] width 537 height 20
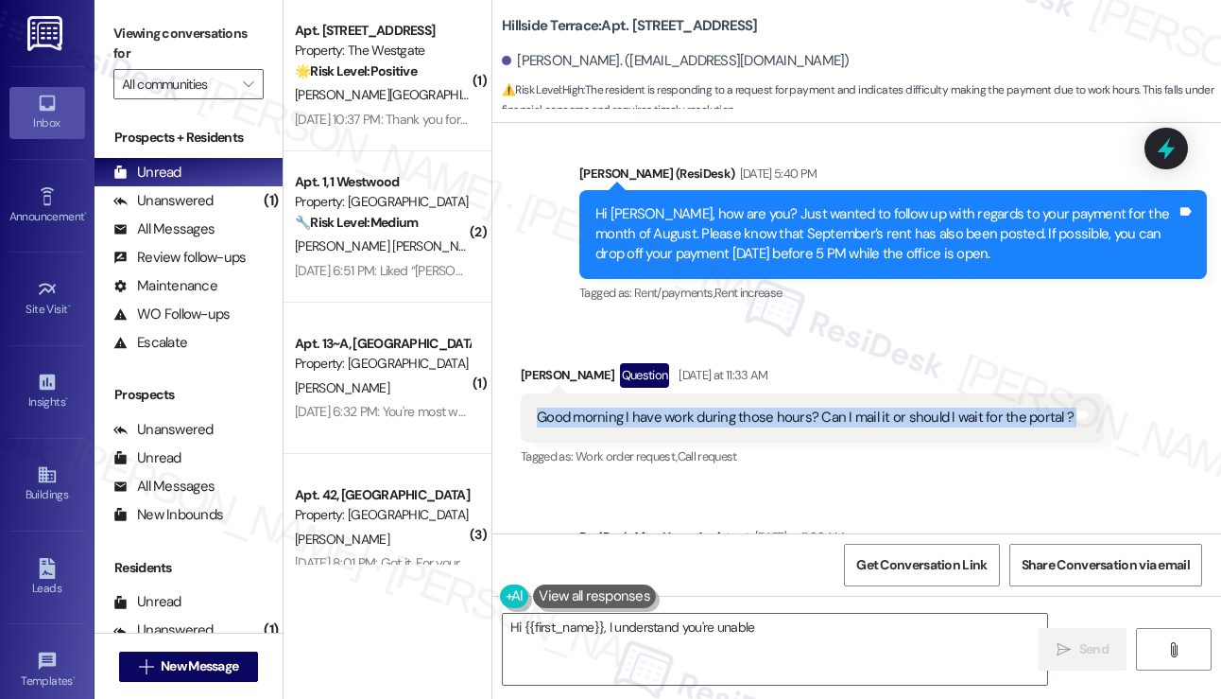
click at [760, 407] on div "Good morning I have work during those hours? Can I mail it or should I wait for…" at bounding box center [805, 417] width 537 height 20
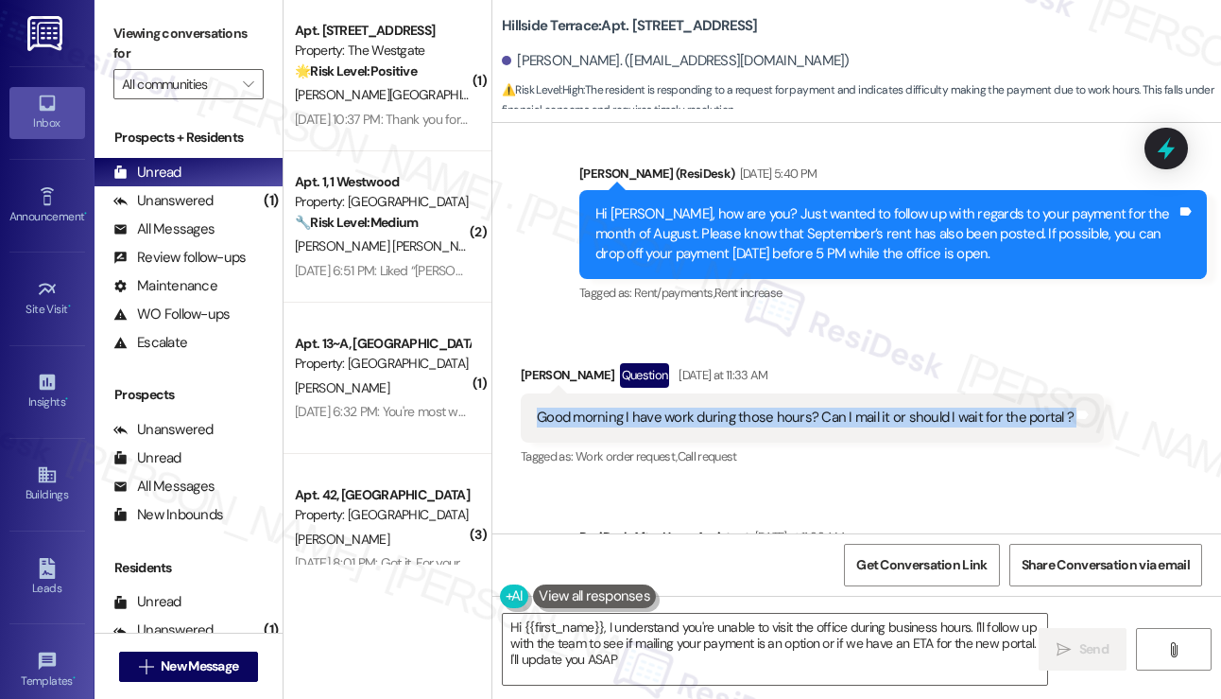
type textarea "Hi {{first_name}}, I understand you're unable to visit the office during busine…"
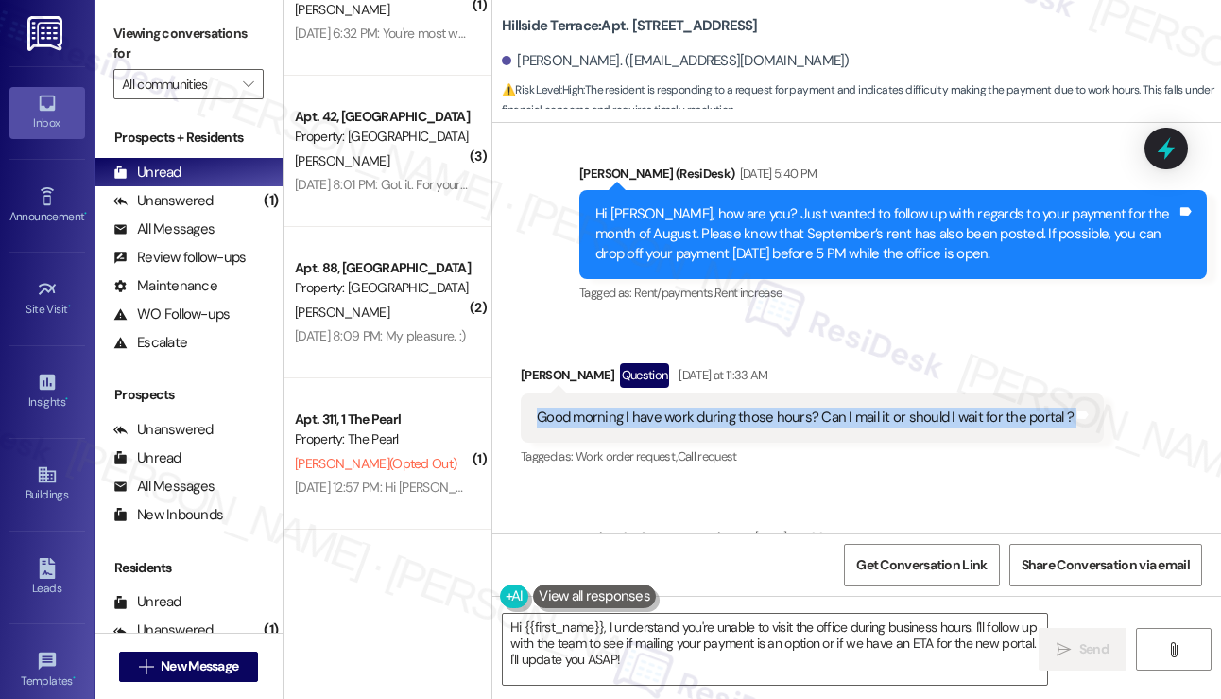
scroll to position [0, 0]
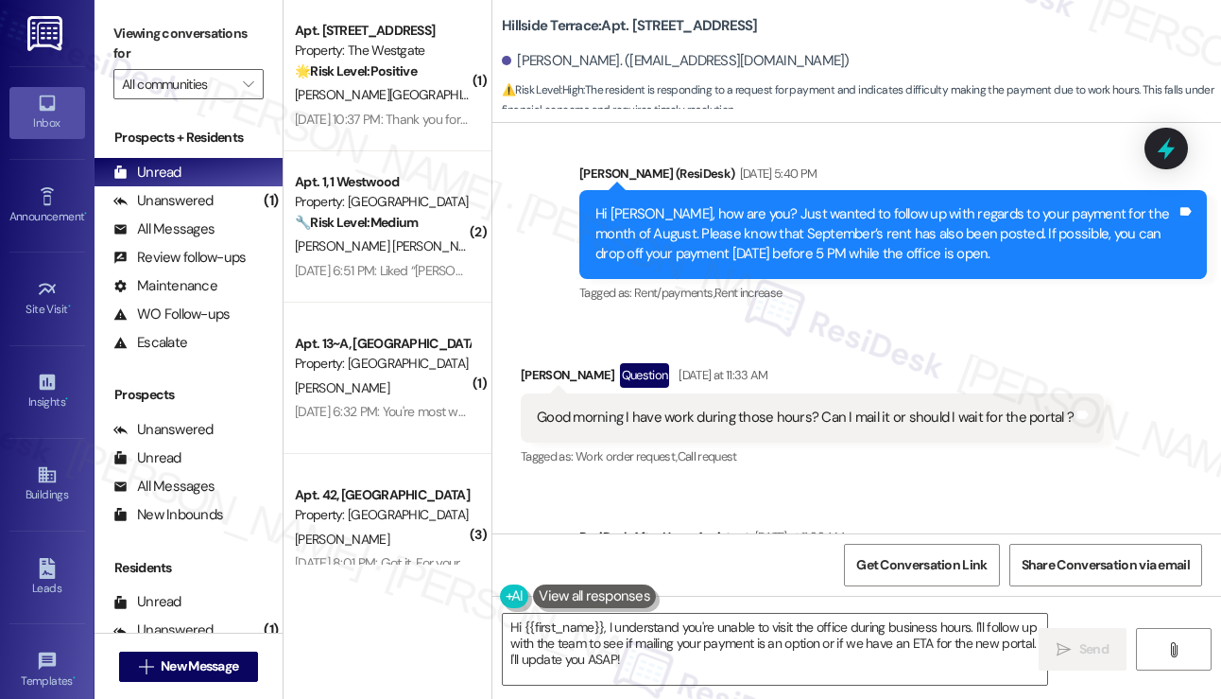
click at [541, 28] on b "Hillside Terrace: Apt. 4, 1 Hillside Terrace" at bounding box center [630, 26] width 256 height 20
click at [541, 27] on b "Hillside Terrace: Apt. 4, 1 Hillside Terrace" at bounding box center [630, 26] width 256 height 20
click at [638, 204] on div "Hi Justin, how are you? Just wanted to follow up with regards to your payment f…" at bounding box center [886, 234] width 581 height 60
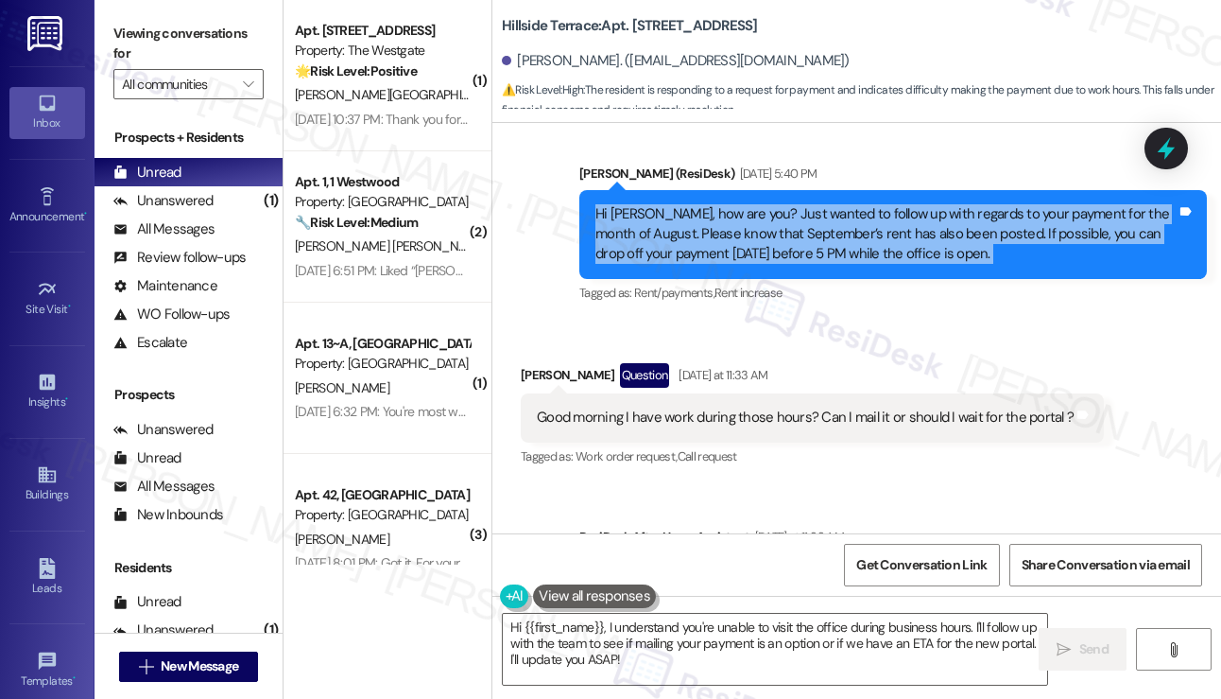
click at [638, 204] on div "Hi Justin, how are you? Just wanted to follow up with regards to your payment f…" at bounding box center [886, 234] width 581 height 60
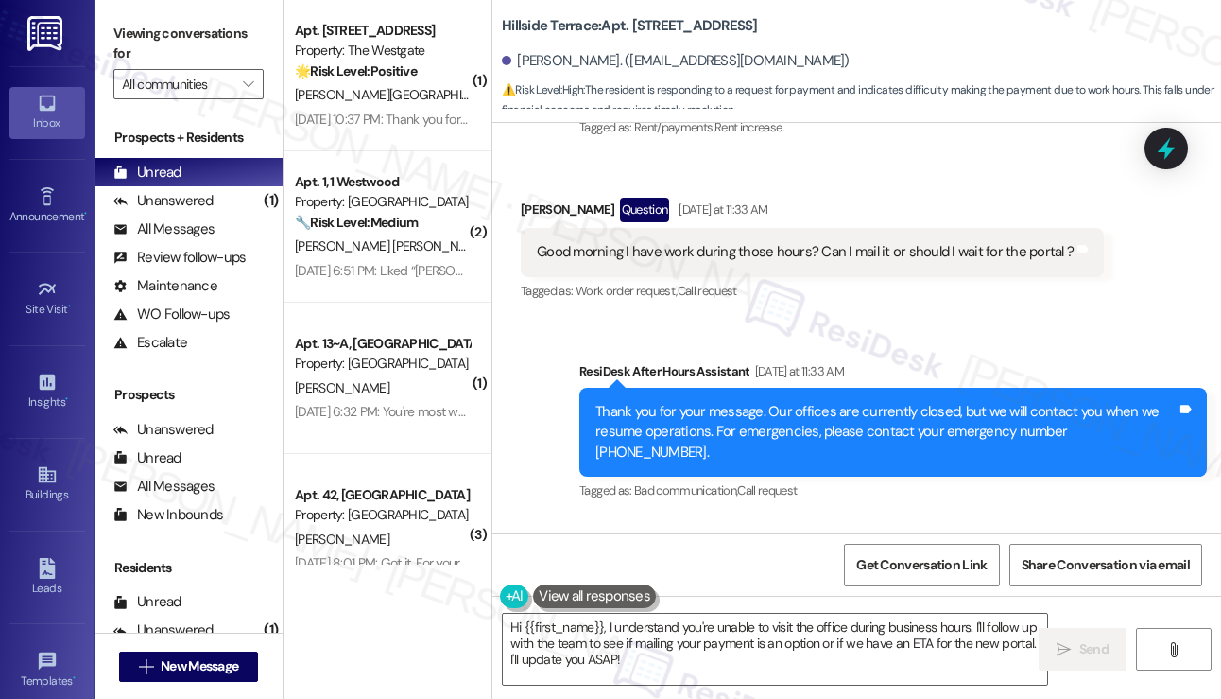
scroll to position [3064, 0]
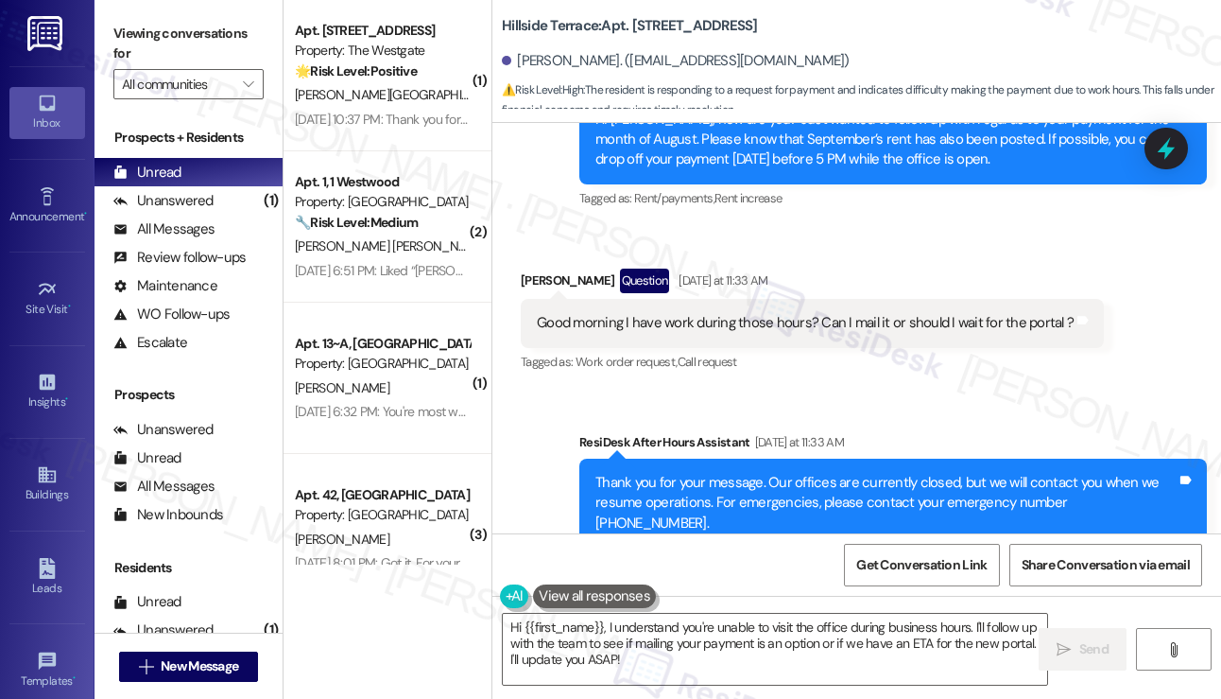
click at [646, 299] on div "Good morning I have work during those hours? Can I mail it or should I wait for…" at bounding box center [812, 323] width 583 height 48
click at [647, 299] on div "Good morning I have work during those hours? Can I mail it or should I wait for…" at bounding box center [812, 323] width 583 height 48
click at [882, 313] on div "Good morning I have work during those hours? Can I mail it or should I wait for…" at bounding box center [805, 323] width 537 height 20
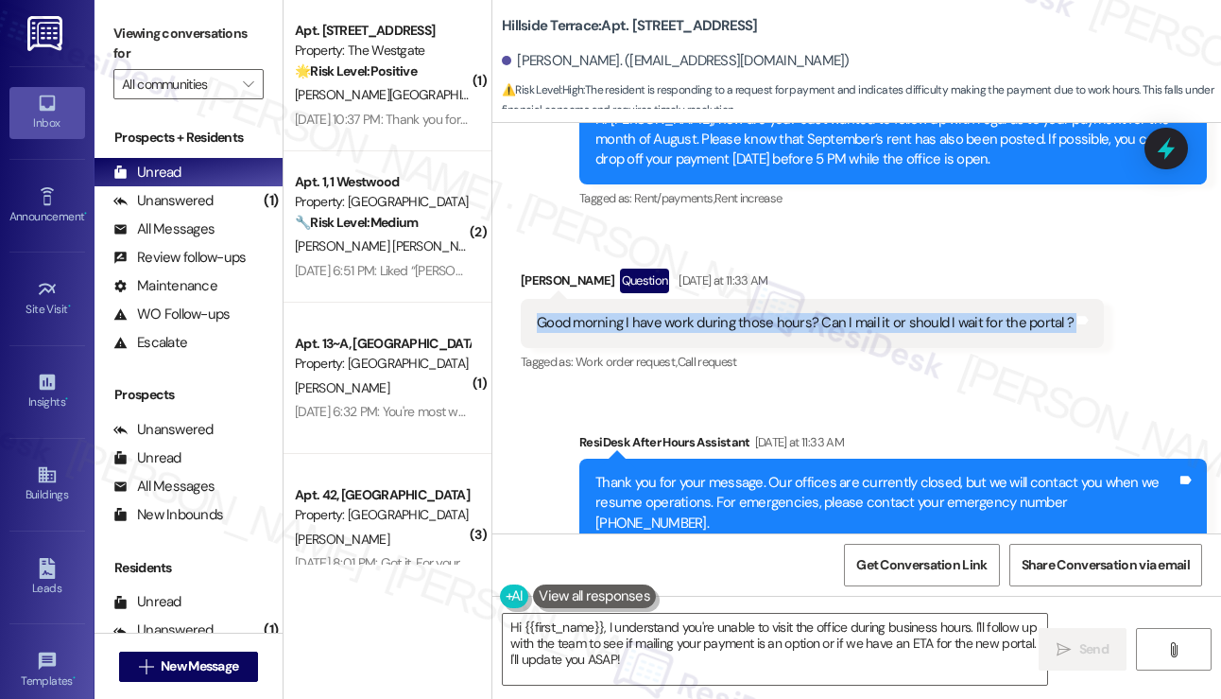
click at [882, 313] on div "Good morning I have work during those hours? Can I mail it or should I wait for…" at bounding box center [805, 323] width 537 height 20
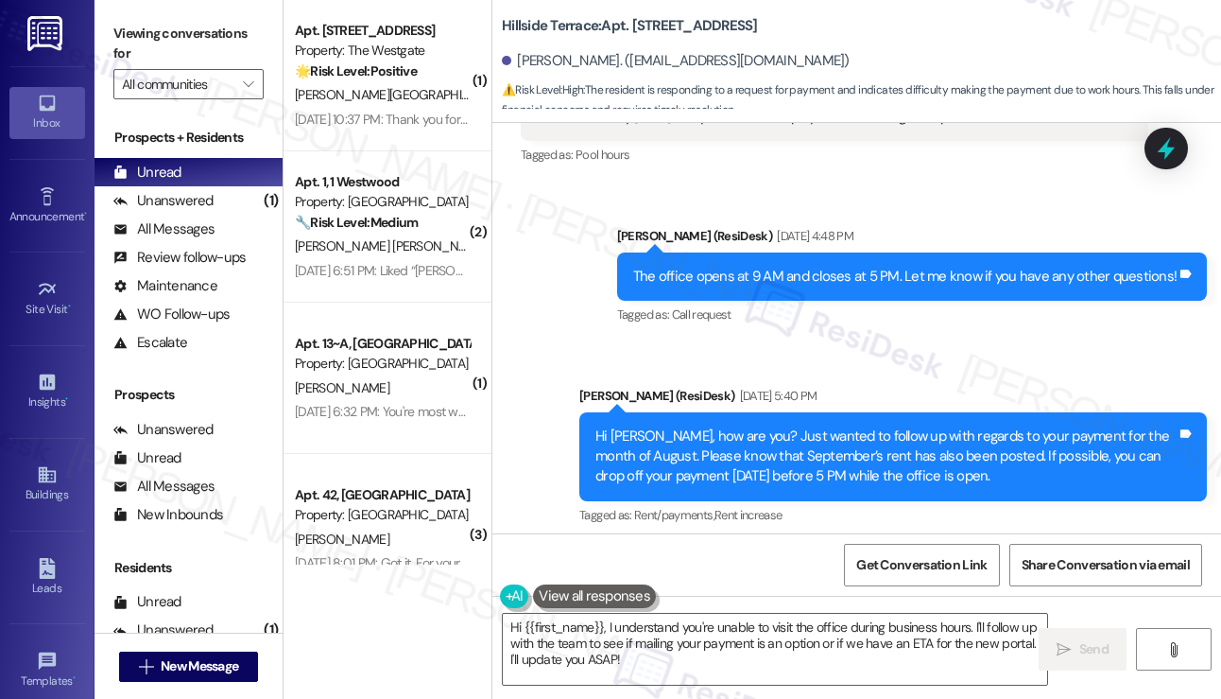
scroll to position [2874, 0]
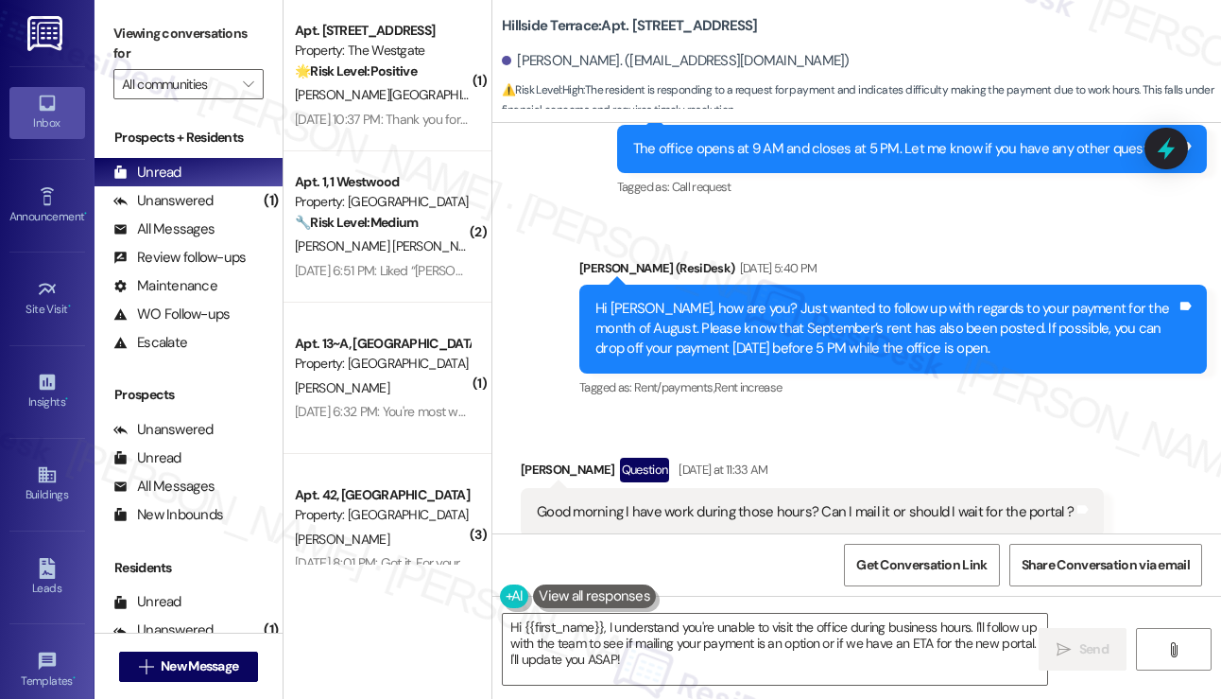
click at [682, 299] on div "Hi Justin, how are you? Just wanted to follow up with regards to your payment f…" at bounding box center [886, 329] width 581 height 60
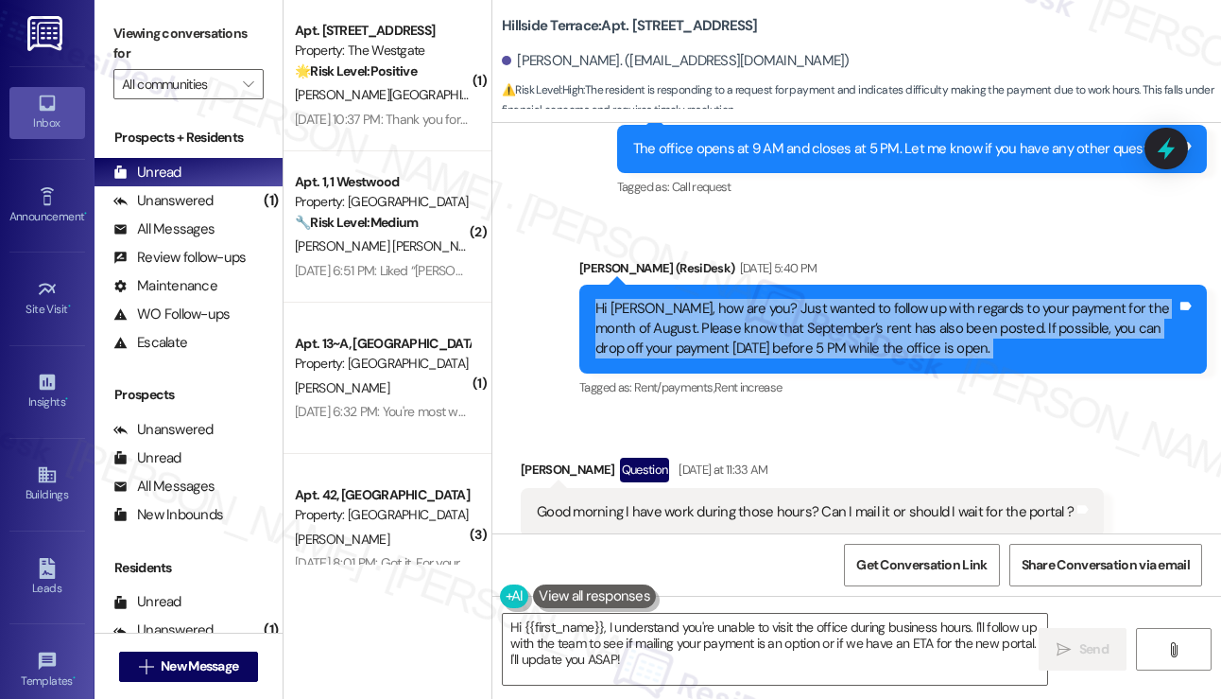
click at [682, 299] on div "Hi Justin, how are you? Just wanted to follow up with regards to your payment f…" at bounding box center [886, 329] width 581 height 60
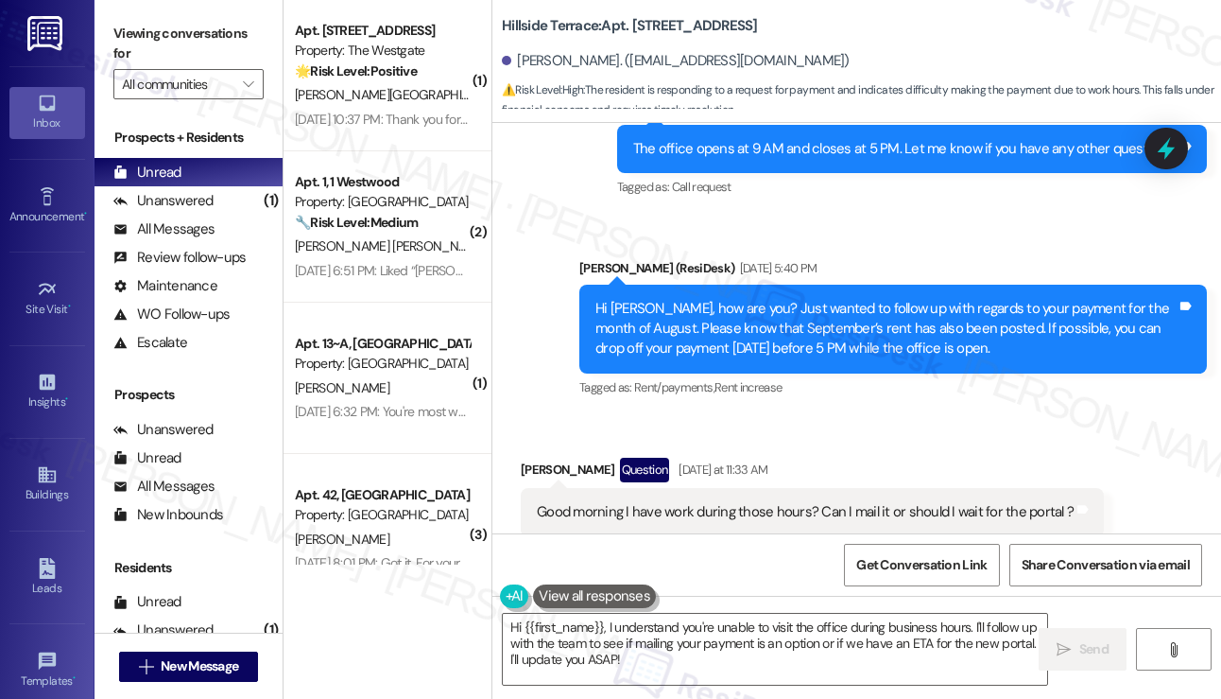
click at [737, 488] on div "Good morning I have work during those hours? Can I mail it or should I wait for…" at bounding box center [812, 512] width 583 height 48
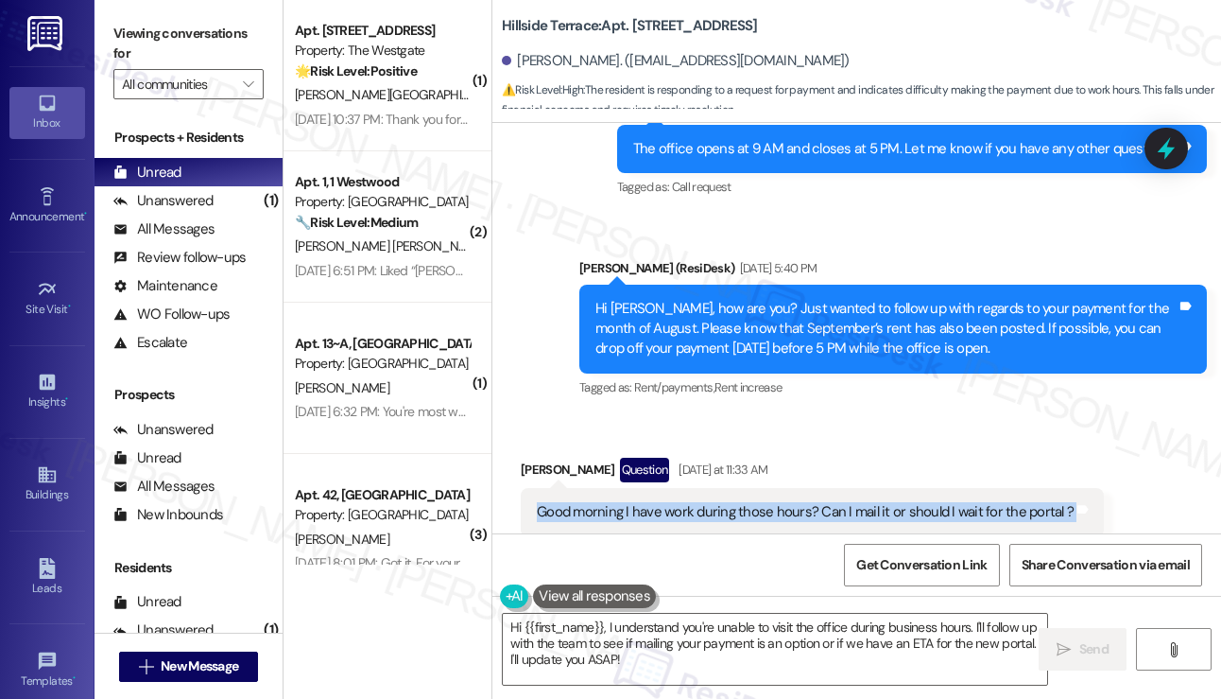
click at [737, 488] on div "Good morning I have work during those hours? Can I mail it or should I wait for…" at bounding box center [812, 512] width 583 height 48
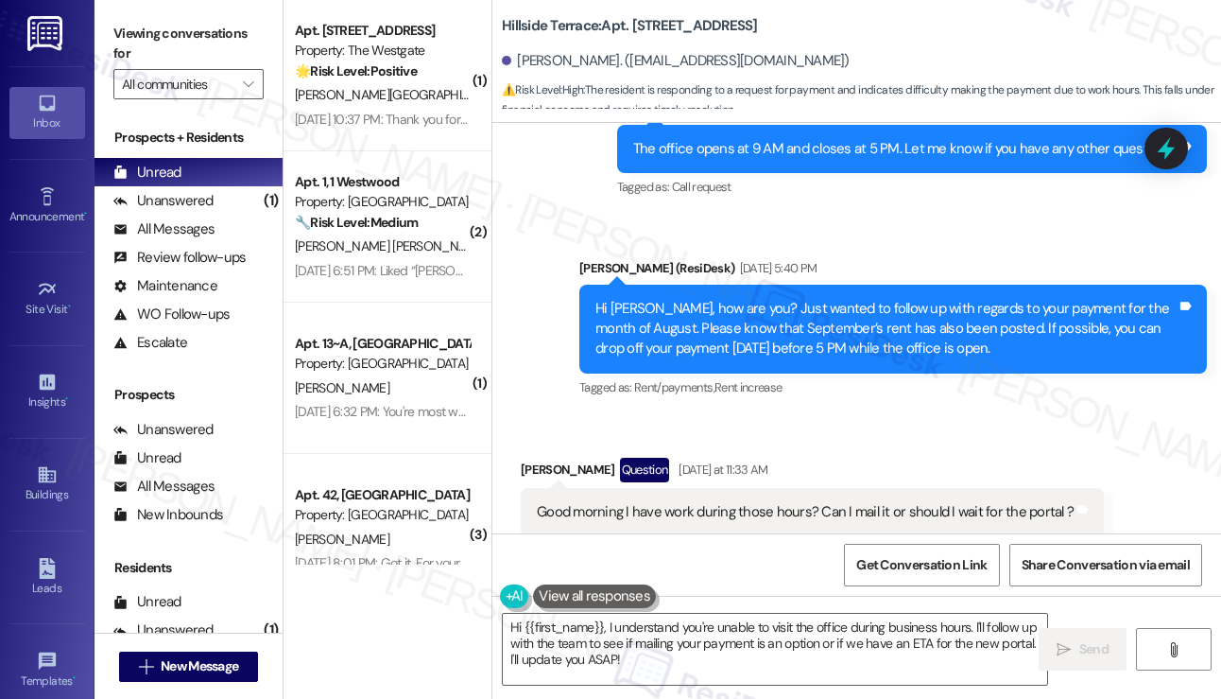
click at [758, 302] on div "Hi Justin, how are you? Just wanted to follow up with regards to your payment f…" at bounding box center [886, 329] width 581 height 60
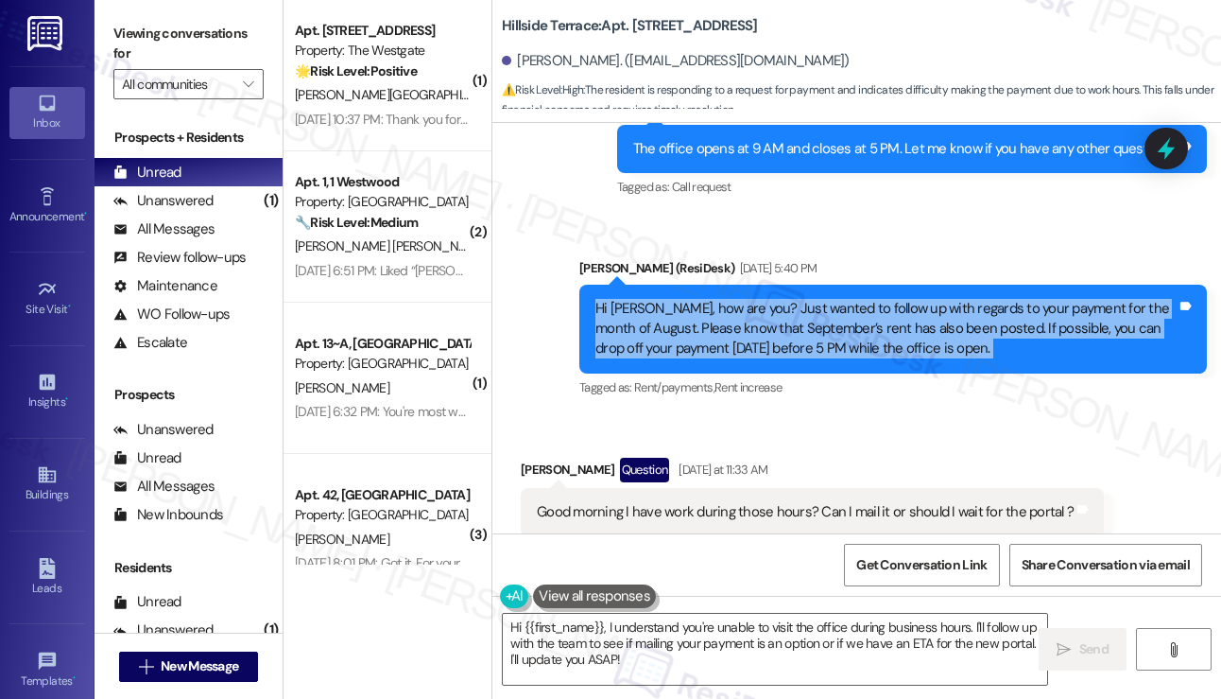
click at [758, 302] on div "Hi Justin, how are you? Just wanted to follow up with regards to your payment f…" at bounding box center [886, 329] width 581 height 60
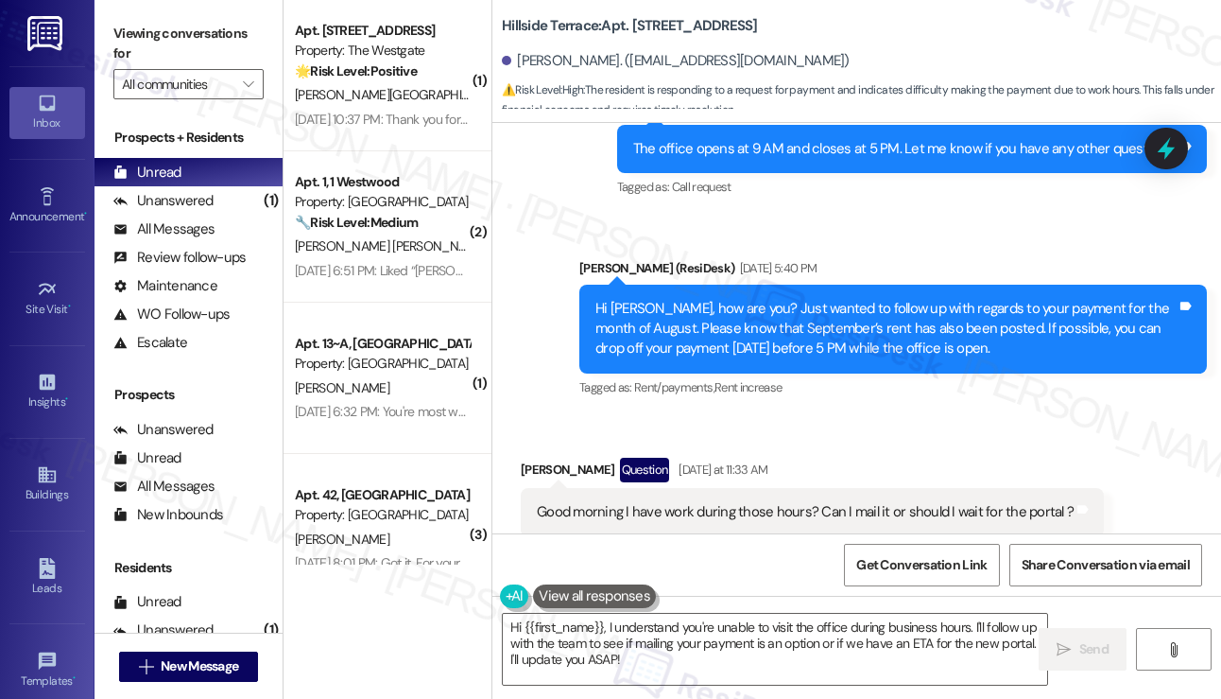
click at [723, 488] on div "Good morning I have work during those hours? Can I mail it or should I wait for…" at bounding box center [812, 512] width 583 height 48
click at [745, 502] on div "Good morning I have work during those hours? Can I mail it or should I wait for…" at bounding box center [805, 512] width 537 height 20
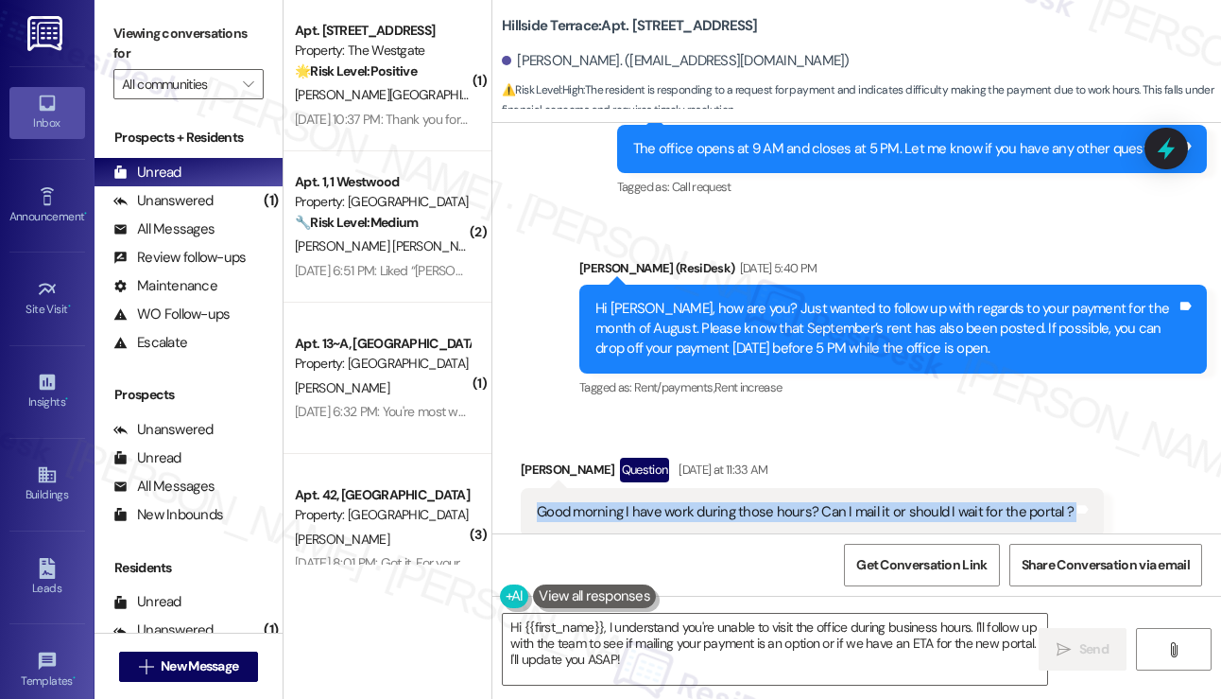
click at [745, 502] on div "Good morning I have work during those hours? Can I mail it or should I wait for…" at bounding box center [805, 512] width 537 height 20
click at [891, 502] on div "Good morning I have work during those hours? Can I mail it or should I wait for…" at bounding box center [805, 512] width 537 height 20
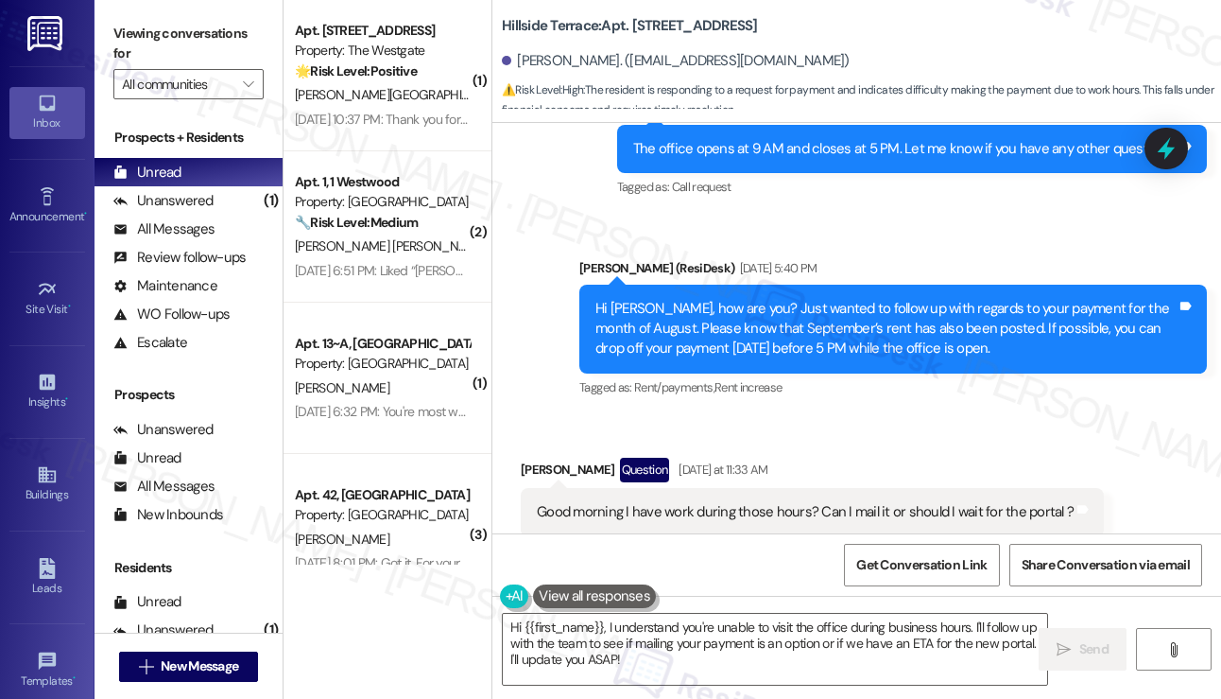
click at [984, 285] on div "Hi Justin, how are you? Just wanted to follow up with regards to your payment f…" at bounding box center [893, 329] width 628 height 89
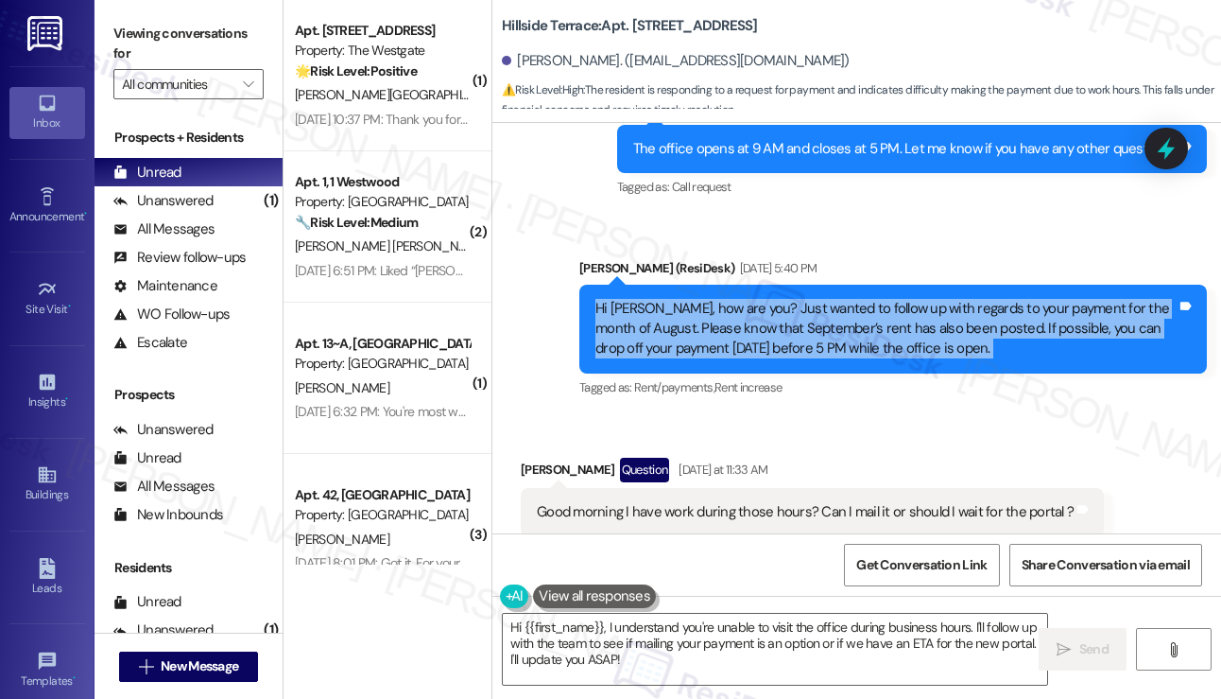
click at [984, 285] on div "Hi Justin, how are you? Just wanted to follow up with regards to your payment f…" at bounding box center [893, 329] width 628 height 89
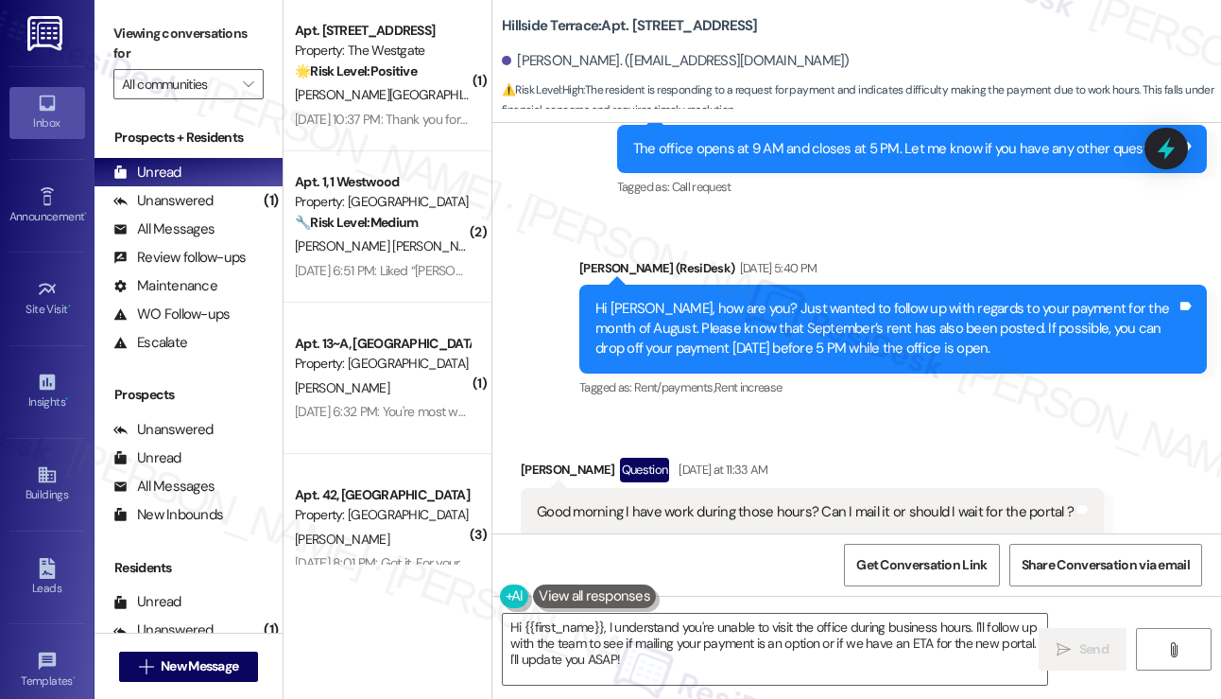
click at [787, 502] on div "Good morning I have work during those hours? Can I mail it or should I wait for…" at bounding box center [805, 512] width 537 height 20
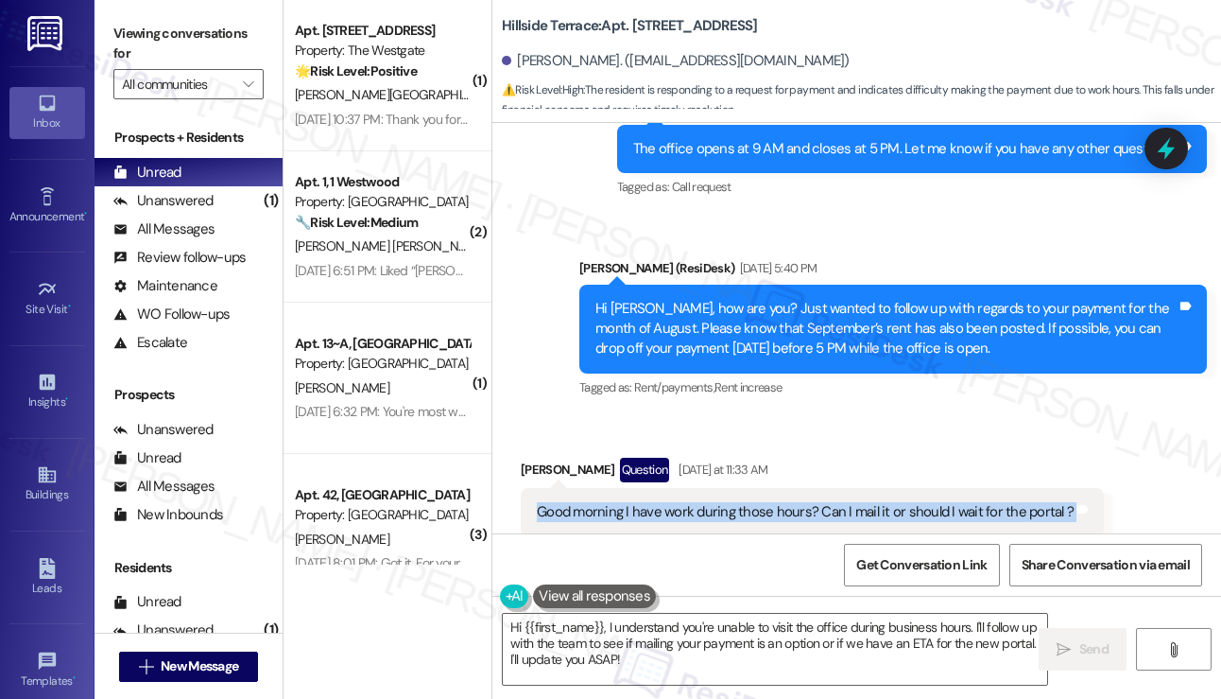
click at [787, 502] on div "Good morning I have work during those hours? Can I mail it or should I wait for…" at bounding box center [805, 512] width 537 height 20
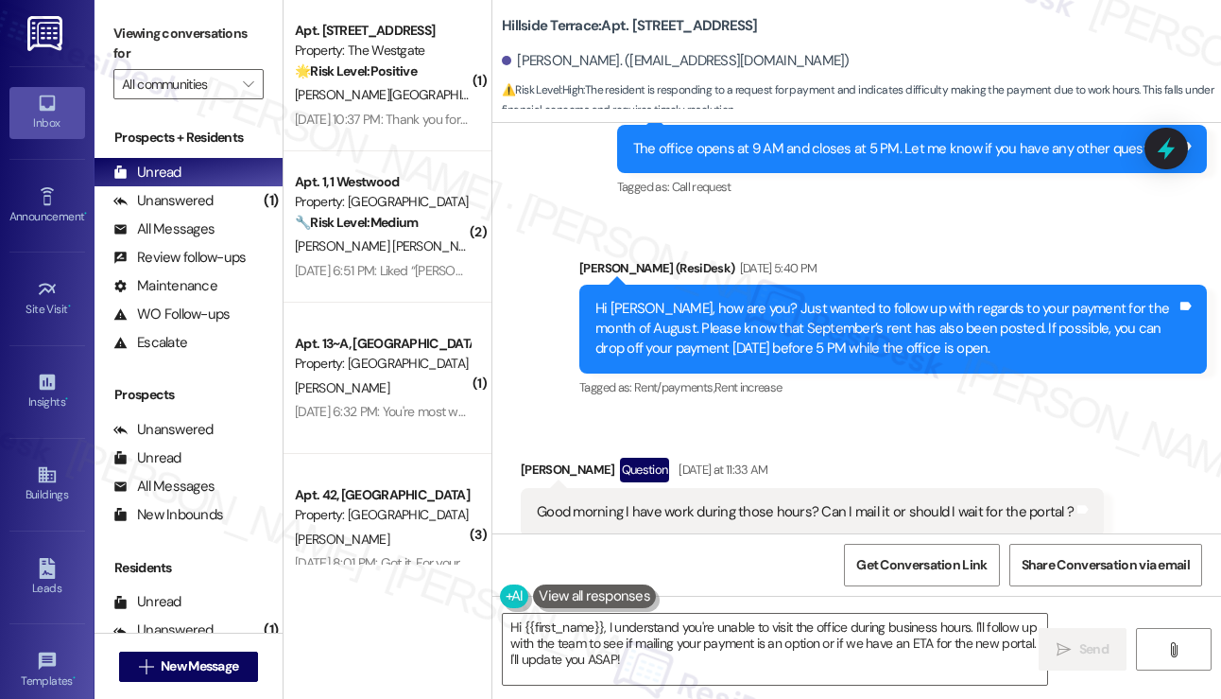
click at [749, 299] on div "Hi Justin, how are you? Just wanted to follow up with regards to your payment f…" at bounding box center [886, 329] width 581 height 60
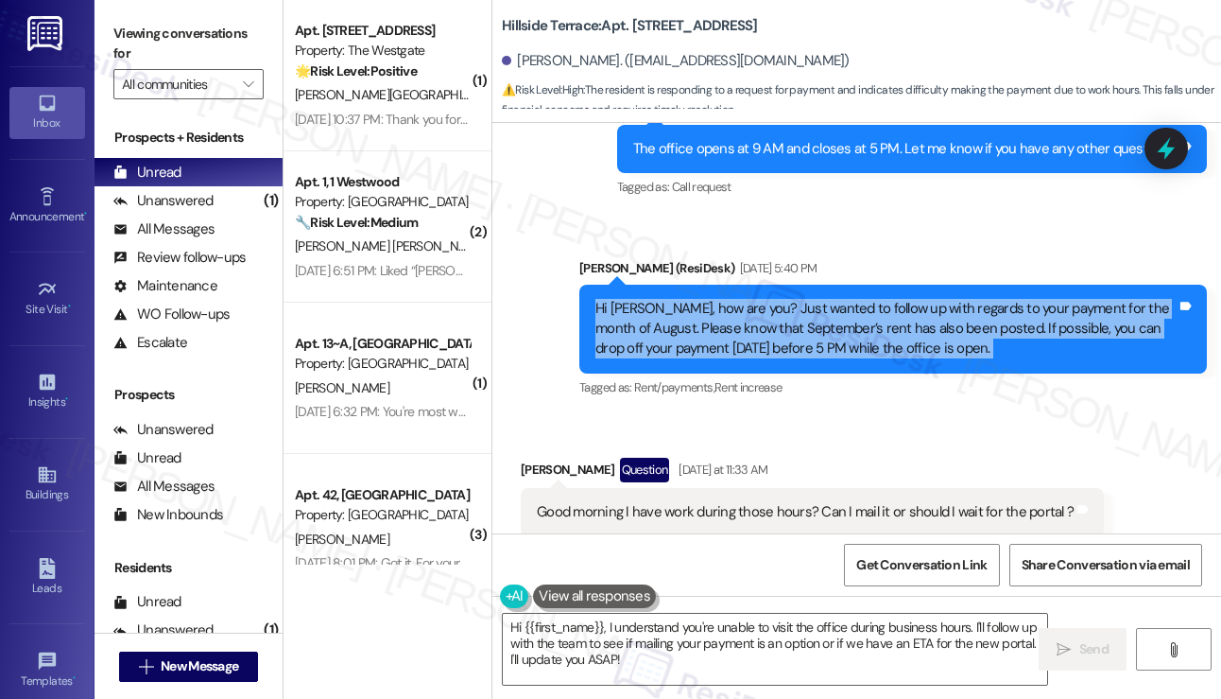
click at [749, 299] on div "Hi Justin, how are you? Just wanted to follow up with regards to your payment f…" at bounding box center [886, 329] width 581 height 60
click at [750, 299] on div "Hi Justin, how are you? Just wanted to follow up with regards to your payment f…" at bounding box center [886, 329] width 581 height 60
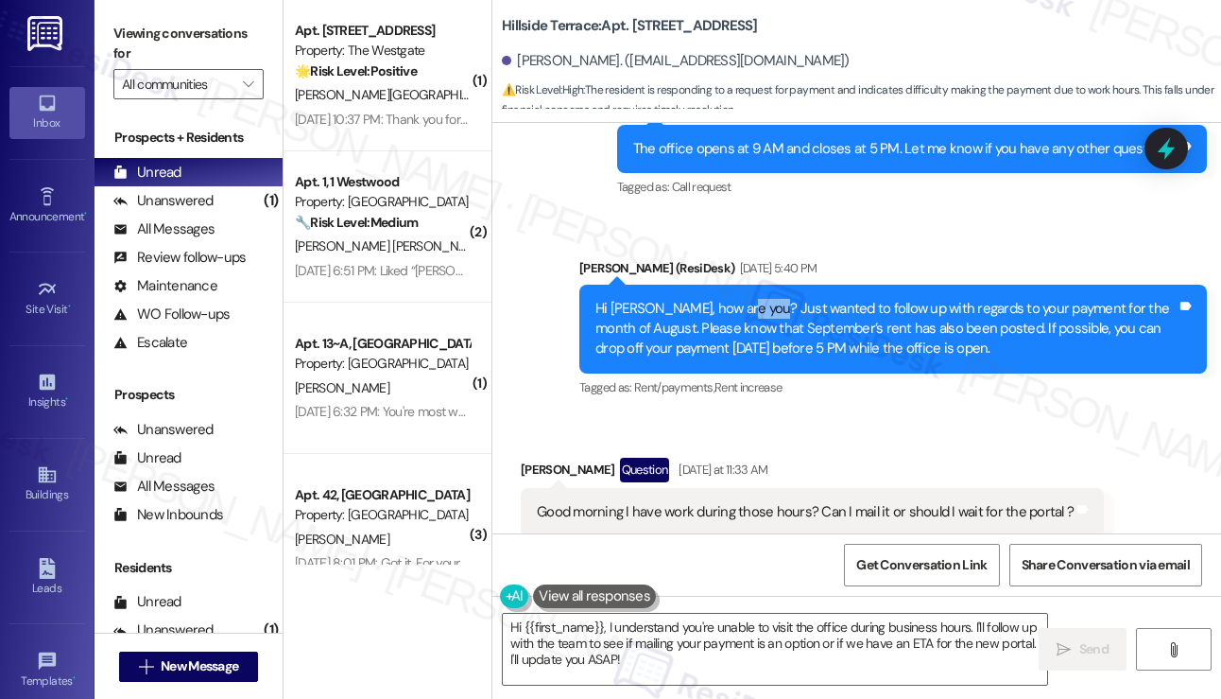
click at [750, 299] on div "Hi Justin, how are you? Just wanted to follow up with regards to your payment f…" at bounding box center [886, 329] width 581 height 60
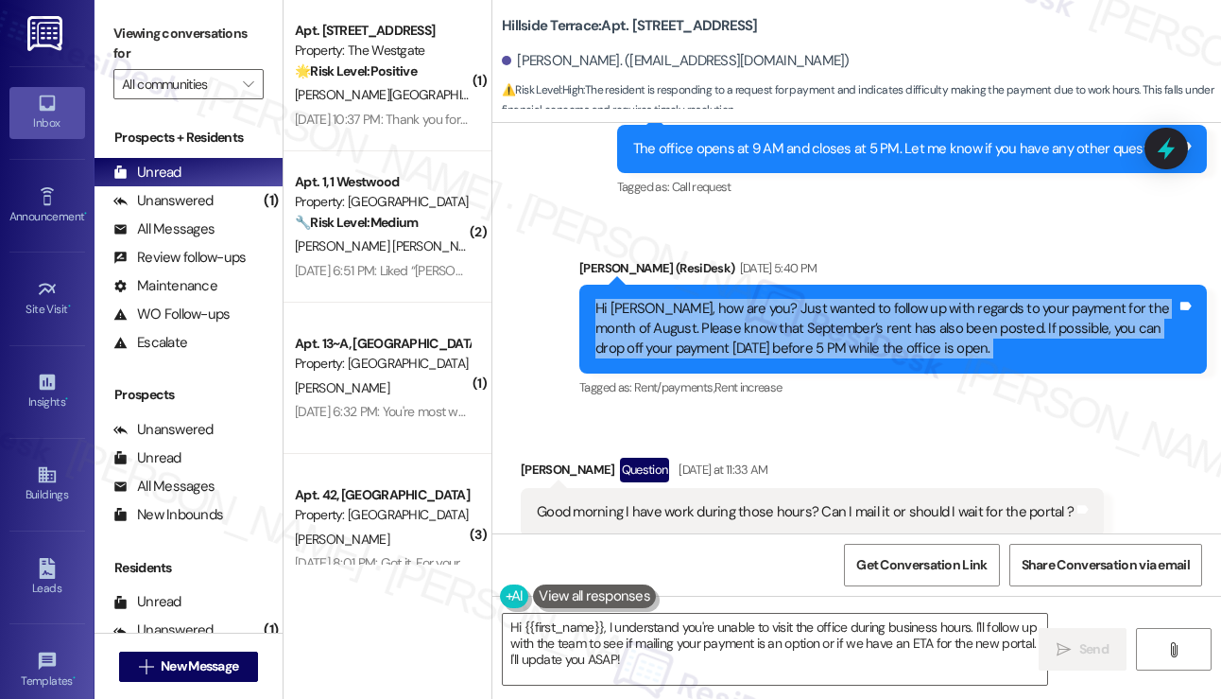
click at [750, 299] on div "Hi Justin, how are you? Just wanted to follow up with regards to your payment f…" at bounding box center [886, 329] width 581 height 60
click at [717, 299] on div "Hi Justin, how are you? Just wanted to follow up with regards to your payment f…" at bounding box center [886, 329] width 581 height 60
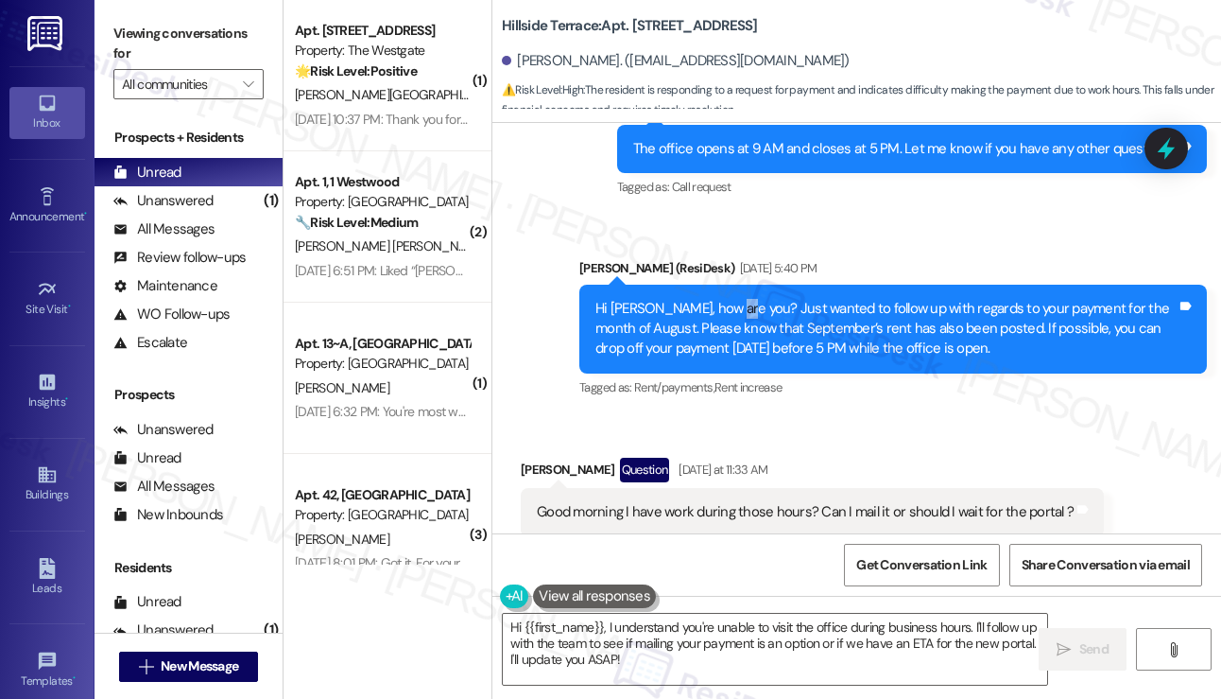
click at [717, 299] on div "Hi Justin, how are you? Just wanted to follow up with regards to your payment f…" at bounding box center [886, 329] width 581 height 60
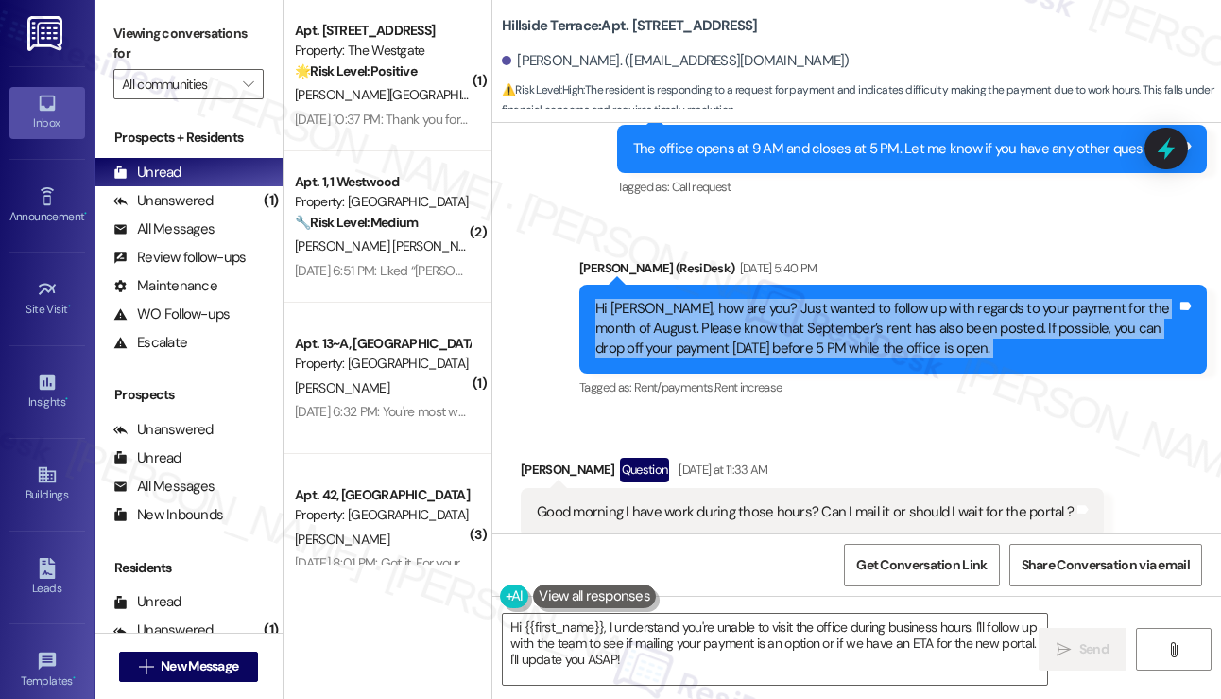
click at [717, 299] on div "Hi Justin, how are you? Just wanted to follow up with regards to your payment f…" at bounding box center [886, 329] width 581 height 60
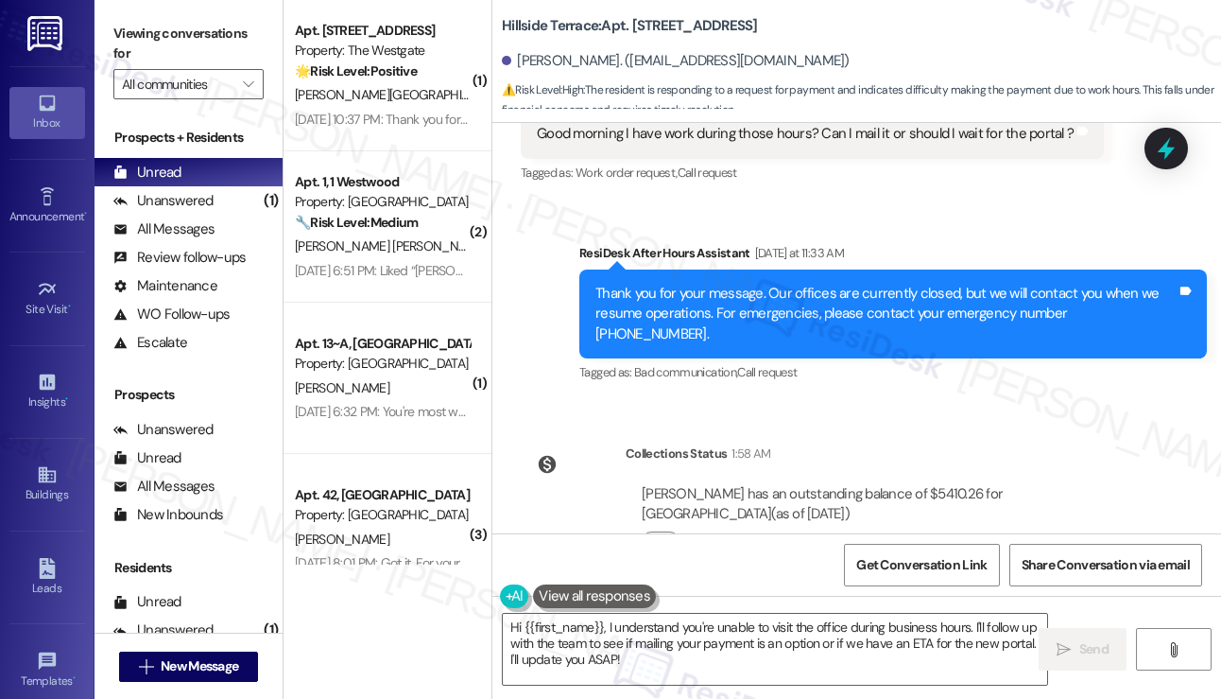
scroll to position [2969, 0]
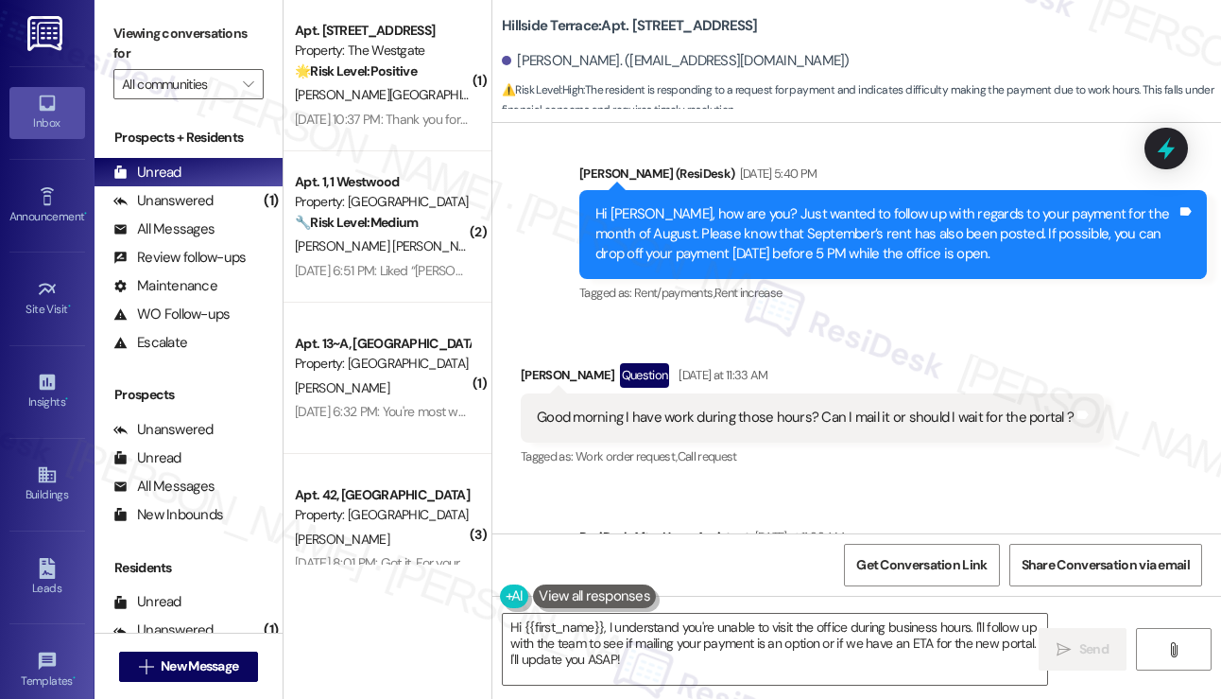
click at [719, 393] on div "Good morning I have work during those hours? Can I mail it or should I wait for…" at bounding box center [812, 417] width 583 height 48
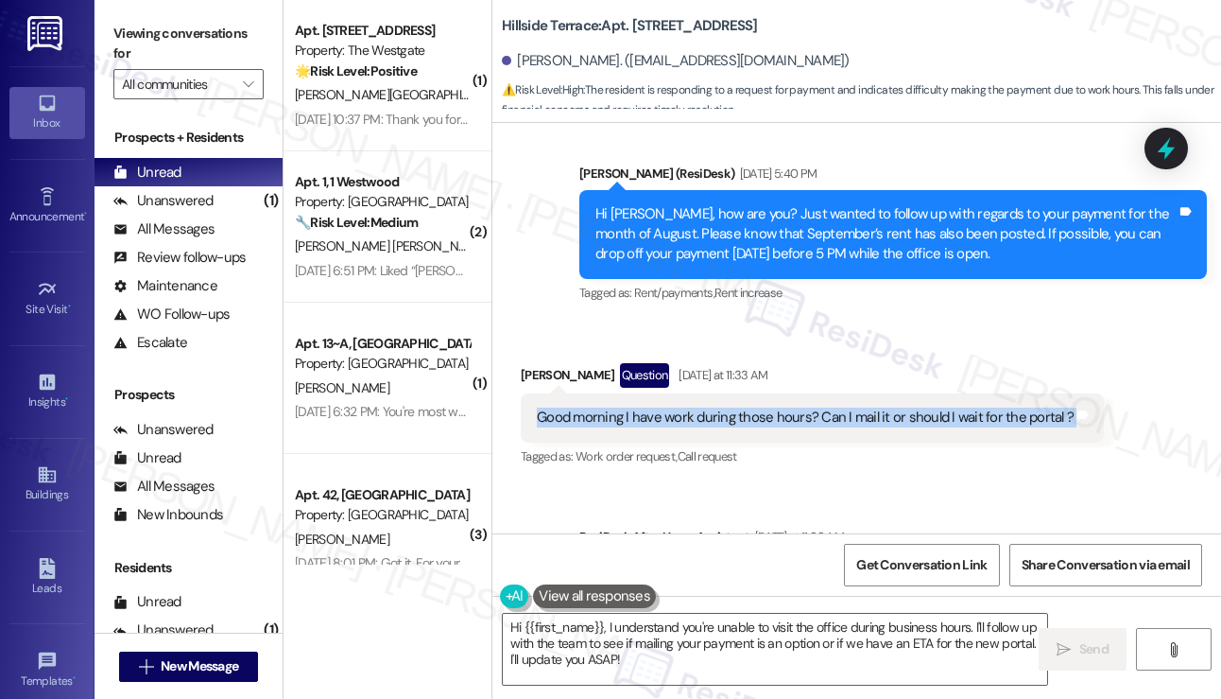
click at [719, 393] on div "Good morning I have work during those hours? Can I mail it or should I wait for…" at bounding box center [812, 417] width 583 height 48
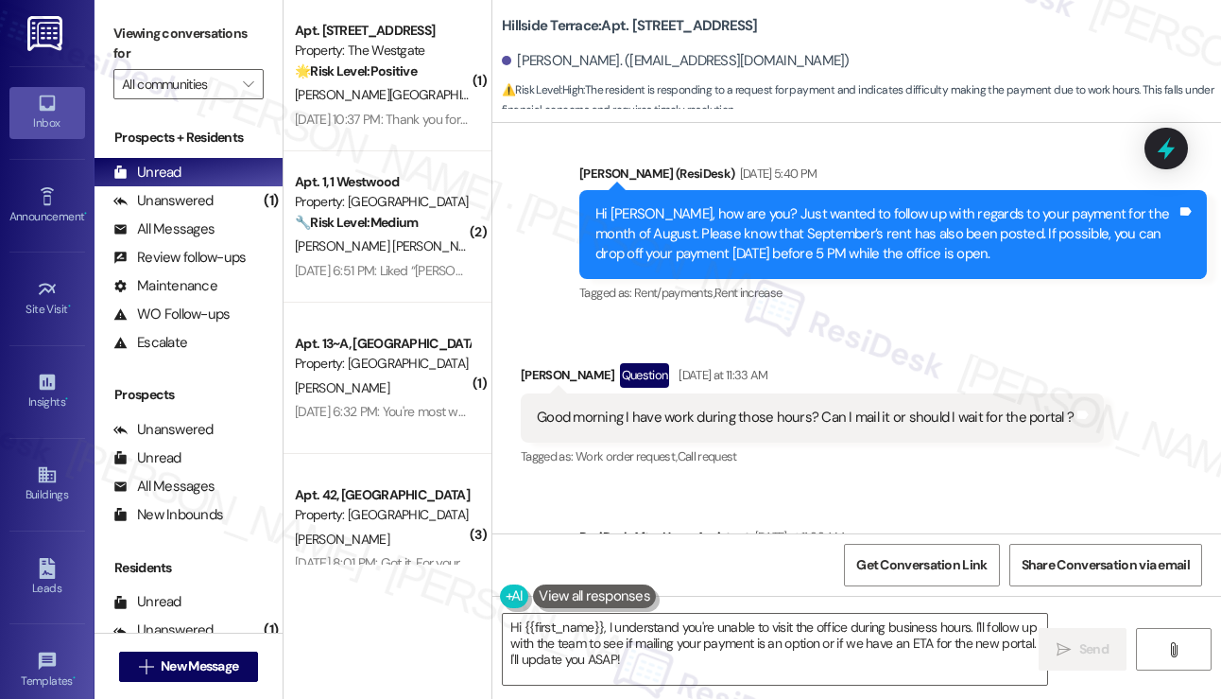
click at [820, 204] on div "Hi Justin, how are you? Just wanted to follow up with regards to your payment f…" at bounding box center [886, 234] width 581 height 60
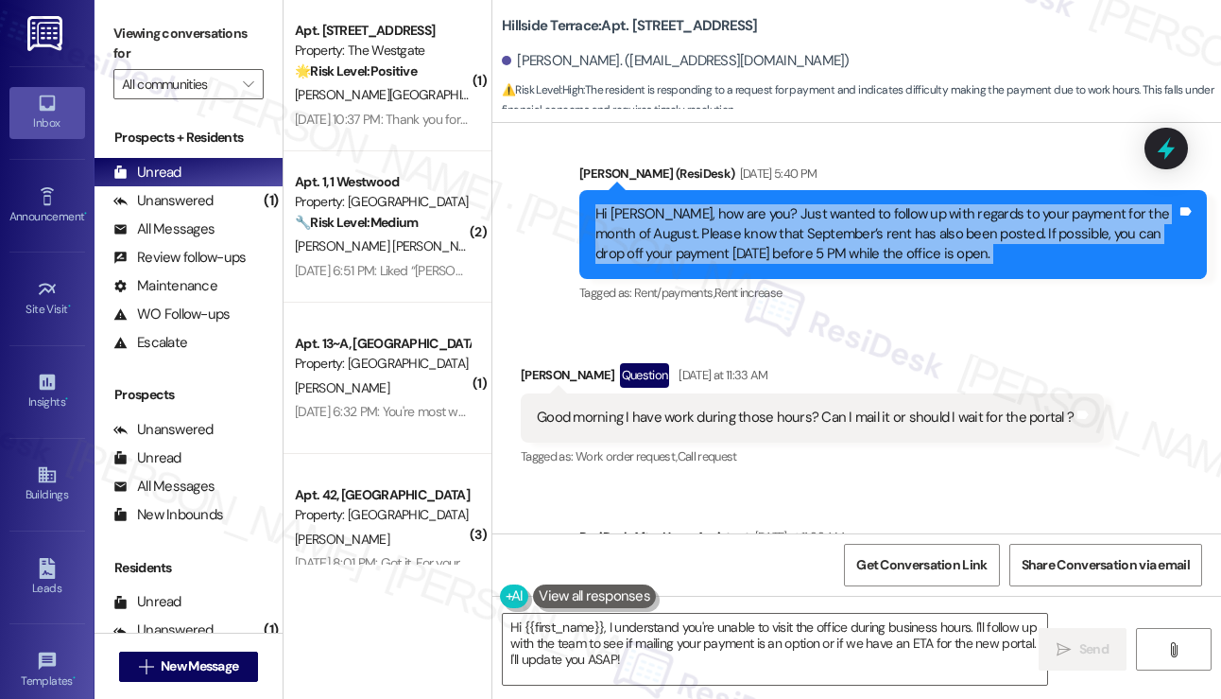
click at [820, 204] on div "Hi Justin, how are you? Just wanted to follow up with regards to your payment f…" at bounding box center [886, 234] width 581 height 60
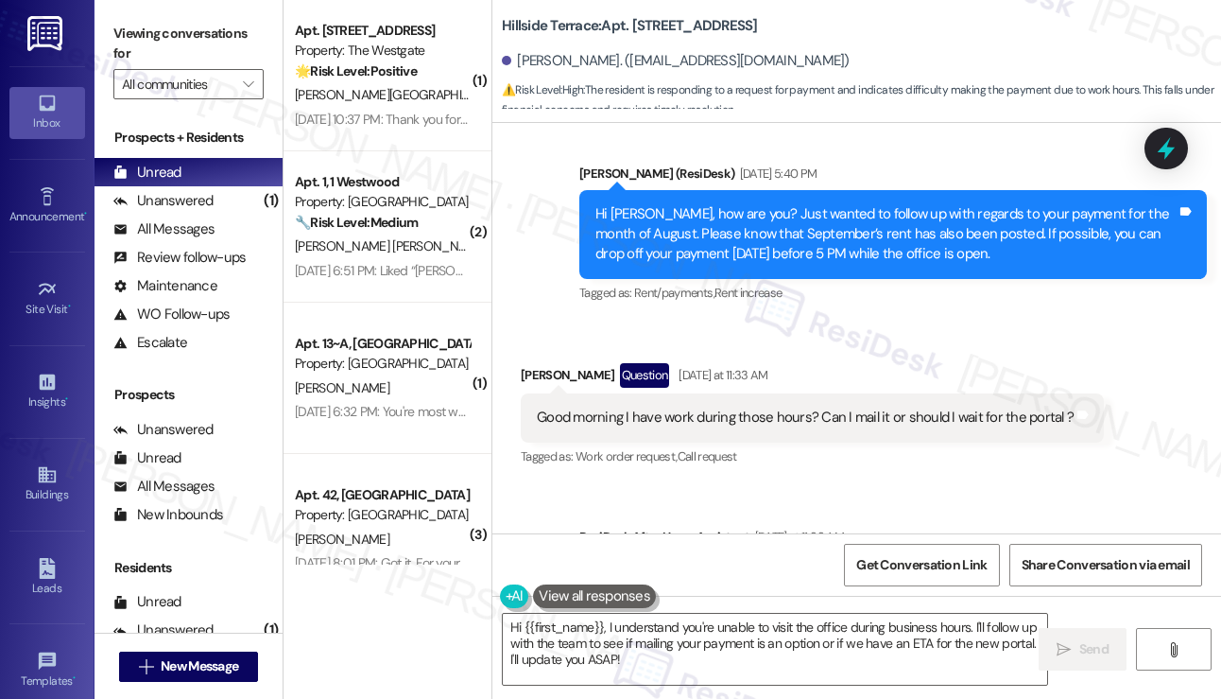
click at [724, 407] on div "Good morning I have work during those hours? Can I mail it or should I wait for…" at bounding box center [805, 417] width 537 height 20
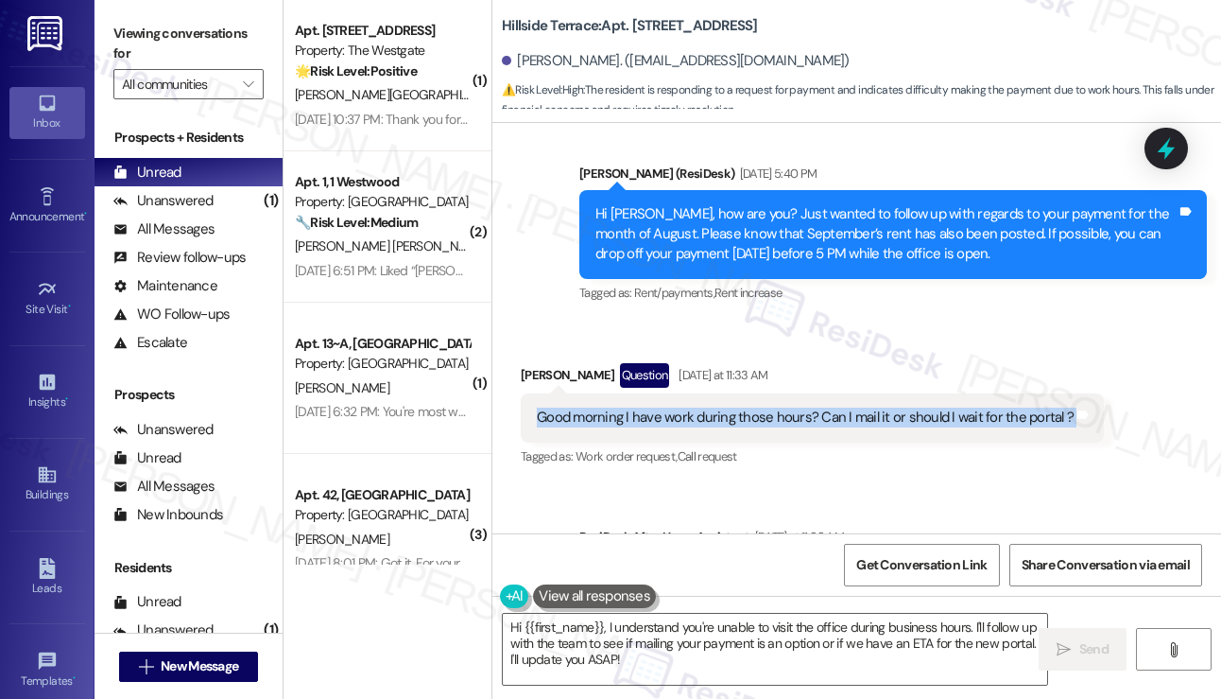
click at [724, 407] on div "Good morning I have work during those hours? Can I mail it or should I wait for…" at bounding box center [805, 417] width 537 height 20
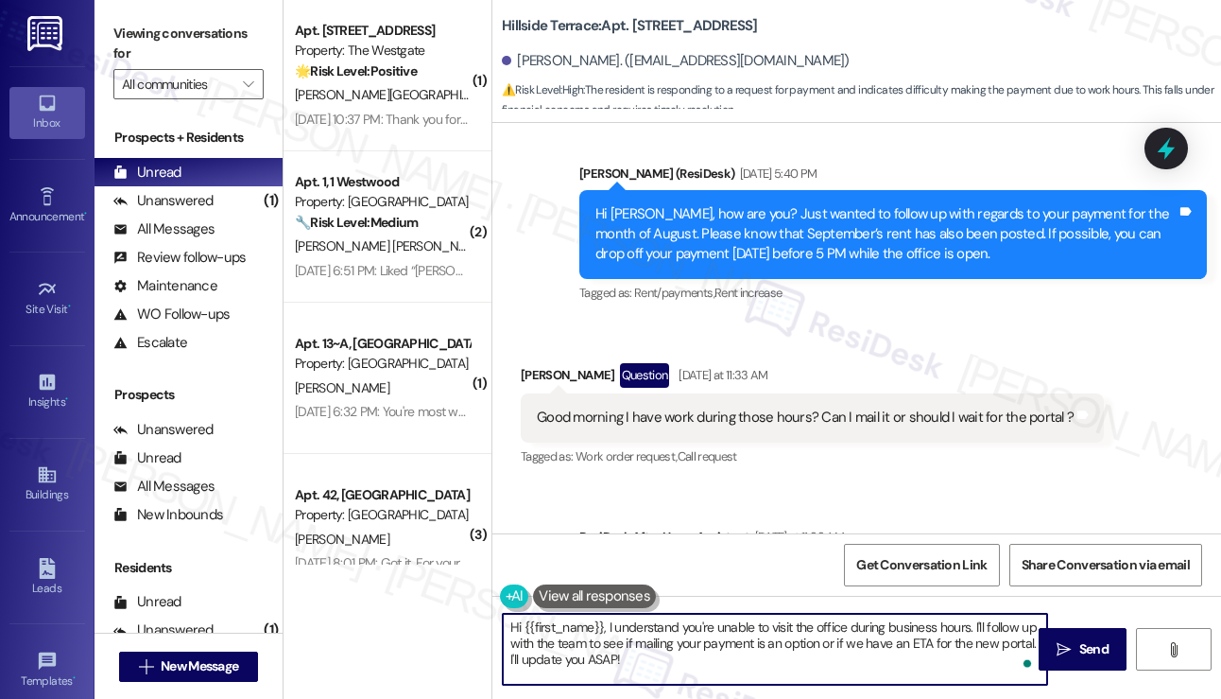
drag, startPoint x: 648, startPoint y: 662, endPoint x: 673, endPoint y: 628, distance: 42.0
click at [628, 629] on textarea "Hi {{first_name}}, I understand you're unable to visit the office during busine…" at bounding box center [775, 648] width 544 height 71
click at [711, 630] on textarea "Hi {{first_name}}, I understand you're unable to visit the office during busine…" at bounding box center [775, 648] width 544 height 71
click at [712, 630] on textarea "Hi {{first_name}}, I understand you're unable to visit the office during busine…" at bounding box center [775, 648] width 544 height 71
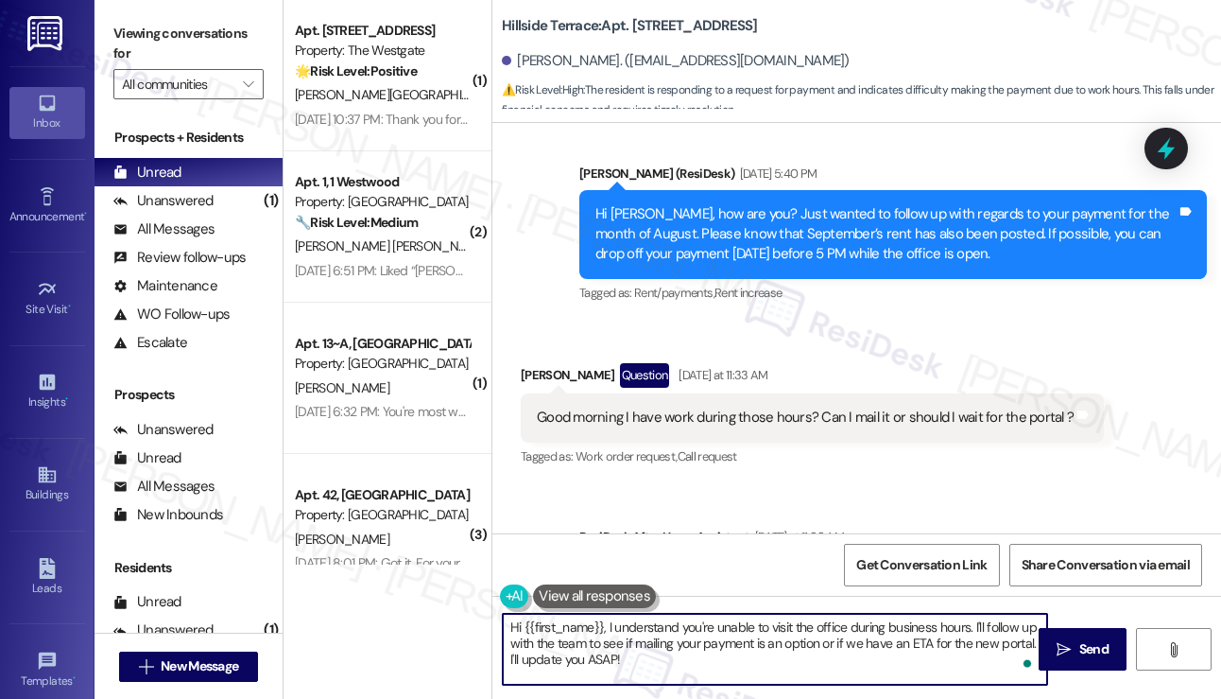
click at [972, 442] on div "Tagged as: Work order request , Click to highlight conversations about Work ord…" at bounding box center [812, 455] width 583 height 27
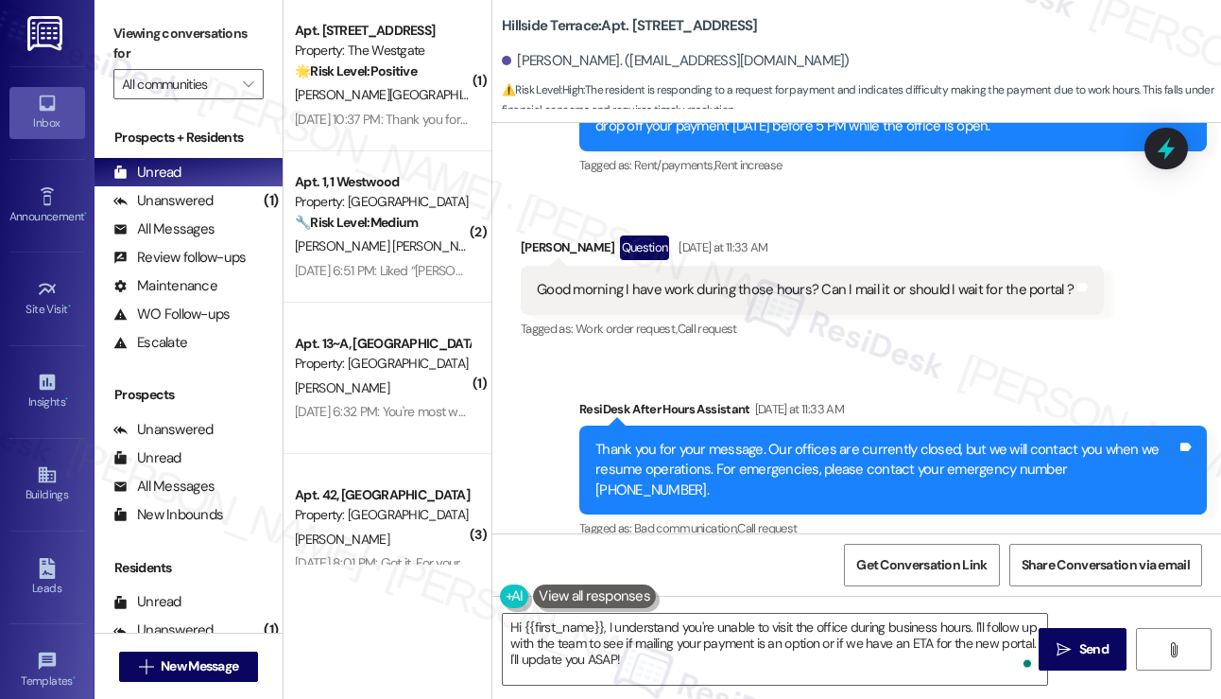
scroll to position [3064, 0]
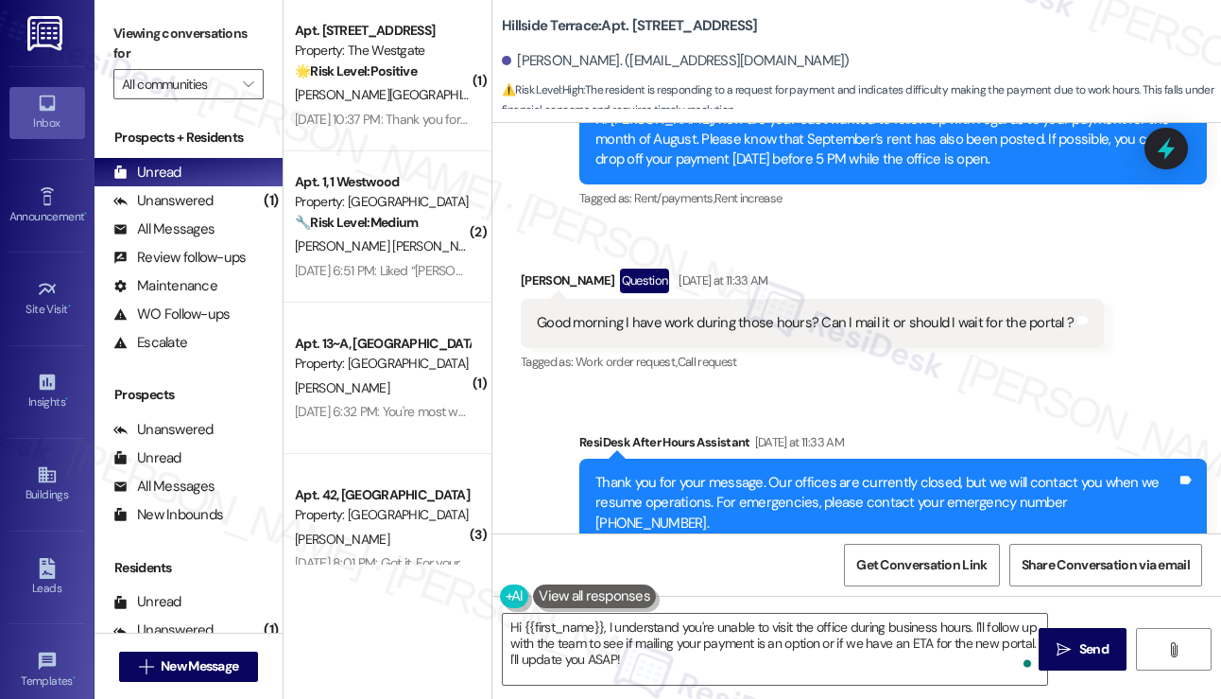
click at [851, 313] on div "Good morning I have work during those hours? Can I mail it or should I wait for…" at bounding box center [805, 323] width 537 height 20
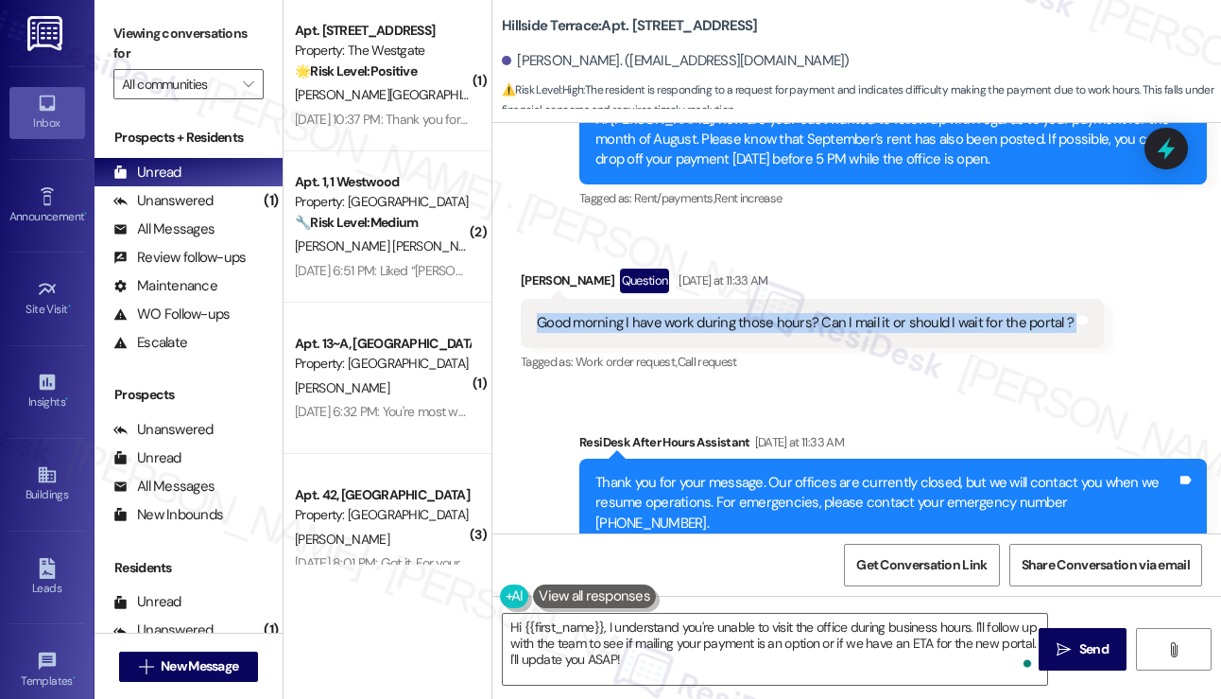
click at [851, 313] on div "Good morning I have work during those hours? Can I mail it or should I wait for…" at bounding box center [805, 323] width 537 height 20
click at [852, 313] on div "Good morning I have work during those hours? Can I mail it or should I wait for…" at bounding box center [805, 323] width 537 height 20
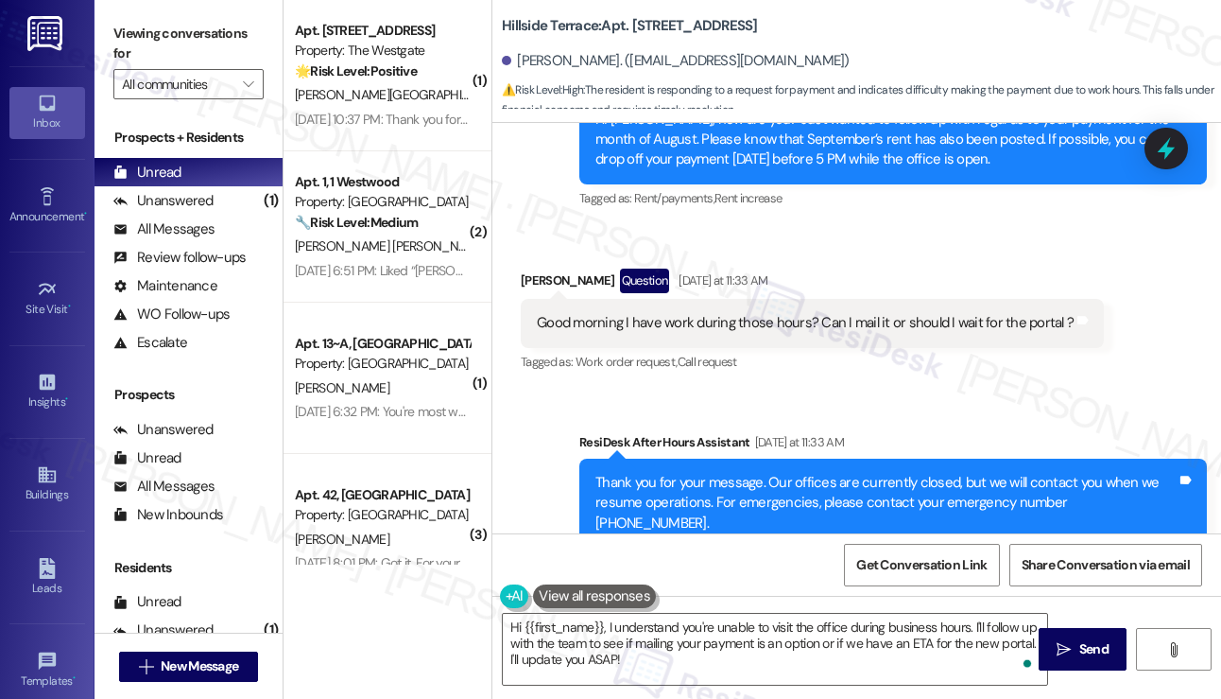
click at [828, 348] on div "Tagged as: Work order request , Click to highlight conversations about Work ord…" at bounding box center [812, 361] width 583 height 27
click at [828, 313] on div "Good morning I have work during those hours? Can I mail it or should I wait for…" at bounding box center [805, 323] width 537 height 20
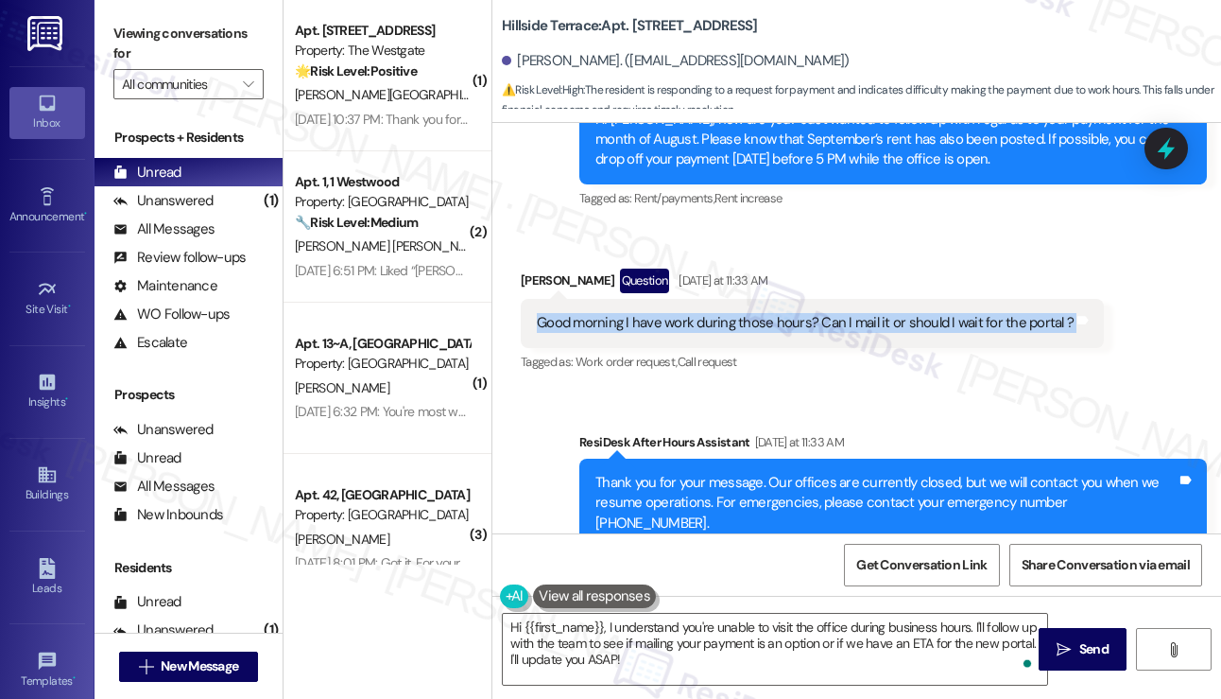
click at [828, 313] on div "Good morning I have work during those hours? Can I mail it or should I wait for…" at bounding box center [805, 323] width 537 height 20
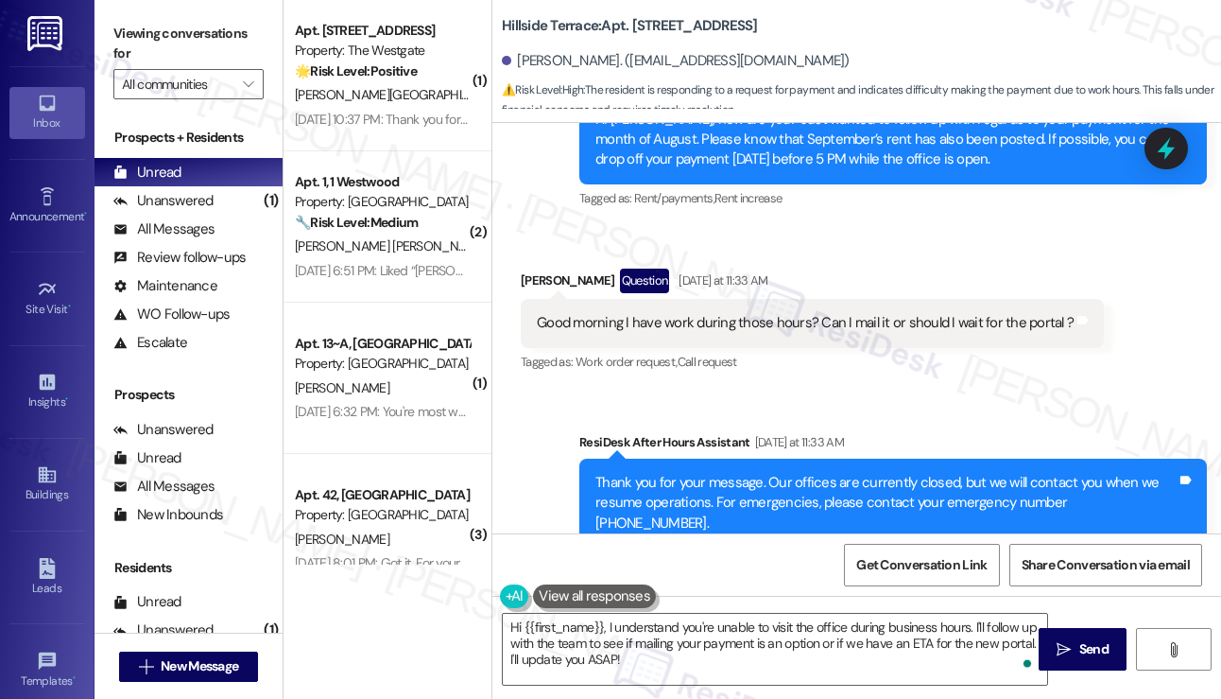
click at [834, 348] on div "Tagged as: Work order request , Click to highlight conversations about Work ord…" at bounding box center [812, 361] width 583 height 27
click at [837, 313] on div "Good morning I have work during those hours? Can I mail it or should I wait for…" at bounding box center [805, 323] width 537 height 20
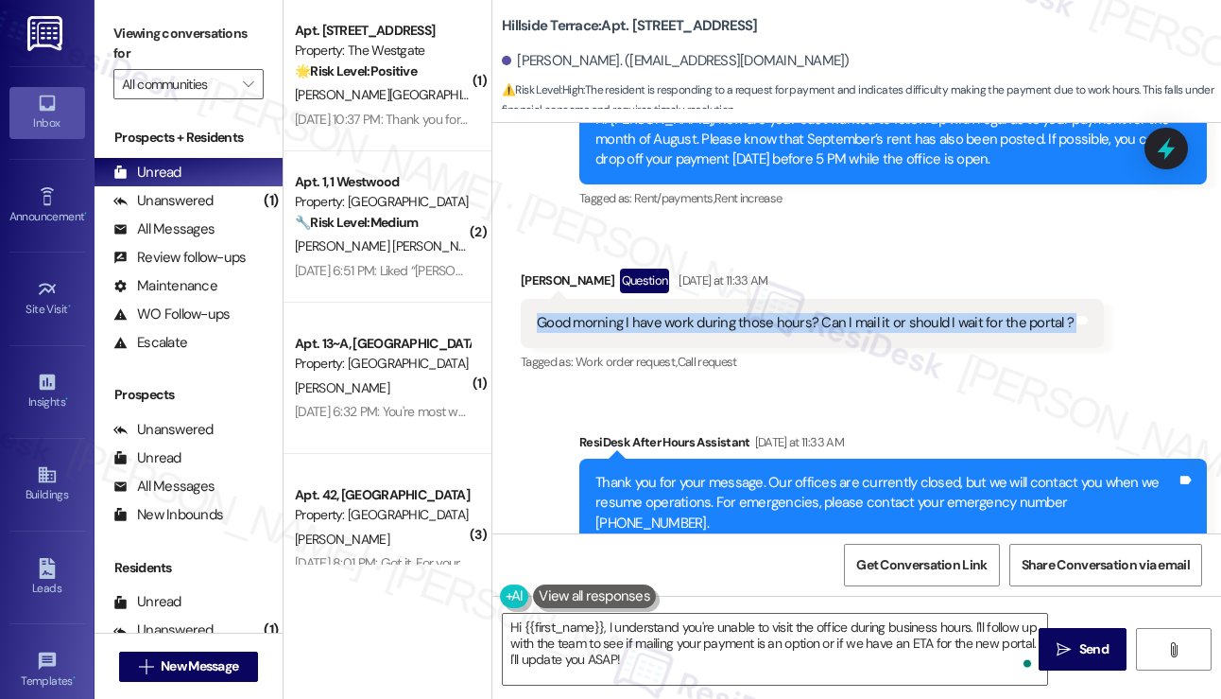
click at [837, 313] on div "Good morning I have work during those hours? Can I mail it or should I wait for…" at bounding box center [805, 323] width 537 height 20
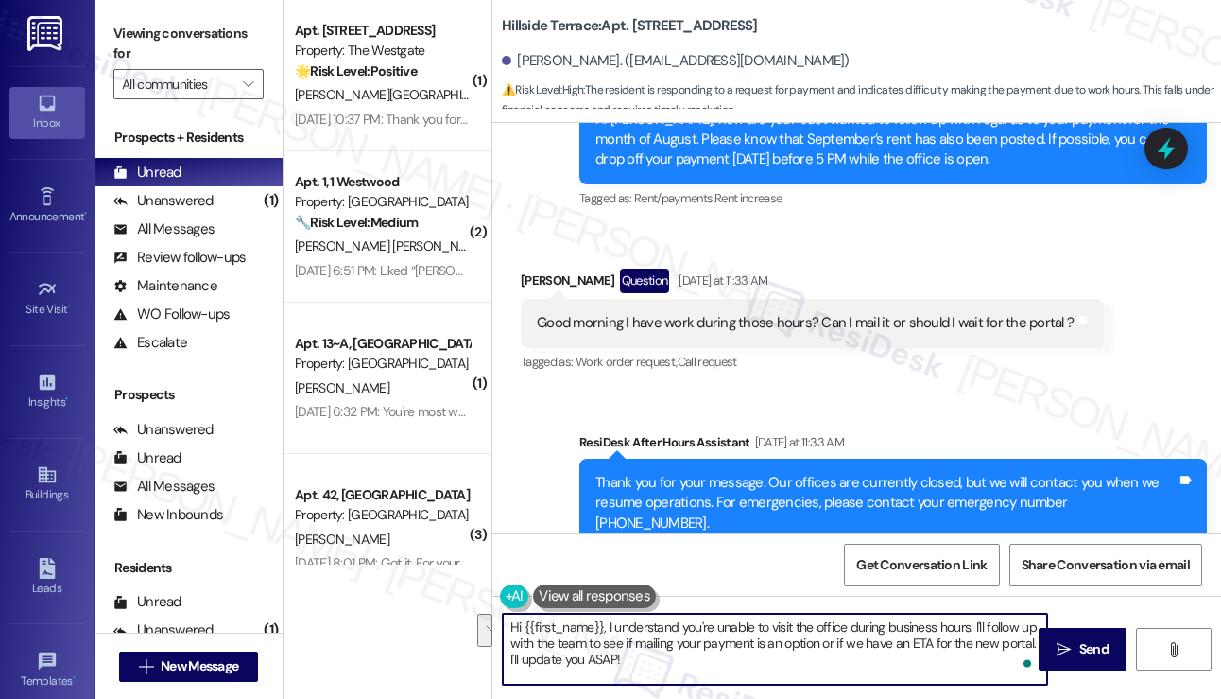
drag, startPoint x: 696, startPoint y: 672, endPoint x: 693, endPoint y: 650, distance: 21.9
click at [693, 650] on textarea "Hi {{first_name}}, I understand you're unable to visit the office during busine…" at bounding box center [775, 648] width 544 height 71
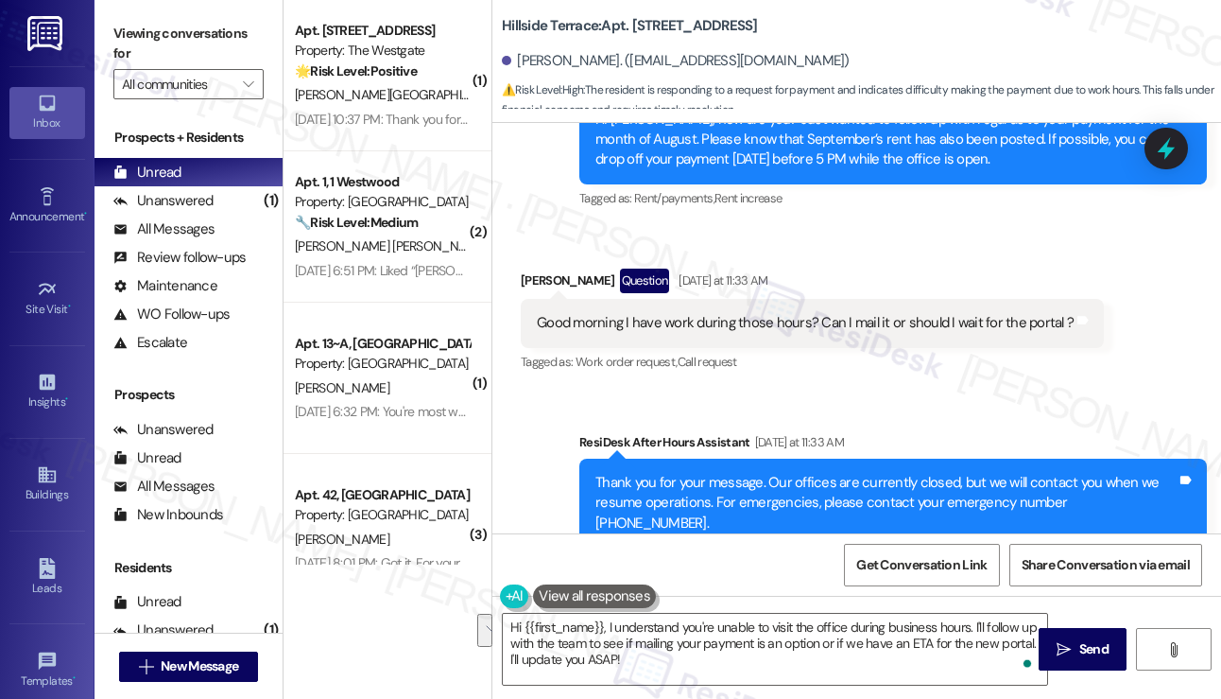
click at [800, 313] on div "Good morning I have work during those hours? Can I mail it or should I wait for…" at bounding box center [805, 323] width 537 height 20
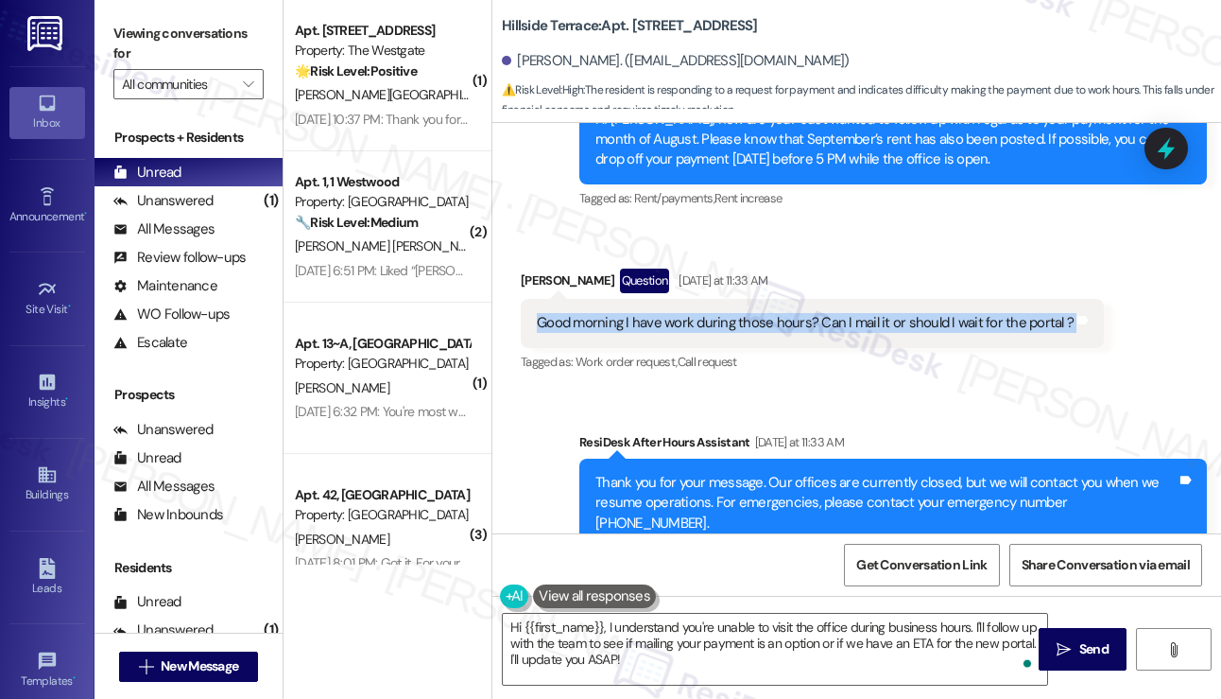
click at [800, 313] on div "Good morning I have work during those hours? Can I mail it or should I wait for…" at bounding box center [805, 323] width 537 height 20
click at [761, 313] on div "Good morning I have work during those hours? Can I mail it or should I wait for…" at bounding box center [805, 323] width 537 height 20
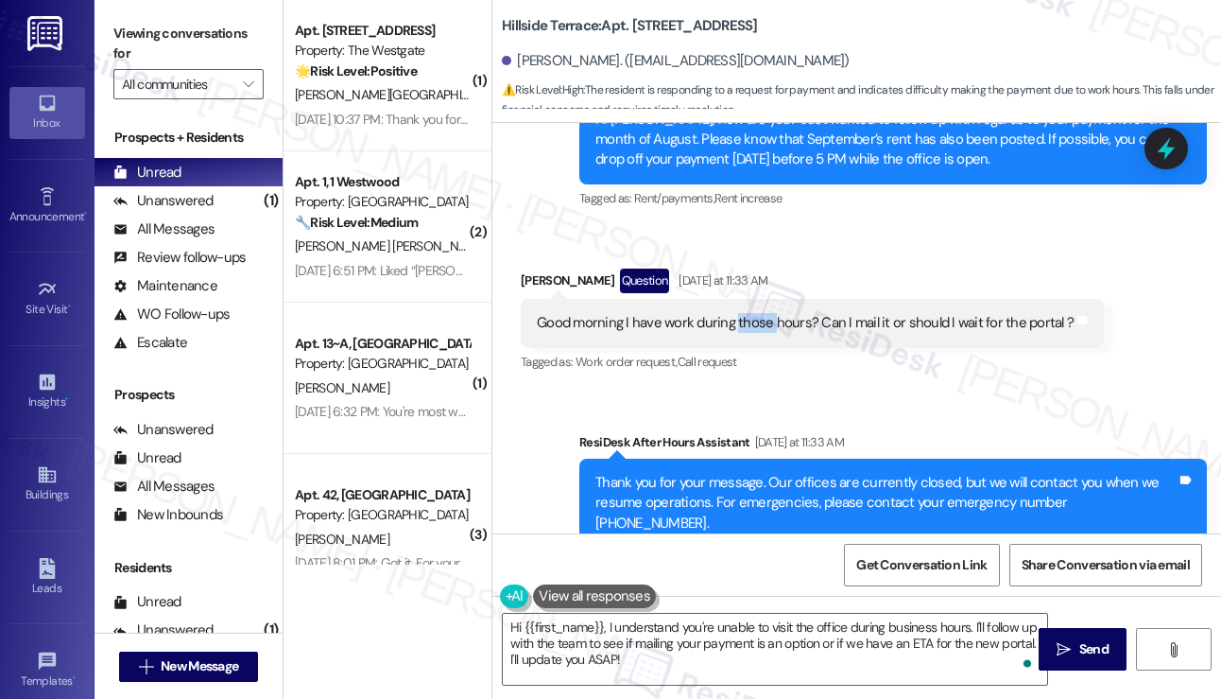
click at [761, 313] on div "Good morning I have work during those hours? Can I mail it or should I wait for…" at bounding box center [805, 323] width 537 height 20
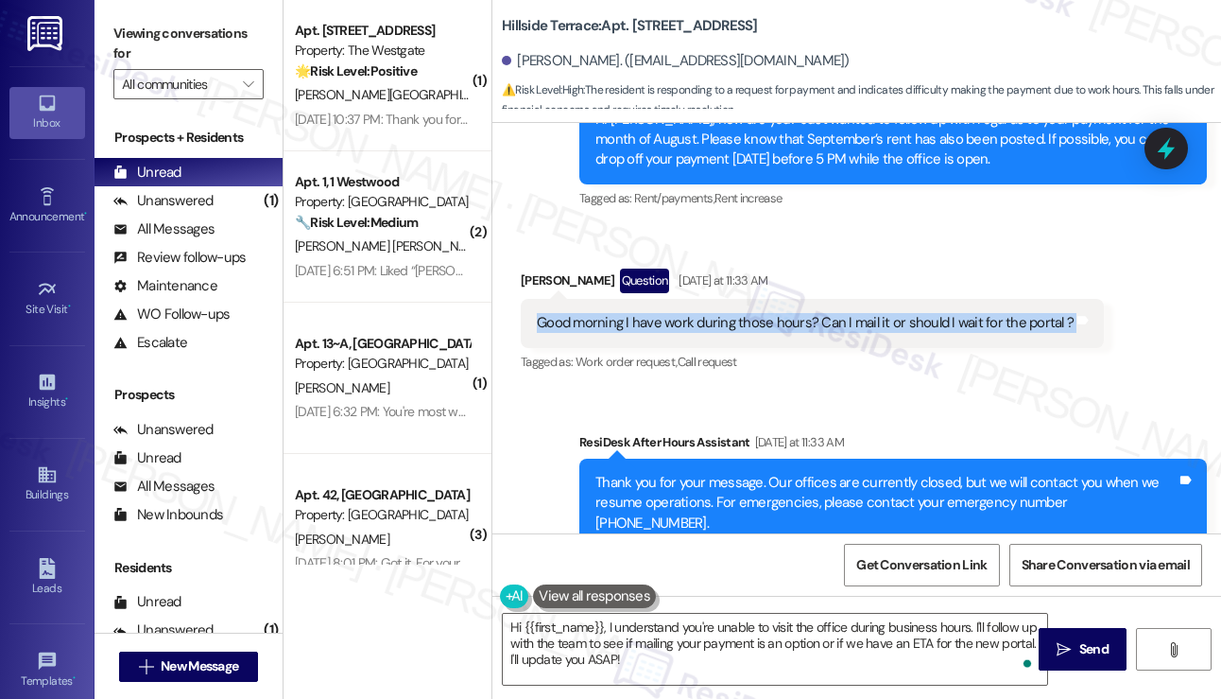
click at [761, 313] on div "Good morning I have work during those hours? Can I mail it or should I wait for…" at bounding box center [805, 323] width 537 height 20
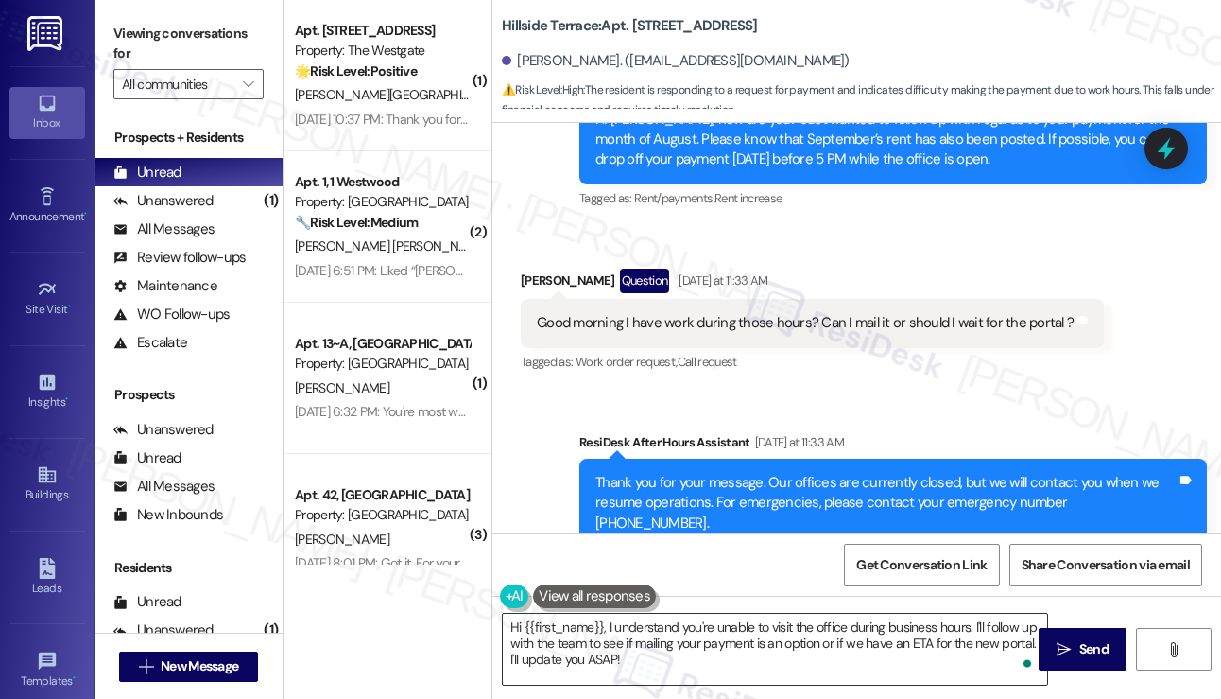
click at [736, 629] on textarea "Hi {{first_name}}, I understand you're unable to visit the office during busine…" at bounding box center [775, 648] width 544 height 71
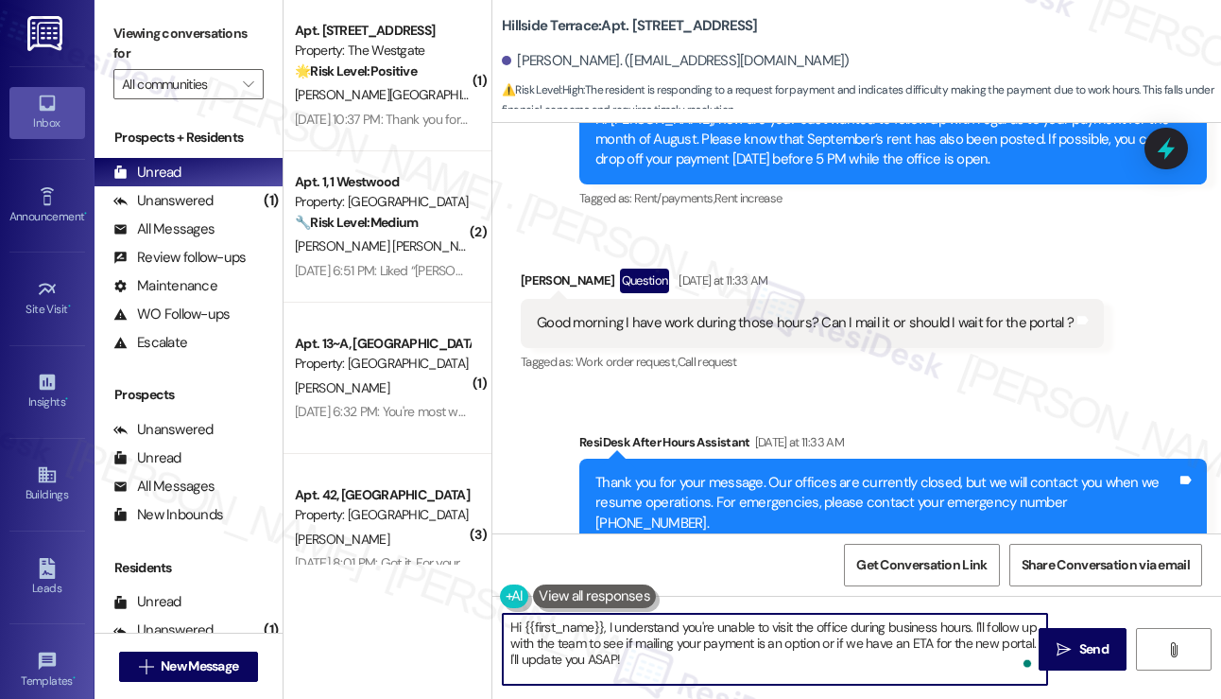
click at [736, 629] on textarea "Hi {{first_name}}, I understand you're unable to visit the office during busine…" at bounding box center [775, 648] width 544 height 71
click at [741, 313] on div "Good morning I have work during those hours? Can I mail it or should I wait for…" at bounding box center [805, 323] width 537 height 20
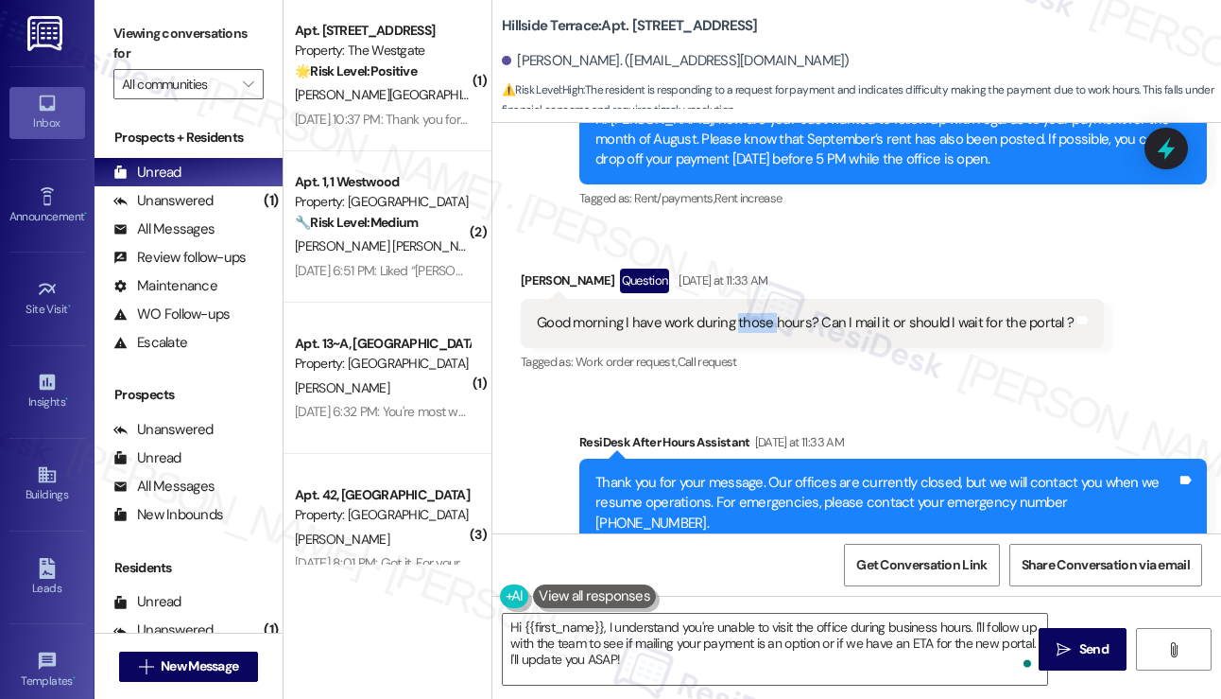
click at [741, 313] on div "Good morning I have work during those hours? Can I mail it or should I wait for…" at bounding box center [805, 323] width 537 height 20
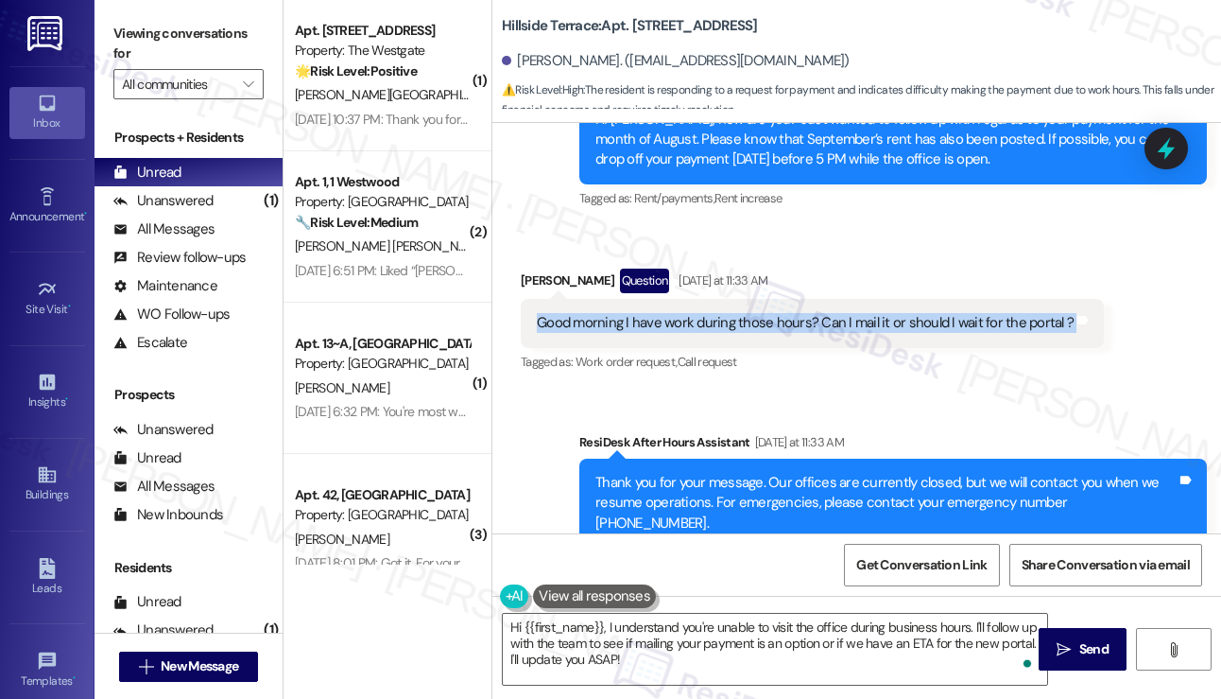
click at [741, 313] on div "Good morning I have work during those hours? Can I mail it or should I wait for…" at bounding box center [805, 323] width 537 height 20
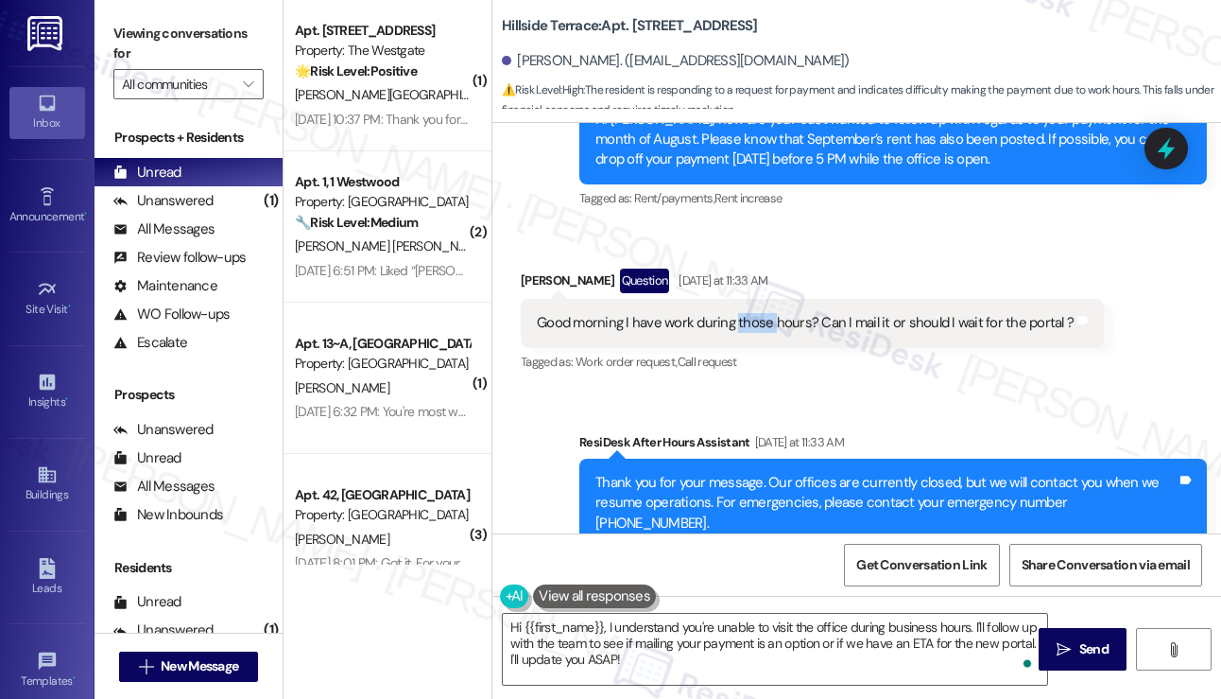
click at [741, 313] on div "Good morning I have work during those hours? Can I mail it or should I wait for…" at bounding box center [805, 323] width 537 height 20
click at [650, 634] on textarea "Hi {{first_name}}, I understand you're unable to visit the office during busine…" at bounding box center [775, 648] width 544 height 71
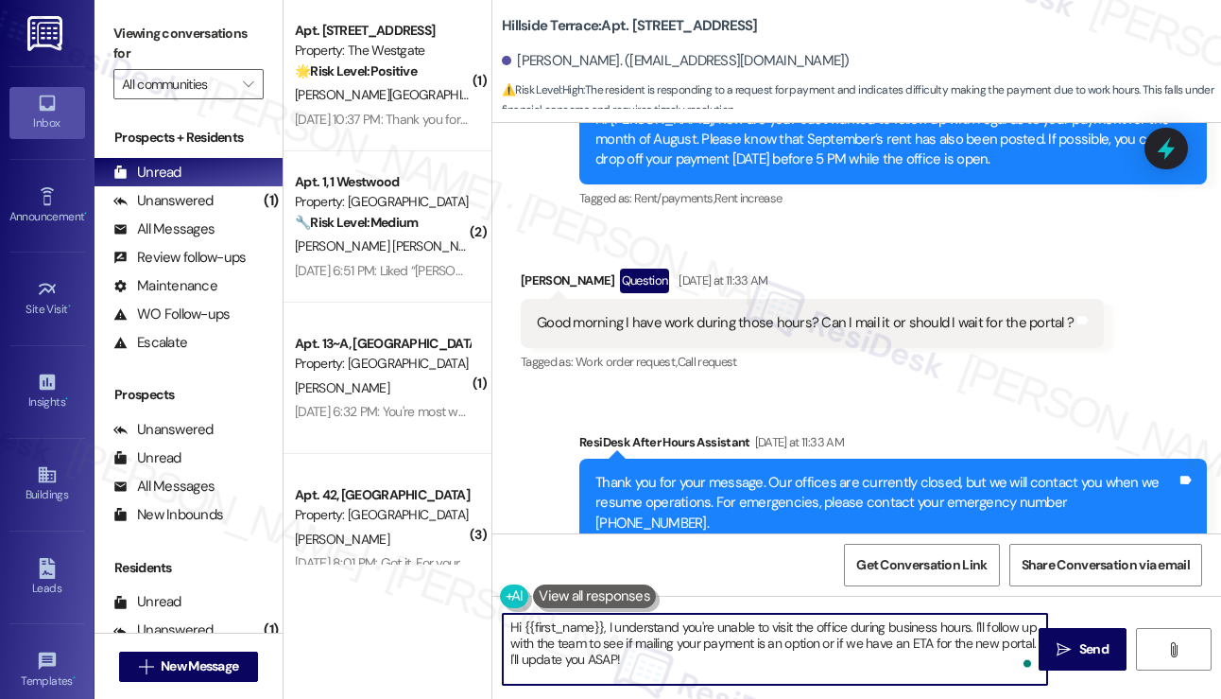
click at [650, 634] on textarea "Hi {{first_name}}, I understand you're unable to visit the office during busine…" at bounding box center [775, 648] width 544 height 71
click at [804, 300] on div "Good morning I have work during those hours? Can I mail it or should I wait for…" at bounding box center [812, 323] width 583 height 48
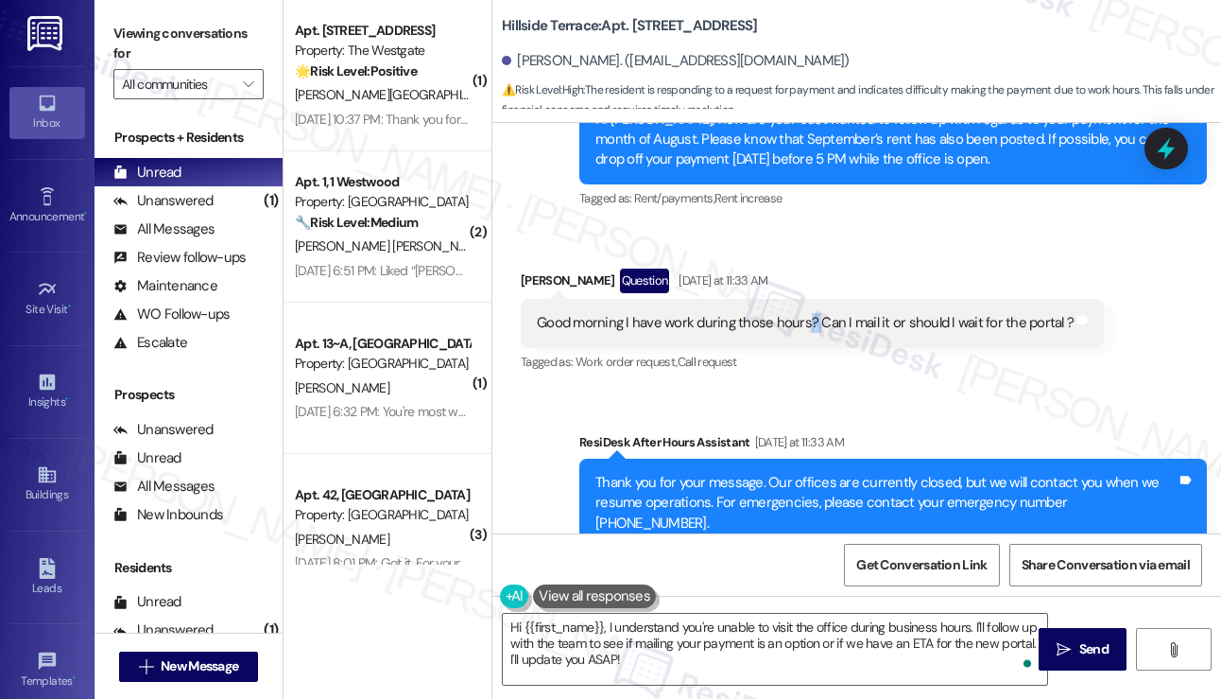
click at [804, 300] on div "Good morning I have work during those hours? Can I mail it or should I wait for…" at bounding box center [812, 323] width 583 height 48
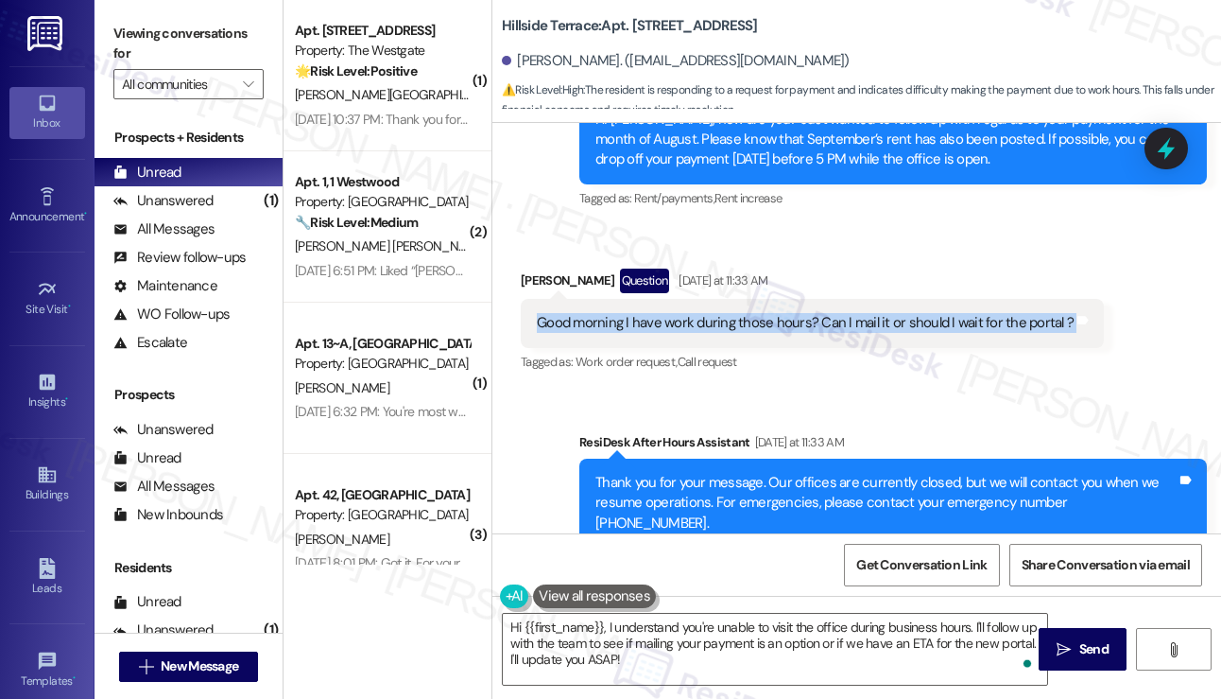
drag, startPoint x: 804, startPoint y: 300, endPoint x: 813, endPoint y: 286, distance: 15.7
click at [804, 300] on div "Good morning I have work during those hours? Can I mail it or should I wait for…" at bounding box center [812, 323] width 583 height 48
click at [821, 313] on div "Good morning I have work during those hours? Can I mail it or should I wait for…" at bounding box center [805, 323] width 537 height 20
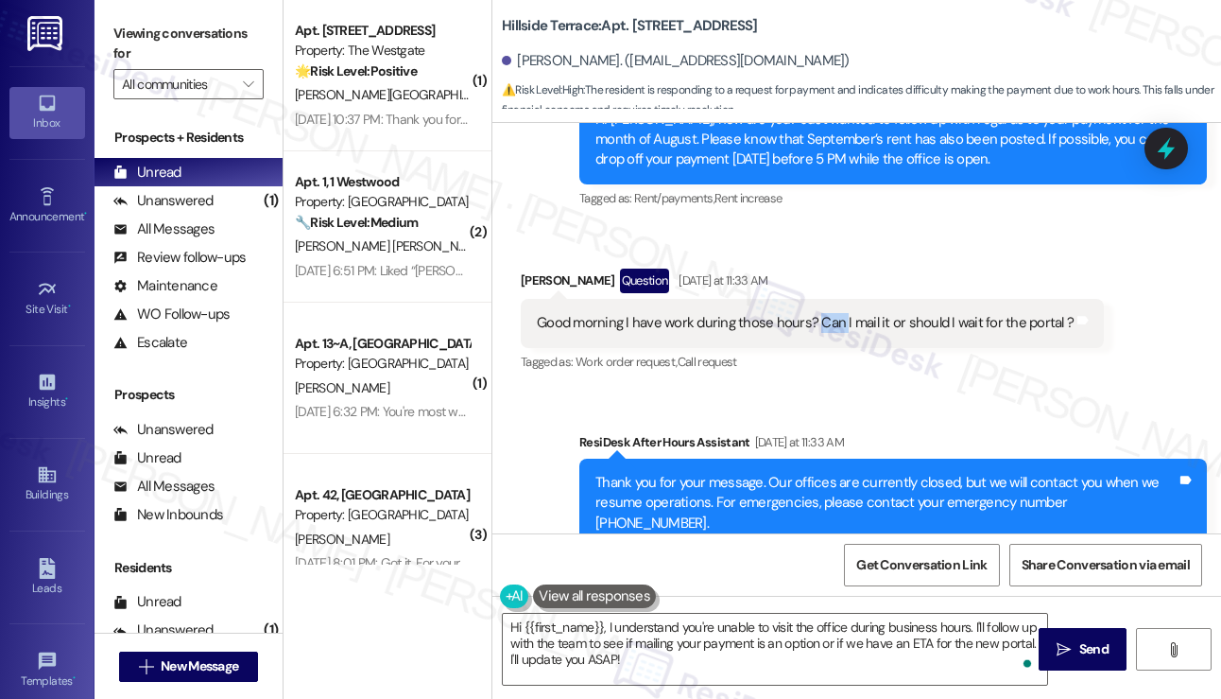
click at [821, 313] on div "Good morning I have work during those hours? Can I mail it or should I wait for…" at bounding box center [805, 323] width 537 height 20
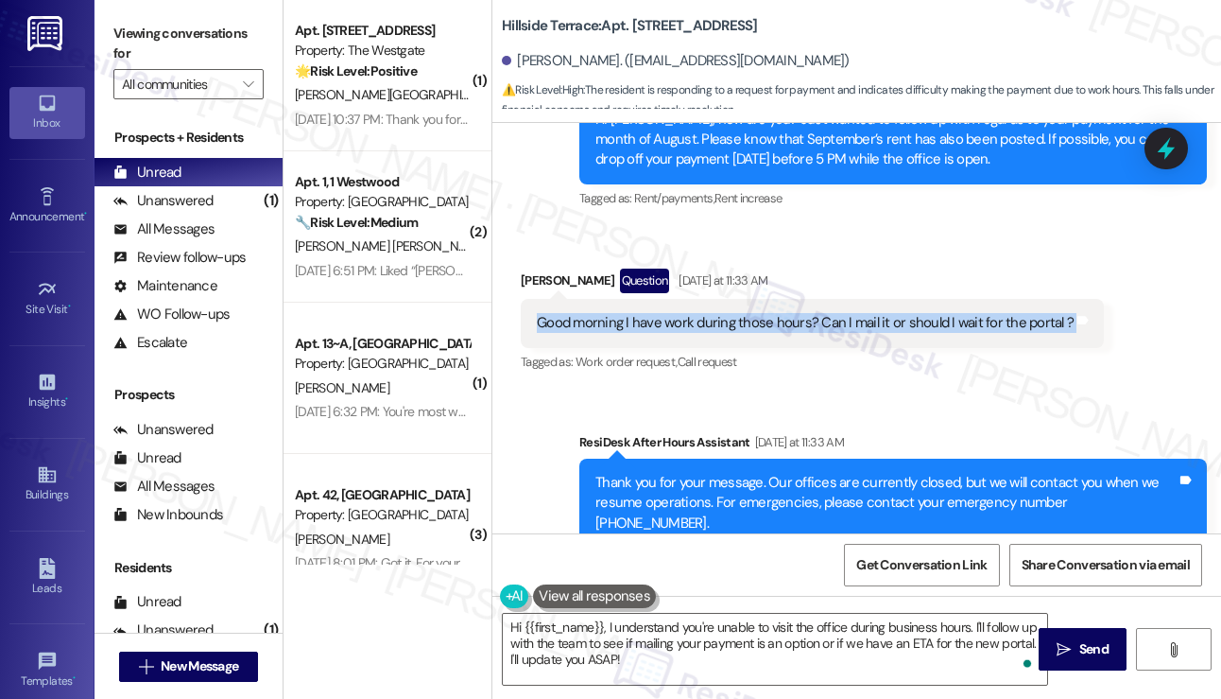
click at [821, 313] on div "Good morning I have work during those hours? Can I mail it or should I wait for…" at bounding box center [805, 323] width 537 height 20
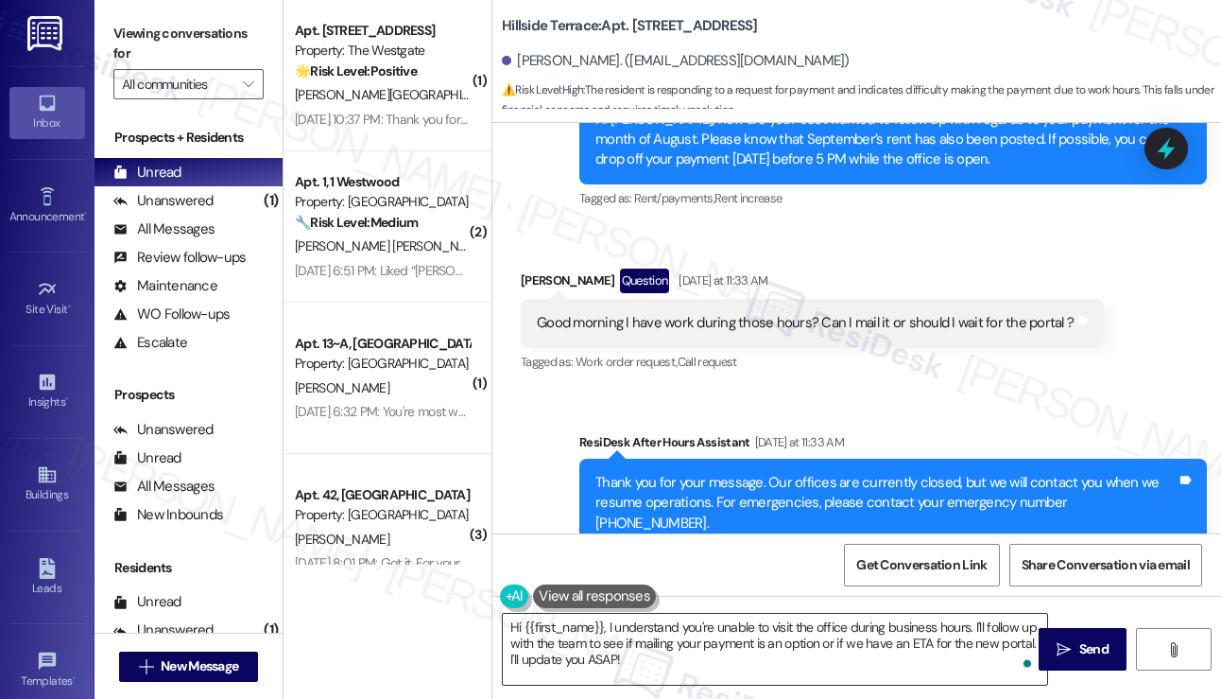
click at [677, 630] on textarea "Hi {{first_name}}, I understand you're unable to visit the office during busine…" at bounding box center [775, 648] width 544 height 71
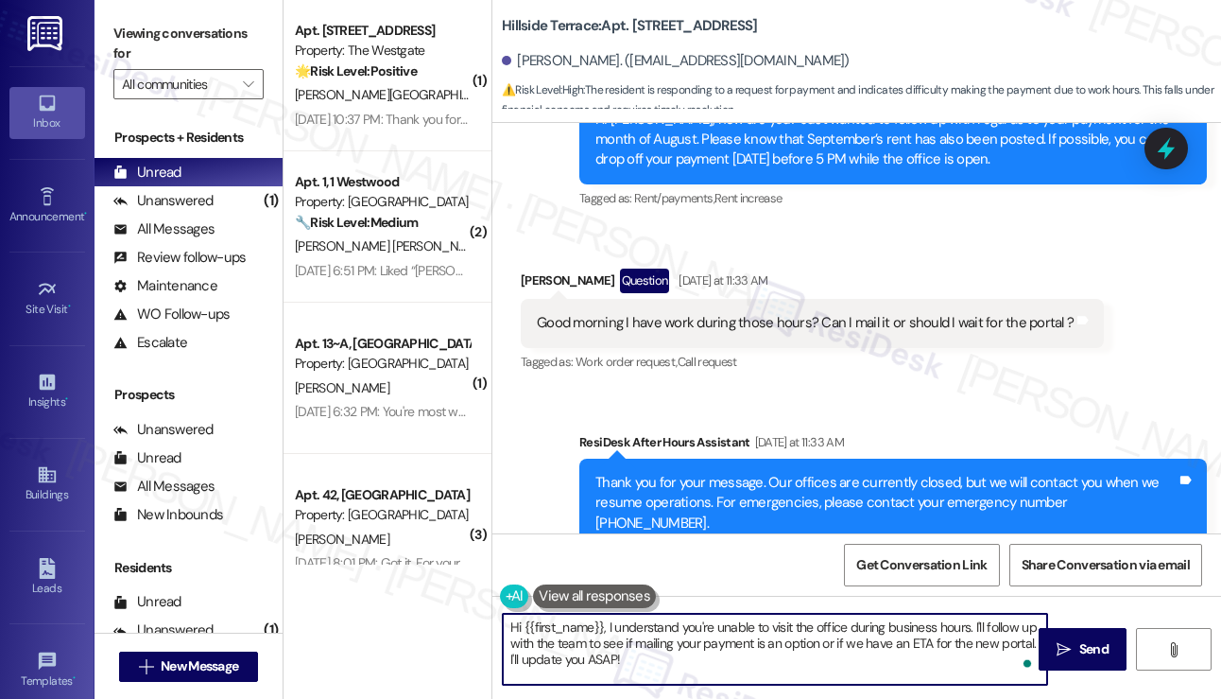
click at [676, 630] on textarea "Hi {{first_name}}, I understand you're unable to visit the office during busine…" at bounding box center [775, 648] width 544 height 71
click at [730, 657] on textarea "Hi {{first_name}}, I understand you're unable to visit the office during busine…" at bounding box center [775, 648] width 544 height 71
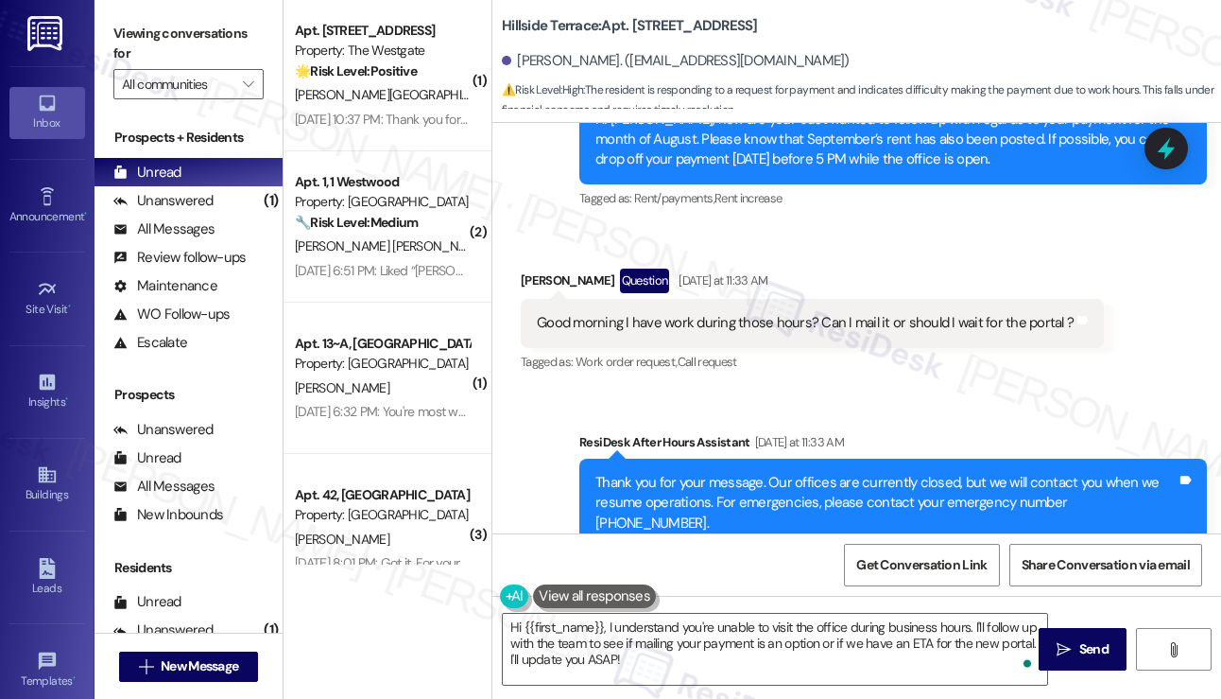
click at [677, 313] on div "Good morning I have work during those hours? Can I mail it or should I wait for…" at bounding box center [805, 323] width 537 height 20
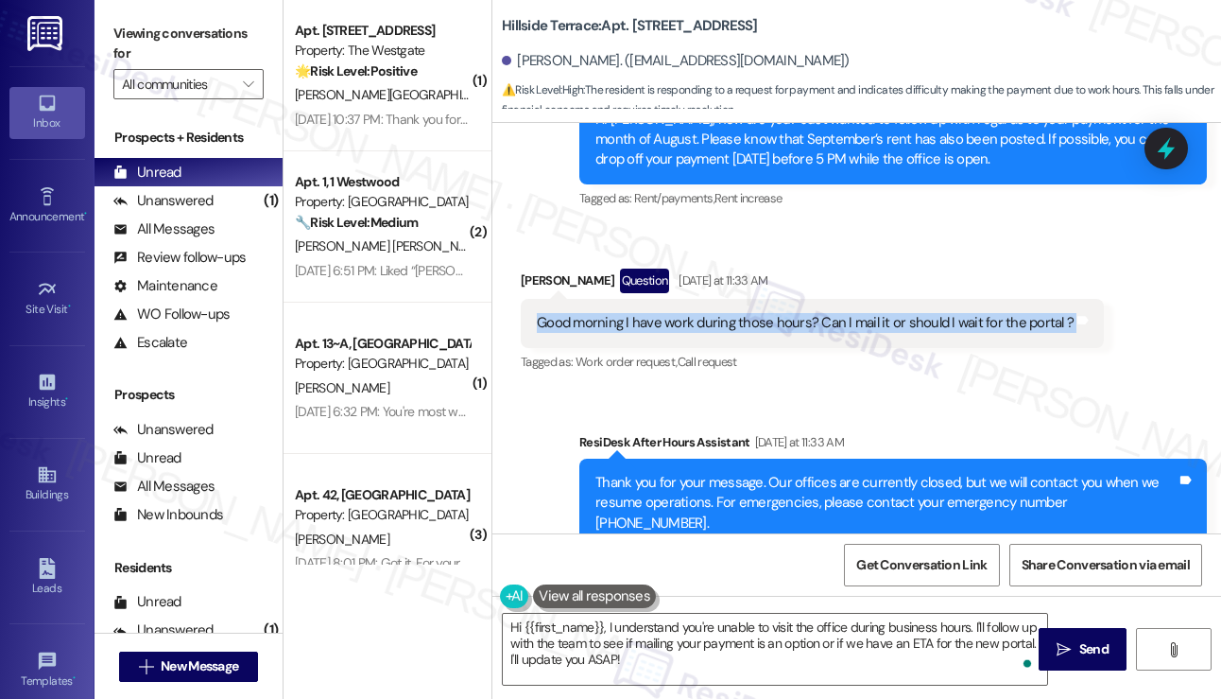
click at [677, 313] on div "Good morning I have work during those hours? Can I mail it or should I wait for…" at bounding box center [805, 323] width 537 height 20
click at [765, 313] on div "Good morning I have work during those hours? Can I mail it or should I wait for…" at bounding box center [805, 323] width 537 height 20
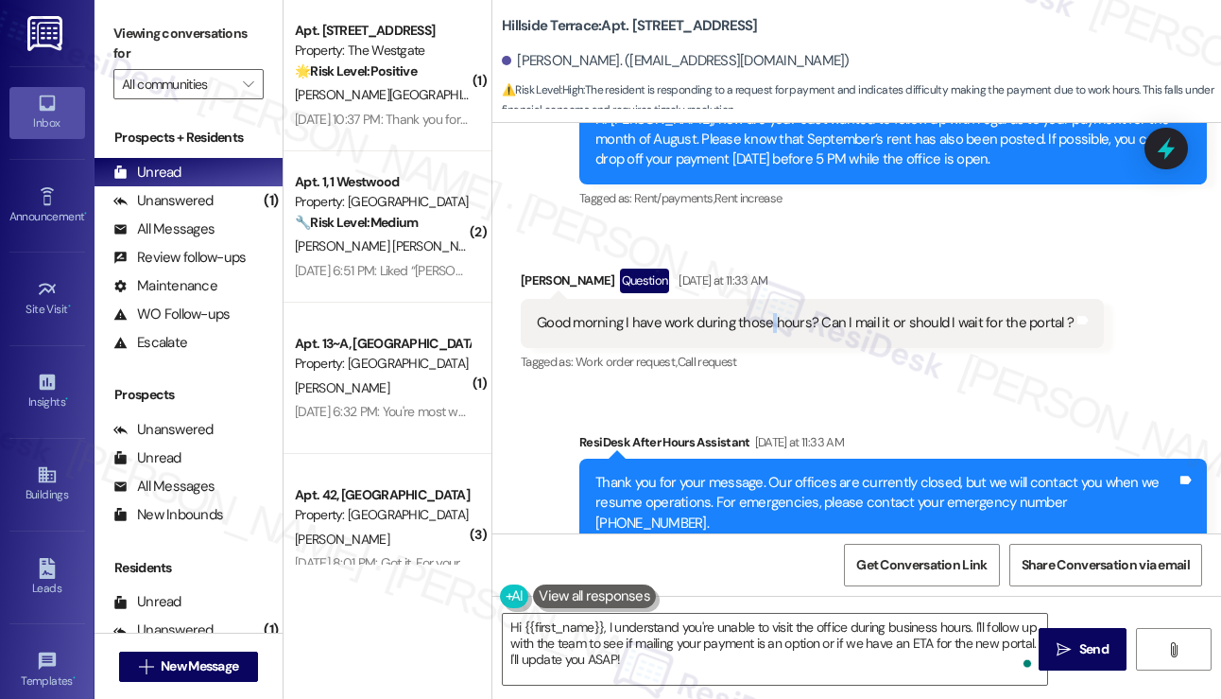
click at [765, 313] on div "Good morning I have work during those hours? Can I mail it or should I wait for…" at bounding box center [805, 323] width 537 height 20
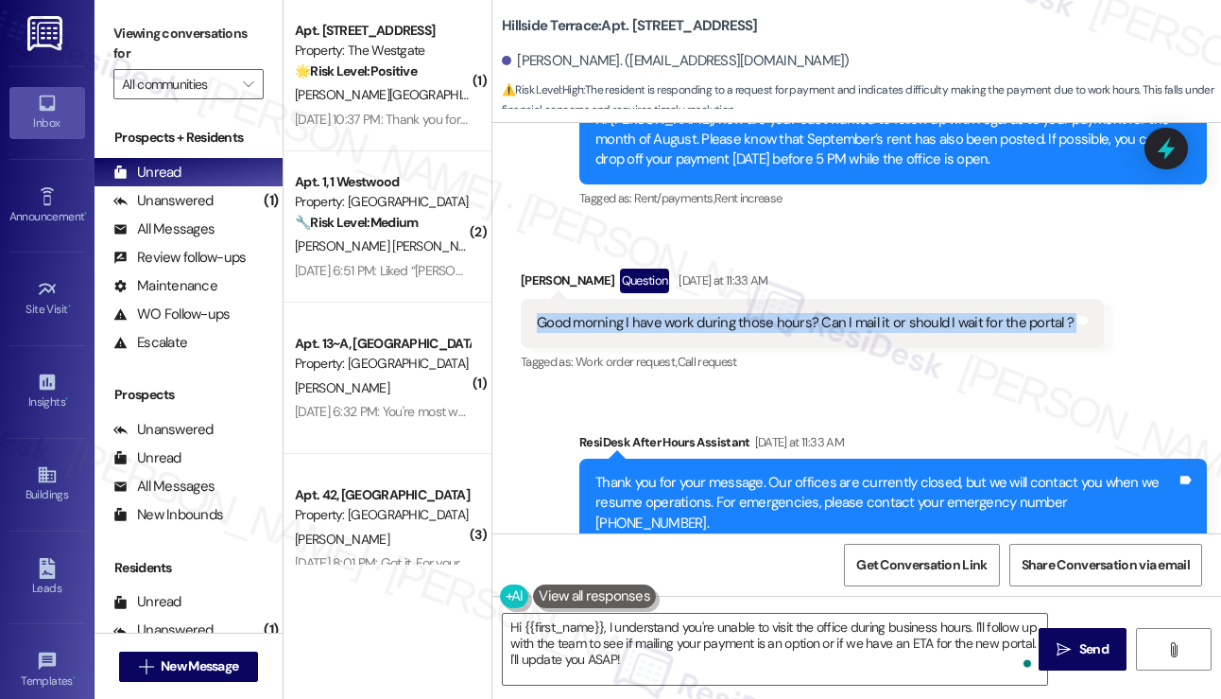
click at [765, 313] on div "Good morning I have work during those hours? Can I mail it or should I wait for…" at bounding box center [805, 323] width 537 height 20
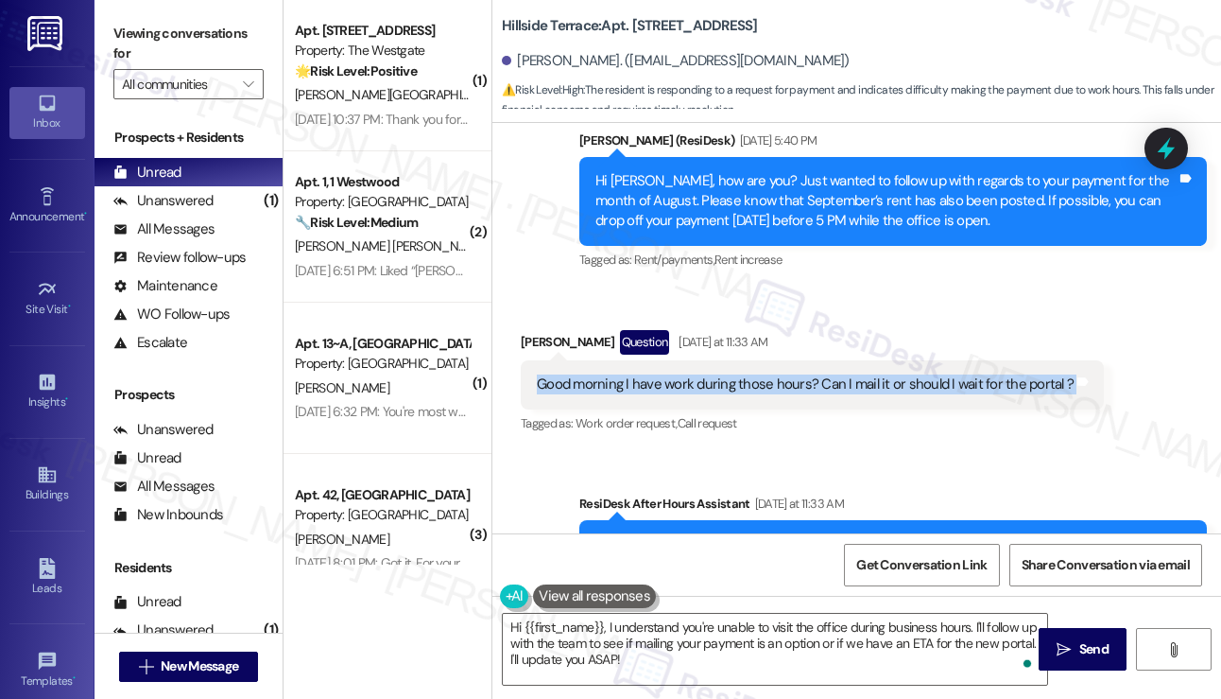
scroll to position [2874, 0]
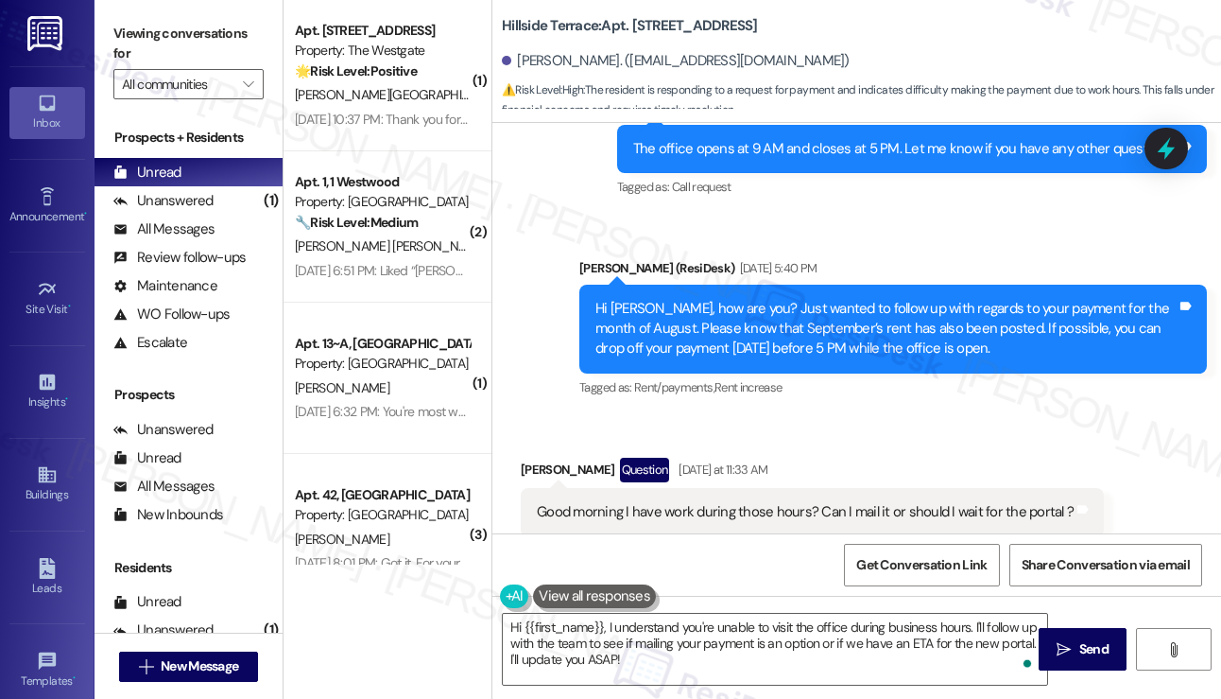
click at [790, 299] on div "Hi Justin, how are you? Just wanted to follow up with regards to your payment f…" at bounding box center [886, 329] width 581 height 60
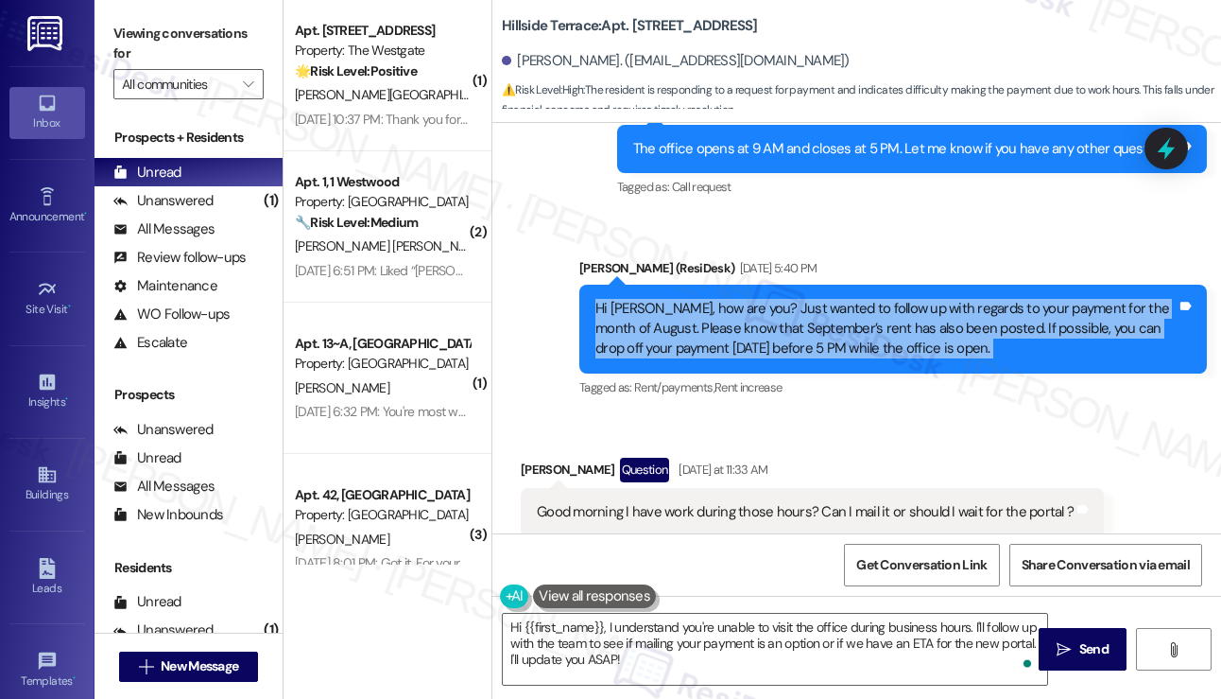
click at [790, 299] on div "Hi Justin, how are you? Just wanted to follow up with regards to your payment f…" at bounding box center [886, 329] width 581 height 60
click at [698, 299] on div "Hi Justin, how are you? Just wanted to follow up with regards to your payment f…" at bounding box center [886, 329] width 581 height 60
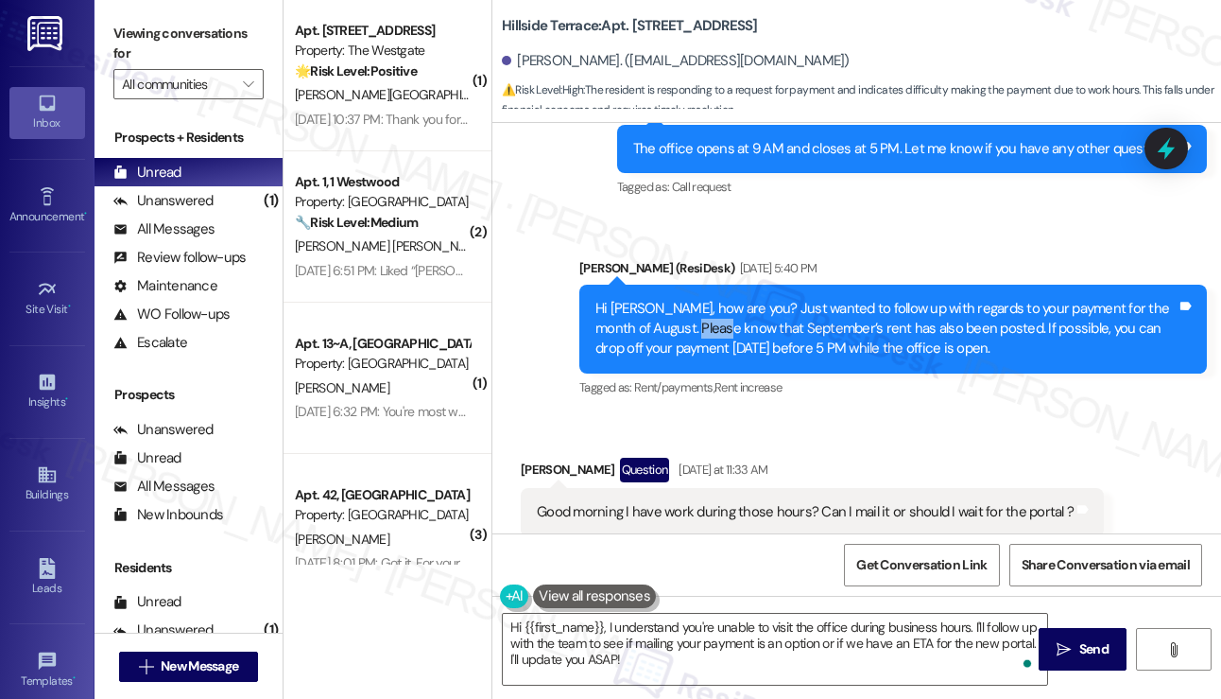
click at [698, 299] on div "Hi Justin, how are you? Just wanted to follow up with regards to your payment f…" at bounding box center [886, 329] width 581 height 60
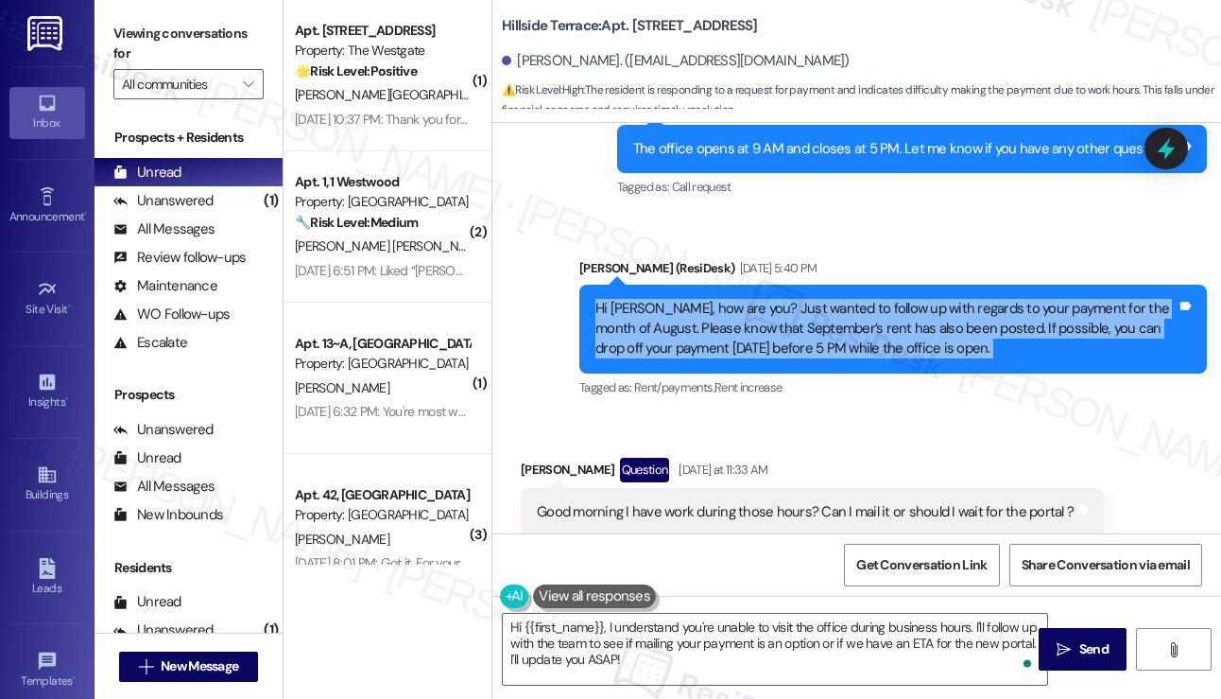
click at [698, 299] on div "Hi Justin, how are you? Just wanted to follow up with regards to your payment f…" at bounding box center [886, 329] width 581 height 60
click at [928, 299] on div "Hi Justin, how are you? Just wanted to follow up with regards to your payment f…" at bounding box center [886, 329] width 581 height 60
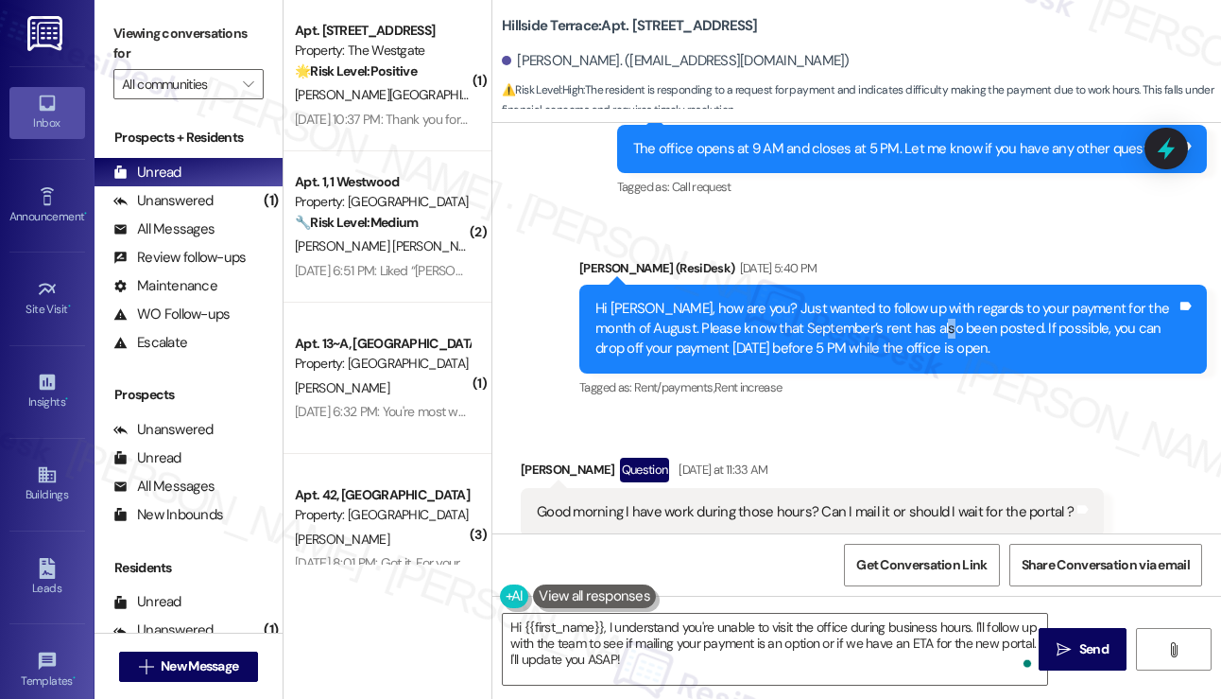
click at [928, 299] on div "Hi Justin, how are you? Just wanted to follow up with regards to your payment f…" at bounding box center [886, 329] width 581 height 60
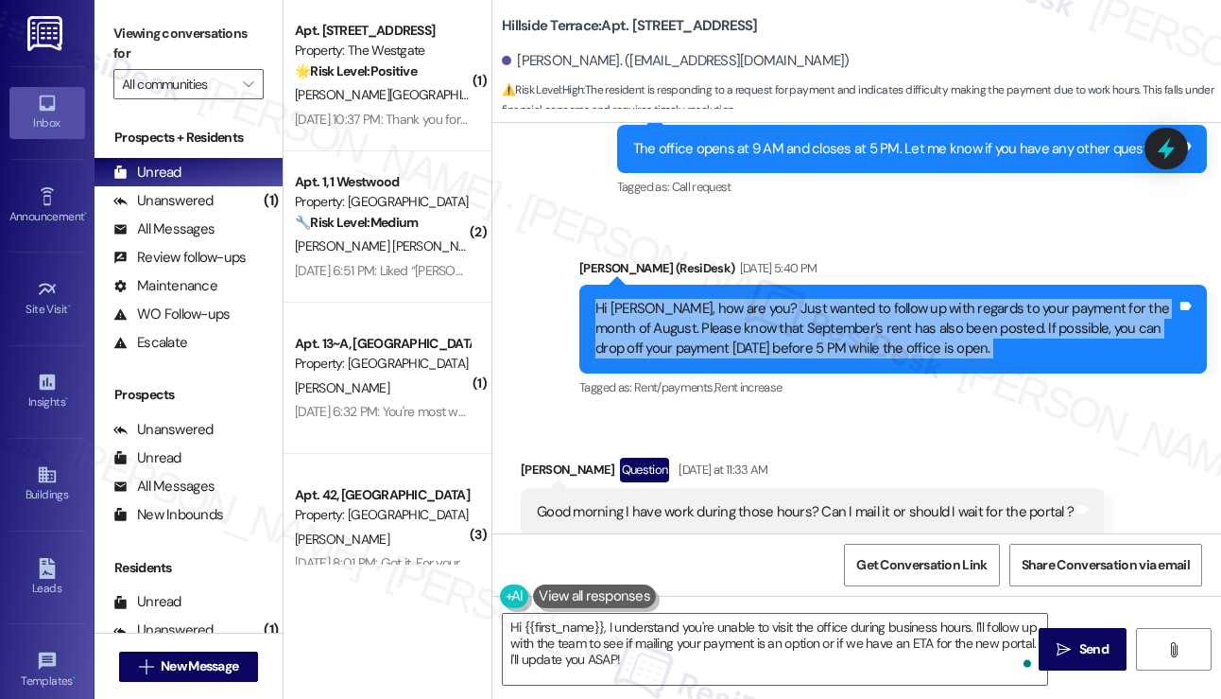
click at [928, 299] on div "Hi Justin, how are you? Just wanted to follow up with regards to your payment f…" at bounding box center [886, 329] width 581 height 60
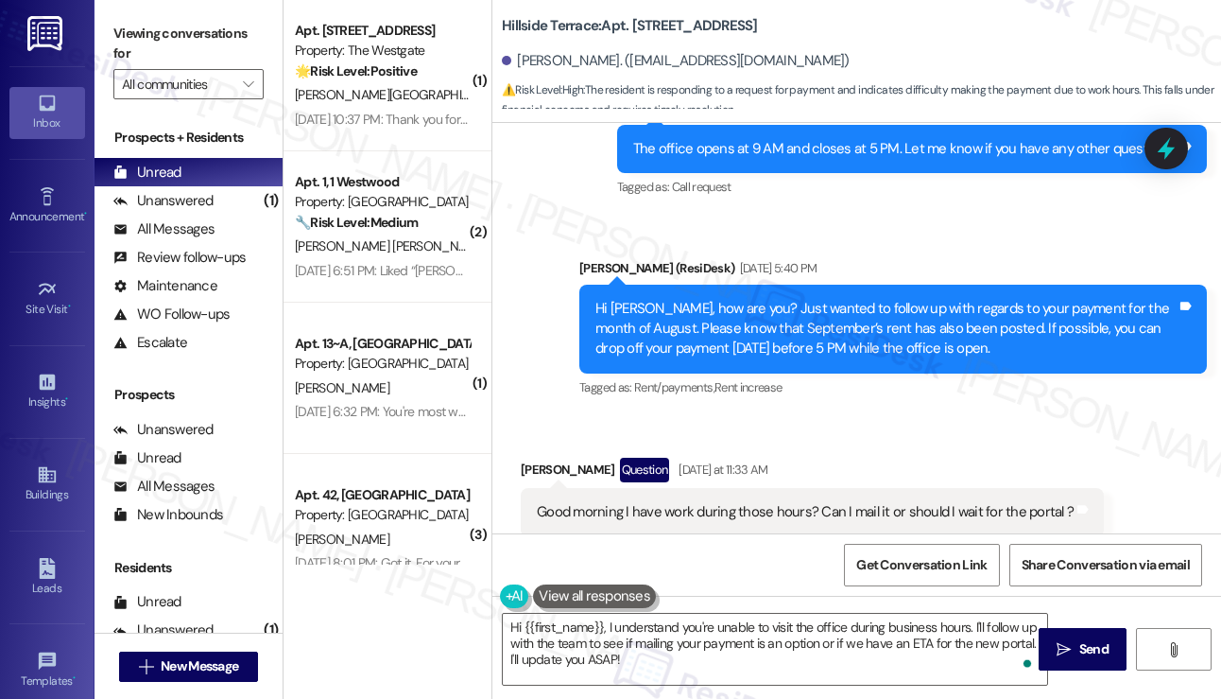
click at [812, 502] on div "Good morning I have work during those hours? Can I mail it or should I wait for…" at bounding box center [805, 512] width 537 height 20
click at [811, 502] on div "Good morning I have work during those hours? Can I mail it or should I wait for…" at bounding box center [805, 512] width 537 height 20
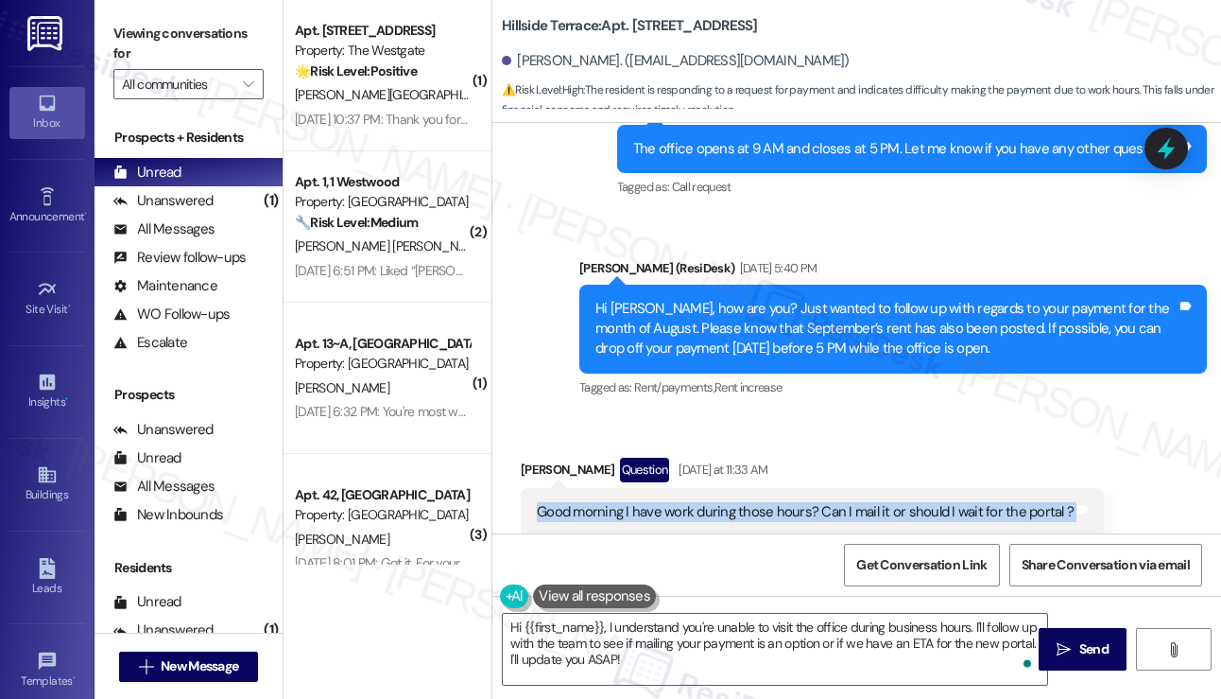
click at [811, 502] on div "Good morning I have work during those hours? Can I mail it or should I wait for…" at bounding box center [805, 512] width 537 height 20
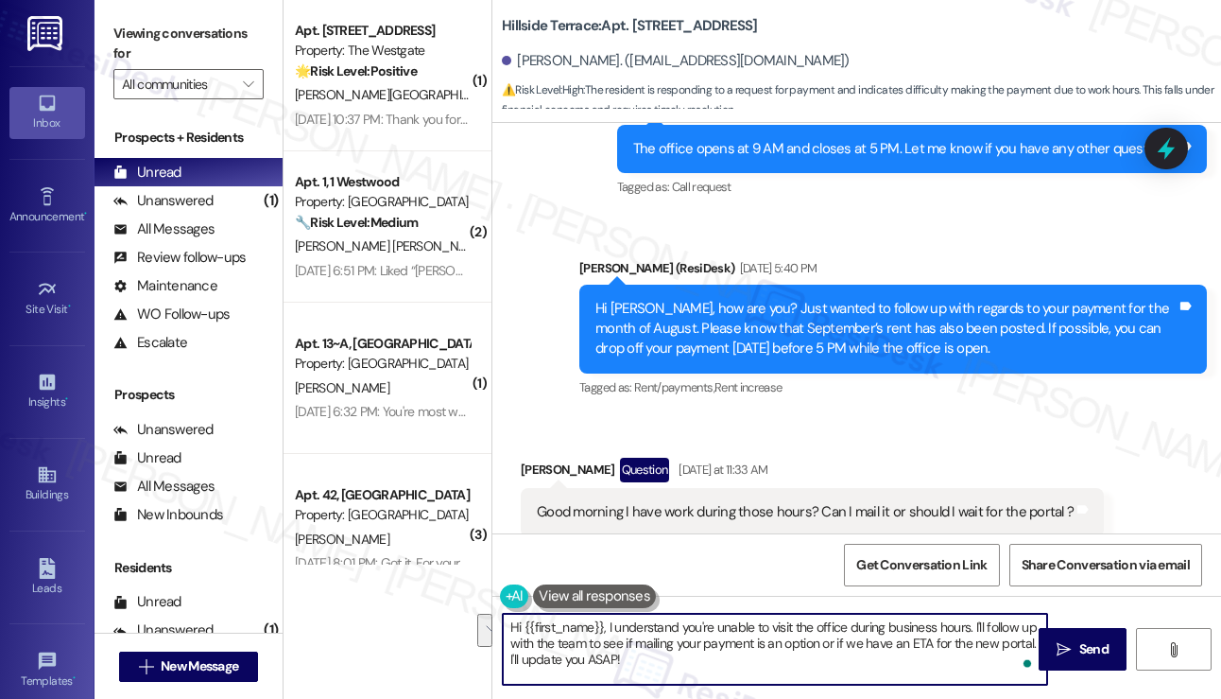
drag, startPoint x: 650, startPoint y: 645, endPoint x: 647, endPoint y: 624, distance: 21.1
click at [647, 624] on textarea "Hi {{first_name}}, I understand you're unable to visit the office during busine…" at bounding box center [775, 648] width 544 height 71
click at [656, 638] on textarea "Hi {{first_name}}, I understand you're unable to visit the office during busine…" at bounding box center [775, 648] width 544 height 71
drag, startPoint x: 658, startPoint y: 666, endPoint x: 619, endPoint y: 634, distance: 50.3
click at [619, 634] on textarea "Hi {{first_name}}, I understand you're unable to visit the office during busine…" at bounding box center [775, 648] width 544 height 71
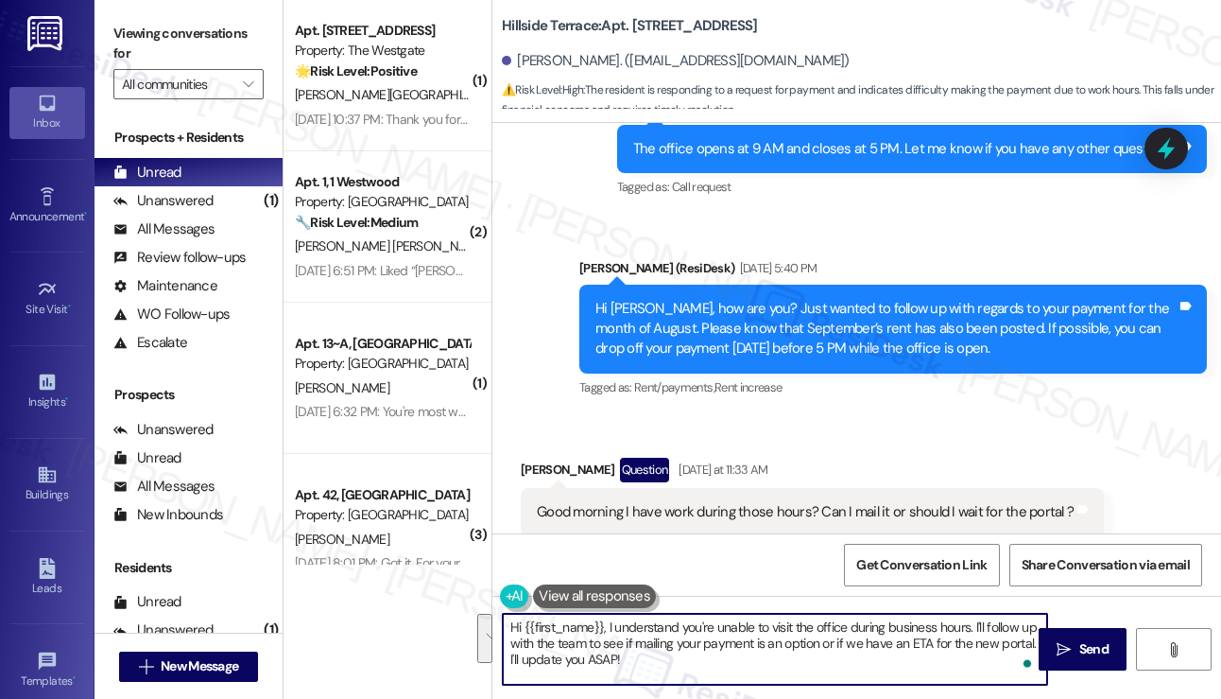
click at [788, 615] on textarea "Hi {{first_name}}, I understand you're unable to visit the office during busine…" at bounding box center [775, 648] width 544 height 71
click at [760, 502] on div "Good morning I have work during those hours? Can I mail it or should I wait for…" at bounding box center [805, 512] width 537 height 20
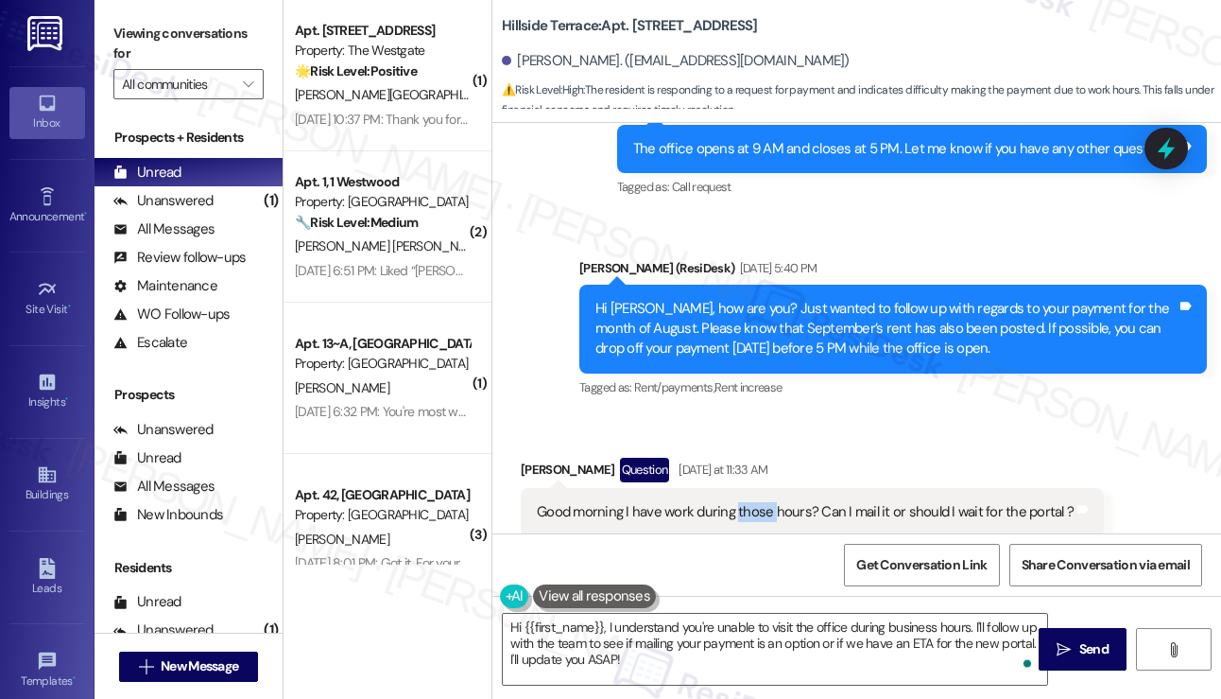
click at [760, 502] on div "Good morning I have work during those hours? Can I mail it or should I wait for…" at bounding box center [805, 512] width 537 height 20
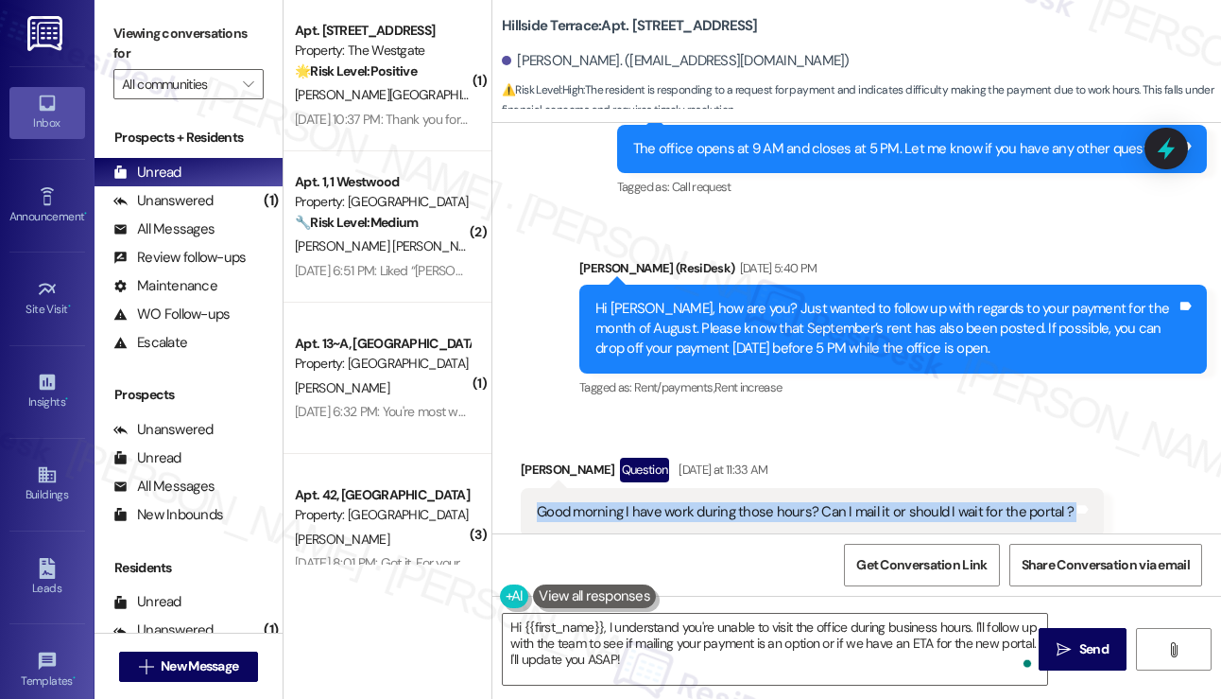
click at [760, 502] on div "Good morning I have work during those hours? Can I mail it or should I wait for…" at bounding box center [805, 512] width 537 height 20
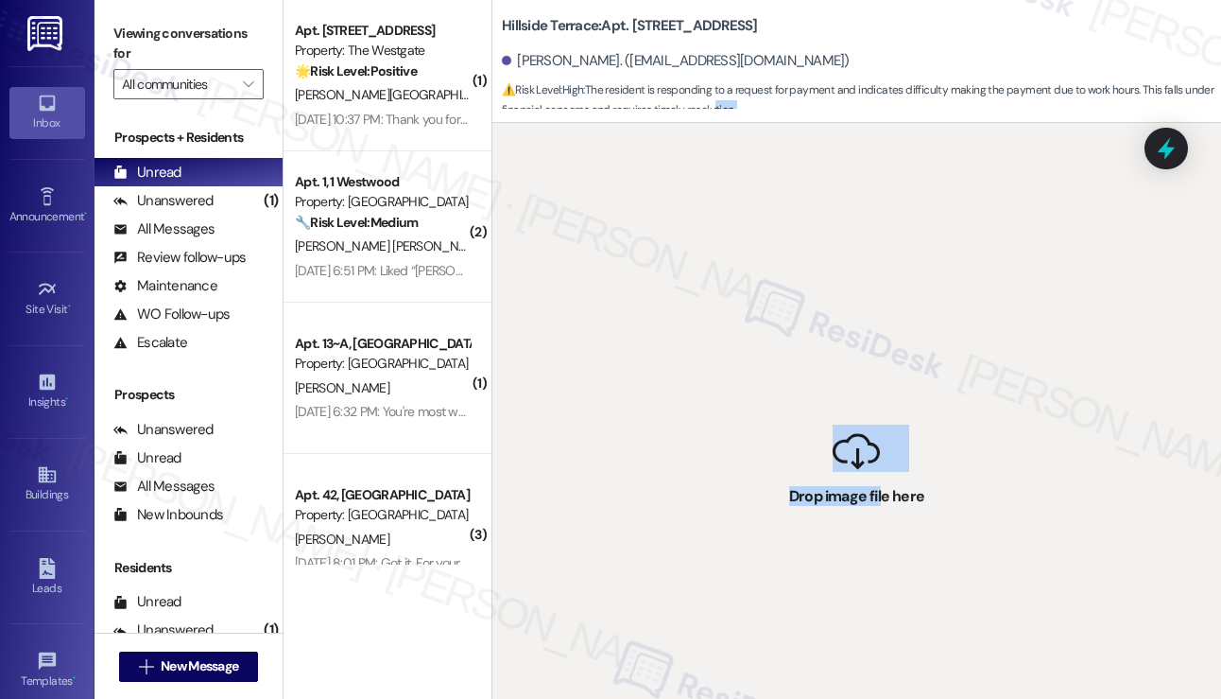
drag, startPoint x: 884, startPoint y: 487, endPoint x: 710, endPoint y: 102, distance: 422.2
click at [710, 102] on div "Hillside Terrace: Apt. 4, 1 Hillside Terrace Justin Standley. (justins@thesj10.…" at bounding box center [857, 349] width 730 height 699
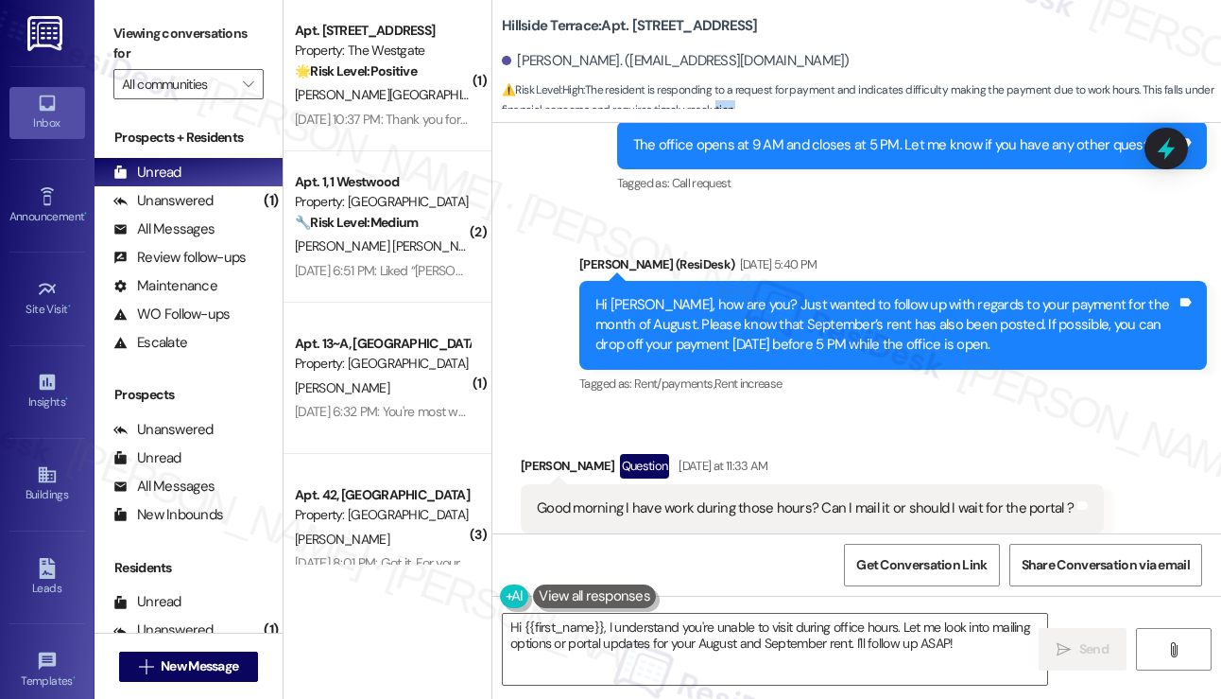
scroll to position [3253, 0]
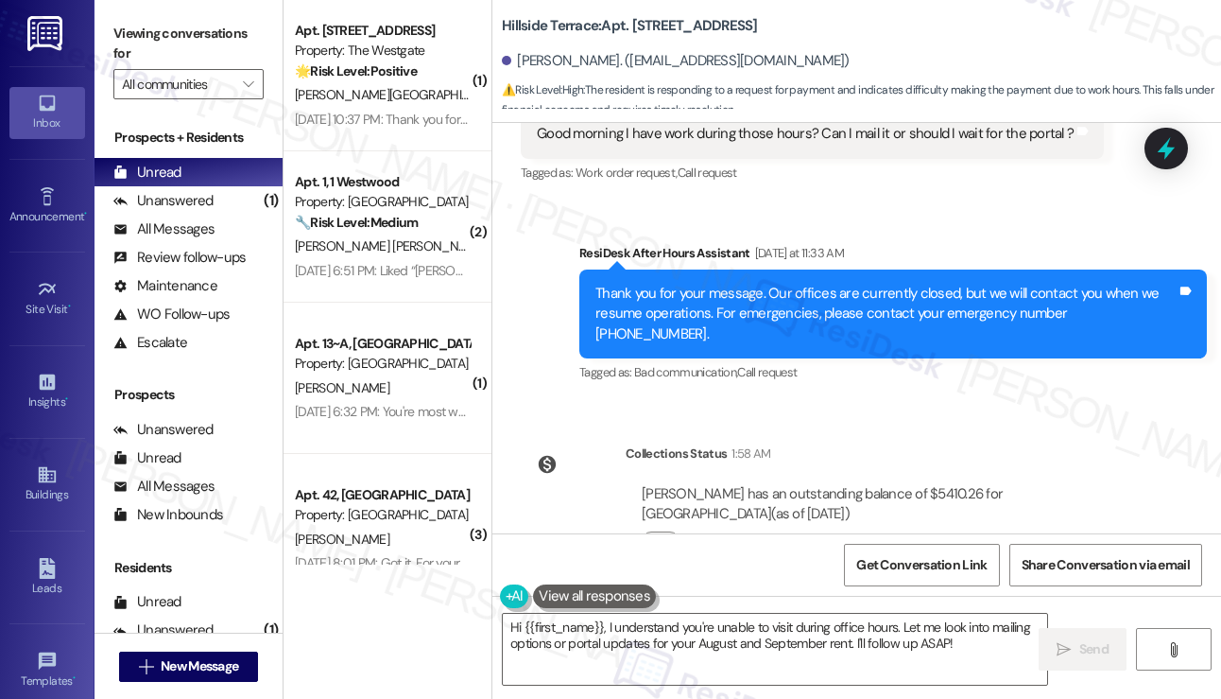
click at [934, 484] on div "Justin Standley has an outstanding balance of $5410.26 for Hillside Terrace (as…" at bounding box center [887, 504] width 491 height 41
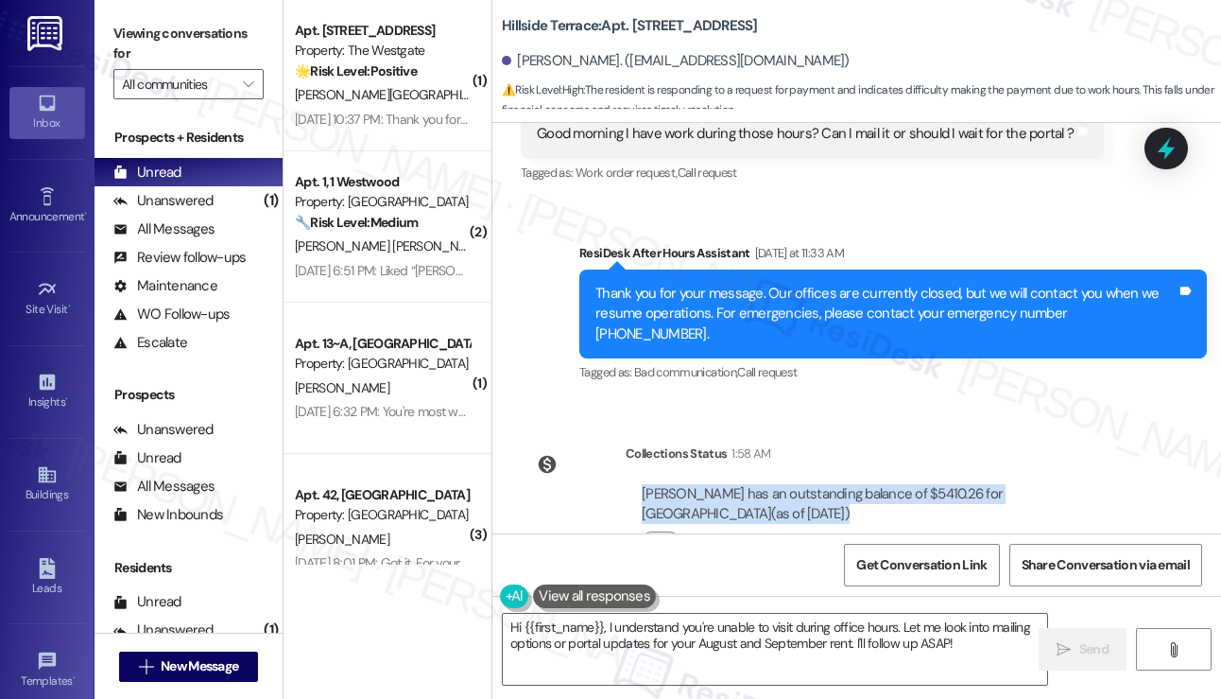
click at [934, 484] on div "Justin Standley has an outstanding balance of $5410.26 for Hillside Terrace (as…" at bounding box center [887, 504] width 491 height 41
click at [647, 613] on div "Hi {{first_name}}, I understand you're unable to visit during office hours. Let…" at bounding box center [775, 649] width 546 height 73
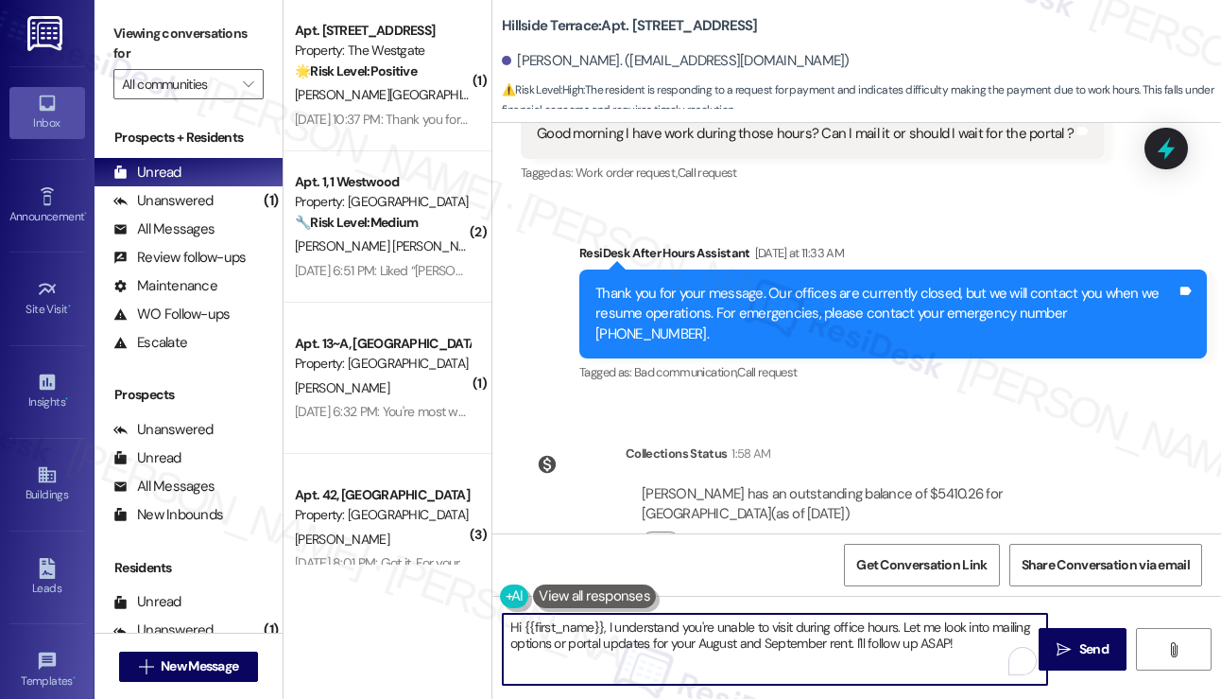
click at [647, 613] on div "Hi {{first_name}}, I understand you're unable to visit during office hours. Let…" at bounding box center [775, 649] width 546 height 73
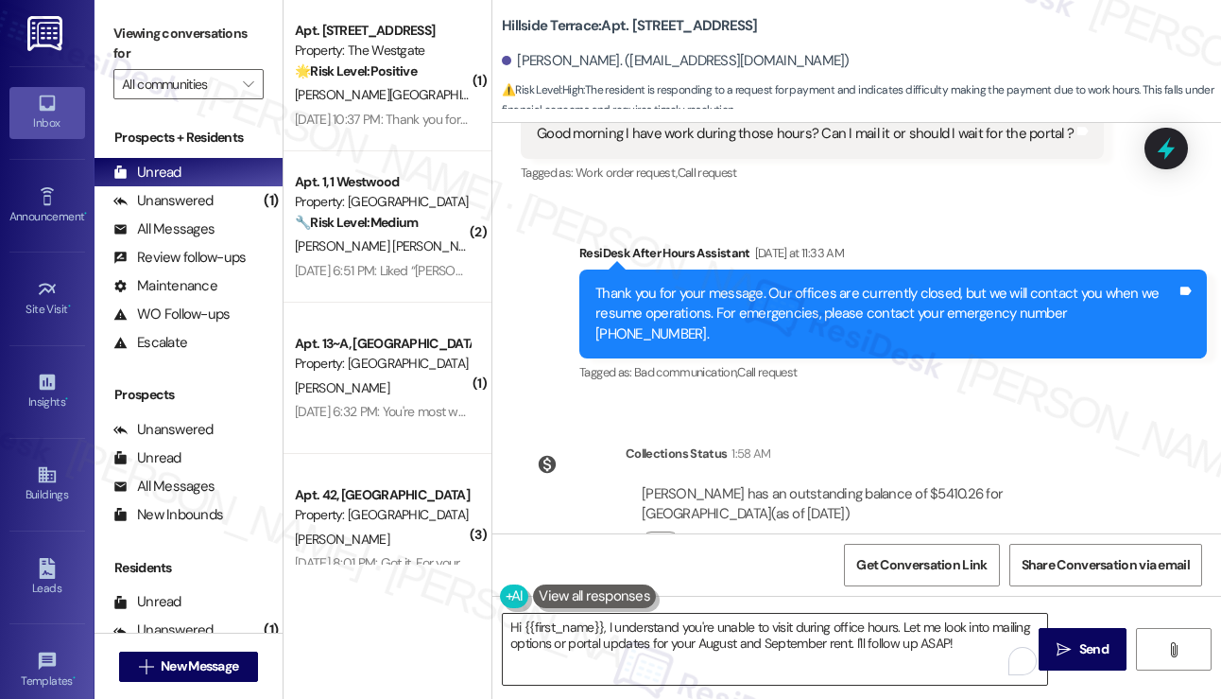
click at [647, 613] on div "Hi {{first_name}}, I understand you're unable to visit during office hours. Let…" at bounding box center [775, 649] width 546 height 73
click at [915, 630] on textarea "Hi {{first_name}}, I understand you're unable to visit during office hours. Let…" at bounding box center [775, 648] width 544 height 71
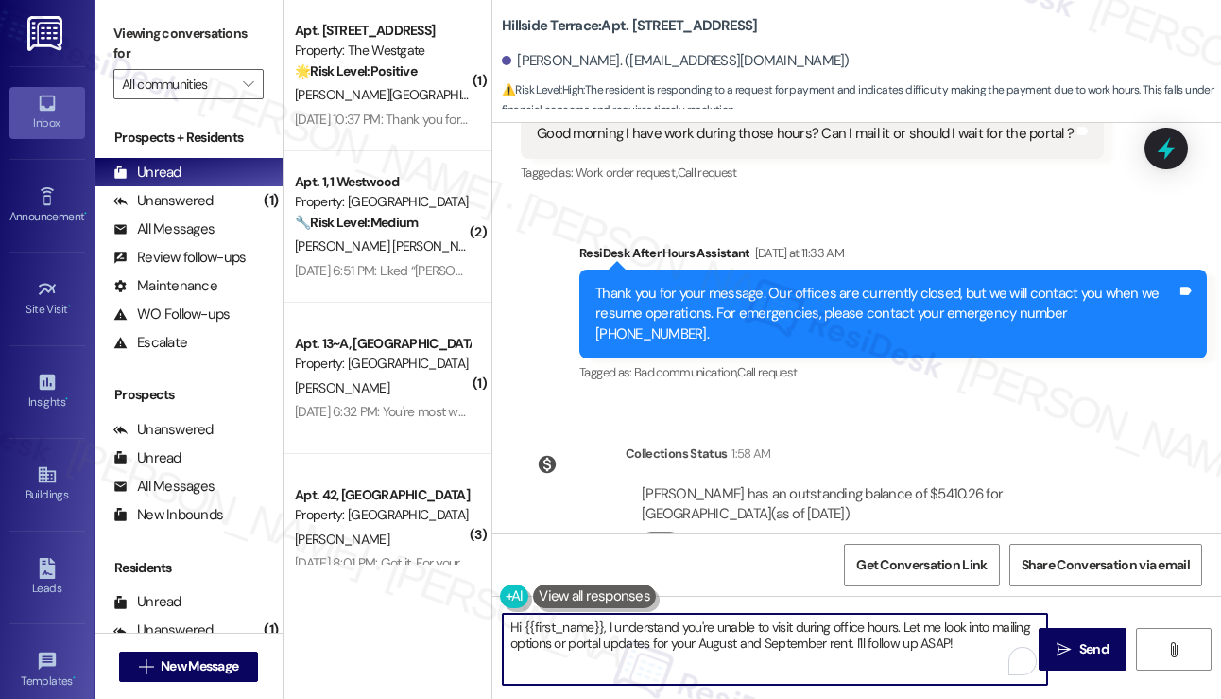
click at [915, 630] on textarea "Hi {{first_name}}, I understand you're unable to visit during office hours. Let…" at bounding box center [775, 648] width 544 height 71
click at [886, 642] on textarea "Hi {{first_name}}, I understand you're unable to visit during office hours. Let…" at bounding box center [775, 648] width 544 height 71
drag, startPoint x: 966, startPoint y: 646, endPoint x: 904, endPoint y: 617, distance: 68.5
click at [904, 617] on textarea "Hi {{first_name}}, I understand you're unable to visit during office hours. Let…" at bounding box center [775, 648] width 544 height 71
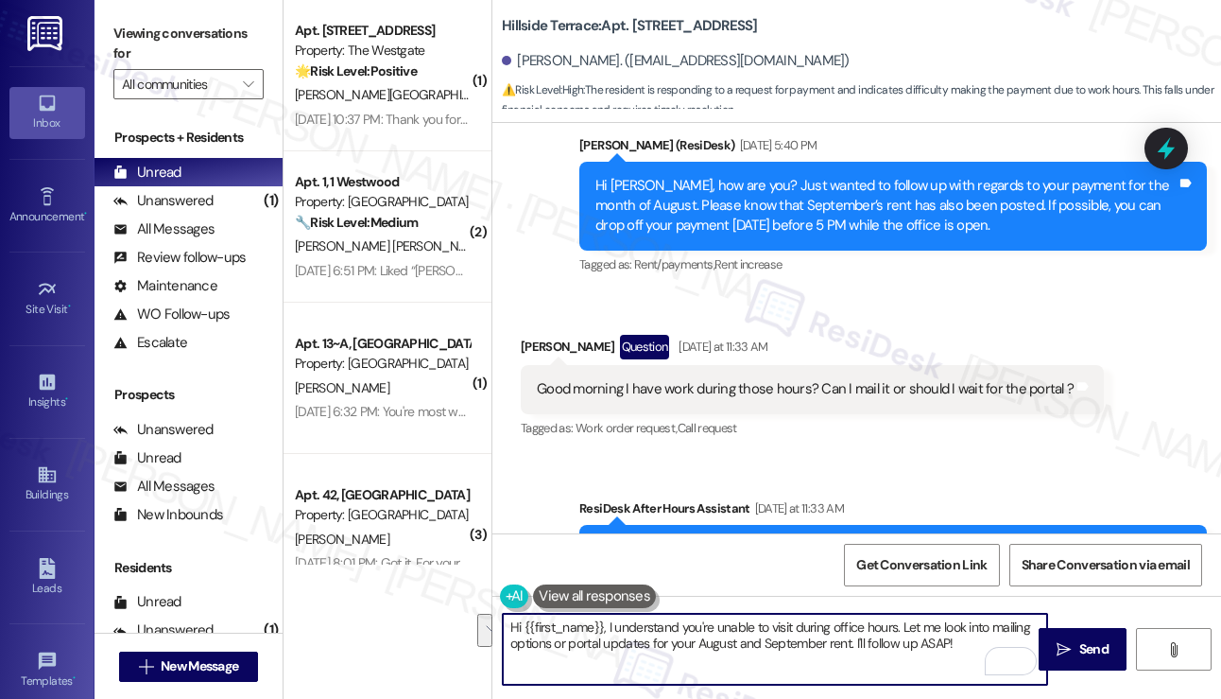
scroll to position [2969, 0]
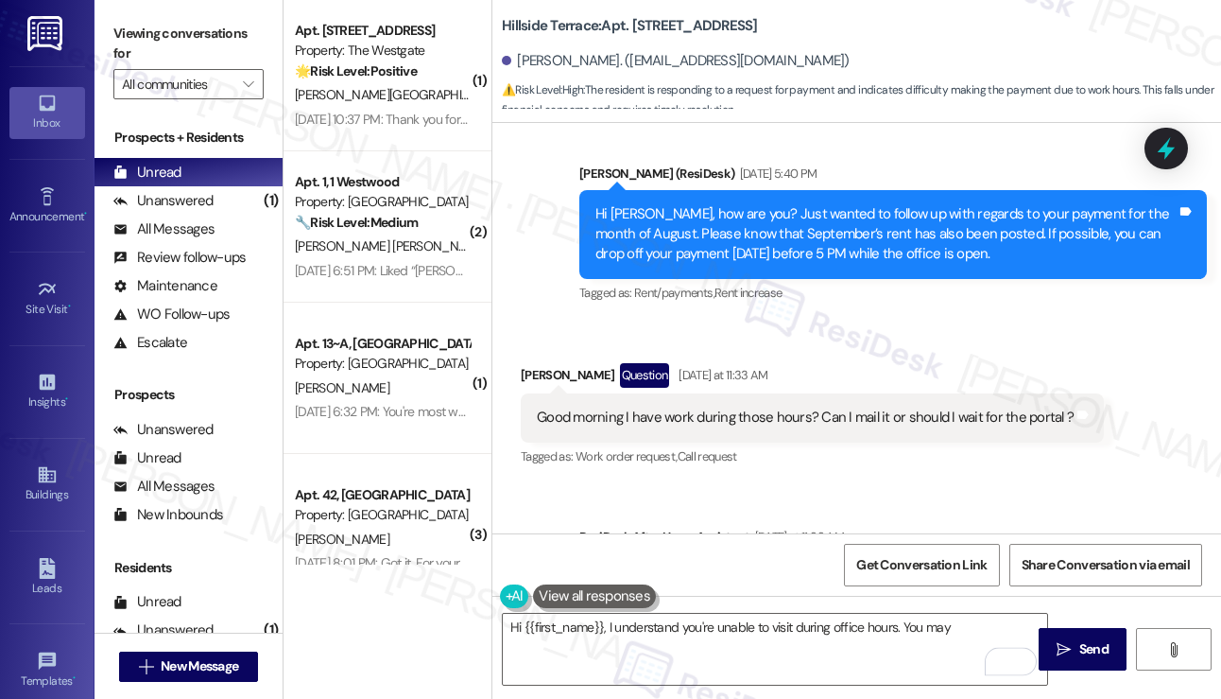
click at [892, 204] on div "Hi Justin, how are you? Just wanted to follow up with regards to your payment f…" at bounding box center [886, 234] width 581 height 60
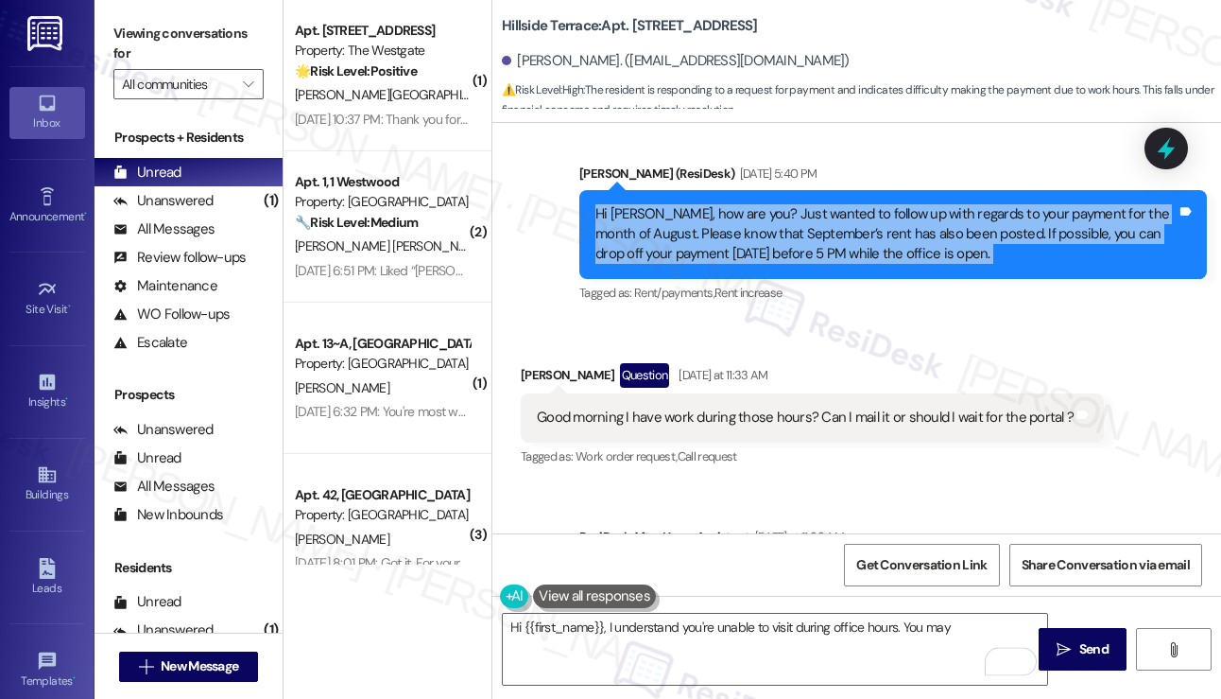
click at [892, 204] on div "Hi Justin, how are you? Just wanted to follow up with regards to your payment f…" at bounding box center [886, 234] width 581 height 60
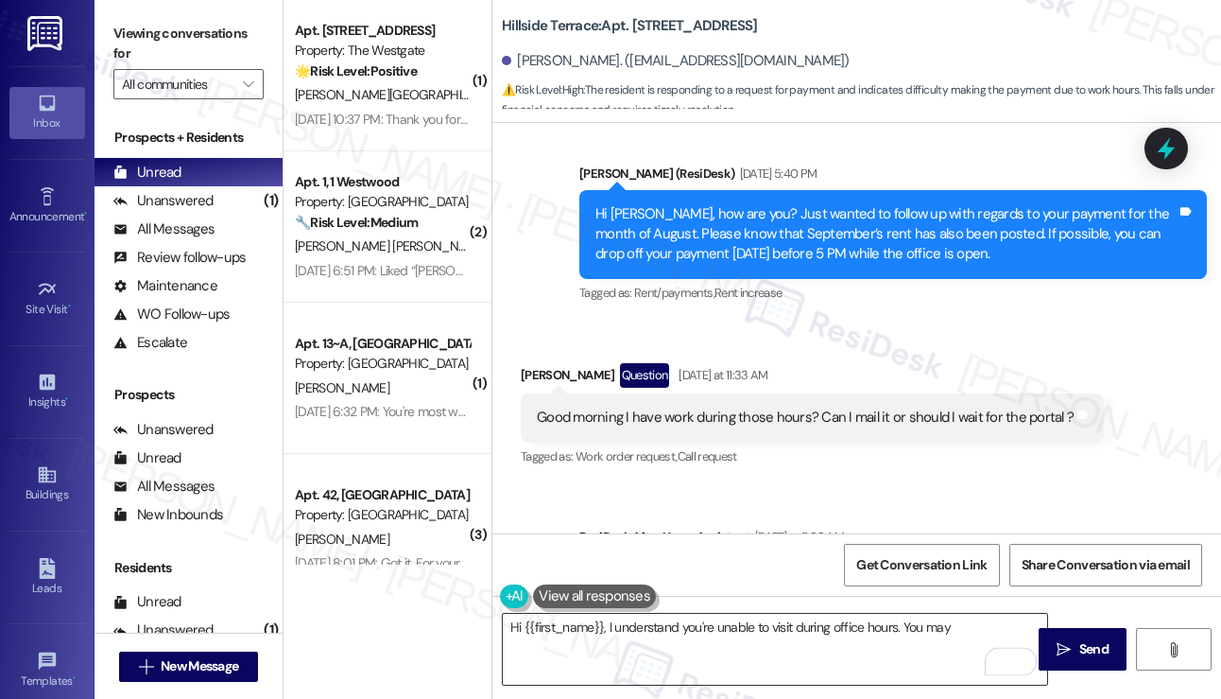
click at [975, 639] on textarea "Hi {{first_name}}, I understand you're unable to visit during office hours. You…" at bounding box center [775, 648] width 544 height 71
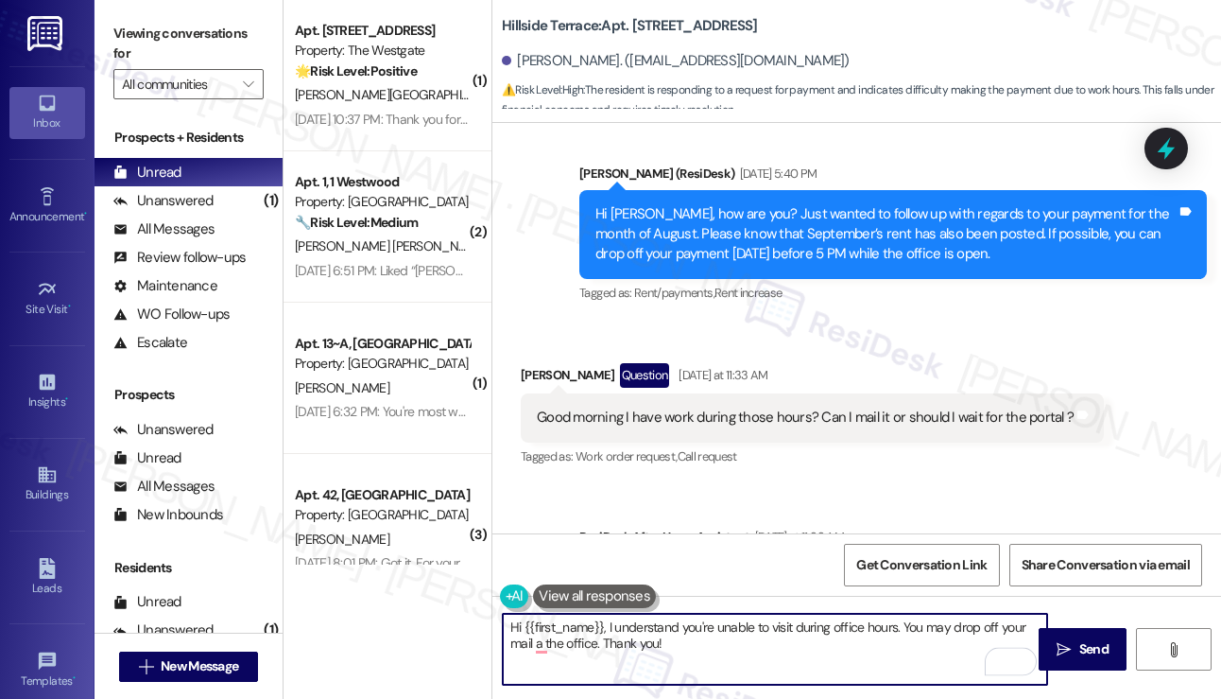
type textarea "Hi {{first_name}}, I understand you're unable to visit during office hours. You…"
click at [707, 646] on textarea "Hi {{first_name}}, I understand you're unable to visit during office hours. You…" at bounding box center [775, 648] width 544 height 71
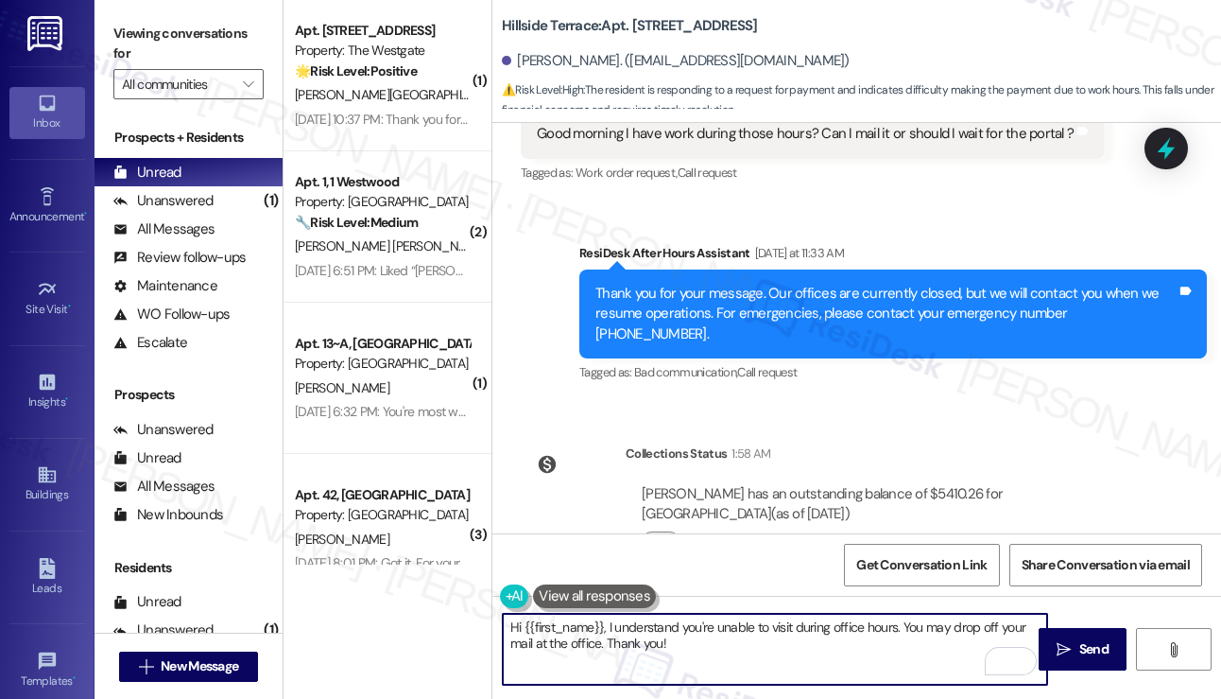
click at [722, 642] on textarea "Hi {{first_name}}, I understand you're unable to visit during office hours. You…" at bounding box center [775, 648] width 544 height 71
click at [604, 640] on textarea "Hi {{first_name}}, I understand you're unable to visit during office hours. You…" at bounding box center [775, 648] width 544 height 71
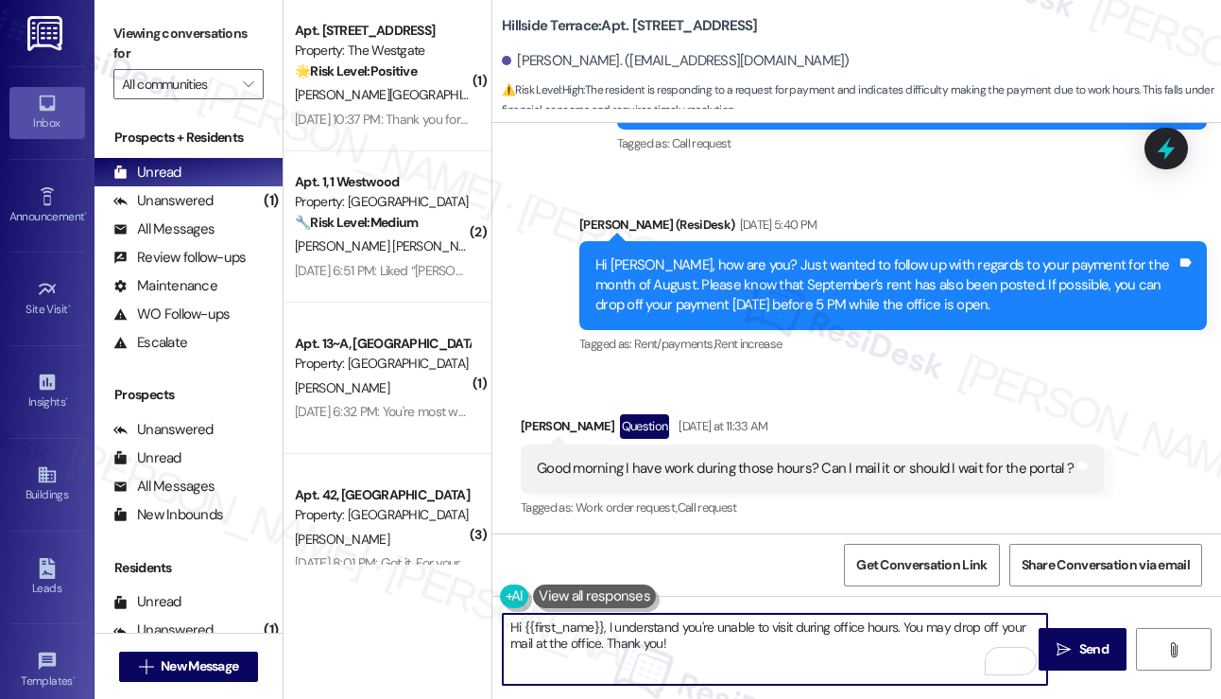
scroll to position [2874, 0]
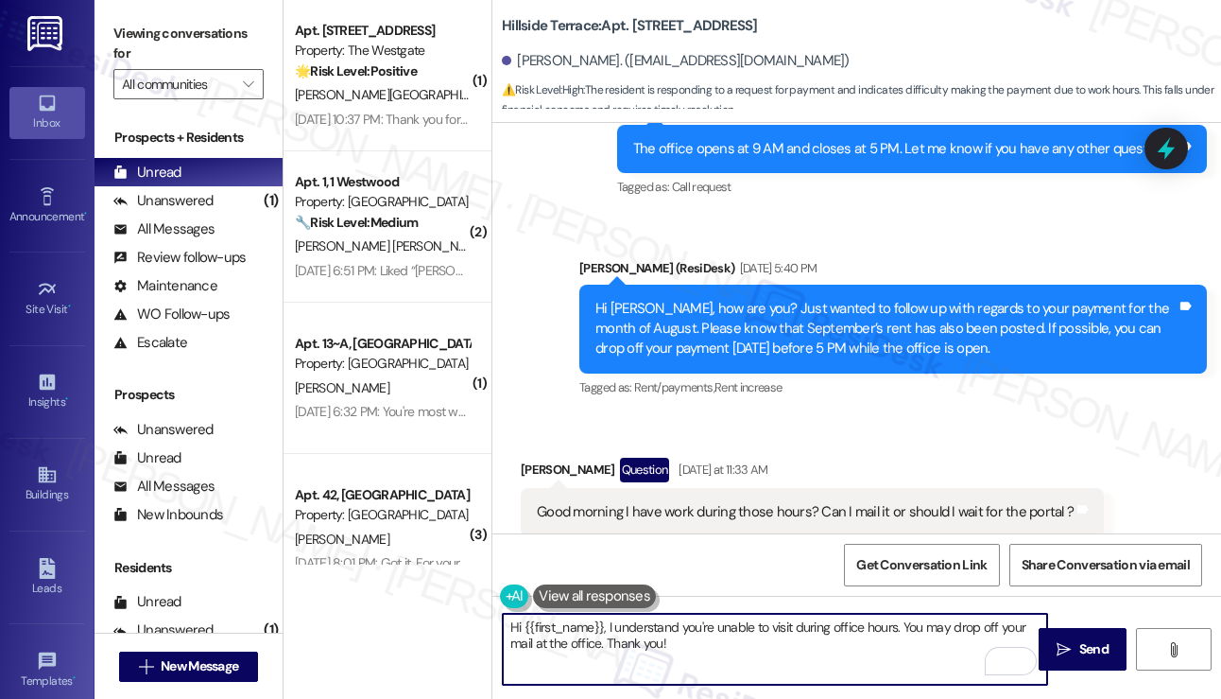
type textarea "Hi {{first_name}}, I understand you're unable to visit during office hours. You…"
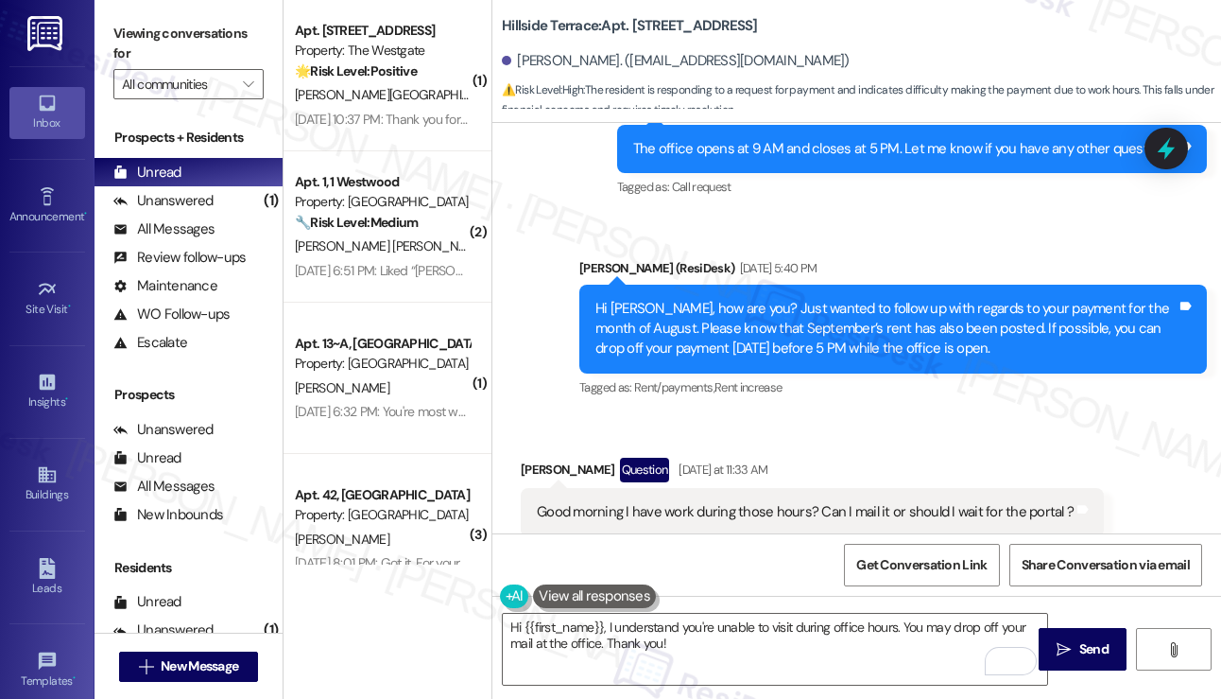
click at [937, 299] on div "Hi Justin, how are you? Just wanted to follow up with regards to your payment f…" at bounding box center [886, 329] width 581 height 60
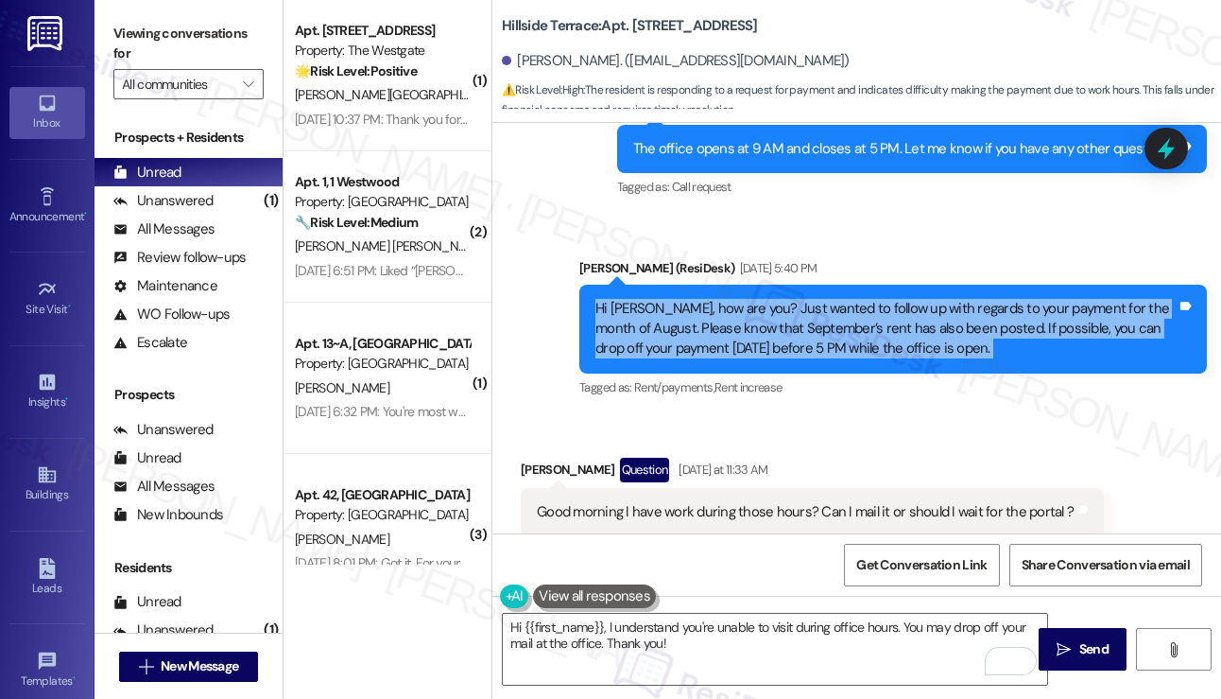
drag, startPoint x: 937, startPoint y: 275, endPoint x: 914, endPoint y: 281, distance: 23.4
click at [937, 299] on div "Hi Justin, how are you? Just wanted to follow up with regards to your payment f…" at bounding box center [886, 329] width 581 height 60
click at [719, 309] on div "Hi Justin, how are you? Just wanted to follow up with regards to your payment f…" at bounding box center [886, 329] width 581 height 60
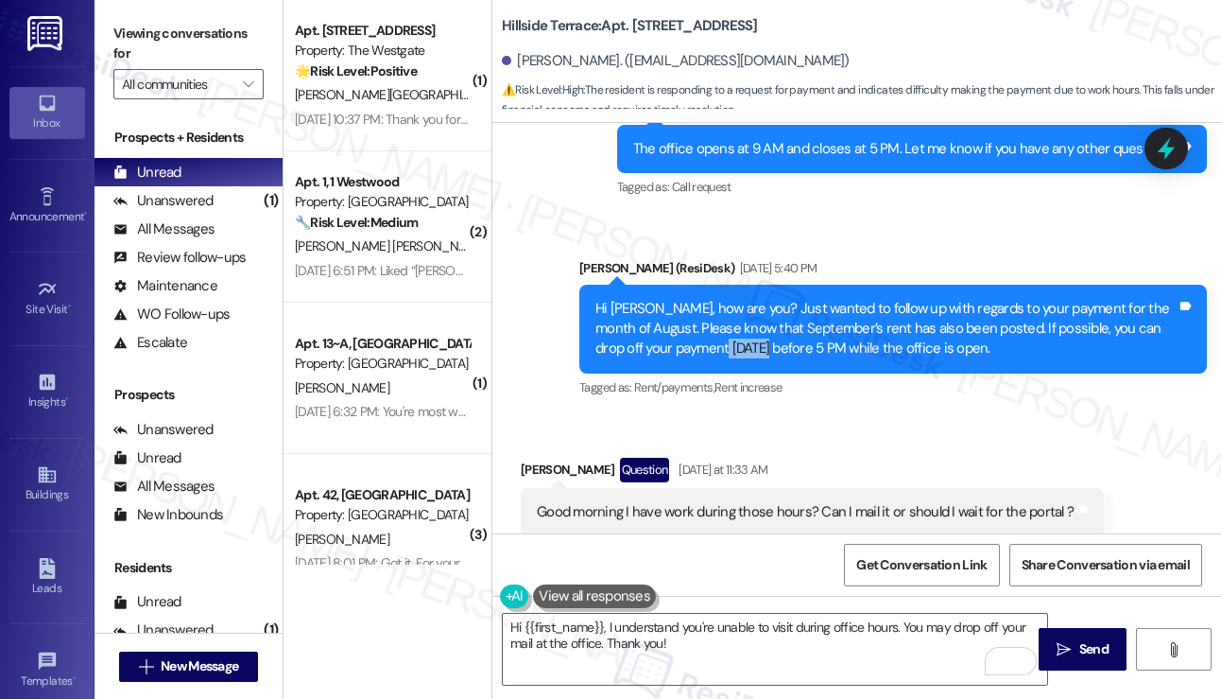
click at [719, 309] on div "Hi Justin, how are you? Just wanted to follow up with regards to your payment f…" at bounding box center [886, 329] width 581 height 60
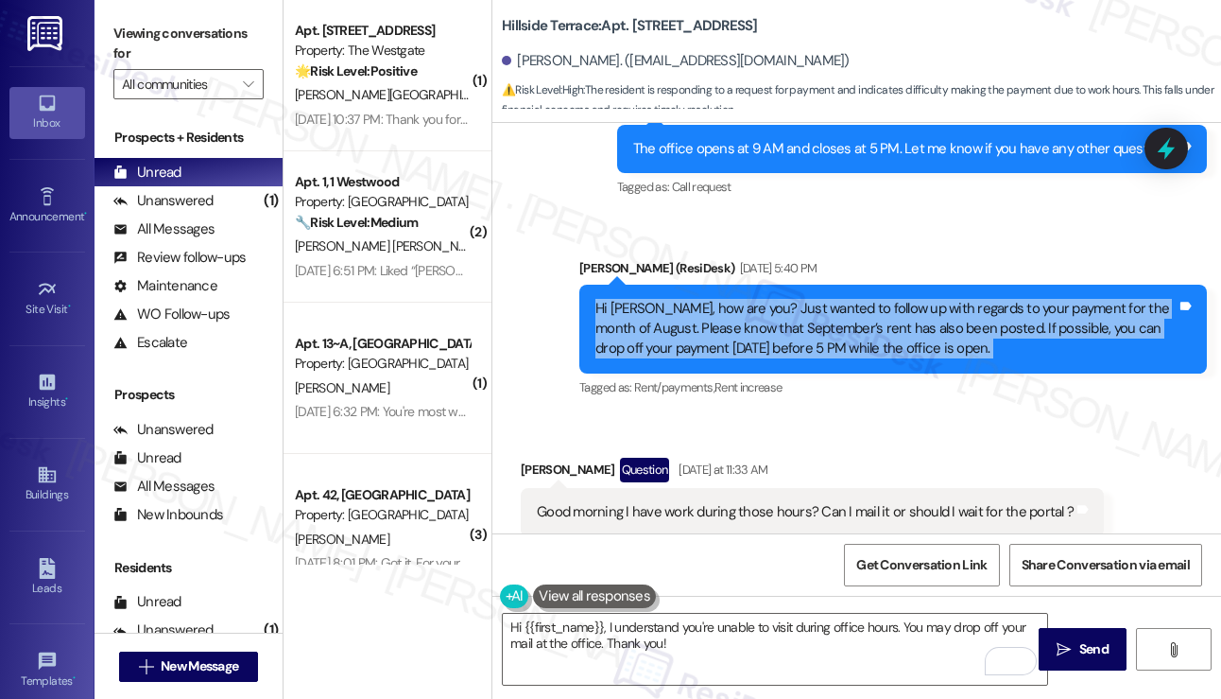
click at [719, 309] on div "Hi Justin, how are you? Just wanted to follow up with regards to your payment f…" at bounding box center [886, 329] width 581 height 60
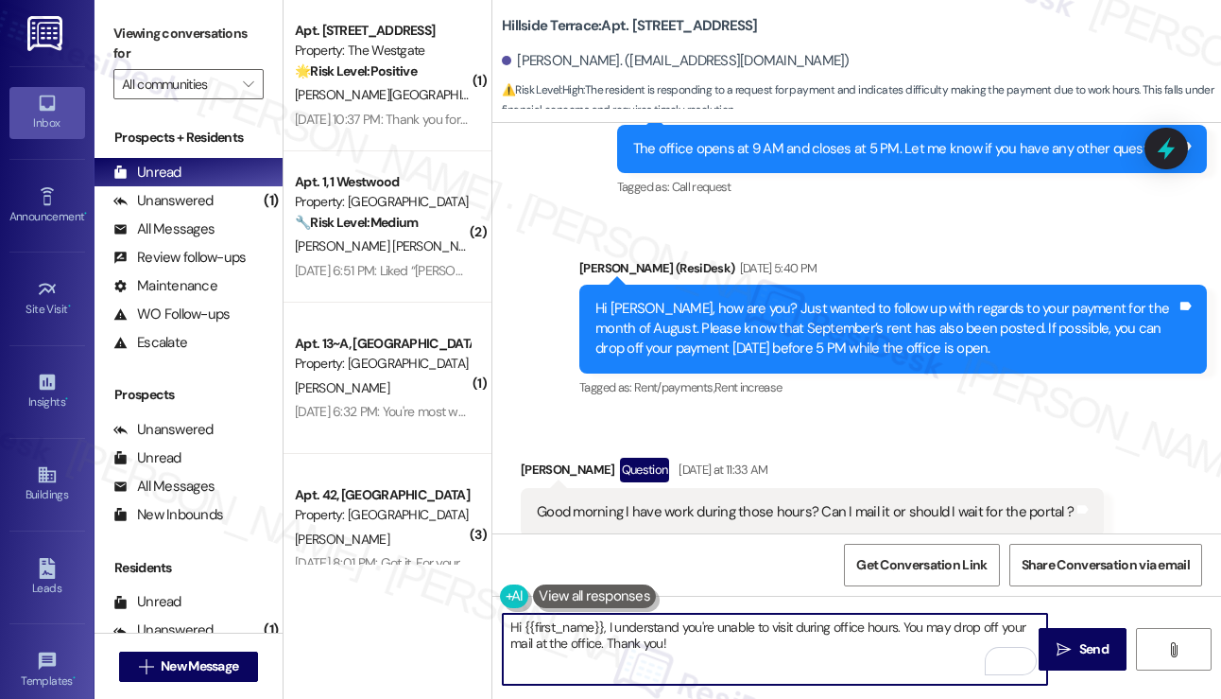
click at [596, 647] on textarea "Hi {{first_name}}, I understand you're unable to visit during office hours. You…" at bounding box center [775, 648] width 544 height 71
click at [699, 640] on textarea "Hi {{first_name}}, I understand you're unable to visit during office hours. You…" at bounding box center [775, 648] width 544 height 71
click at [605, 637] on textarea "Hi {{first_name}}, I understand you're unable to visit during office hours. You…" at bounding box center [775, 648] width 544 height 71
click at [601, 641] on textarea "Hi {{first_name}}, I understand you're unable to visit during office hours. You…" at bounding box center [775, 648] width 544 height 71
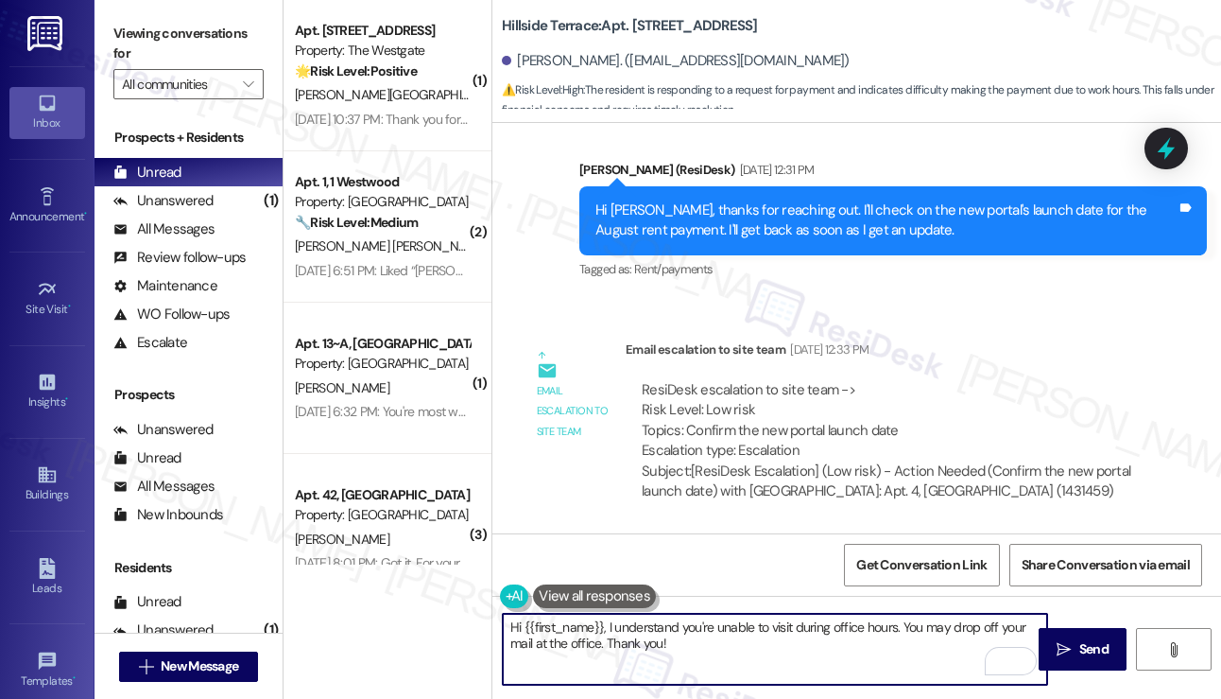
scroll to position [2024, 0]
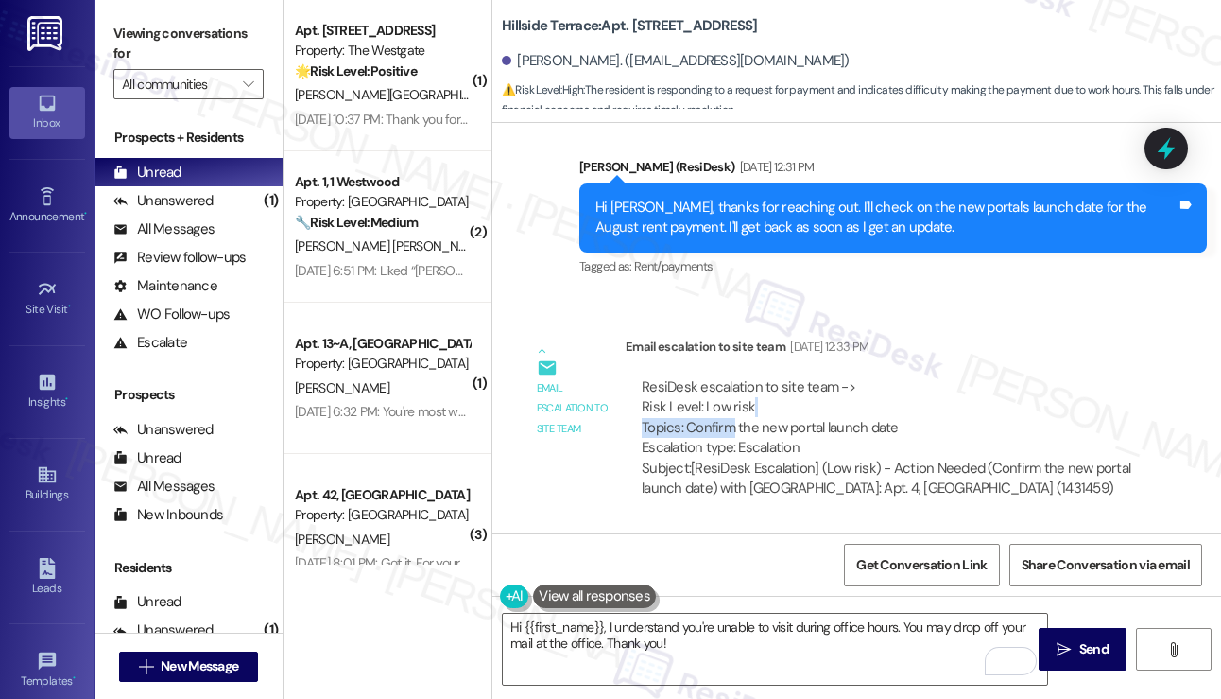
drag, startPoint x: 729, startPoint y: 380, endPoint x: 860, endPoint y: 373, distance: 131.6
click at [860, 377] on div "ResiDesk escalation to site team -> Risk Level: Low risk Topics: Confirm the ne…" at bounding box center [887, 417] width 491 height 81
click at [851, 388] on div "ResiDesk escalation to site team -> Risk Level: Low risk Topics: Confirm the ne…" at bounding box center [887, 417] width 491 height 81
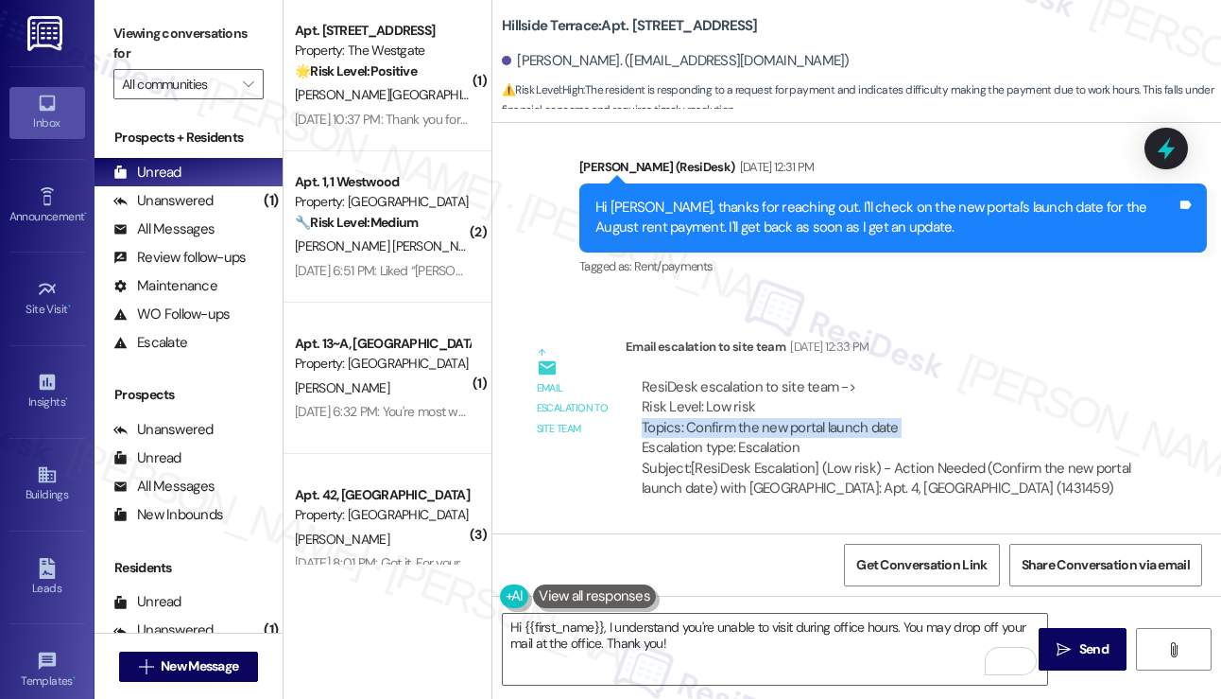
scroll to position [1835, 0]
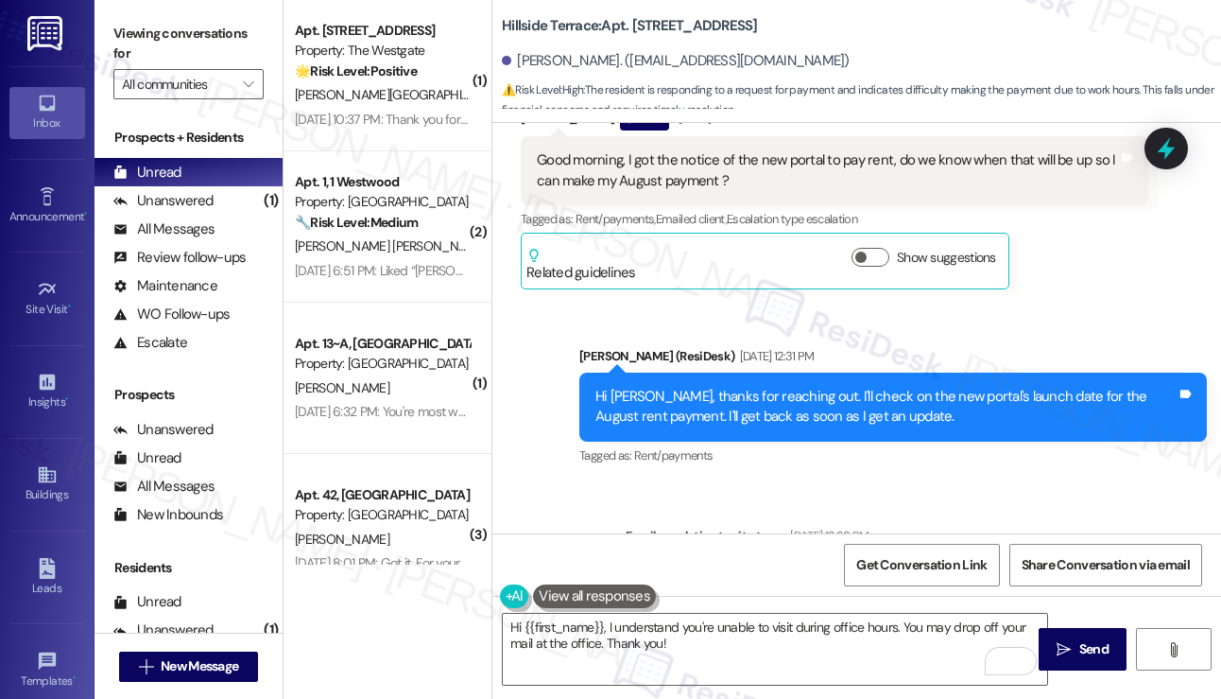
click at [733, 387] on div "Hi Justin, thanks for reaching out. I'll check on the new portal's launch date …" at bounding box center [886, 407] width 581 height 41
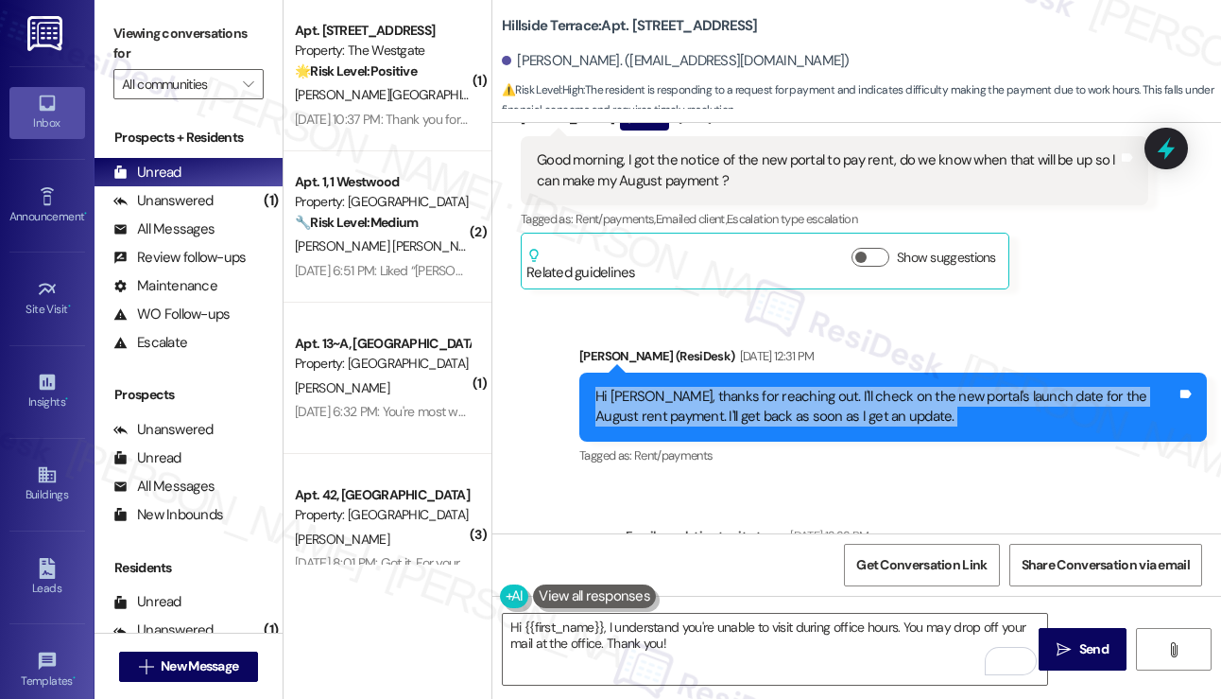
click at [733, 387] on div "Hi Justin, thanks for reaching out. I'll check on the new portal's launch date …" at bounding box center [886, 407] width 581 height 41
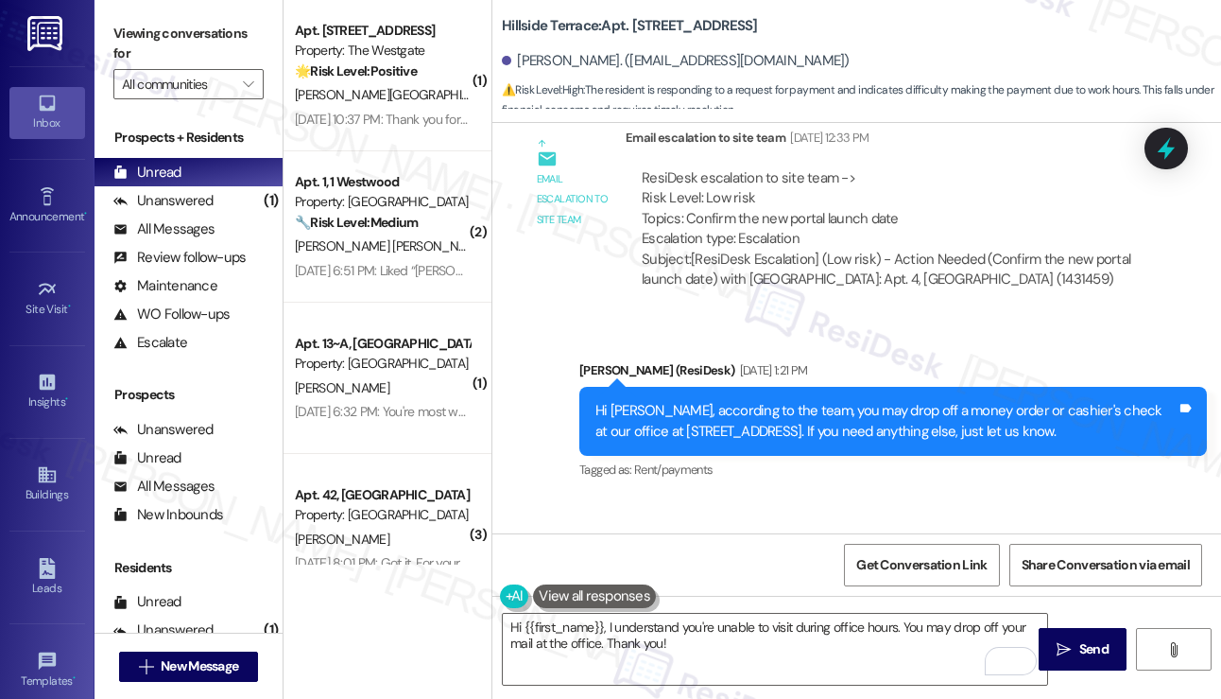
scroll to position [2118, 0]
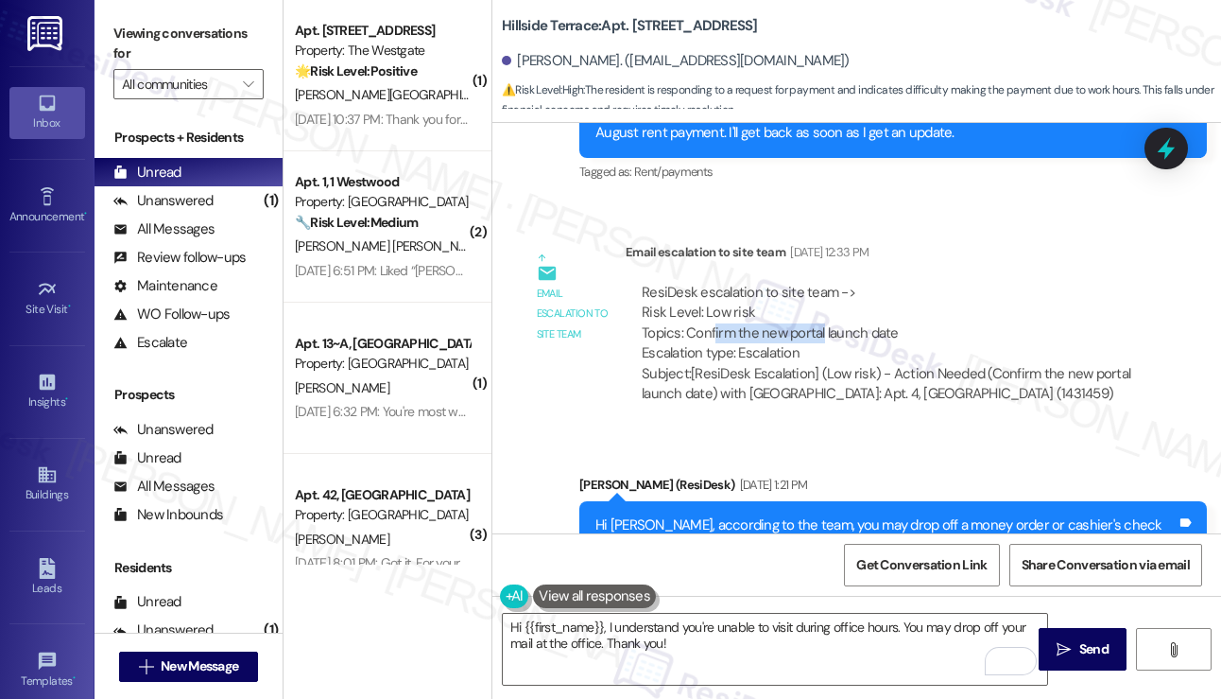
drag, startPoint x: 781, startPoint y: 287, endPoint x: 834, endPoint y: 290, distance: 53.0
click at [832, 290] on div "ResiDesk escalation to site team -> Risk Level: Low risk Topics: Confirm the ne…" at bounding box center [887, 323] width 491 height 81
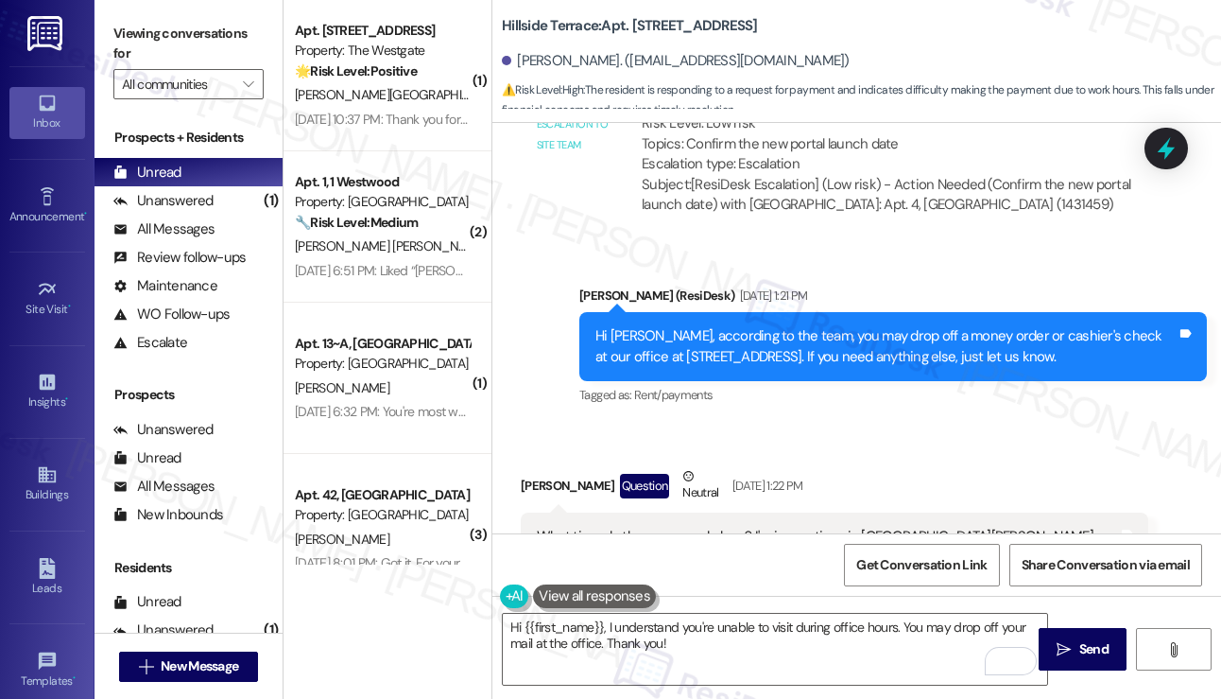
click at [857, 326] on div "Hi Justin, according to the team, you may drop off a money order or cashier's c…" at bounding box center [886, 346] width 581 height 41
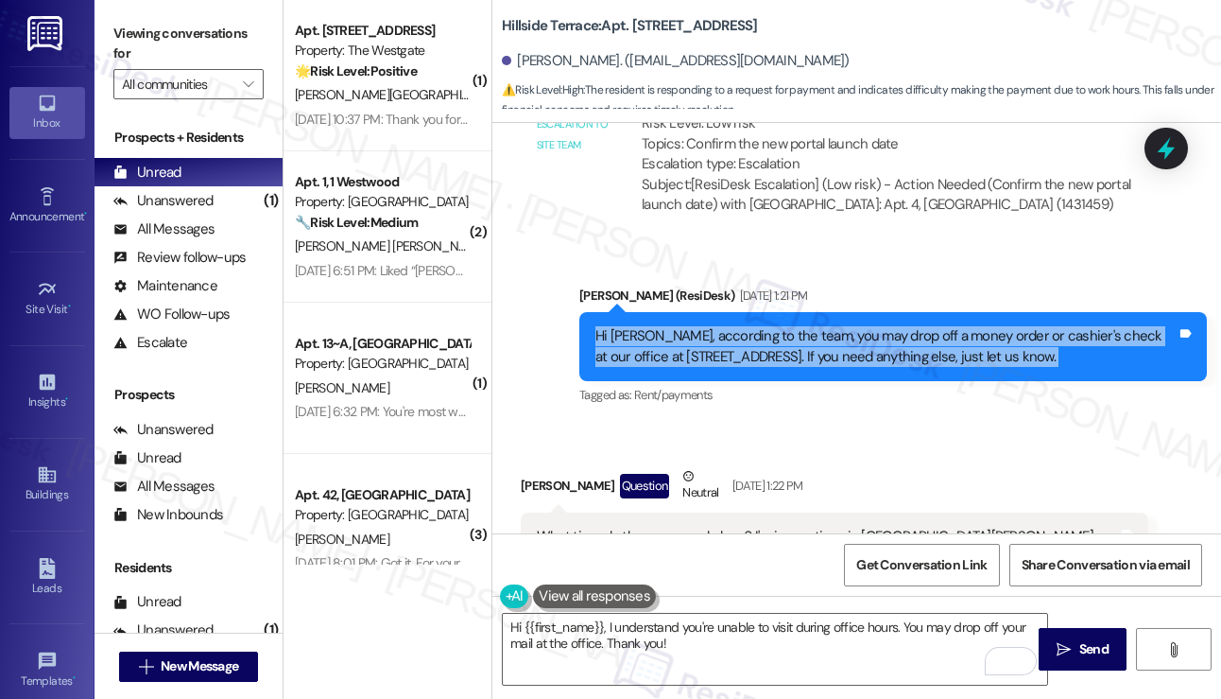
click at [857, 326] on div "Hi Justin, according to the team, you may drop off a money order or cashier's c…" at bounding box center [886, 346] width 581 height 41
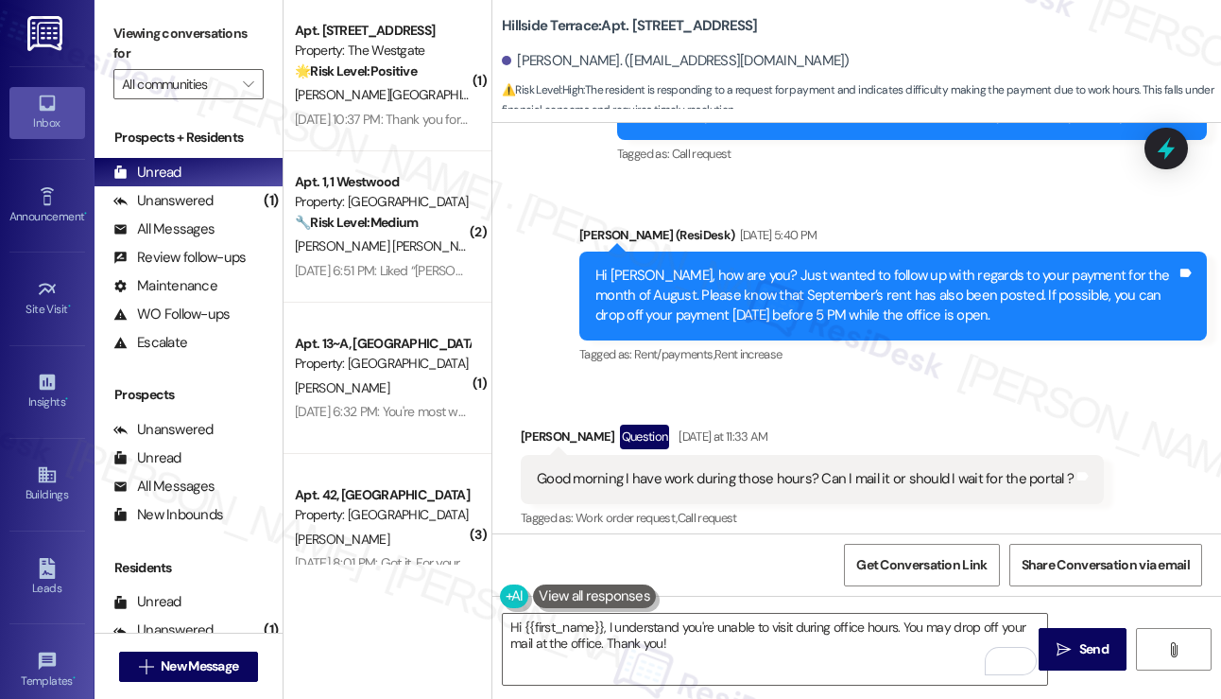
scroll to position [2874, 0]
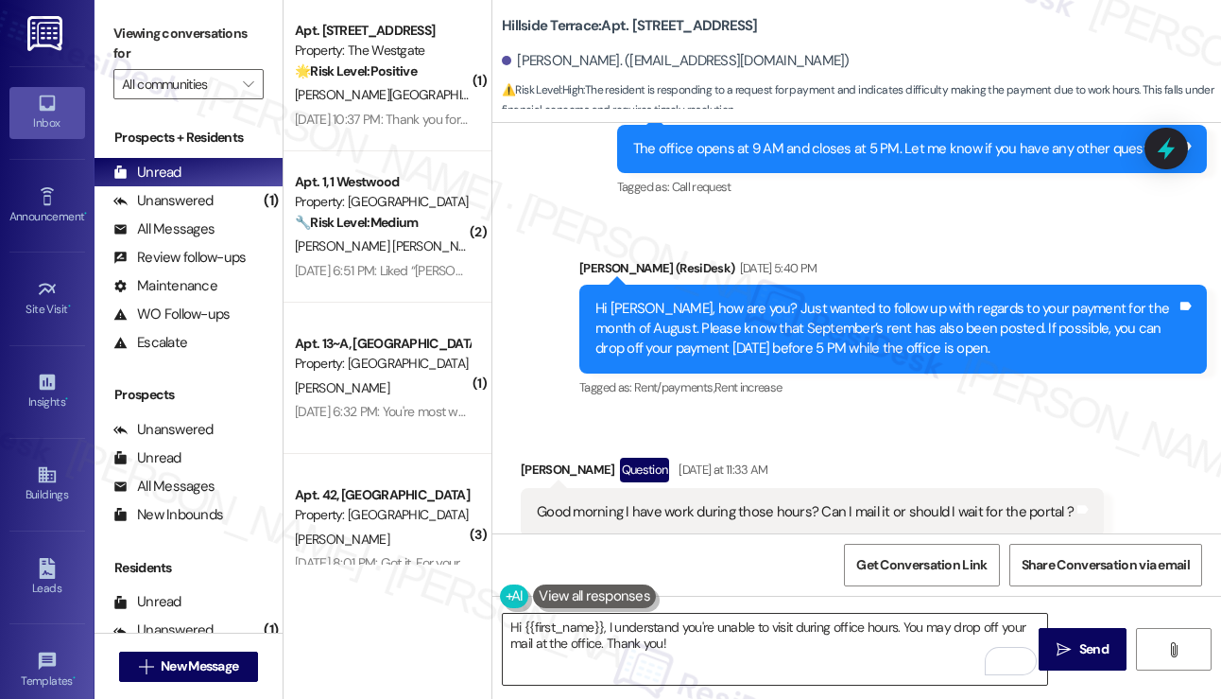
click at [752, 616] on textarea "Hi {{first_name}}, I understand you're unable to visit during office hours. You…" at bounding box center [775, 648] width 544 height 71
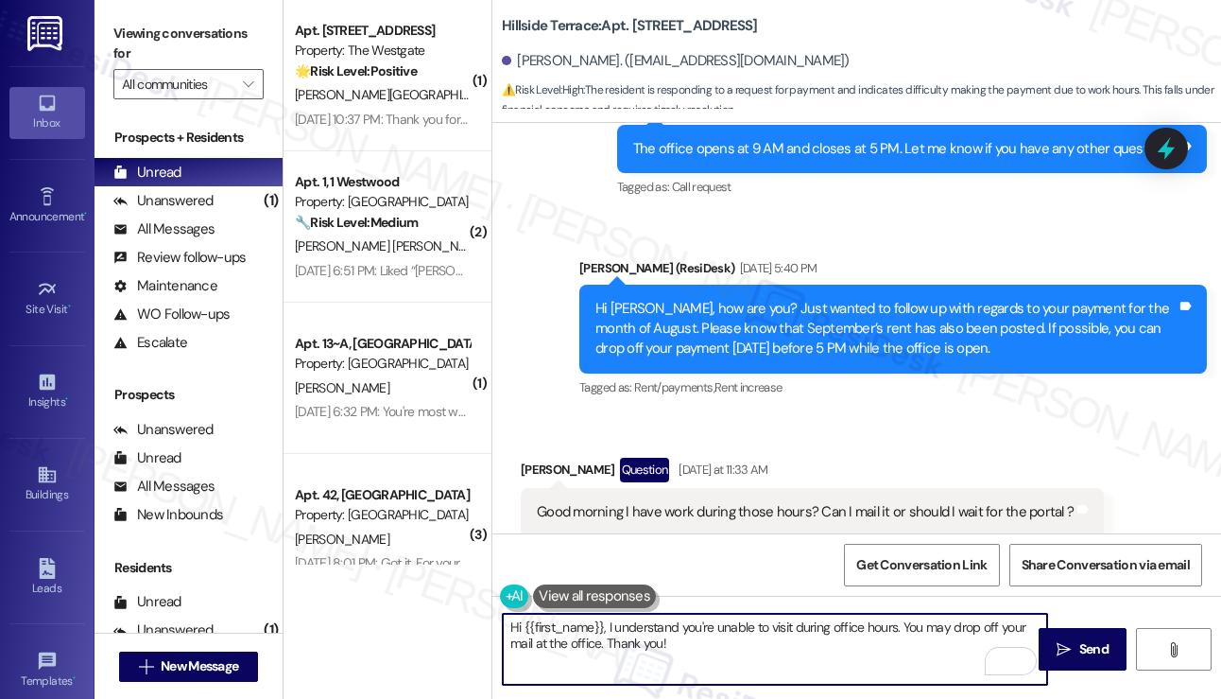
click at [734, 632] on textarea "Hi {{first_name}}, I understand you're unable to visit during office hours. You…" at bounding box center [775, 648] width 544 height 71
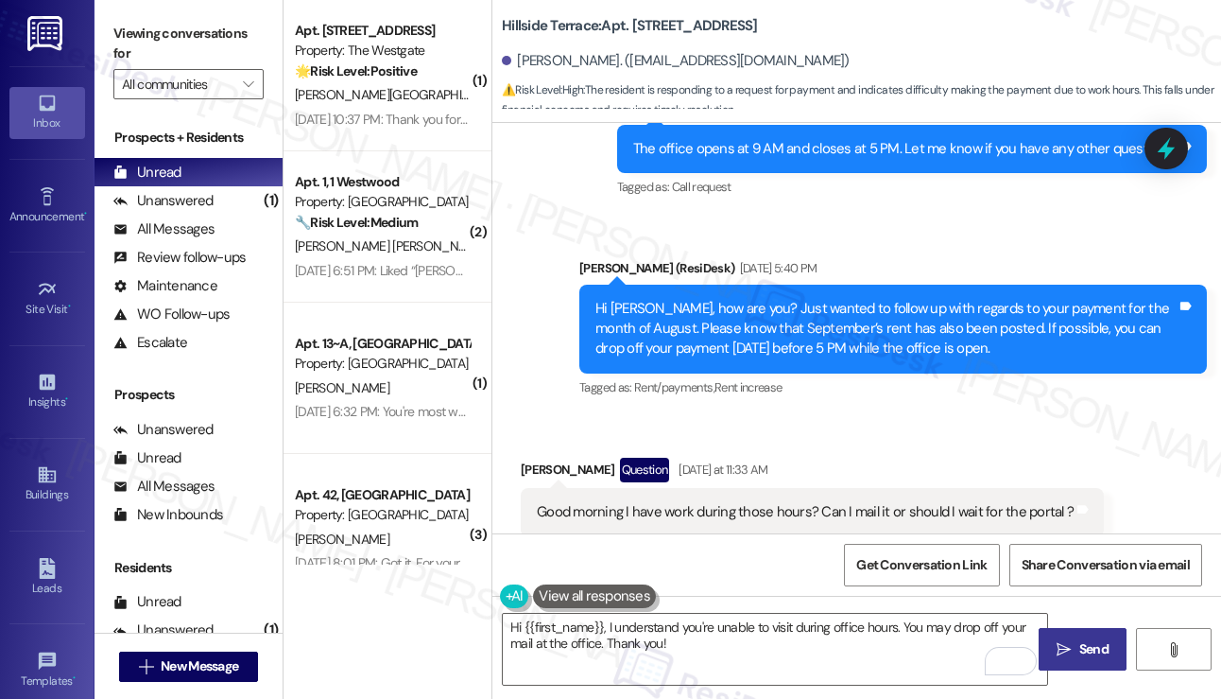
click at [1108, 634] on button " Send" at bounding box center [1083, 649] width 88 height 43
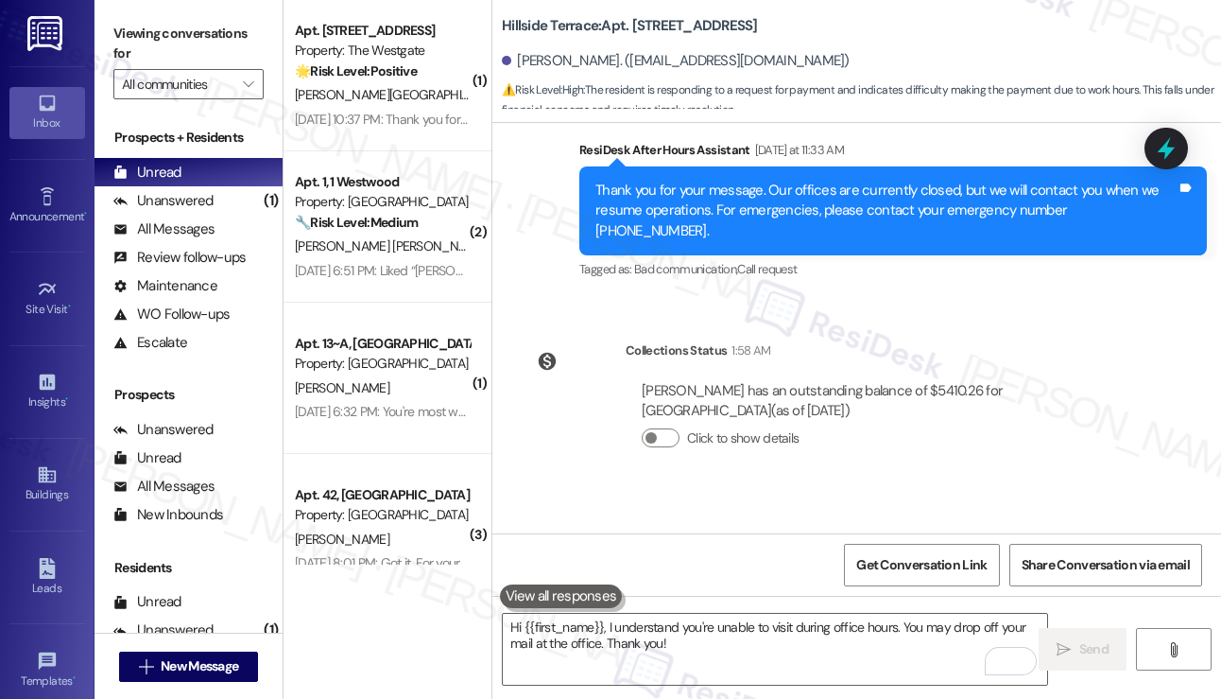
scroll to position [3405, 0]
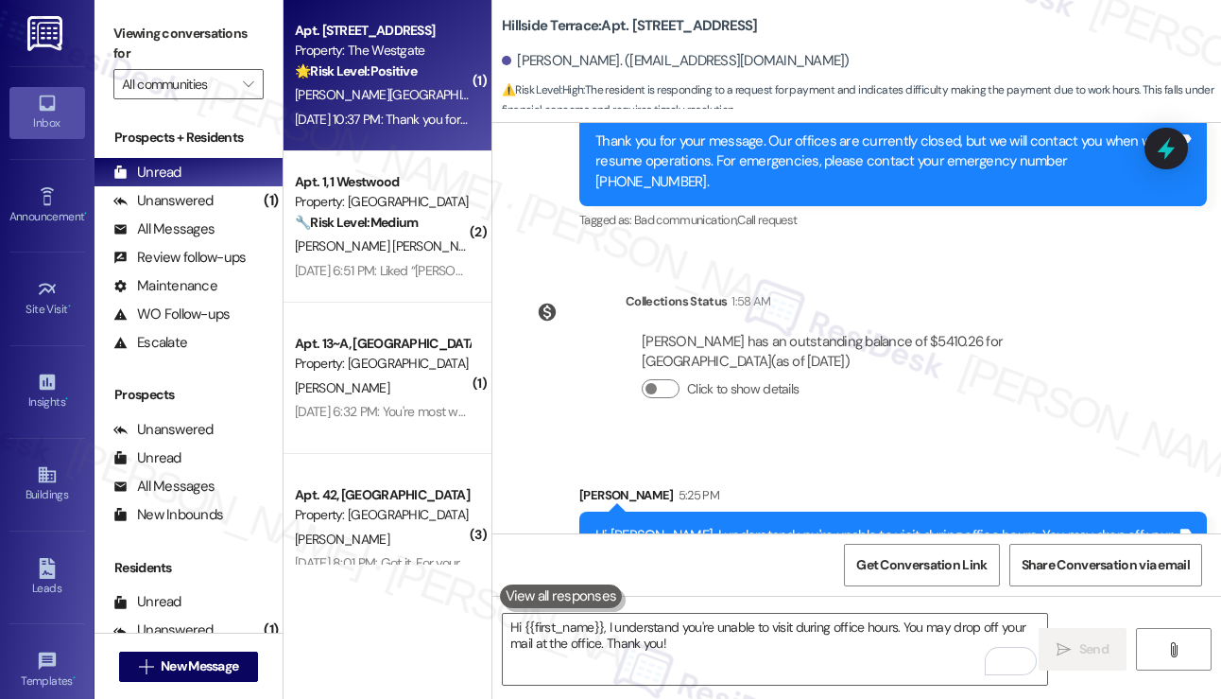
click at [429, 94] on div "Y. Koyama X. Yuan" at bounding box center [382, 95] width 179 height 24
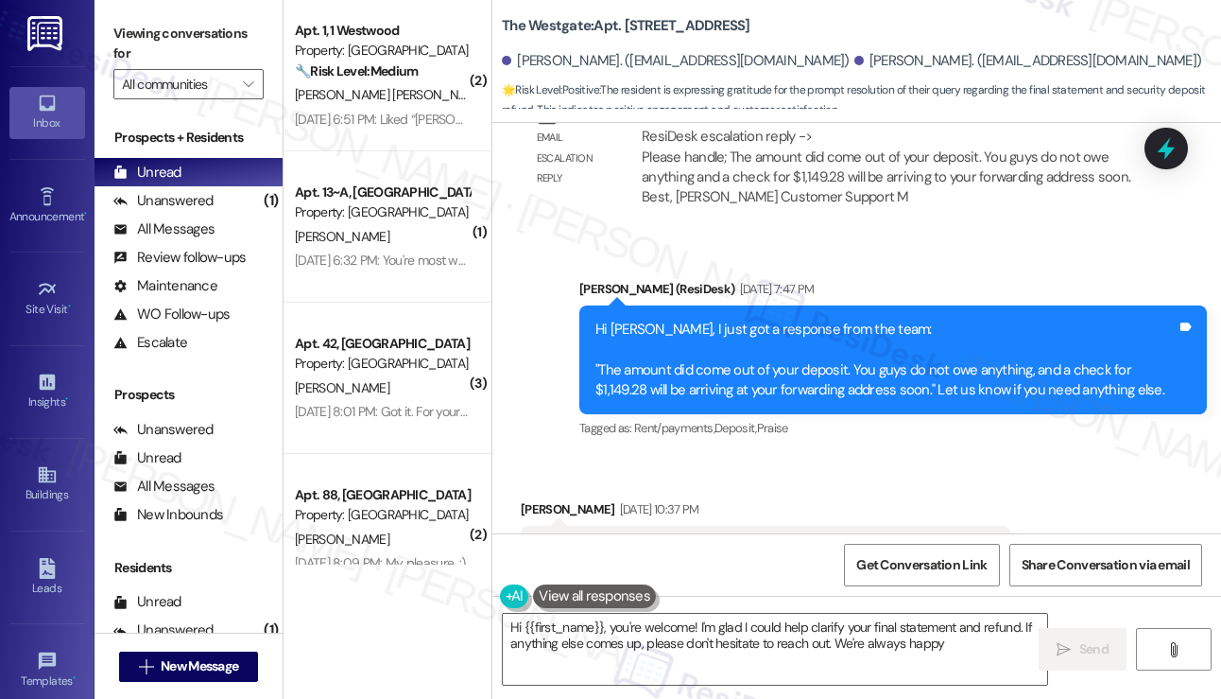
scroll to position [6363, 0]
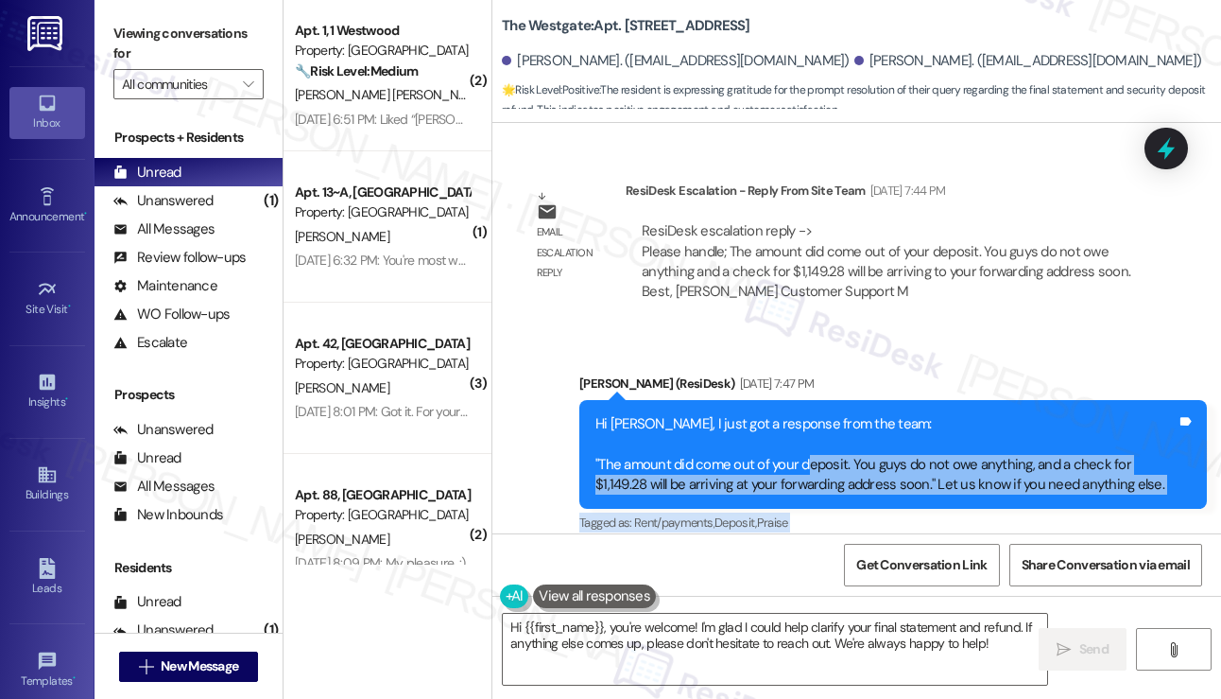
click at [831, 502] on div "WO Lease started Aug 19, 2024 at 8:00 PM Show details Survey, sent via SMS Resi…" at bounding box center [856, 328] width 729 height 410
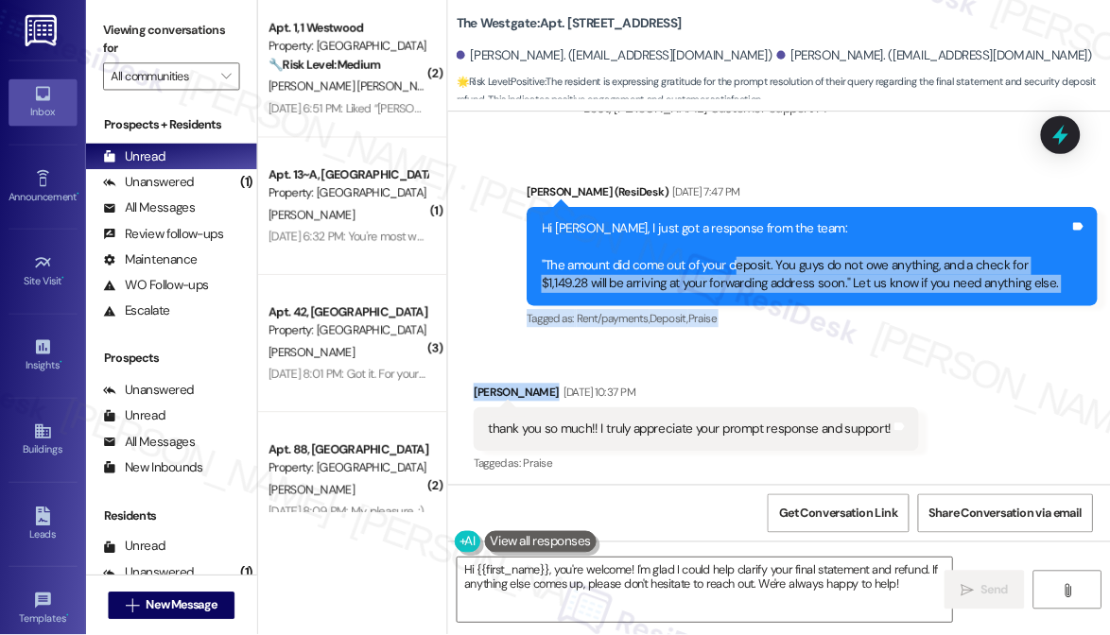
scroll to position [6639, 0]
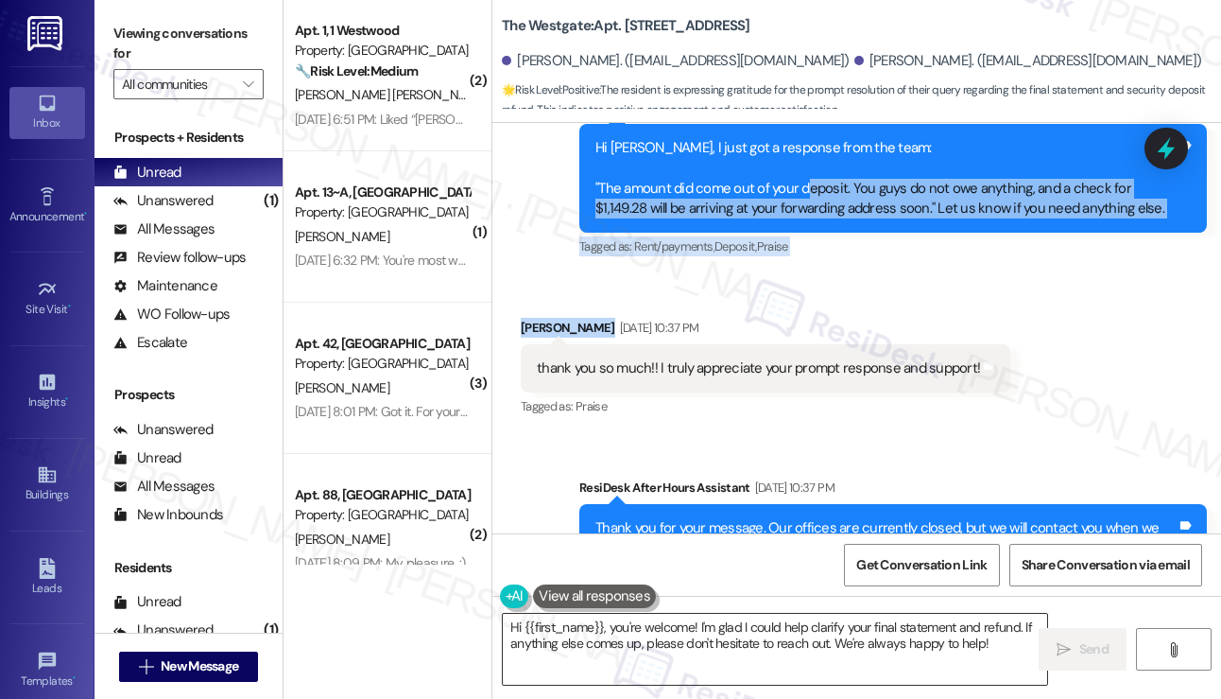
click at [684, 623] on textarea "Hi {{first_name}}, you're welcome! I'm glad I could help clarify your final sta…" at bounding box center [775, 648] width 544 height 71
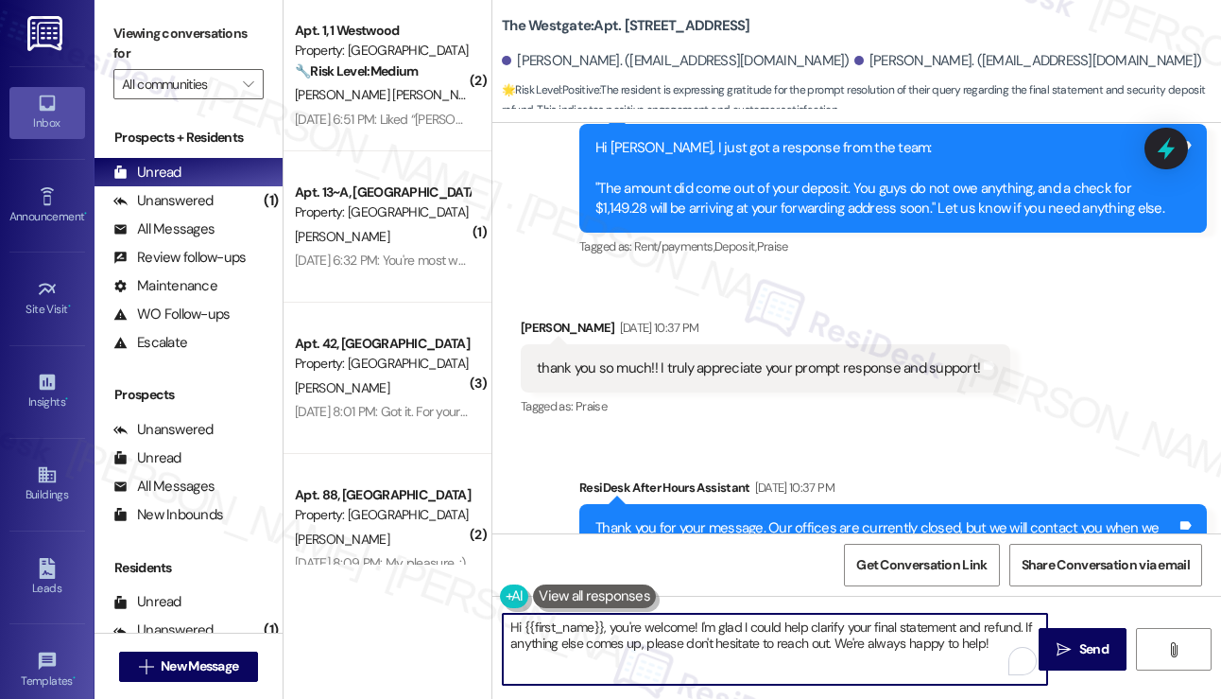
click at [684, 623] on textarea "Hi {{first_name}}, you're welcome! I'm glad I could help clarify your final sta…" at bounding box center [775, 648] width 544 height 71
click at [684, 624] on textarea "Hi {{first_name}}, you're welcome! I'm glad I could help clarify your final sta…" at bounding box center [775, 648] width 544 height 71
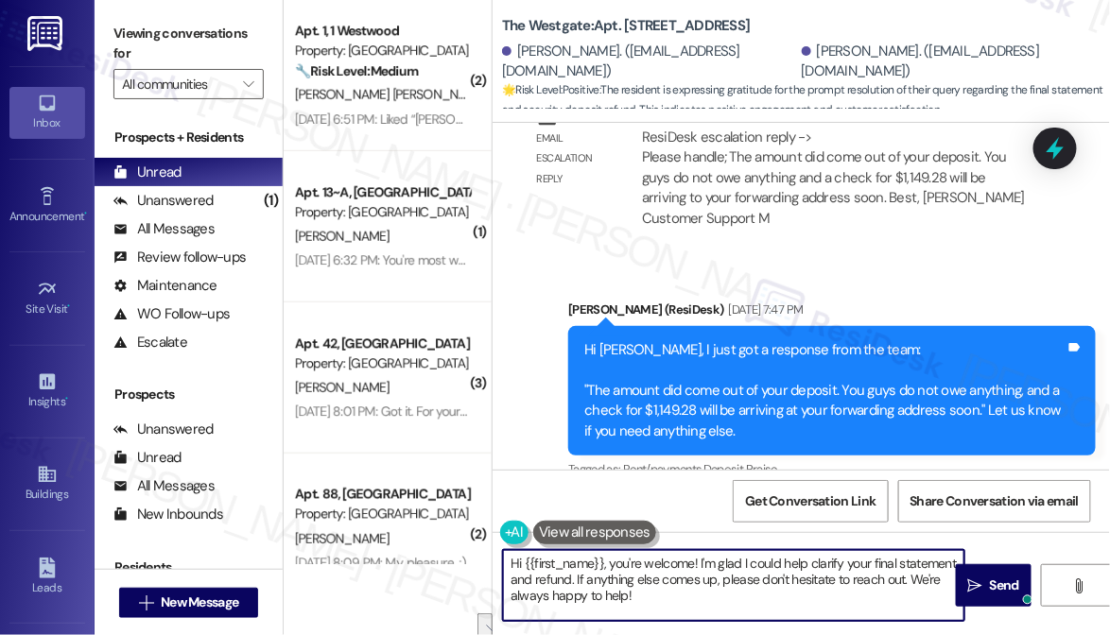
scroll to position [6659, 0]
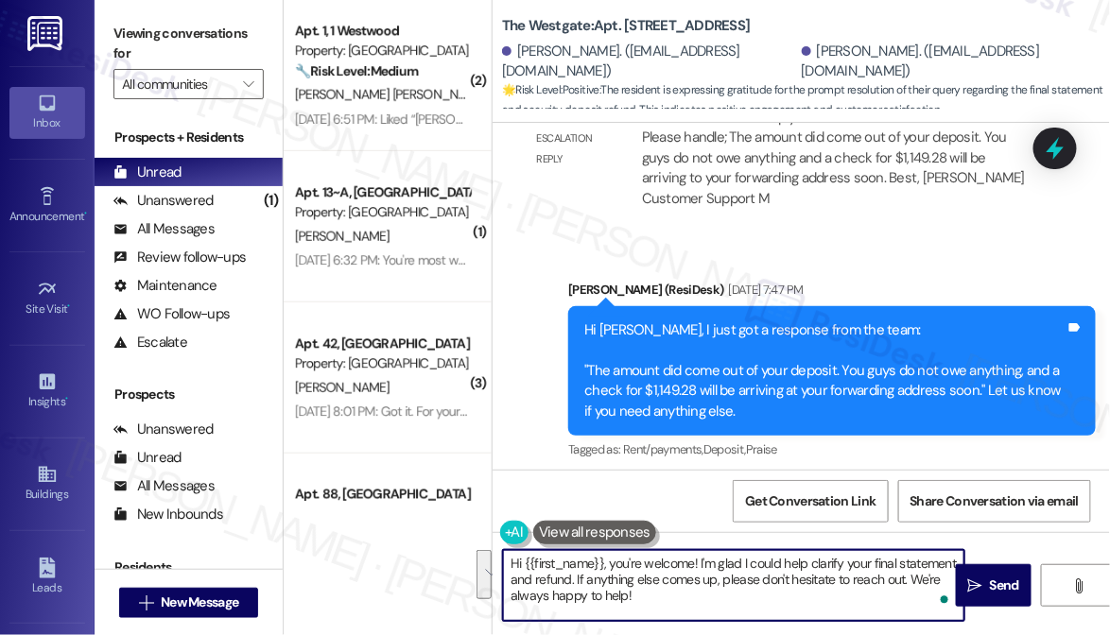
drag, startPoint x: 672, startPoint y: 550, endPoint x: 656, endPoint y: 555, distance: 16.7
click at [672, 551] on textarea "Hi {{first_name}}, you're welcome! I'm glad I could help clarify your final sta…" at bounding box center [733, 585] width 461 height 71
click at [614, 563] on textarea "Hi {{first_name}}, you're welcome! I'm glad I could help clarify your final sta…" at bounding box center [733, 585] width 461 height 71
drag, startPoint x: 614, startPoint y: 561, endPoint x: 478, endPoint y: 554, distance: 136.3
click at [478, 554] on div "( 2 ) Apt. 1, 1 Westwood Property: Westwood 🔧 Risk Level: Medium The resident i…" at bounding box center [697, 317] width 826 height 635
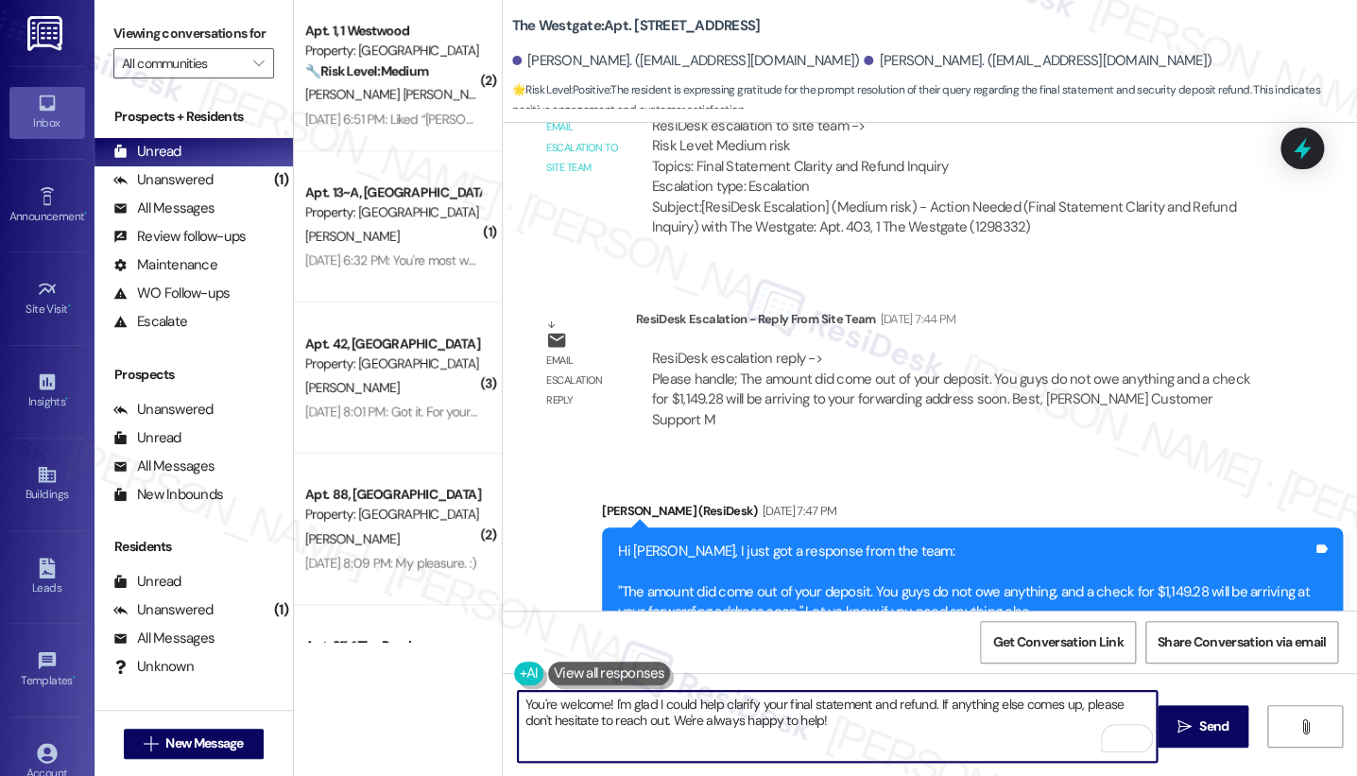
scroll to position [6306, 0]
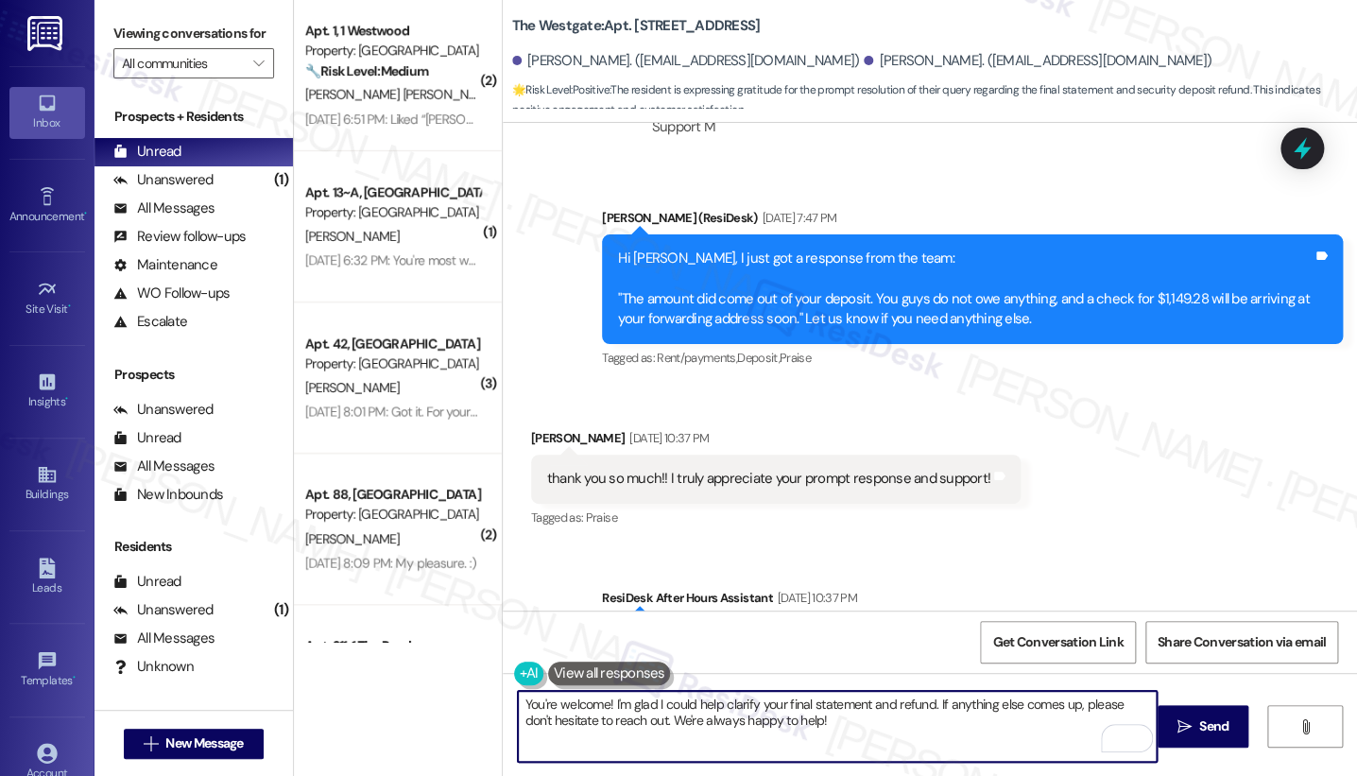
click at [547, 428] on div "Yuzuha Koyama Aug 29, 2025 at 10:37 PM" at bounding box center [776, 441] width 490 height 26
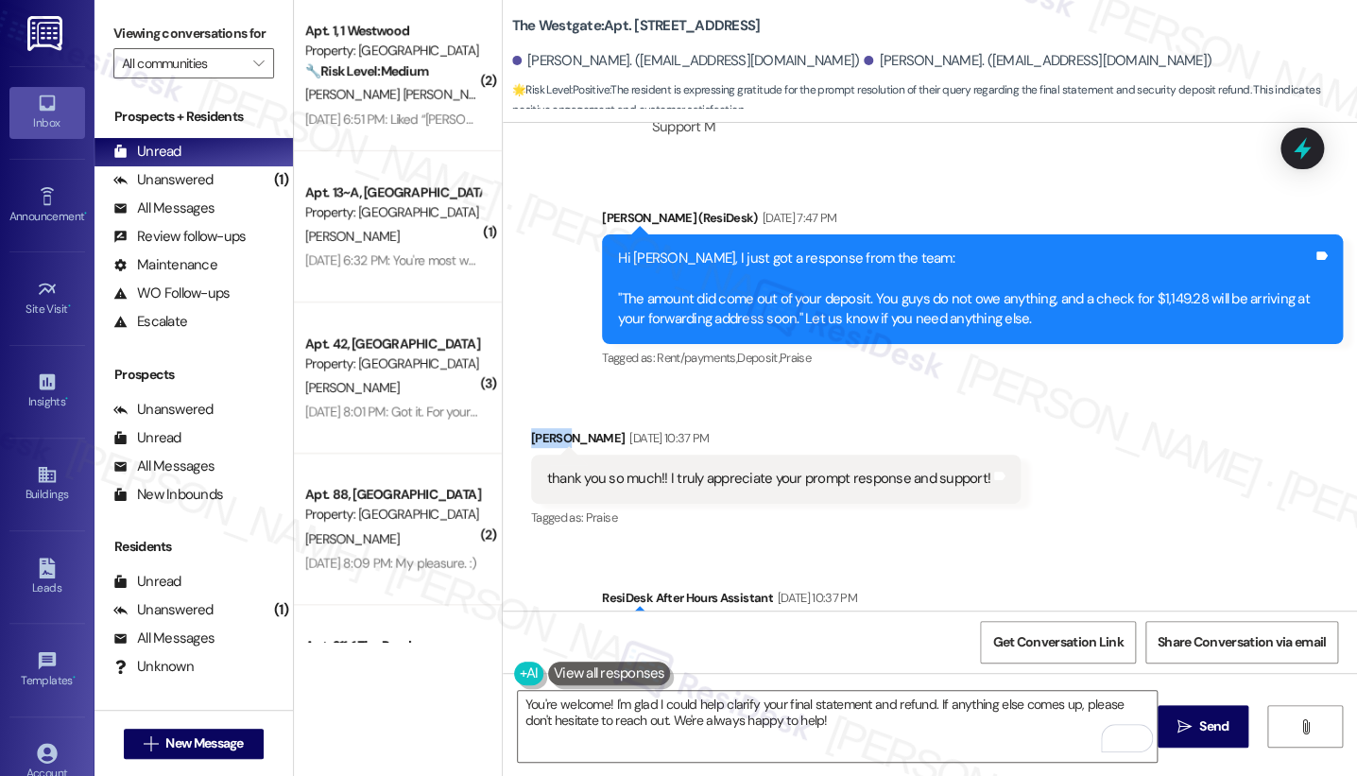
copy div "Yuzuha"
click at [579, 662] on button at bounding box center [609, 674] width 123 height 24
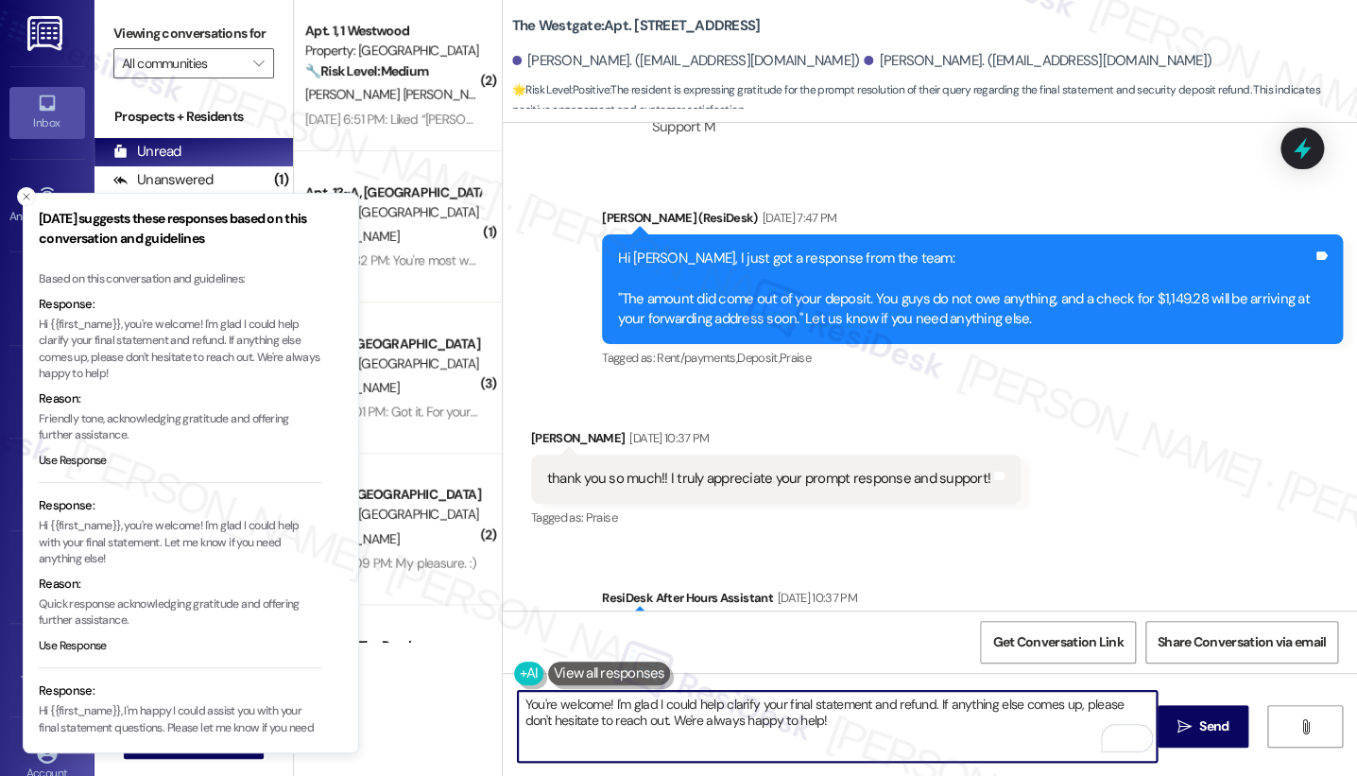
click at [647, 698] on textarea "You're welcome! I'm glad I could help clarify your final statement and refund. …" at bounding box center [837, 726] width 639 height 71
click at [600, 698] on textarea "You're welcome! I'm glad I could help clarify your final statement and refund. …" at bounding box center [837, 726] width 639 height 71
paste textarea "Yuzuha"
click at [906, 698] on textarea "You're welcome, Yuzuha! I'm glad I could help clarify your final statement and …" at bounding box center [837, 726] width 639 height 71
drag, startPoint x: 906, startPoint y: 729, endPoint x: 703, endPoint y: 724, distance: 202.3
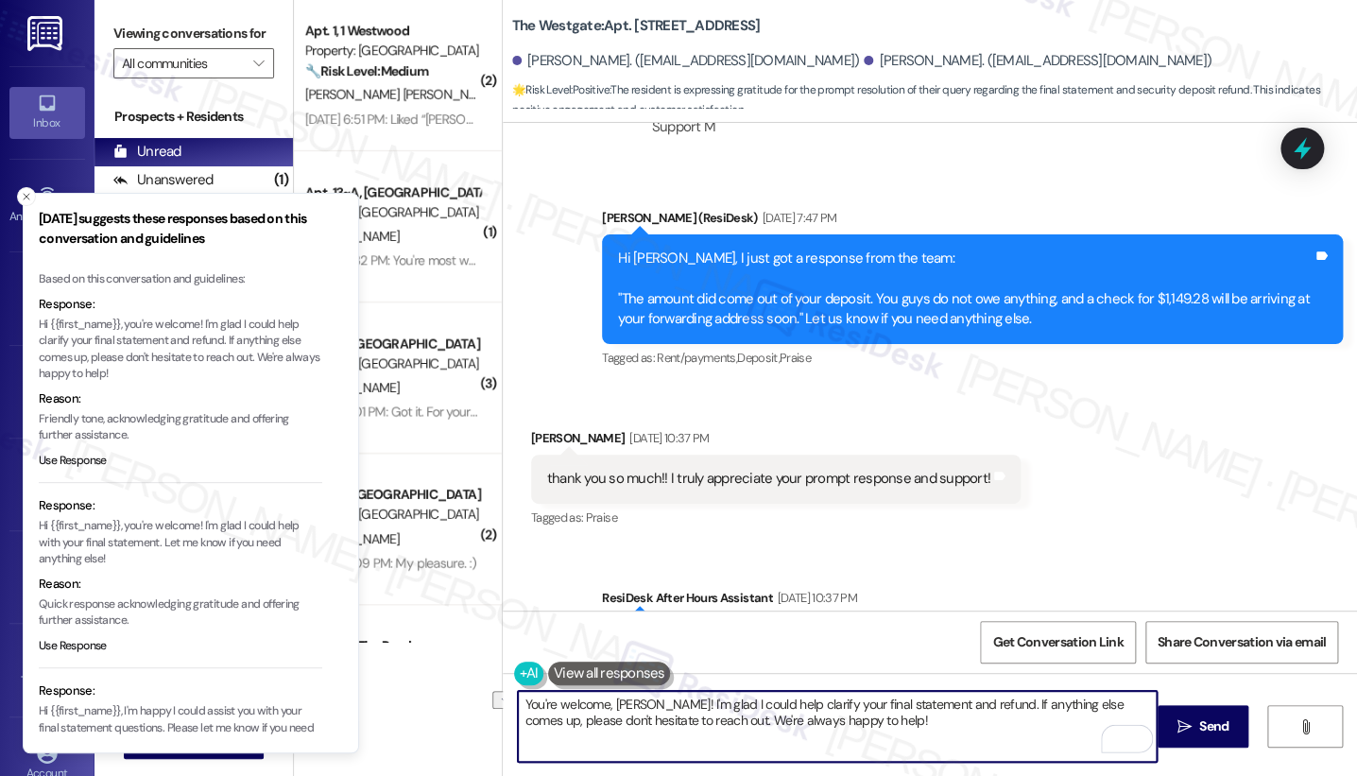
click at [703, 698] on textarea "You're welcome, Yuzuha! I'm glad I could help clarify your final statement and …" at bounding box center [837, 726] width 639 height 71
type textarea "You're welcome, Yuzuha! I'm glad I could help clarify your final statement and …"
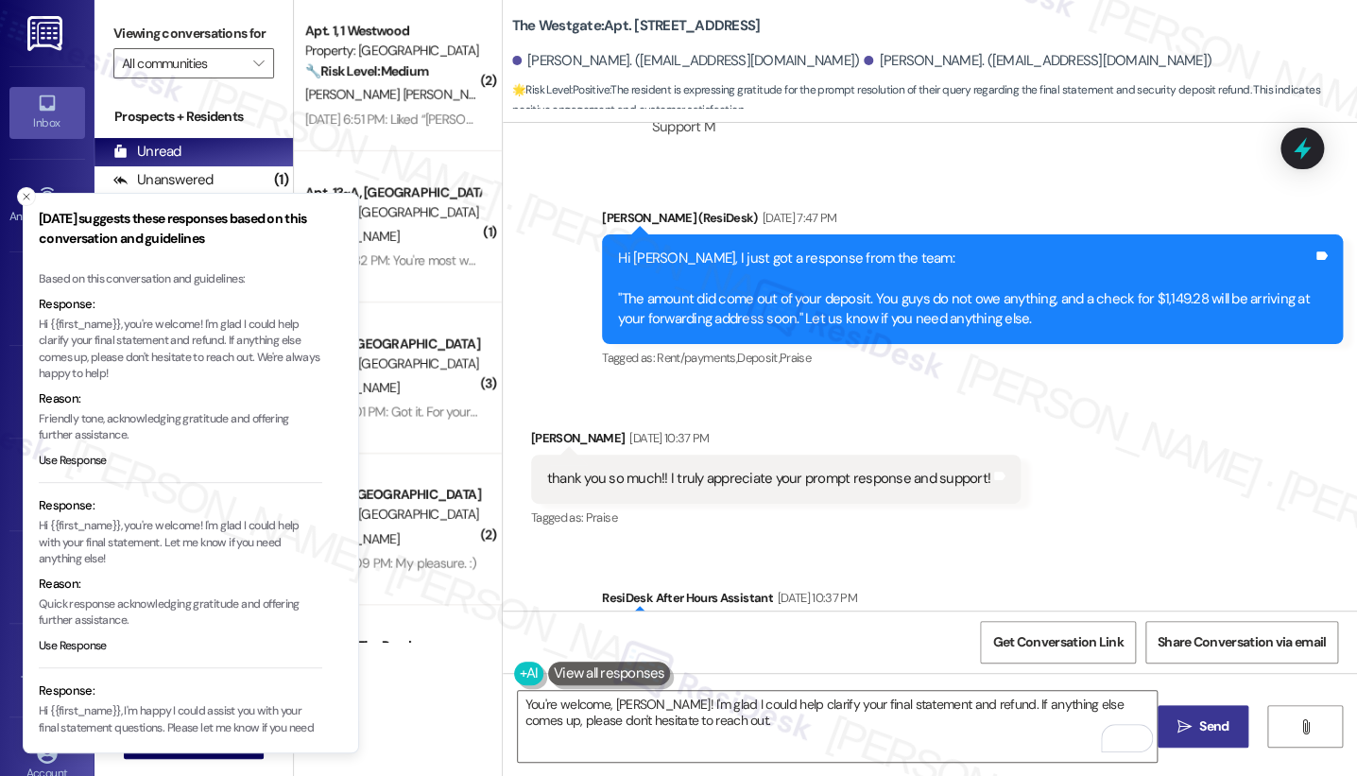
click at [1203, 698] on span "Send" at bounding box center [1214, 726] width 29 height 20
click at [27, 199] on icon "Close toast" at bounding box center [26, 196] width 11 height 11
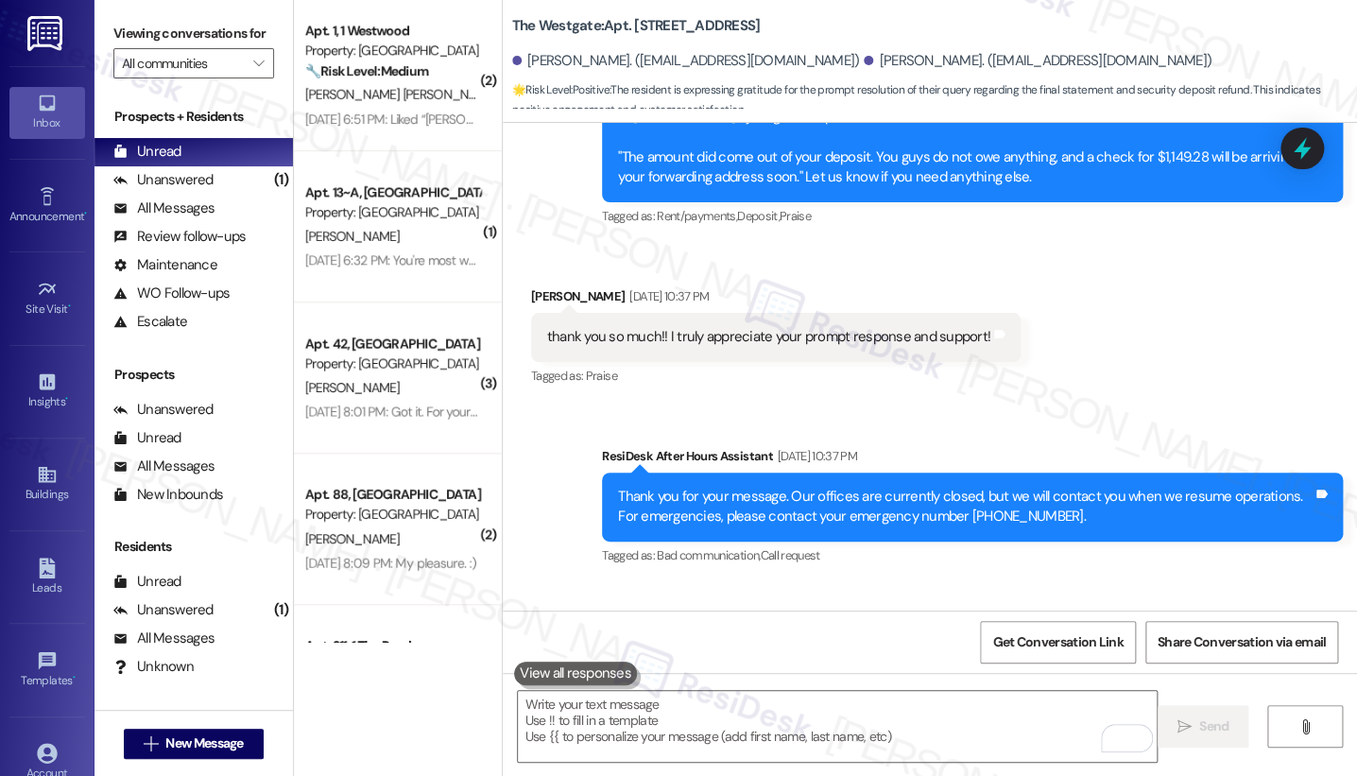
scroll to position [6552, 0]
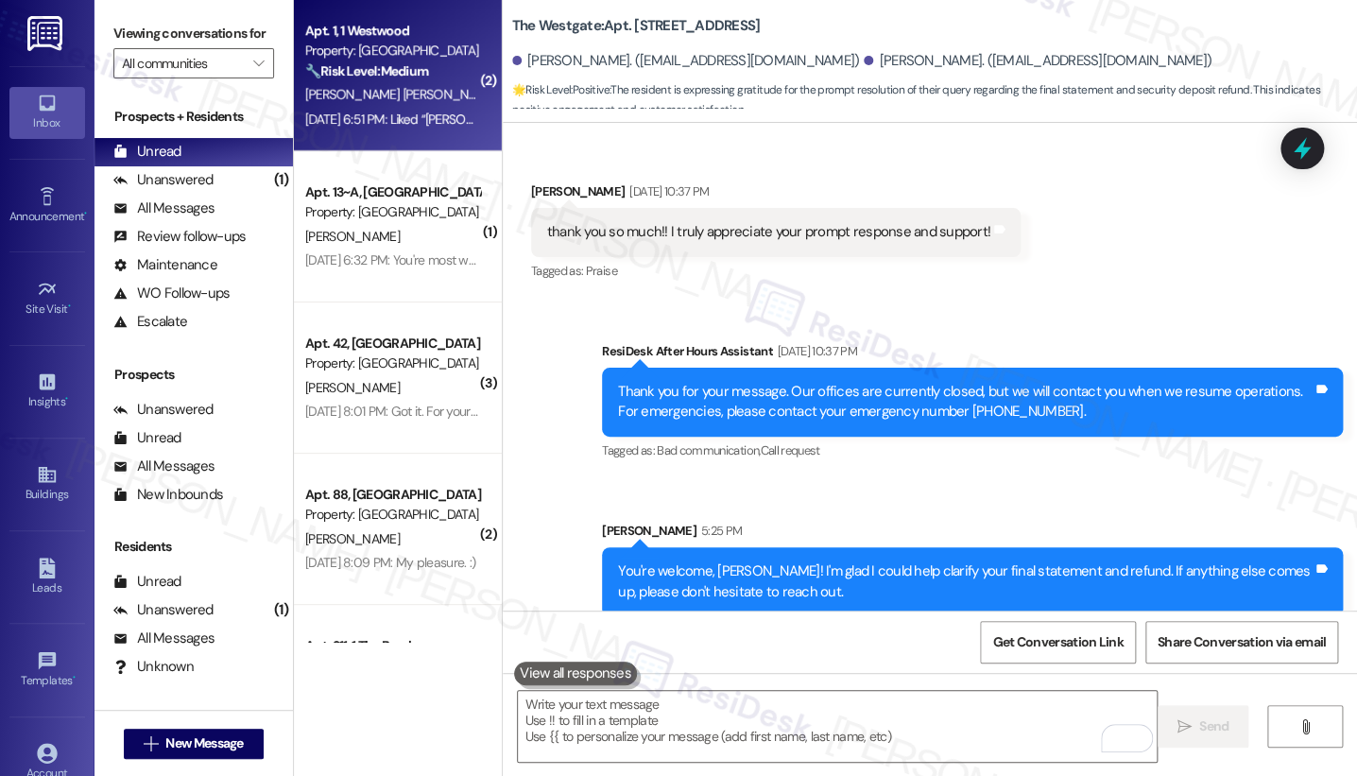
click at [386, 91] on span "[PERSON_NAME] [PERSON_NAME]" at bounding box center [404, 94] width 198 height 17
type textarea "Fetching suggested responses. Please feel free to read through the conversation…"
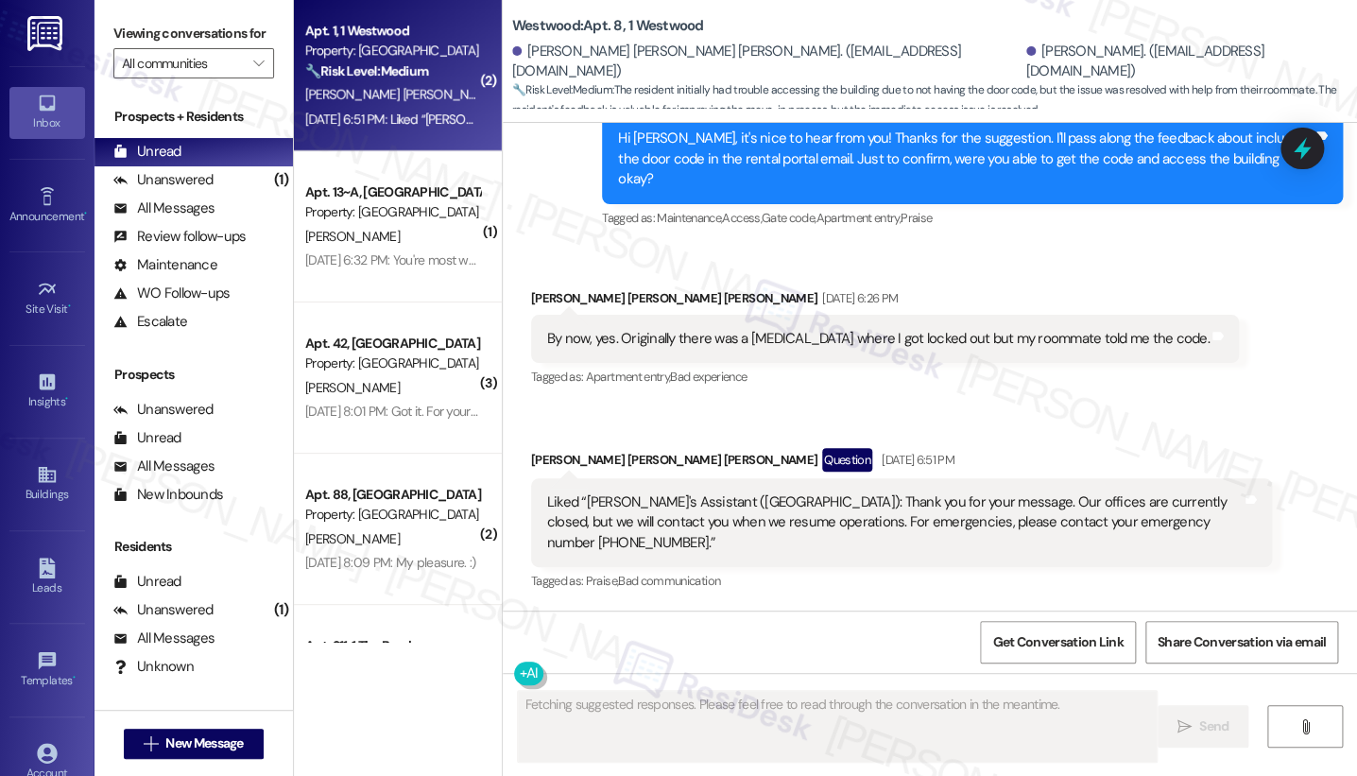
scroll to position [895, 0]
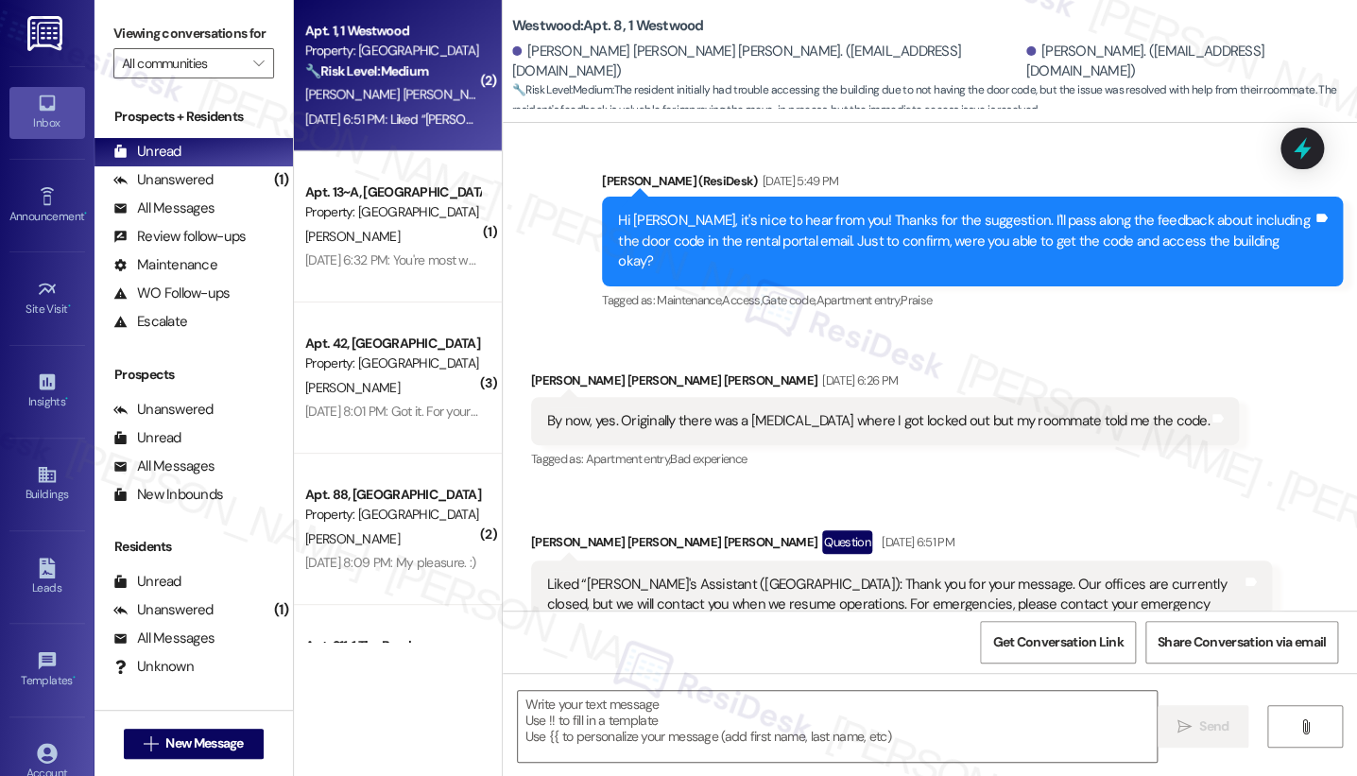
click at [718, 397] on div "By now, yes. Originally there was a hiccup where I got locked out but my roomma…" at bounding box center [885, 421] width 709 height 48
click at [717, 397] on div "By now, yes. Originally there was a hiccup where I got locked out but my roomma…" at bounding box center [885, 421] width 709 height 48
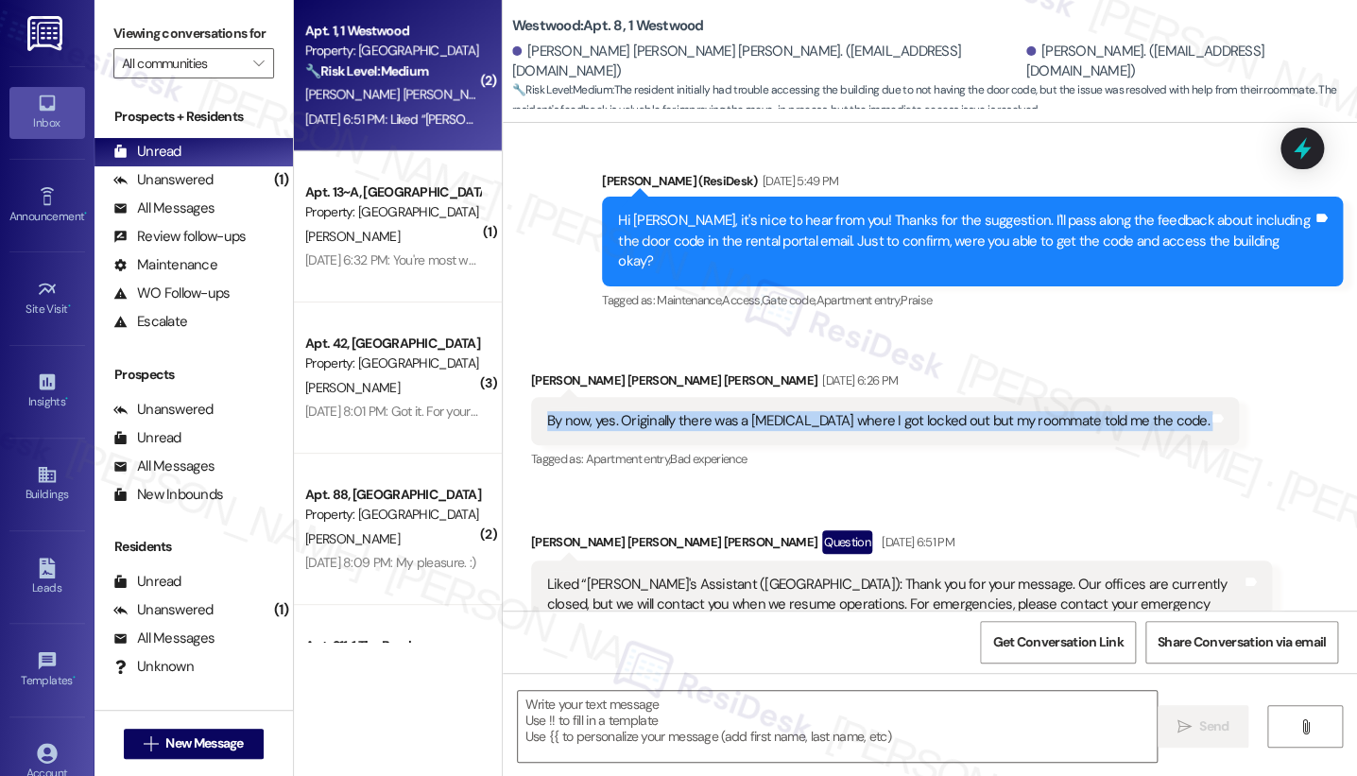
click at [717, 397] on div "By now, yes. Originally there was a hiccup where I got locked out but my roomma…" at bounding box center [885, 421] width 709 height 48
click at [938, 411] on div "By now, yes. Originally there was a hiccup where I got locked out but my roomma…" at bounding box center [878, 421] width 663 height 20
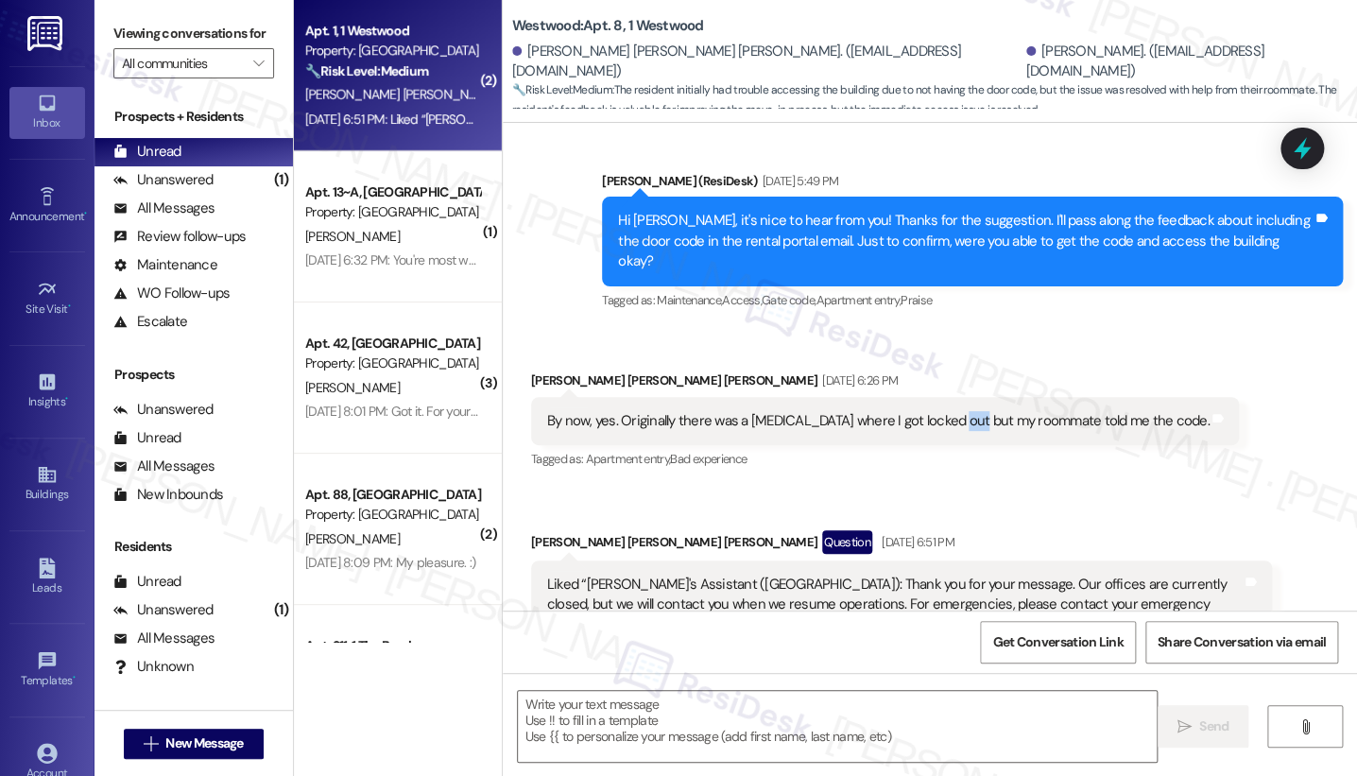
click at [938, 411] on div "By now, yes. Originally there was a hiccup where I got locked out but my roomma…" at bounding box center [878, 421] width 663 height 20
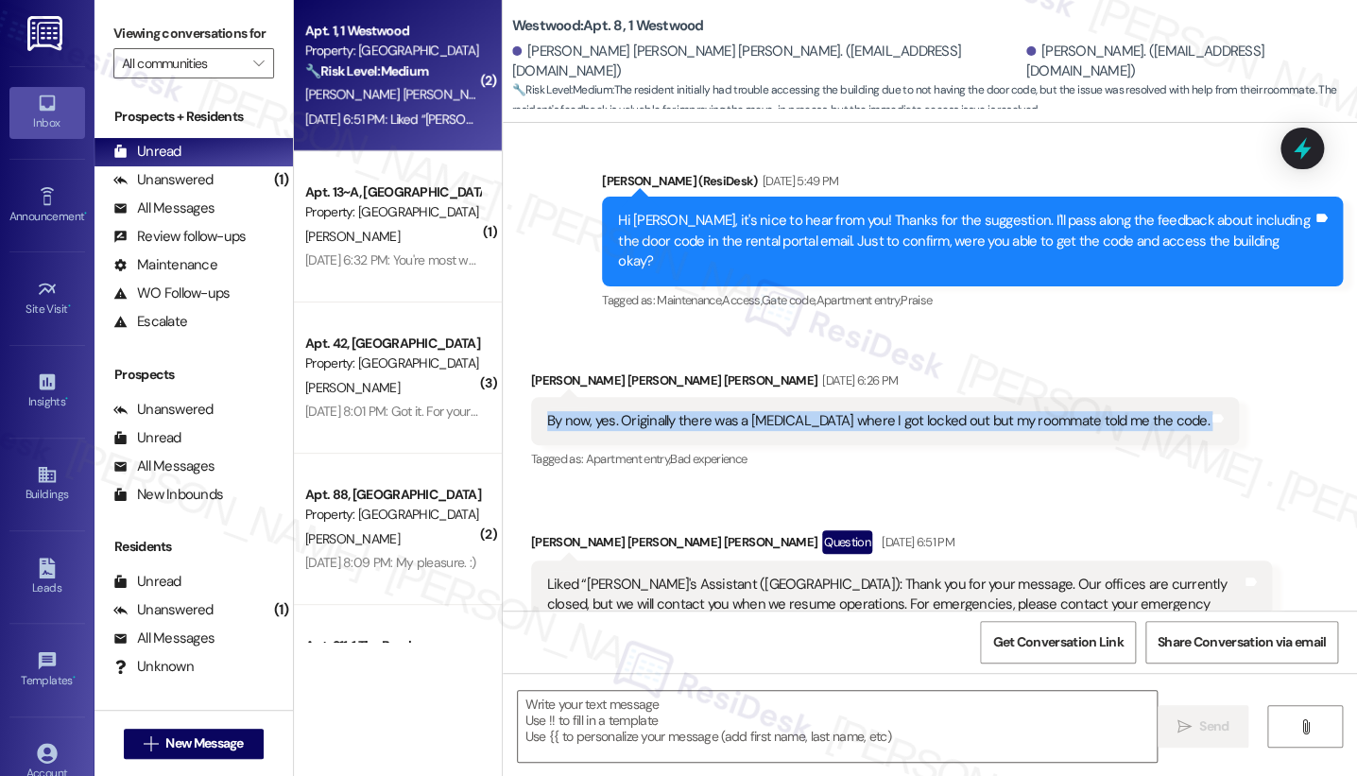
click at [938, 411] on div "By now, yes. Originally there was a hiccup where I got locked out but my roomma…" at bounding box center [878, 421] width 663 height 20
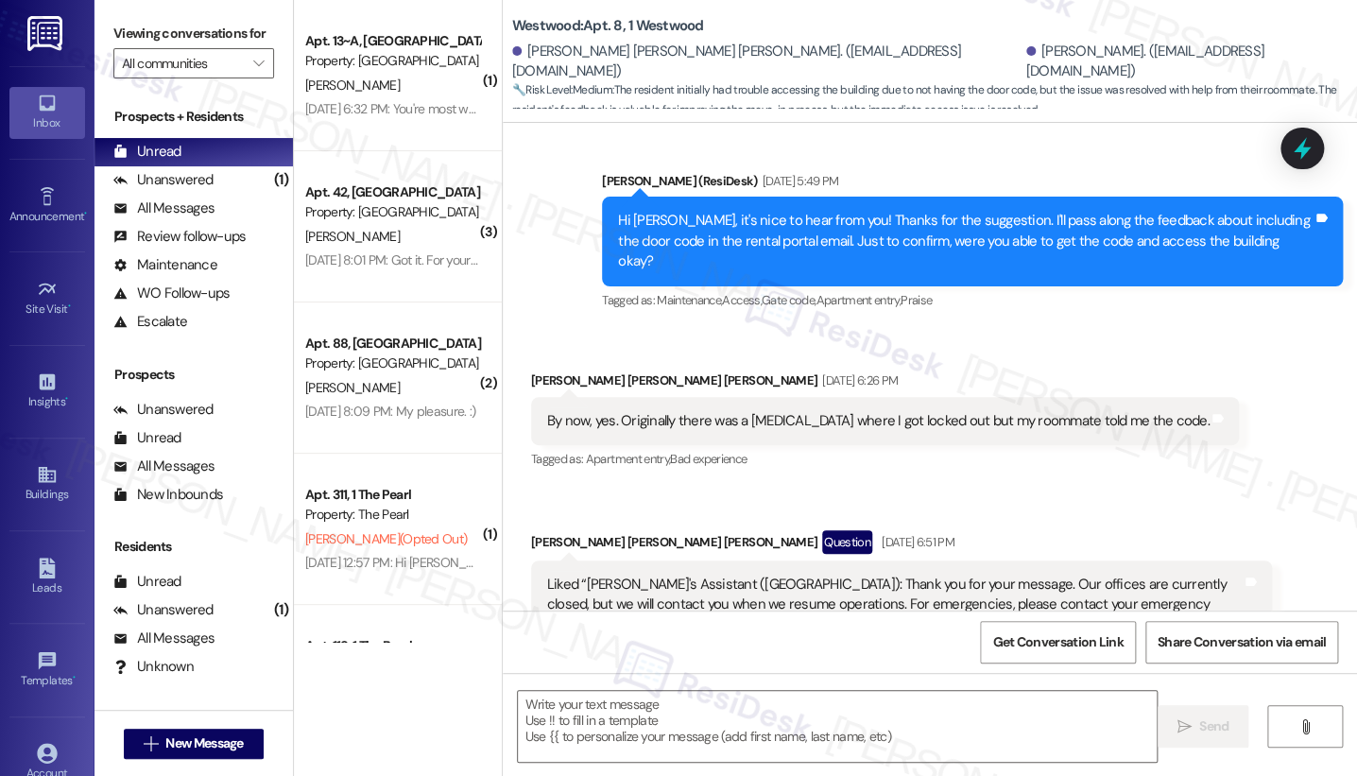
click at [1027, 197] on div "Hi Maddox, it's nice to hear from you! Thanks for the suggestion. I'll pass alo…" at bounding box center [972, 241] width 741 height 89
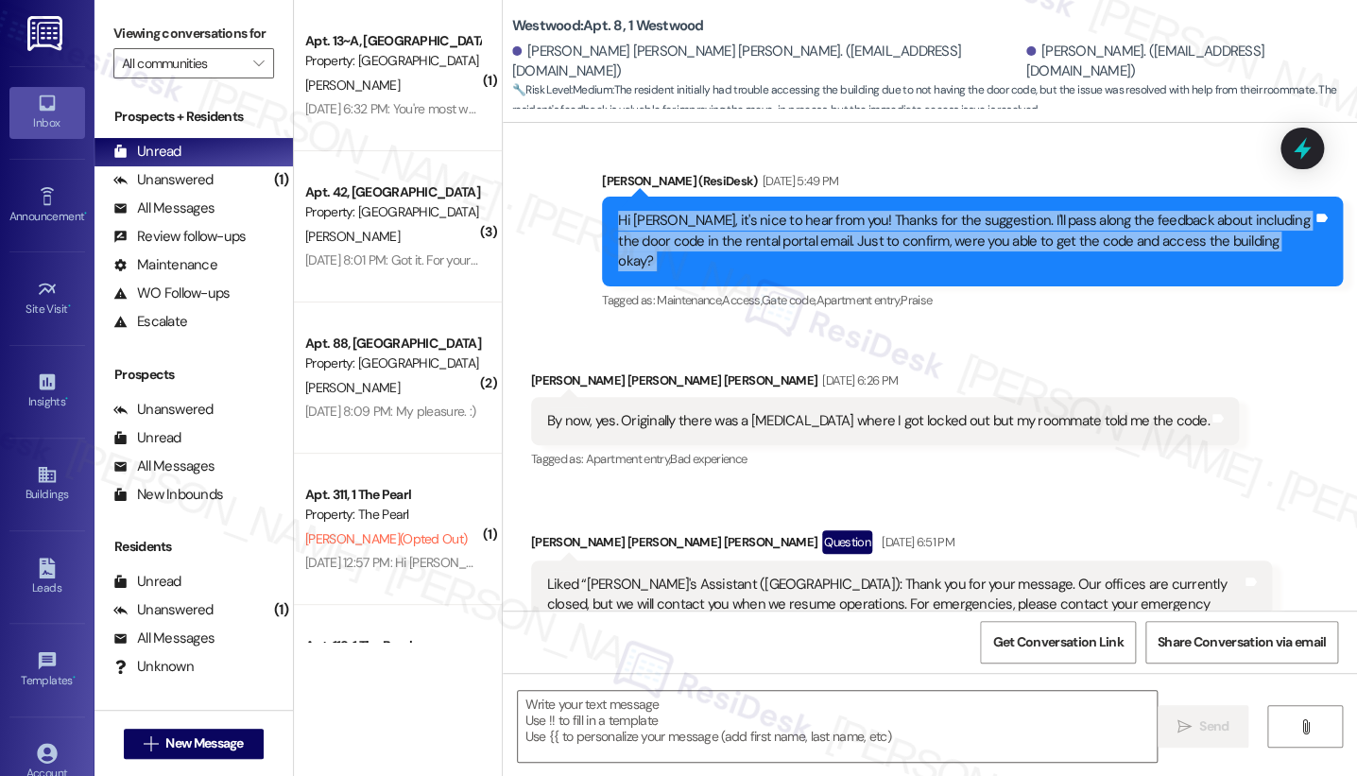
click at [1027, 197] on div "Hi Maddox, it's nice to hear from you! Thanks for the suggestion. I'll pass alo…" at bounding box center [972, 241] width 741 height 89
click at [769, 211] on div "Hi Maddox, it's nice to hear from you! Thanks for the suggestion. I'll pass alo…" at bounding box center [965, 241] width 695 height 60
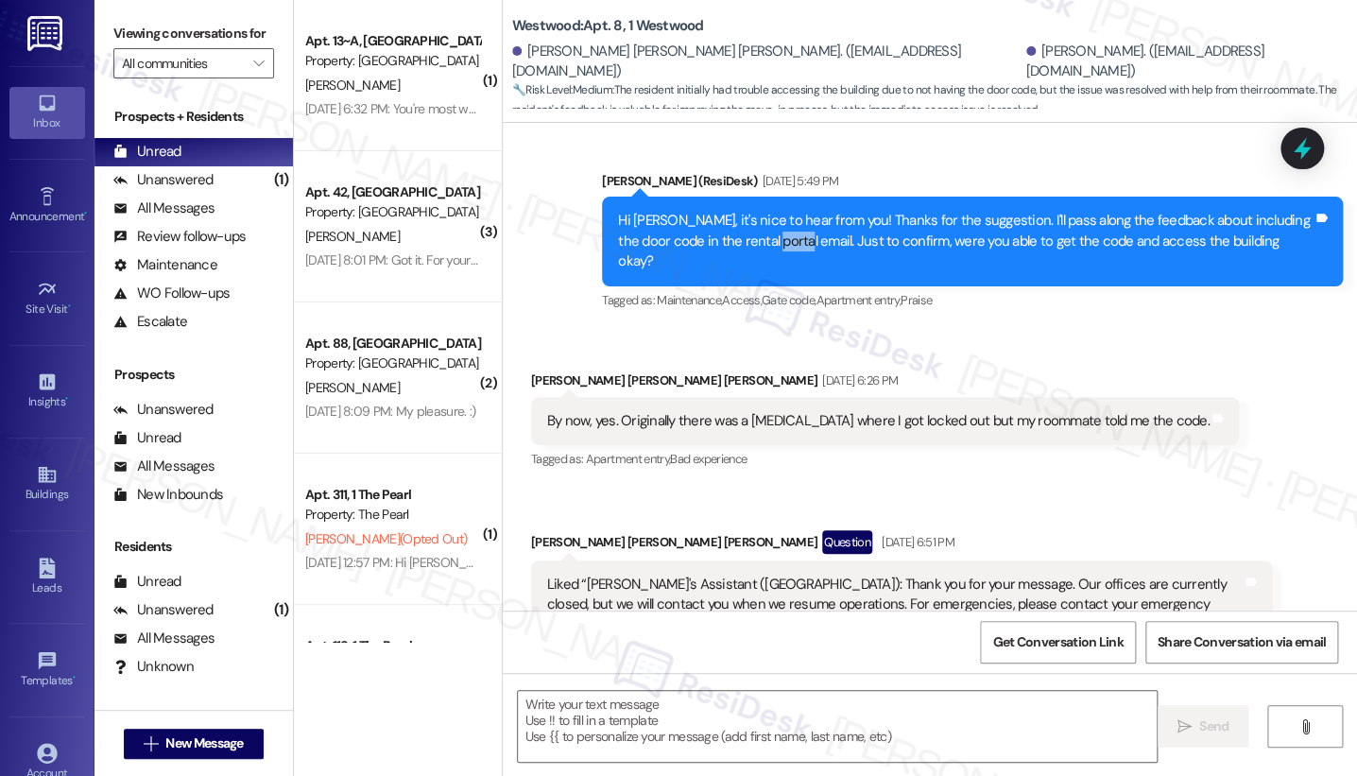
click at [769, 211] on div "Hi Maddox, it's nice to hear from you! Thanks for the suggestion. I'll pass alo…" at bounding box center [965, 241] width 695 height 60
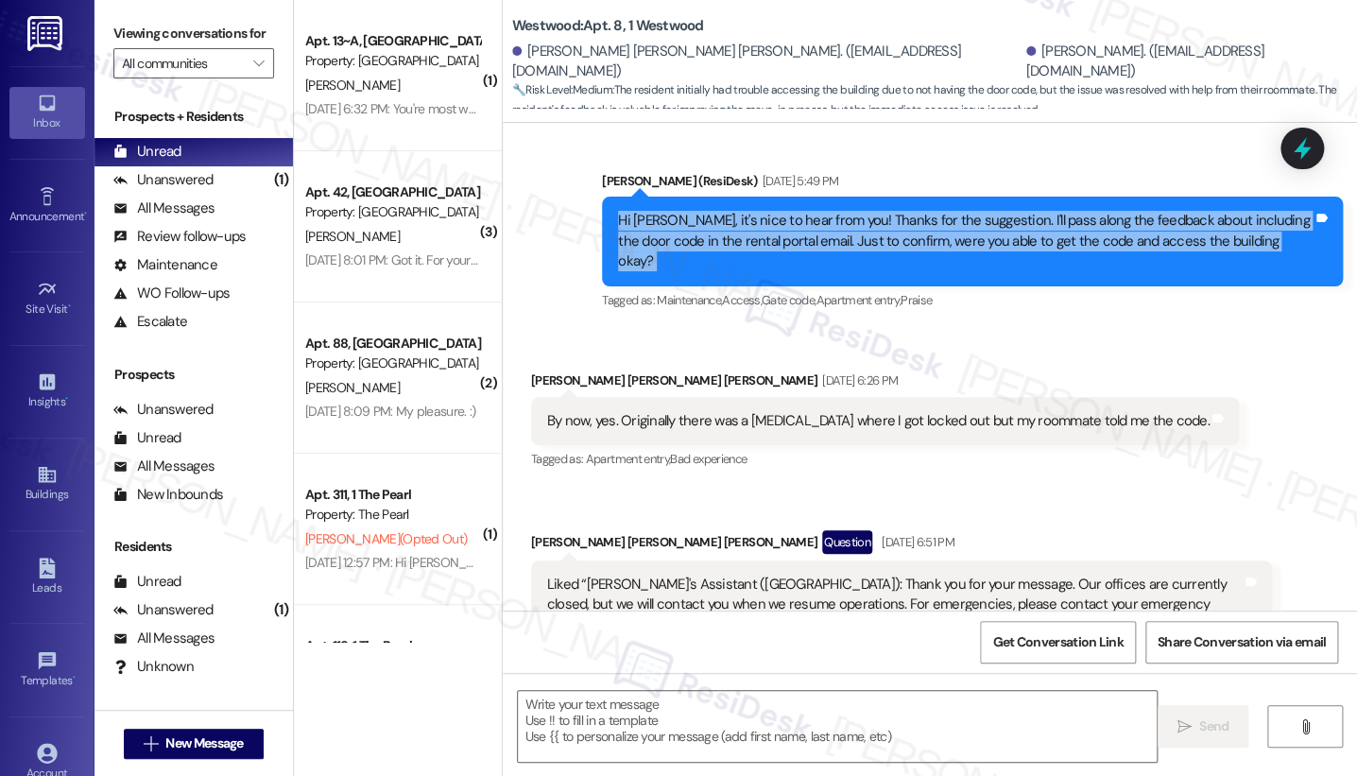
click at [769, 211] on div "Hi Maddox, it's nice to hear from you! Thanks for the suggestion. I'll pass alo…" at bounding box center [965, 241] width 695 height 60
click at [887, 211] on div "Hi Maddox, it's nice to hear from you! Thanks for the suggestion. I'll pass alo…" at bounding box center [965, 241] width 695 height 60
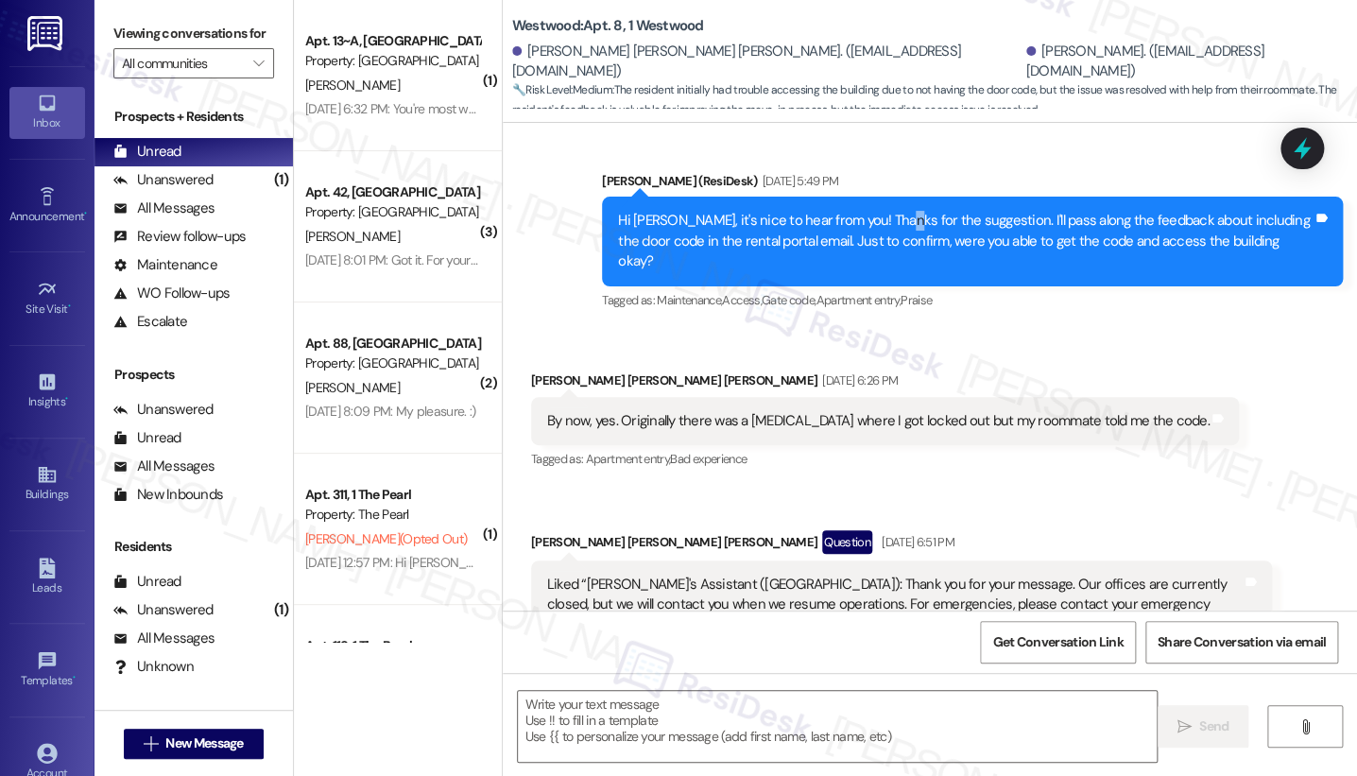
click at [887, 211] on div "Hi Maddox, it's nice to hear from you! Thanks for the suggestion. I'll pass alo…" at bounding box center [965, 241] width 695 height 60
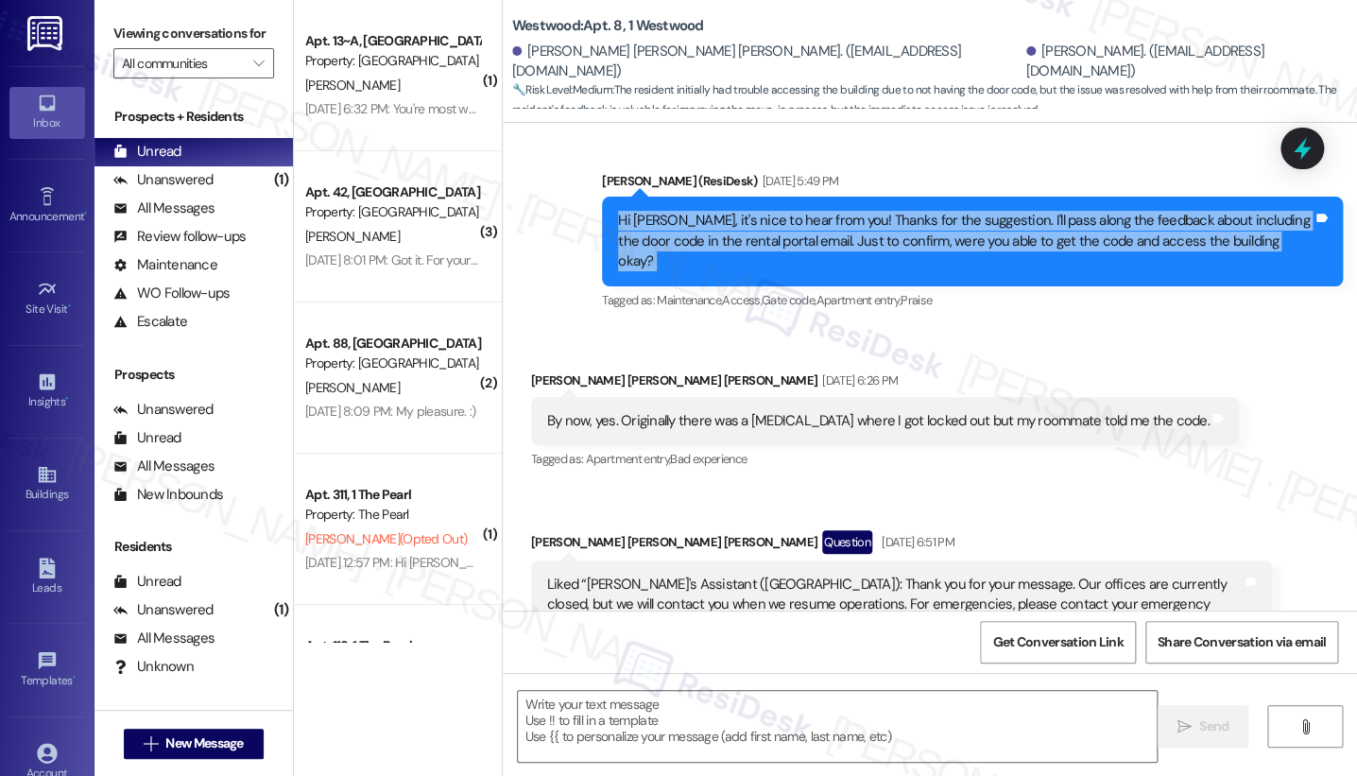
click at [887, 211] on div "Hi Maddox, it's nice to hear from you! Thanks for the suggestion. I'll pass alo…" at bounding box center [965, 241] width 695 height 60
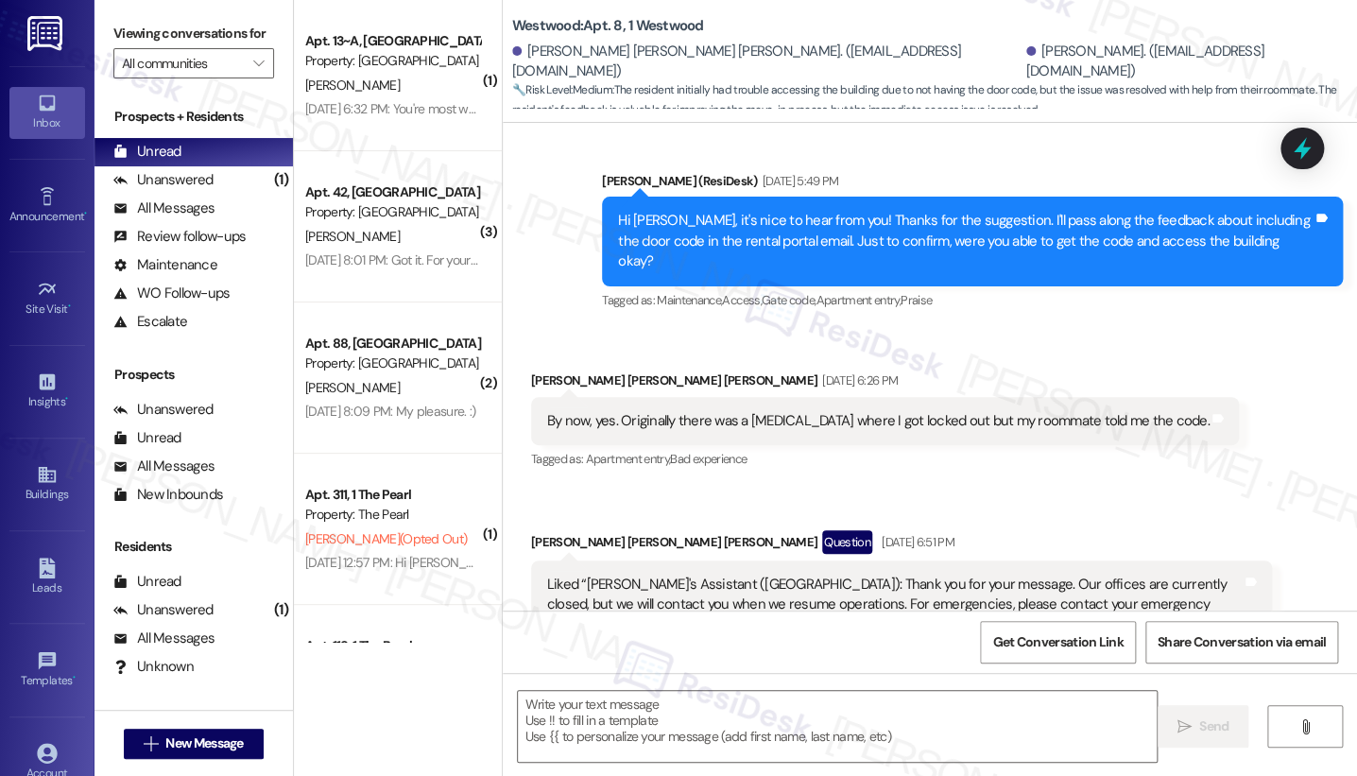
click at [734, 397] on div "By now, yes. Originally there was a hiccup where I got locked out but my roomma…" at bounding box center [885, 421] width 709 height 48
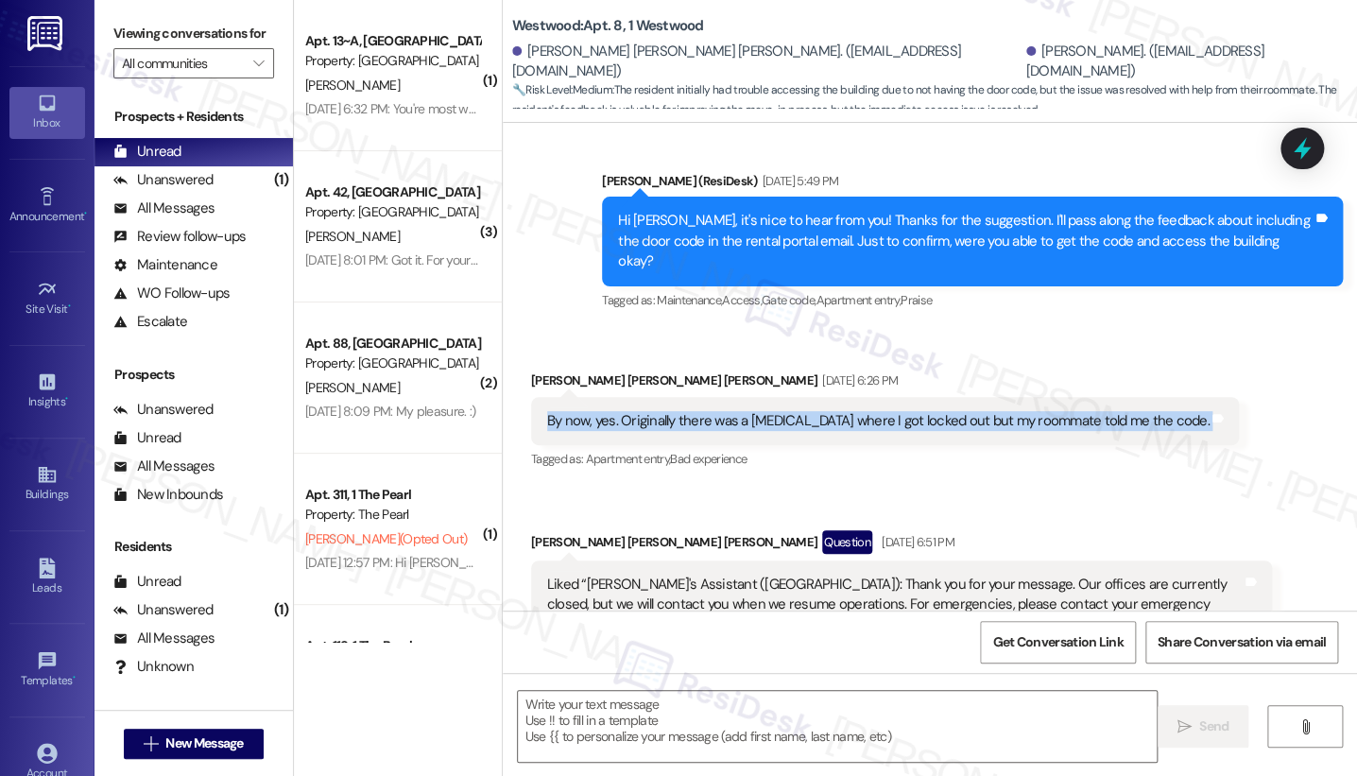
click at [734, 397] on div "By now, yes. Originally there was a hiccup where I got locked out but my roomma…" at bounding box center [885, 421] width 709 height 48
click at [845, 411] on div "By now, yes. Originally there was a hiccup where I got locked out but my roomma…" at bounding box center [878, 421] width 663 height 20
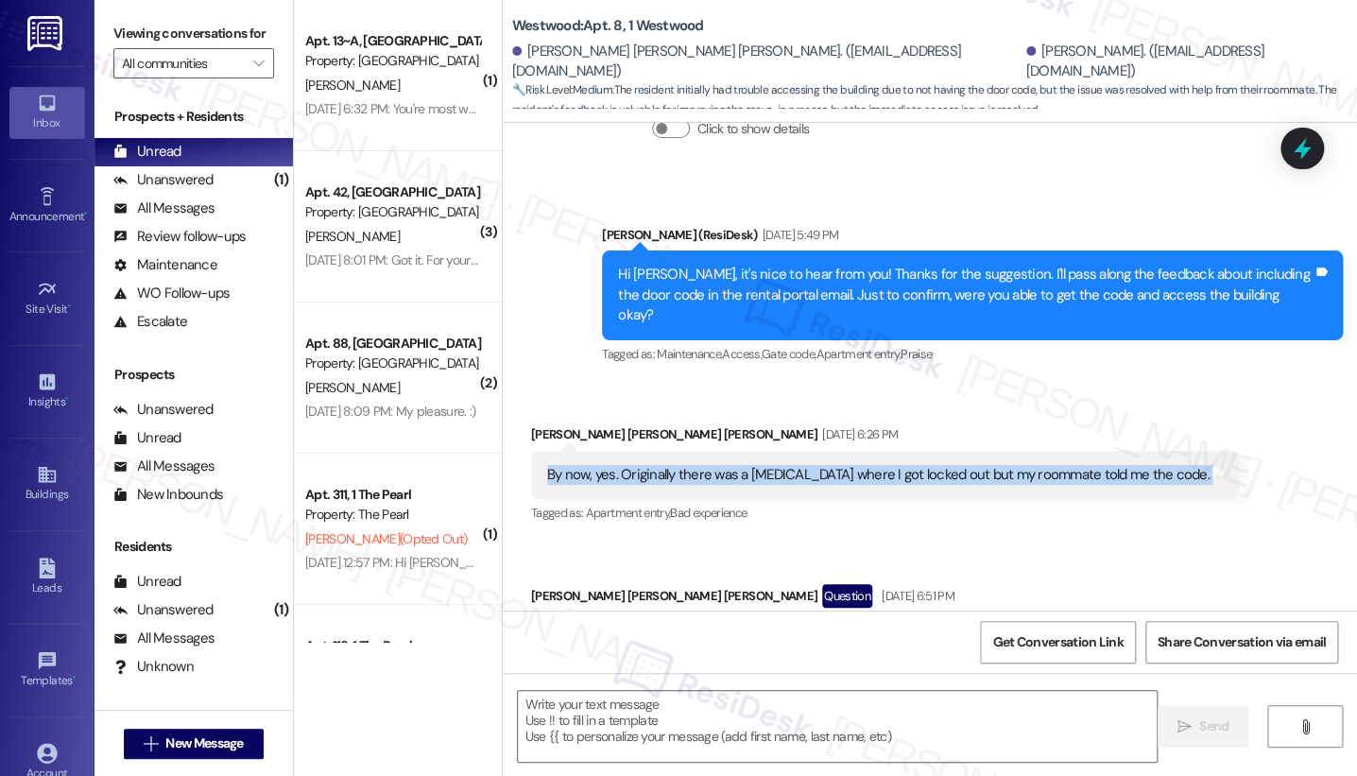
scroll to position [790, 0]
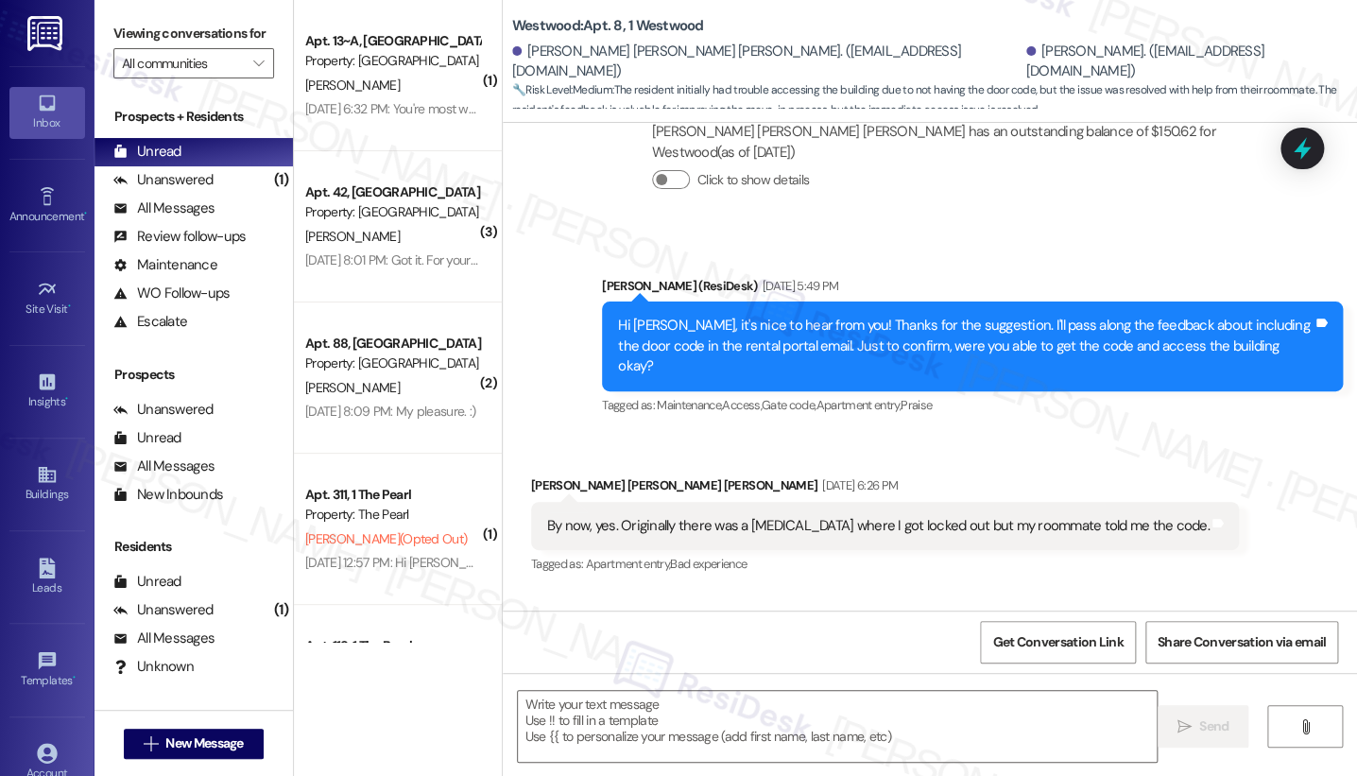
click at [768, 324] on div "Hi Maddox, it's nice to hear from you! Thanks for the suggestion. I'll pass alo…" at bounding box center [972, 346] width 741 height 89
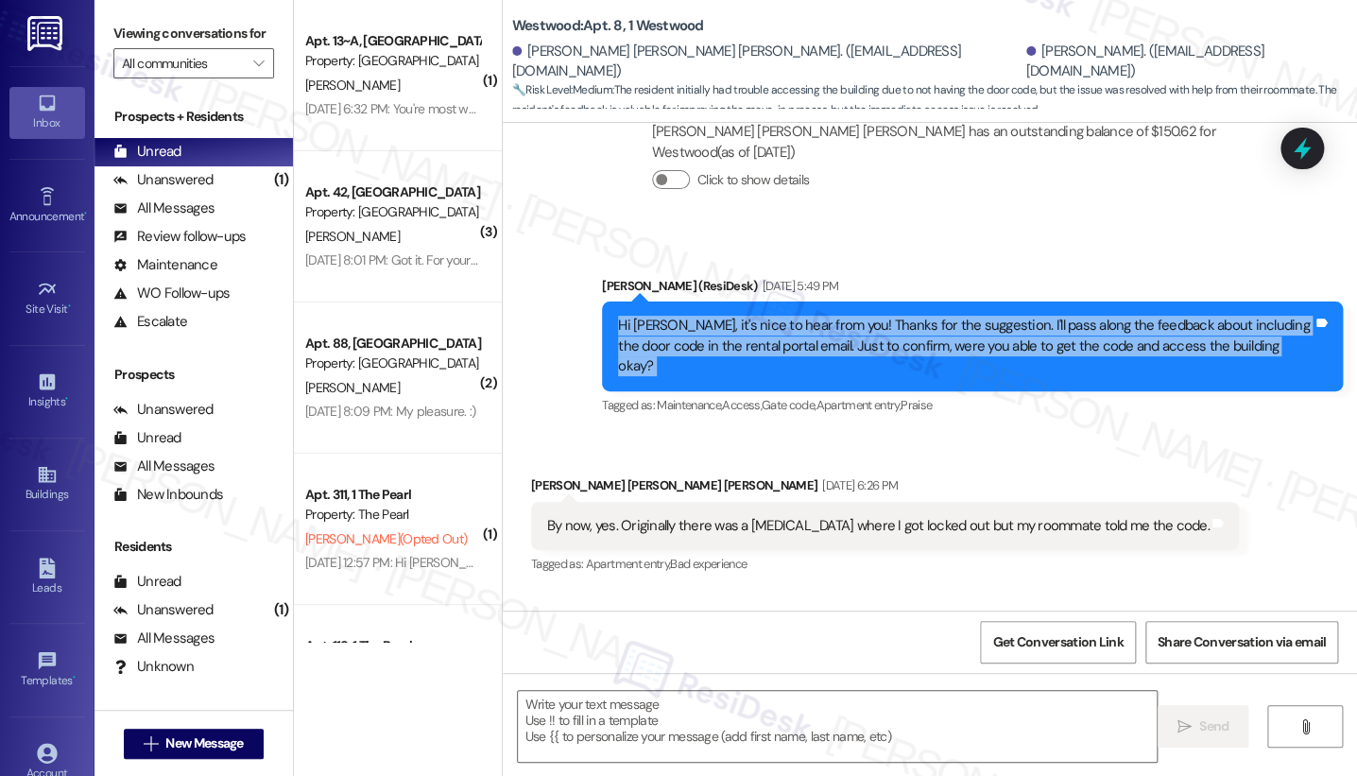
click at [768, 324] on div "Hi Maddox, it's nice to hear from you! Thanks for the suggestion. I'll pass alo…" at bounding box center [972, 346] width 741 height 89
copy div "Hi Maddox, it's nice to hear from you! Thanks for the suggestion. I'll pass alo…"
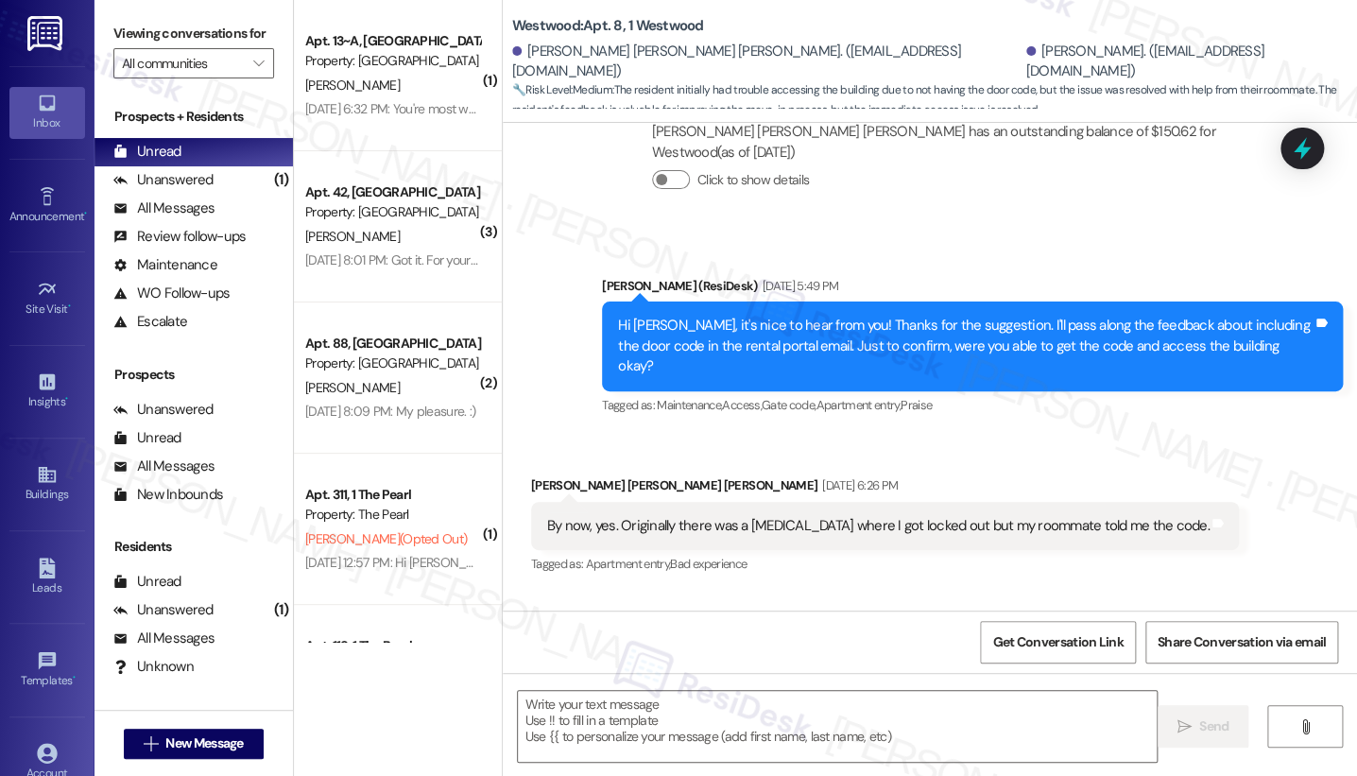
click at [122, 26] on label "Viewing conversations for" at bounding box center [193, 33] width 161 height 29
click at [770, 502] on div "By now, yes. Originally there was a hiccup where I got locked out but my roomma…" at bounding box center [885, 526] width 709 height 48
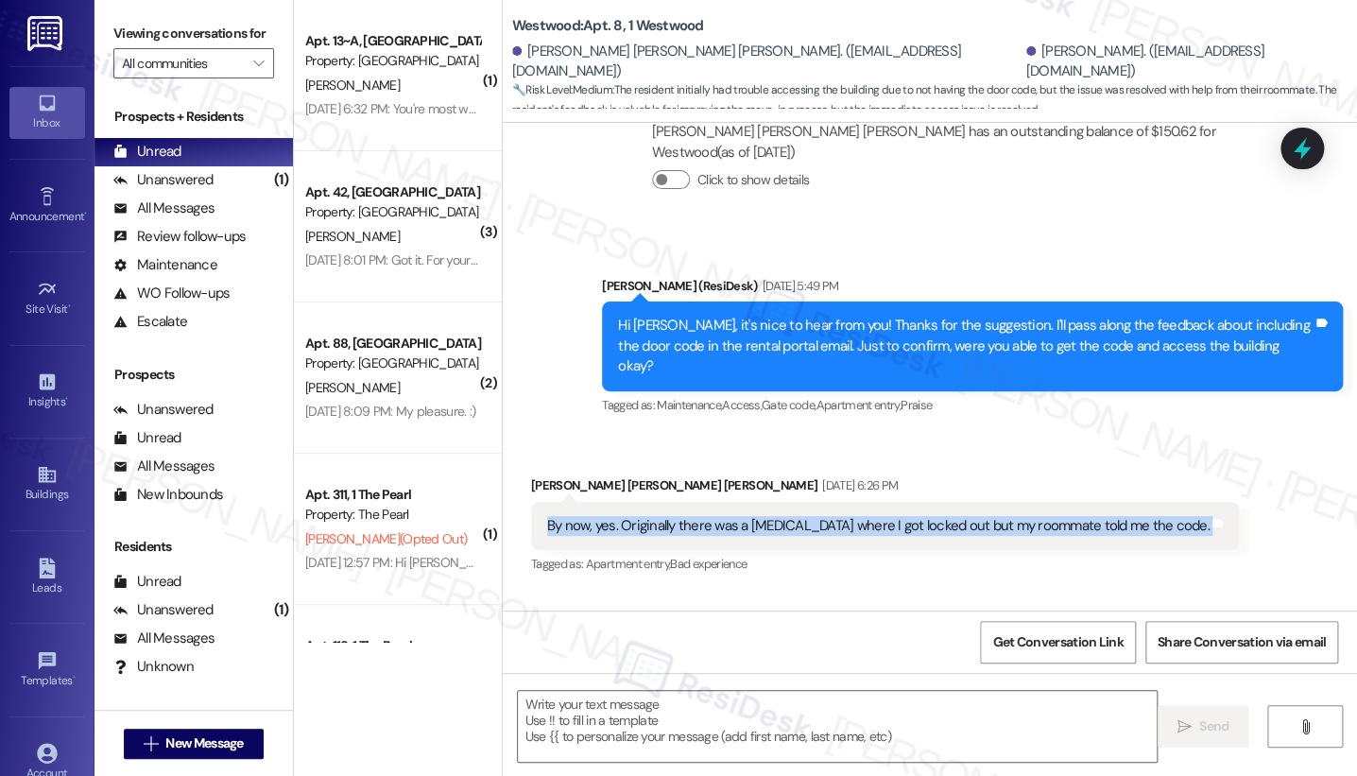
click at [770, 502] on div "By now, yes. Originally there was a hiccup where I got locked out but my roomma…" at bounding box center [885, 526] width 709 height 48
copy div "By now, yes. Originally there was a hiccup where I got locked out but my roomma…"
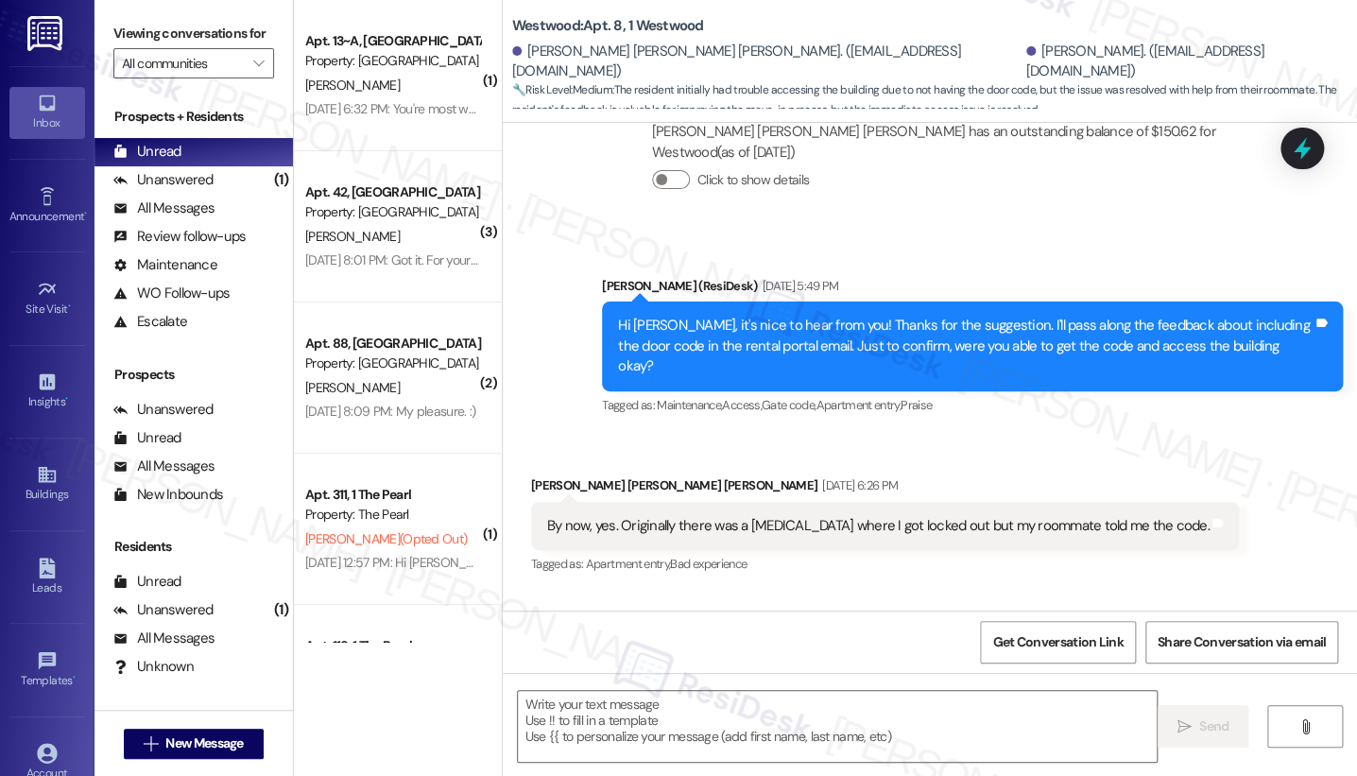
click at [107, 24] on div "Viewing conversations for All communities " at bounding box center [194, 48] width 199 height 97
click at [103, 23] on div "Viewing conversations for All communities " at bounding box center [194, 48] width 199 height 97
click at [696, 698] on textarea at bounding box center [837, 726] width 639 height 71
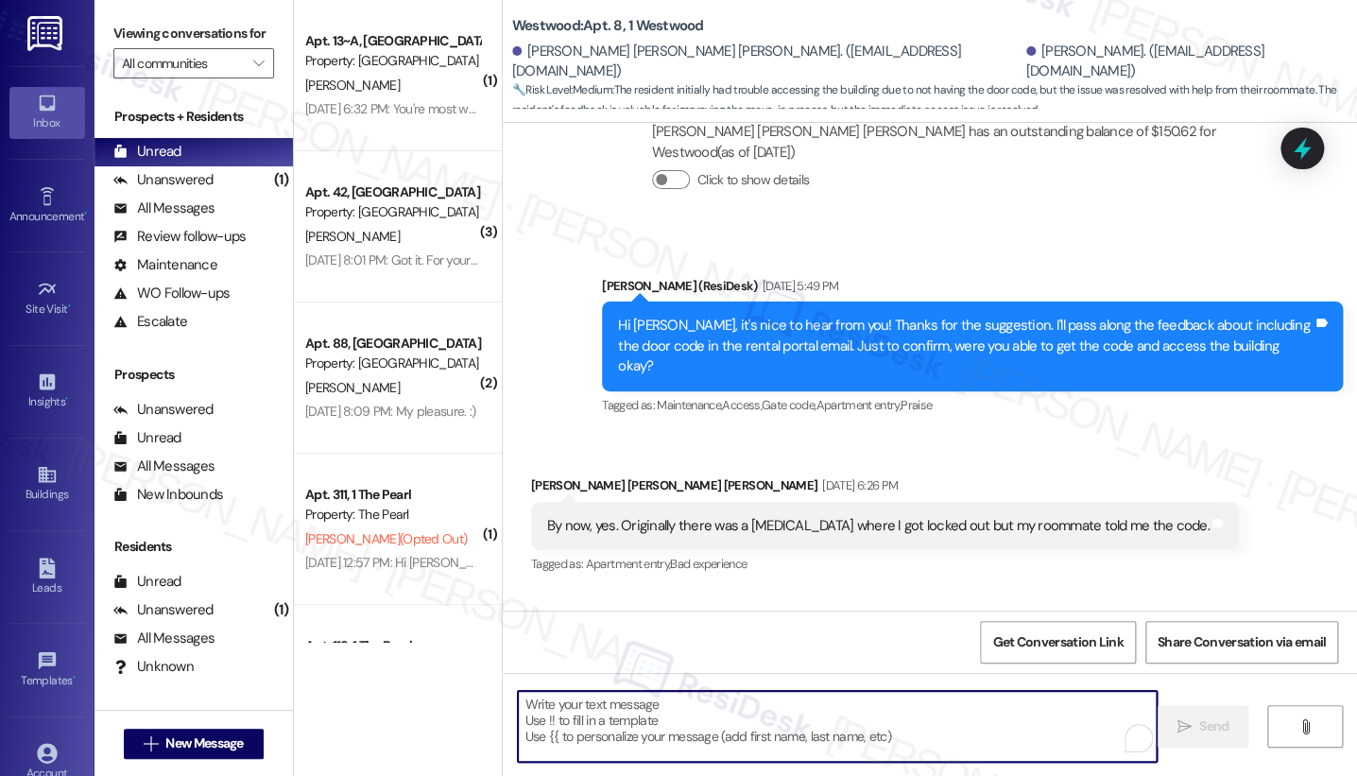
paste textarea "Hi Maddox, thank you for confirming! I’m glad to hear you were able to get in w…"
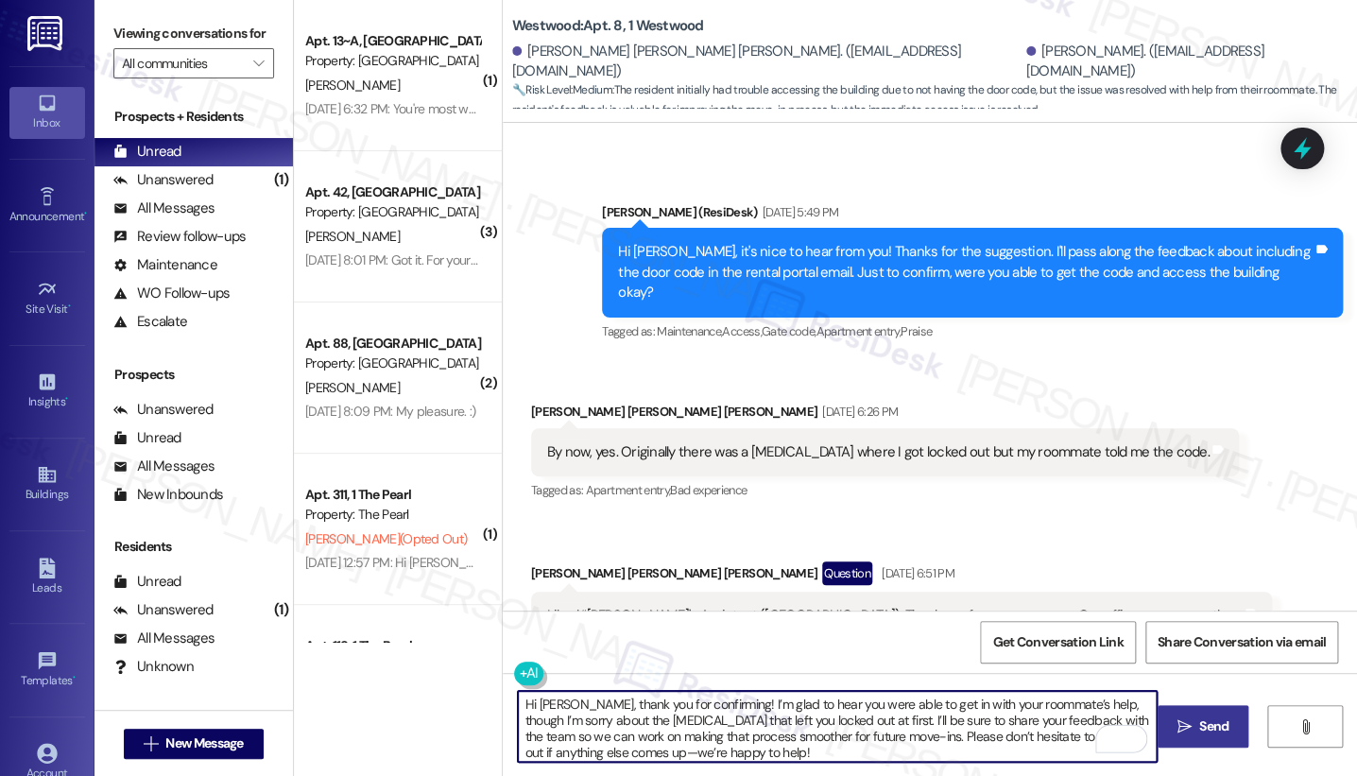
scroll to position [895, 0]
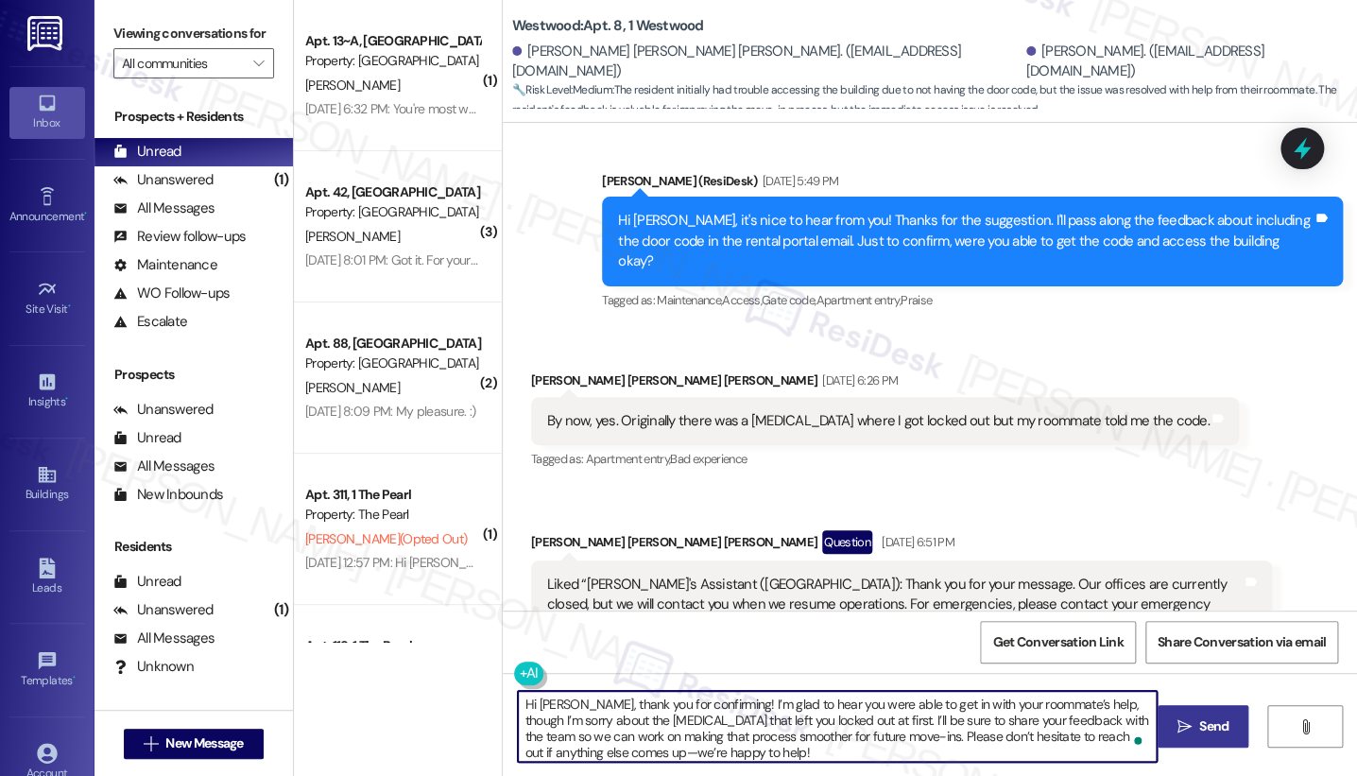
click at [771, 694] on textarea "Hi Maddox, thank you for confirming! I’m glad to hear you were able to get in w…" at bounding box center [837, 726] width 639 height 71
click at [839, 575] on div "Liked “Sarah's Assistant (Westwood): Thank you for your message. Our offices ar…" at bounding box center [894, 605] width 695 height 60
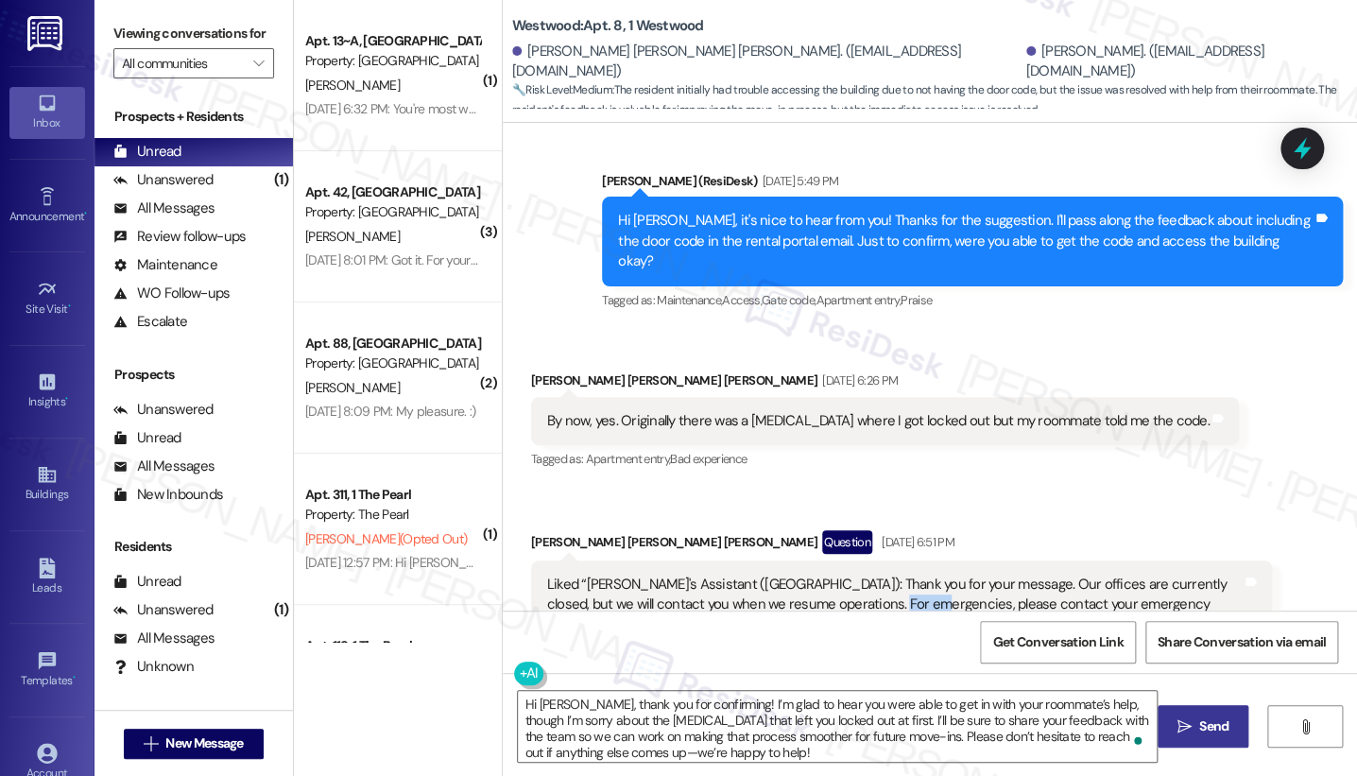
click at [839, 575] on div "Liked “Sarah's Assistant (Westwood): Thank you for your message. Our offices ar…" at bounding box center [894, 605] width 695 height 60
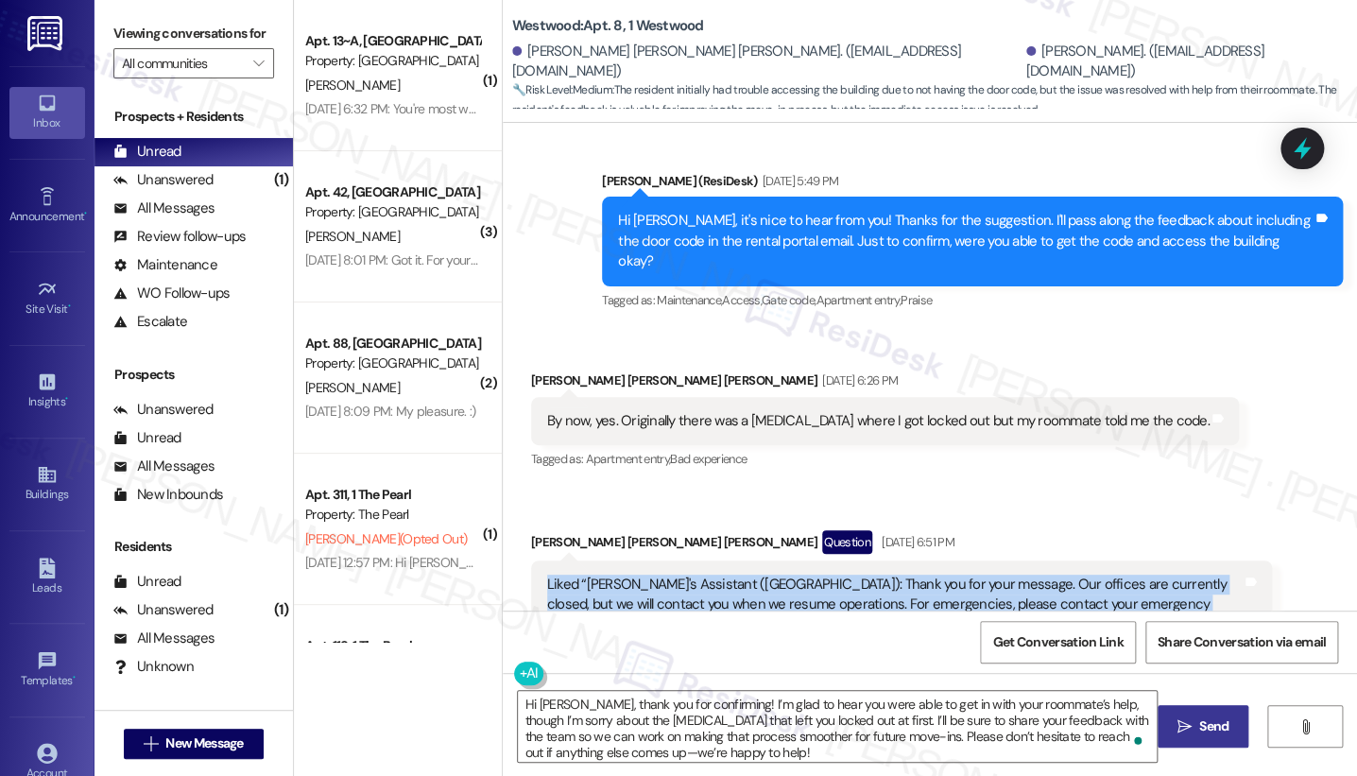
click at [839, 575] on div "Liked “Sarah's Assistant (Westwood): Thank you for your message. Our offices ar…" at bounding box center [894, 605] width 695 height 60
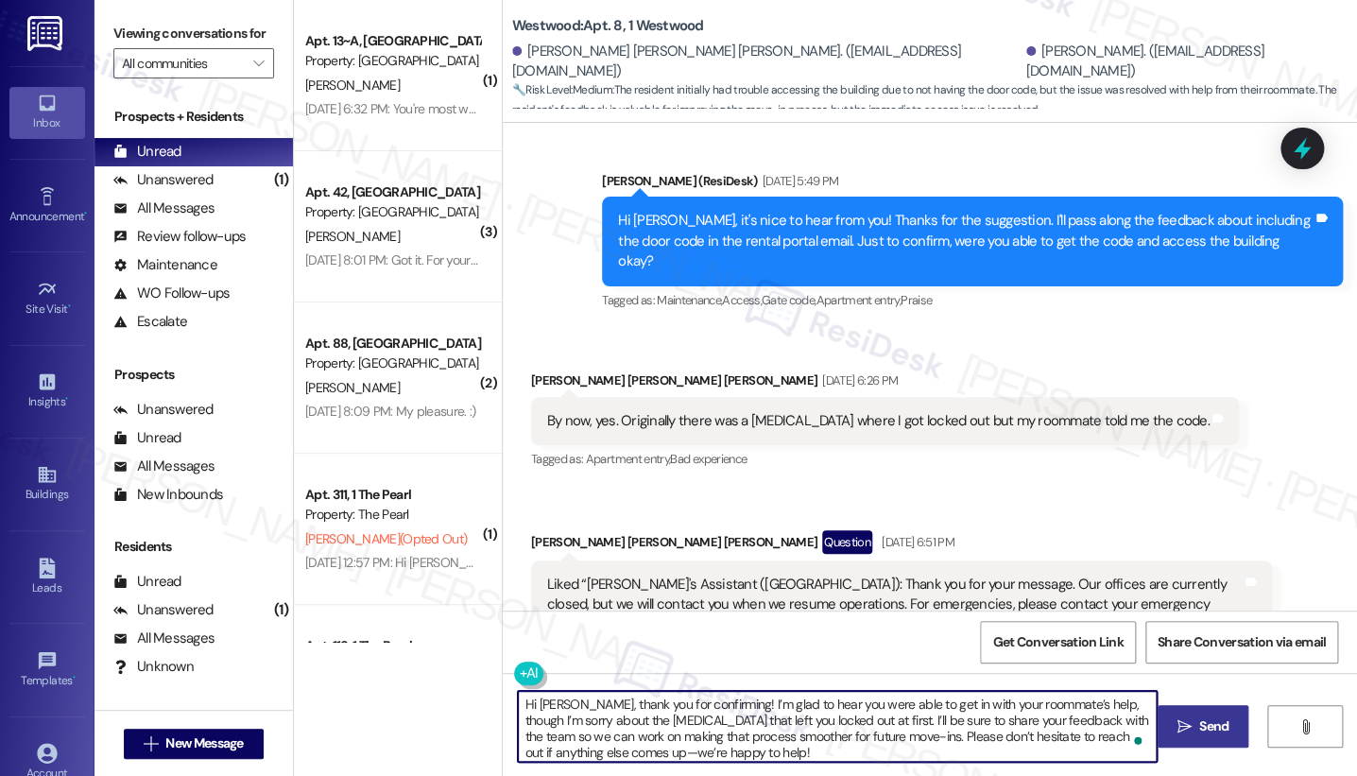
click at [834, 698] on textarea "Hi Maddox, thank you for confirming! I’m glad to hear you were able to get in w…" at bounding box center [837, 726] width 639 height 71
click at [818, 575] on div "Liked “Sarah's Assistant (Westwood): Thank you for your message. Our offices ar…" at bounding box center [894, 605] width 695 height 60
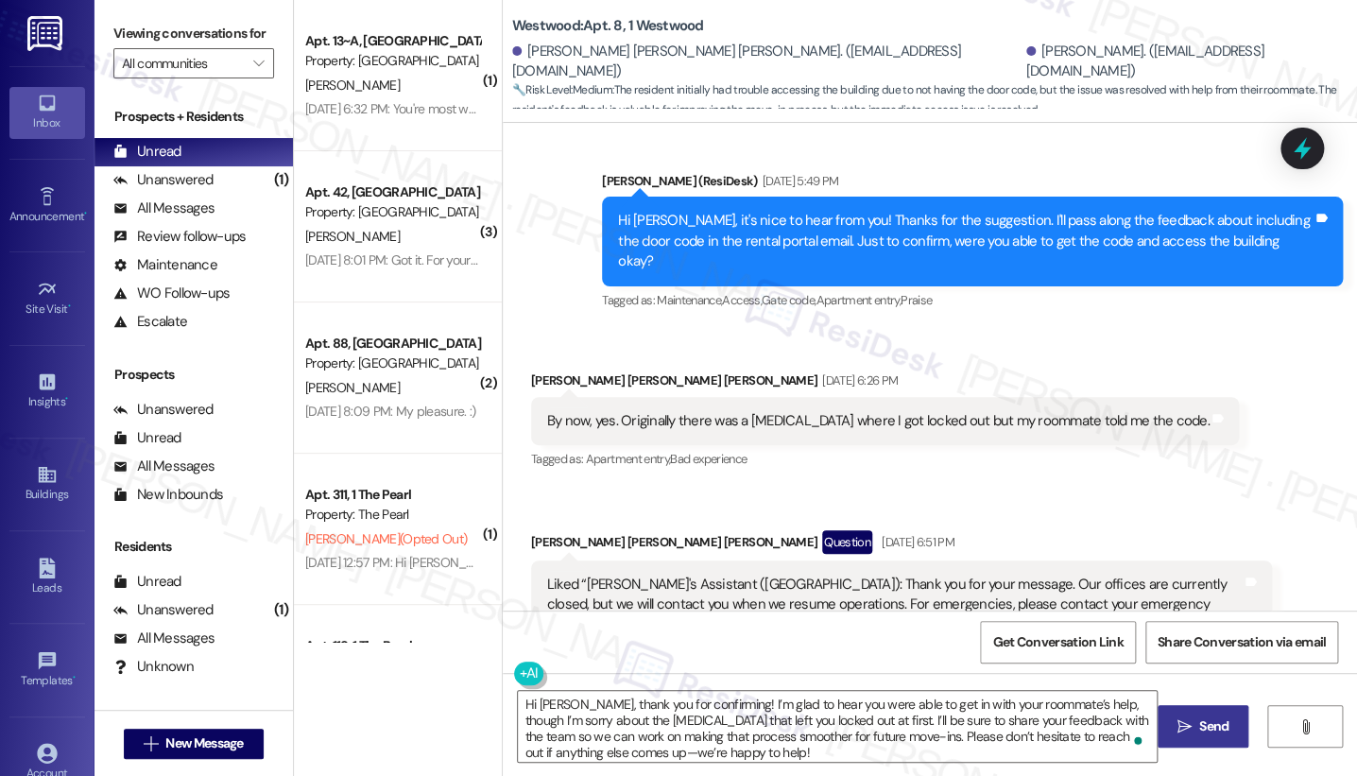
click at [806, 411] on div "By now, yes. Originally there was a hiccup where I got locked out but my roomma…" at bounding box center [878, 421] width 663 height 20
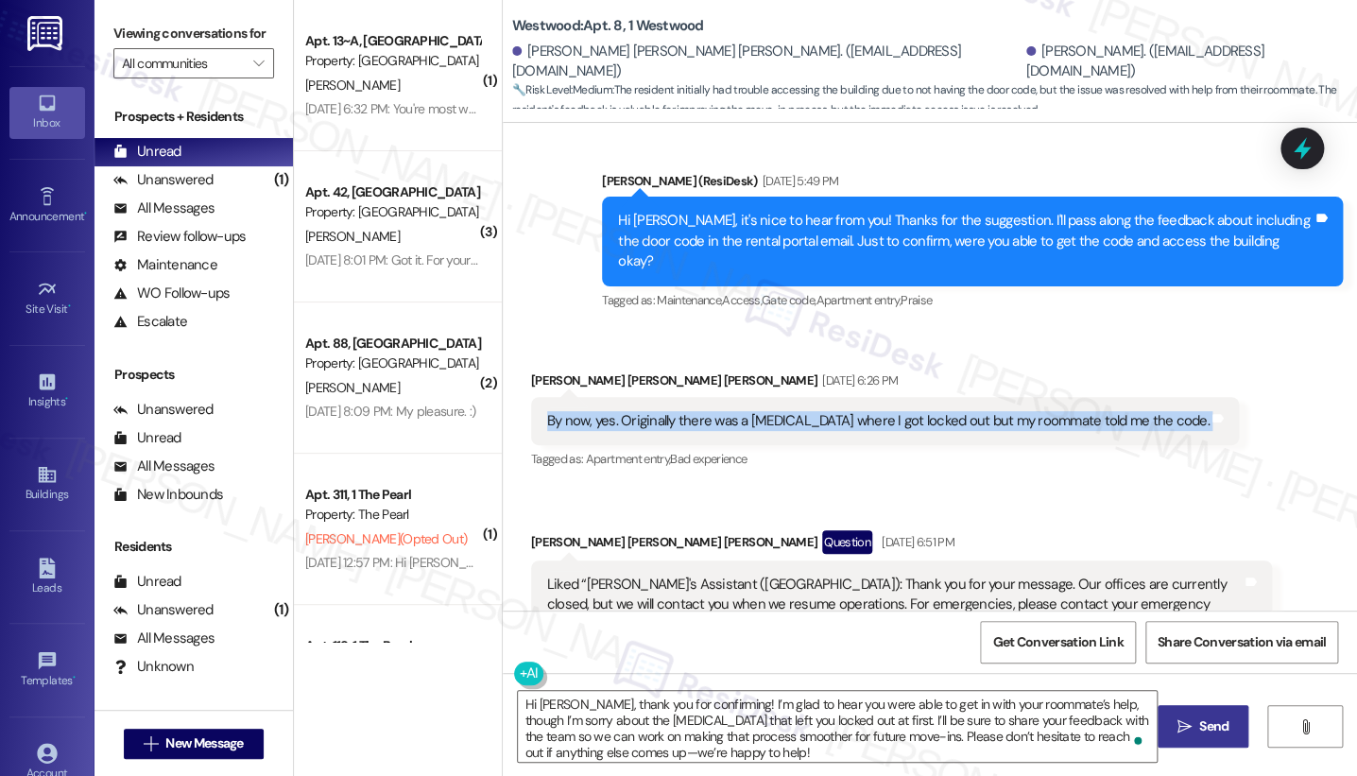
click at [806, 411] on div "By now, yes. Originally there was a hiccup where I got locked out but my roomma…" at bounding box center [878, 421] width 663 height 20
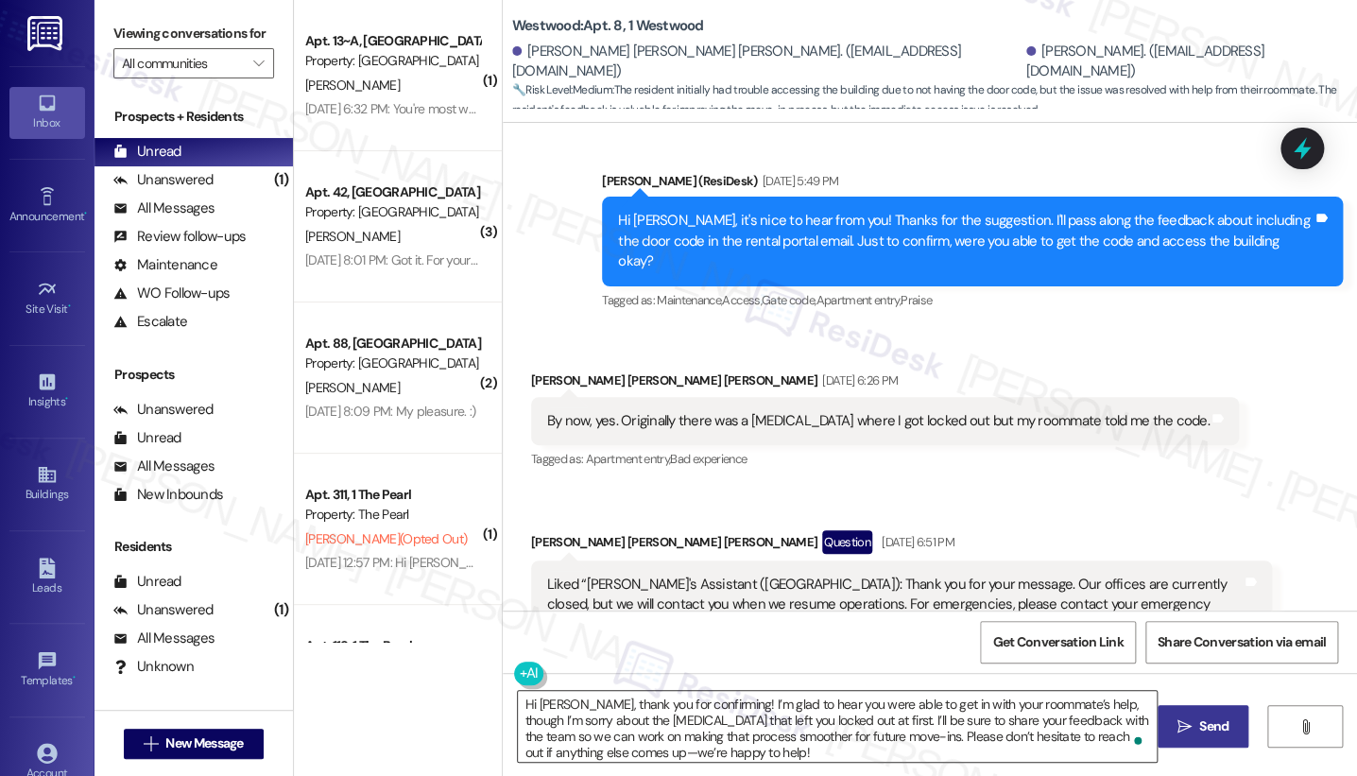
click at [627, 698] on textarea "Hi Maddox, thank you for confirming! I’m glad to hear you were able to get in w…" at bounding box center [837, 726] width 639 height 71
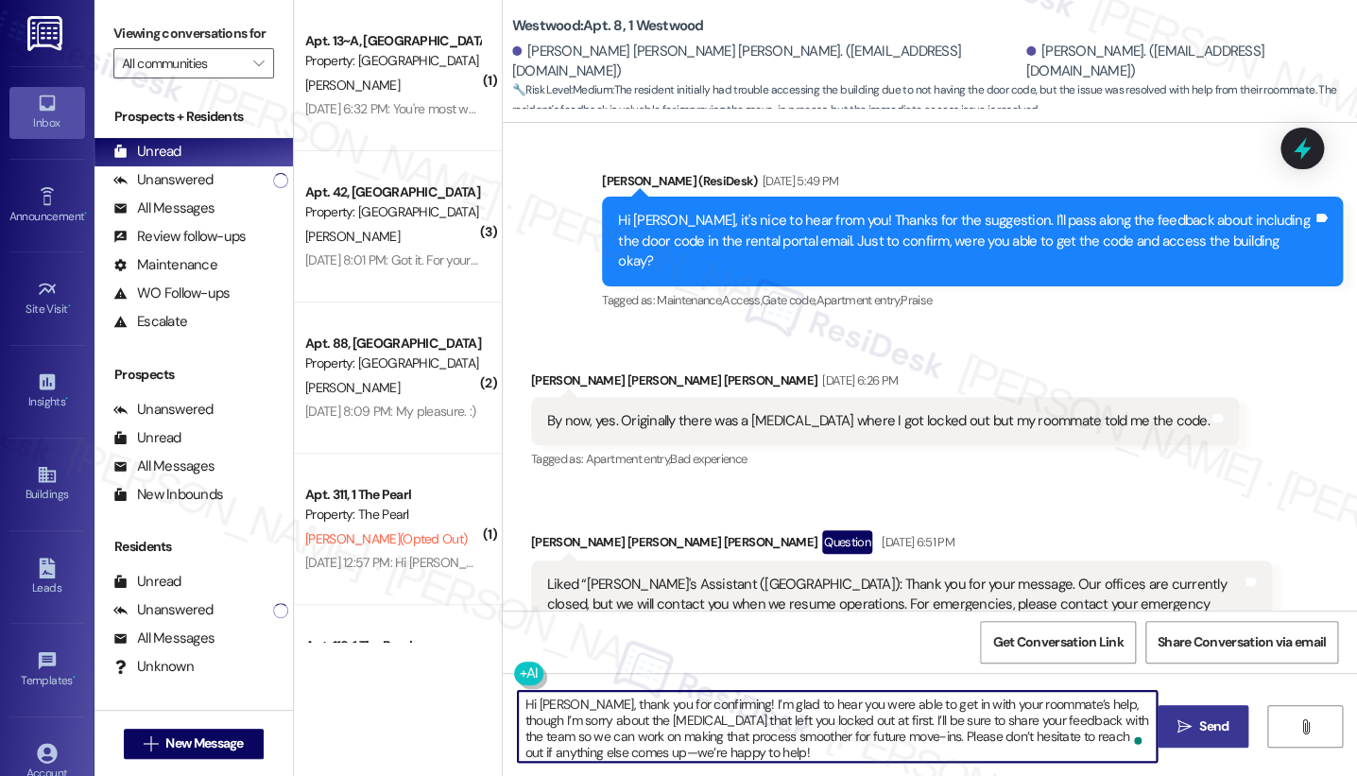
click at [756, 697] on textarea "Hi Maddox, thank you for confirming! I’m glad to hear you were able to get in w…" at bounding box center [837, 726] width 639 height 71
click at [904, 698] on textarea "Hi Maddox, thank you for confirming! I’m glad to hear you were able to get in w…" at bounding box center [837, 726] width 639 height 71
drag, startPoint x: 580, startPoint y: 703, endPoint x: 497, endPoint y: 704, distance: 83.2
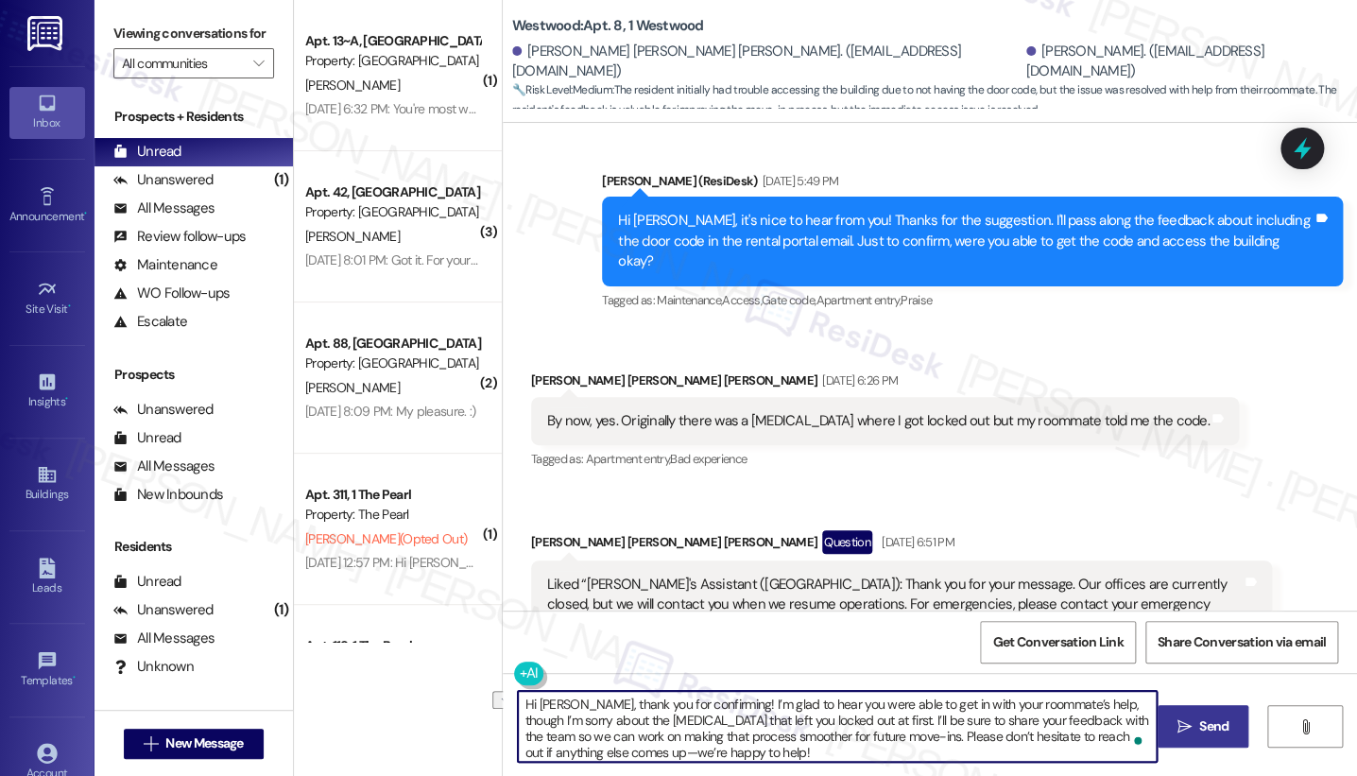
click at [508, 698] on div "Hi Maddox, thank you for confirming! I’m glad to hear you were able to get in w…" at bounding box center [828, 726] width 641 height 73
click at [647, 698] on textarea "Thank you for confirming! I’m glad to hear you were able to get in with your ro…" at bounding box center [837, 726] width 639 height 71
click at [648, 698] on textarea "Thank you for confirming! I’m glad to hear you were able to get in with your ro…" at bounding box center [837, 726] width 639 height 71
click at [657, 698] on textarea "Thank you for confirming, Maddox! I’m glad to hear you were able to get in with…" at bounding box center [837, 726] width 639 height 71
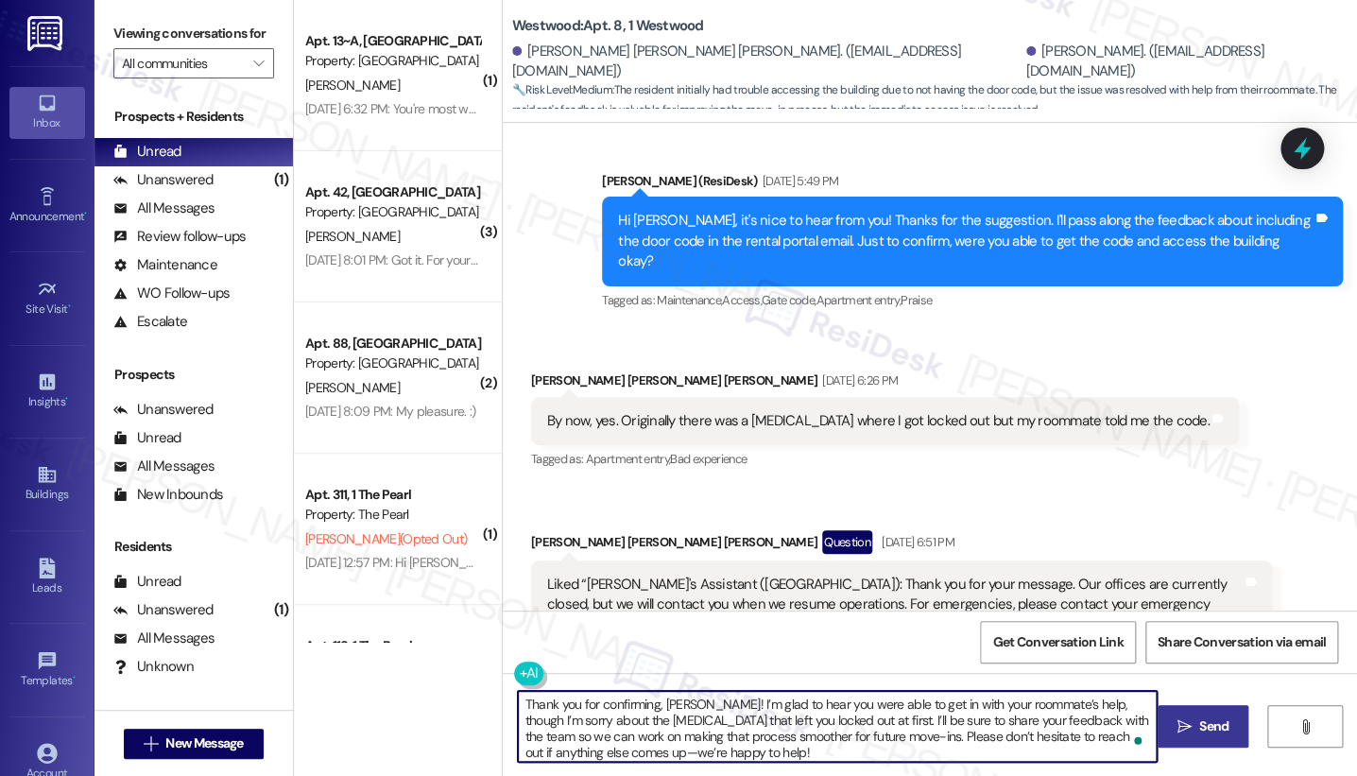
click at [657, 698] on textarea "Thank you for confirming, Maddox! I’m glad to hear you were able to get in with…" at bounding box center [837, 726] width 639 height 71
click at [803, 698] on textarea "Thank you for confirming, Maddox! I’m glad to hear you were able to get in with…" at bounding box center [837, 726] width 639 height 71
click at [721, 698] on textarea "Thank you for confirming, Maddox! I’m glad to hear you were able to get in with…" at bounding box center [837, 726] width 639 height 71
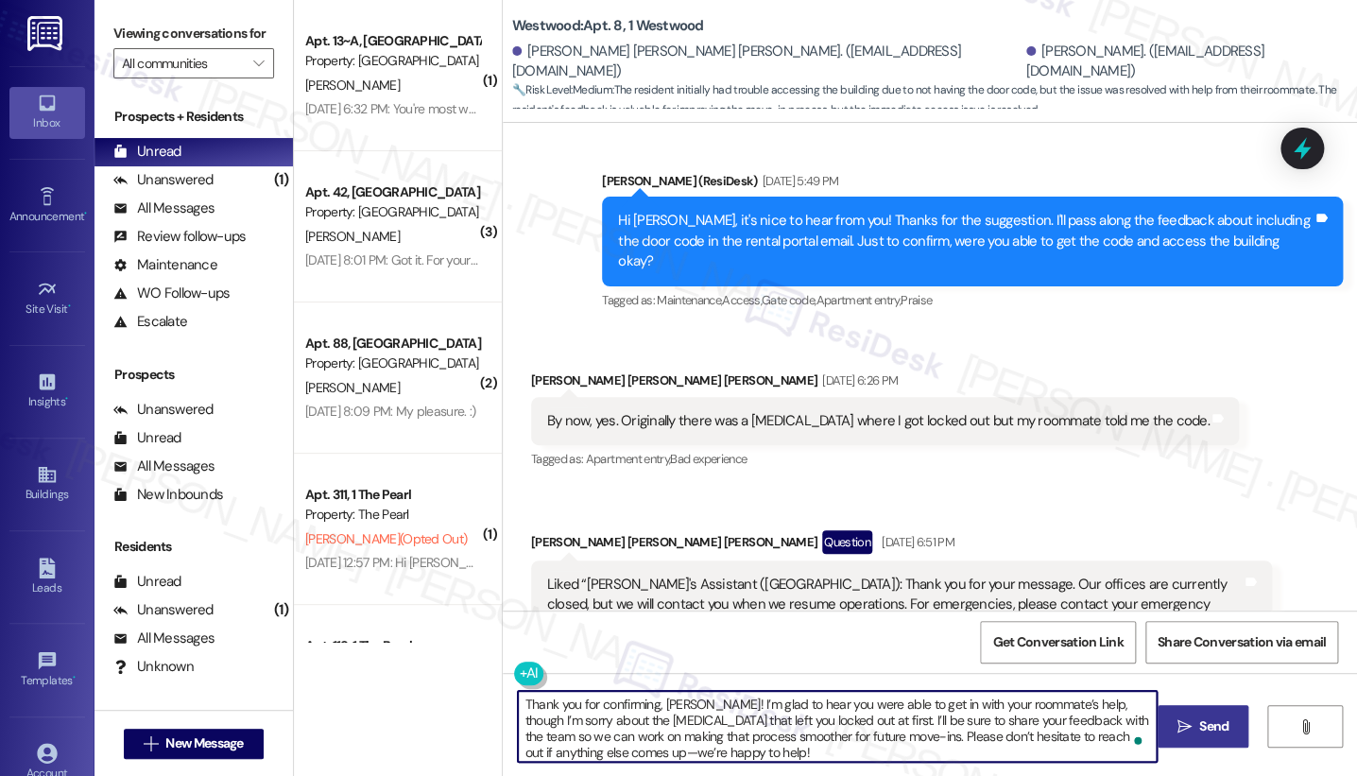
click at [721, 698] on textarea "Thank you for confirming, Maddox! I’m glad to hear you were able to get in with…" at bounding box center [837, 726] width 639 height 71
click at [839, 698] on textarea "Thank you for confirming, Maddox! I’m glad to hear you were able to get in with…" at bounding box center [837, 726] width 639 height 71
click at [716, 698] on textarea "Thank you for confirming, Maddox! I’m glad to hear you were able to get in with…" at bounding box center [837, 726] width 639 height 71
type textarea "Thank you for confirming, Maddox! I’m glad to hear you were able to get in with…"
click at [1216, 698] on span "Send" at bounding box center [1214, 726] width 29 height 20
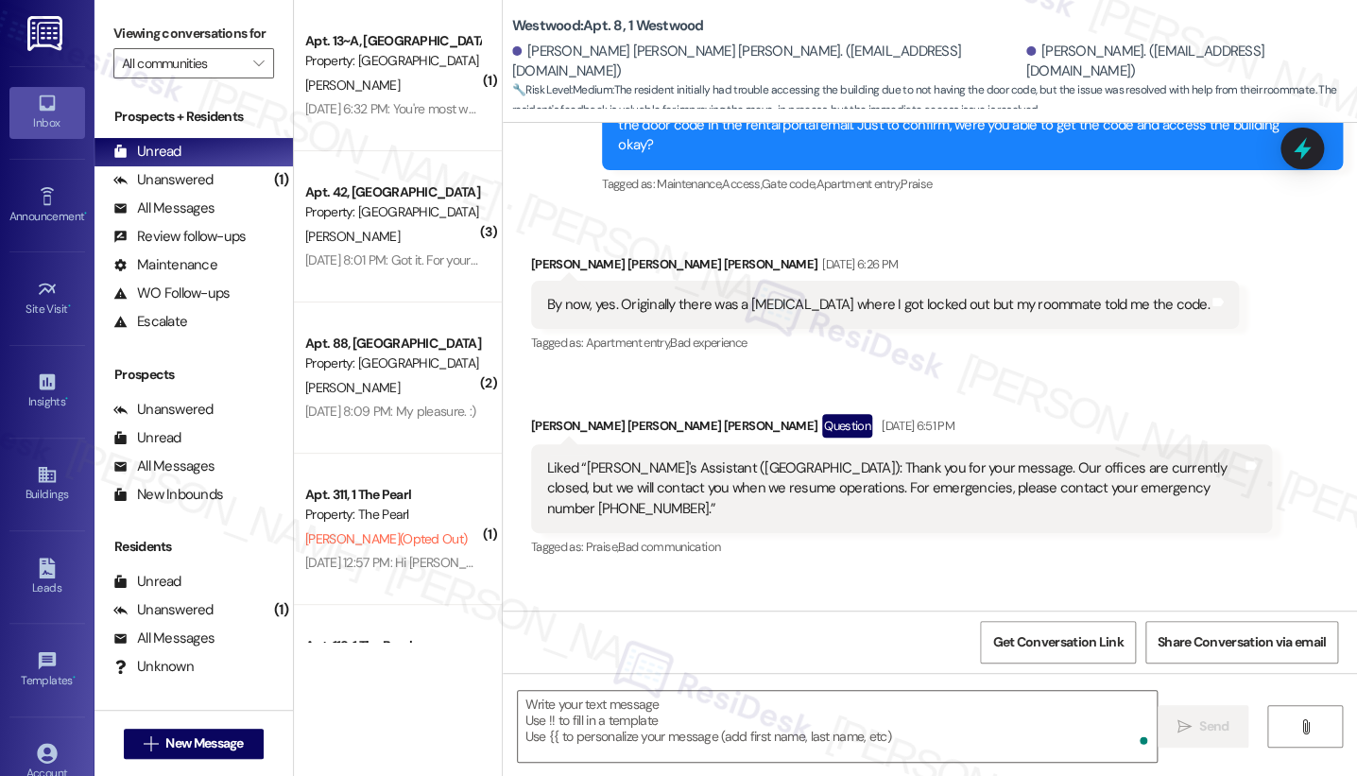
scroll to position [1088, 0]
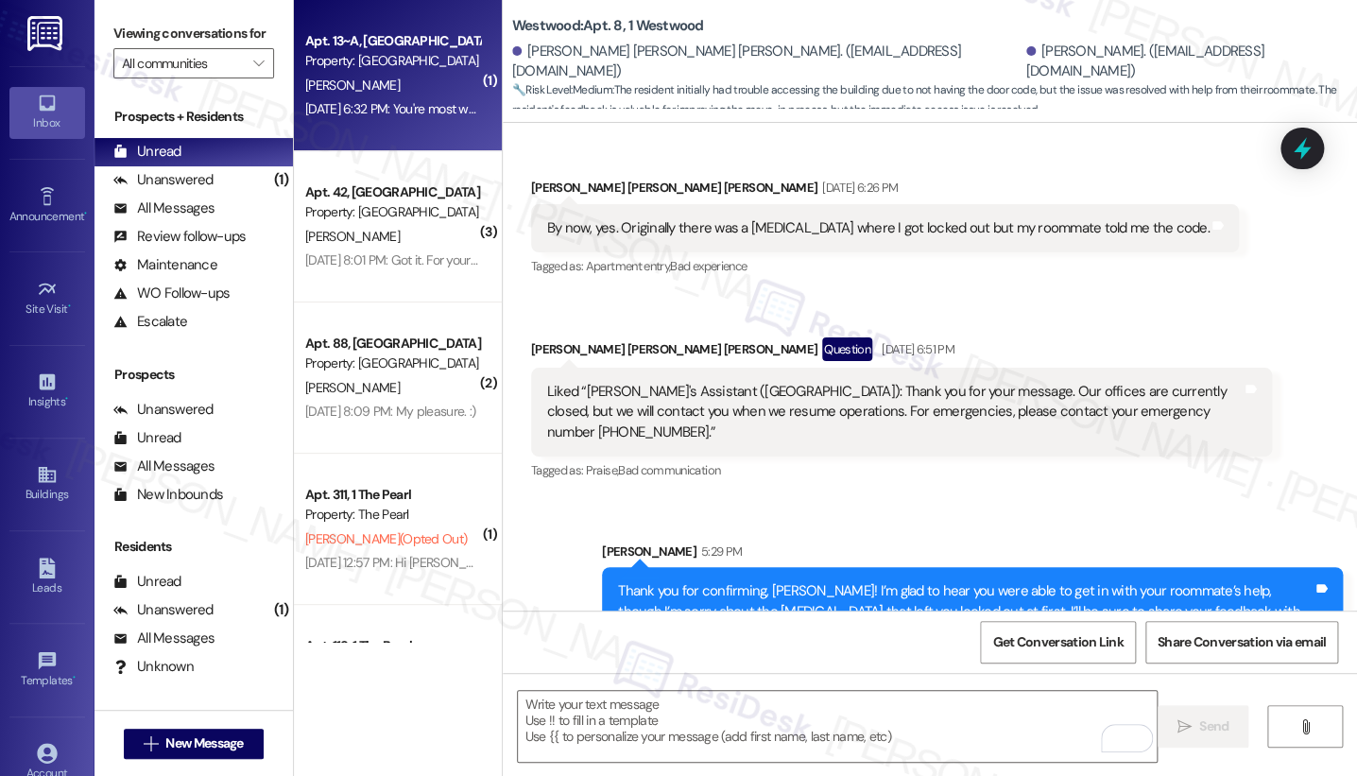
click at [352, 122] on div "Apt. 13~A, 1 University Heights (new) Property: University Heights A. Richards …" at bounding box center [398, 75] width 208 height 151
type textarea "Fetching suggested responses. Please feel free to read through the conversation…"
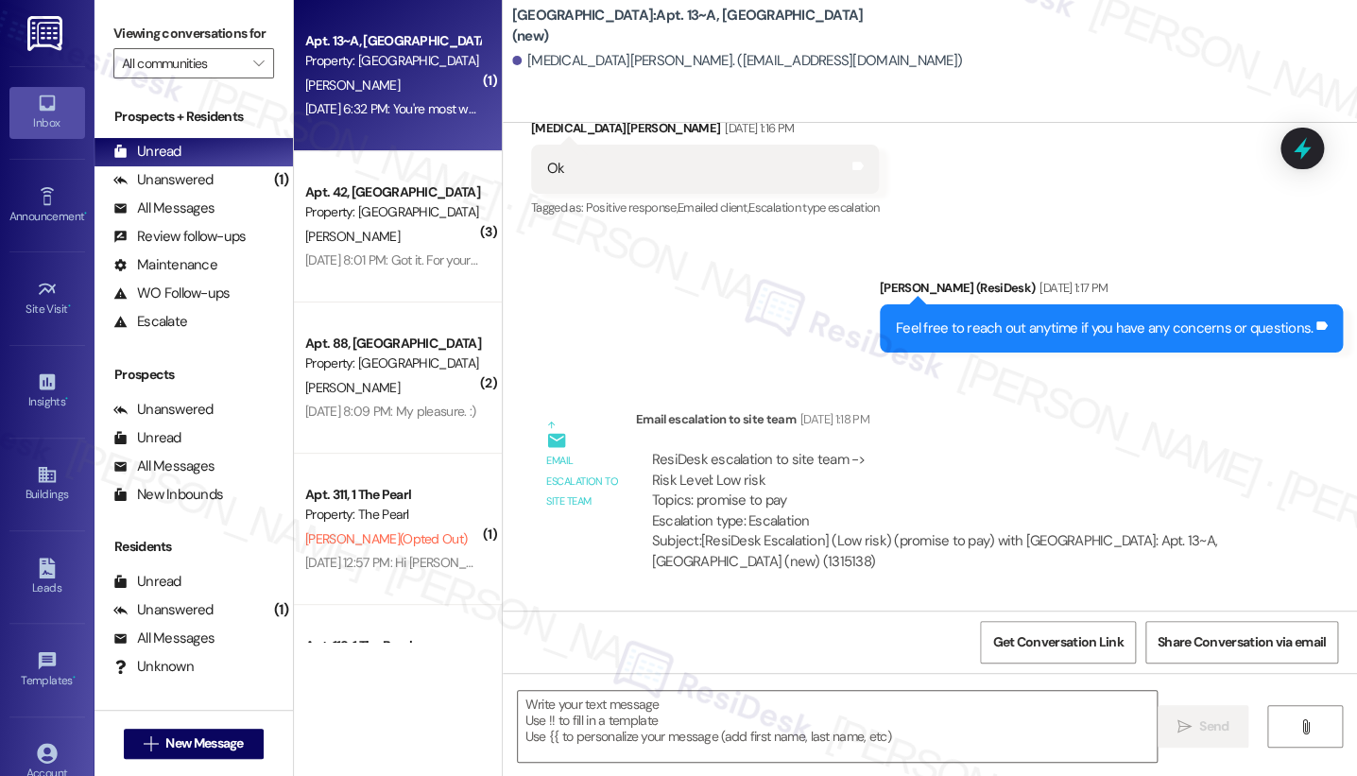
type textarea "Fetching suggested responses. Please feel free to read through the conversation…"
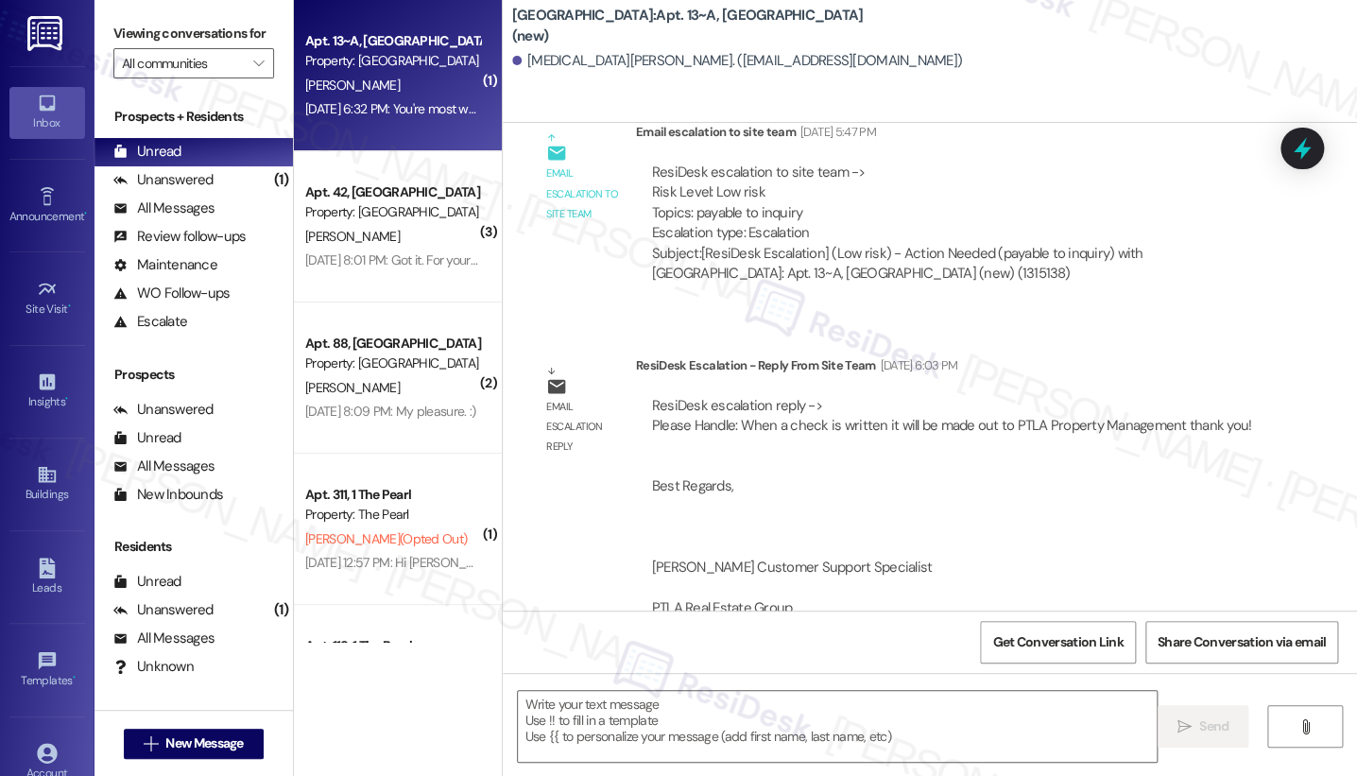
scroll to position [18040, 0]
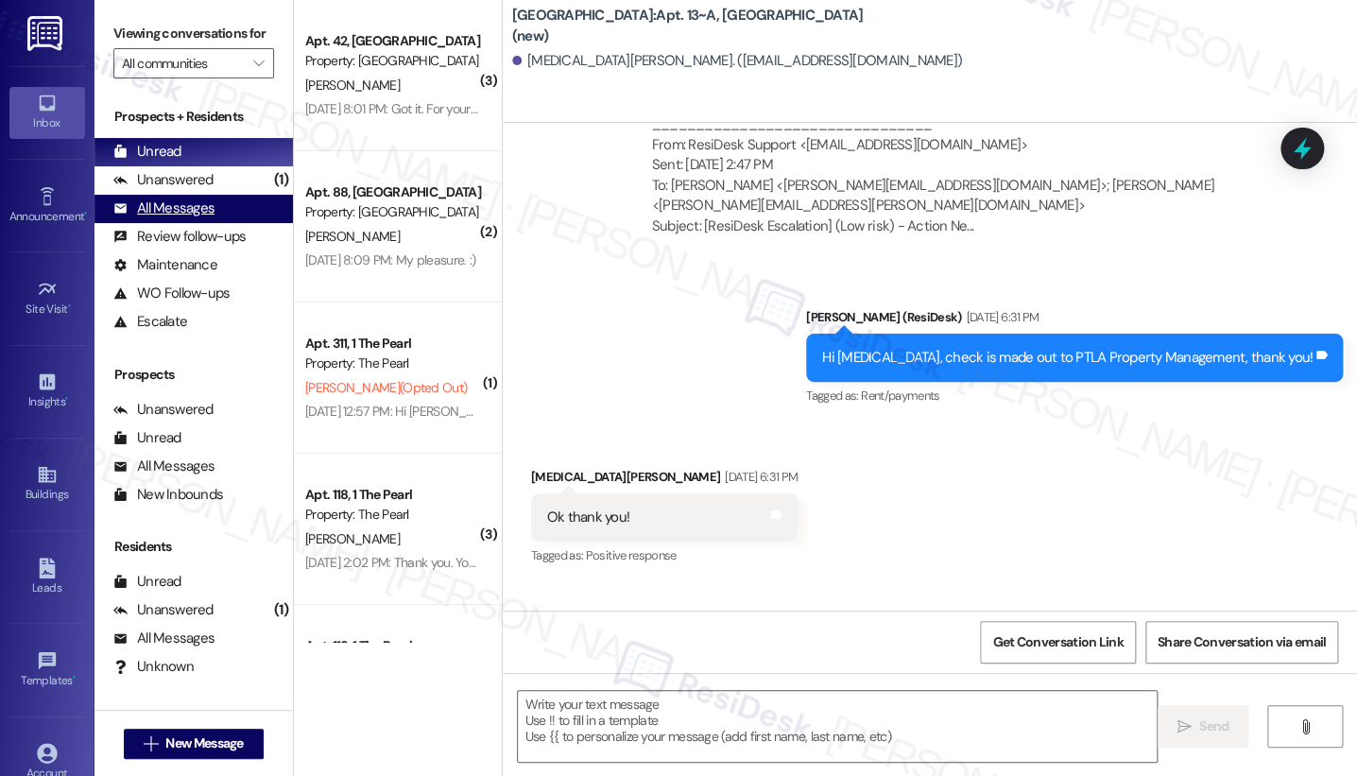
click at [212, 217] on div "All Messages (undefined)" at bounding box center [194, 209] width 199 height 28
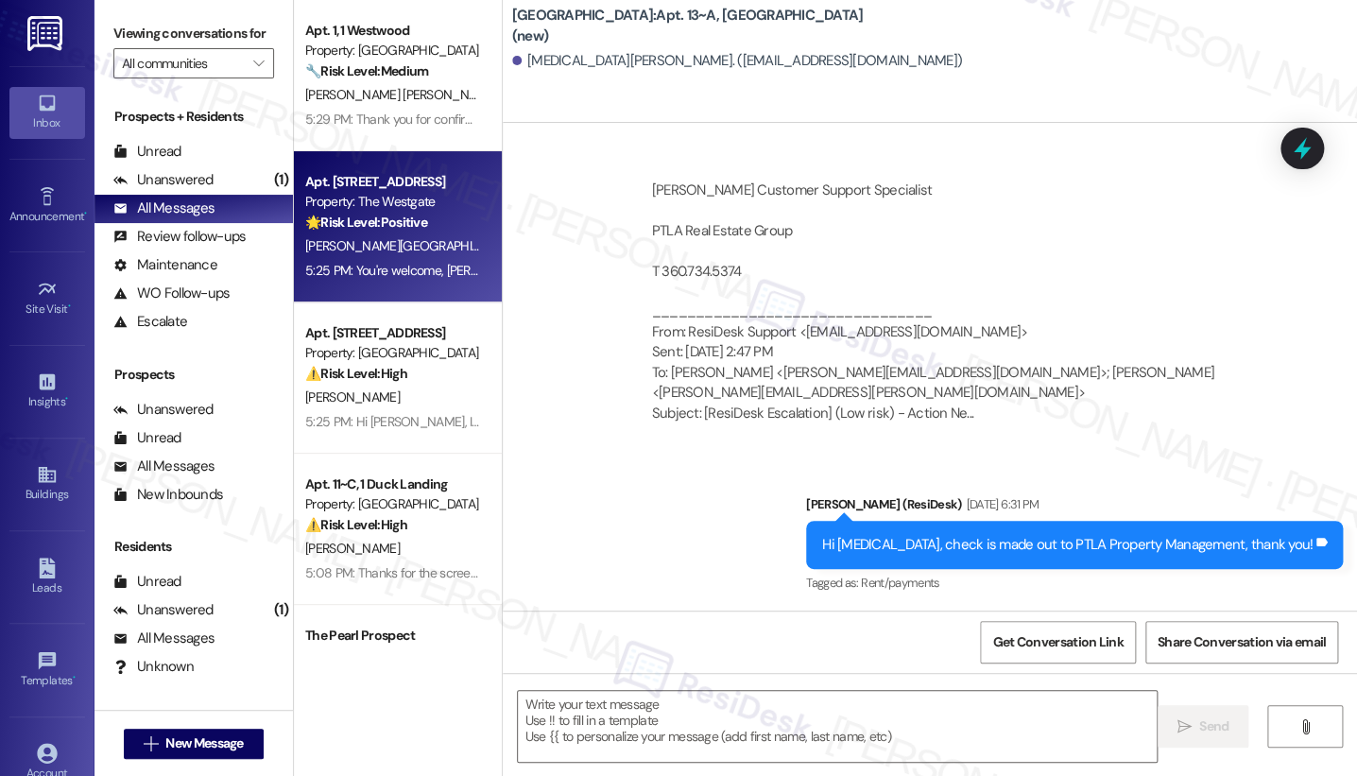
type textarea "Fetching suggested responses. Please feel free to read through the conversation…"
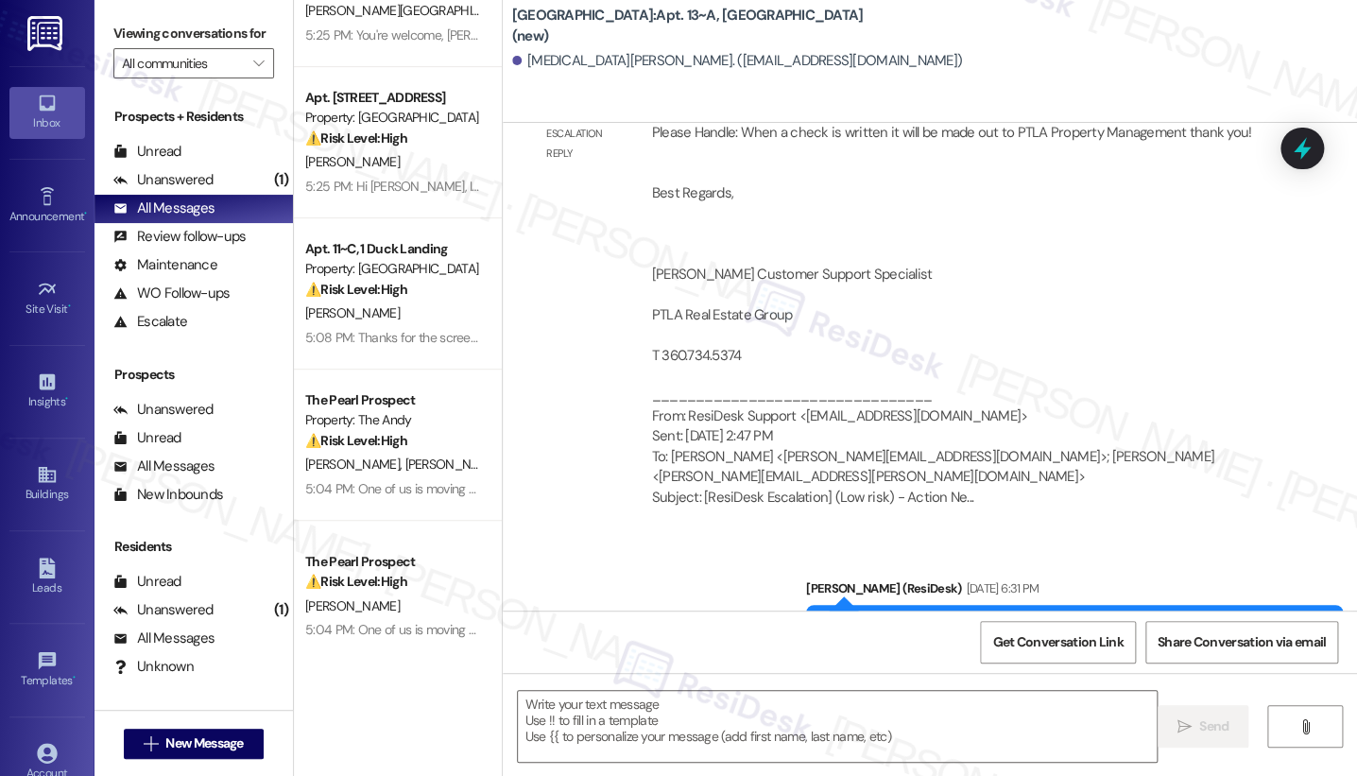
scroll to position [420, 0]
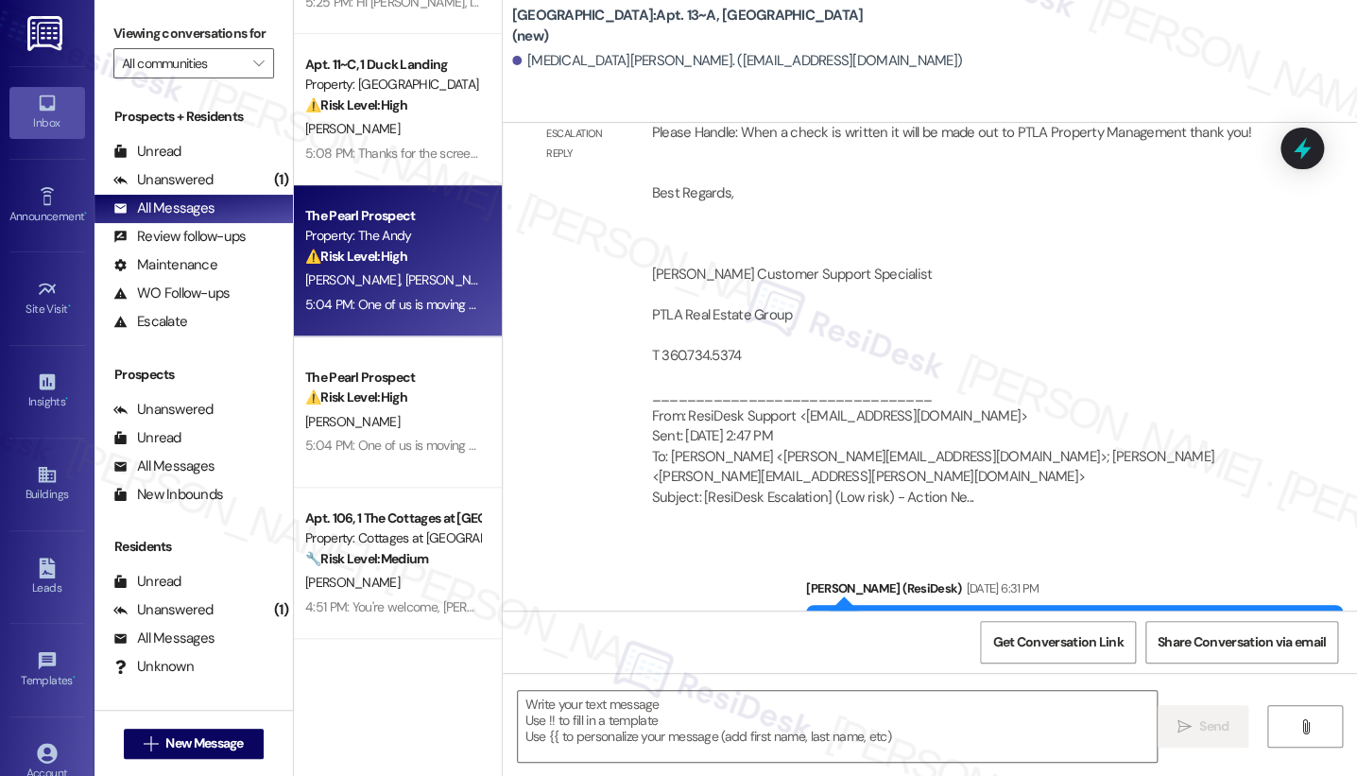
click at [405, 287] on span "[PERSON_NAME]" at bounding box center [452, 279] width 95 height 17
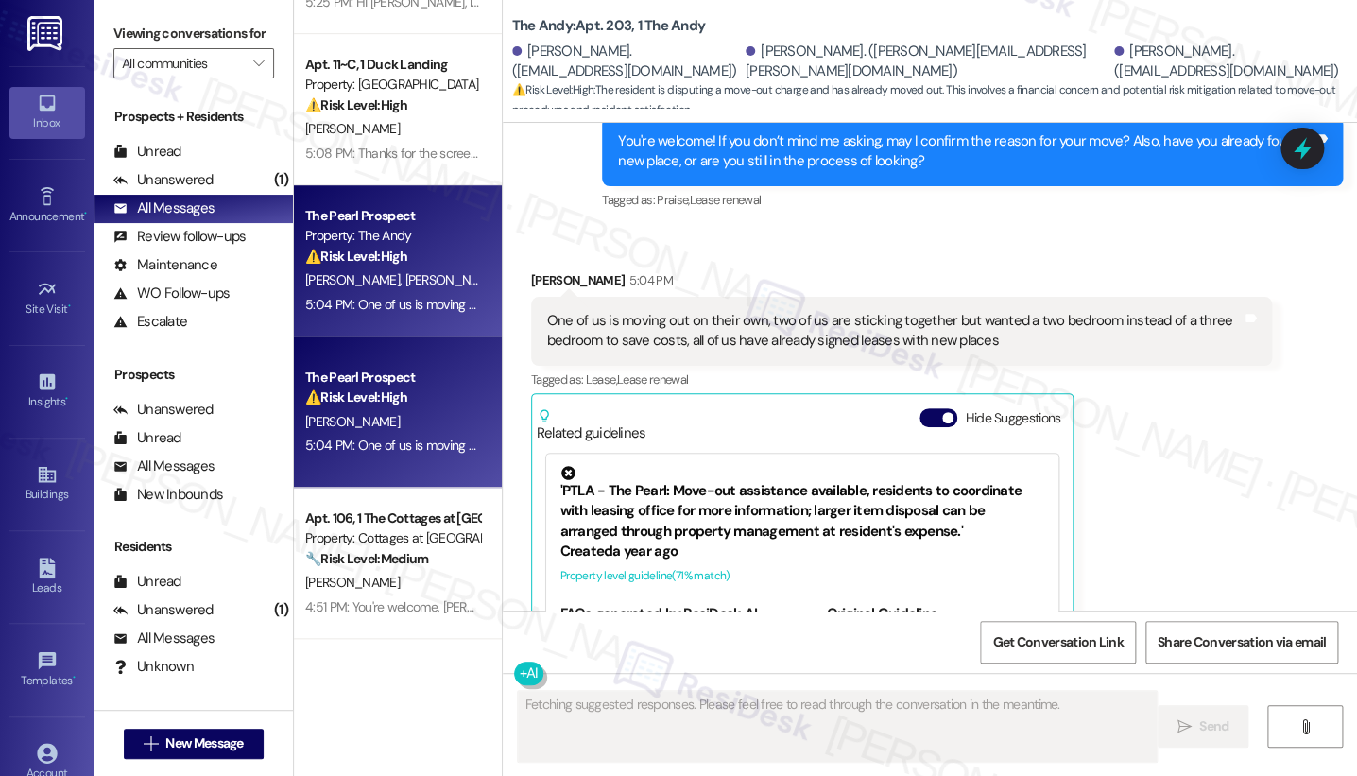
scroll to position [4435, 0]
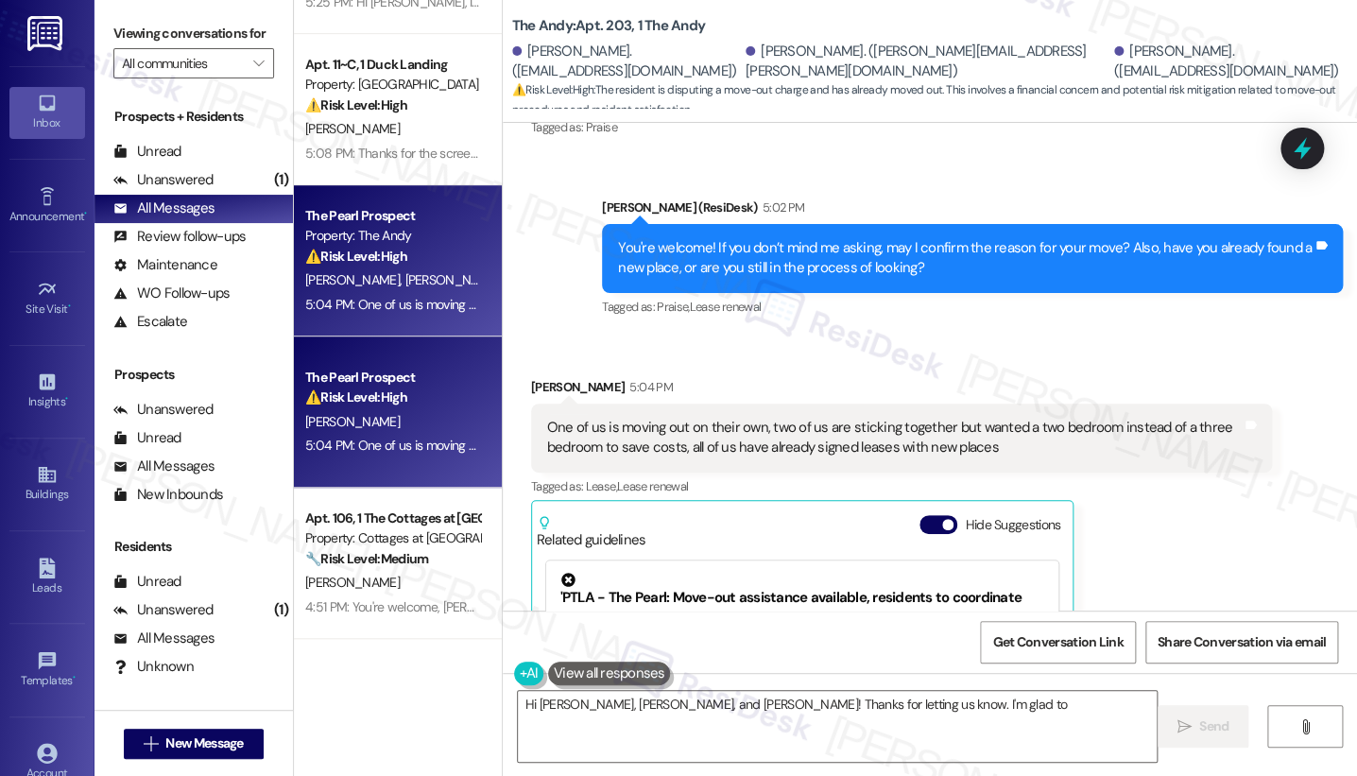
click at [851, 418] on div "One of us is moving out on their own, two of us are sticking together but wante…" at bounding box center [894, 438] width 695 height 41
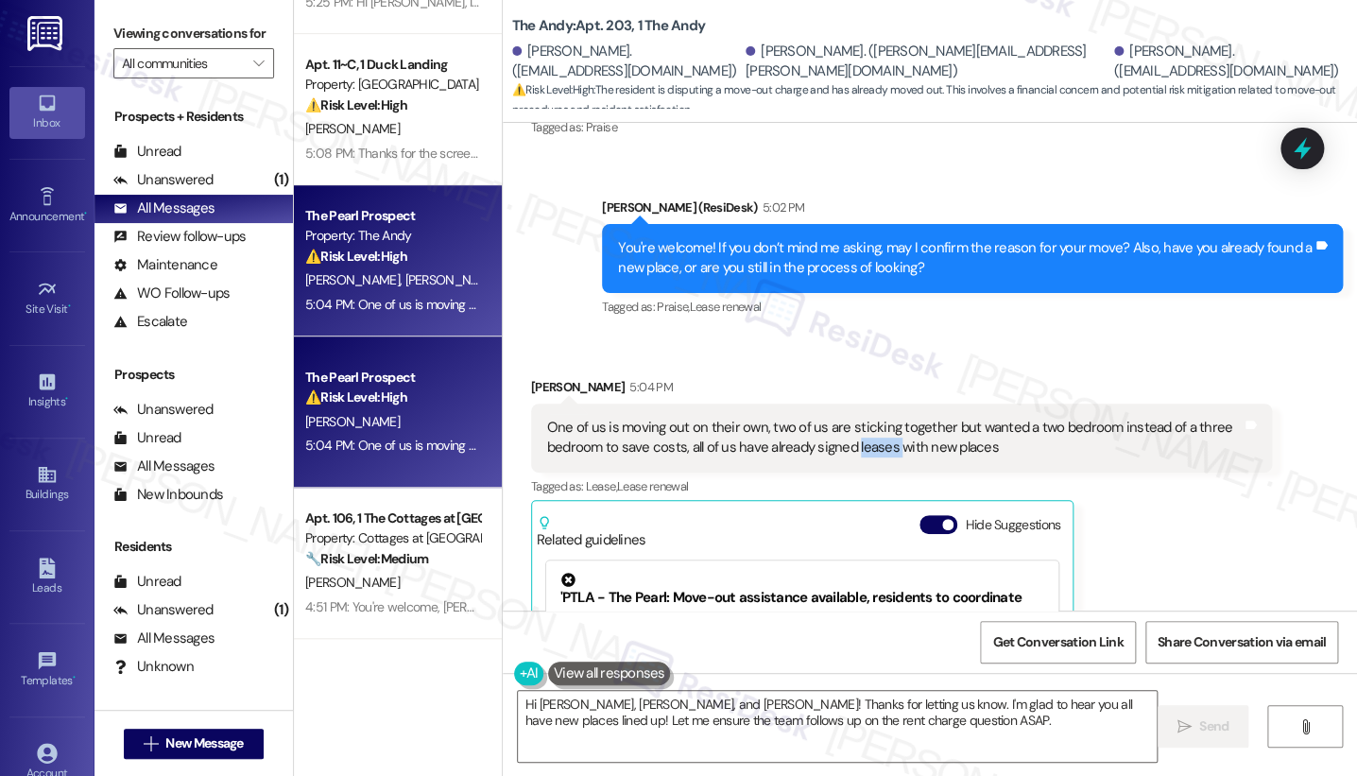
click at [851, 418] on div "One of us is moving out on their own, two of us are sticking together but wante…" at bounding box center [894, 438] width 695 height 41
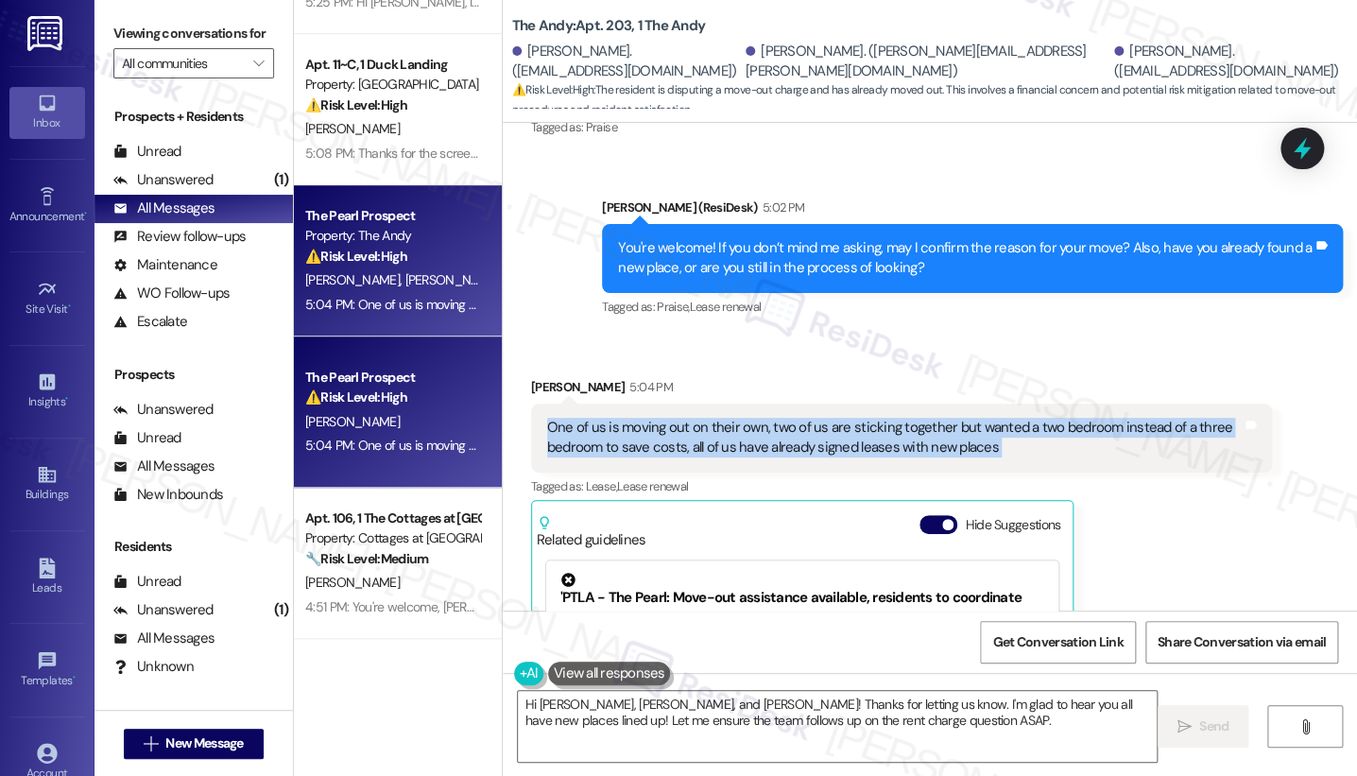
click at [851, 418] on div "One of us is moving out on their own, two of us are sticking together but wante…" at bounding box center [894, 438] width 695 height 41
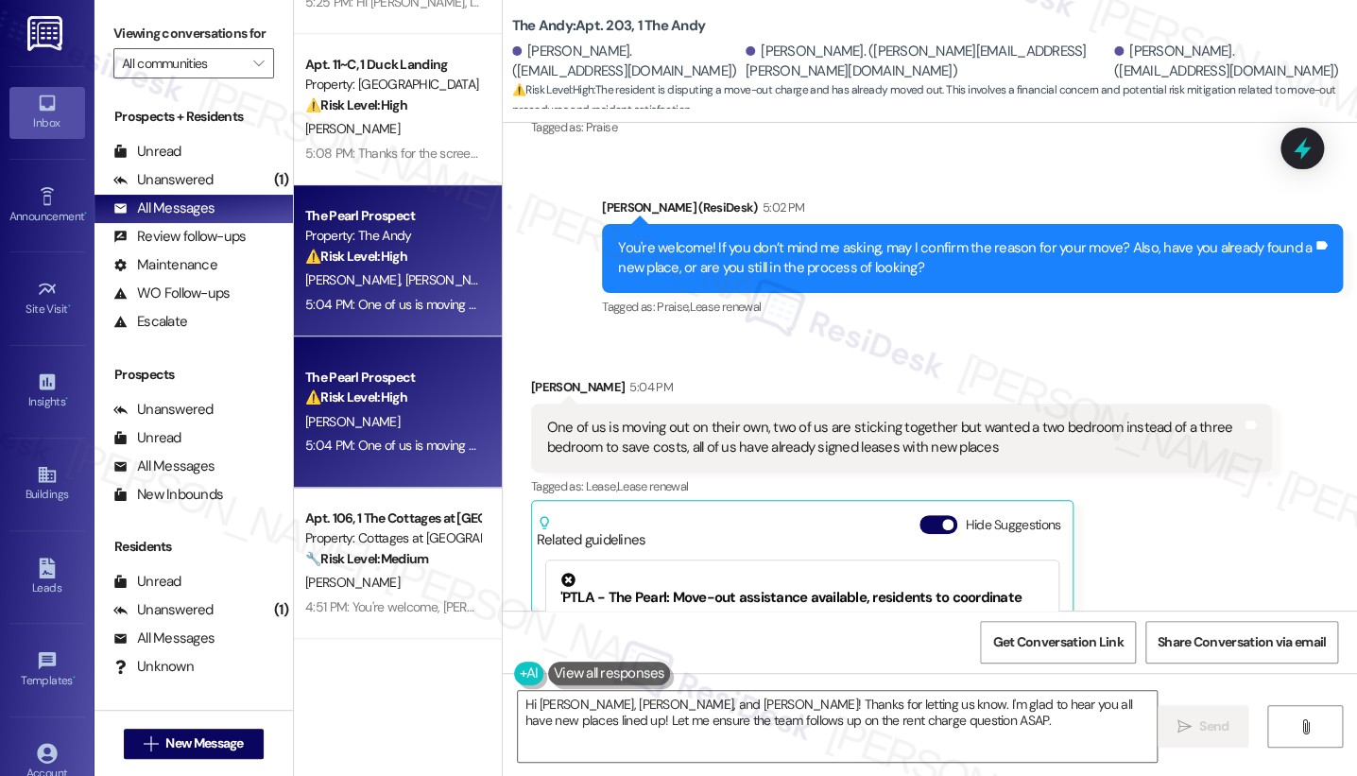
click at [128, 30] on label "Viewing conversations for" at bounding box center [193, 33] width 161 height 29
click at [885, 238] on div "You're welcome! If you don’t mind me asking, may I confirm the reason for your …" at bounding box center [965, 258] width 695 height 41
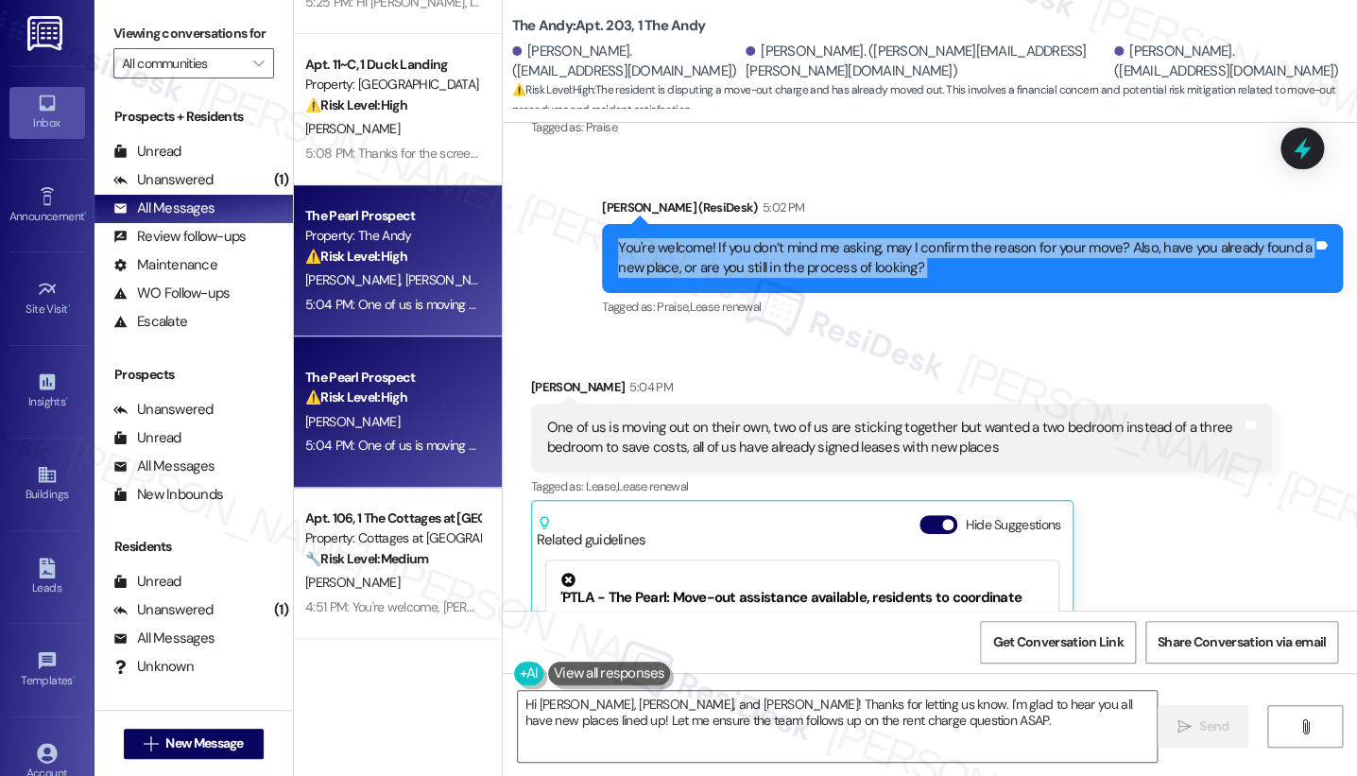
click at [885, 238] on div "You're welcome! If you don’t mind me asking, may I confirm the reason for your …" at bounding box center [965, 258] width 695 height 41
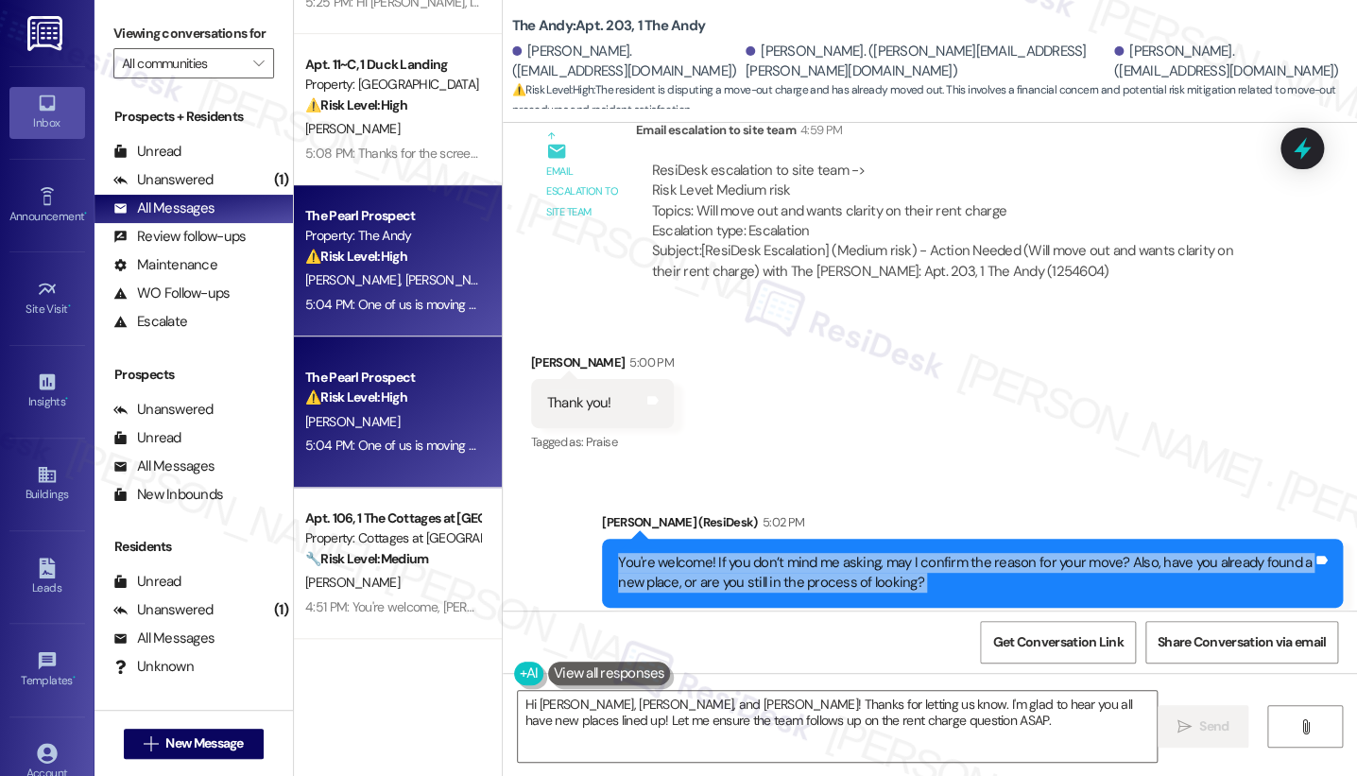
scroll to position [4015, 0]
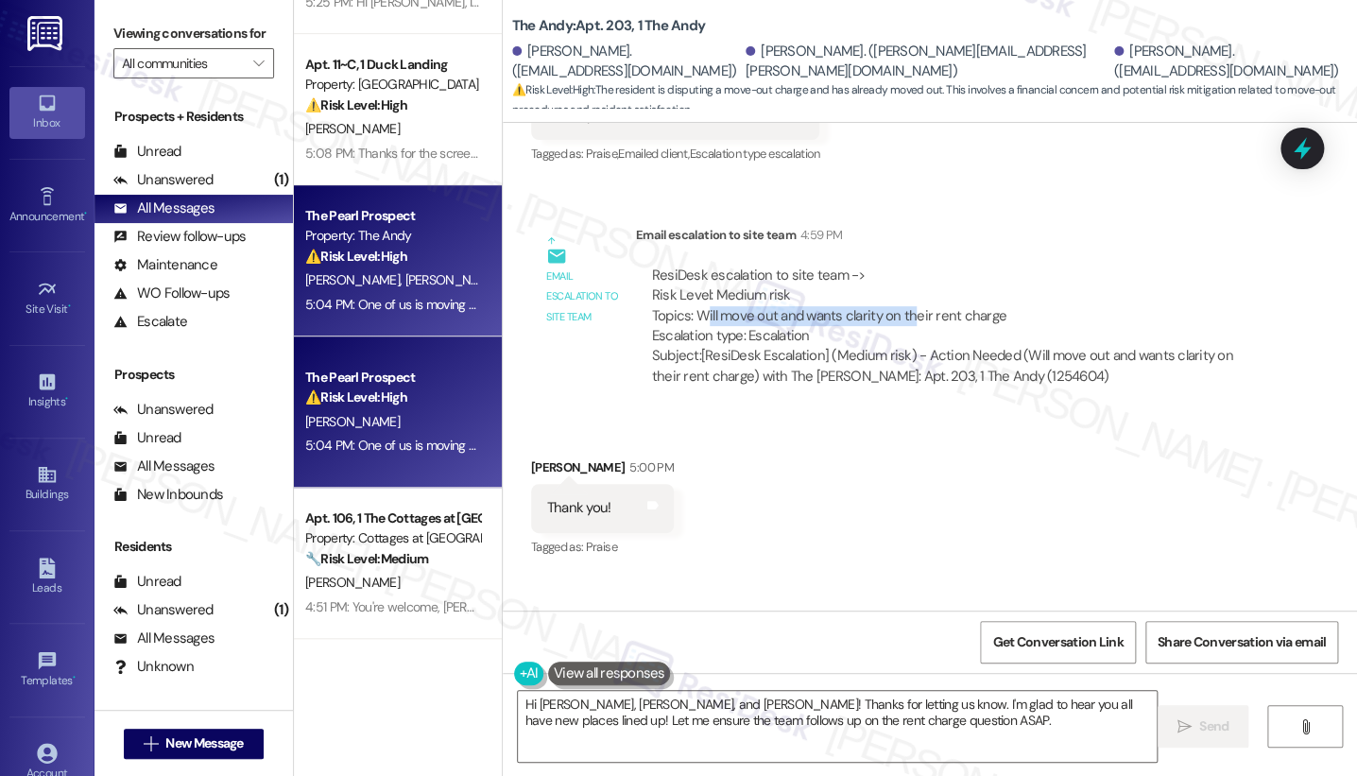
drag, startPoint x: 696, startPoint y: 257, endPoint x: 902, endPoint y: 248, distance: 206.3
click at [901, 266] on div "ResiDesk escalation to site team -> Risk Level: Medium risk Topics: Will move o…" at bounding box center [954, 306] width 604 height 81
click at [902, 266] on div "ResiDesk escalation to site team -> Risk Level: Medium risk Topics: Will move o…" at bounding box center [954, 306] width 604 height 81
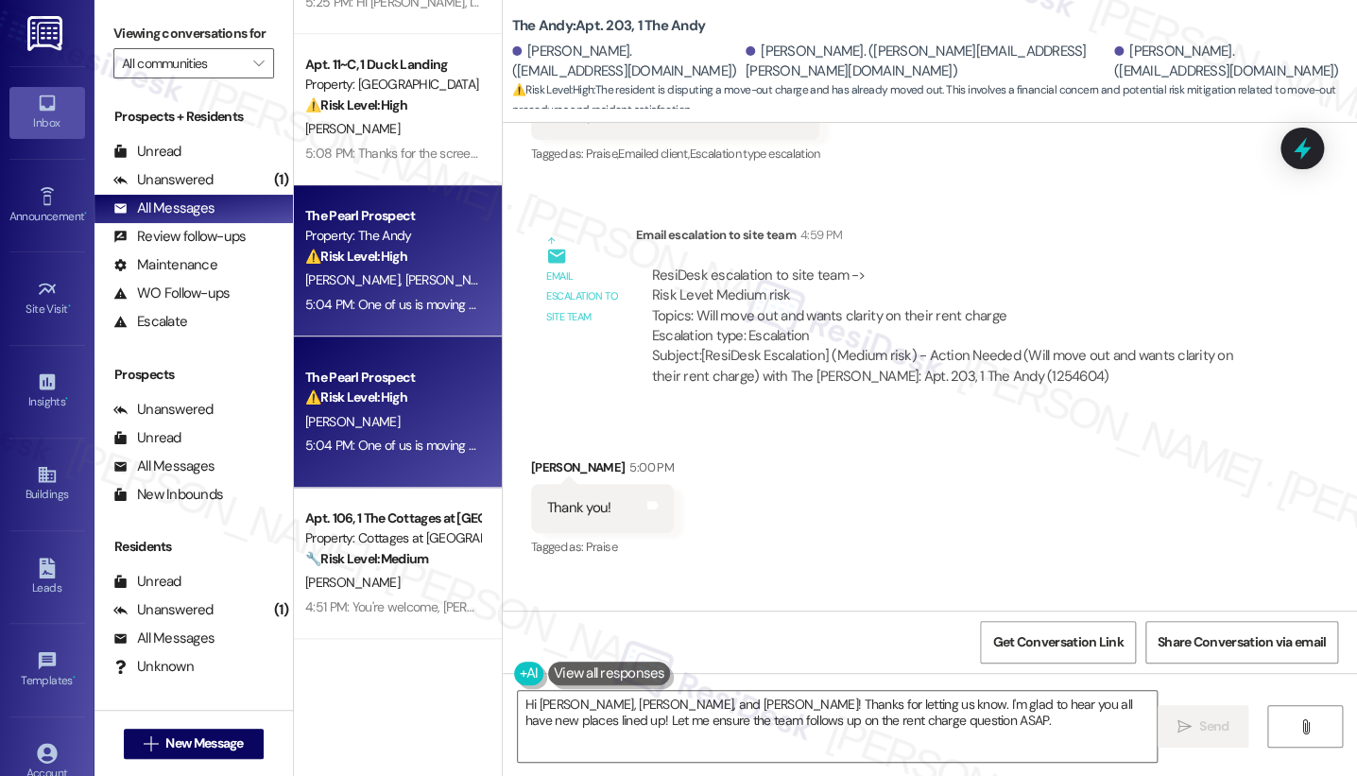
click at [135, 19] on label "Viewing conversations for" at bounding box center [193, 33] width 161 height 29
click at [590, 698] on textarea "Hi William, Sean, and Caleb! Thanks for letting us know. I'm glad to hear you a…" at bounding box center [837, 726] width 639 height 71
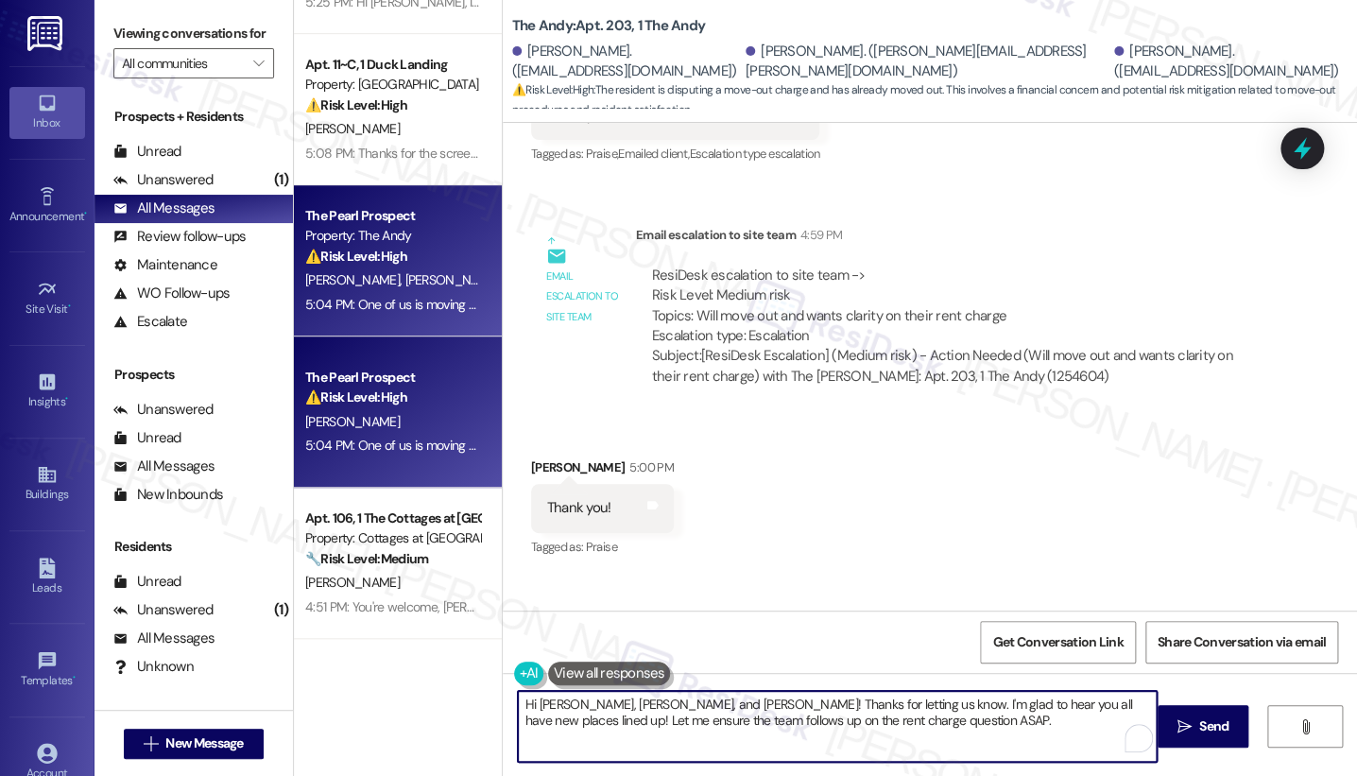
click at [590, 698] on textarea "Hi William, Sean, and Caleb! Thanks for letting us know. I'm glad to hear you a…" at bounding box center [837, 726] width 639 height 71
click at [589, 698] on textarea "Hi William, Sean, and Caleb! Thanks for letting us know. I'm glad to hear you a…" at bounding box center [837, 726] width 639 height 71
paste textarea "{{first_name}}, thank you for sharing that with me. I completely understand wan…"
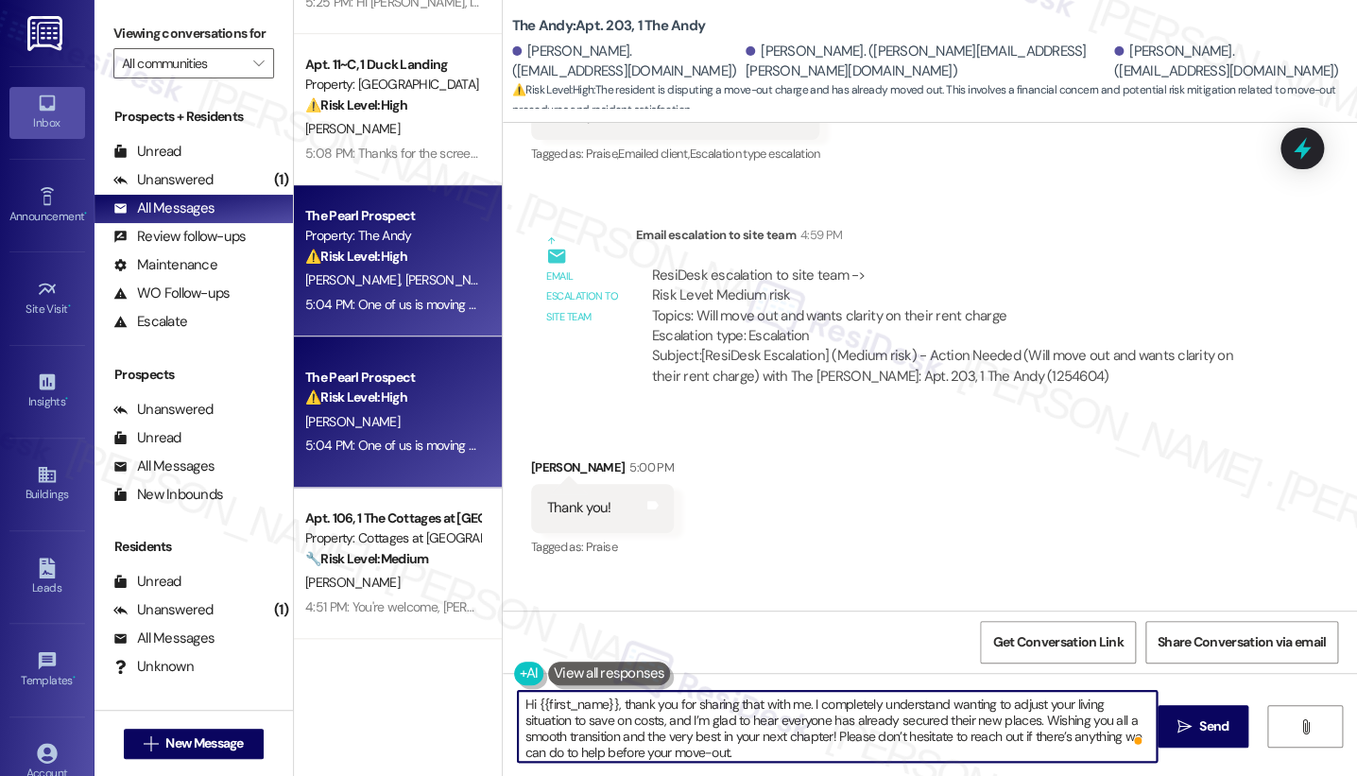
drag, startPoint x: 616, startPoint y: 703, endPoint x: 484, endPoint y: 711, distance: 132.6
click at [484, 698] on div "Apt. 1, 1 Westwood Property: Westwood 🔧 Risk Level: Medium The resident initial…" at bounding box center [825, 388] width 1063 height 776
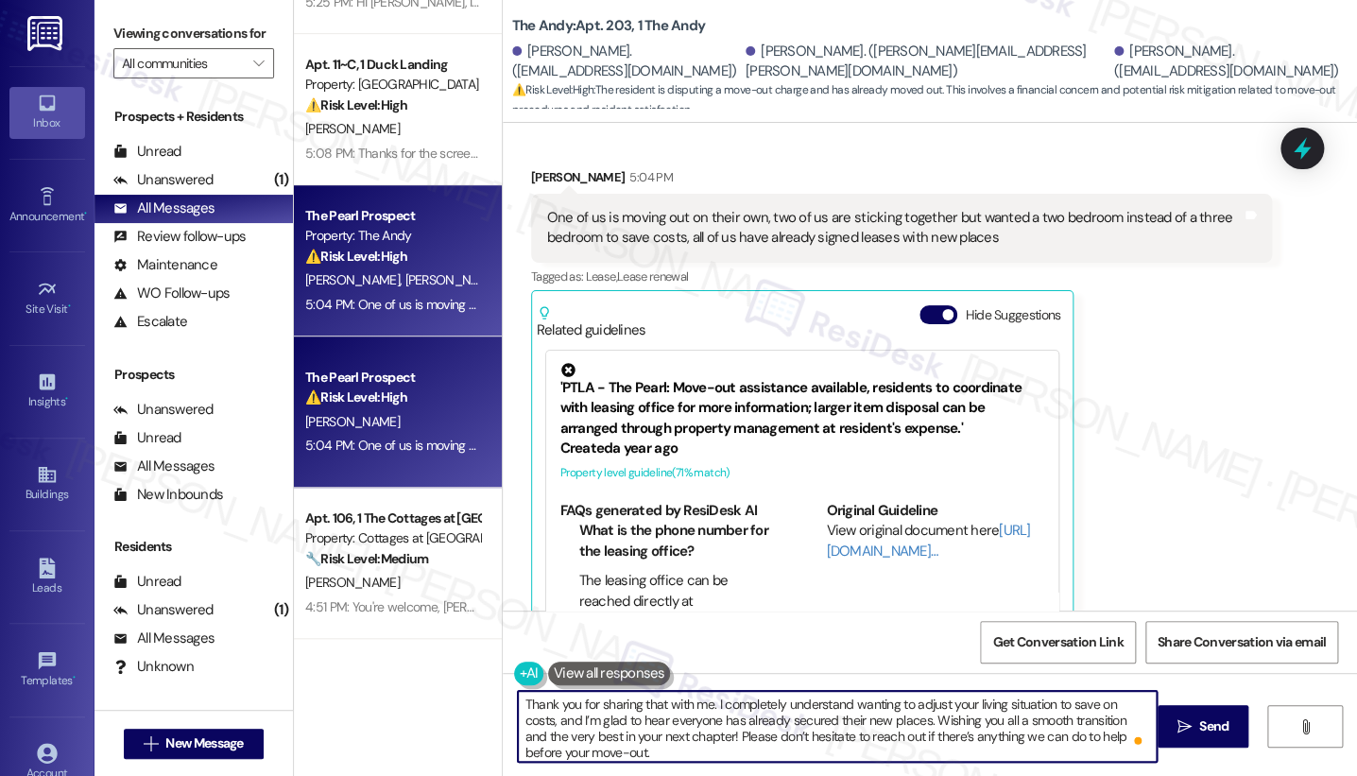
scroll to position [4435, 0]
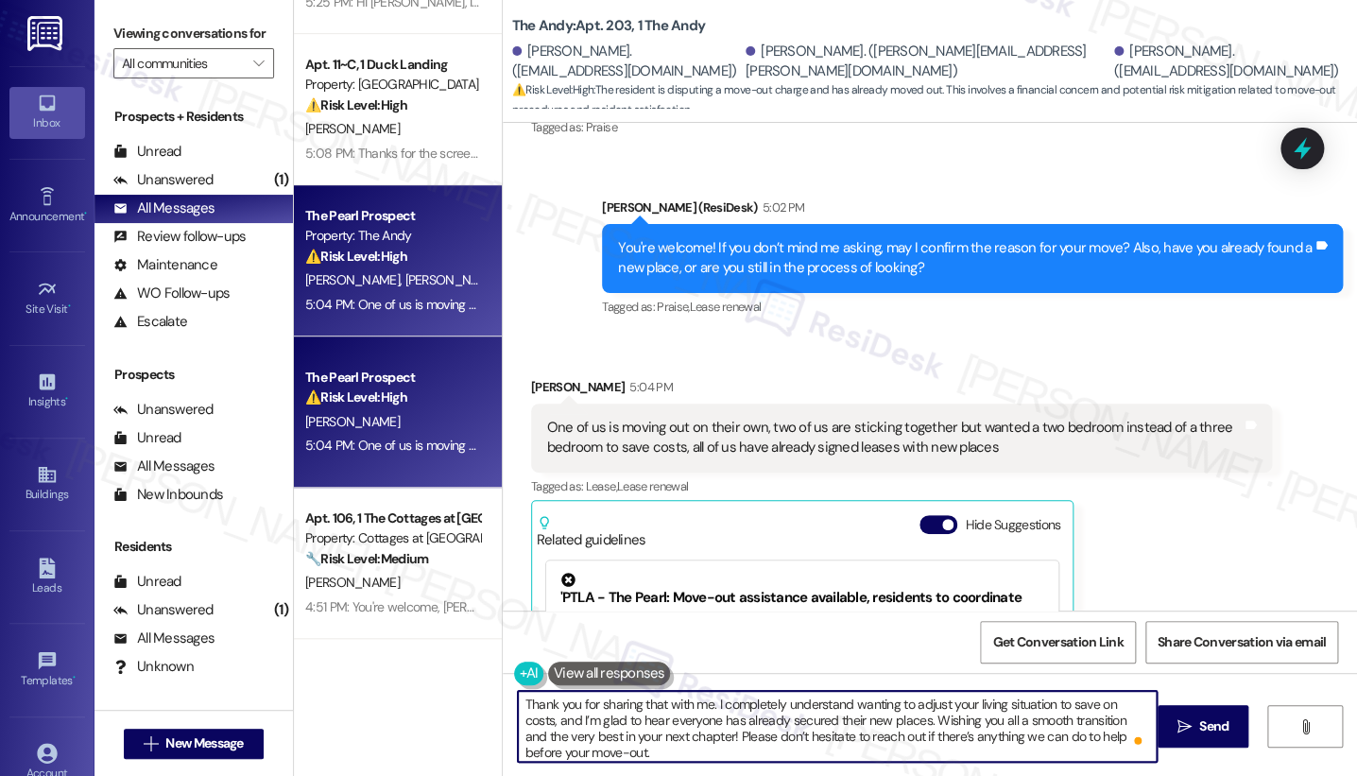
click at [537, 377] on div "William Riebel 5:04 PM" at bounding box center [901, 390] width 741 height 26
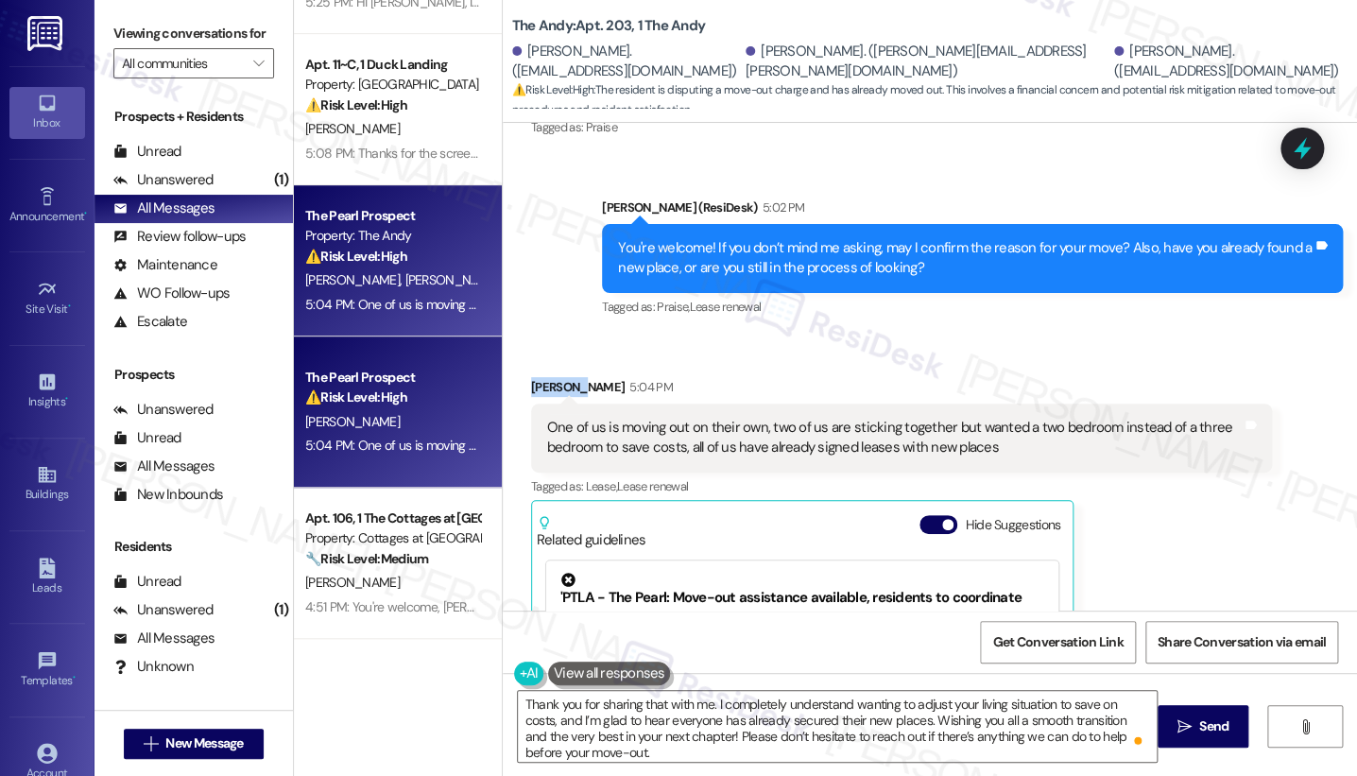
click at [537, 377] on div "William Riebel 5:04 PM" at bounding box center [901, 390] width 741 height 26
copy div "William"
click at [703, 698] on textarea "Thank you for sharing that with me. I completely understand wanting to adjust y…" at bounding box center [837, 726] width 639 height 71
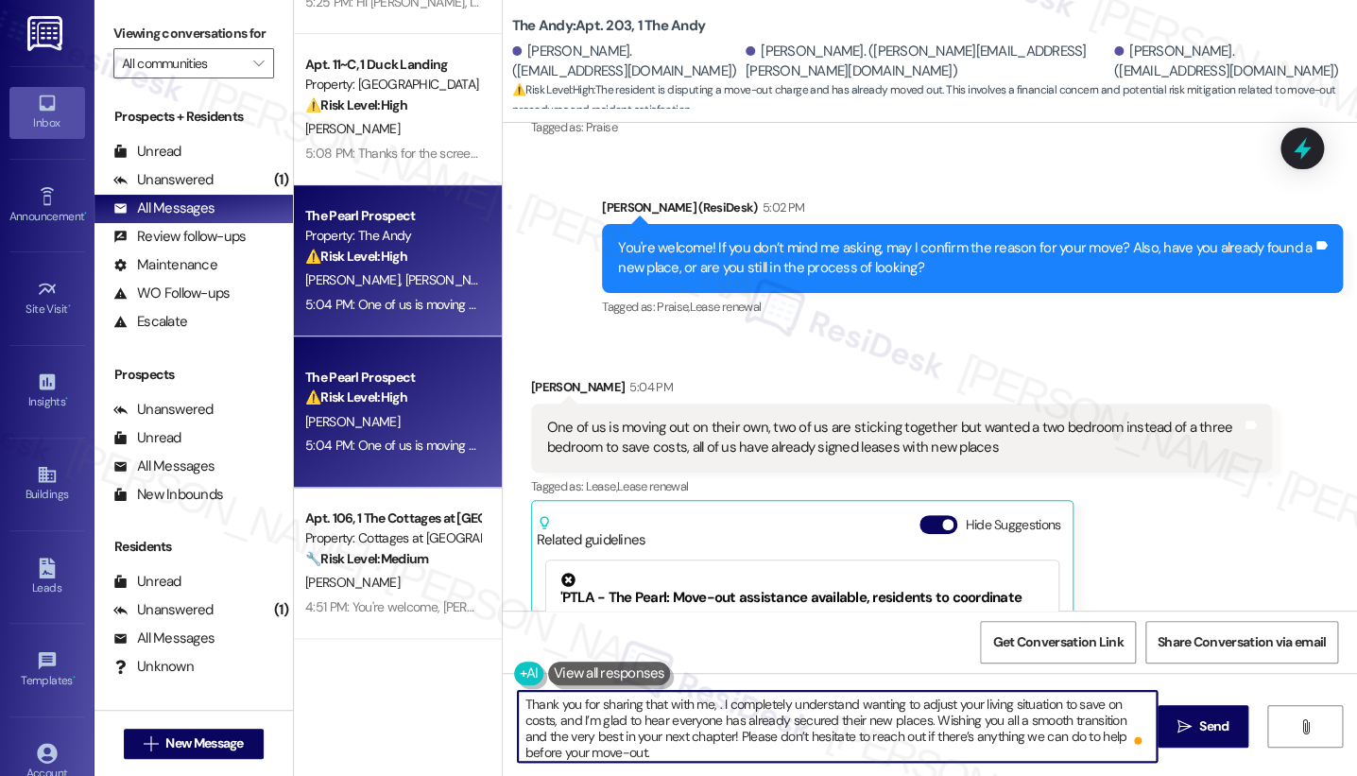
paste textarea "William"
click at [788, 698] on textarea "Thank you for sharing that with me, William. I completely understand wanting to…" at bounding box center [837, 726] width 639 height 71
type textarea "Thank you for sharing that with me, William. I understand wanting to adjust you…"
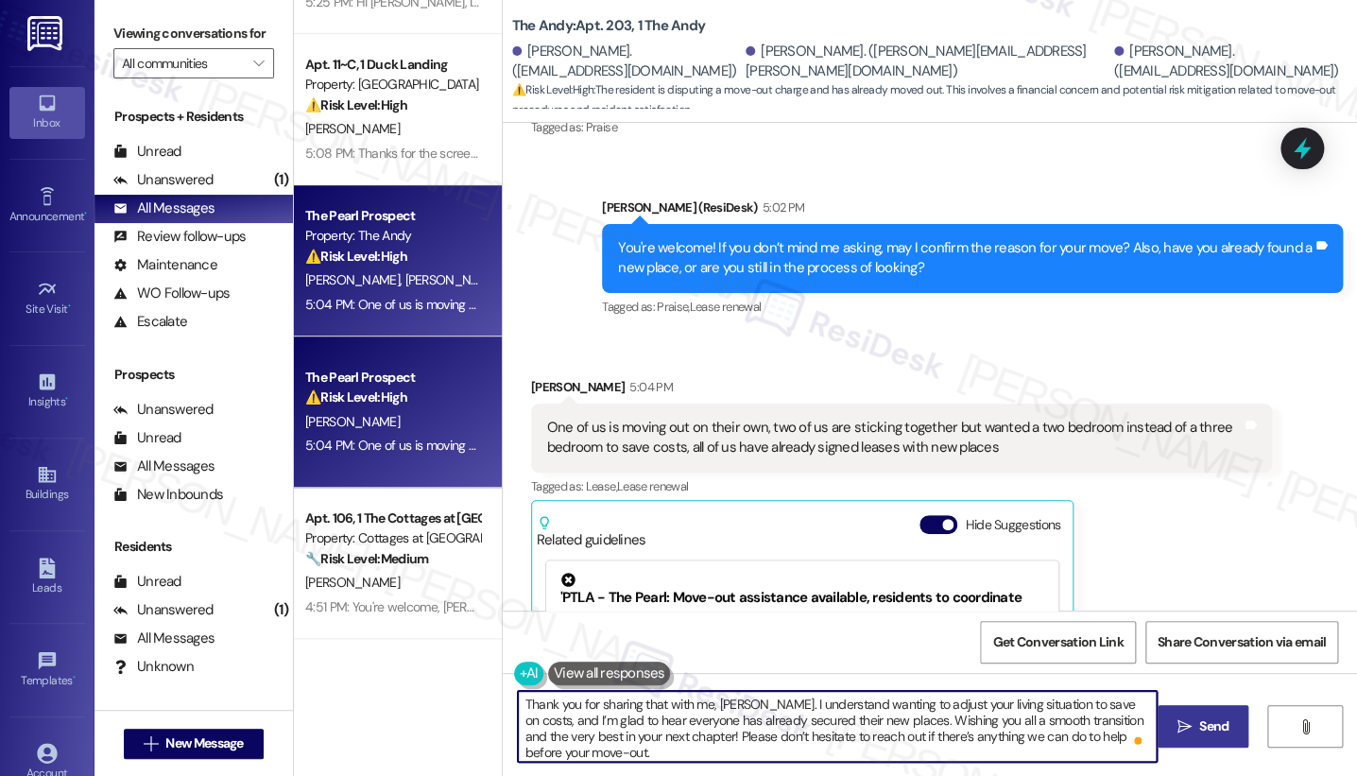
click at [1183, 698] on icon "" at bounding box center [1185, 726] width 14 height 15
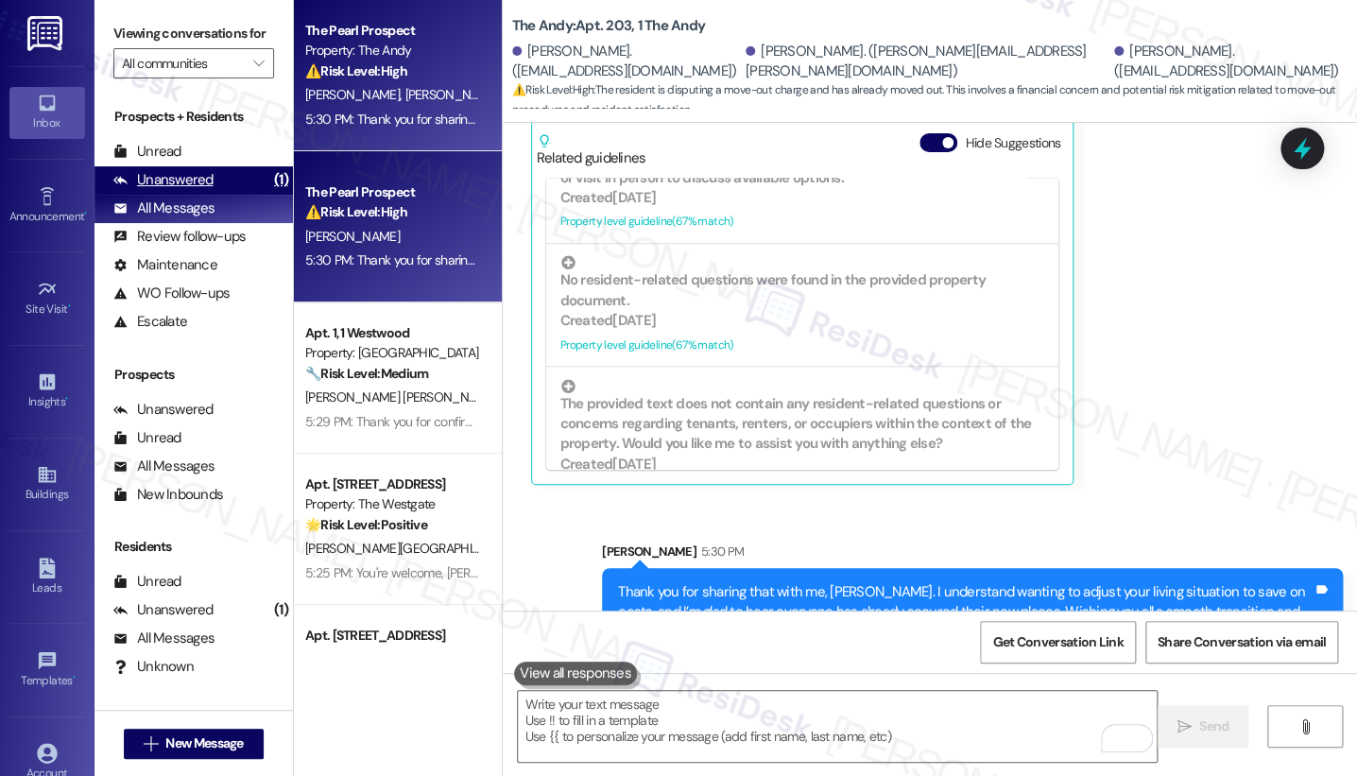
click at [213, 190] on div "Unanswered (1)" at bounding box center [194, 180] width 199 height 28
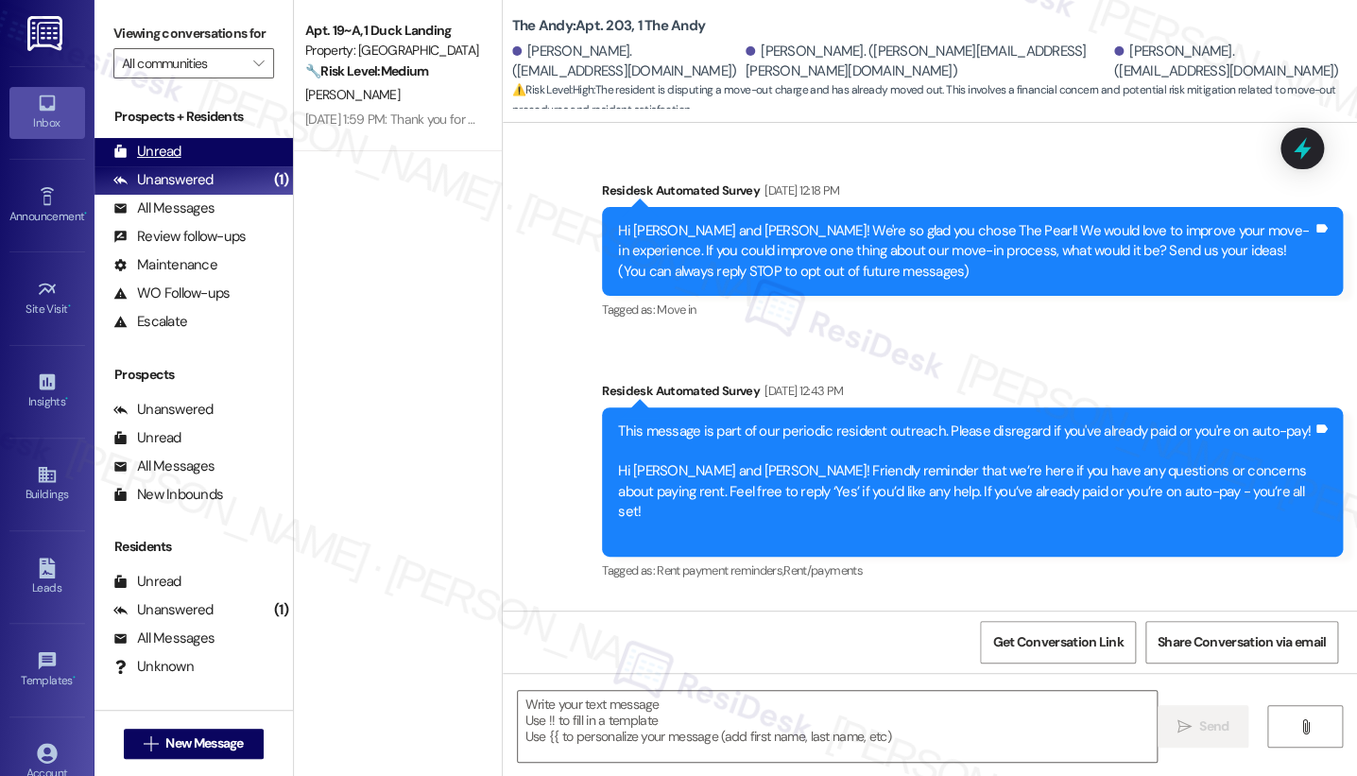
type textarea "Fetching suggested responses. Please feel free to read through the conversation…"
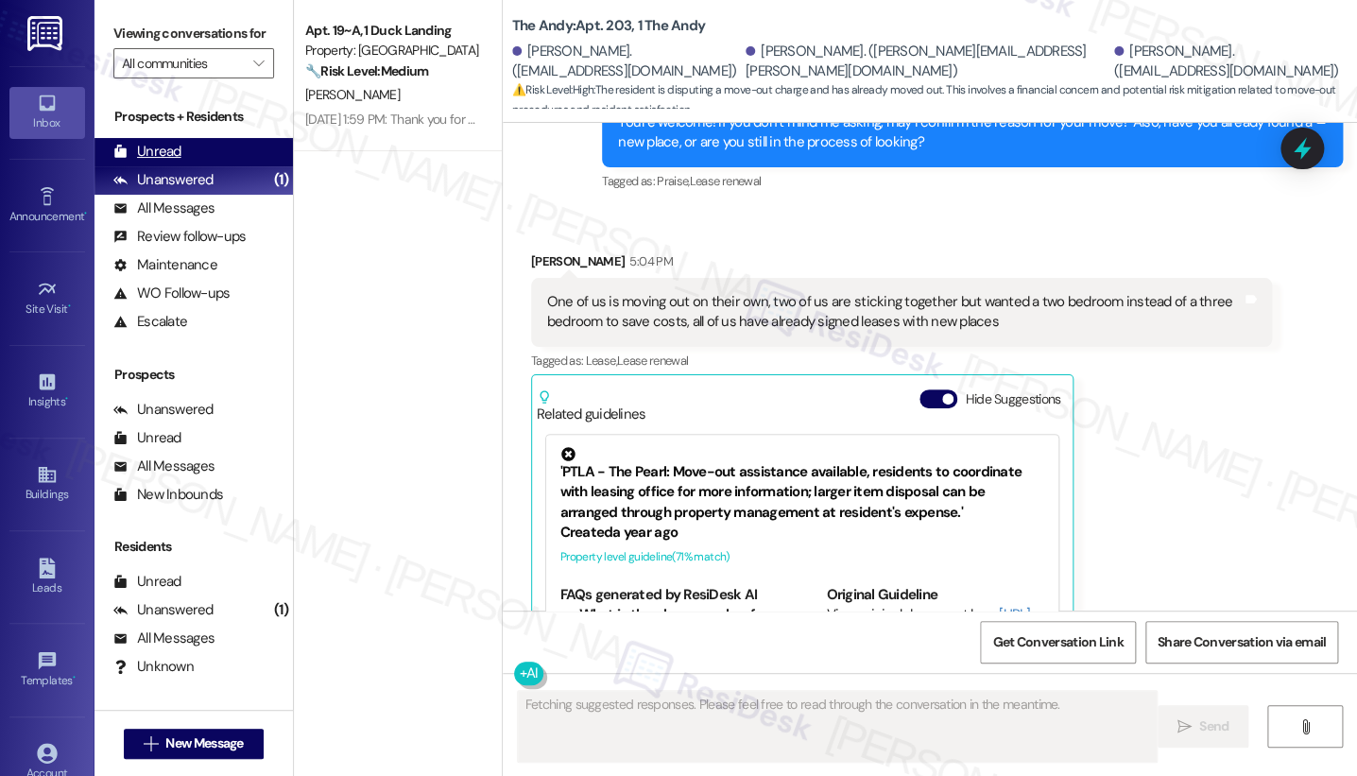
click at [137, 162] on div "Unread" at bounding box center [147, 152] width 68 height 20
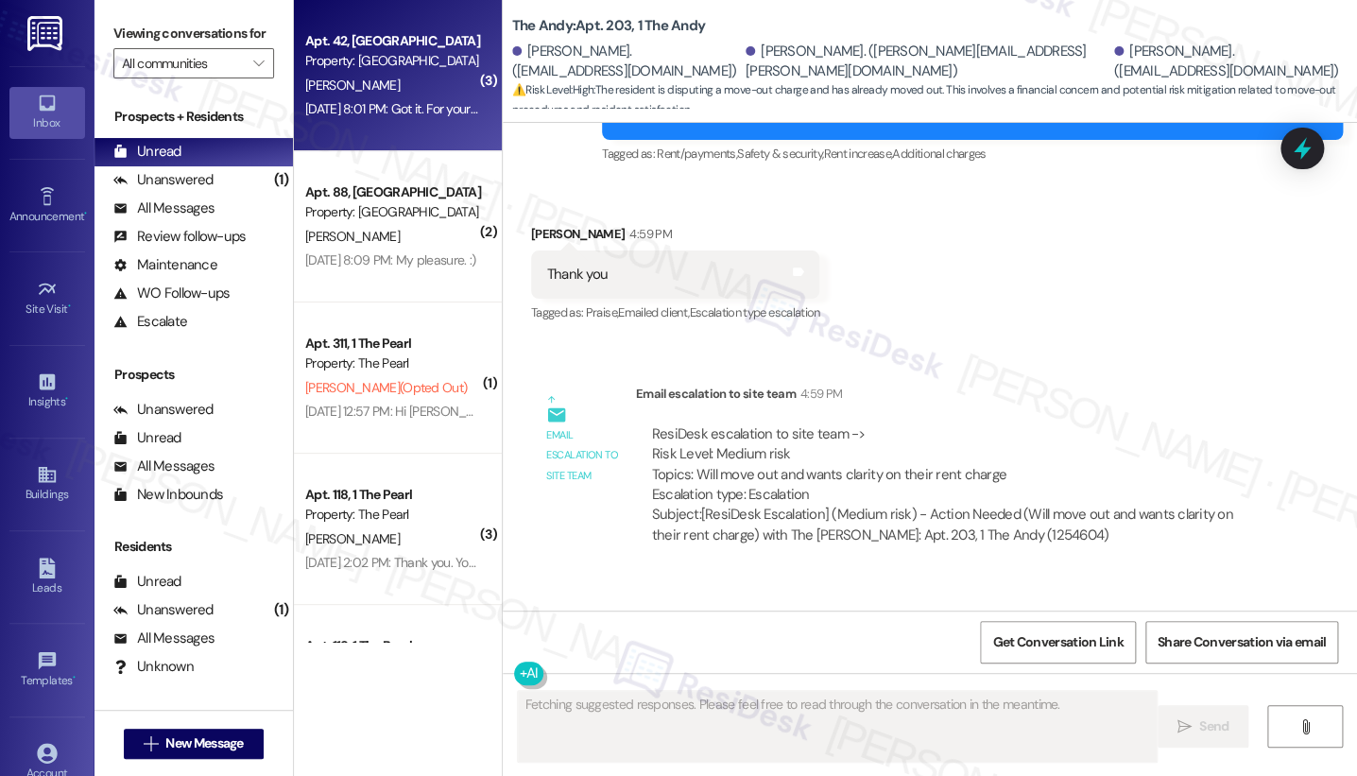
scroll to position [4644, 0]
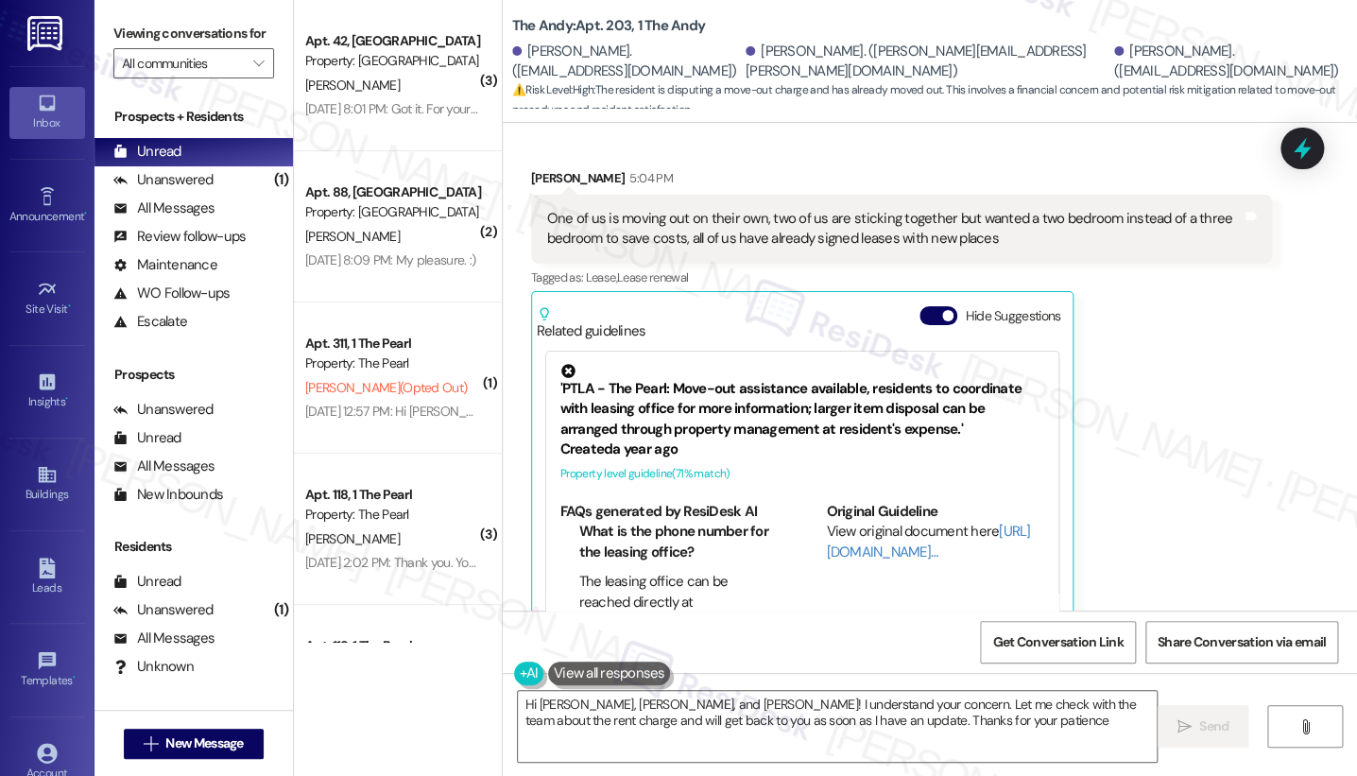
type textarea "Hi William, Sean, and Caleb! I understand your concern. Let me check with the t…"
